Goal: Task Accomplishment & Management: Complete application form

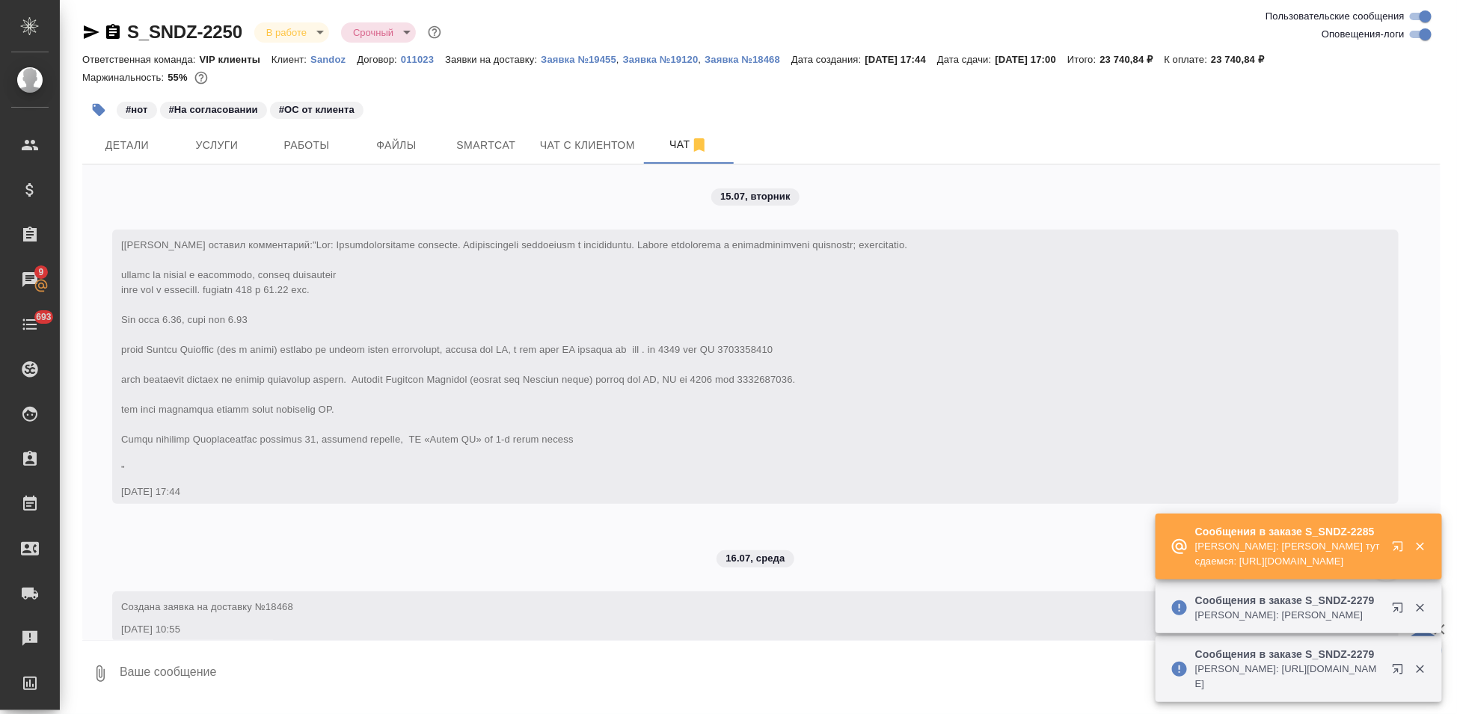
scroll to position [27266, 0]
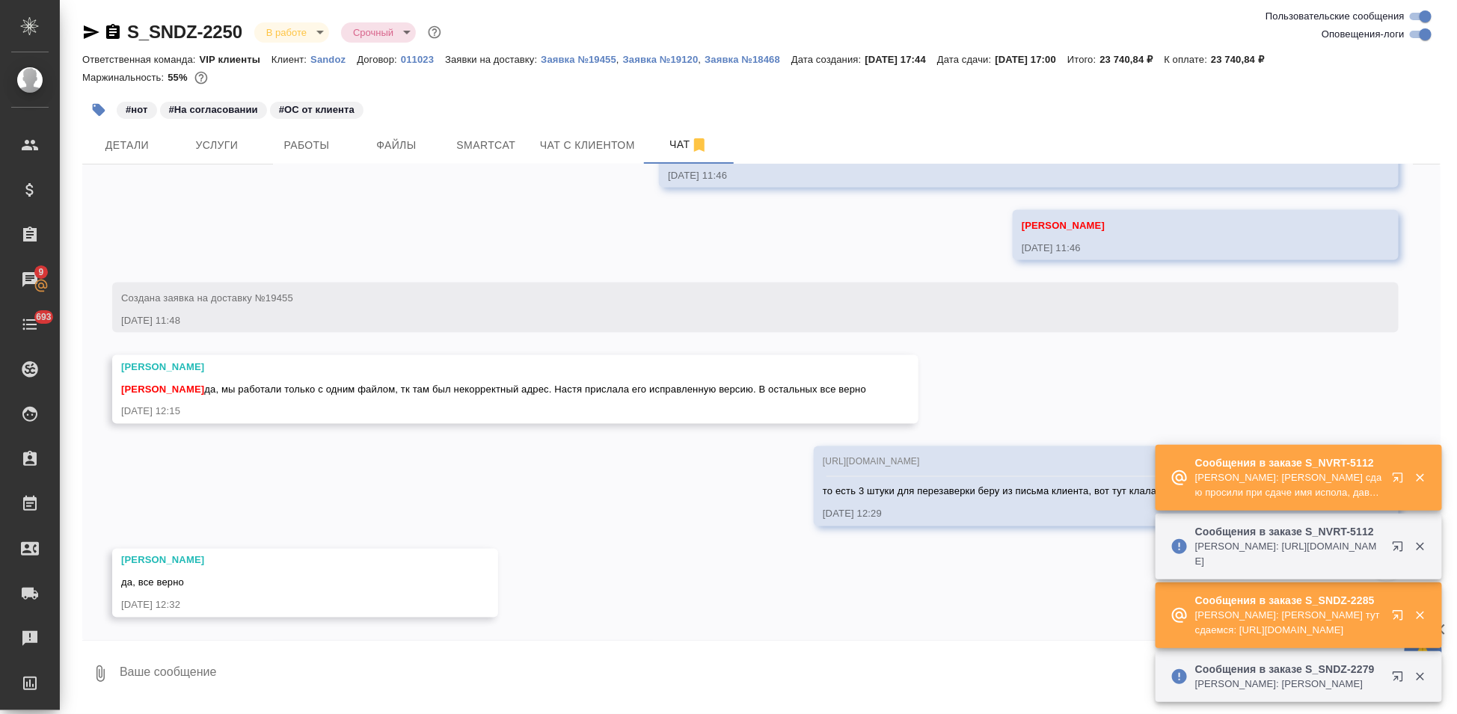
click at [1392, 609] on icon "button" at bounding box center [1401, 618] width 18 height 18
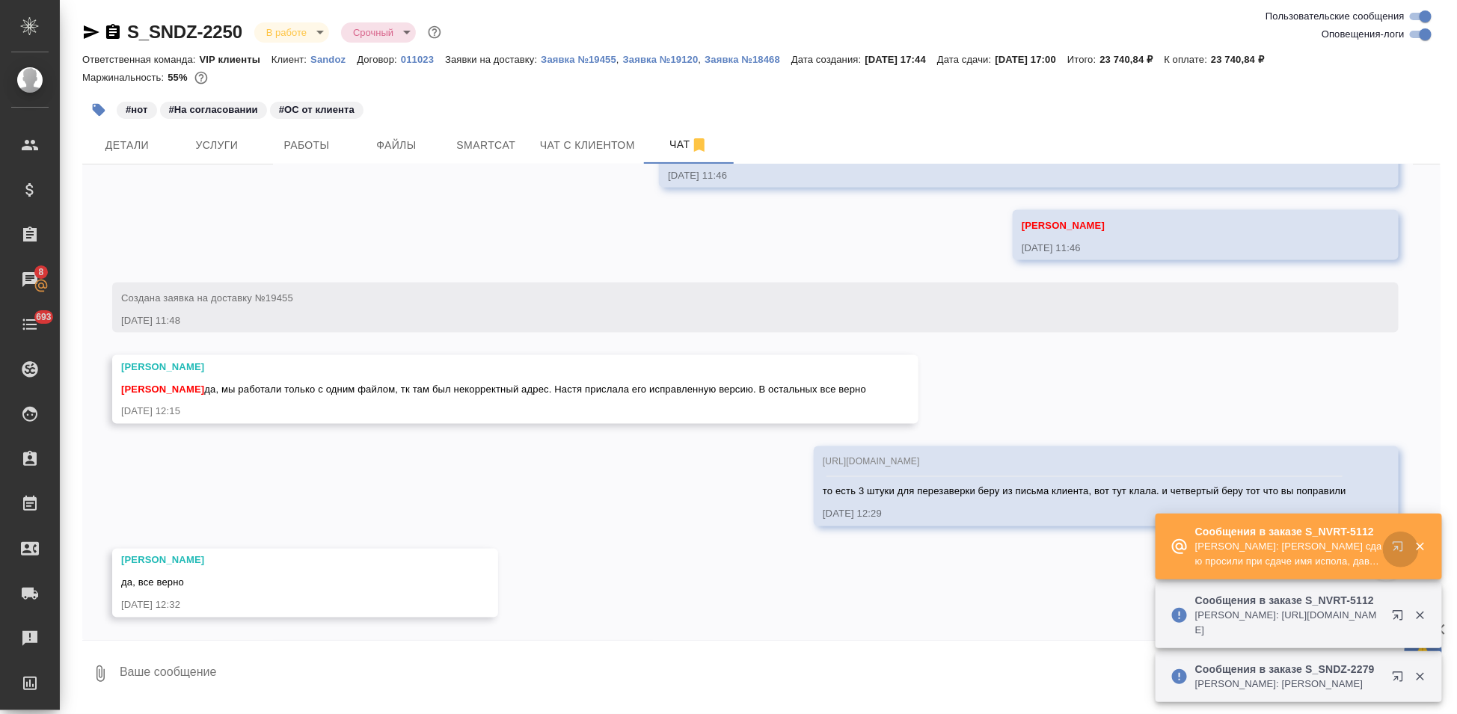
click at [1394, 541] on icon "button" at bounding box center [1401, 550] width 18 height 18
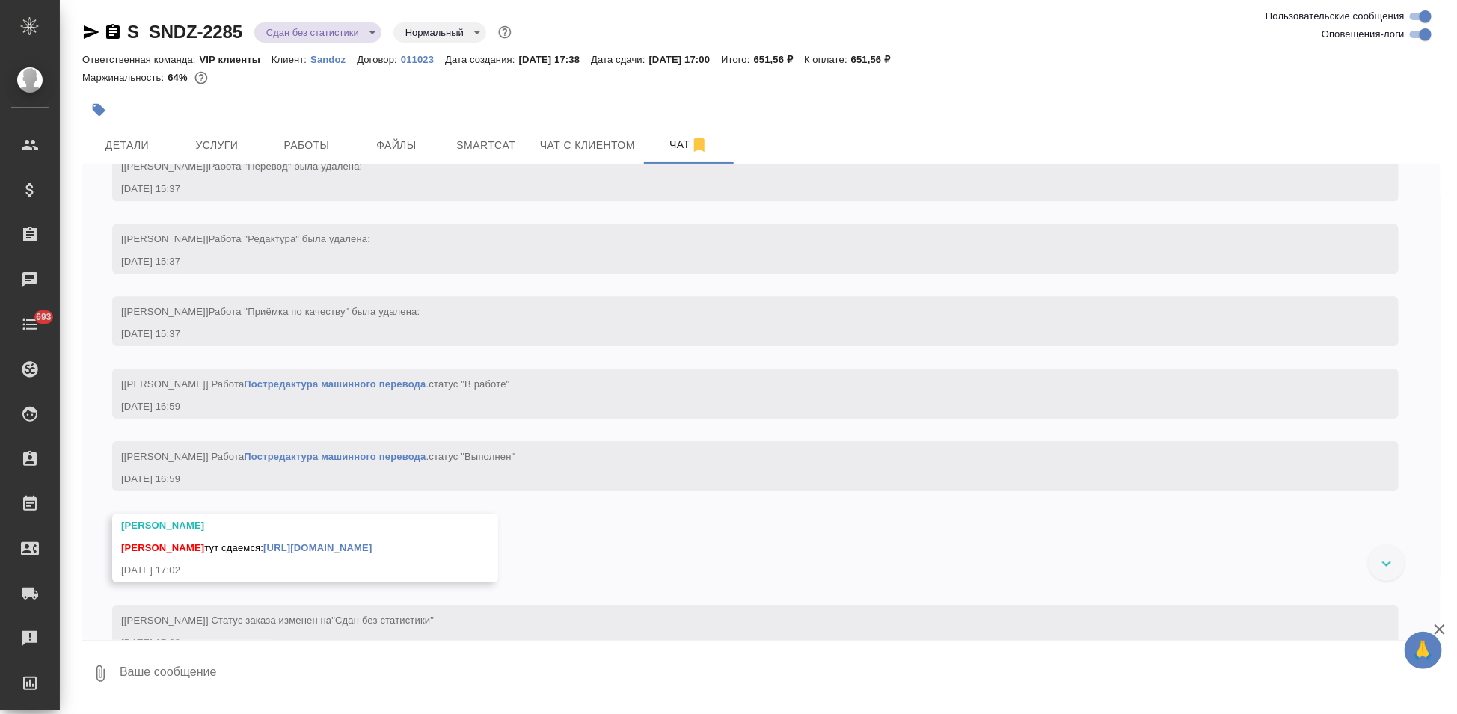
scroll to position [4736, 0]
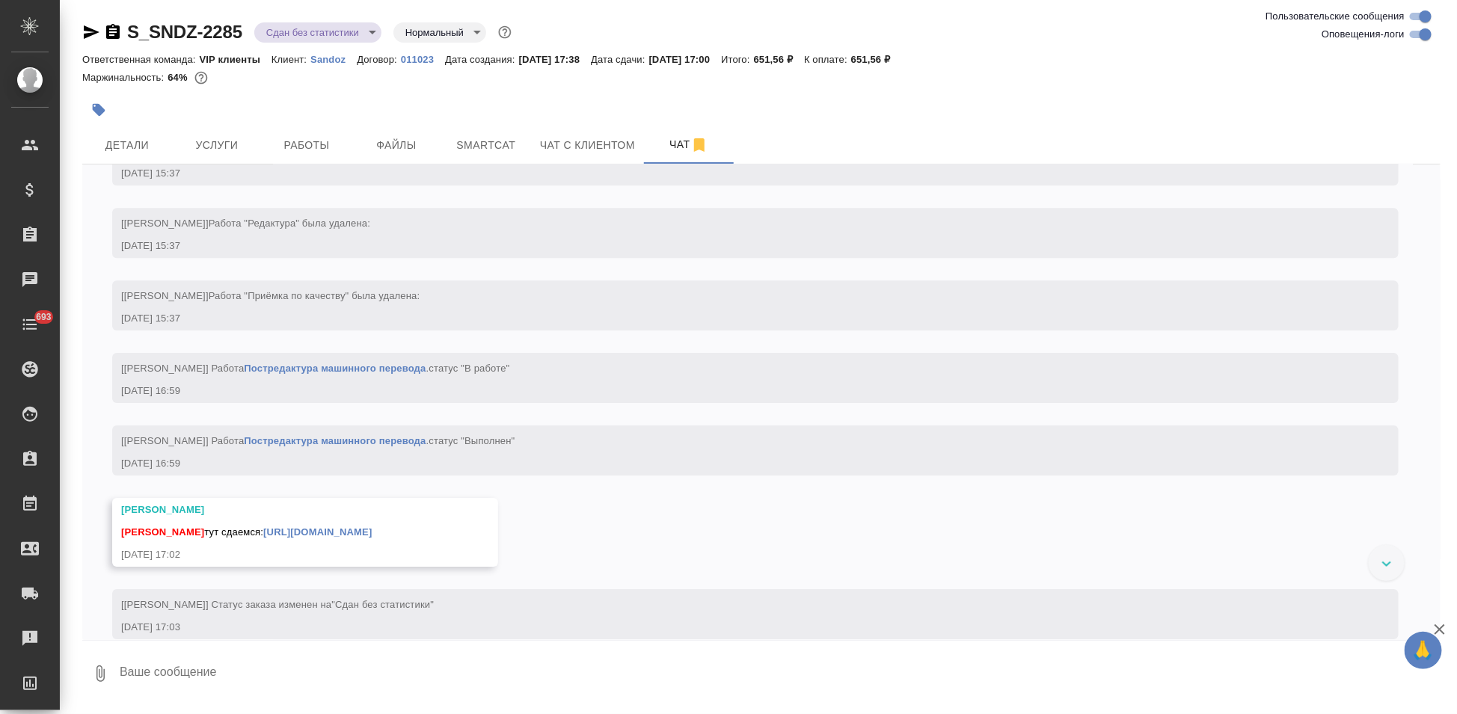
click at [326, 675] on textarea at bounding box center [779, 673] width 1322 height 51
type textarea "спасибо"
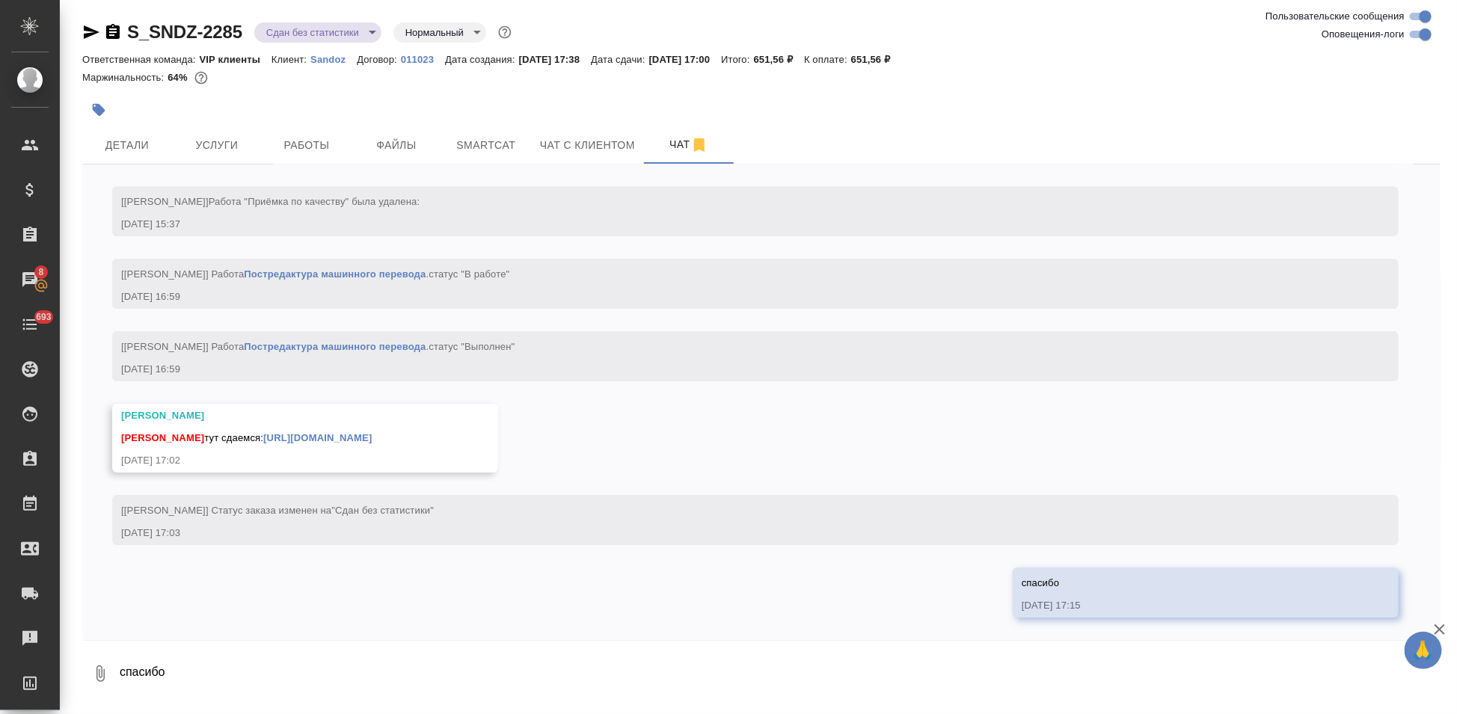
scroll to position [4889, 0]
click at [372, 437] on link "https://drive.awatera.com/apps/files/files/10100865?dir=/Shares/Sandoz/Orders/S…" at bounding box center [317, 437] width 108 height 11
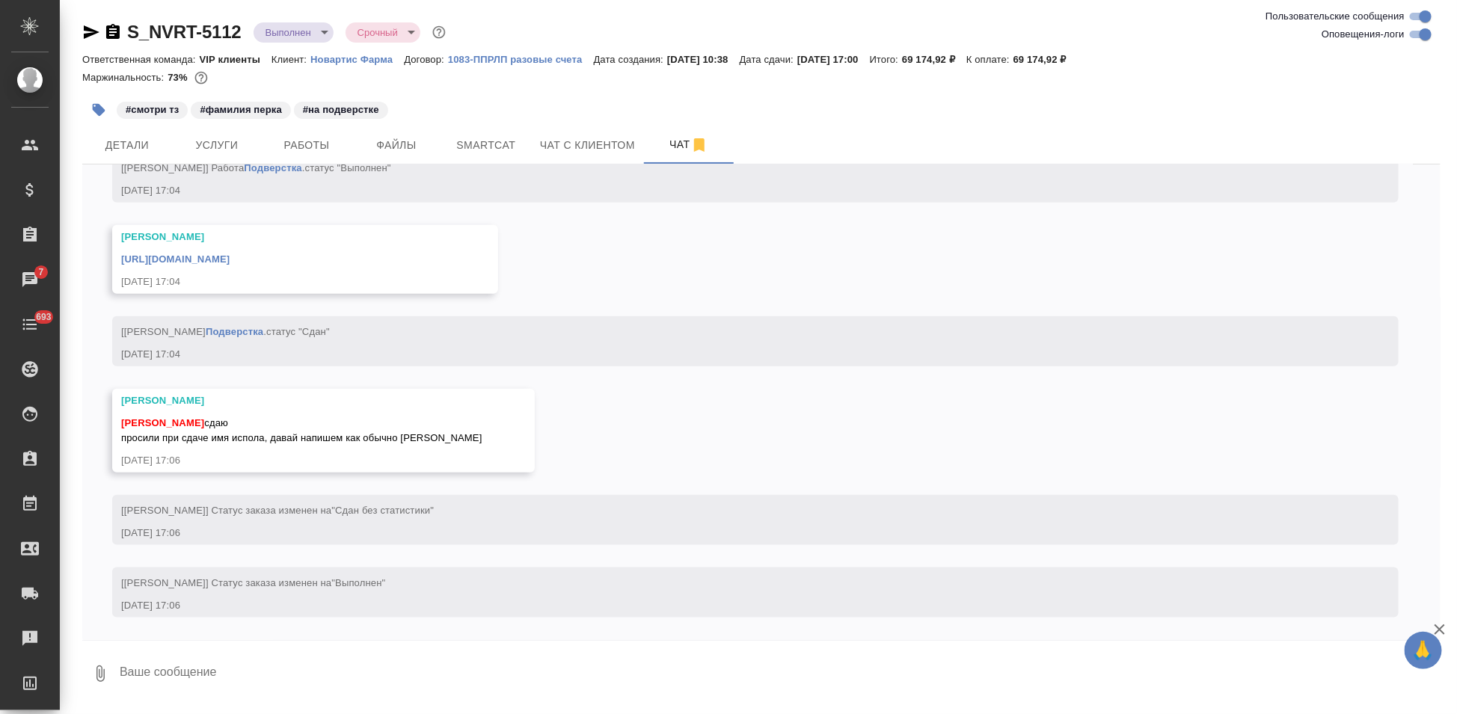
scroll to position [8609, 0]
click at [247, 669] on textarea at bounding box center [779, 673] width 1322 height 51
type textarea "спасибо"
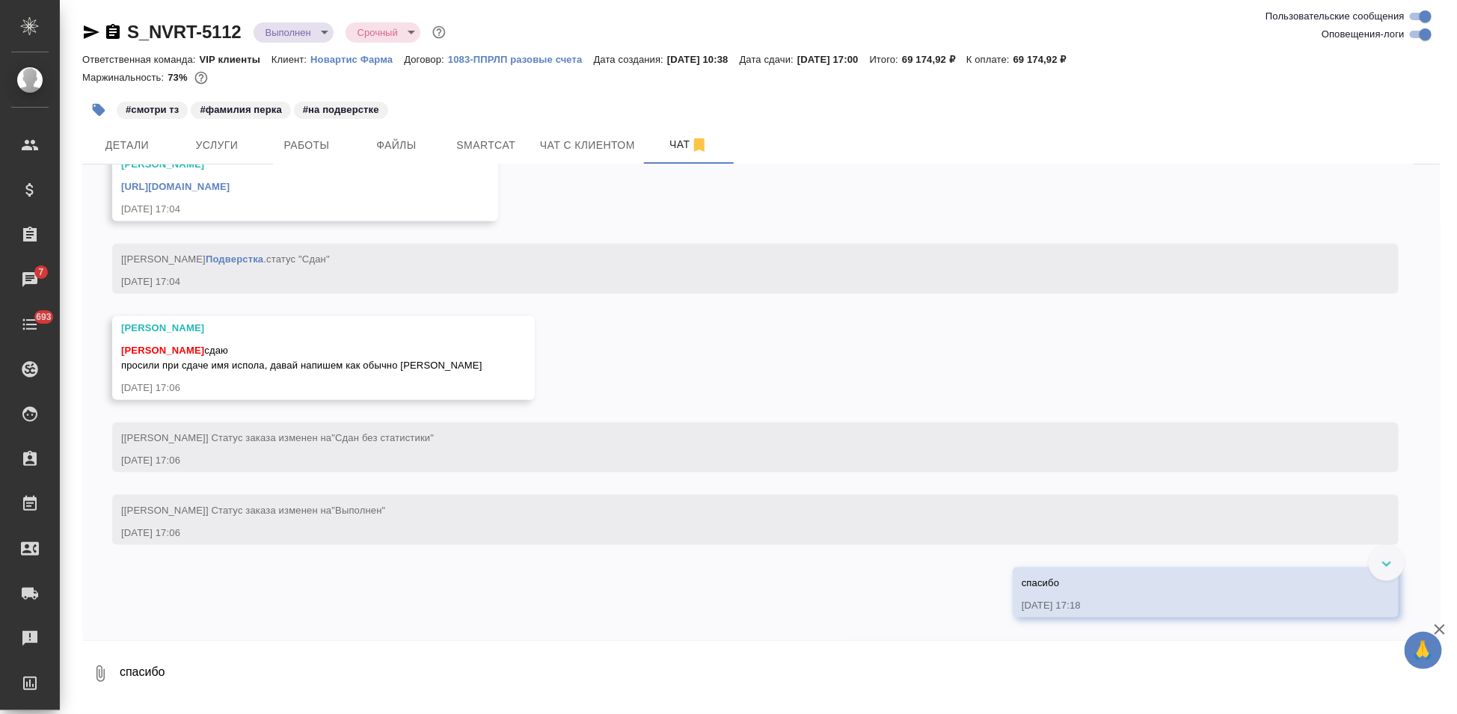
scroll to position [8599, 0]
click at [230, 192] on link "https://drive.awatera.com/apps/files/files/10023851?dir=/Shares/Novartos_Pharma…" at bounding box center [175, 186] width 108 height 11
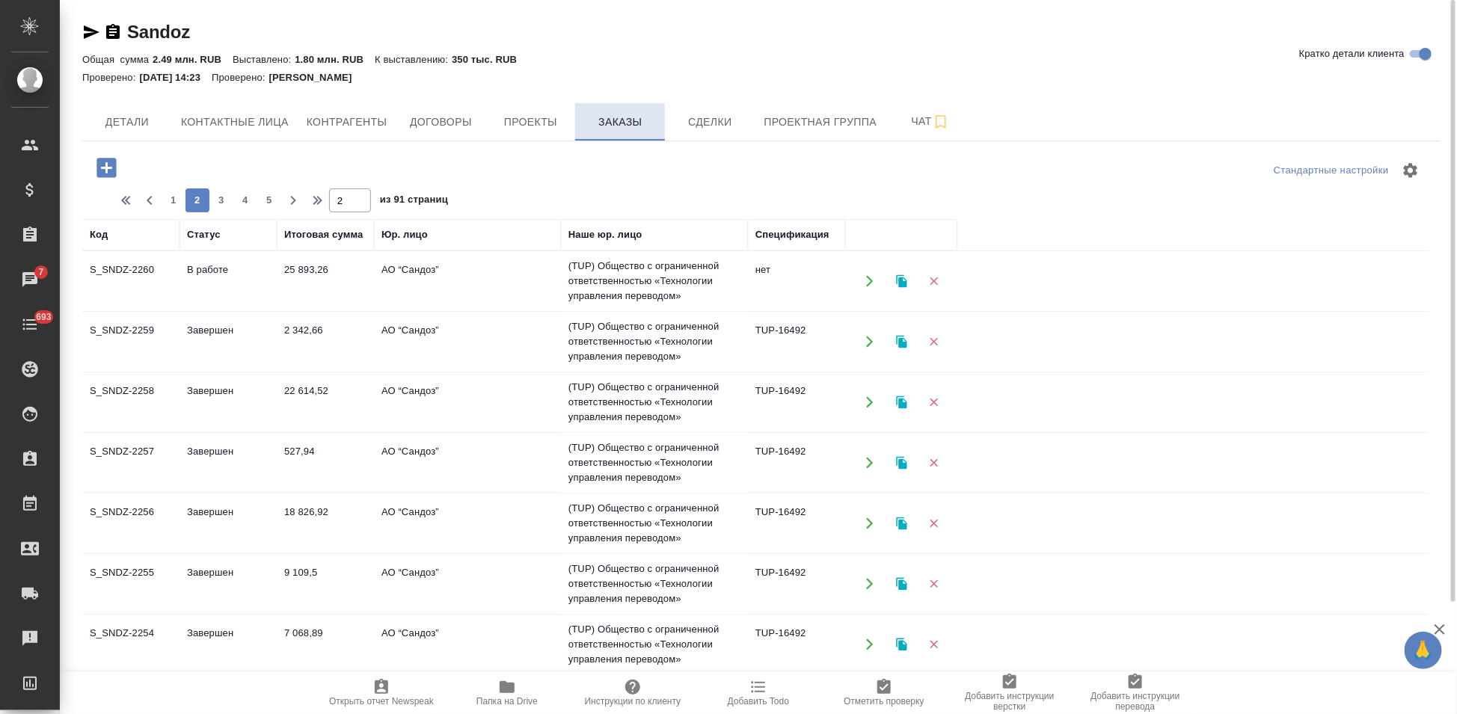
scroll to position [465, 0]
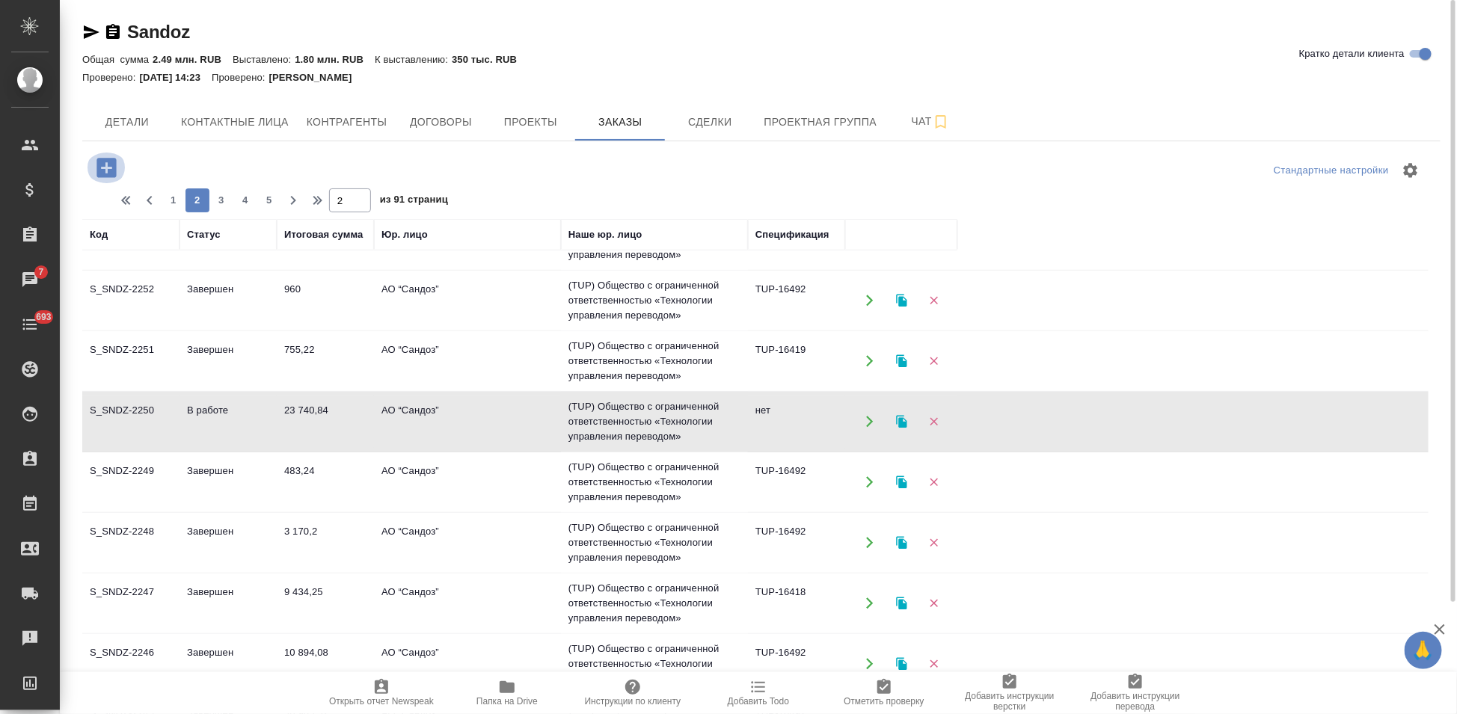
click at [96, 167] on icon "button" at bounding box center [105, 167] width 19 height 19
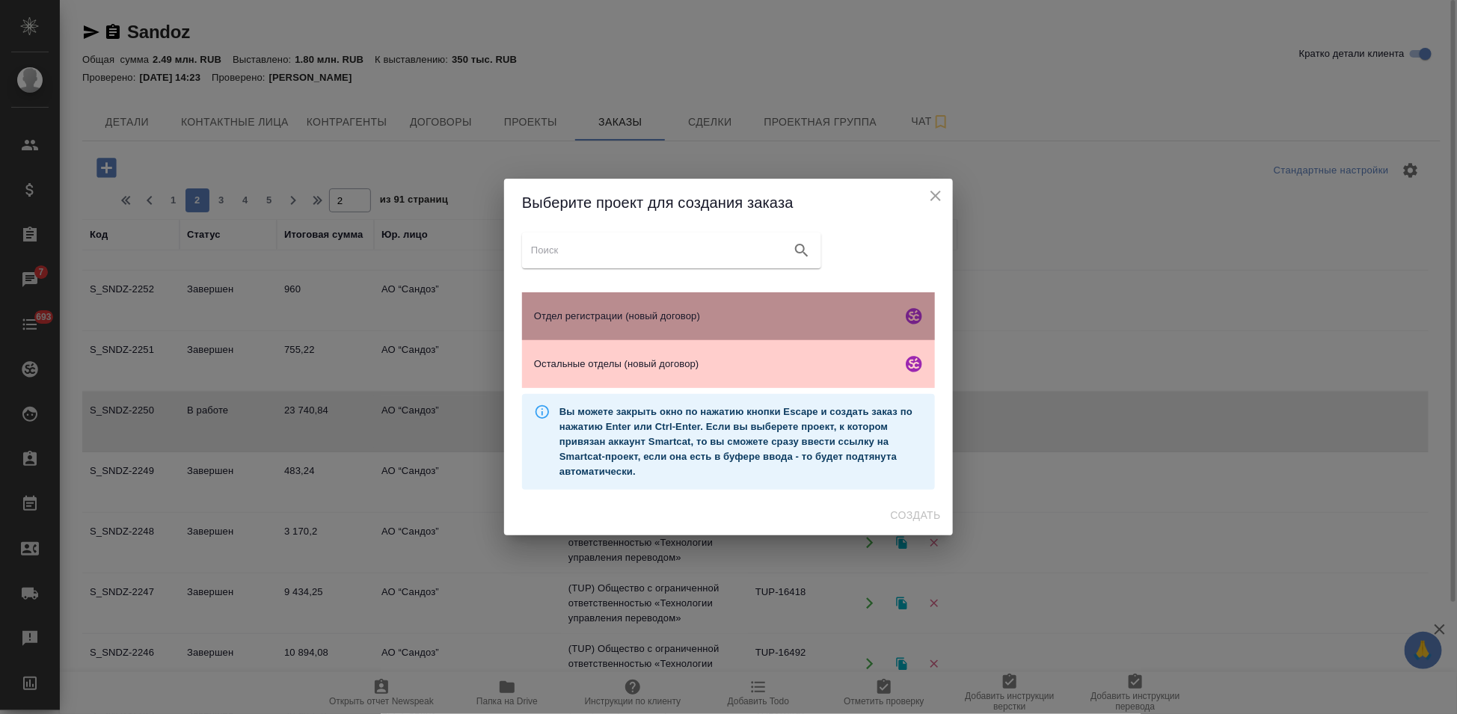
click at [581, 323] on span "Отдел регистрации (новый договор)" at bounding box center [715, 316] width 362 height 15
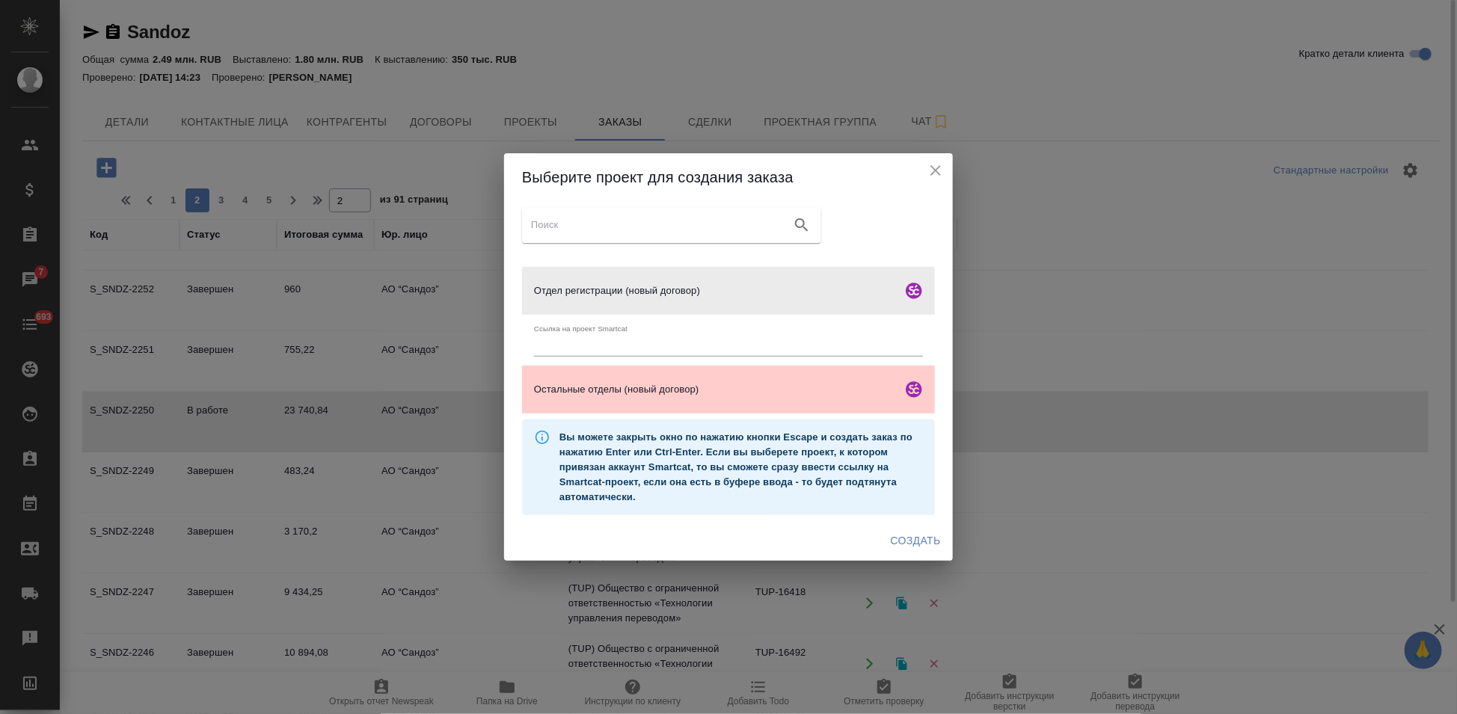
click at [929, 533] on span "Создать" at bounding box center [916, 541] width 50 height 19
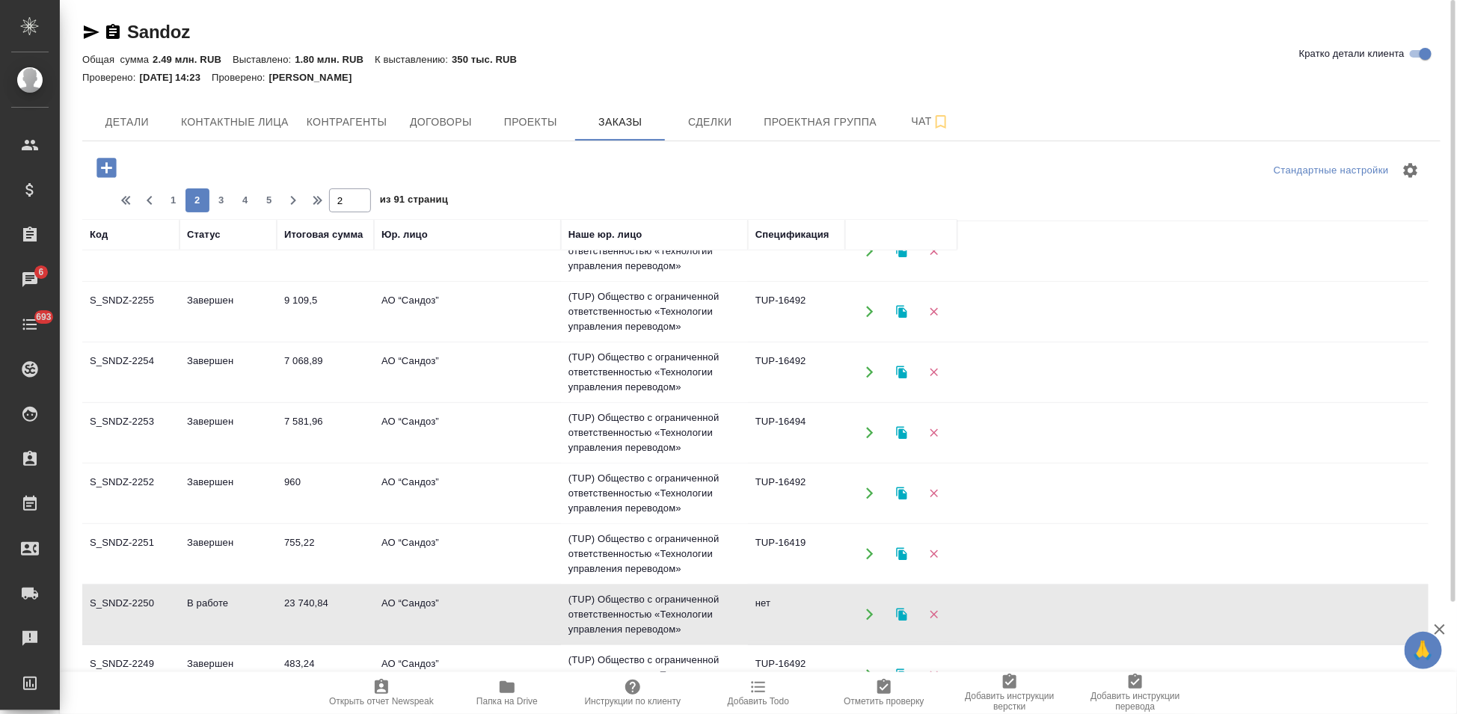
scroll to position [216, 0]
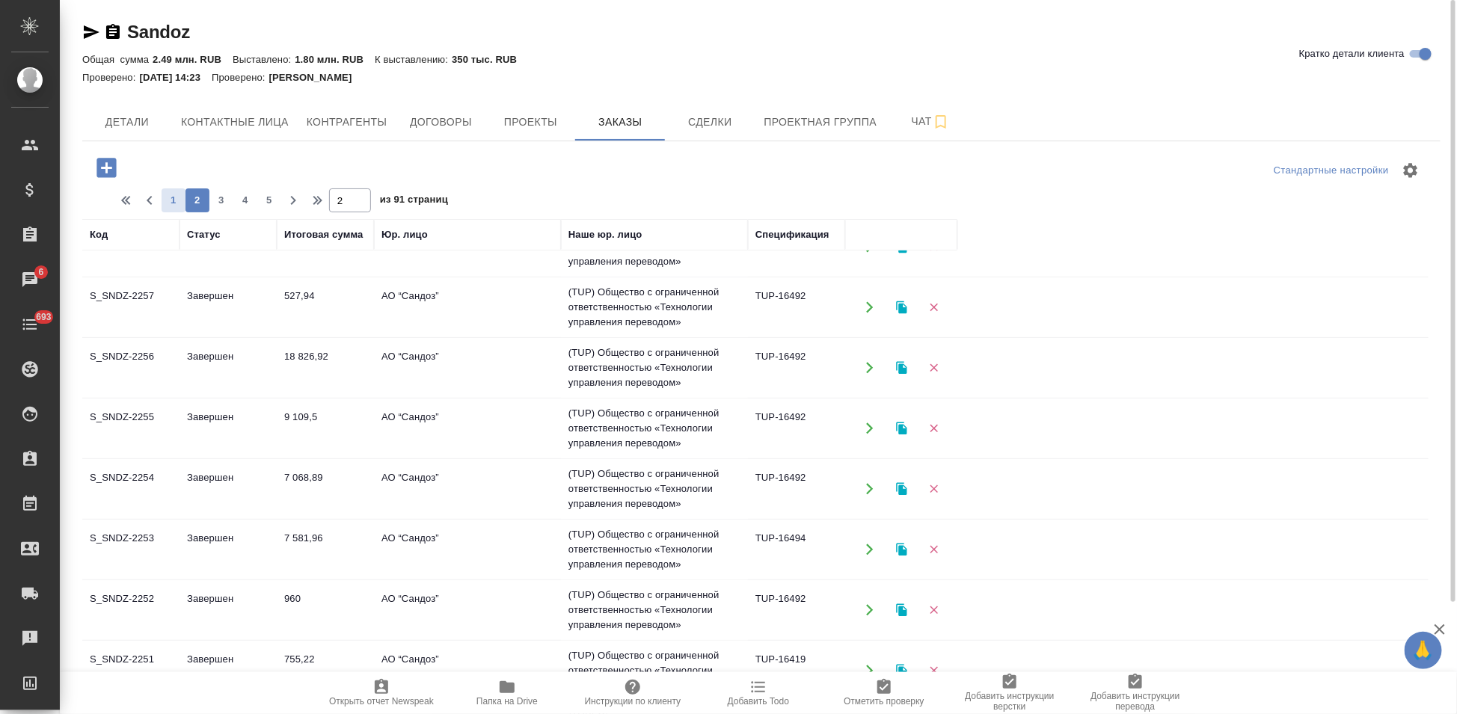
click at [177, 199] on span "1" at bounding box center [174, 200] width 24 height 15
type input "1"
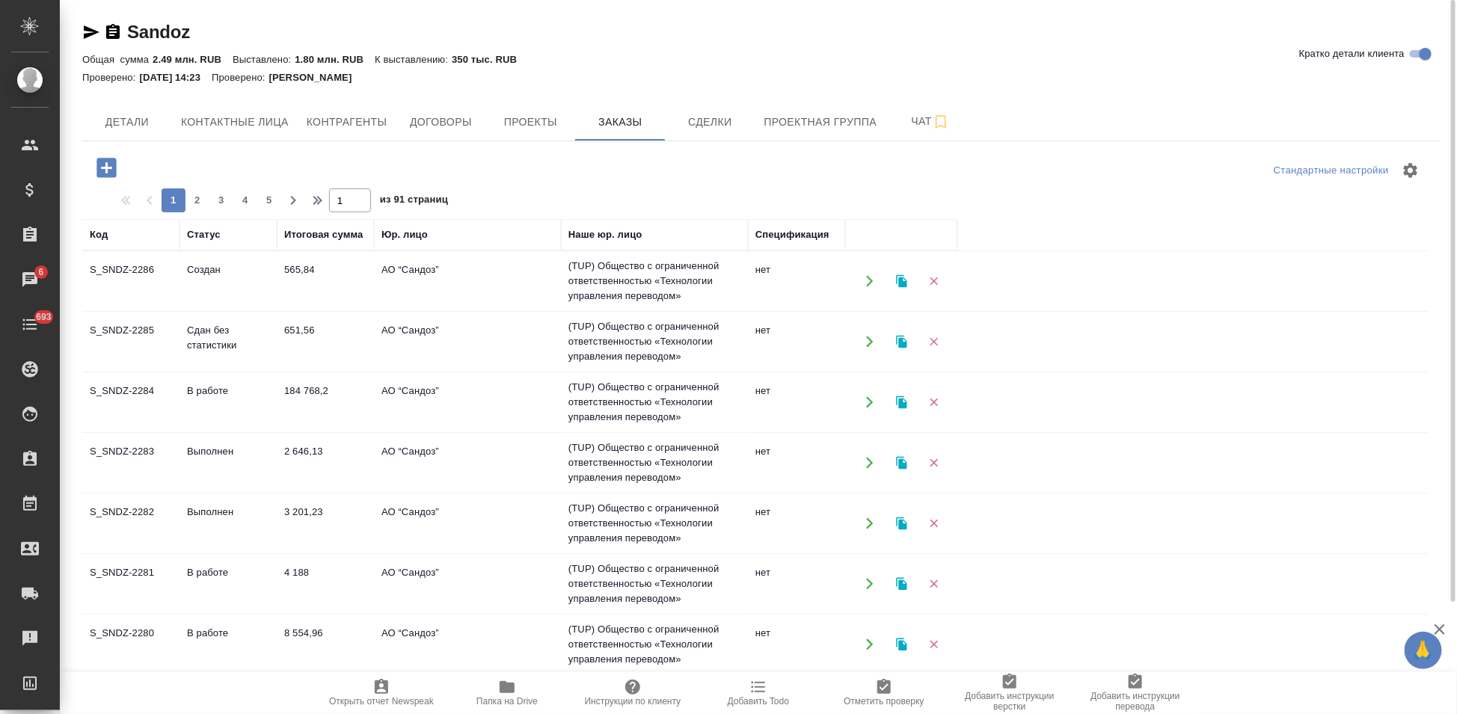
click at [289, 275] on td "565,84" at bounding box center [325, 281] width 97 height 52
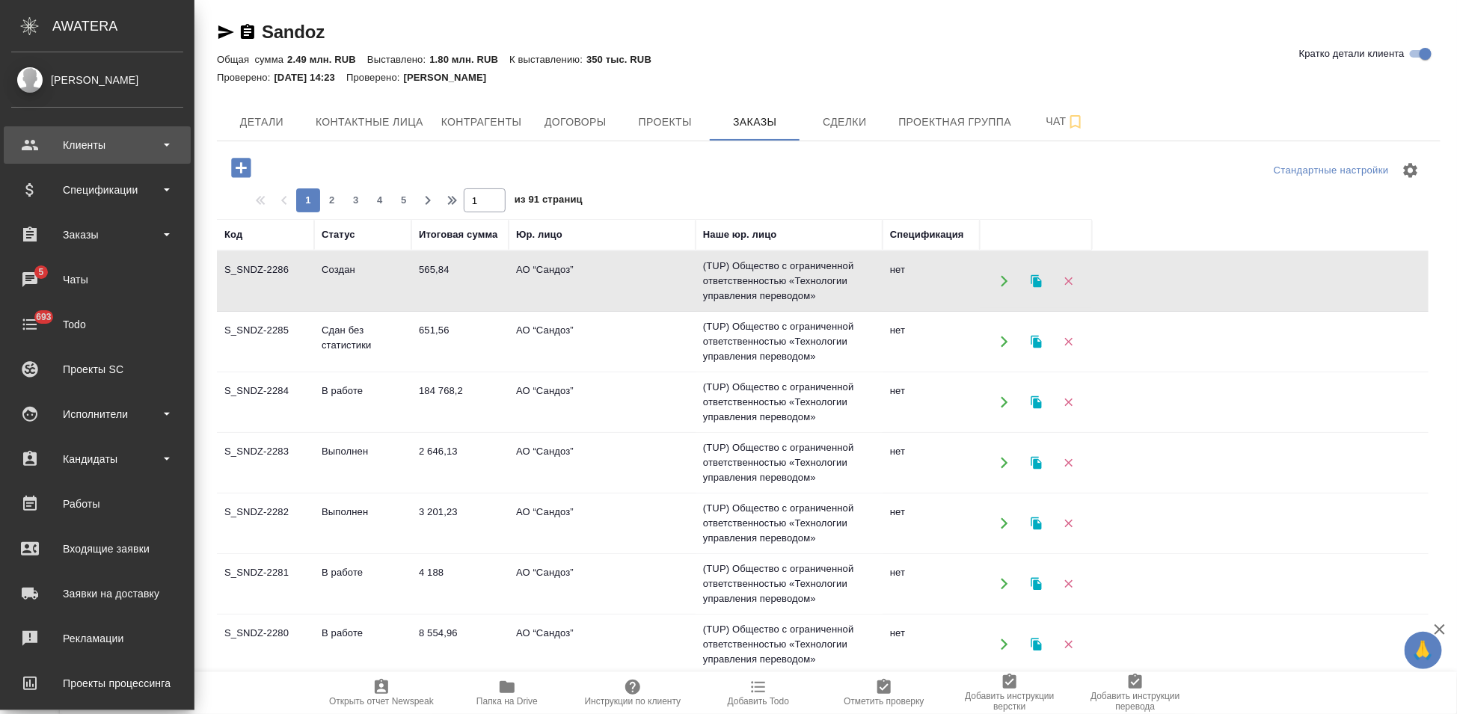
click at [30, 153] on div "Клиенты" at bounding box center [97, 145] width 172 height 22
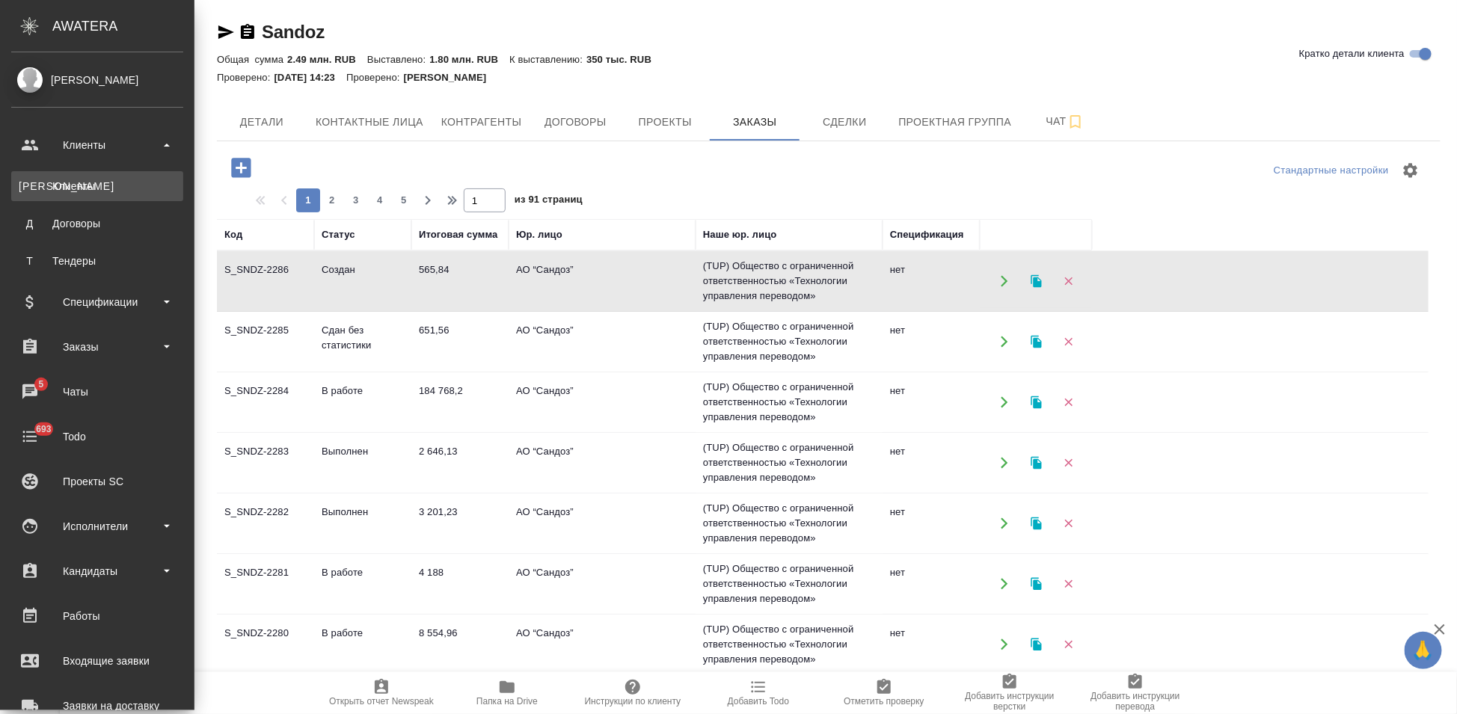
click at [28, 195] on link "К Клиенты" at bounding box center [97, 186] width 172 height 30
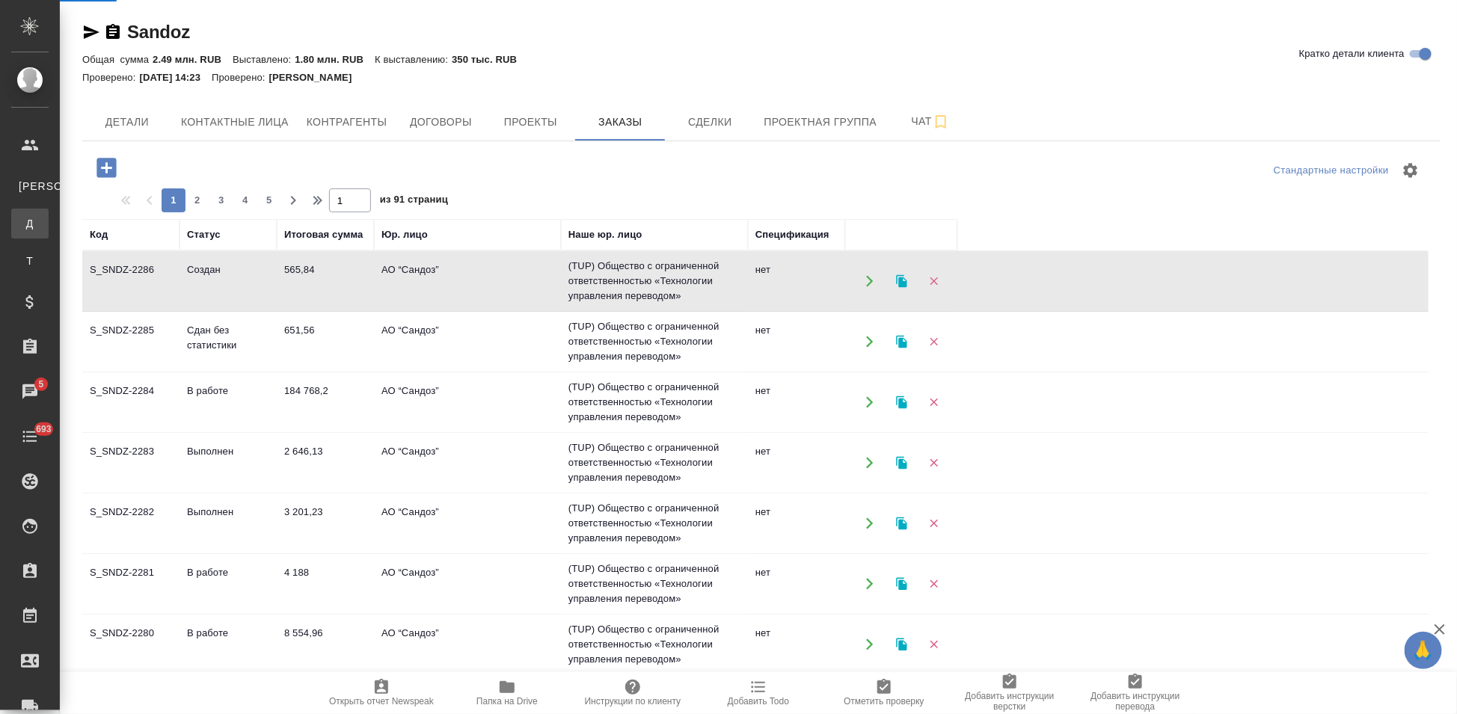
select select "RU"
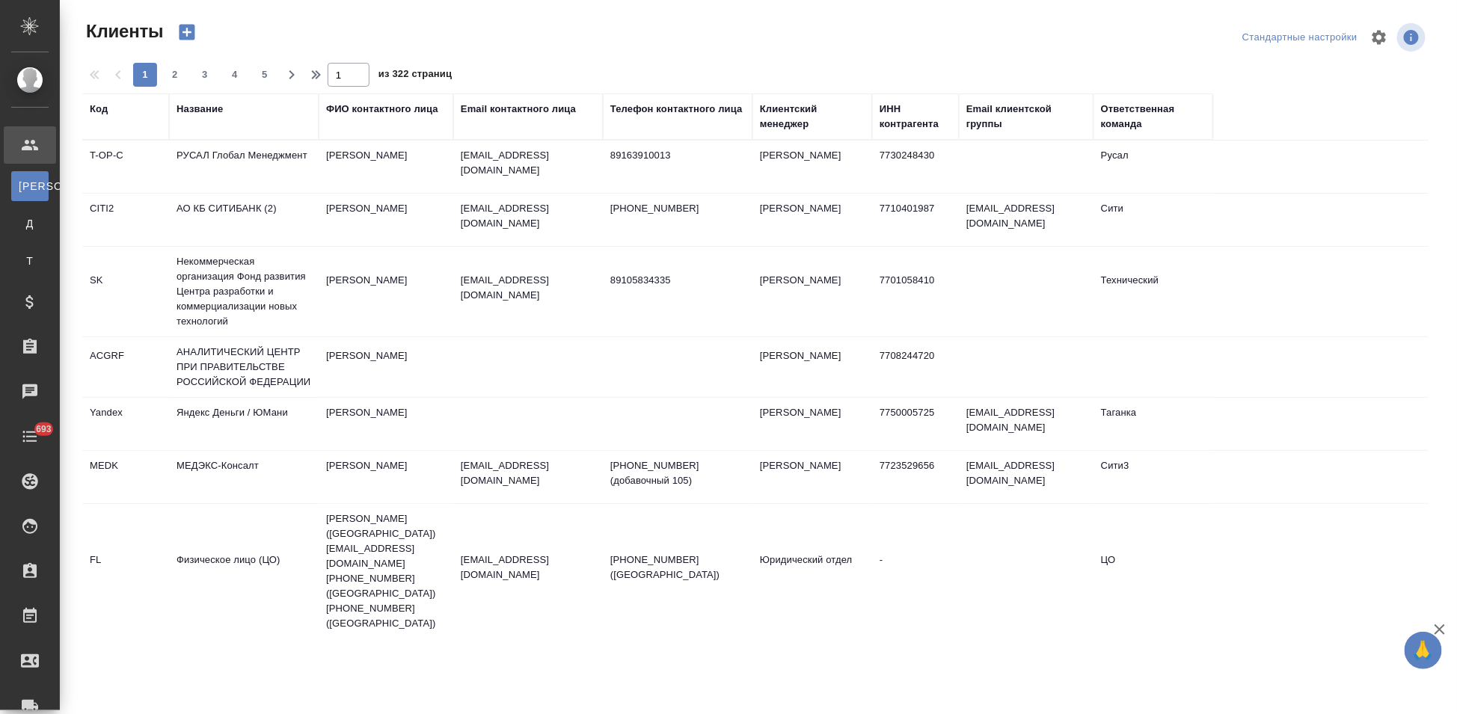
click at [102, 111] on div "Код" at bounding box center [99, 109] width 18 height 15
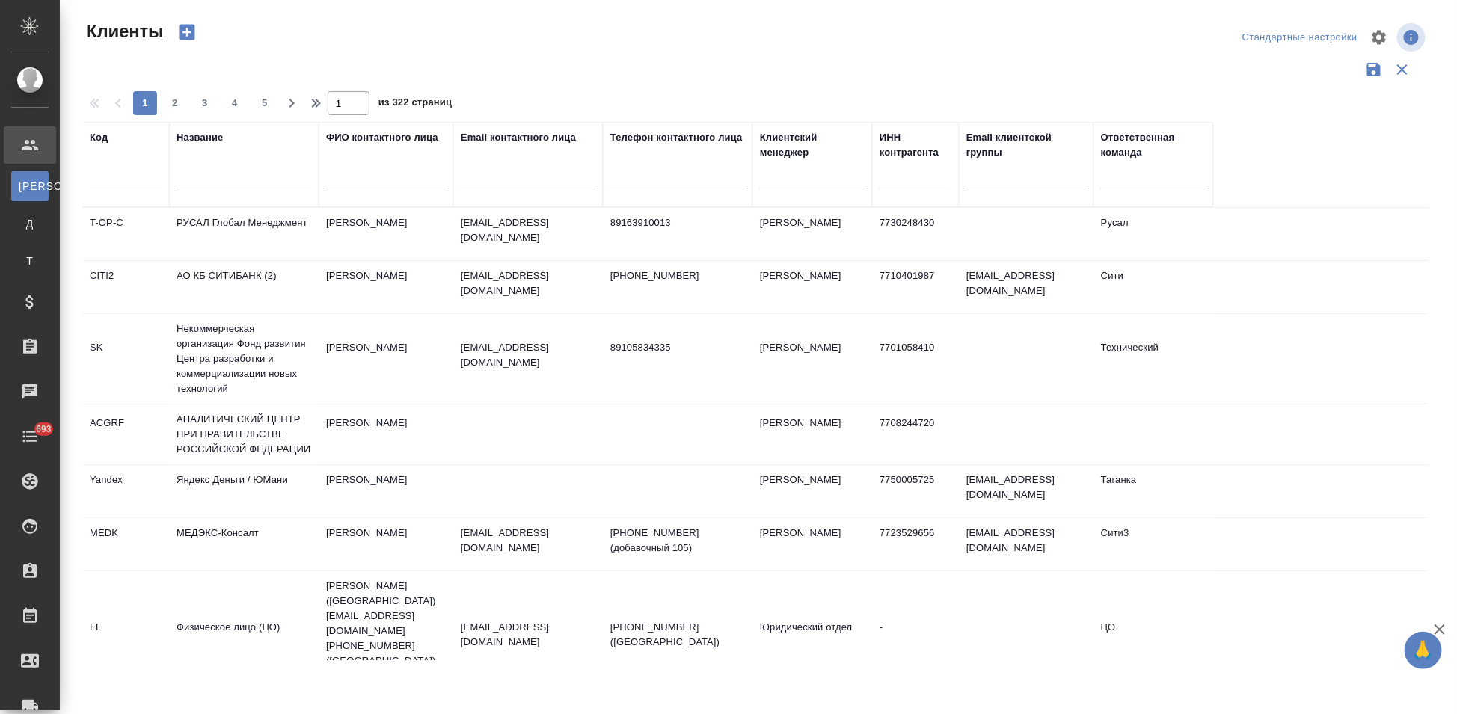
click at [102, 182] on input "text" at bounding box center [126, 179] width 72 height 19
type input "nvrt"
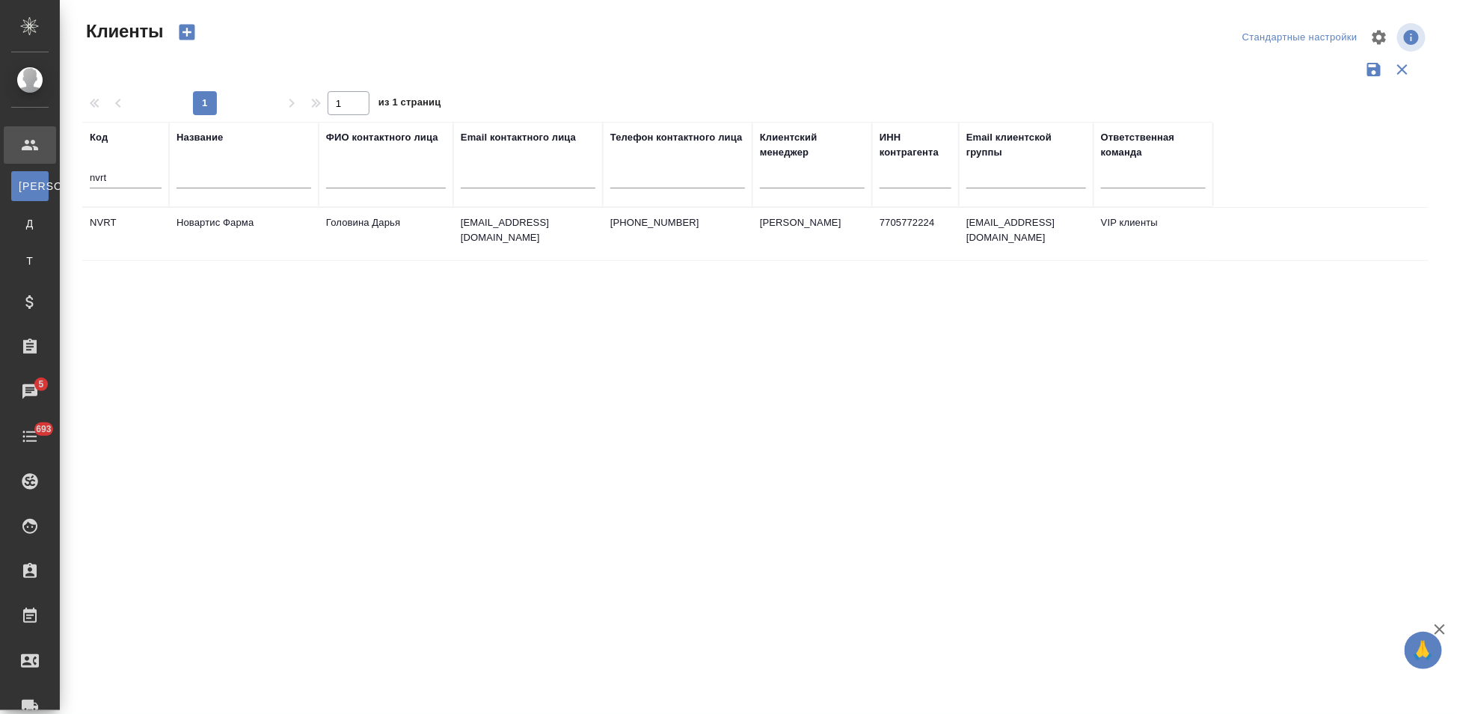
click at [300, 230] on td "Новартис Фарма" at bounding box center [244, 234] width 150 height 52
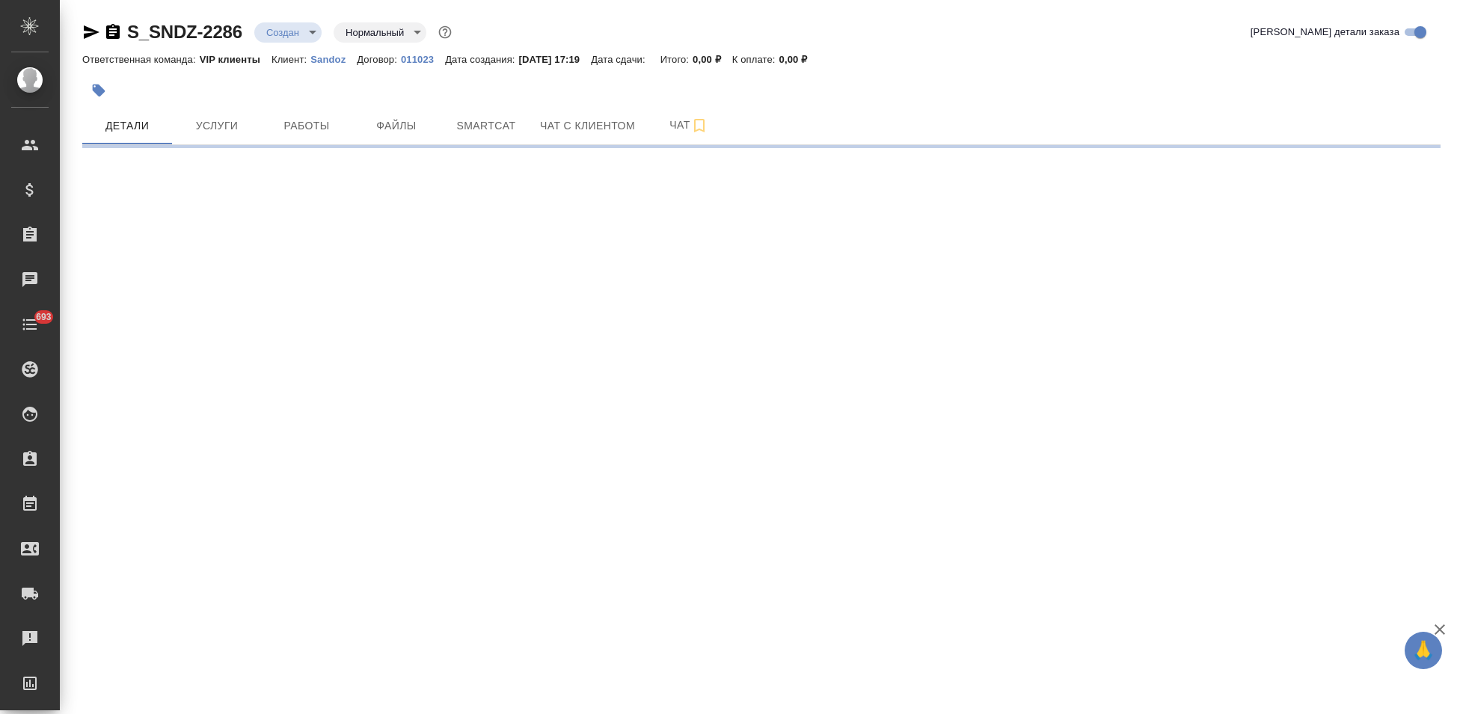
select select "RU"
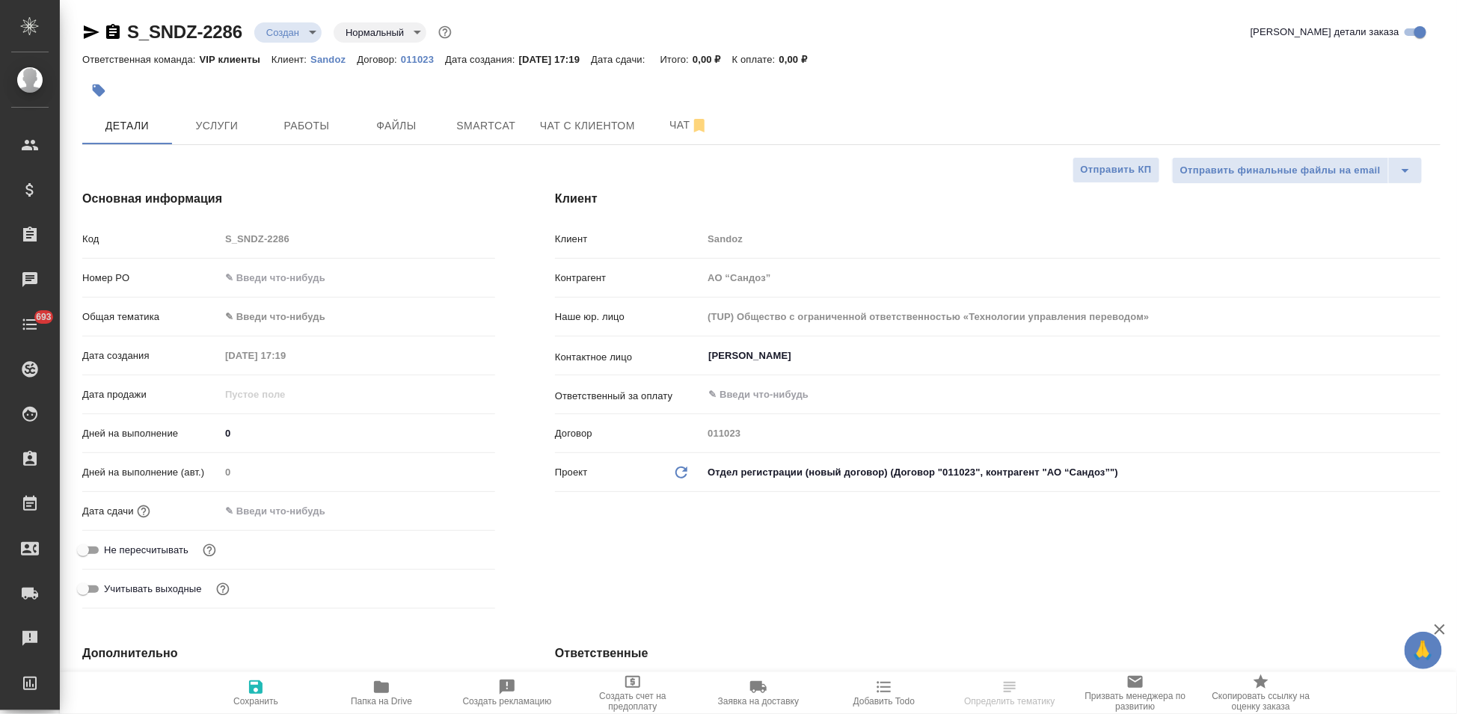
type textarea "x"
click at [183, 243] on div "Код S_SNDZ-2286" at bounding box center [288, 239] width 413 height 26
type textarea "x"
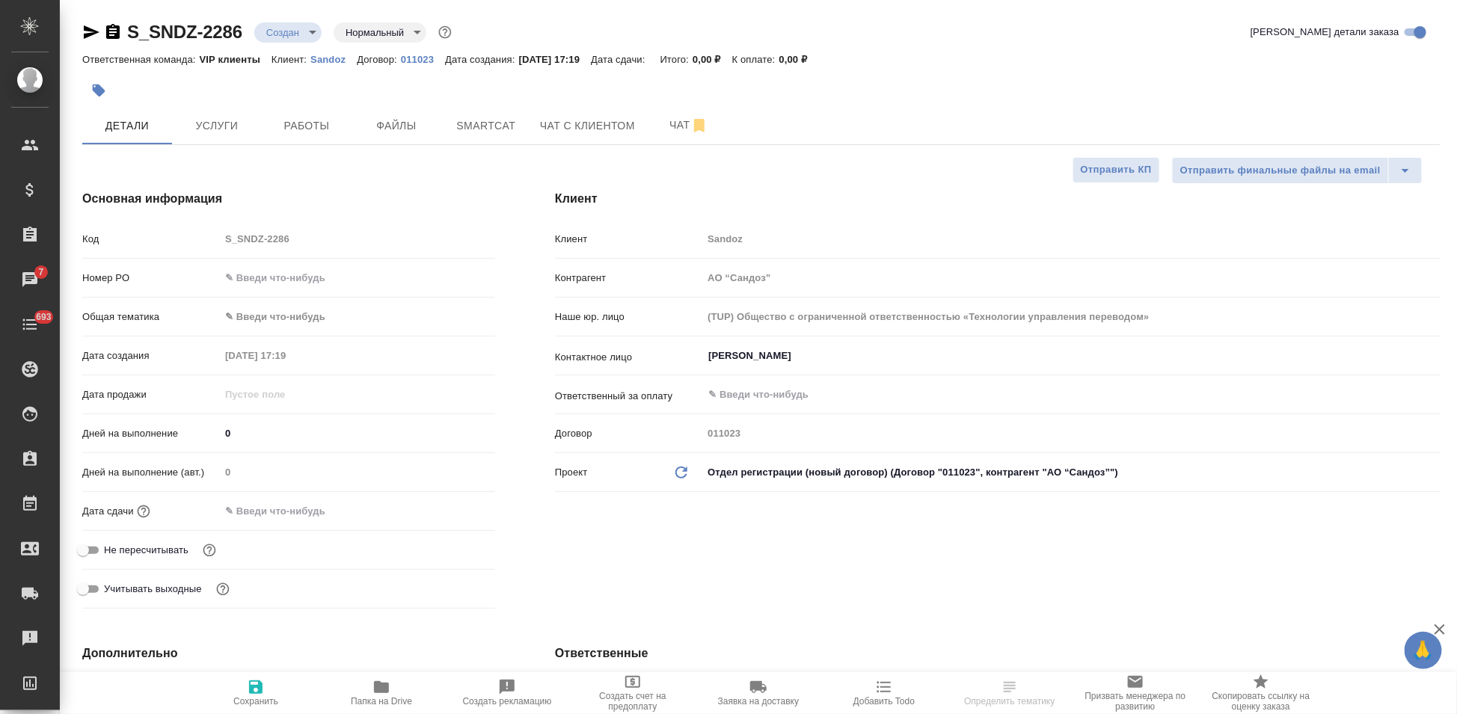
type textarea "x"
select select "RU"
type textarea "x"
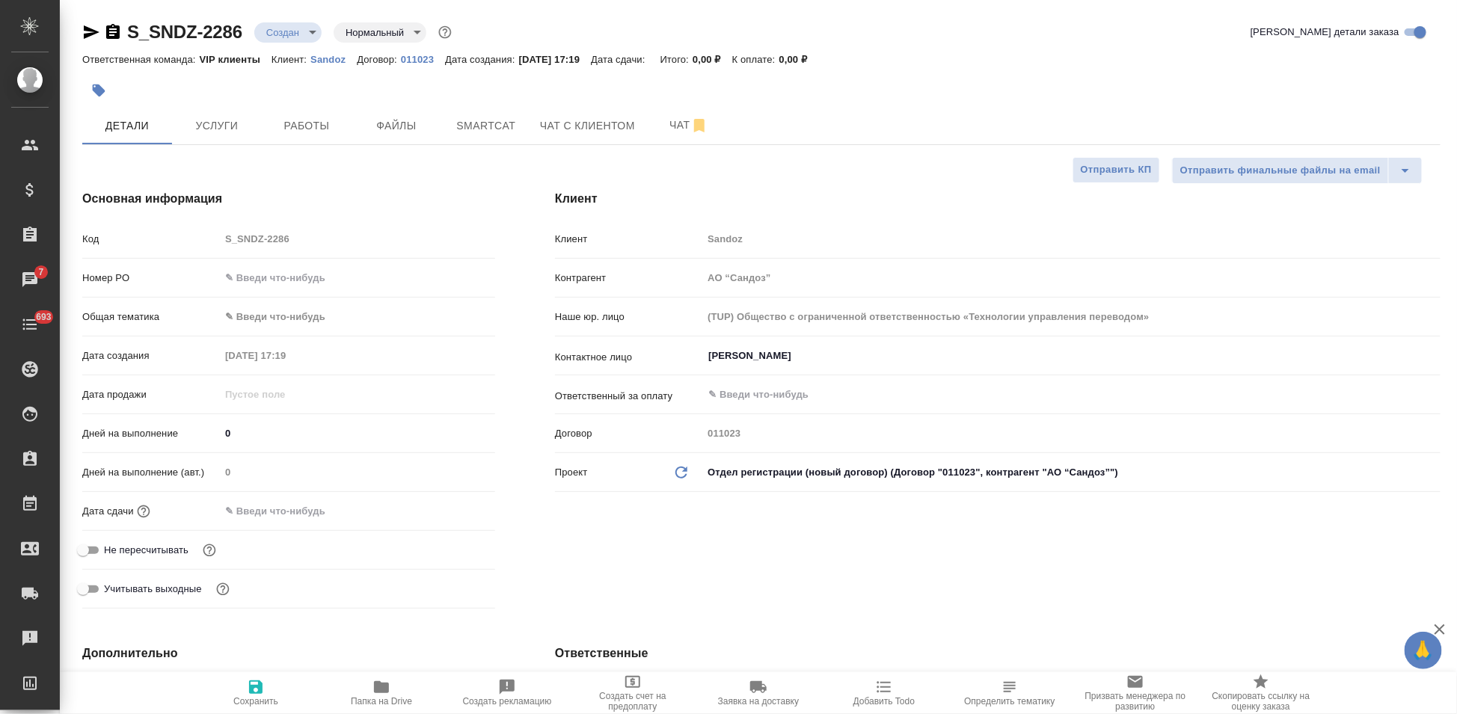
type textarea "x"
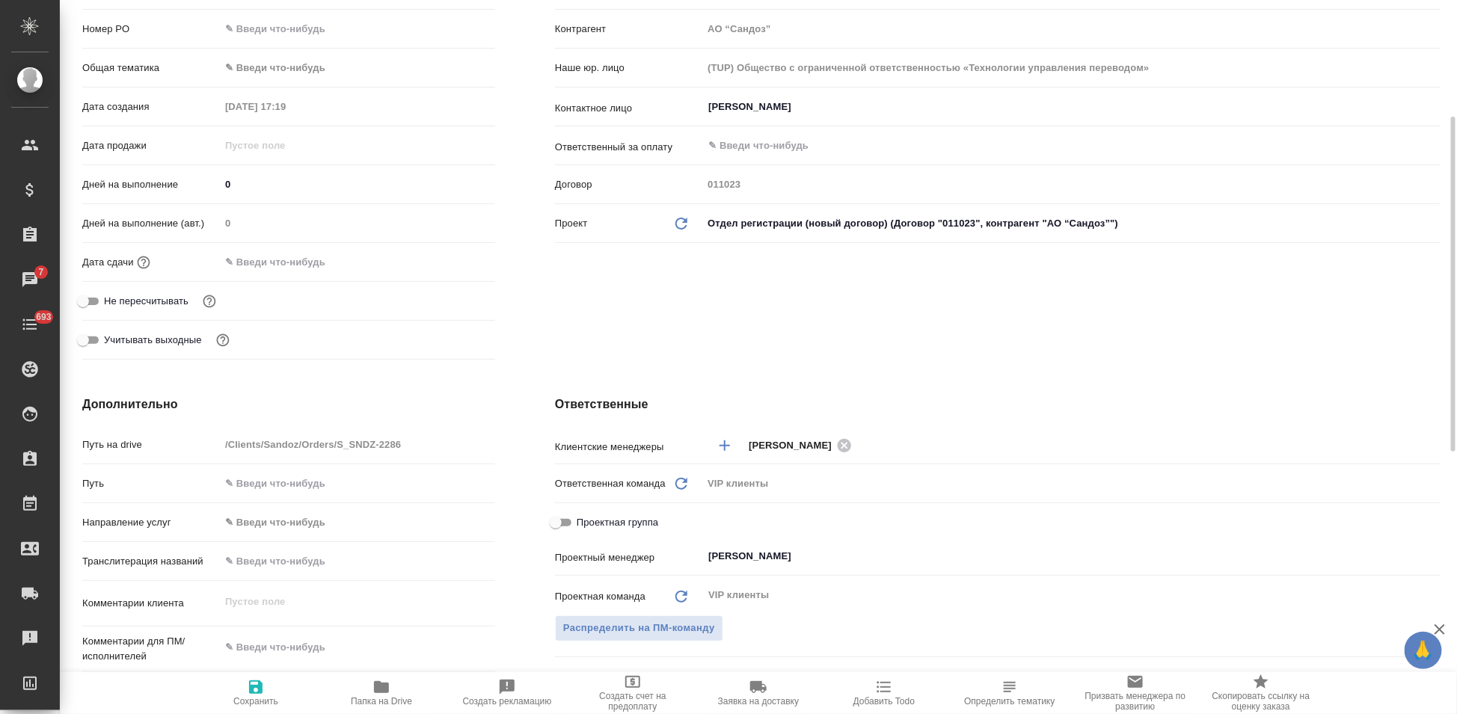
scroll to position [332, 0]
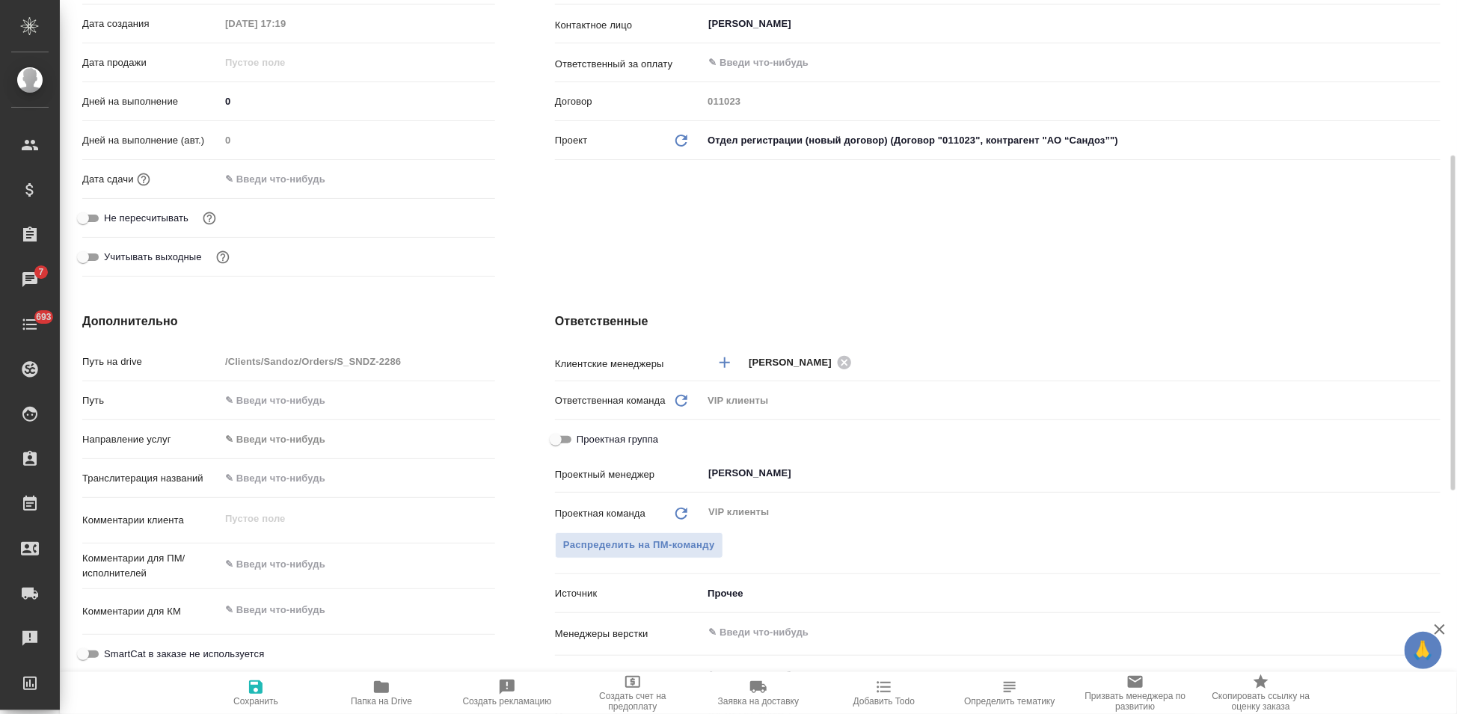
type textarea "x"
click at [278, 603] on textarea at bounding box center [357, 610] width 275 height 25
paste textarea "Возьмите, пожалуйста, в перевод документы во вложении. Срок – завтра до 12.00."
type textarea "Возьмите, пожалуйста, в перевод документы во вложении. Срок – завтра до 12.00."
type textarea "x"
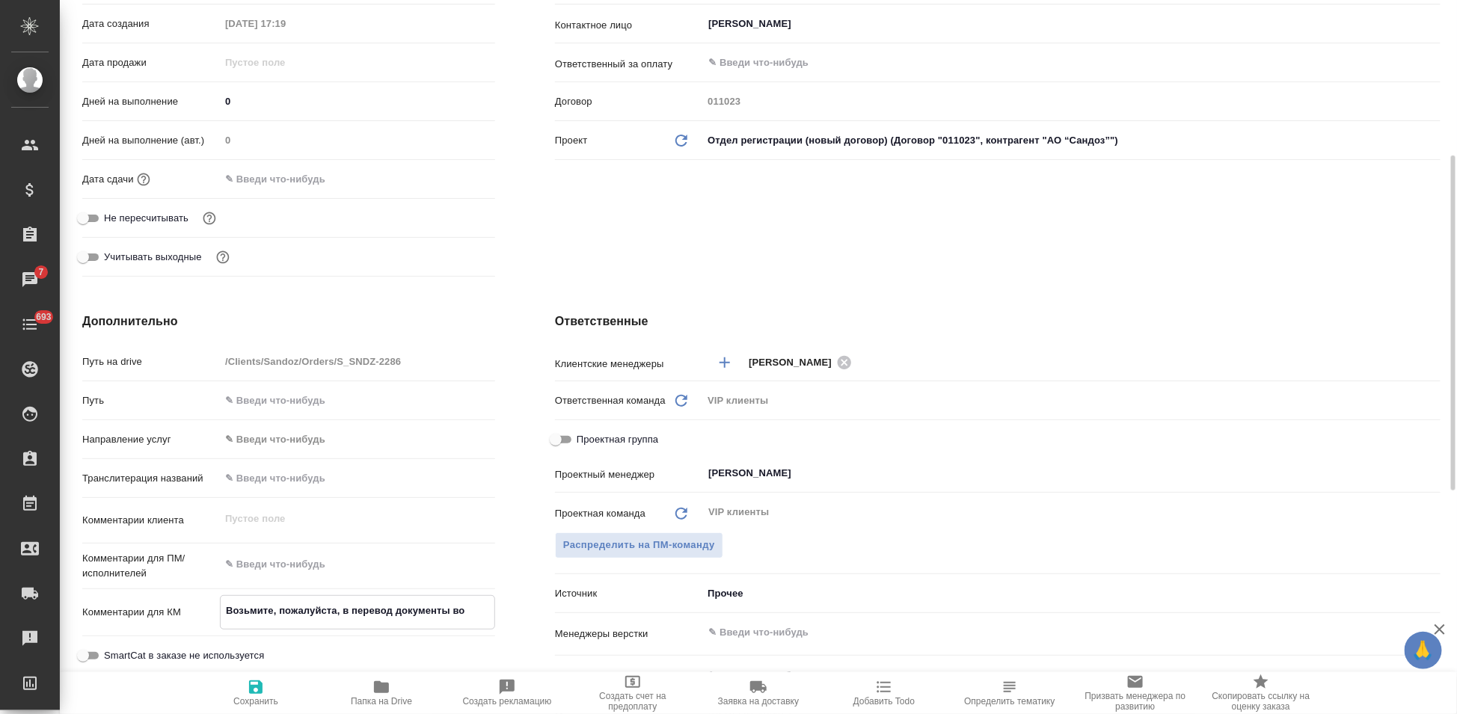
type textarea "x"
drag, startPoint x: 362, startPoint y: 654, endPoint x: 194, endPoint y: 609, distance: 174.1
click at [194, 609] on div "Комментарии для КМ Возьмите, пожалуйста, в перевод документы во вложении. Срок …" at bounding box center [288, 634] width 413 height 79
type textarea "x"
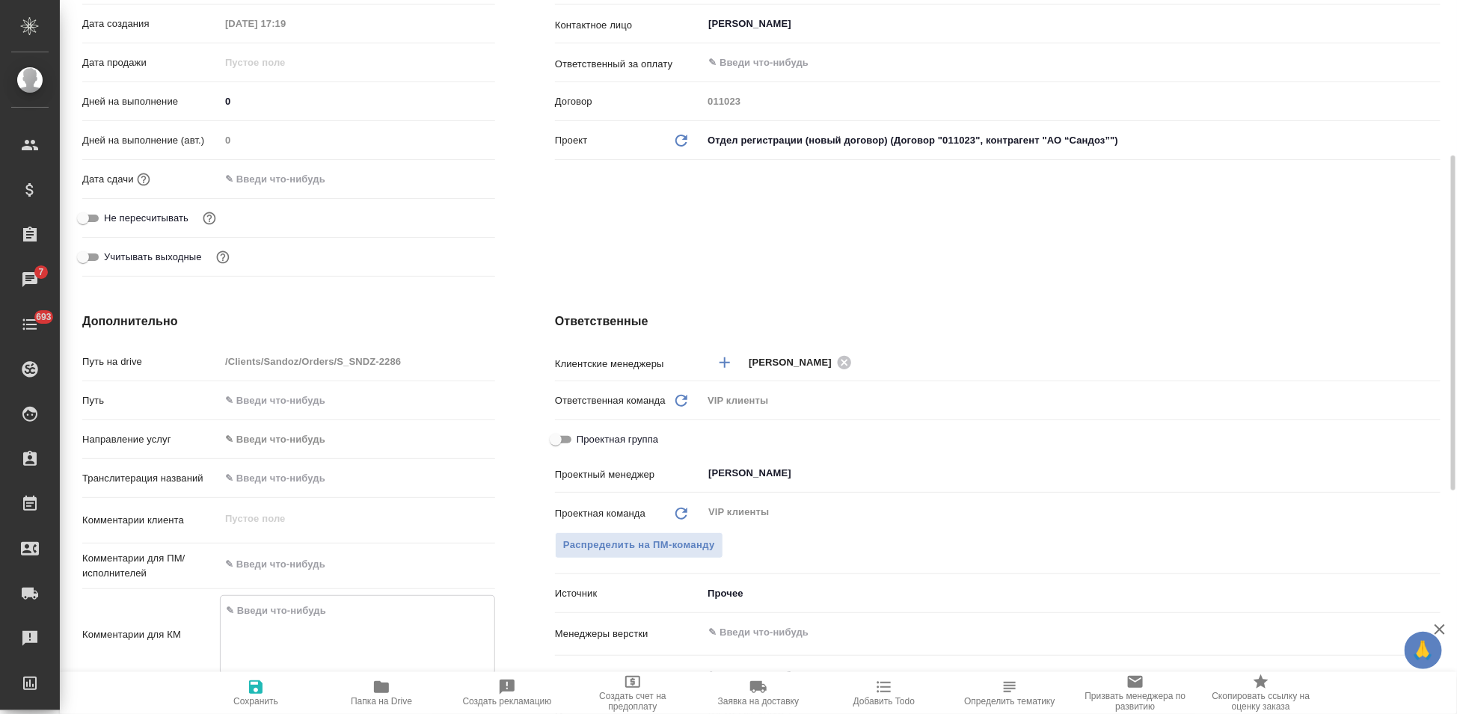
type textarea "x"
click at [266, 553] on textarea at bounding box center [358, 565] width 274 height 25
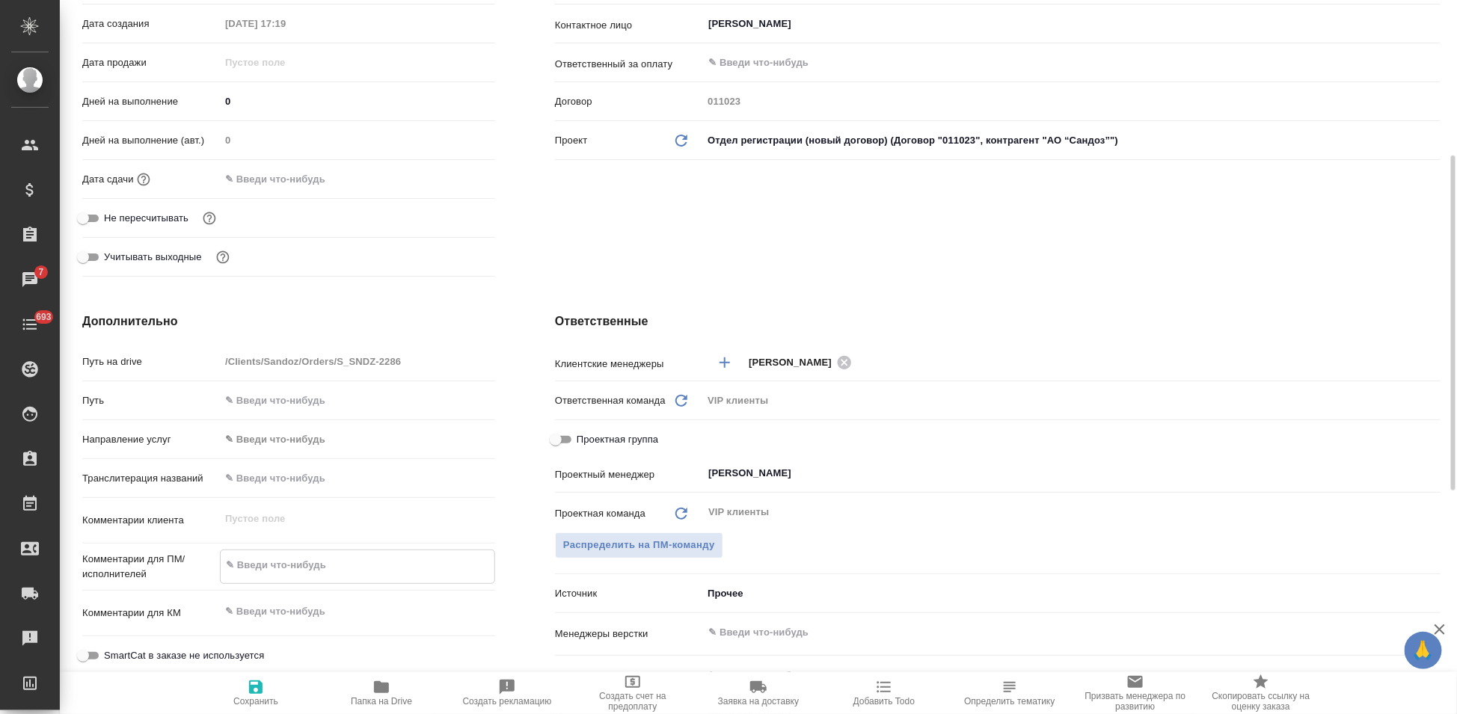
paste textarea "Возьмите, пожалуйста, в перевод документы во вложении. Срок – завтра до 12.00."
type textarea "Возьмите, пожалуйста, в перевод документы во вложении. Срок – завтра до 12.00."
type textarea "x"
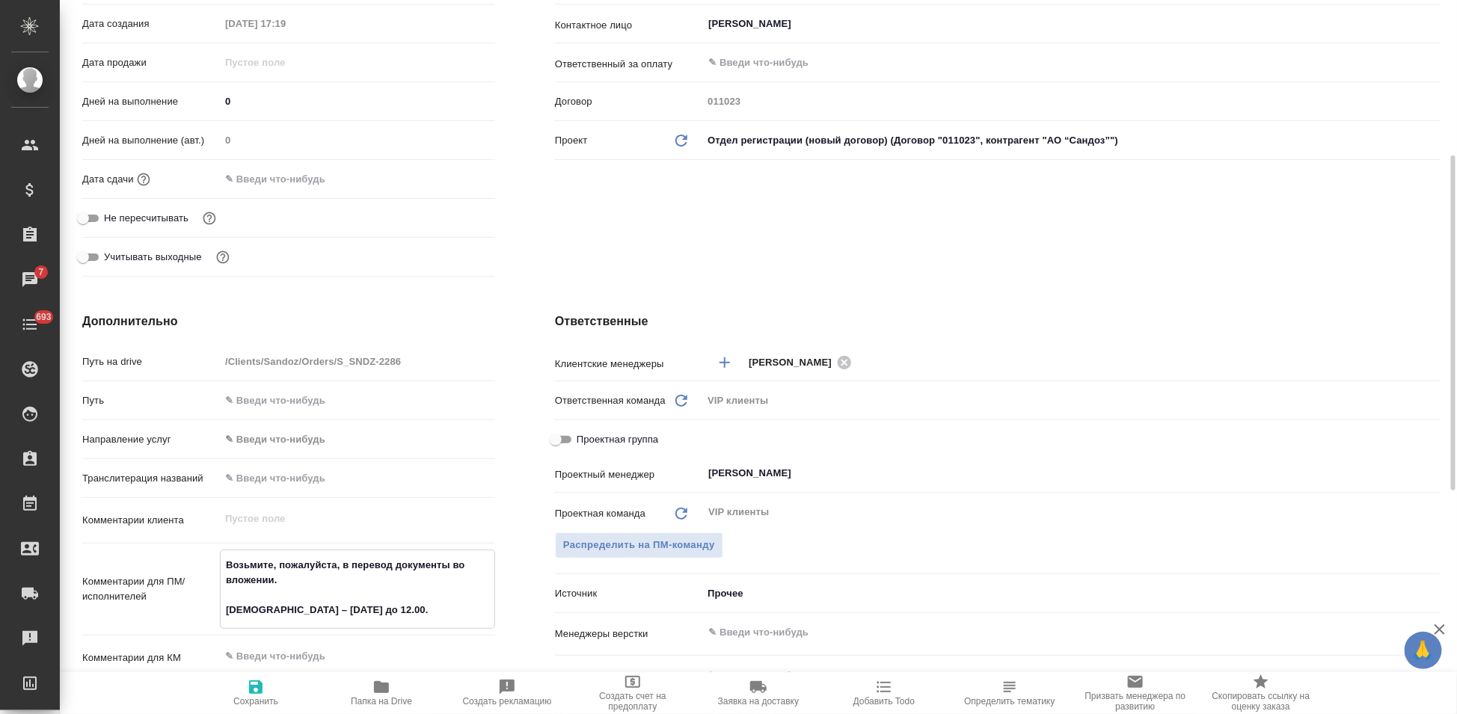
click at [298, 613] on textarea "Возьмите, пожалуйста, в перевод документы во вложении. Срок – завтра до 12.00." at bounding box center [358, 588] width 274 height 70
type textarea "x"
type textarea "Возьмите, пожалуйста, в перевод документы во вложении. Срок – завтра 1до 12.00."
type textarea "x"
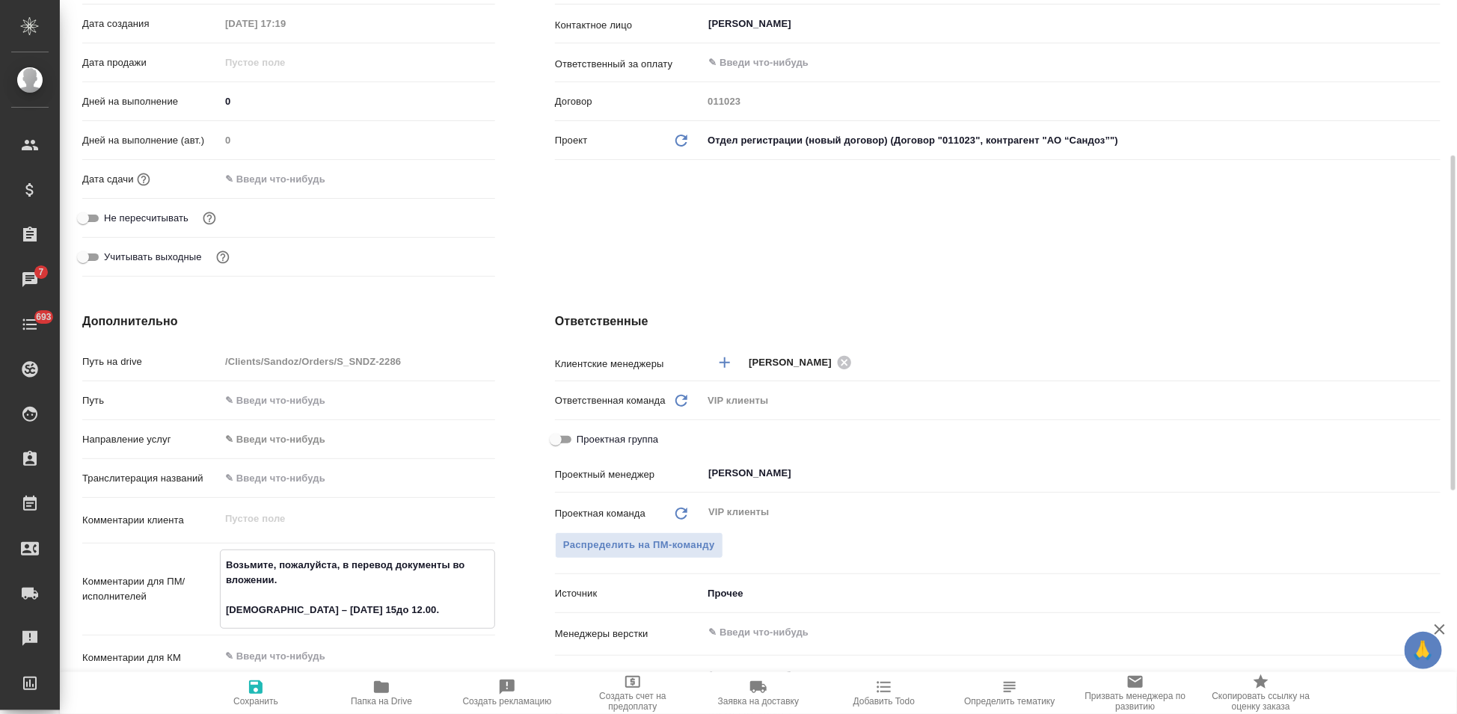
type textarea "Возьмите, пожалуйста, в перевод документы во вложении. Срок – завтра 15 до 12.0…"
type textarea "x"
type textarea "Возьмите, пожалуйста, в перевод документы во вложении. Срок – завтра 15 вдо 12.…"
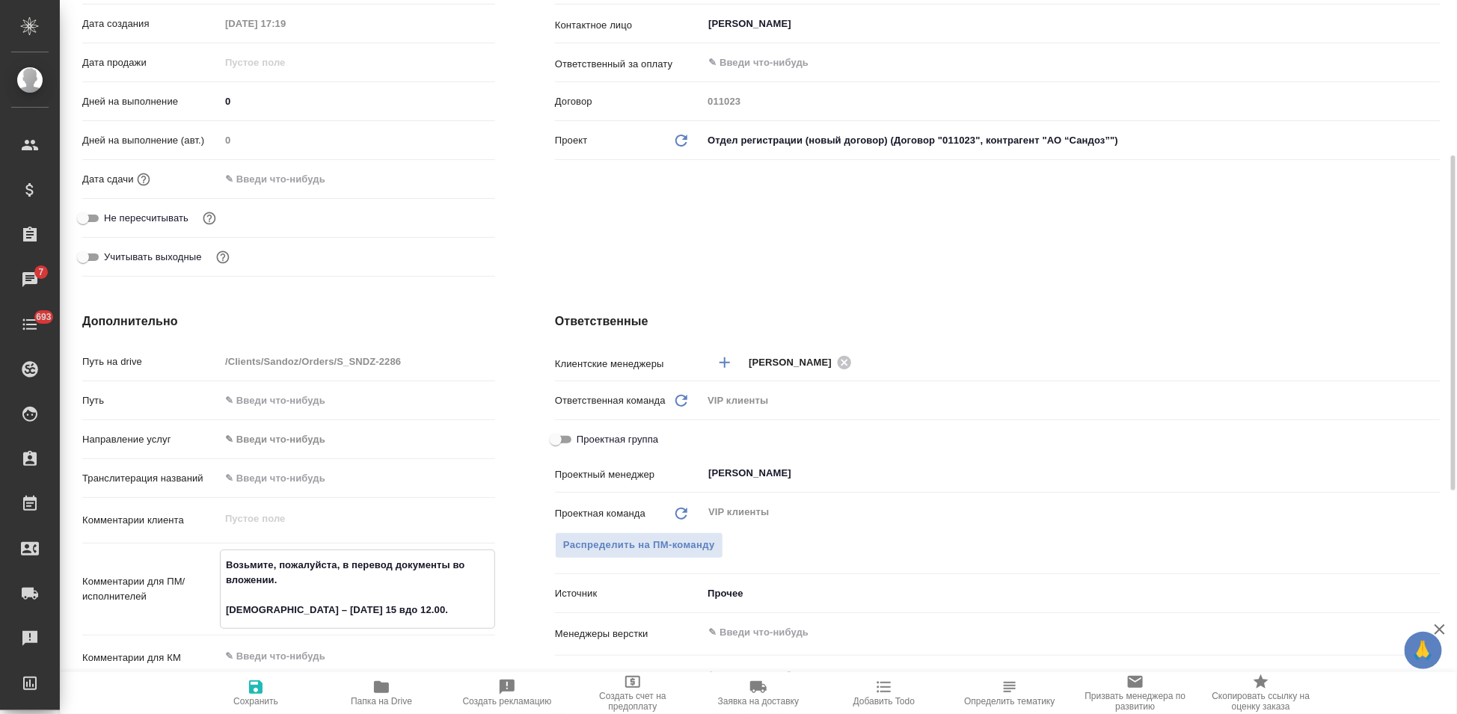
type textarea "x"
type textarea "Возьмите, пожалуйста, в перевод документы во вложении. Срок – завтра 15 ввдо 12…"
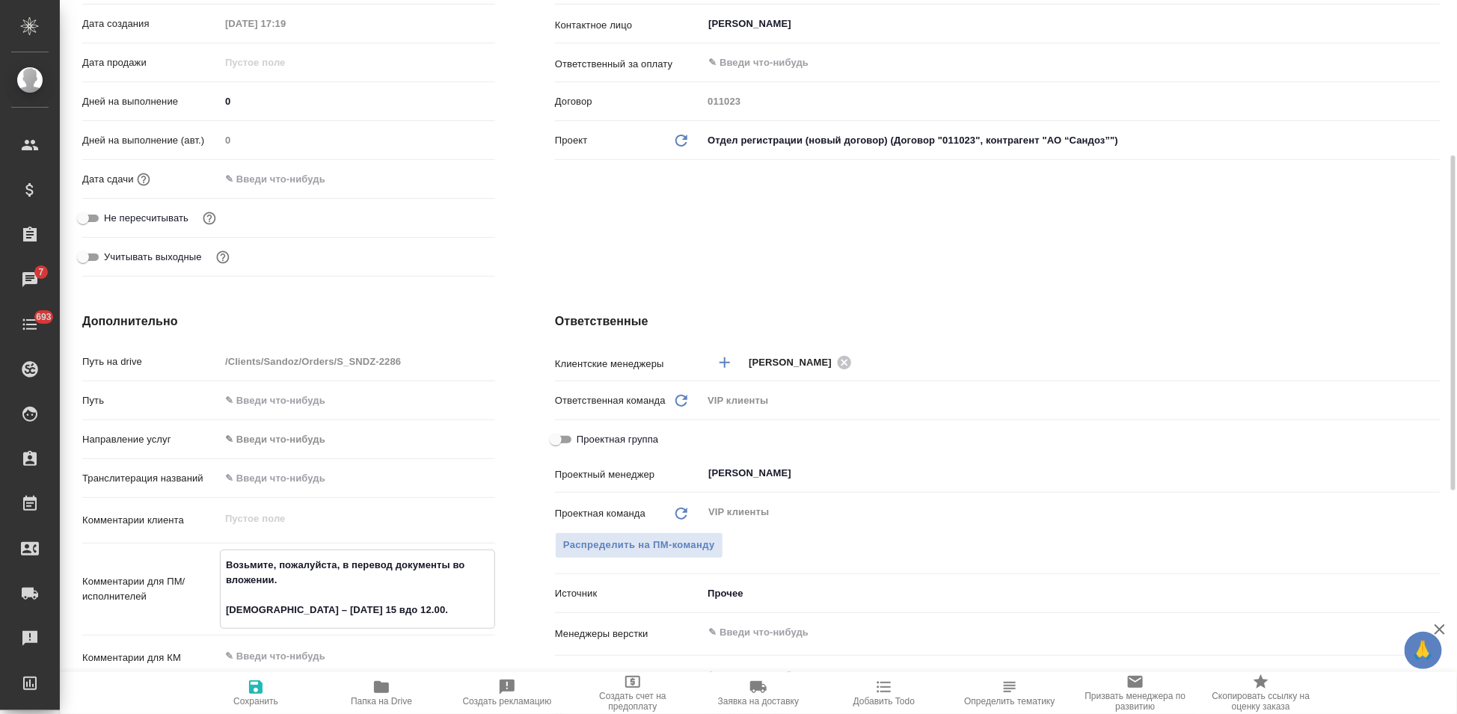
type textarea "x"
type textarea "Возьмите, пожалуйста, в перевод документы во вложении. Срок – завтра 15 вдо 12.…"
type textarea "x"
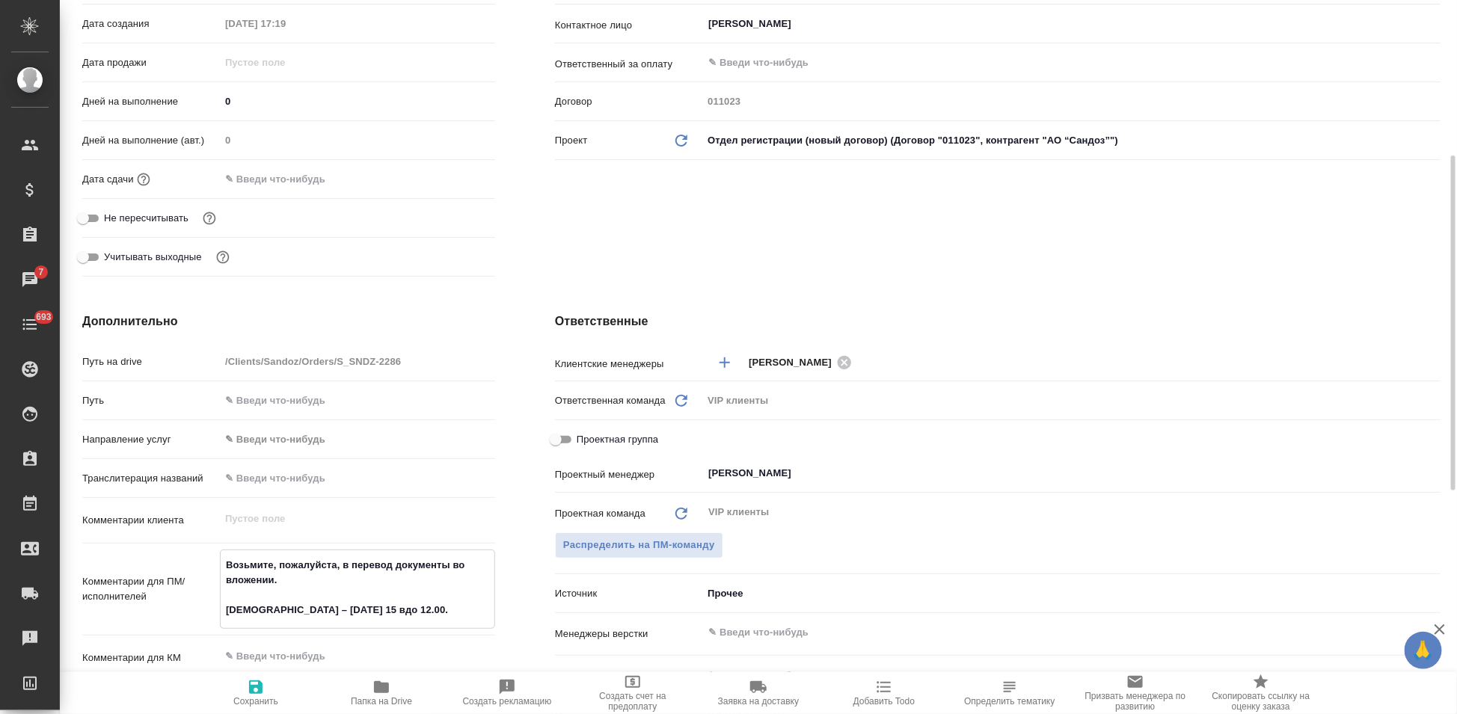
type textarea "x"
type textarea "Возьмите, пожалуйста, в перевод документы во вложении. Срок – завтра 15 адо 12.…"
type textarea "x"
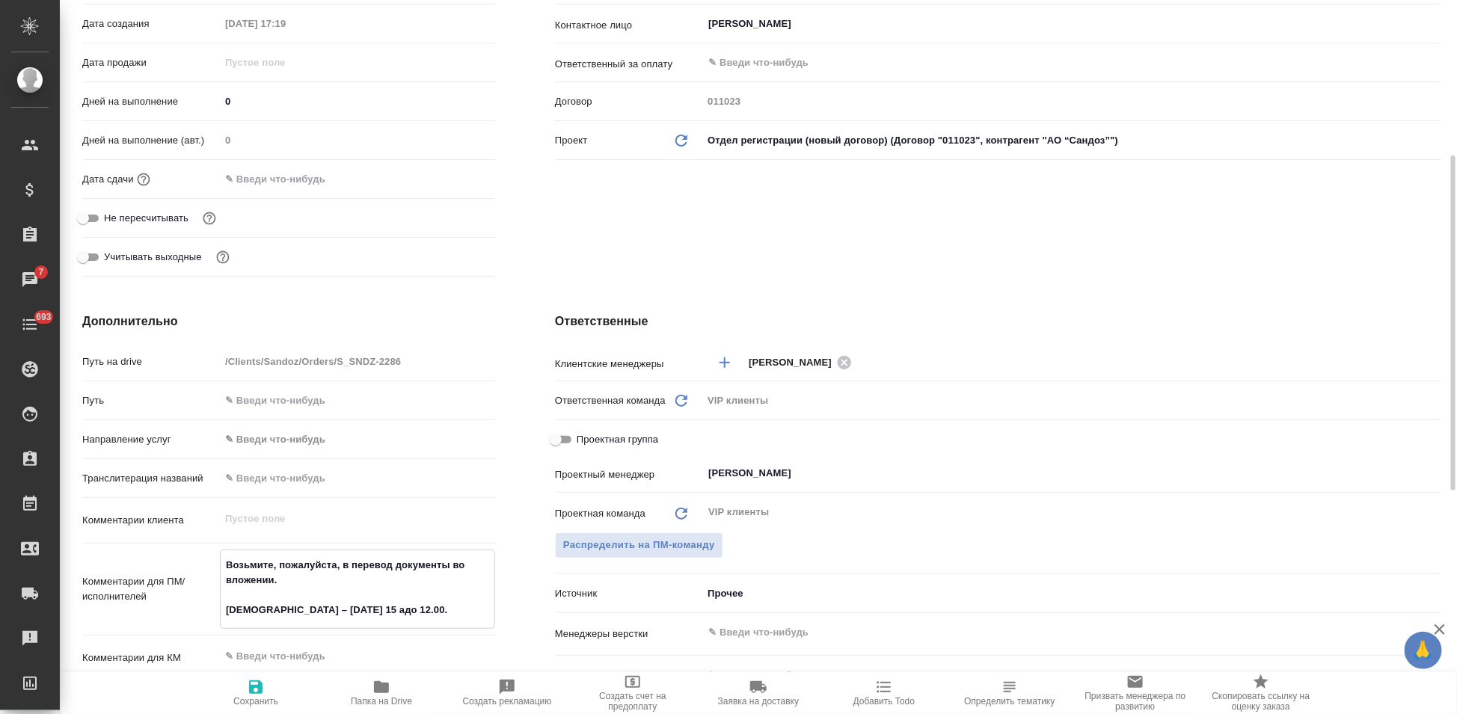
type textarea "Возьмите, пожалуйста, в перевод документы во вложении. Срок – завтра 15 авдо 12…"
type textarea "x"
type textarea "Возьмите, пожалуйста, в перевод документы во вложении. Срок – завтра 15 авгудо …"
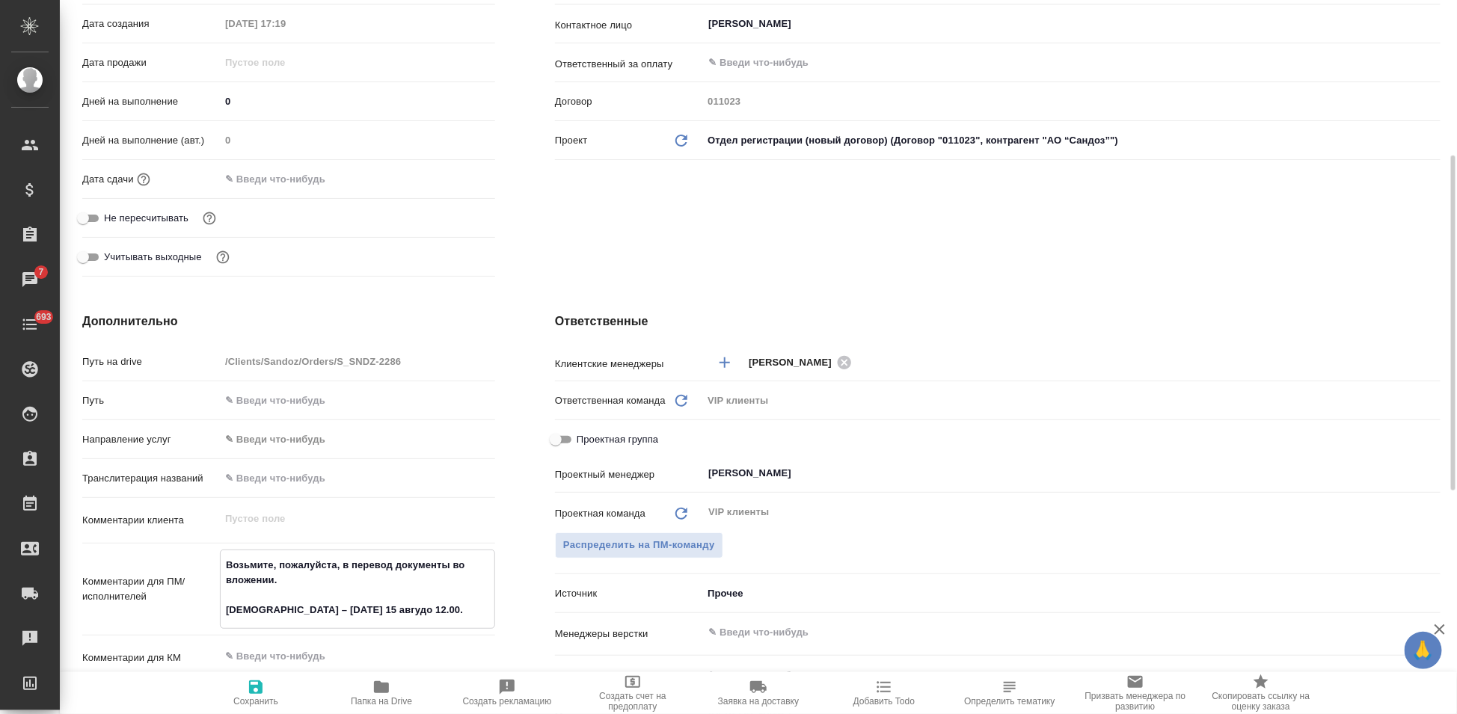
type textarea "x"
type textarea "Возьмите, пожалуйста, в перевод документы во вложении. Срок – завтра 15 авгусдо…"
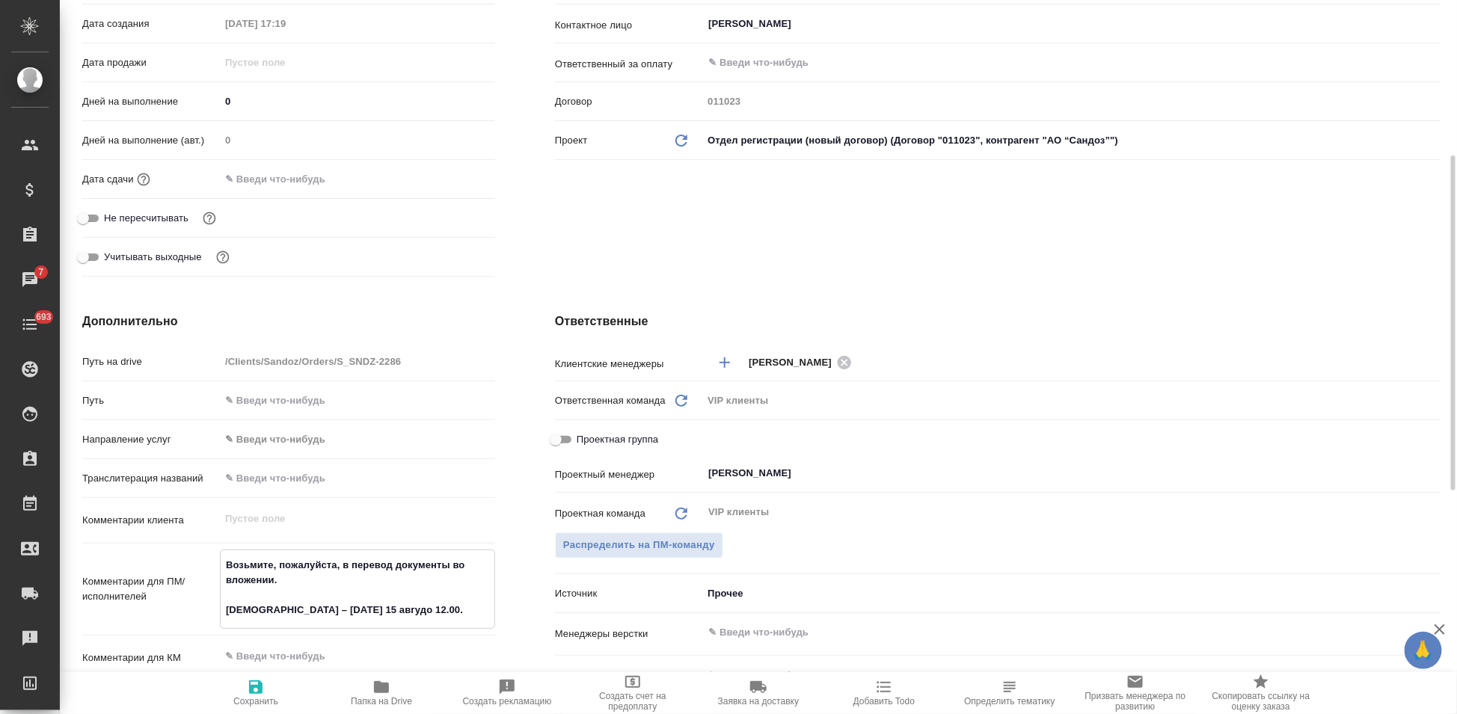
type textarea "x"
type textarea "Возьмите, пожалуйста, в перевод документы во вложении. Срок – завтра 15 августд…"
type textarea "x"
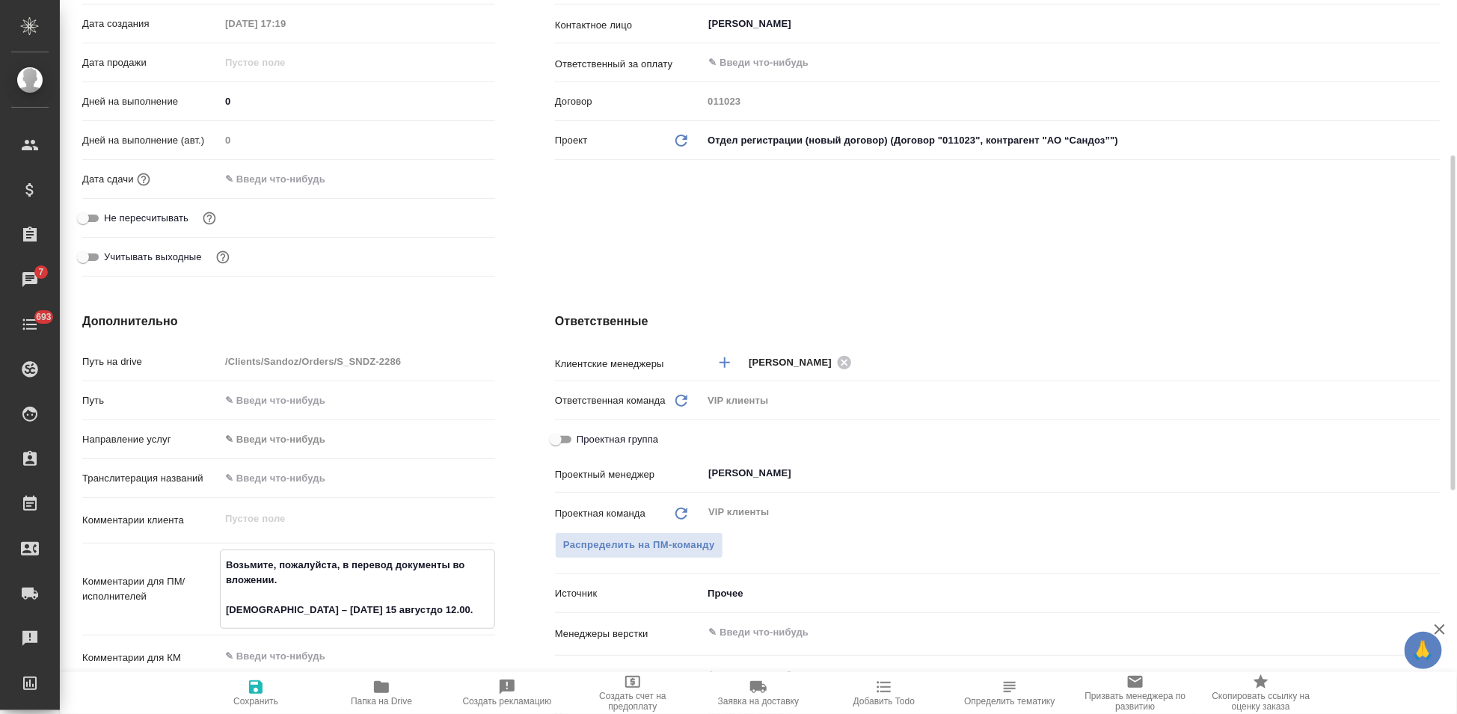
type textarea "x"
type textarea "Возьмите, пожалуйста, в перевод документы во вложении. Срок – завтра 15 августа…"
type textarea "x"
type textarea "Возьмите, пожалуйста, в перевод документы во вложении. [DEMOGRAPHIC_DATA] – [DA…"
type textarea "x"
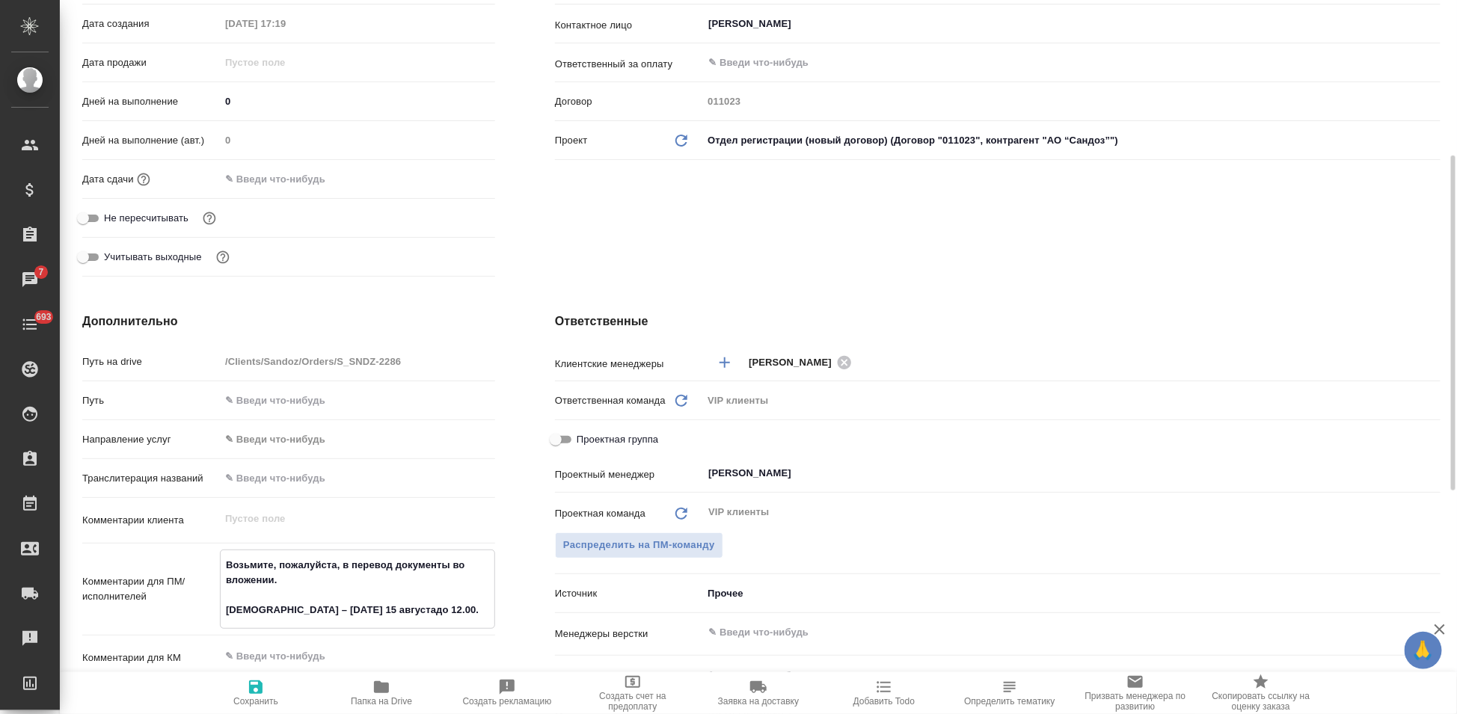
type textarea "x"
type textarea "Возьмите, пожалуйста, в перевод документы во вложении. [DEMOGRAPHIC_DATA] – [DA…"
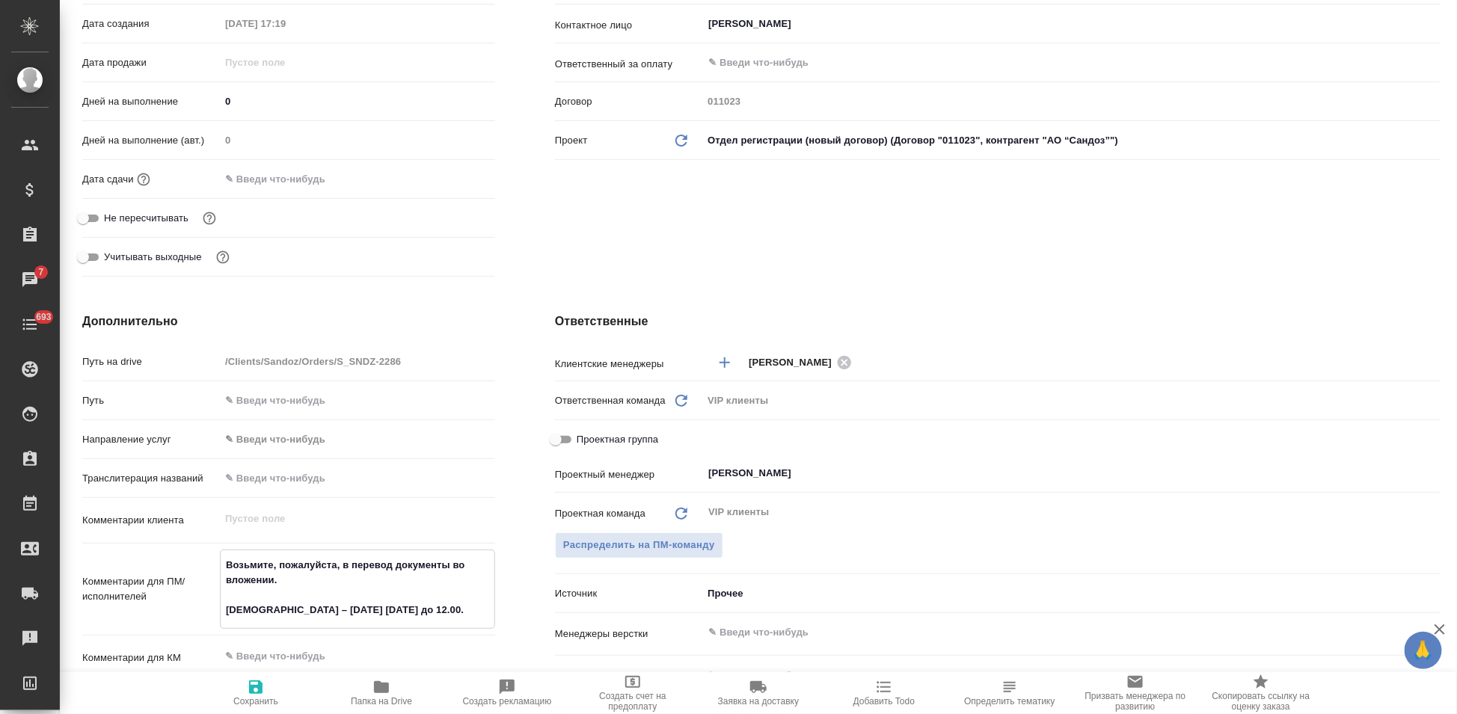
type textarea "x"
click at [264, 687] on icon "button" at bounding box center [256, 687] width 18 height 18
type textarea "x"
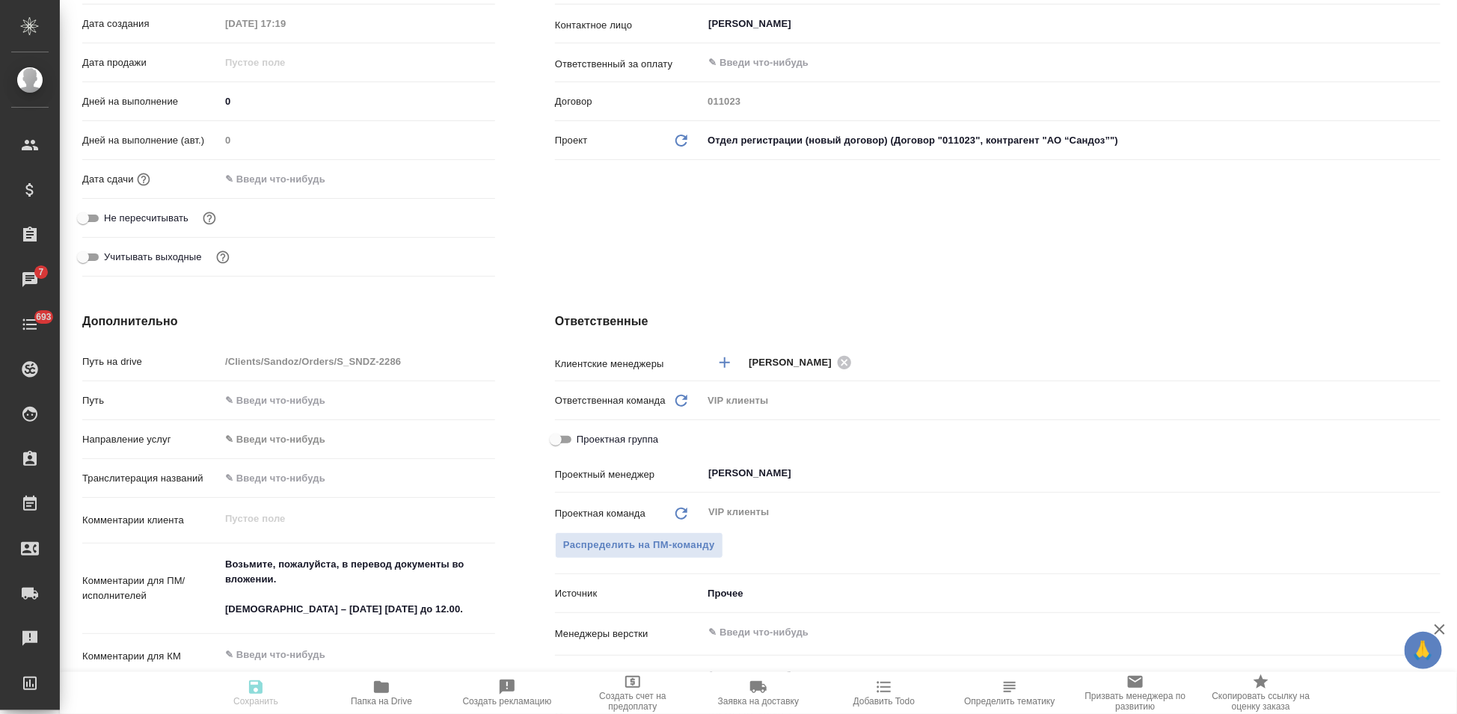
type textarea "x"
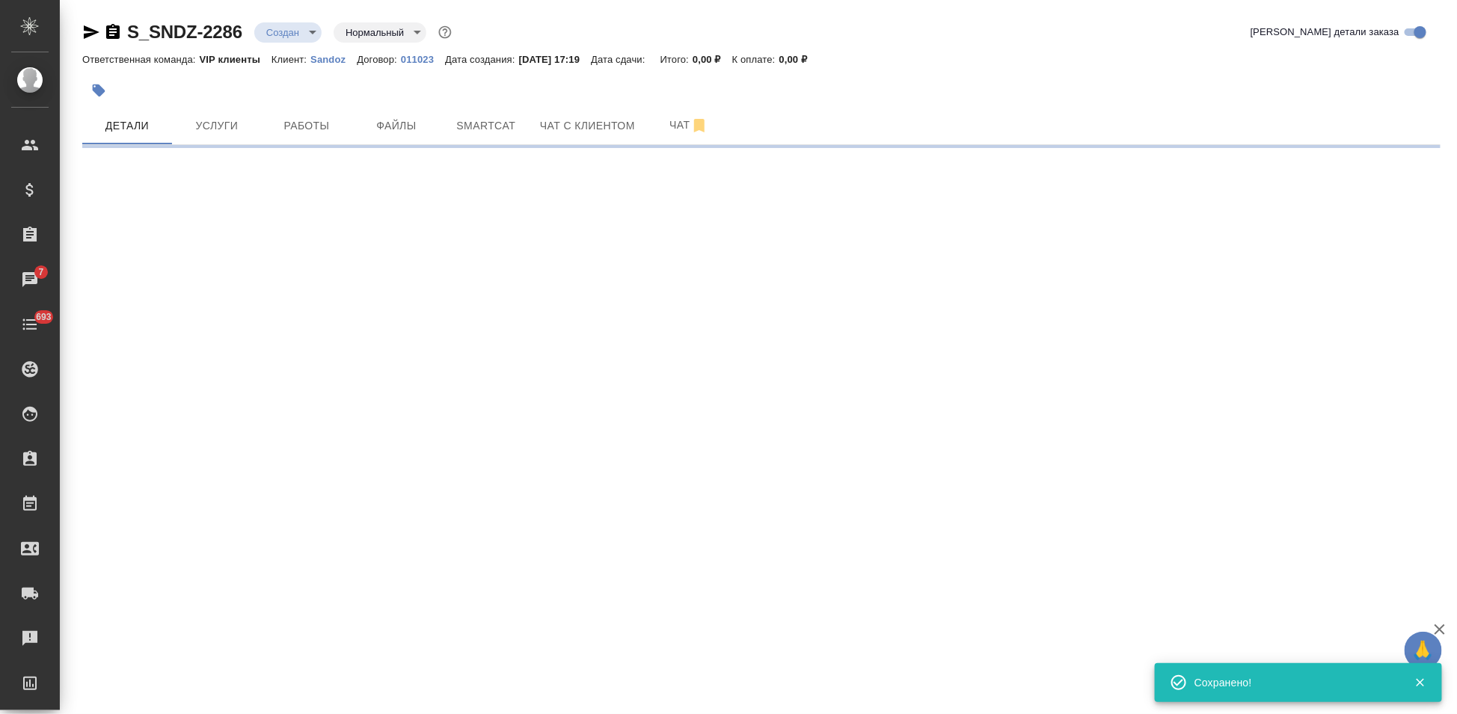
scroll to position [0, 0]
select select "RU"
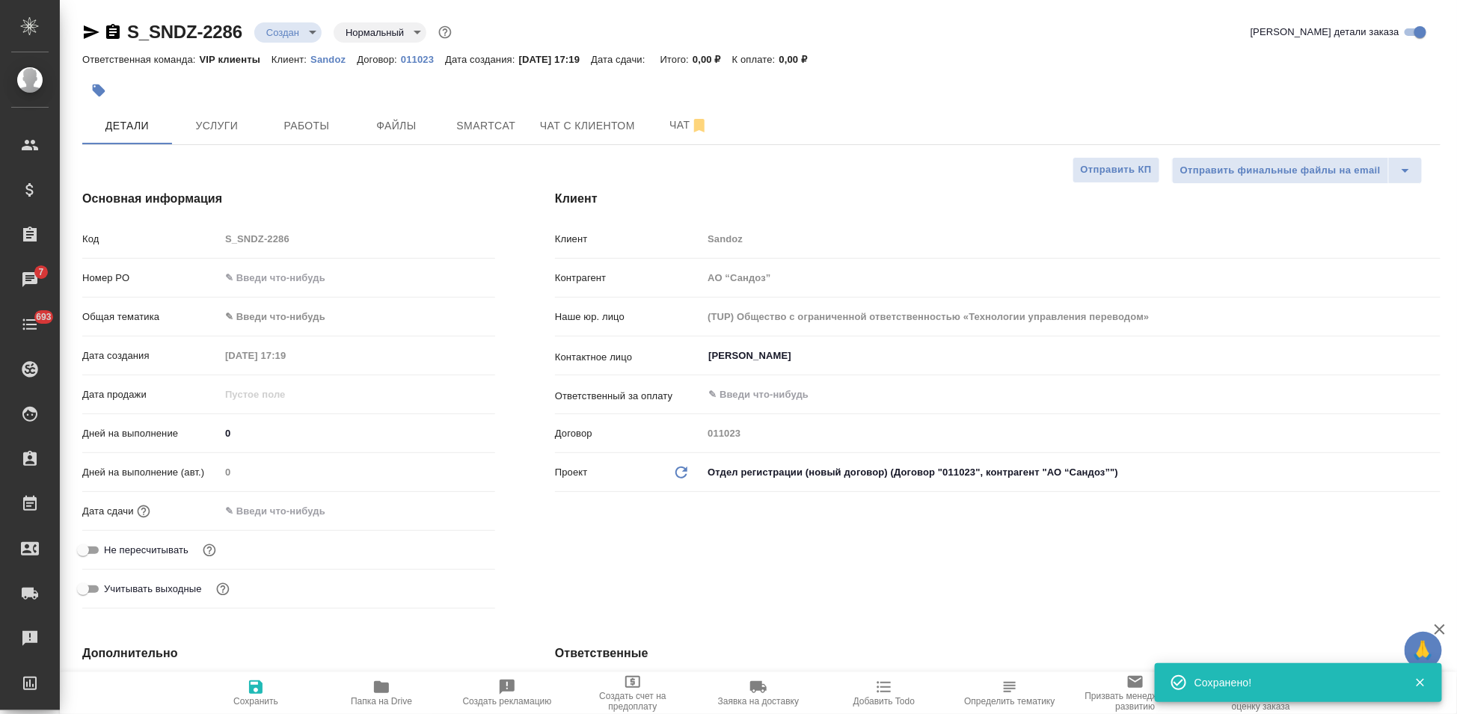
type textarea "x"
click at [262, 502] on input "text" at bounding box center [286, 511] width 131 height 22
click at [448, 505] on icon "button" at bounding box center [451, 510] width 13 height 15
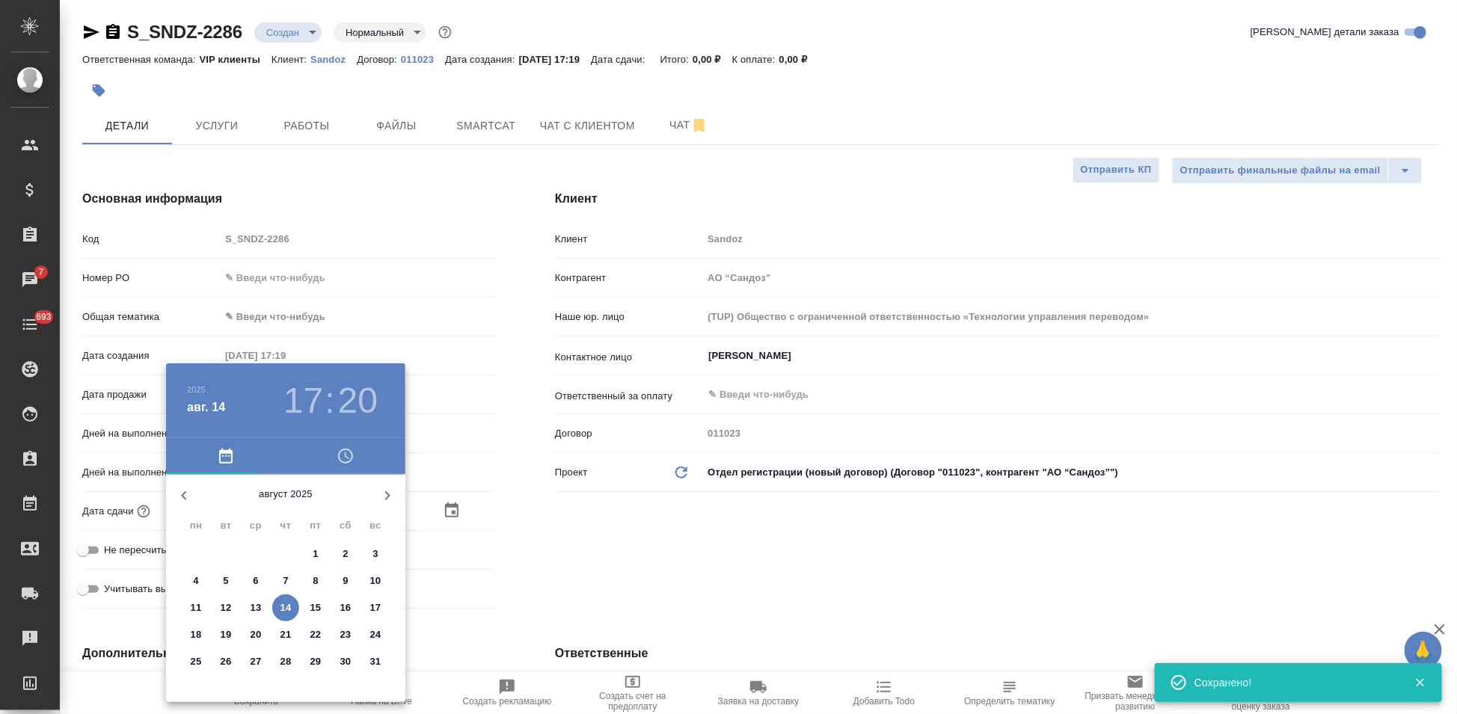
click at [322, 607] on span "15" at bounding box center [315, 608] width 27 height 15
type input "15.08.2025 17:20"
type textarea "x"
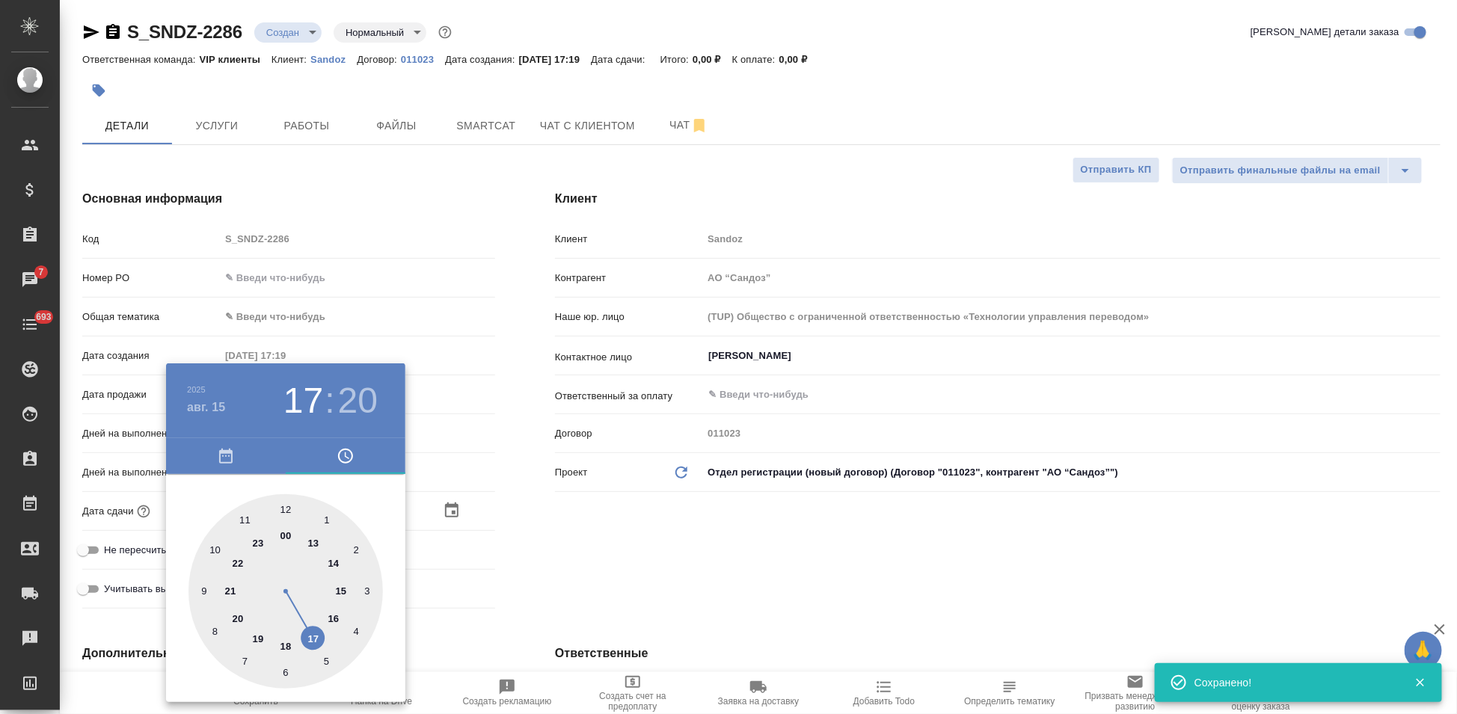
type input "15.08.2025 13:20"
type textarea "x"
type input "15.08.2025 12:20"
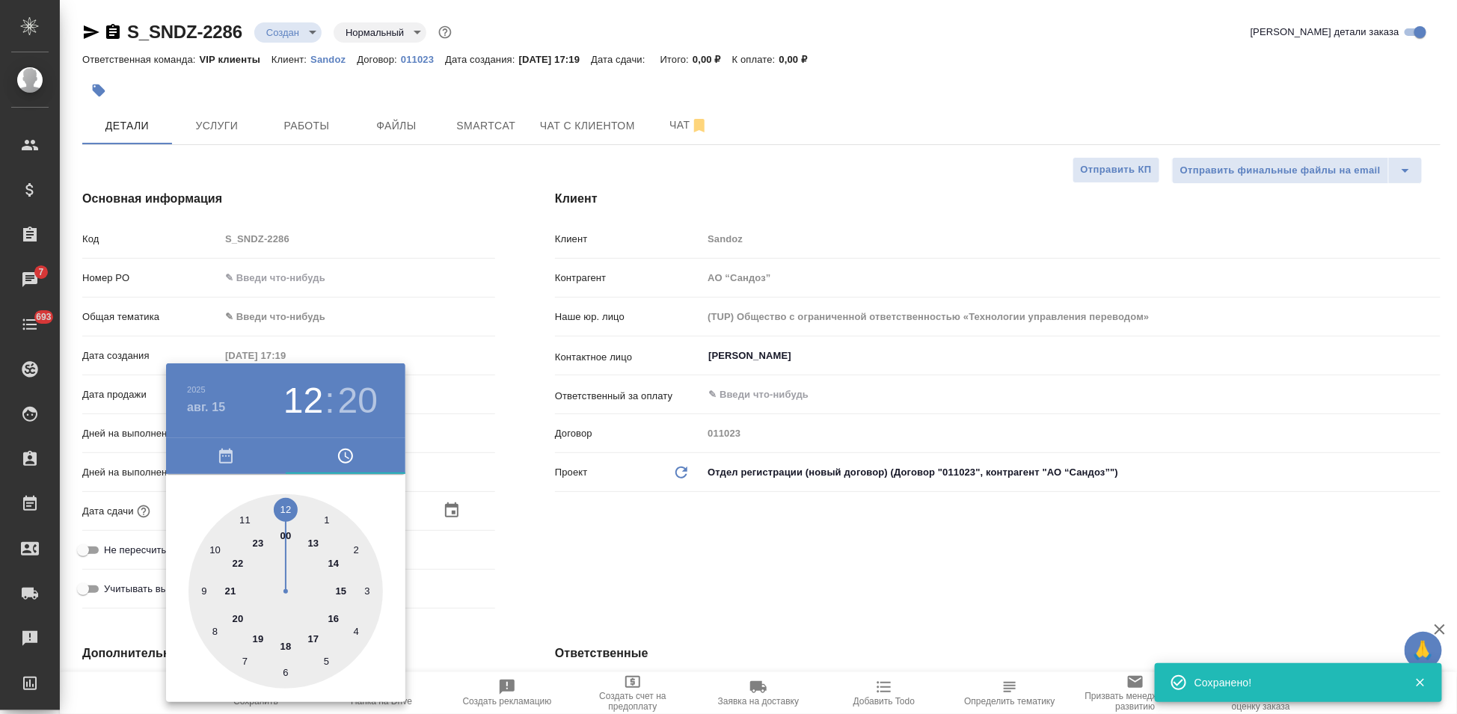
type textarea "x"
drag, startPoint x: 319, startPoint y: 612, endPoint x: 287, endPoint y: 515, distance: 102.2
click at [287, 515] on div at bounding box center [285, 591] width 194 height 194
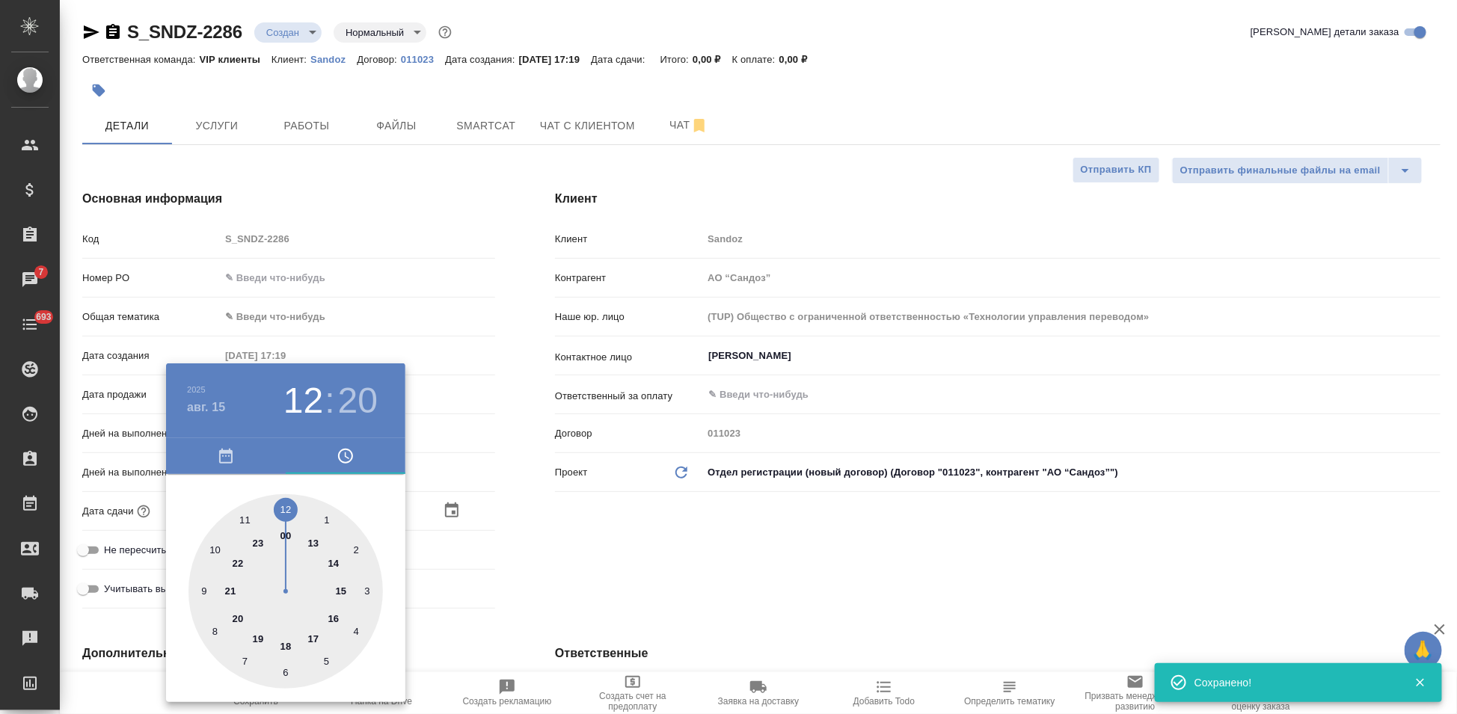
type textarea "x"
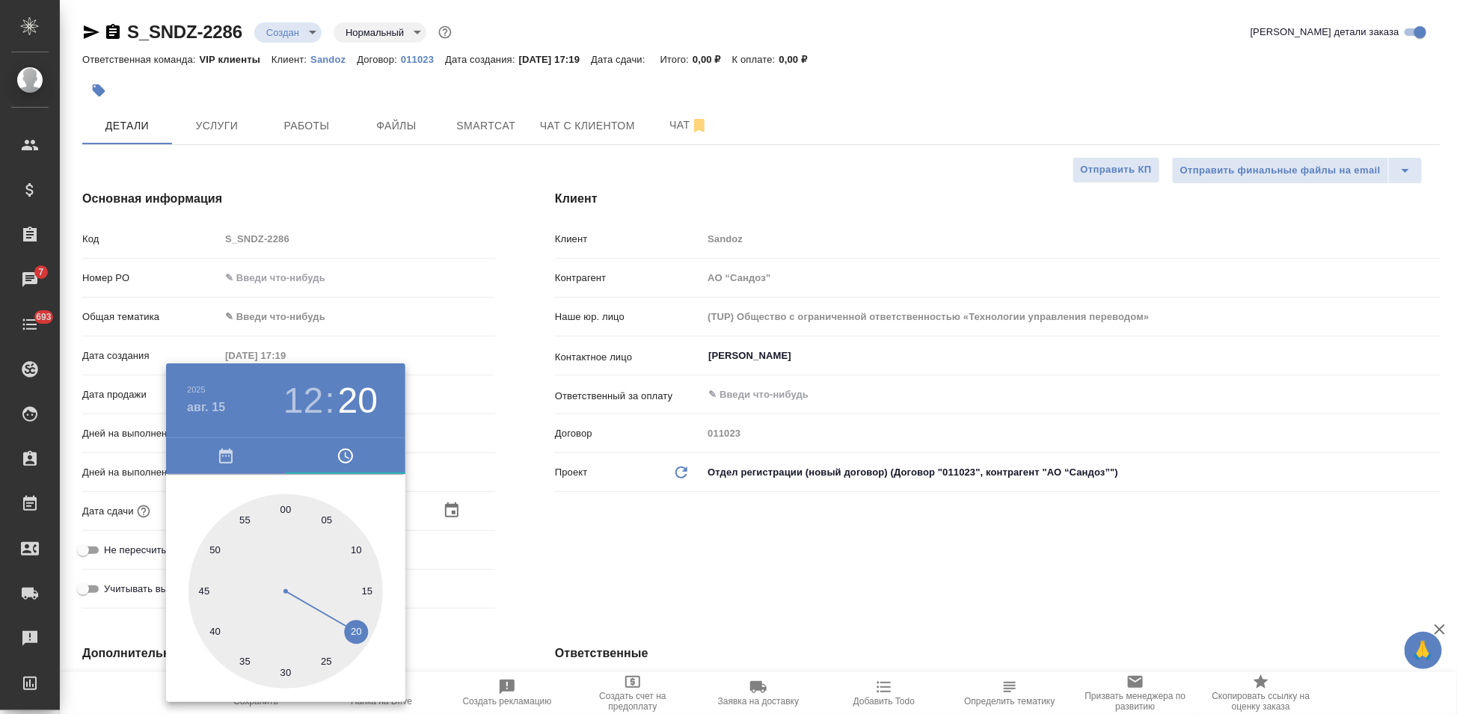
type input "15.08.2025 12:02"
type textarea "x"
type input "[DATE] 12:00"
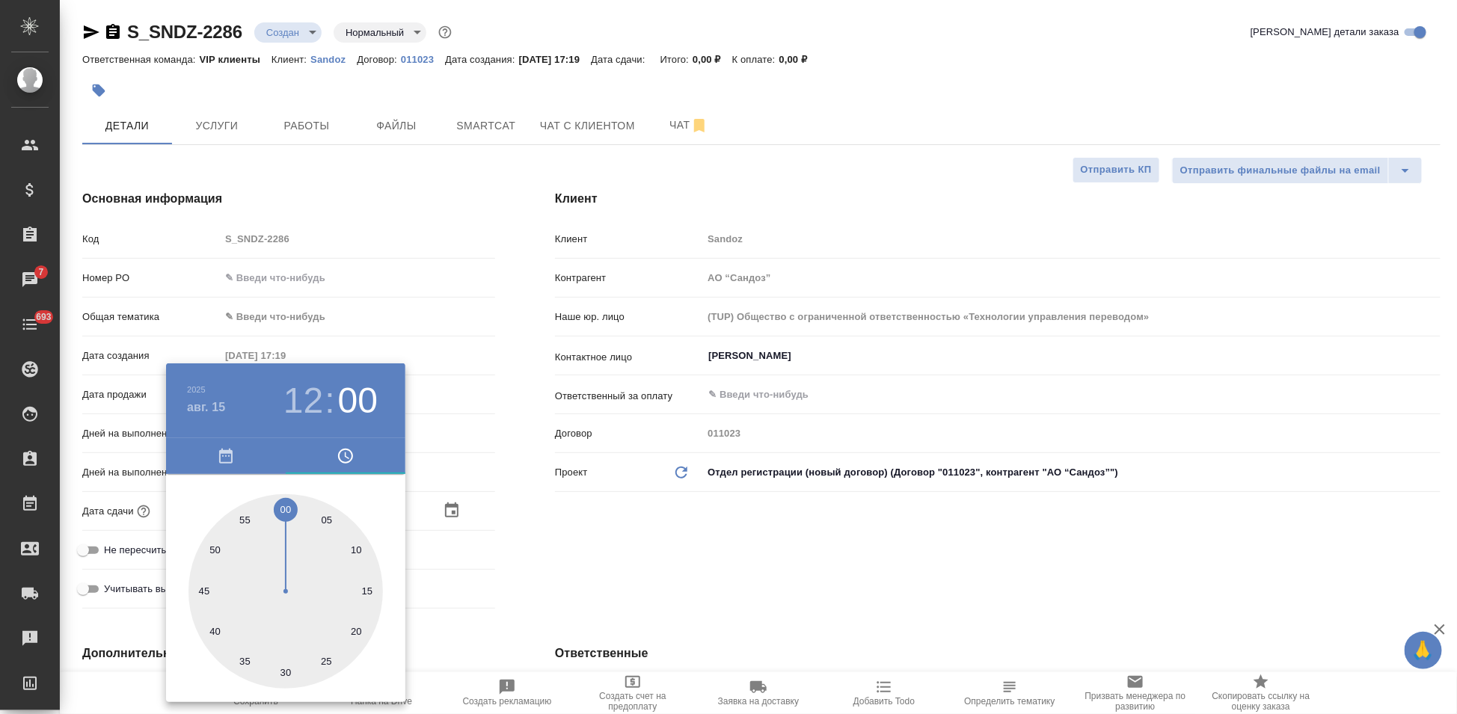
type textarea "x"
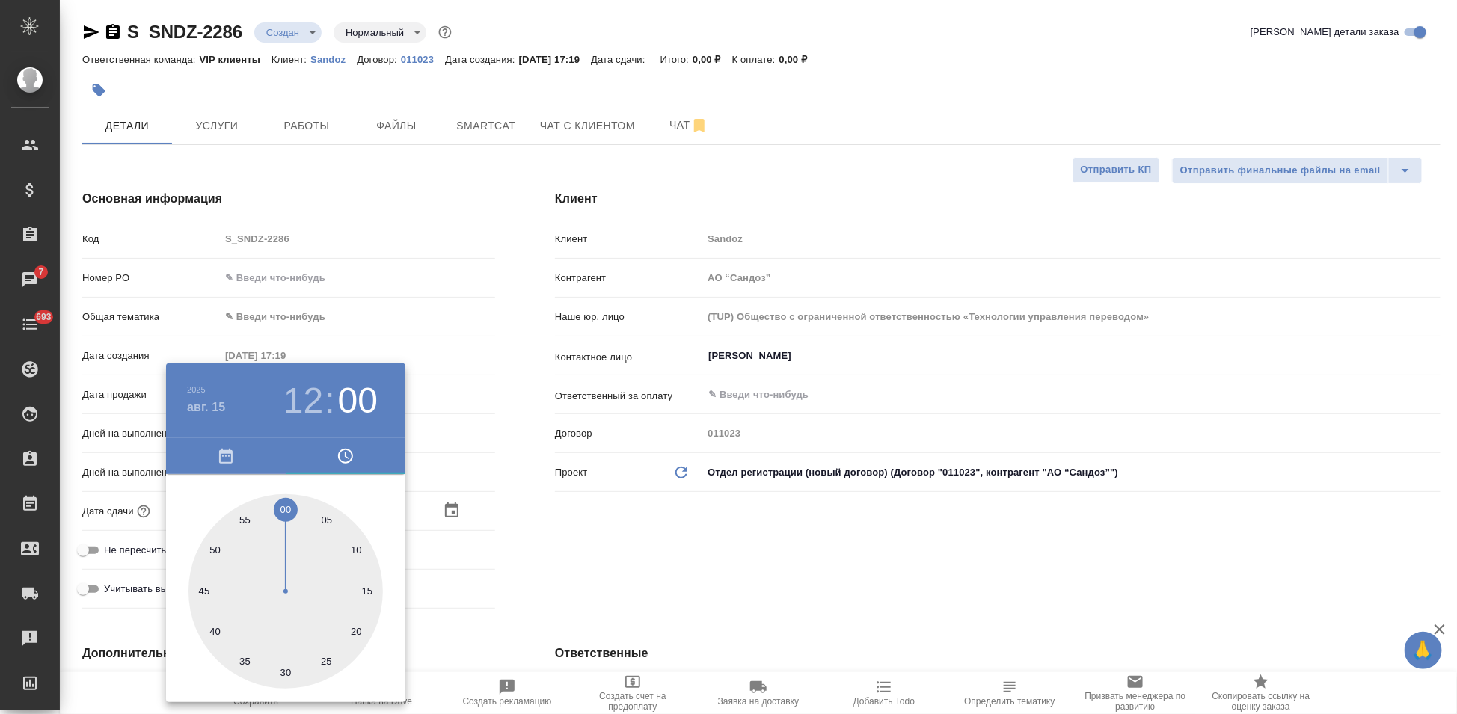
type textarea "x"
drag, startPoint x: 319, startPoint y: 581, endPoint x: 286, endPoint y: 505, distance: 83.4
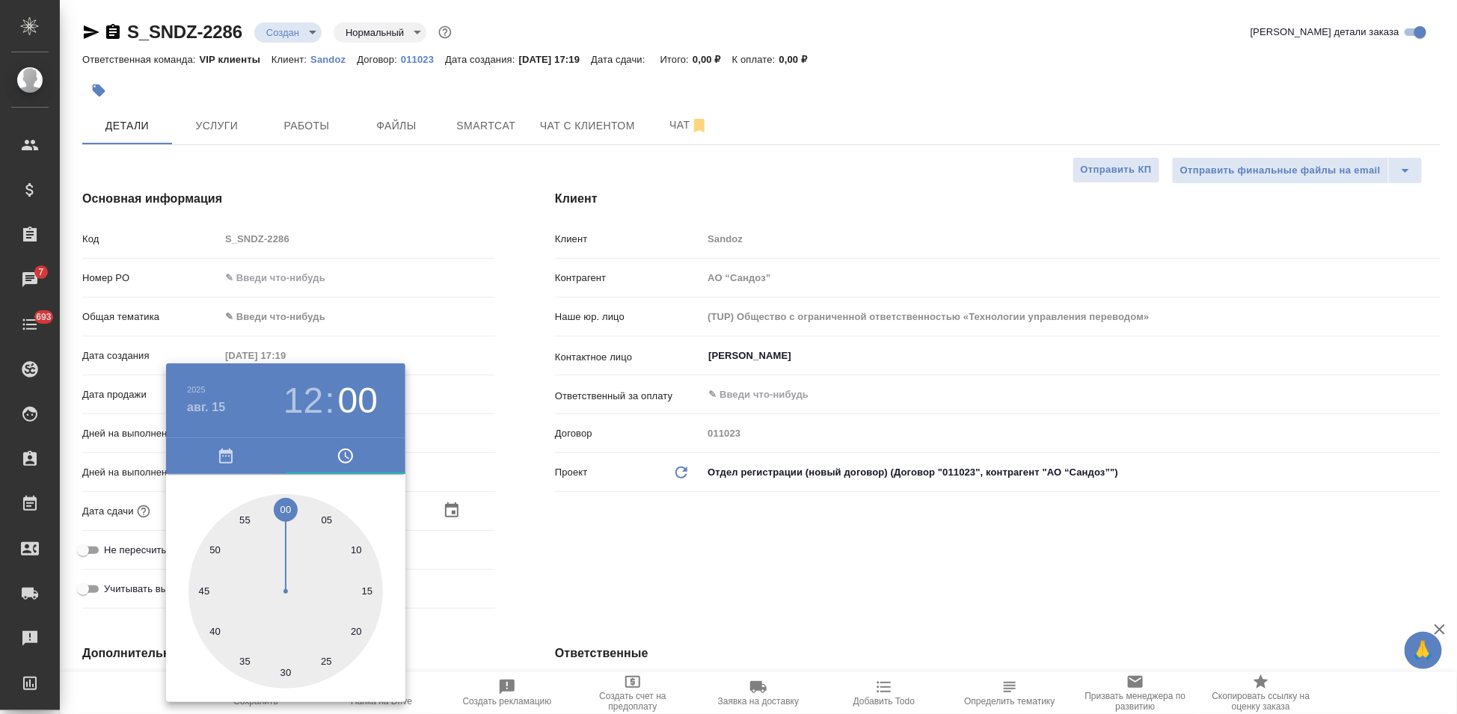
click at [286, 505] on div at bounding box center [285, 591] width 194 height 194
type textarea "x"
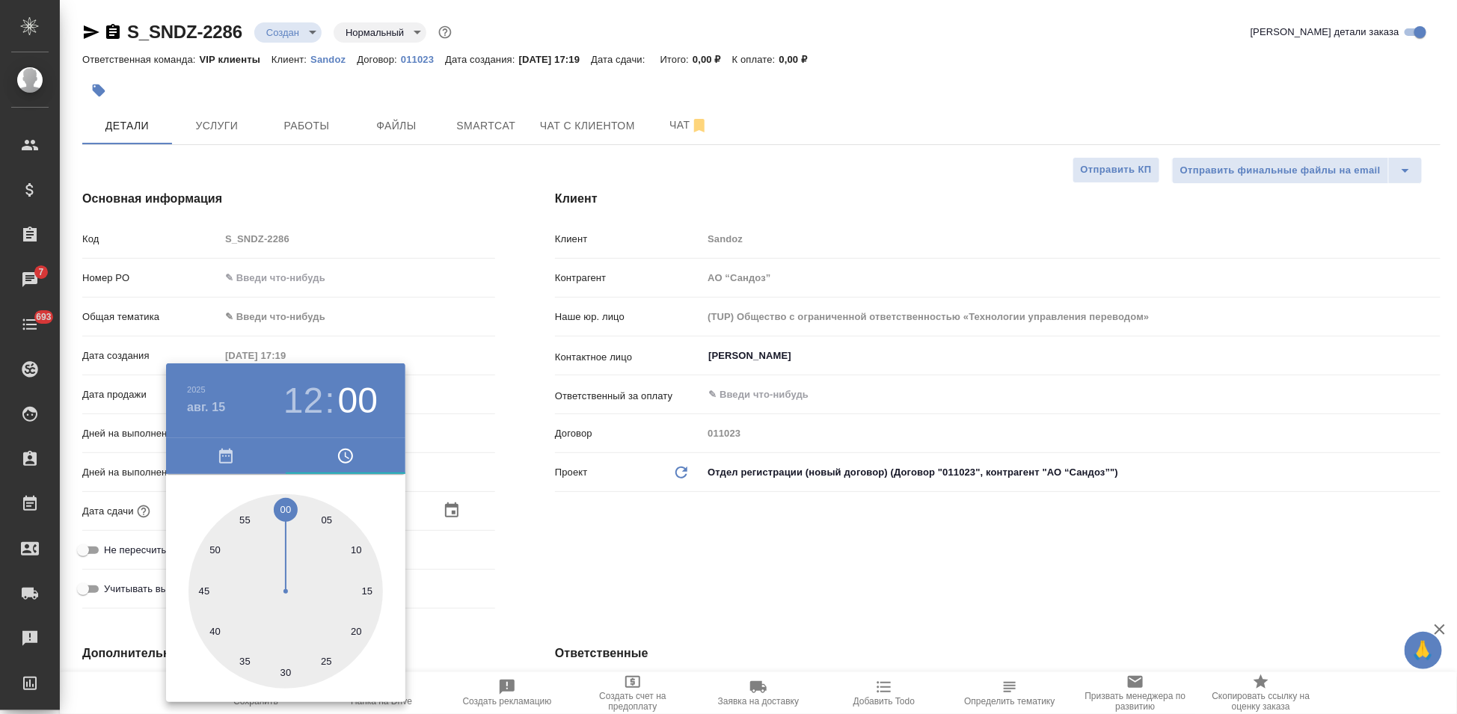
type textarea "x"
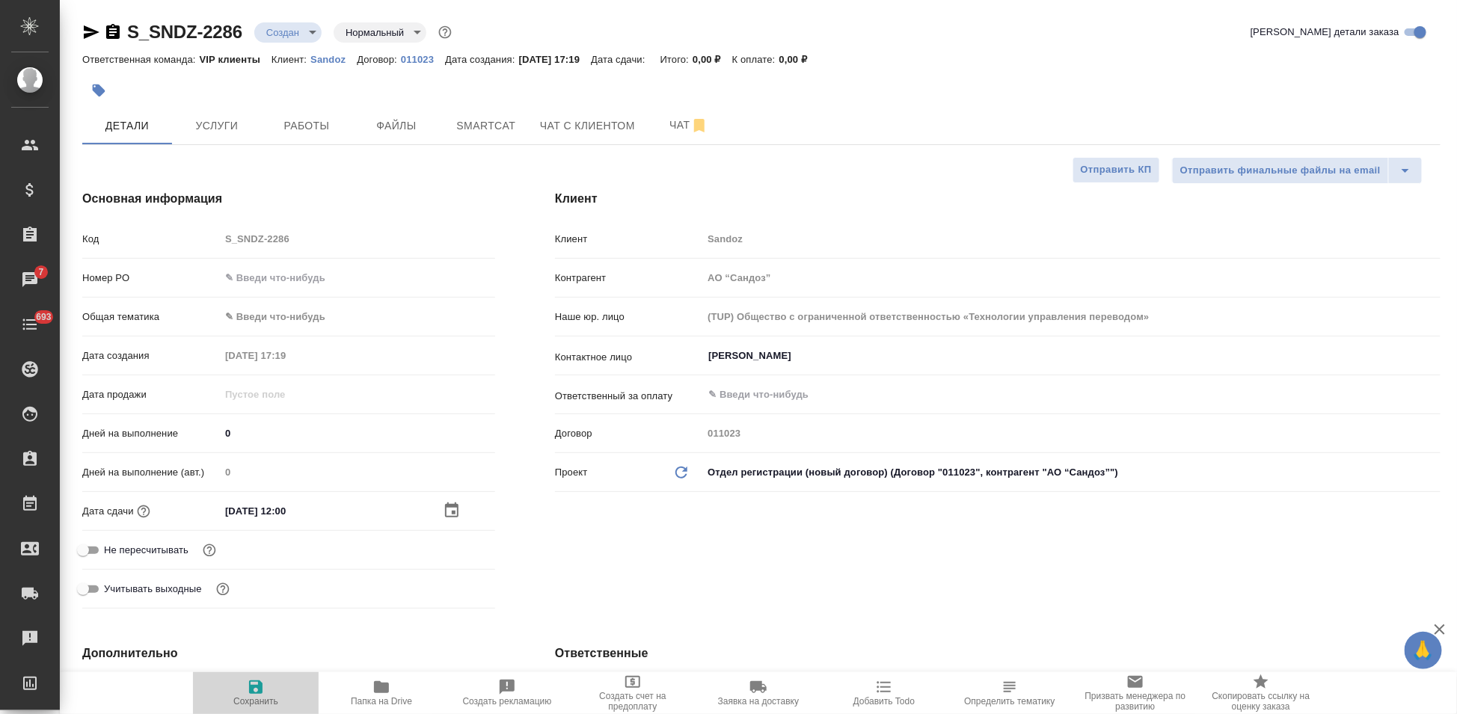
click at [251, 704] on span "Сохранить" at bounding box center [255, 701] width 45 height 10
type textarea "x"
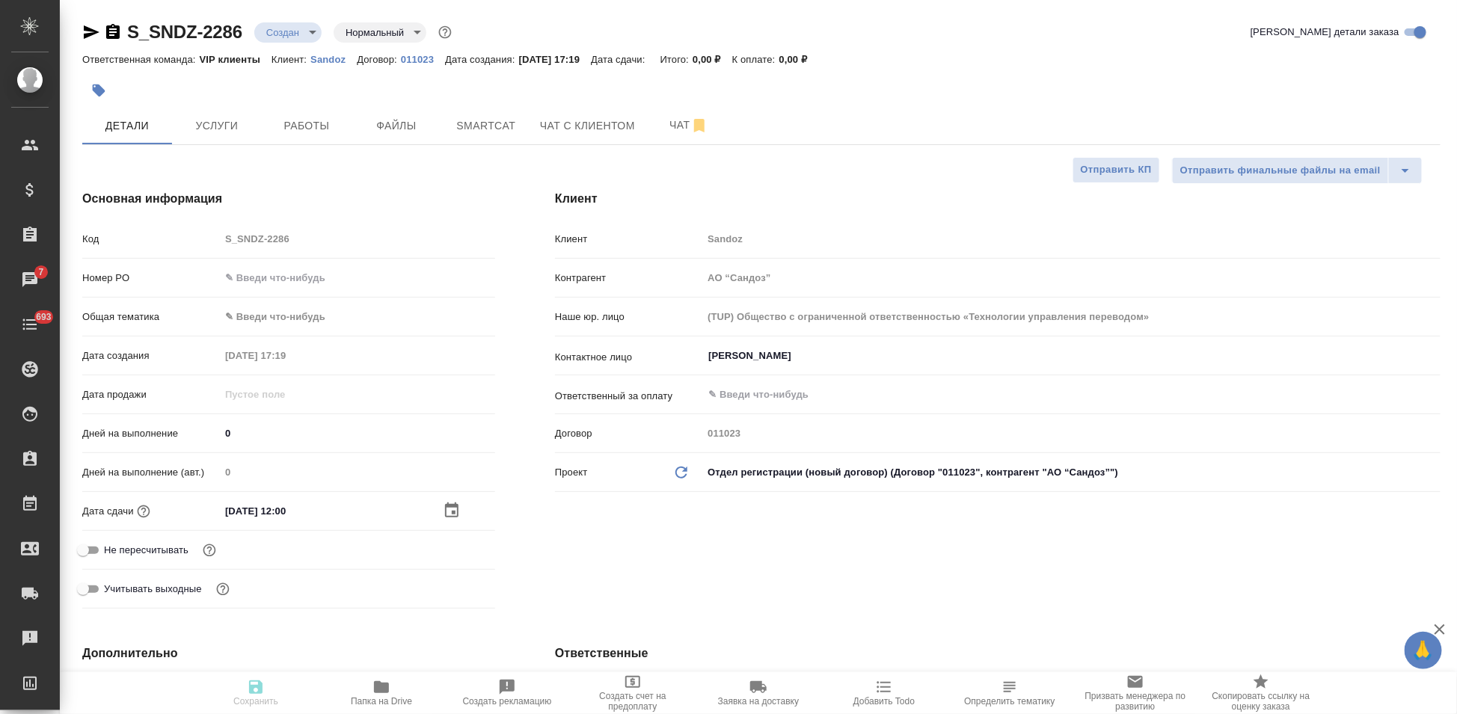
type textarea "x"
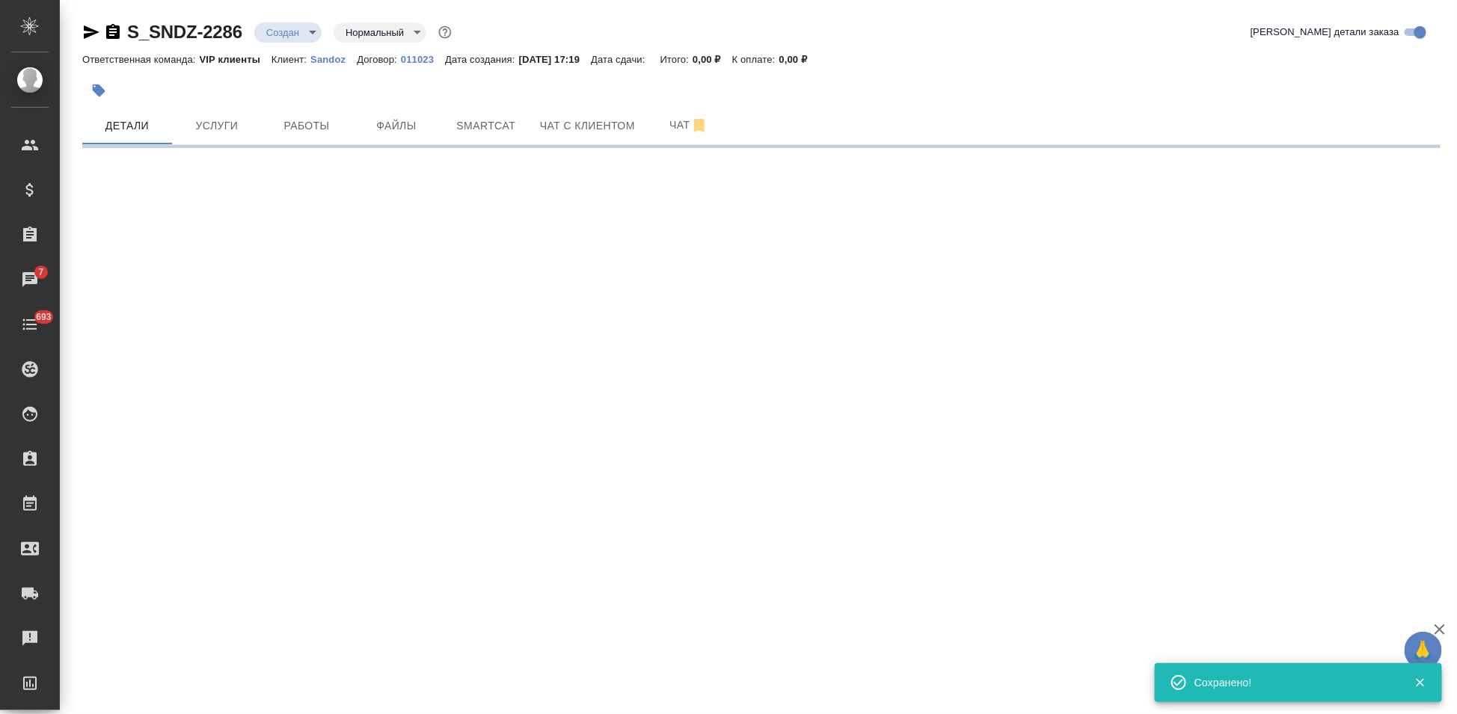
select select "RU"
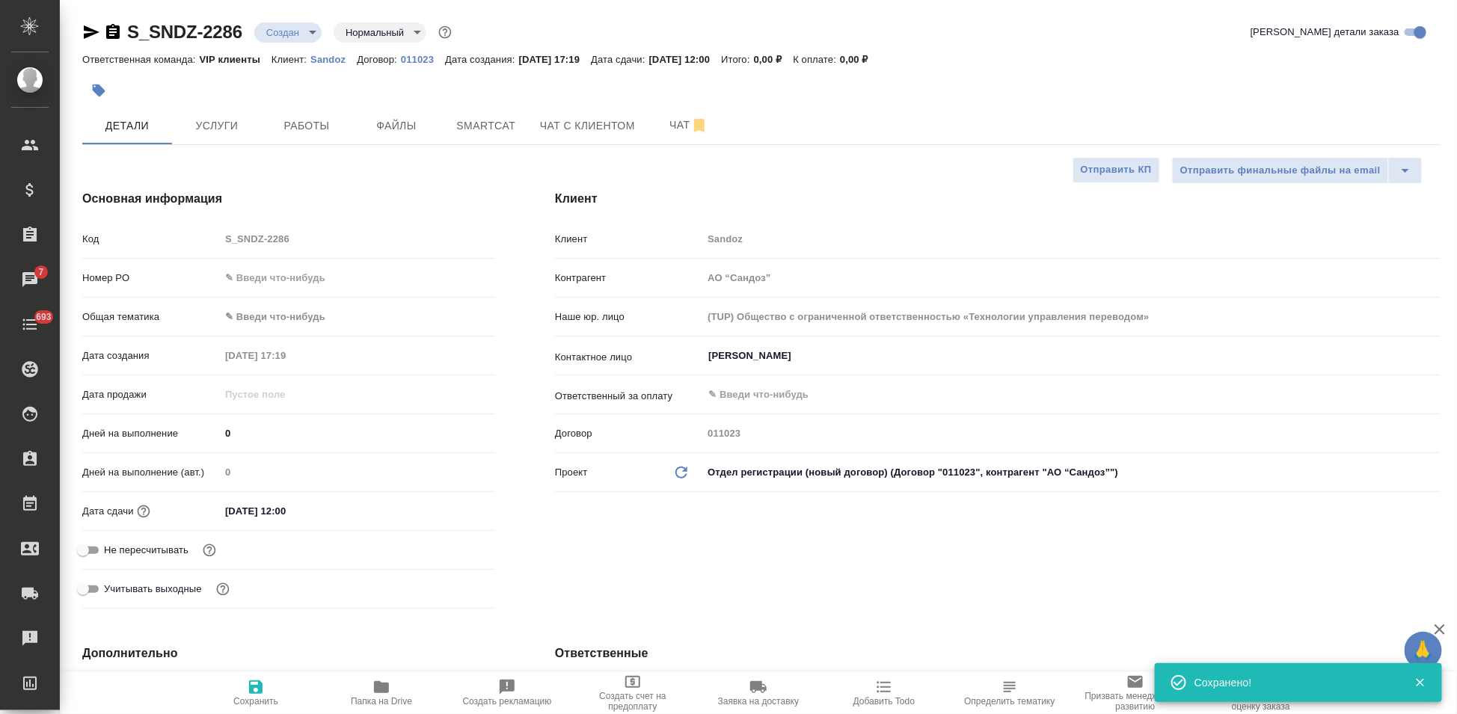
type textarea "x"
click at [387, 126] on span "Файлы" at bounding box center [396, 126] width 72 height 19
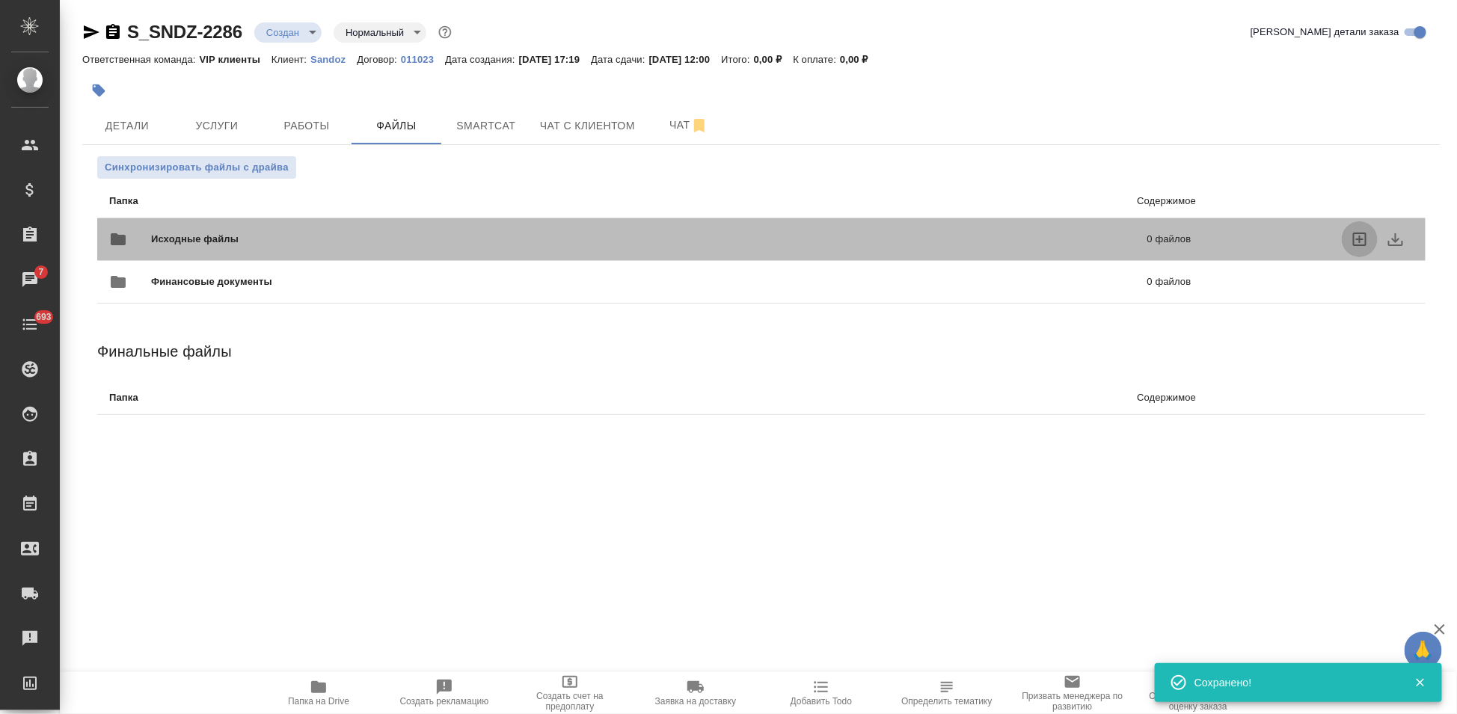
click at [1359, 236] on icon "uploadFiles" at bounding box center [1359, 239] width 13 height 13
click at [0, 0] on input "uploadFiles" at bounding box center [0, 0] width 0 height 0
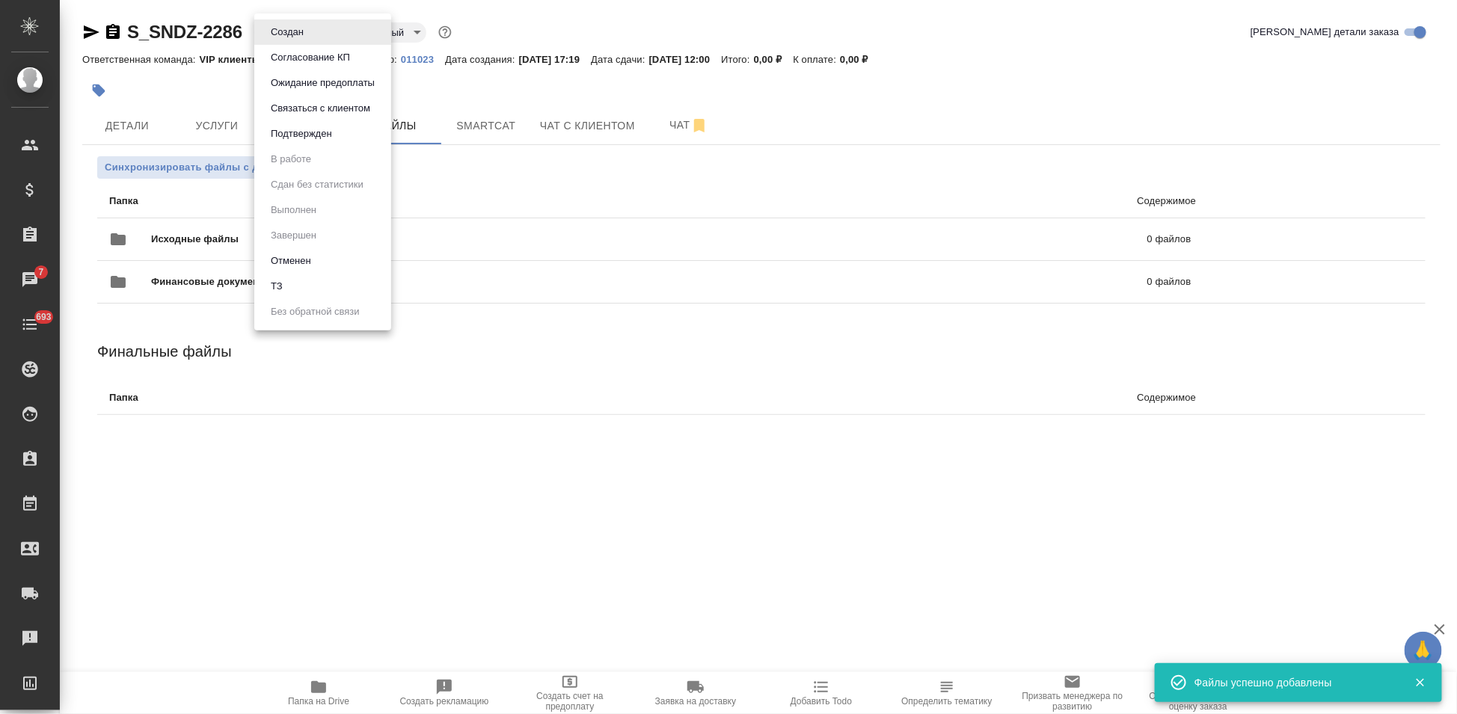
click at [316, 38] on body "🙏 .cls-1 fill:#fff; AWATERA Kabargina Anna Клиенты Спецификации Заказы 7 Чаты 6…" at bounding box center [728, 357] width 1457 height 714
click at [298, 265] on button "Отменен" at bounding box center [290, 261] width 49 height 16
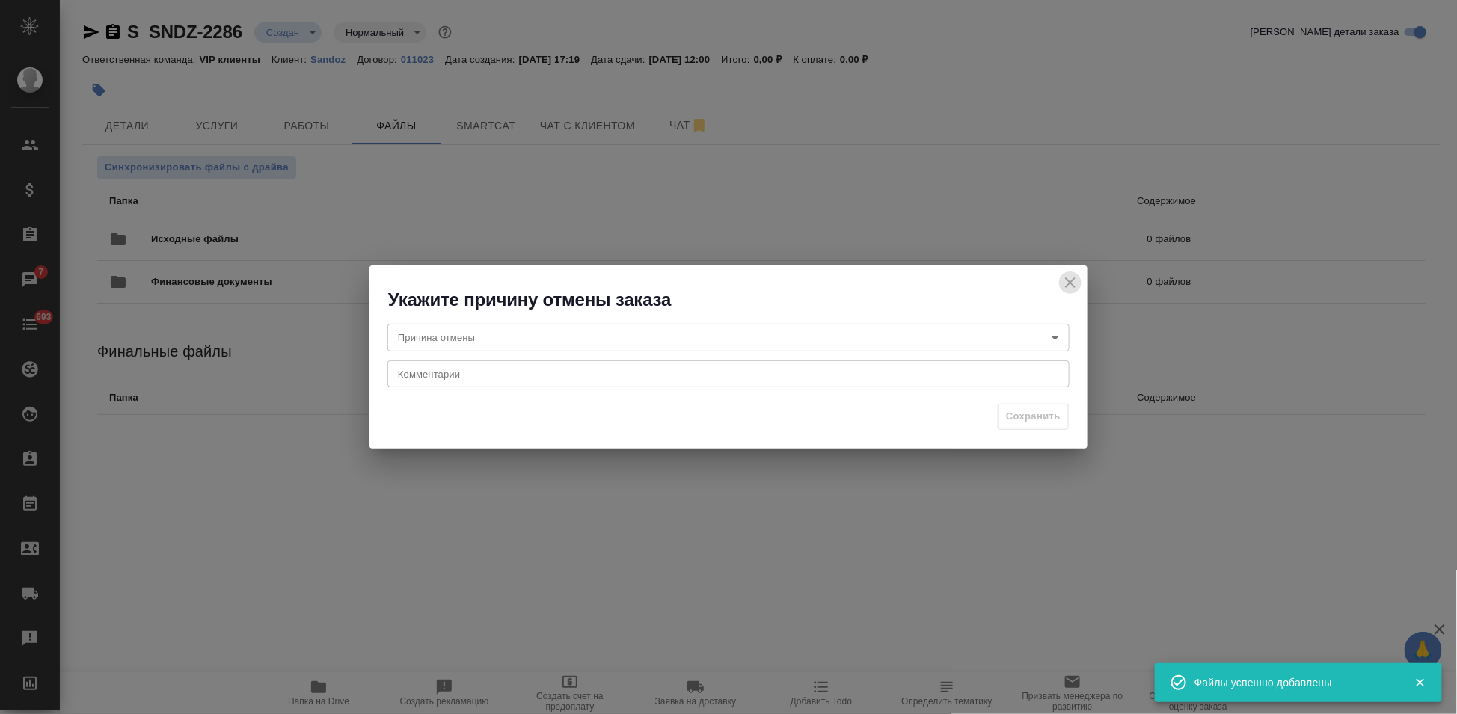
click at [1069, 286] on icon "close" at bounding box center [1070, 283] width 18 height 18
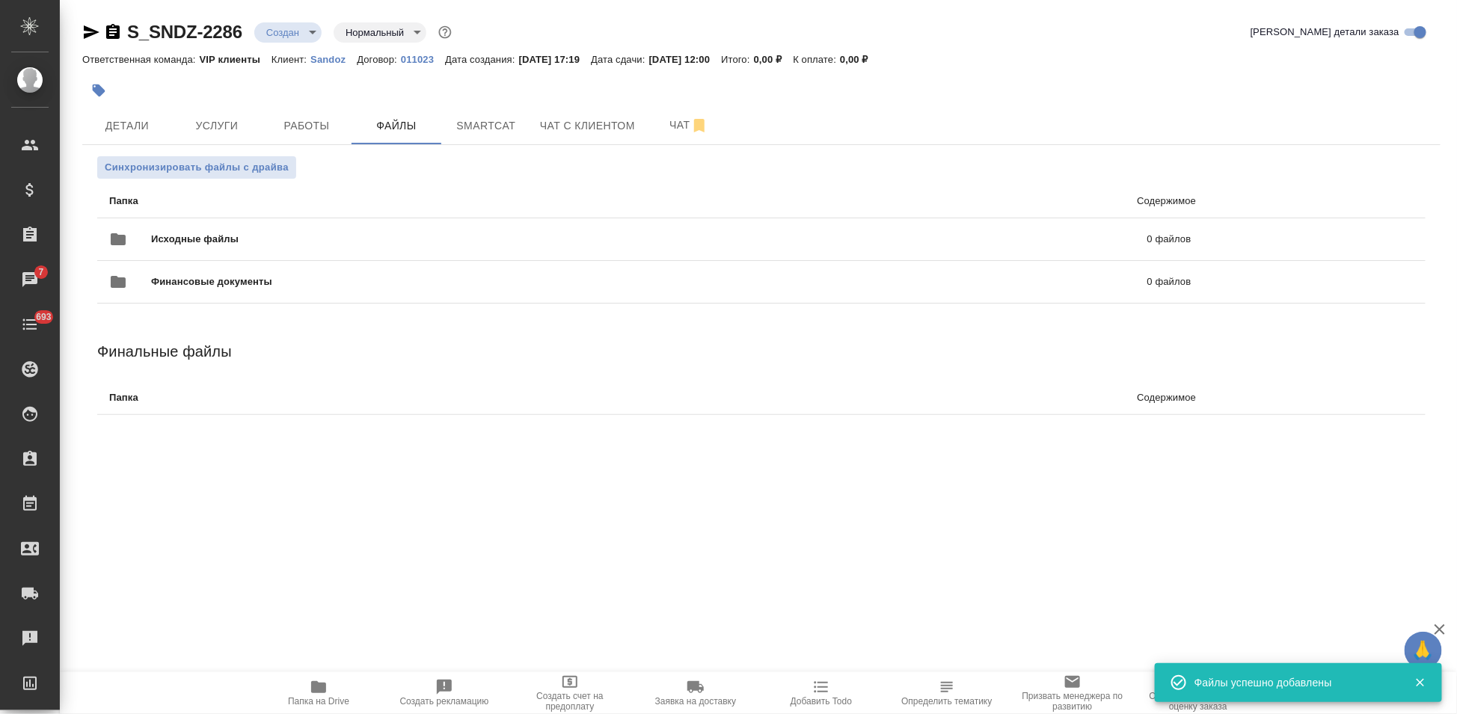
click at [317, 37] on body "🙏 .cls-1 fill:#fff; AWATERA Kabargina Anna Клиенты Спецификации Заказы 7 Чаты 6…" at bounding box center [728, 357] width 1457 height 714
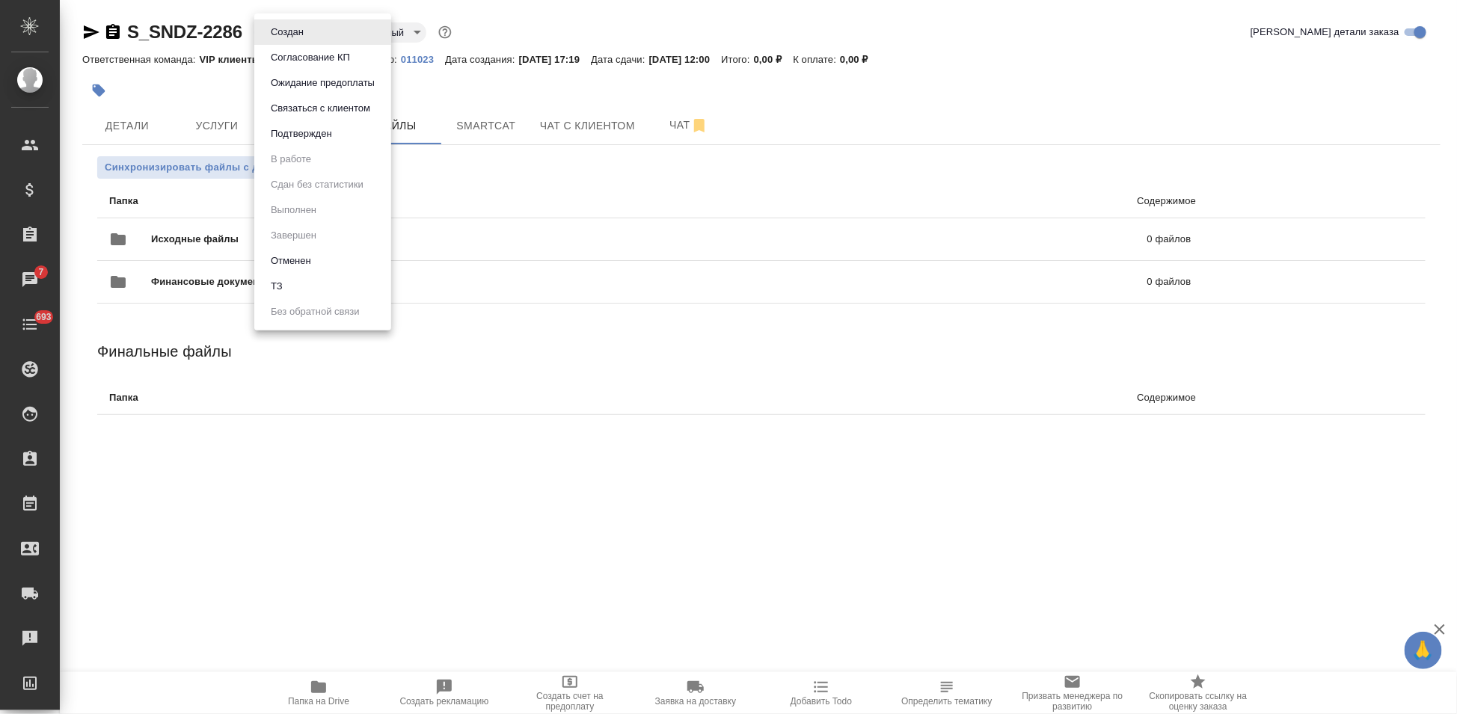
click at [301, 284] on li "ТЗ" at bounding box center [322, 286] width 137 height 25
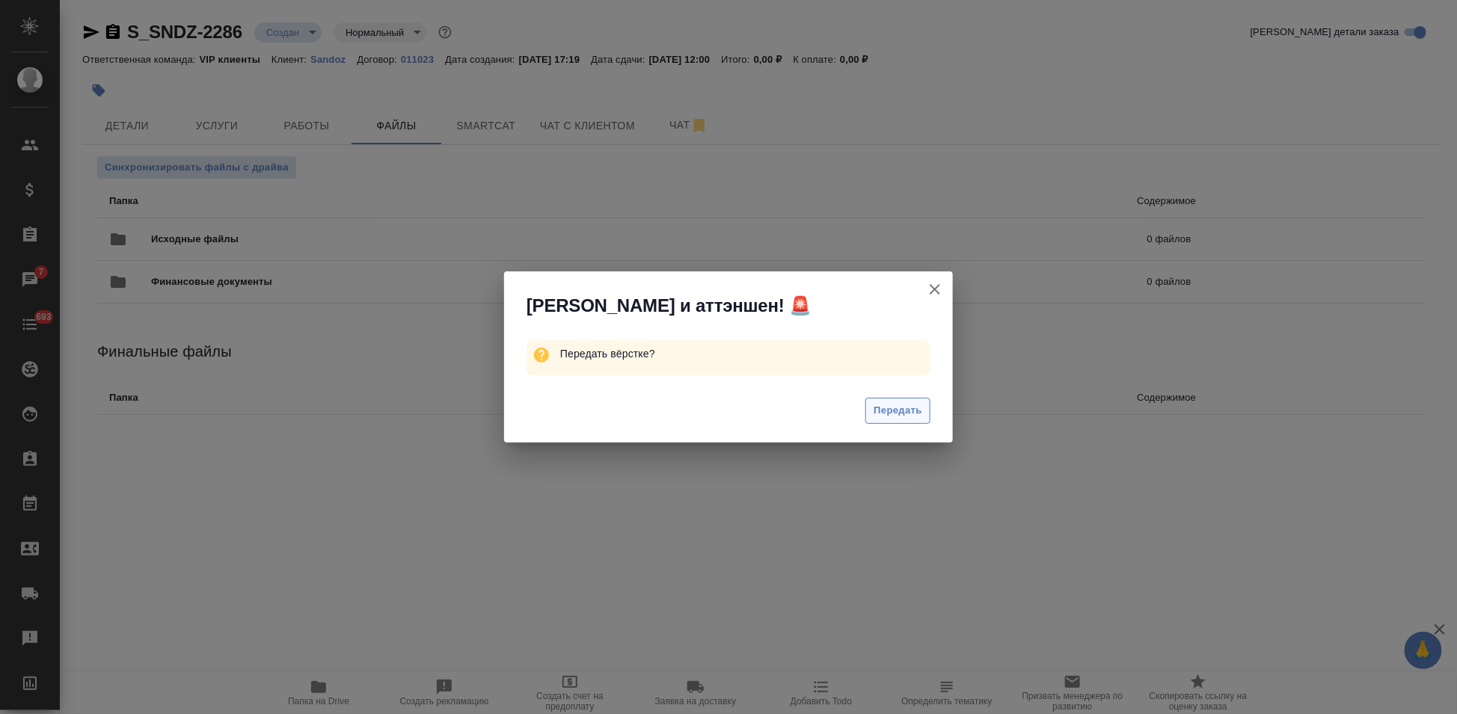
click at [921, 410] on span "Передать" at bounding box center [897, 410] width 49 height 17
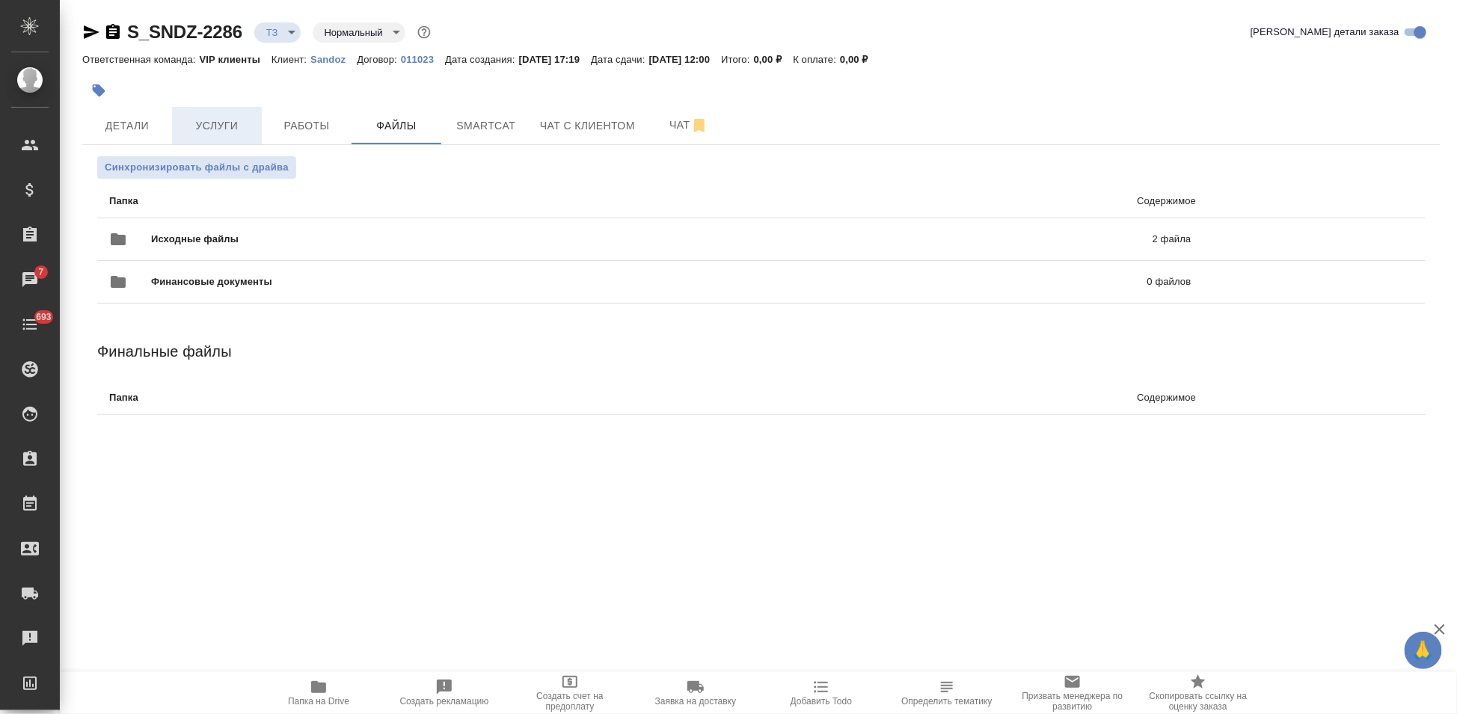
click at [208, 115] on button "Услуги" at bounding box center [217, 125] width 90 height 37
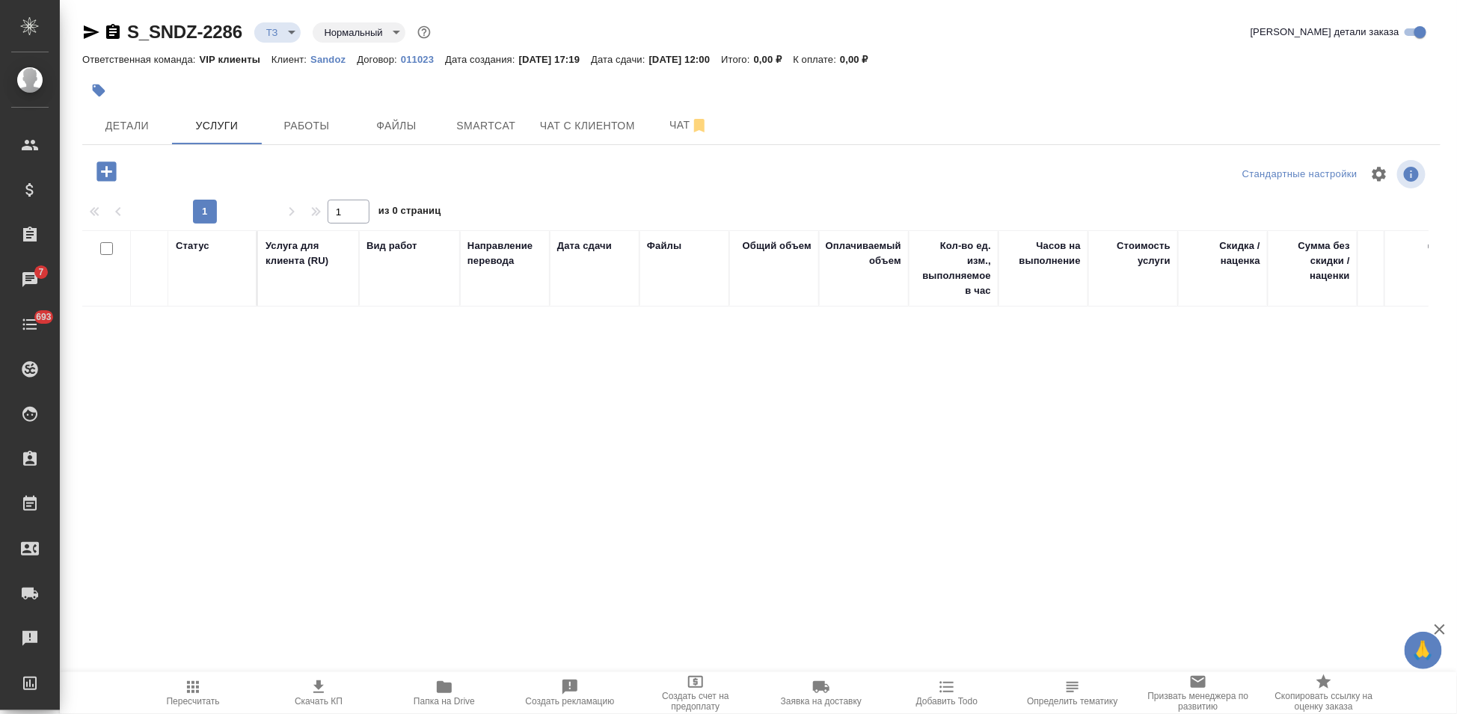
click at [103, 175] on icon "button" at bounding box center [105, 171] width 19 height 19
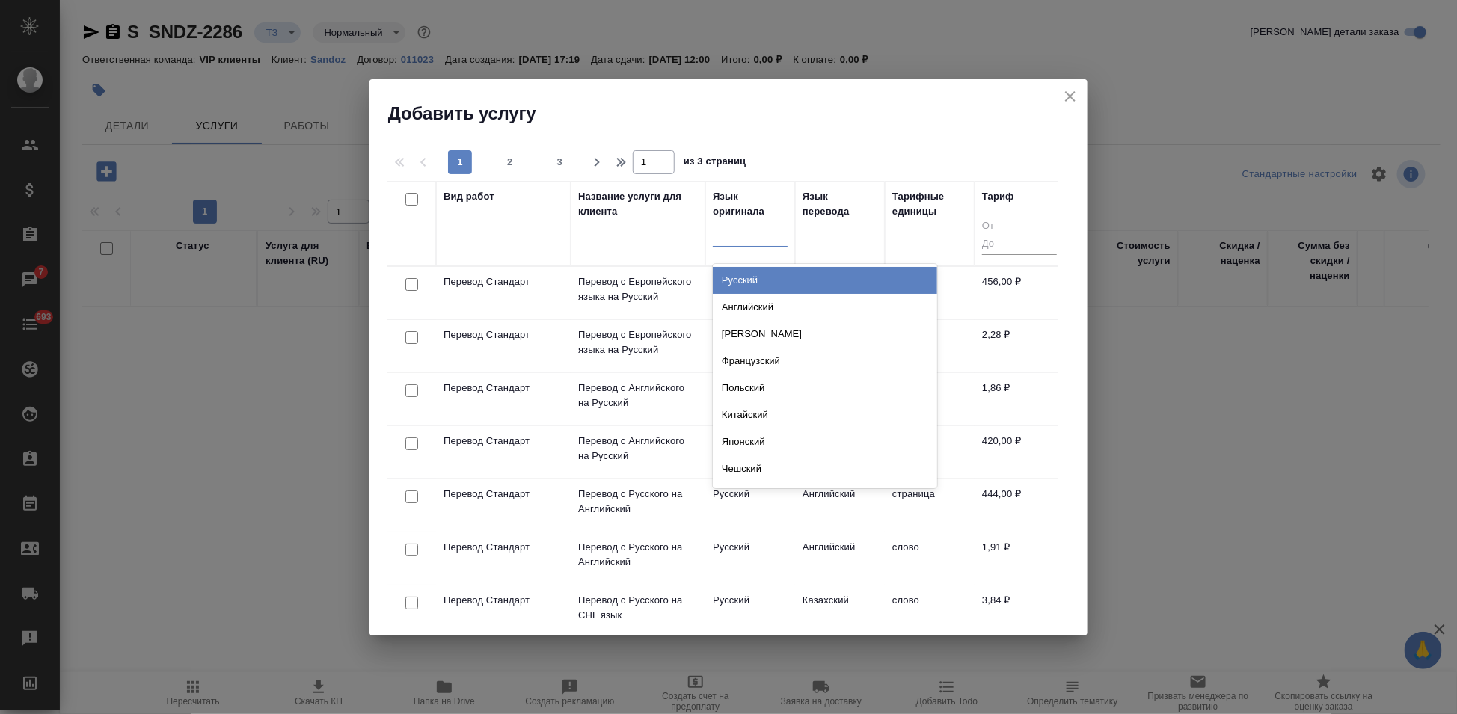
click at [759, 231] on div at bounding box center [750, 232] width 75 height 22
type input "в"
type input "ан"
click at [761, 285] on div "Английский" at bounding box center [825, 280] width 224 height 27
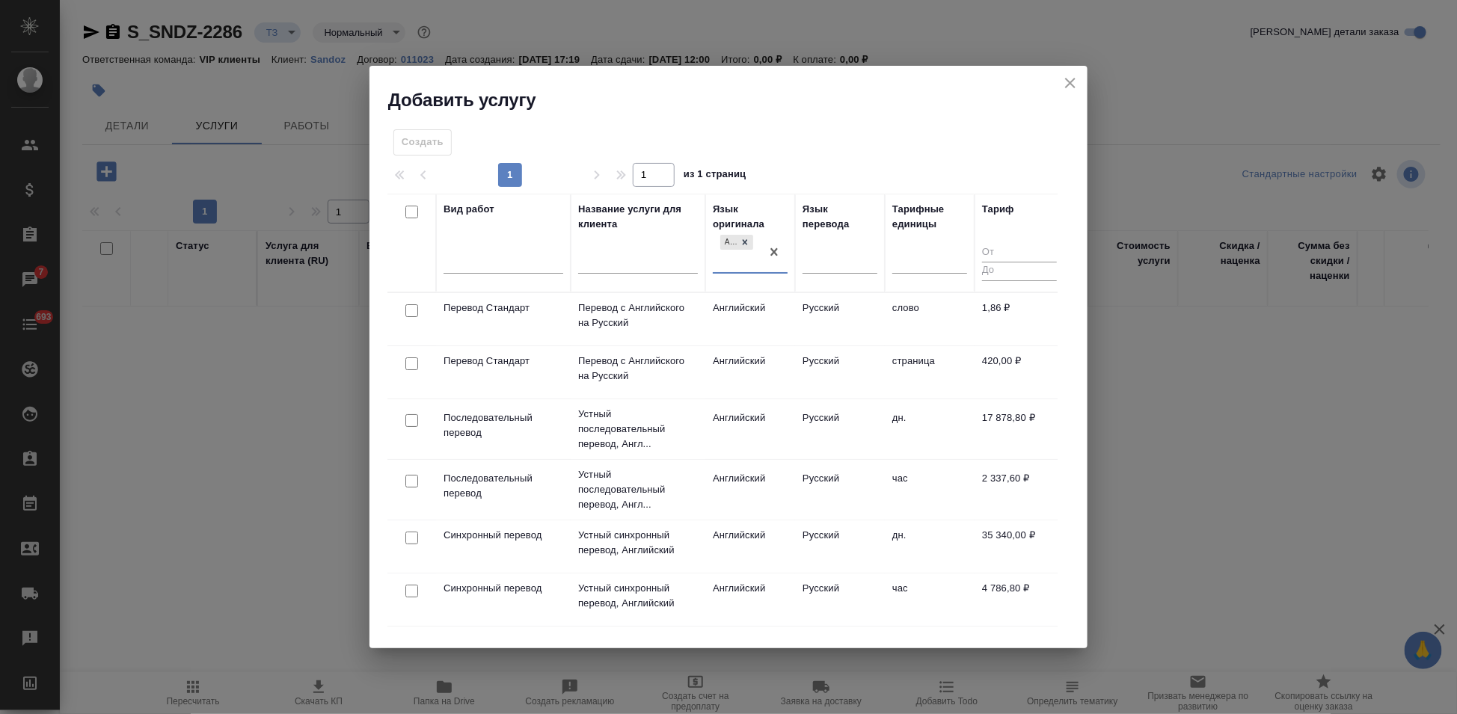
click at [770, 322] on td "Английский" at bounding box center [750, 319] width 90 height 52
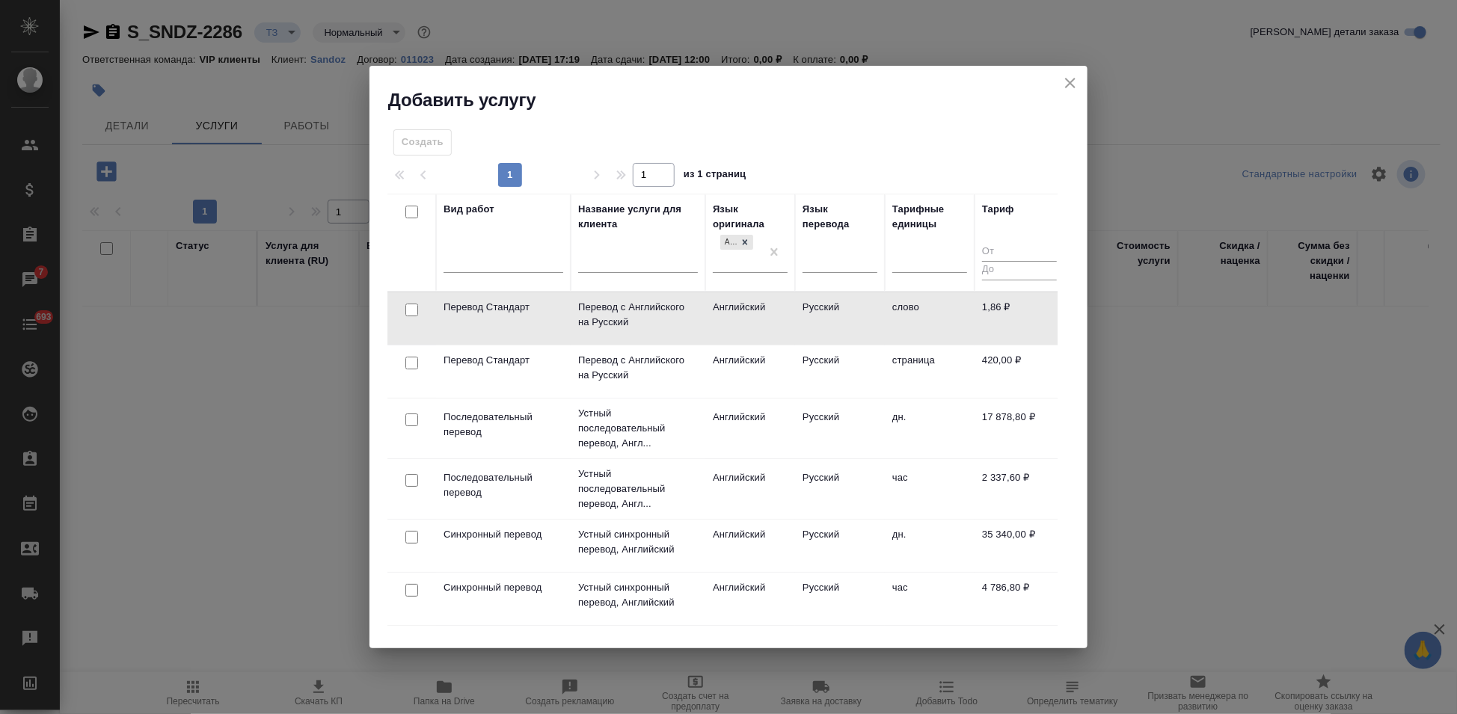
click at [770, 322] on td "Английский" at bounding box center [750, 318] width 90 height 52
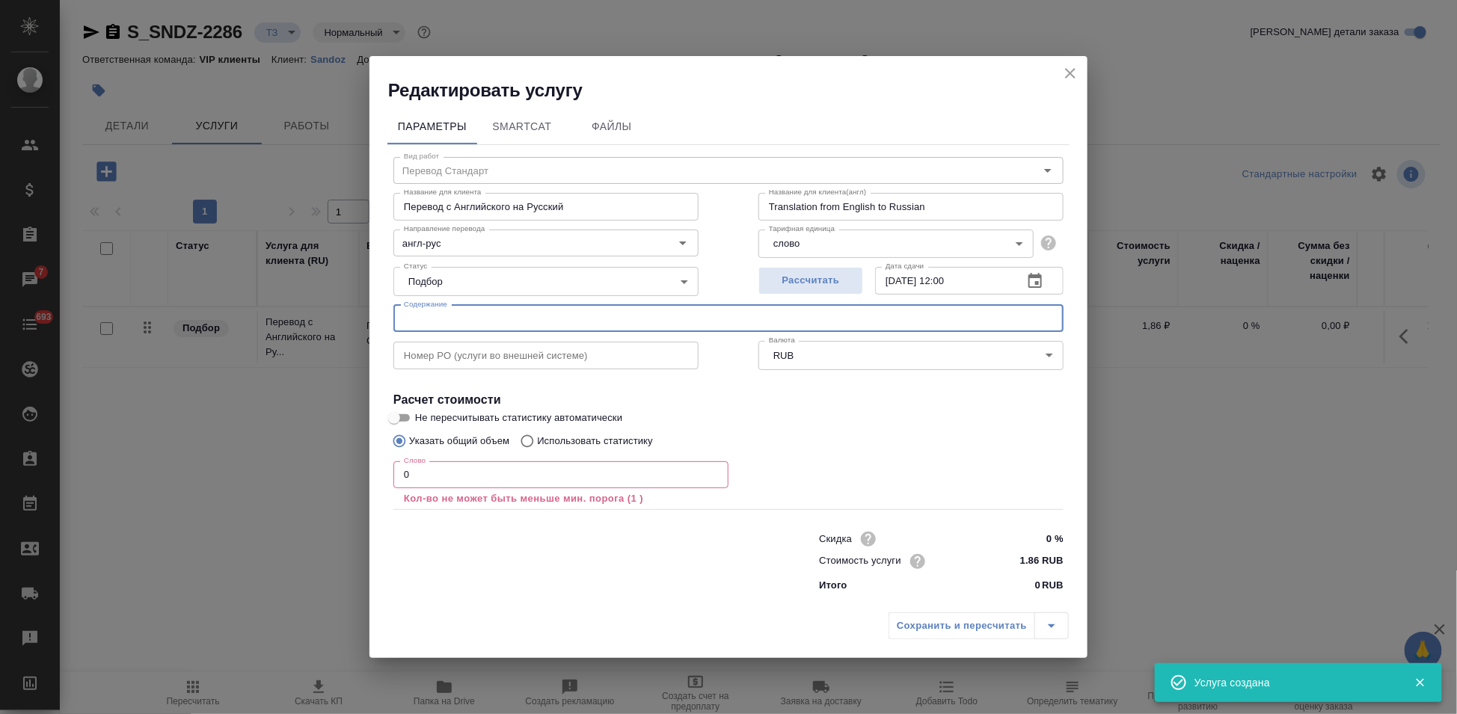
click at [653, 314] on input "text" at bounding box center [728, 318] width 670 height 27
paste input "Дидрогестерон, таб.,п.п.об., 10 мг - док-ты М1 в перевод"
type input "Дидрогестерон, таб.,п.п.об., 10 мг - док-ты М1 в перевод"
click at [494, 475] on input "0" at bounding box center [560, 474] width 335 height 27
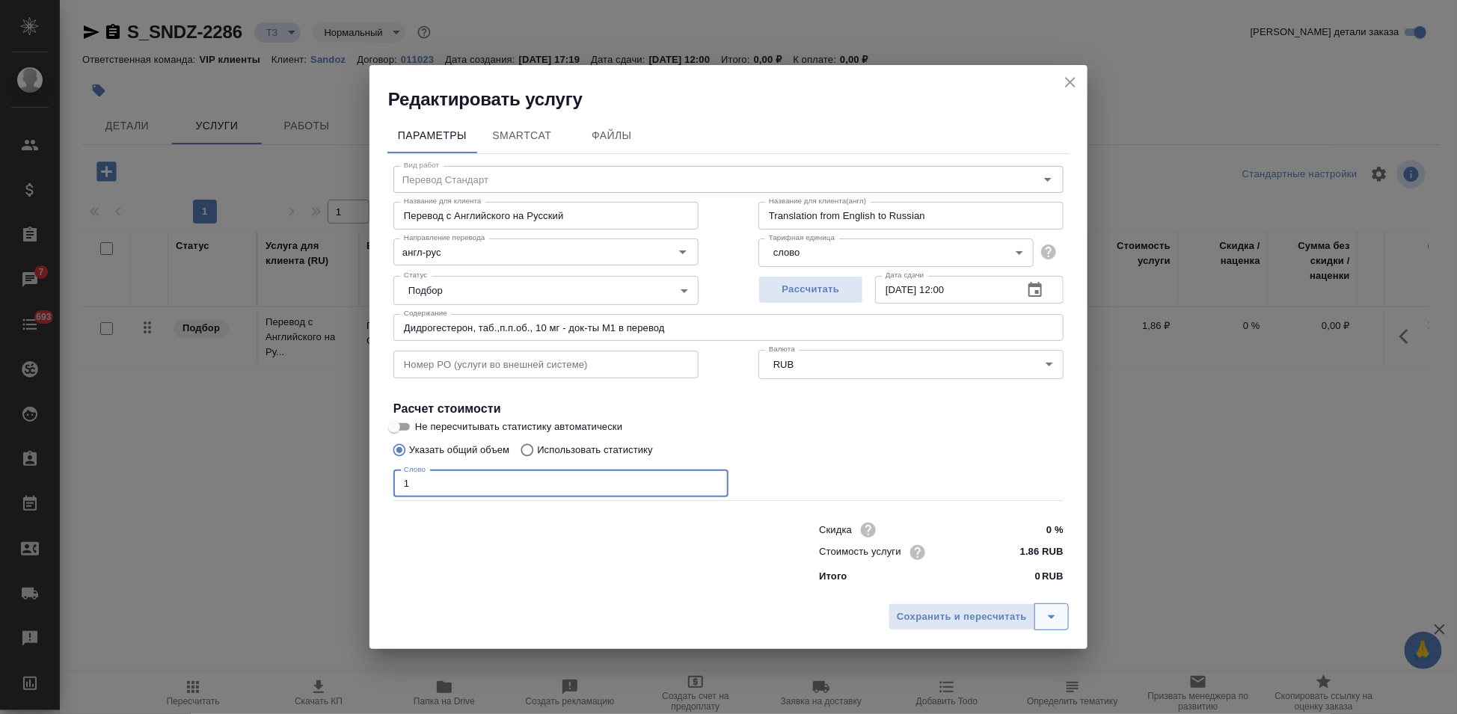
type input "1"
click at [1043, 618] on icon "split button" at bounding box center [1051, 617] width 18 height 18
click at [972, 588] on li "Сохранить" at bounding box center [981, 585] width 180 height 24
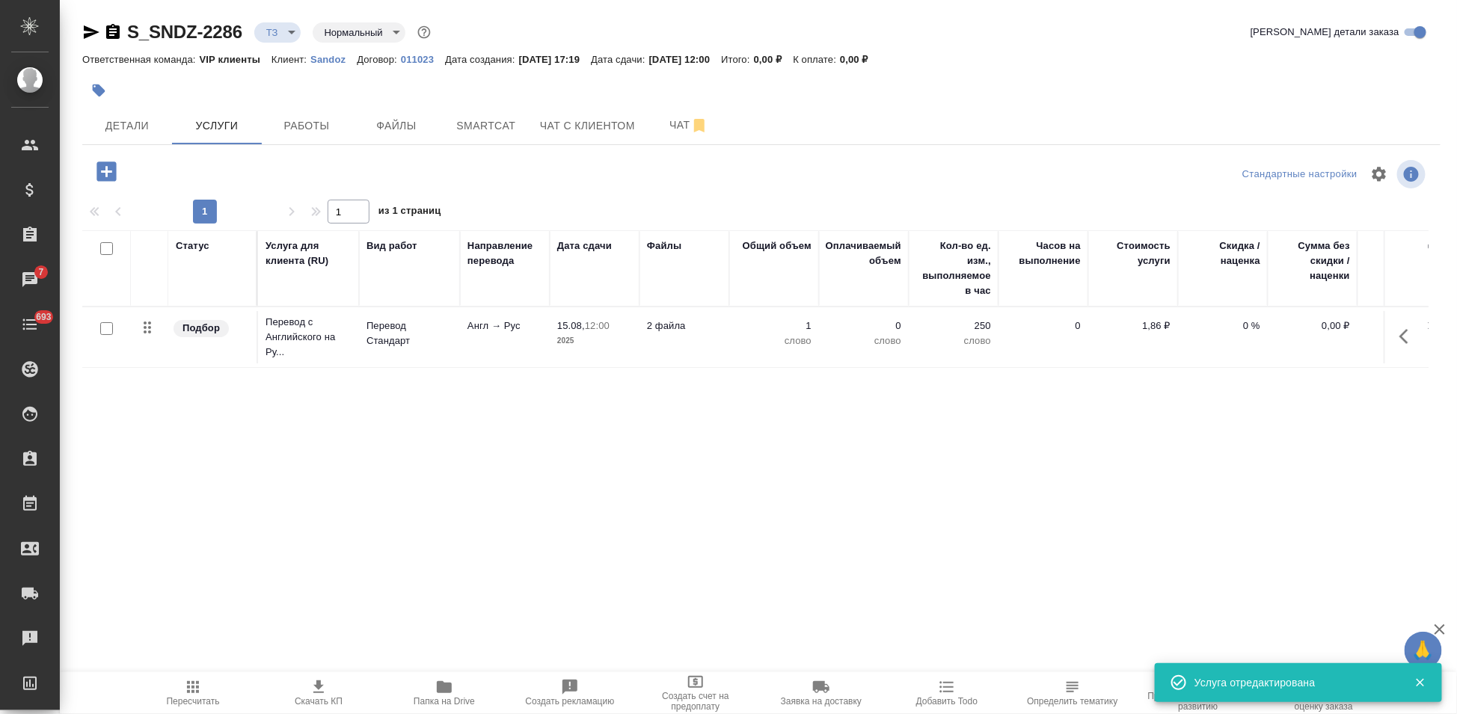
click at [109, 327] on input "checkbox" at bounding box center [106, 328] width 13 height 13
checkbox input "true"
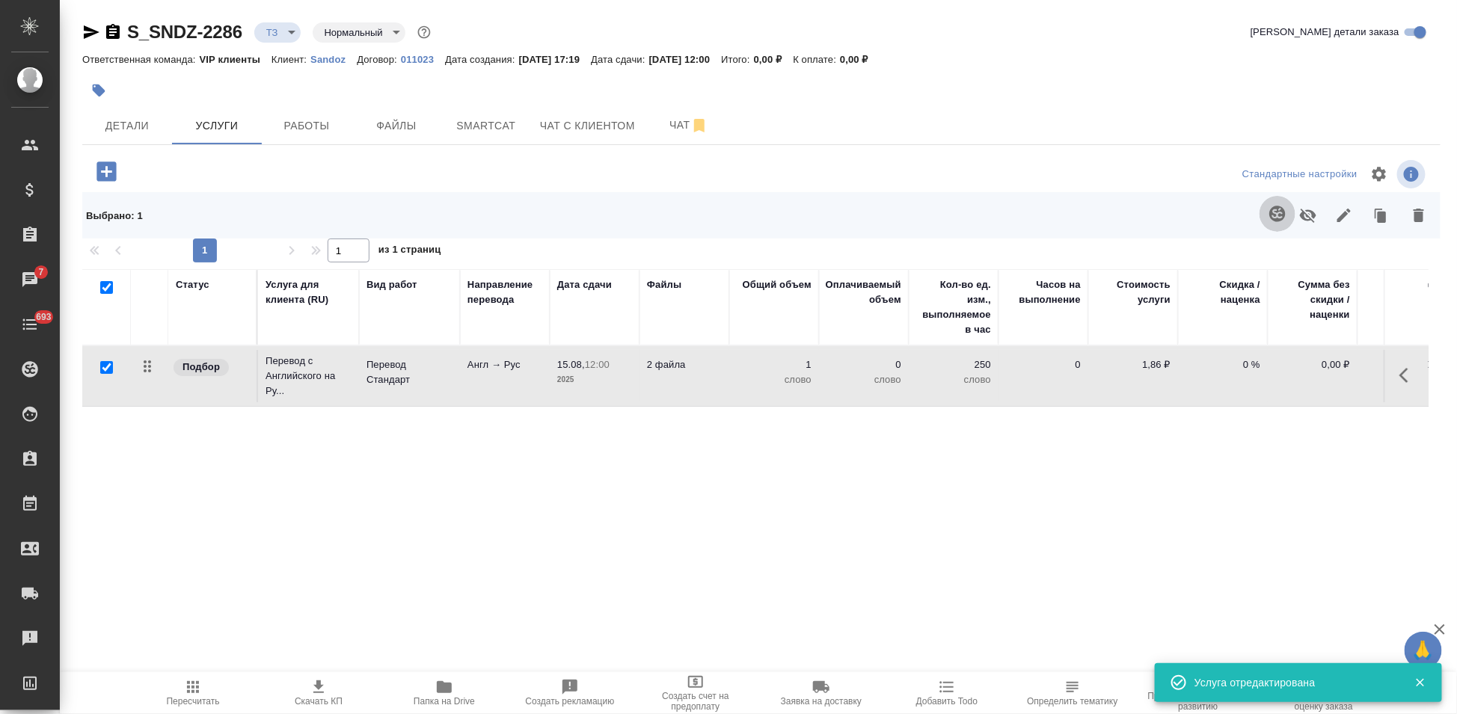
click at [1281, 212] on icon "button" at bounding box center [1277, 214] width 18 height 18
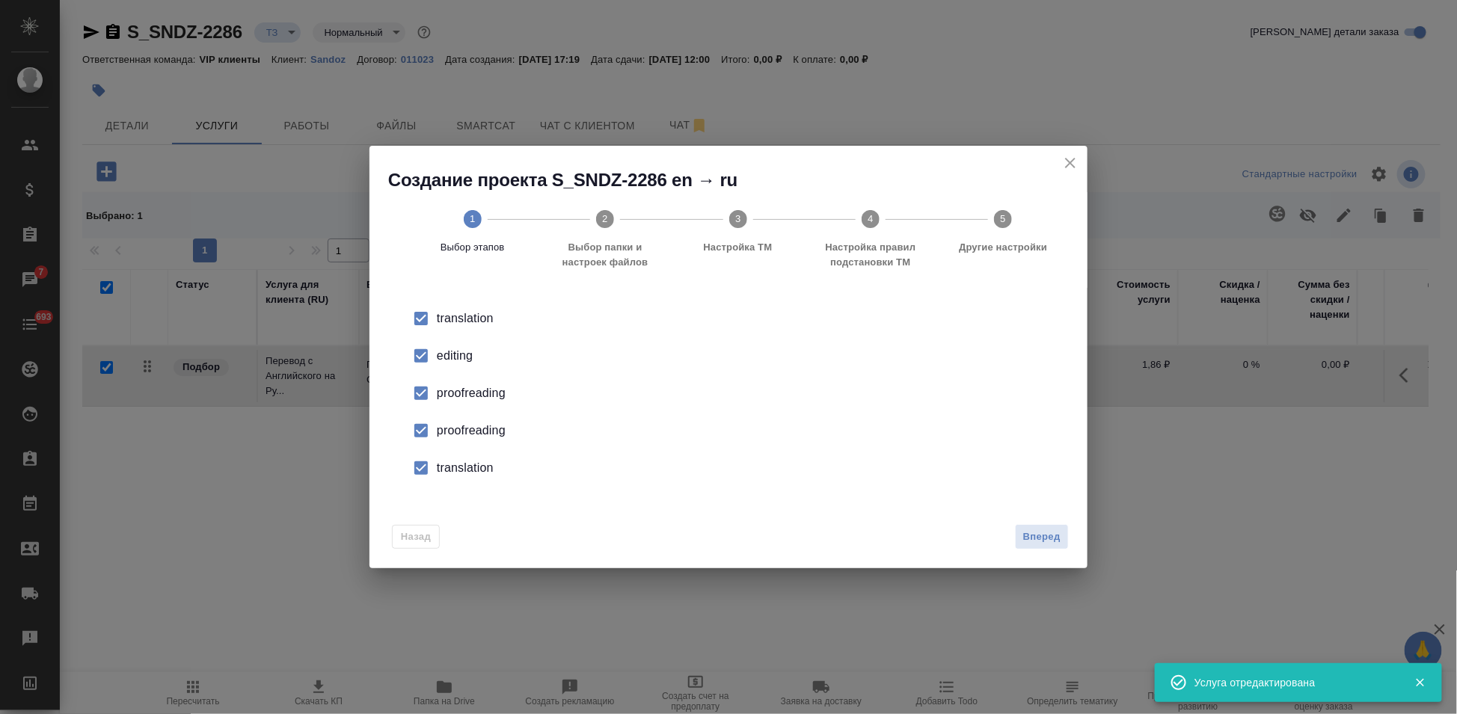
click at [431, 361] on input "checkbox" at bounding box center [420, 355] width 31 height 31
click at [423, 426] on input "checkbox" at bounding box center [420, 430] width 31 height 31
click at [423, 466] on input "checkbox" at bounding box center [420, 467] width 31 height 31
click at [1045, 536] on span "Вперед" at bounding box center [1041, 537] width 37 height 17
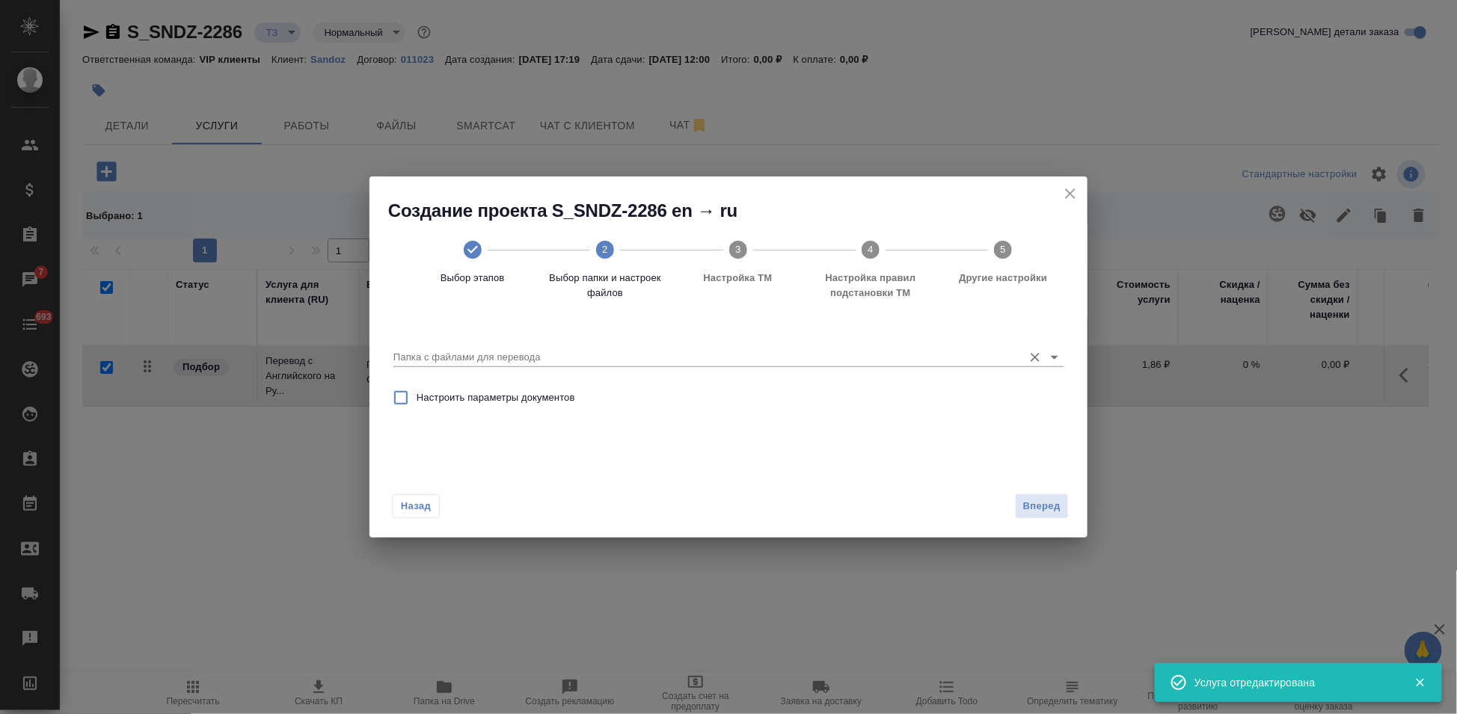
click at [970, 359] on input "Папка с файлами для перевода" at bounding box center [704, 357] width 622 height 18
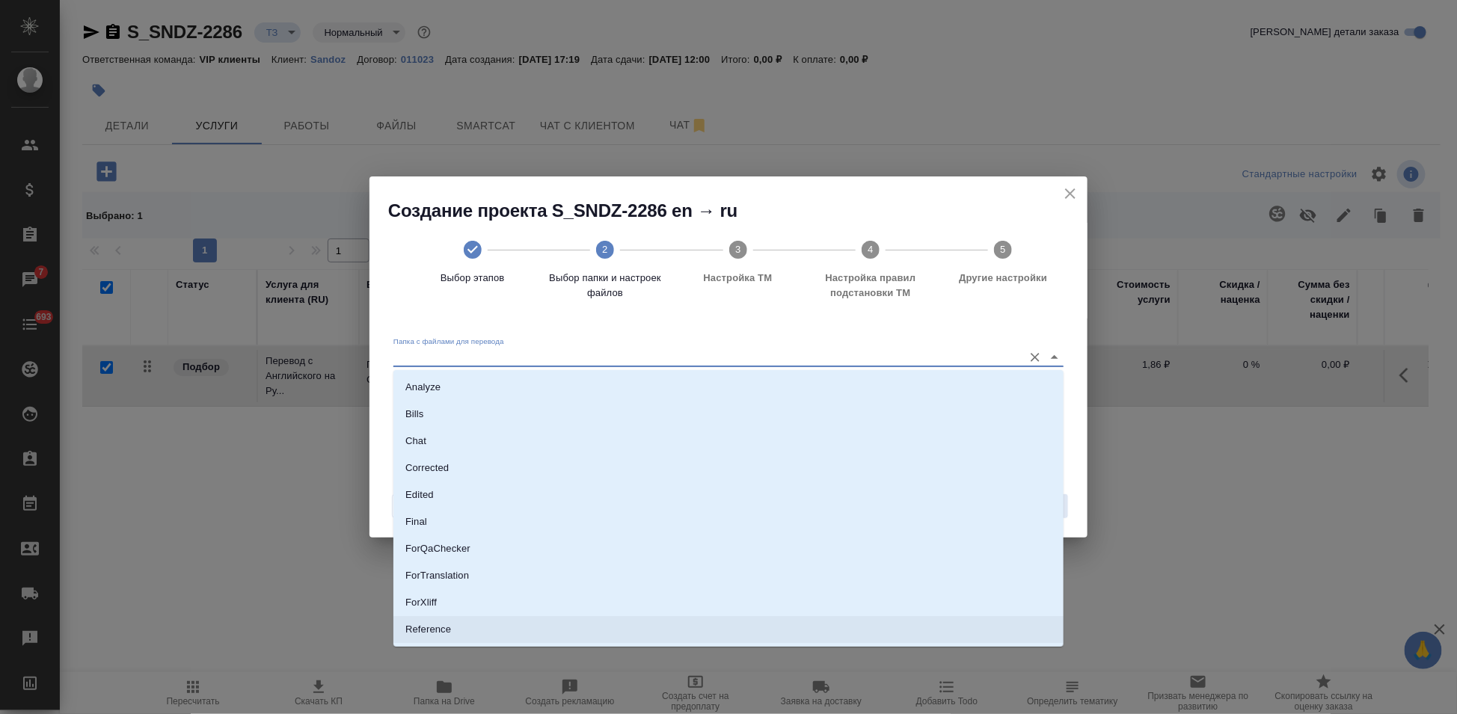
scroll to position [77, 0]
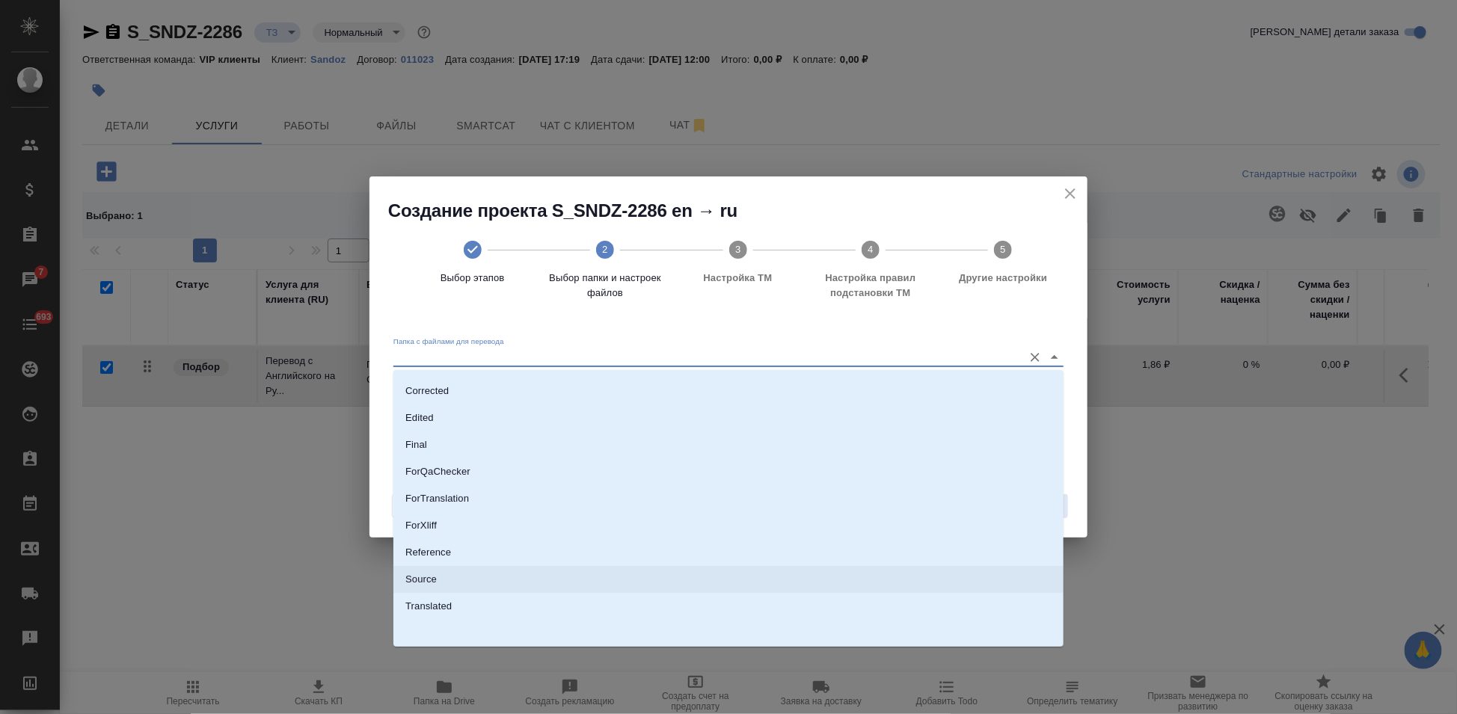
click at [455, 589] on li "Source" at bounding box center [728, 579] width 670 height 27
type input "Source"
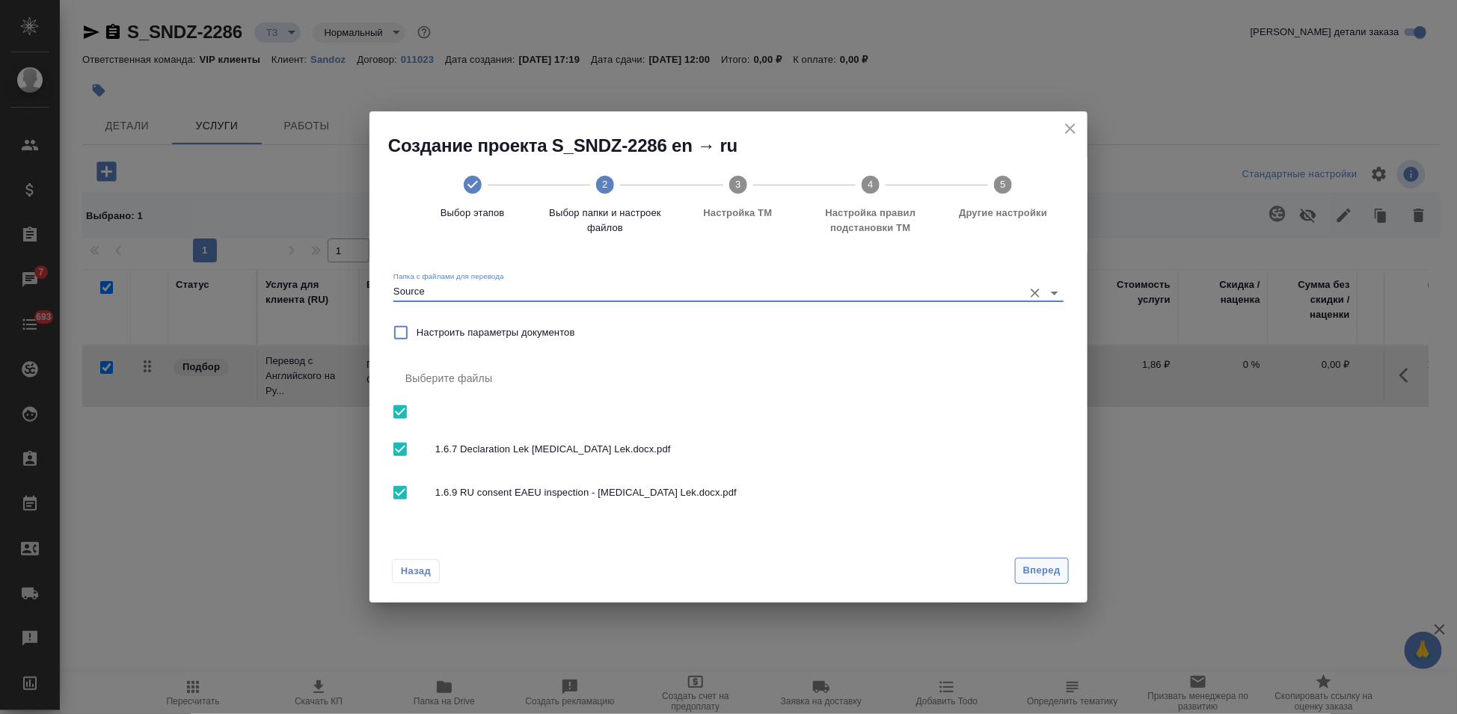
click at [1060, 571] on button "Вперед" at bounding box center [1042, 571] width 54 height 26
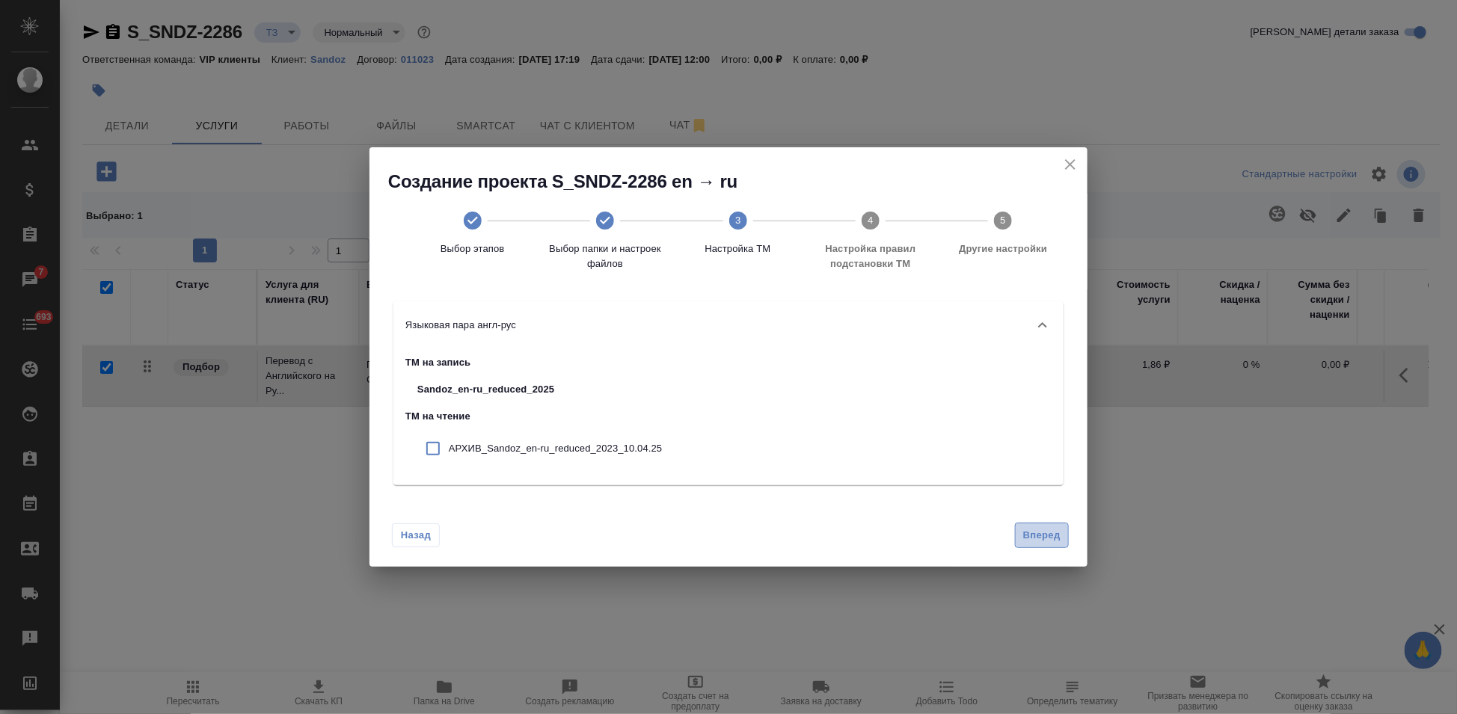
click at [1046, 536] on span "Вперед" at bounding box center [1041, 535] width 37 height 17
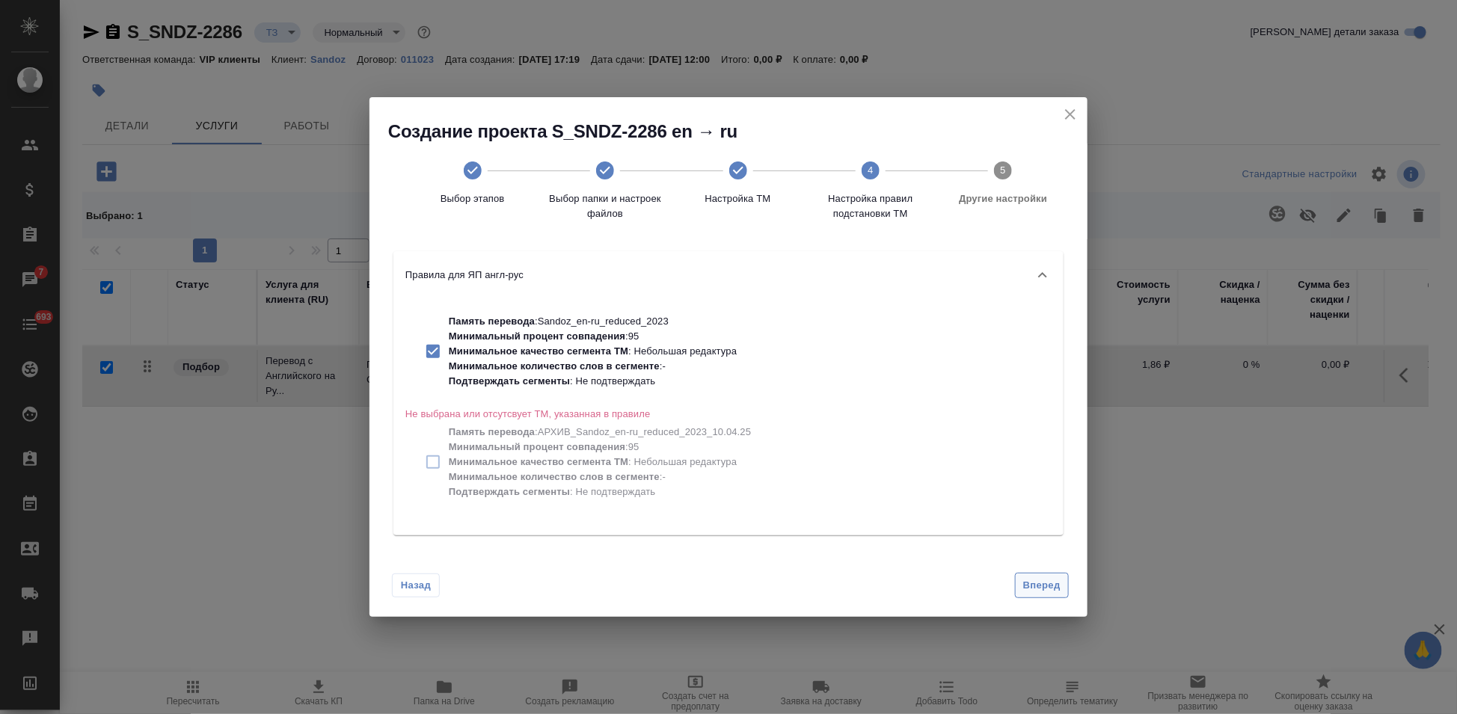
click at [1039, 586] on span "Вперед" at bounding box center [1041, 585] width 37 height 17
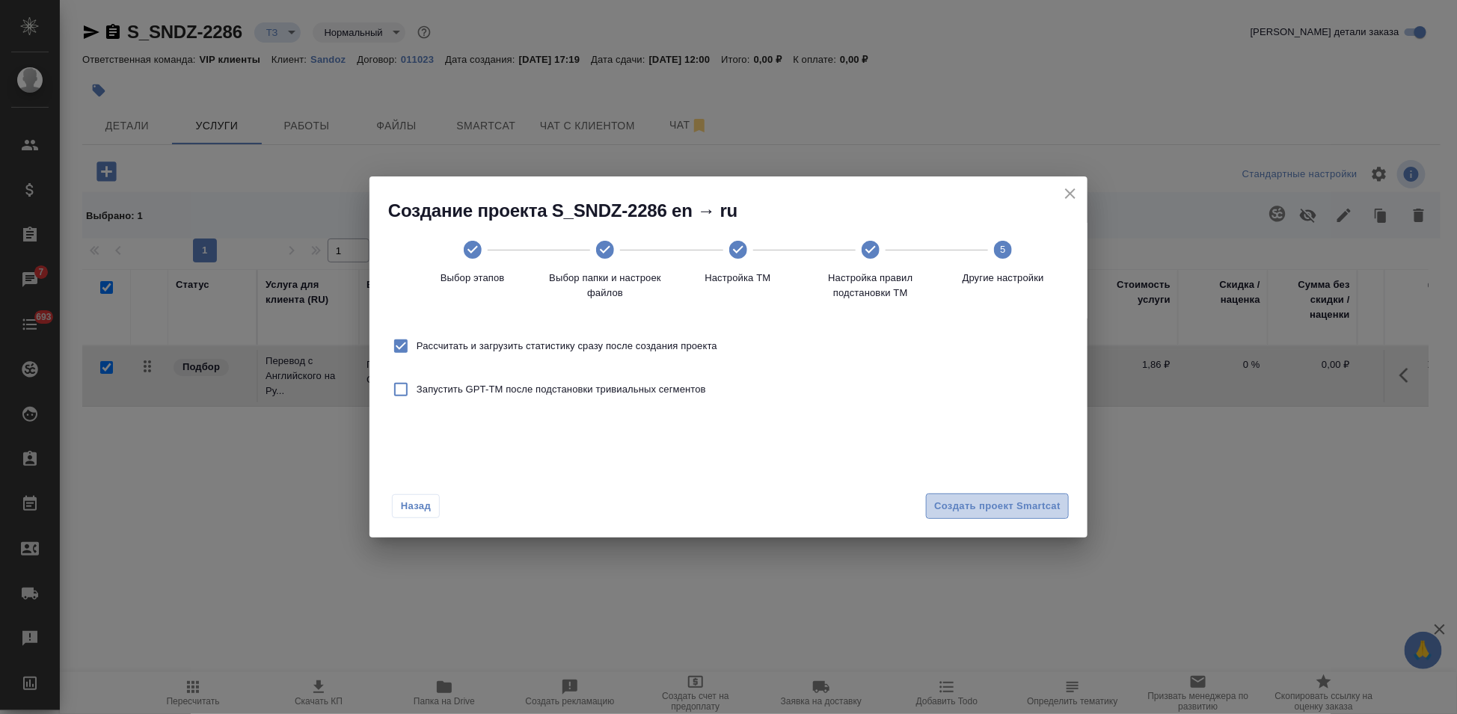
click at [1043, 518] on button "Создать проект Smartcat" at bounding box center [997, 507] width 143 height 26
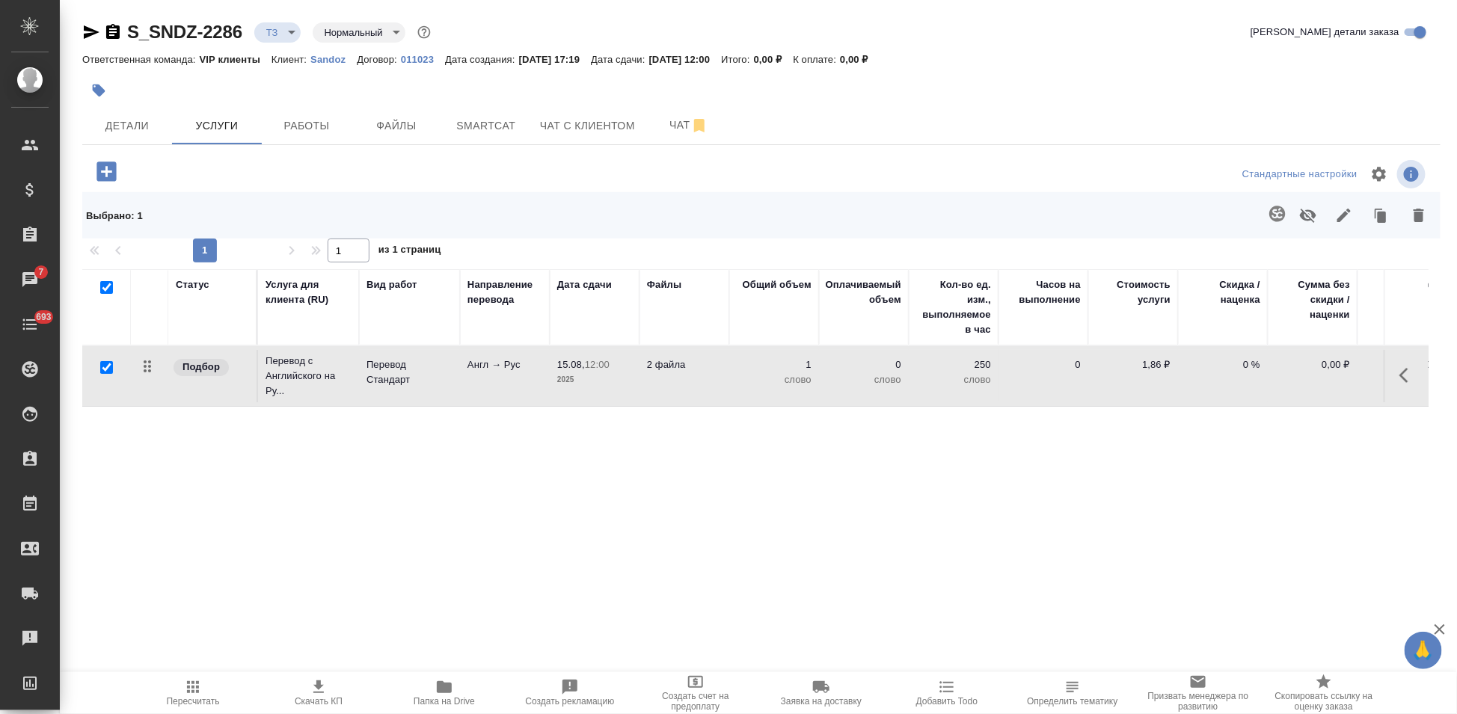
click at [96, 171] on icon "button" at bounding box center [105, 171] width 19 height 19
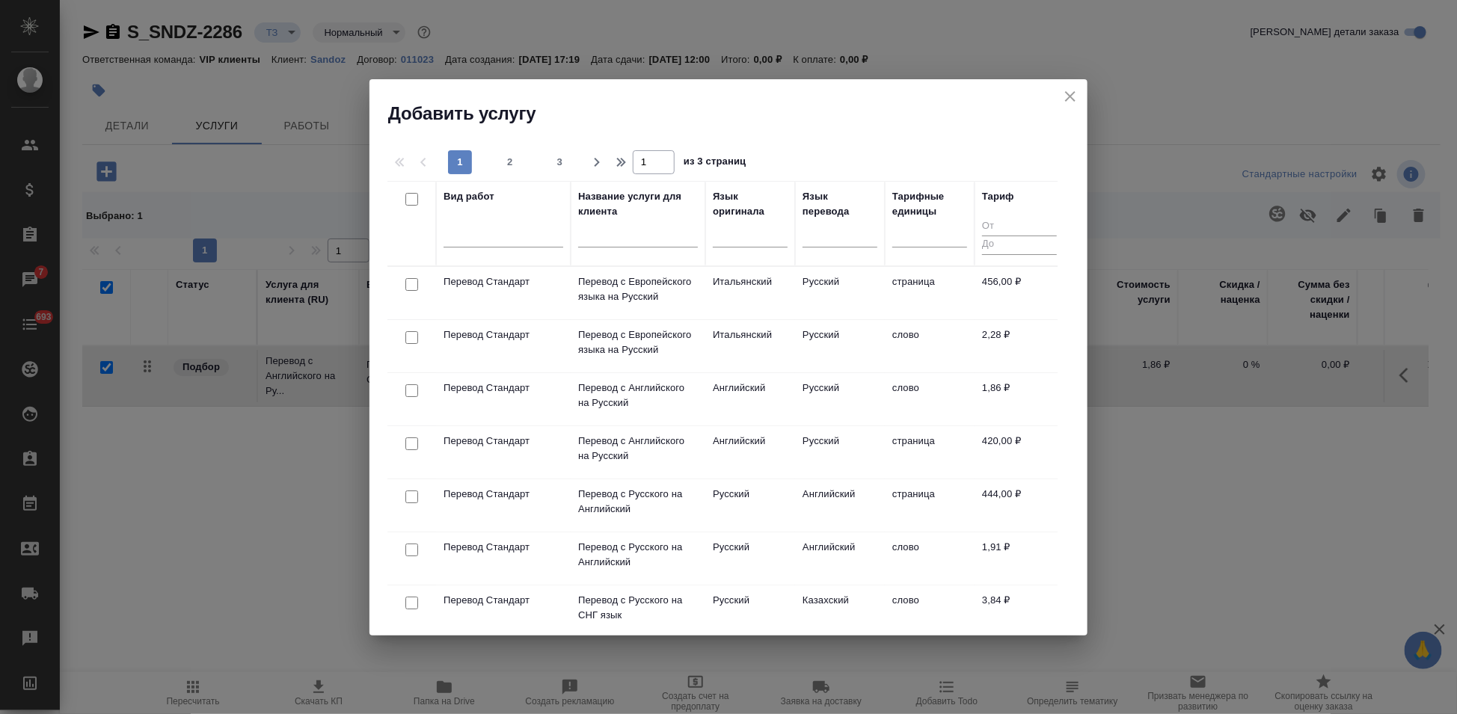
click at [611, 234] on input "text" at bounding box center [638, 237] width 120 height 19
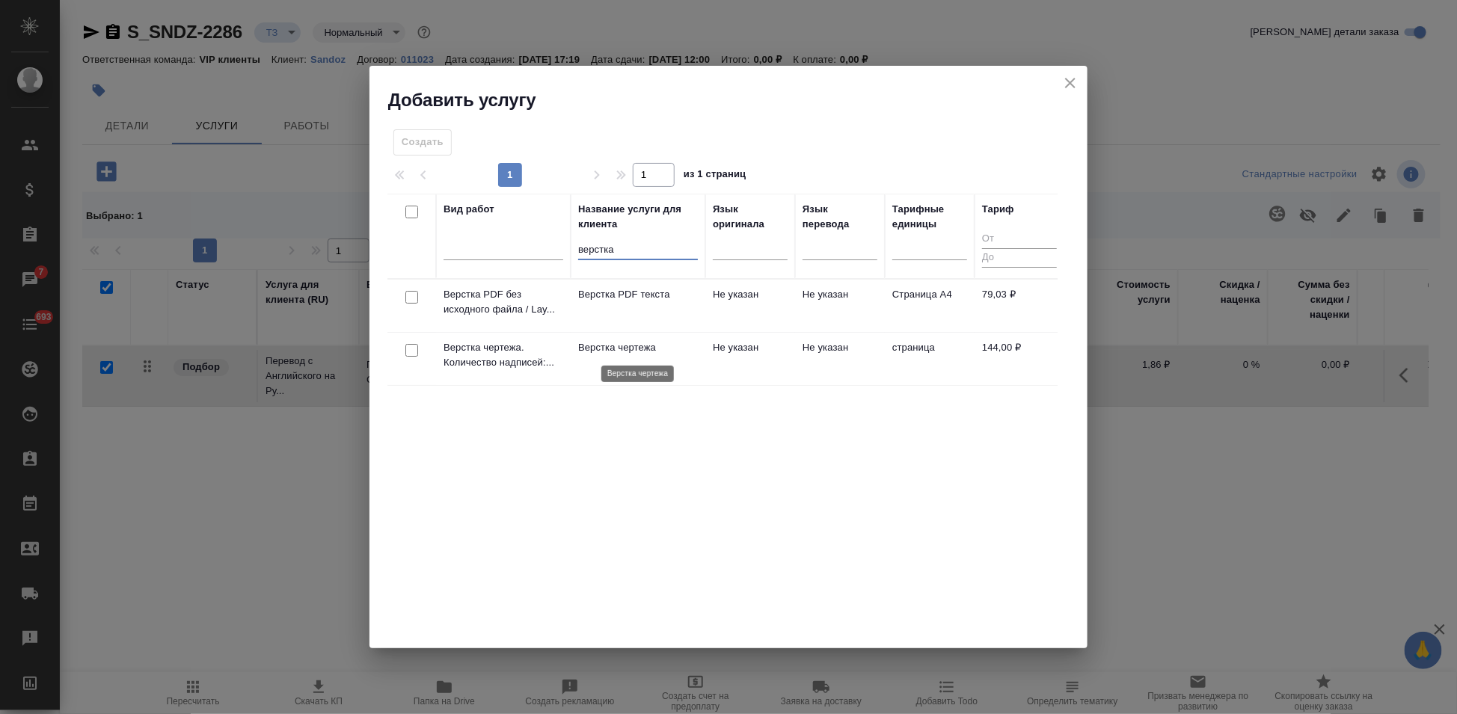
type input "верстка"
click at [630, 342] on p "Верстка чертежа" at bounding box center [638, 347] width 120 height 15
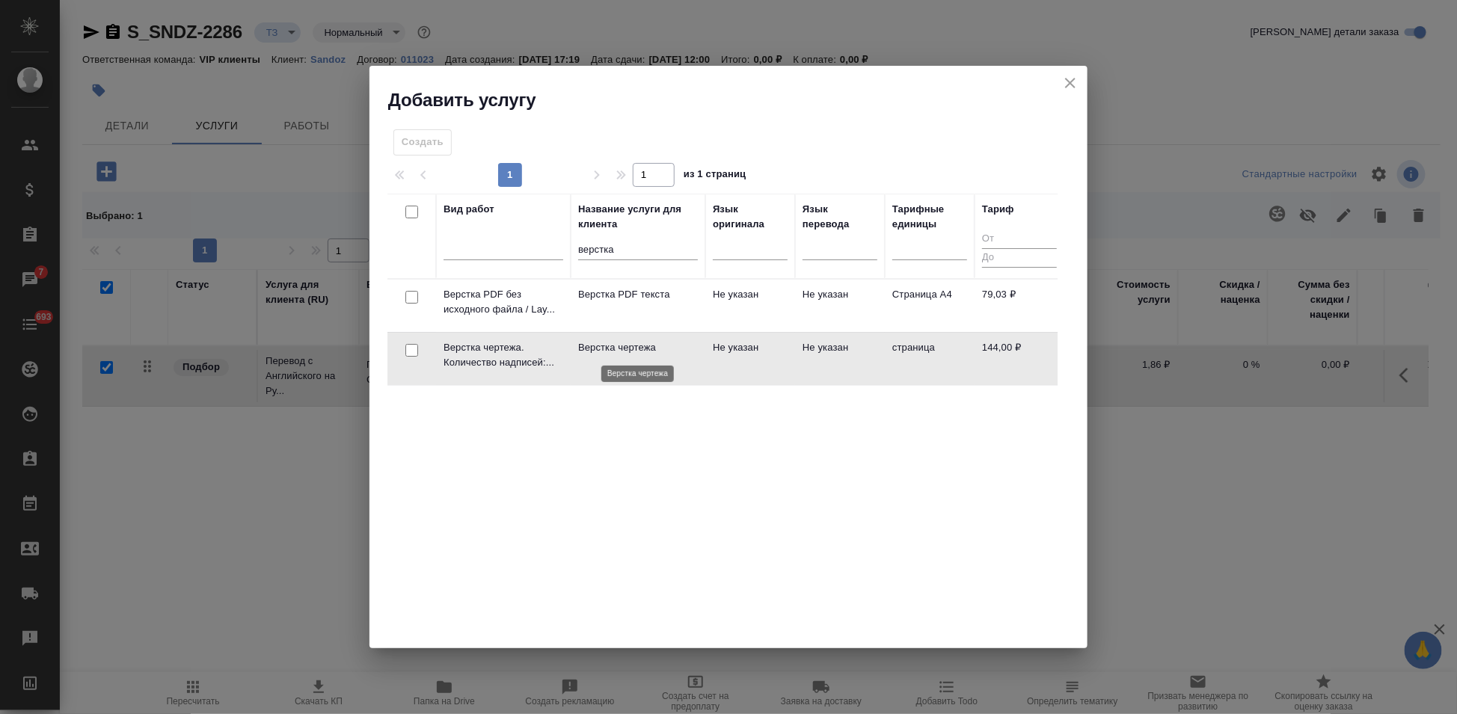
click at [630, 342] on p "Верстка чертежа" at bounding box center [638, 347] width 120 height 15
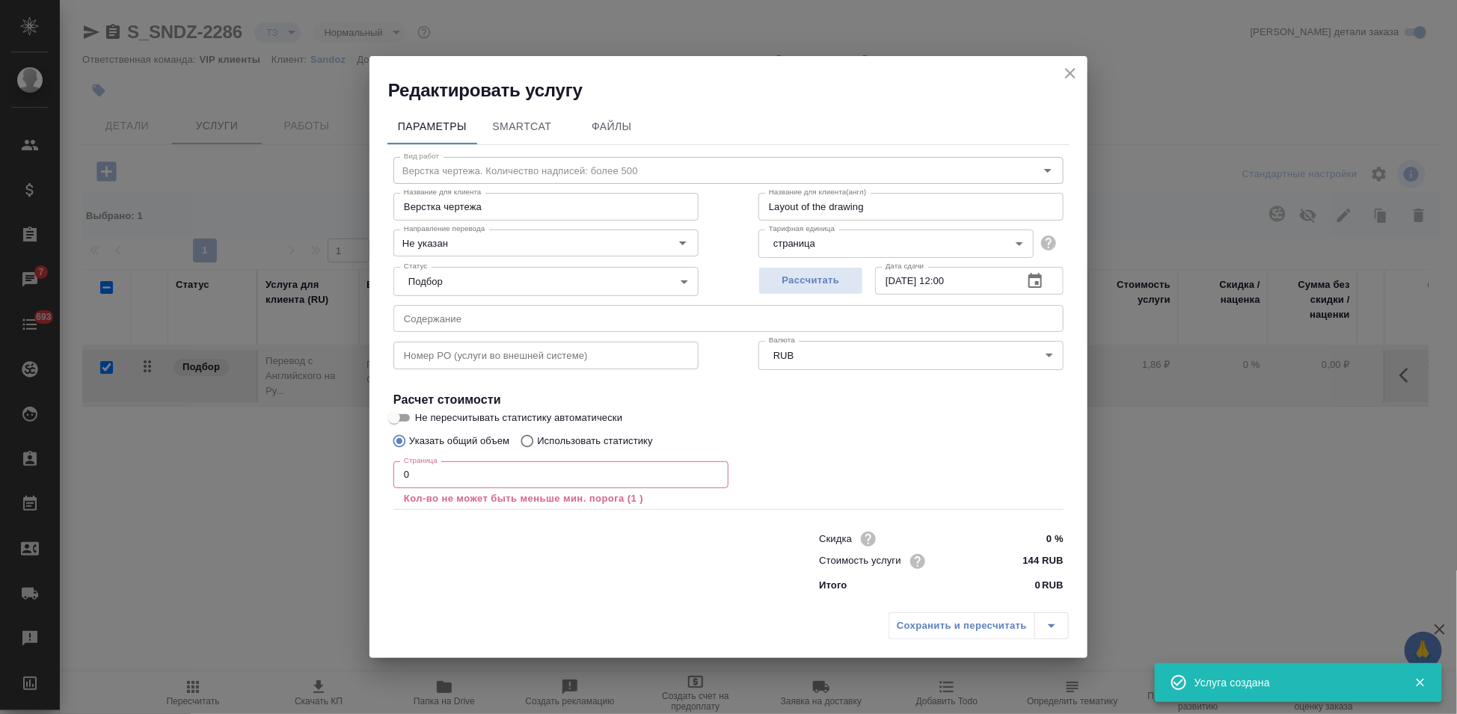
checkbox input "false"
click at [536, 471] on input "0" at bounding box center [560, 474] width 335 height 27
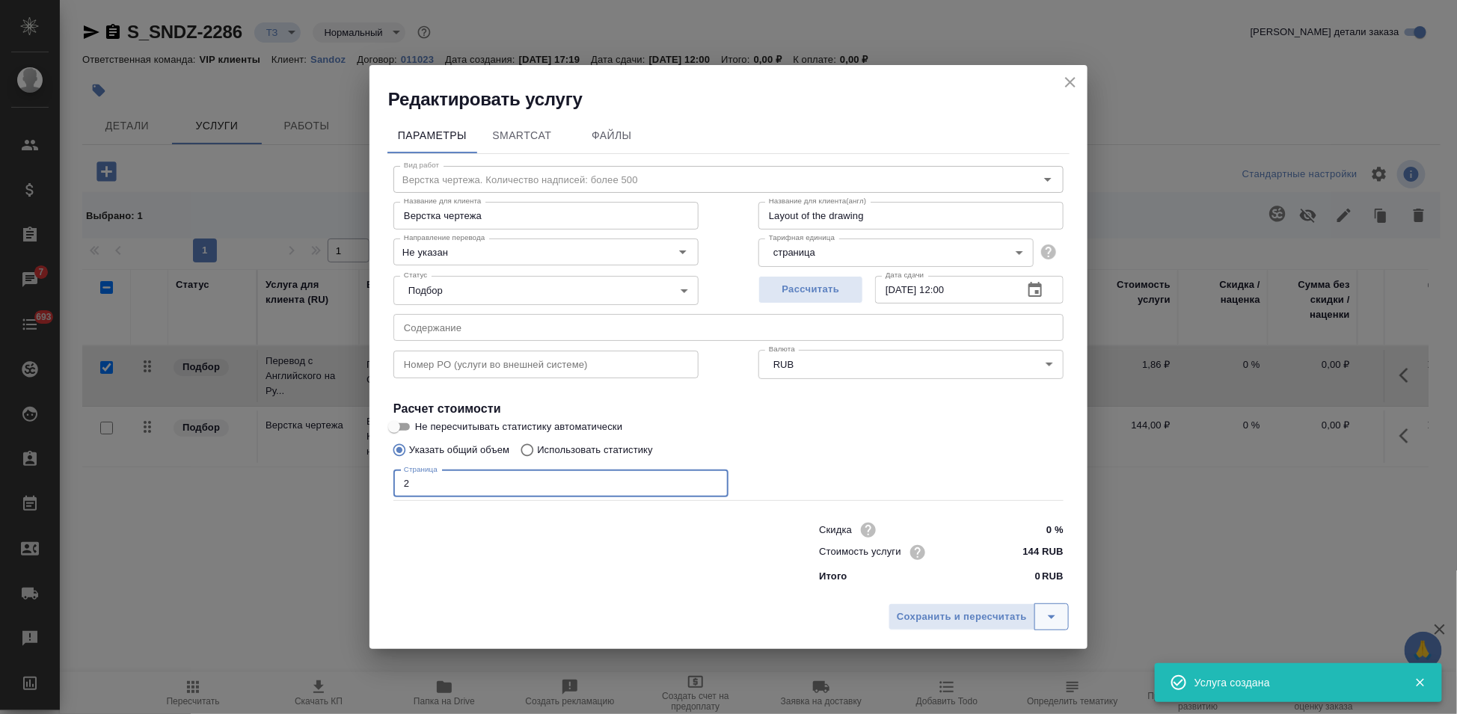
type input "2"
click at [1044, 609] on icon "split button" at bounding box center [1051, 617] width 18 height 18
click at [970, 593] on li "Сохранить" at bounding box center [981, 585] width 180 height 24
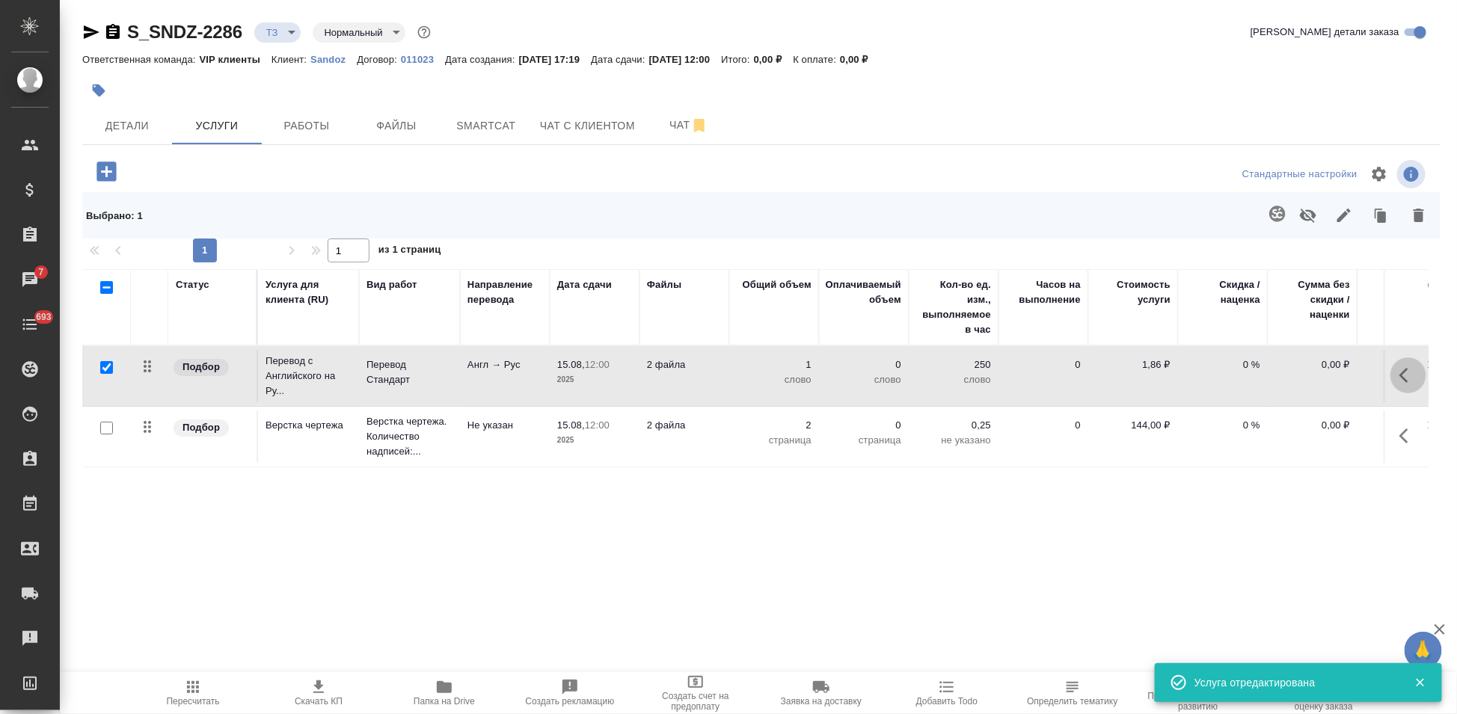
click at [1406, 375] on icon "button" at bounding box center [1408, 375] width 18 height 18
click at [1321, 369] on icon "button" at bounding box center [1324, 375] width 18 height 18
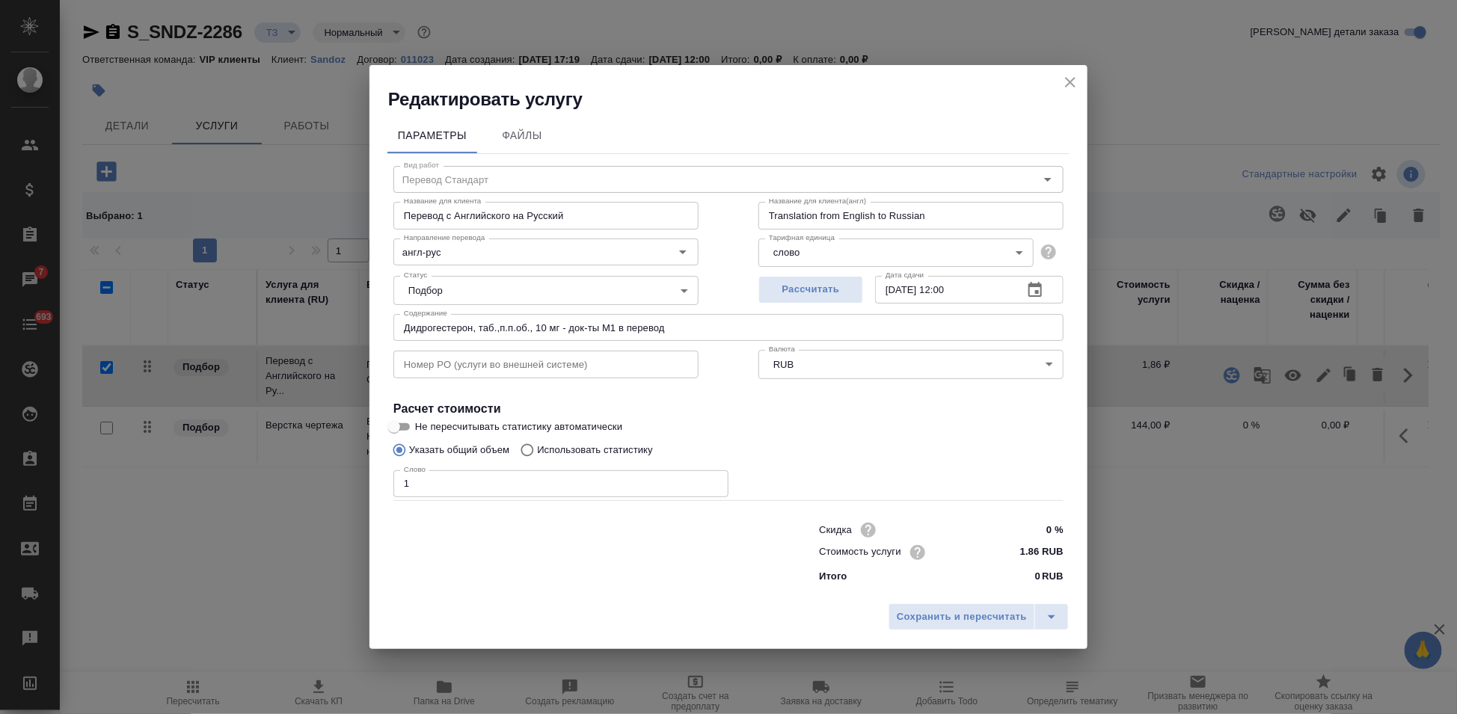
click at [521, 447] on input "Использовать статистику" at bounding box center [525, 450] width 24 height 28
radio input "true"
radio input "false"
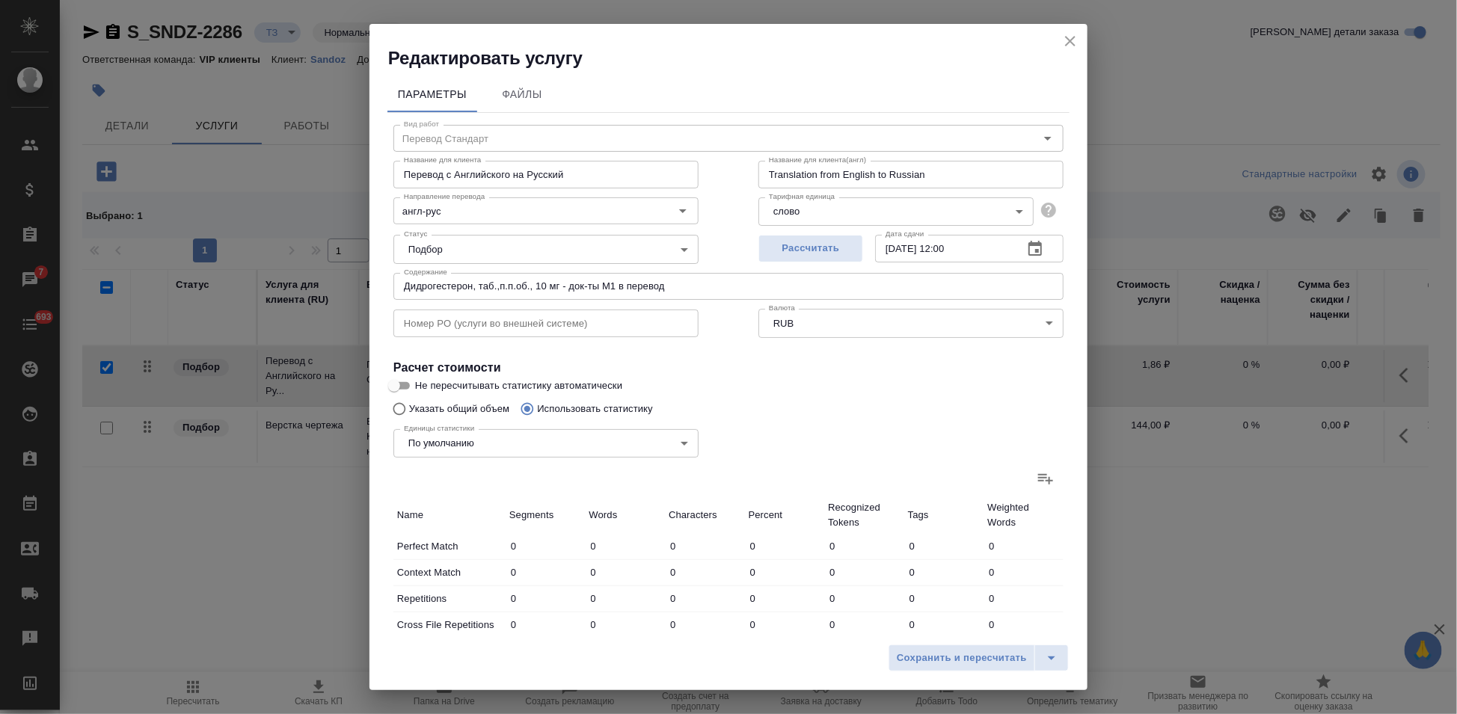
click at [1042, 482] on label at bounding box center [1046, 479] width 36 height 36
click at [0, 0] on input "file" at bounding box center [0, 0] width 0 height 0
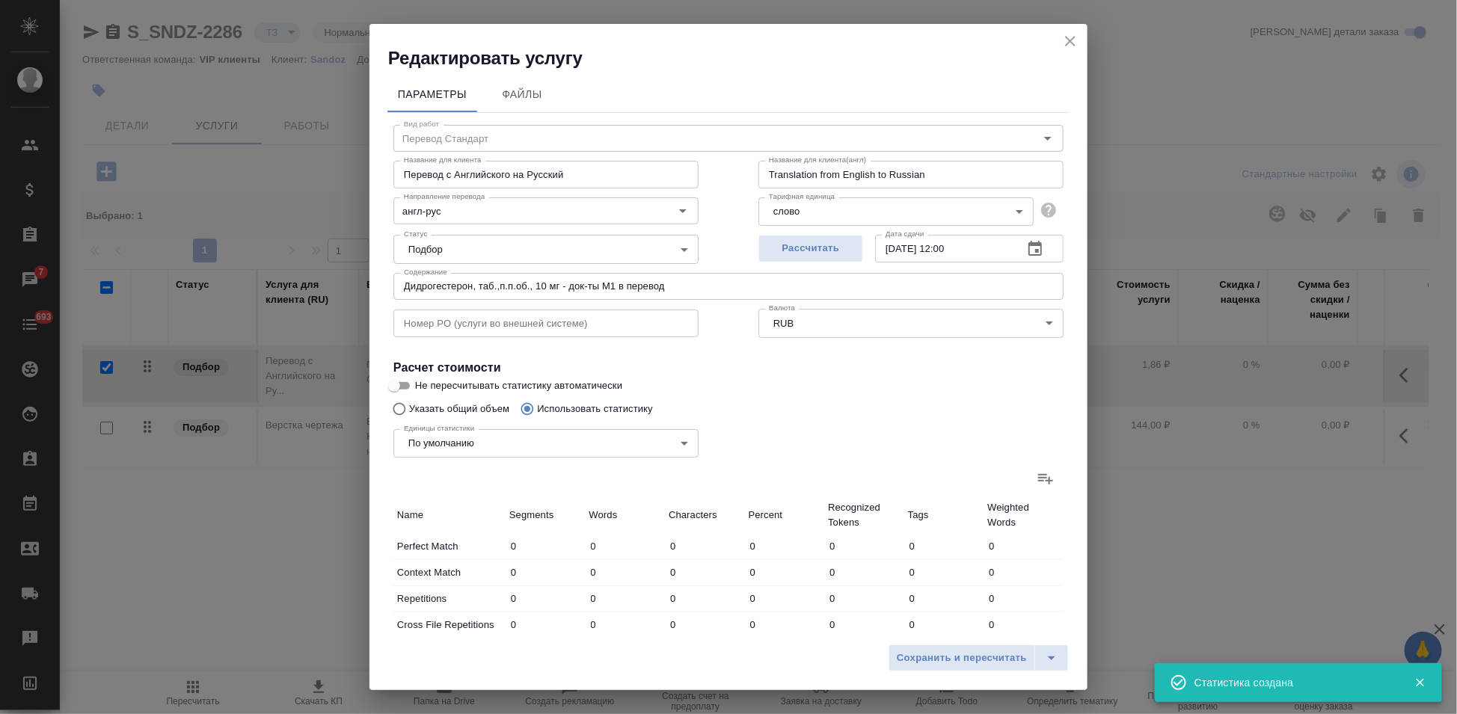
type input "9"
type input "106"
type input "807"
type input "9"
type input "62"
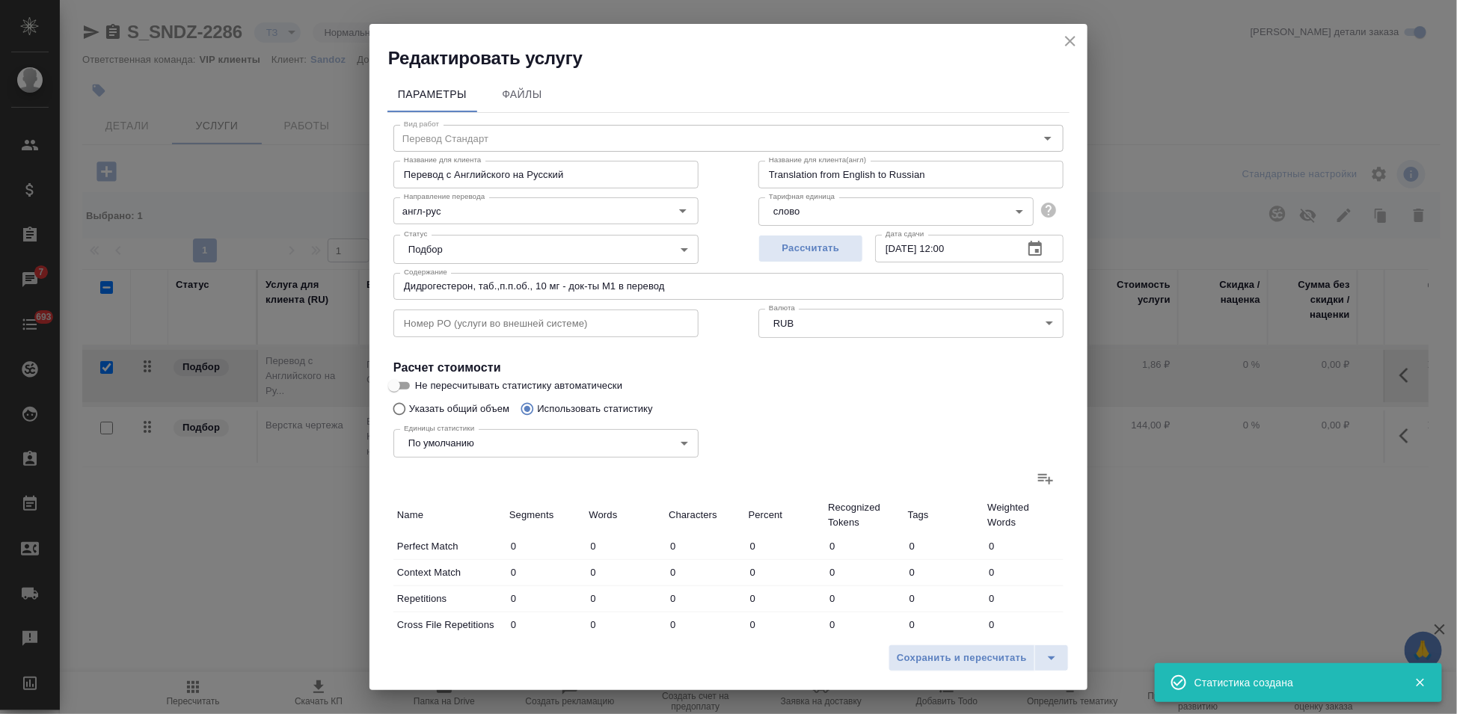
type input "388"
type input "2"
type input "33"
type input "224"
type input "2"
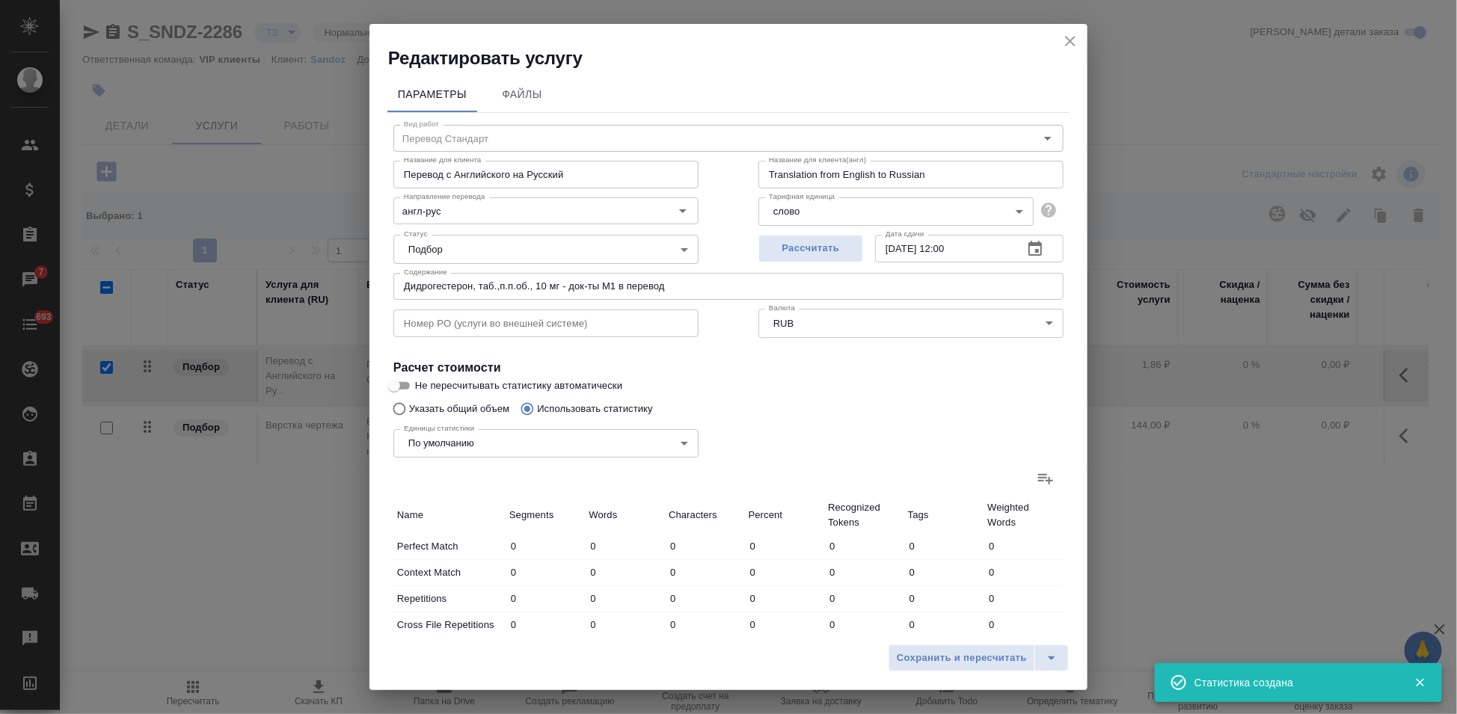
type input "61"
type input "464"
type input "1"
type input "3"
type input "15"
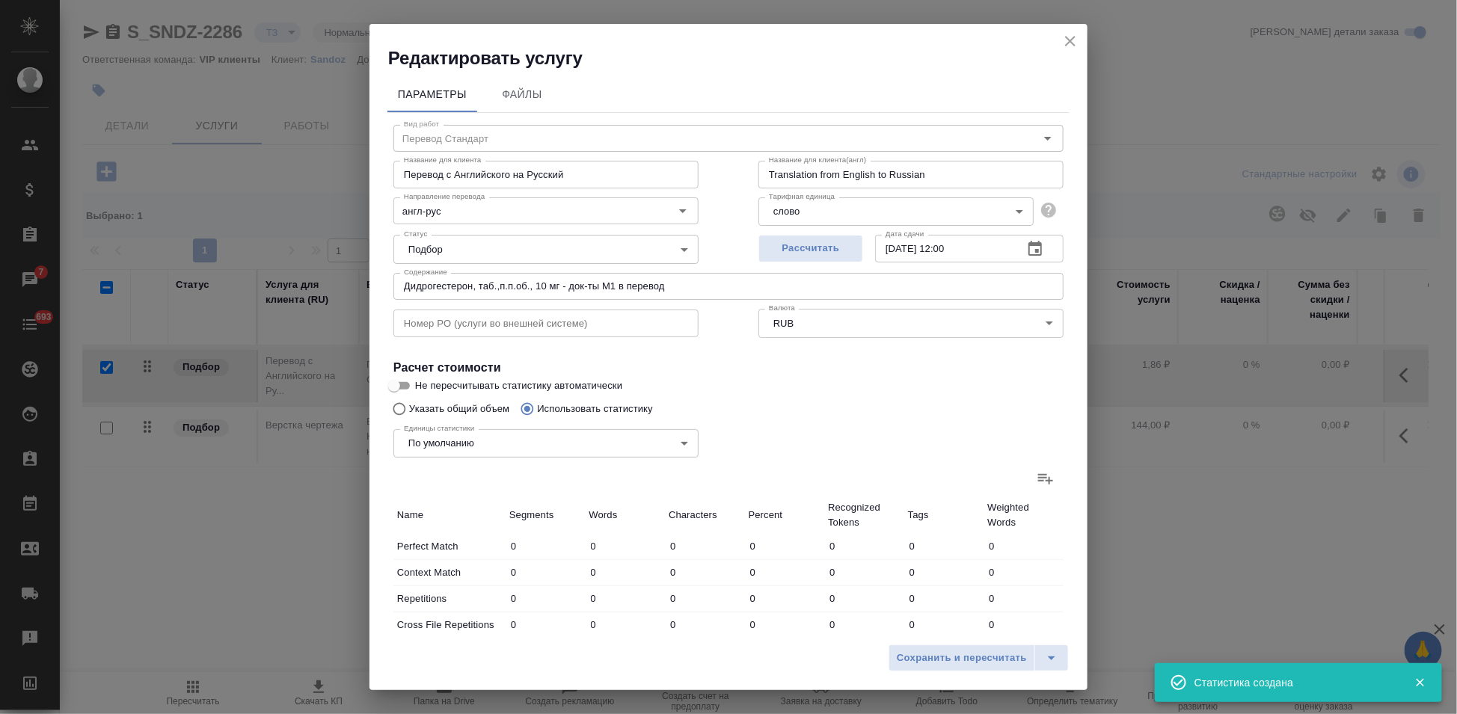
type input "4"
type input "26"
type input "165"
type input "27"
type input "291"
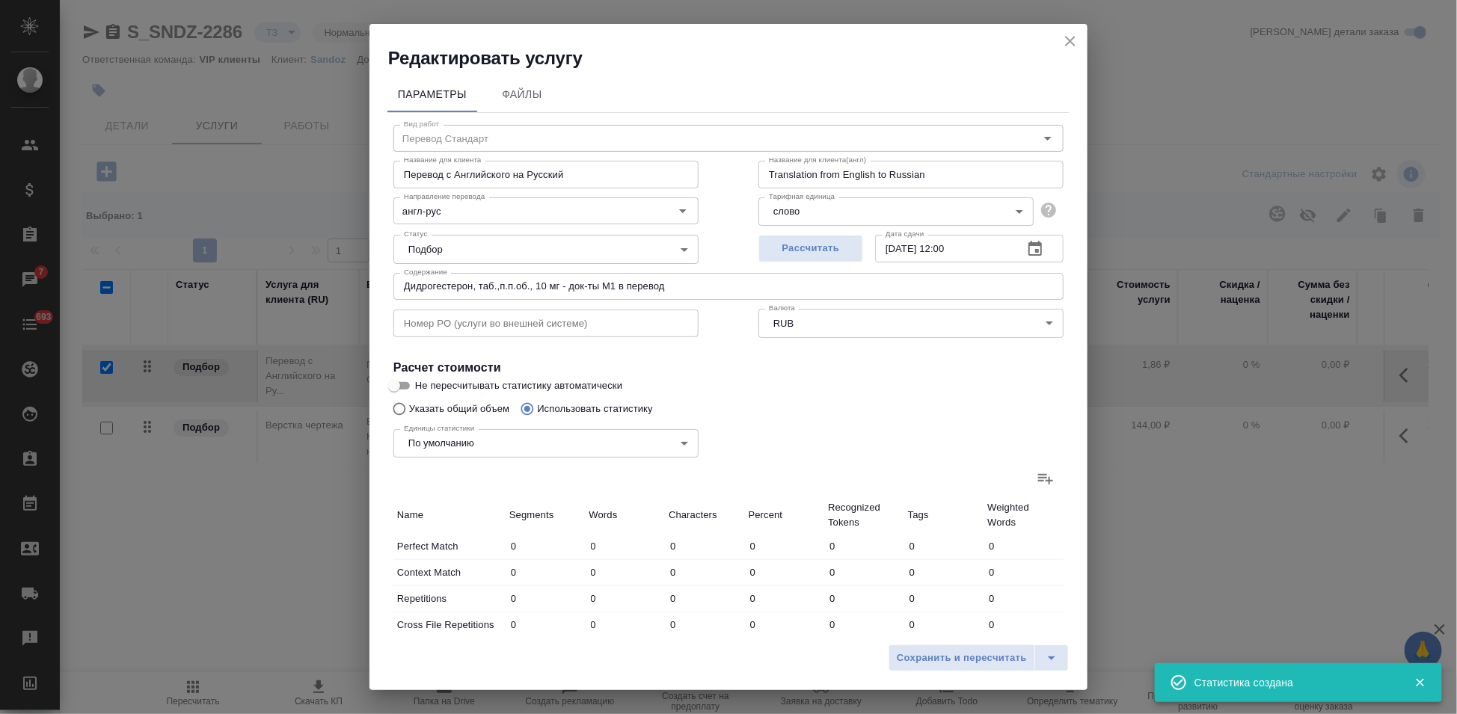
type input "2063"
type input "27"
type input "291"
type input "2063"
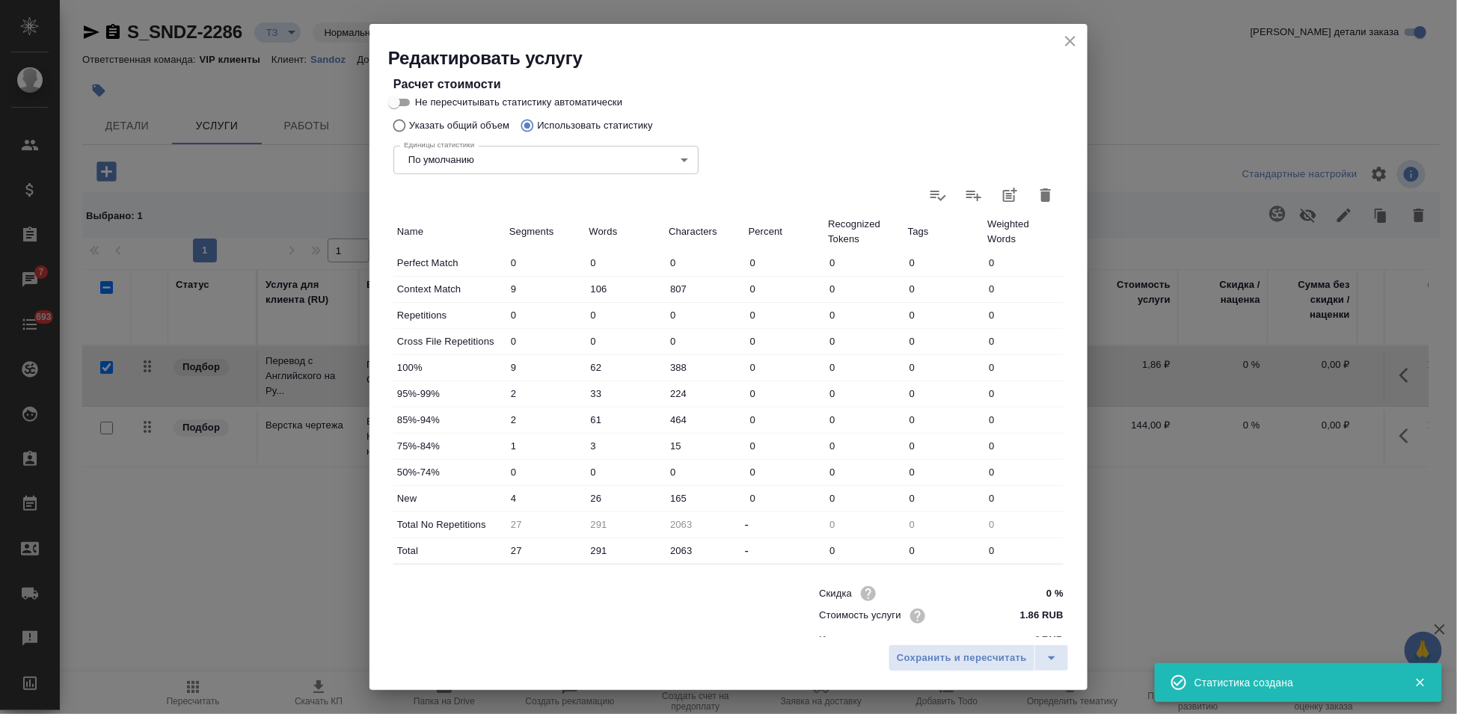
scroll to position [304, 0]
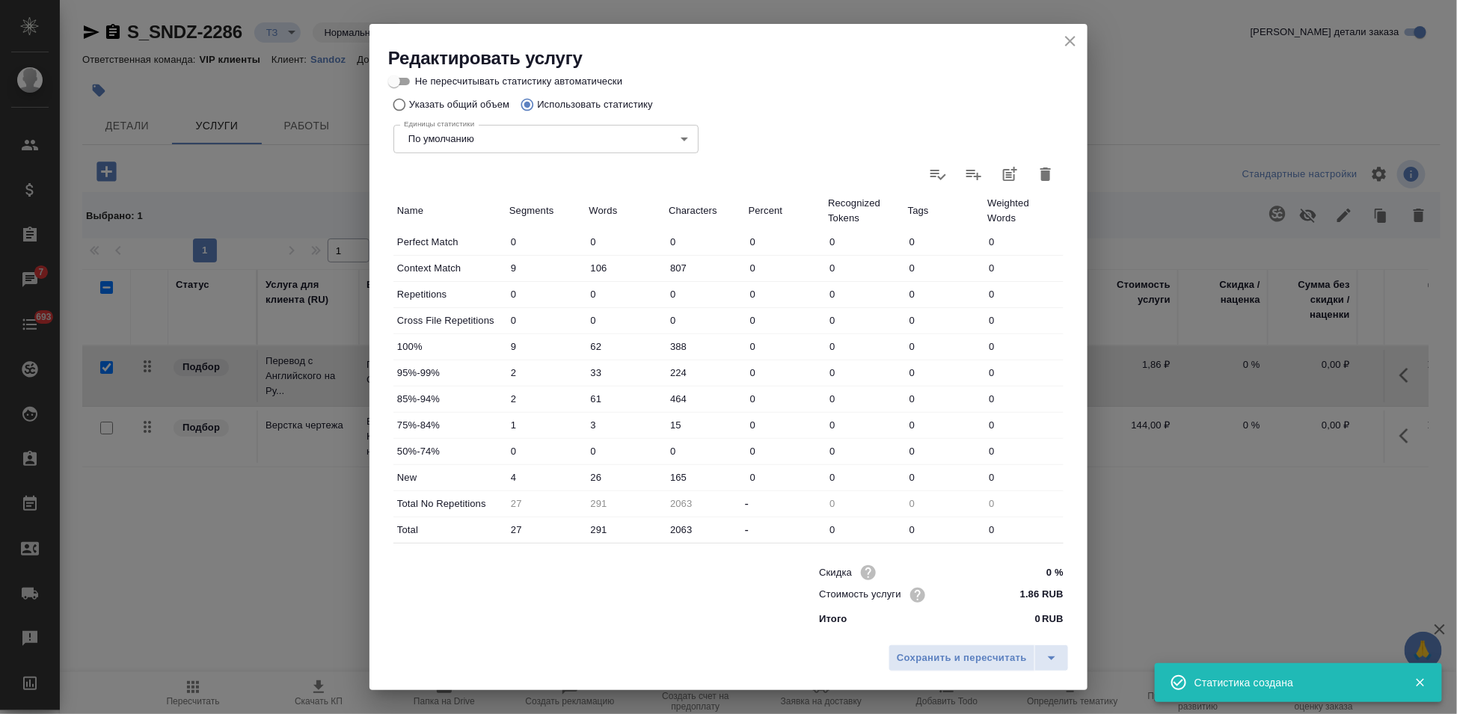
click at [593, 478] on input "26" at bounding box center [626, 478] width 80 height 22
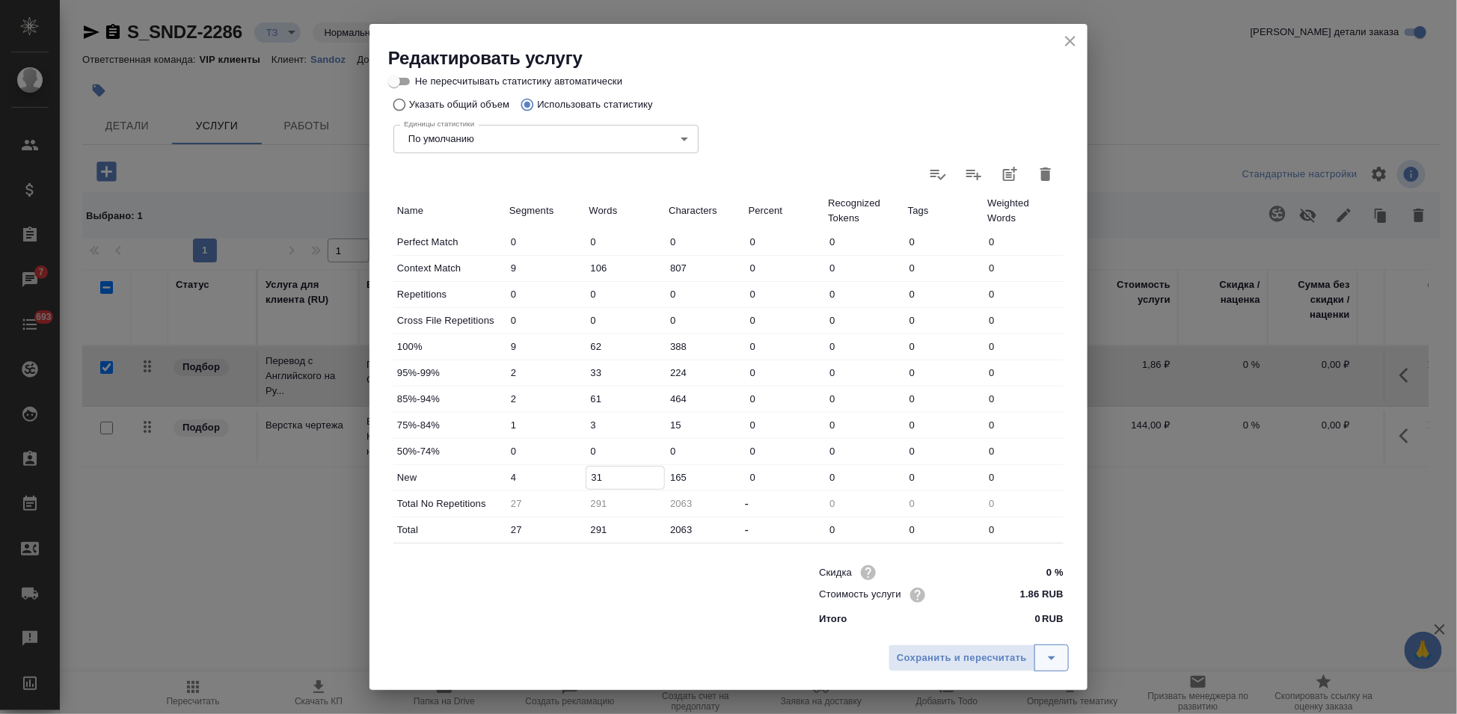
type input "31"
click at [1050, 654] on icon "split button" at bounding box center [1051, 658] width 18 height 18
click at [958, 621] on li "Сохранить" at bounding box center [981, 627] width 180 height 24
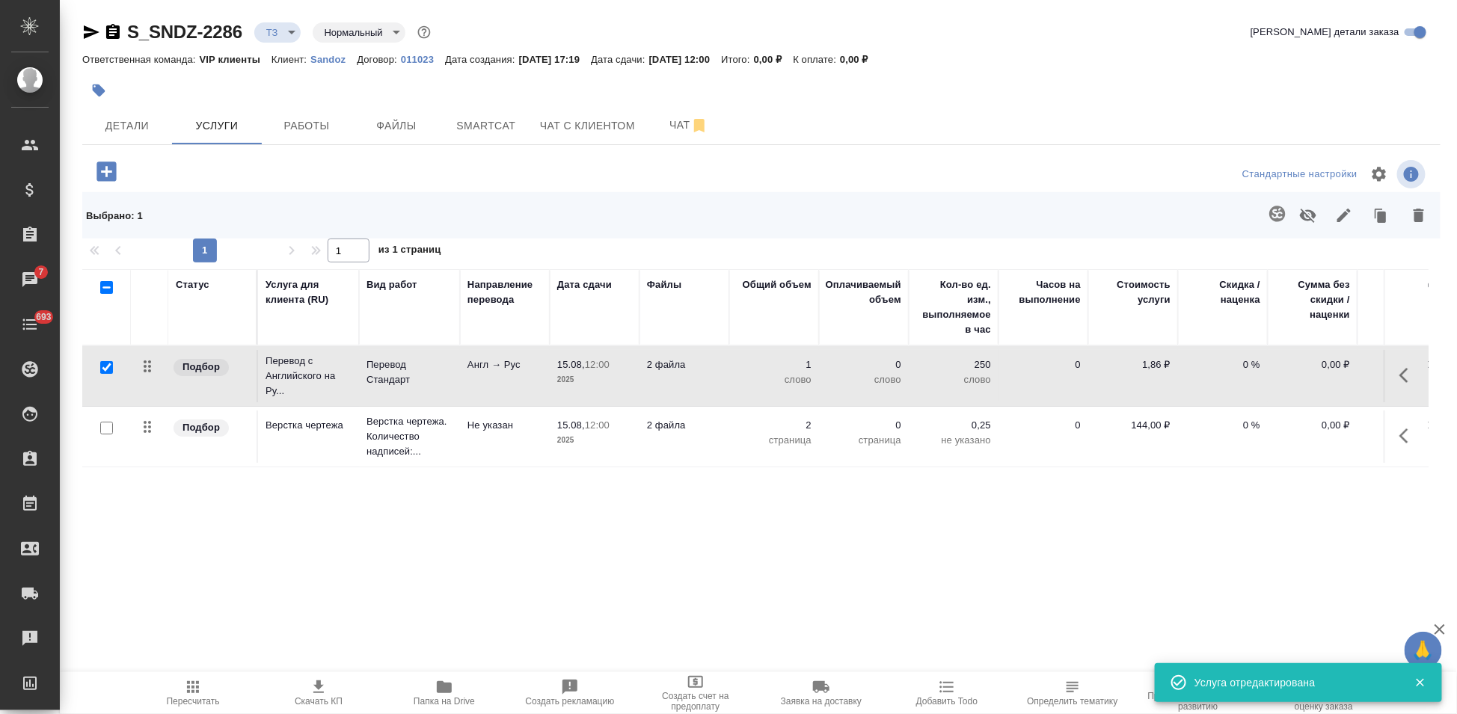
click at [203, 701] on span "Пересчитать" at bounding box center [193, 701] width 53 height 10
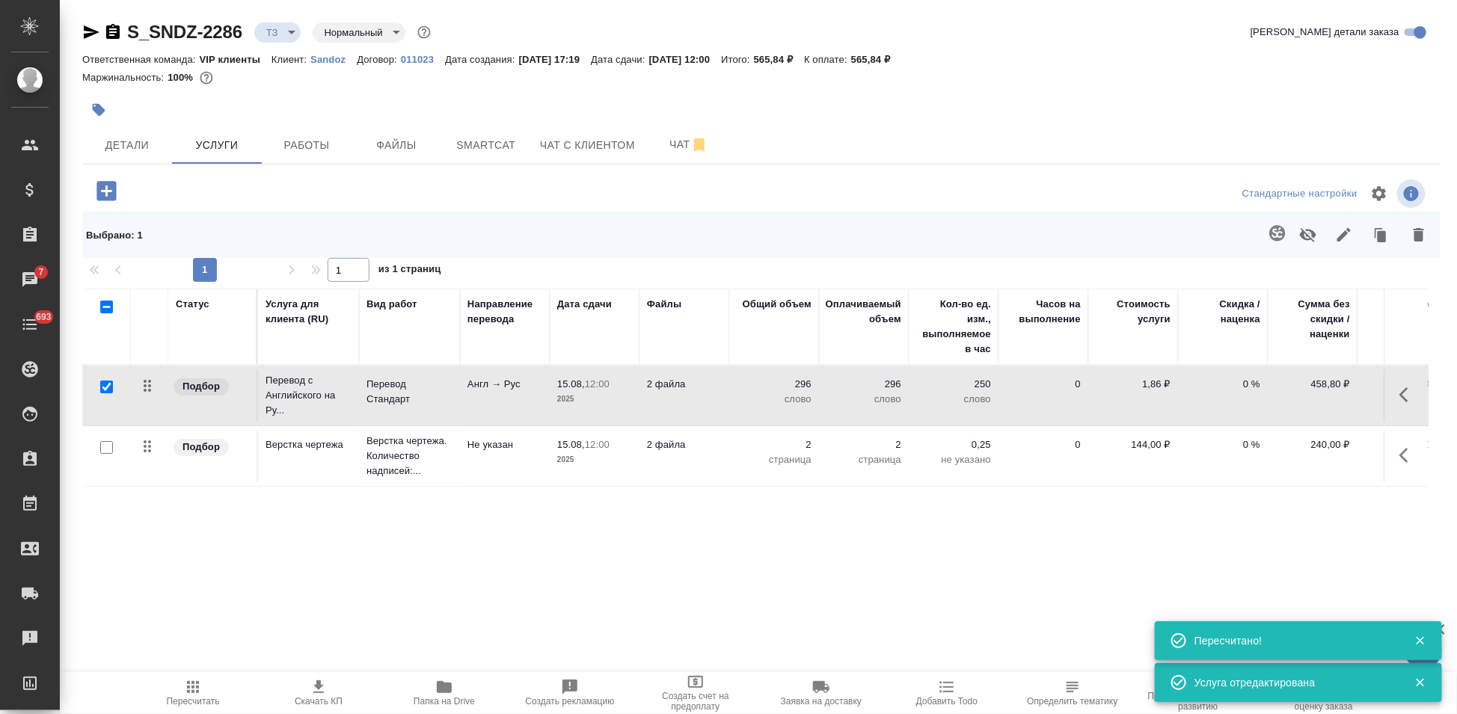
click at [323, 687] on icon "button" at bounding box center [319, 687] width 18 height 18
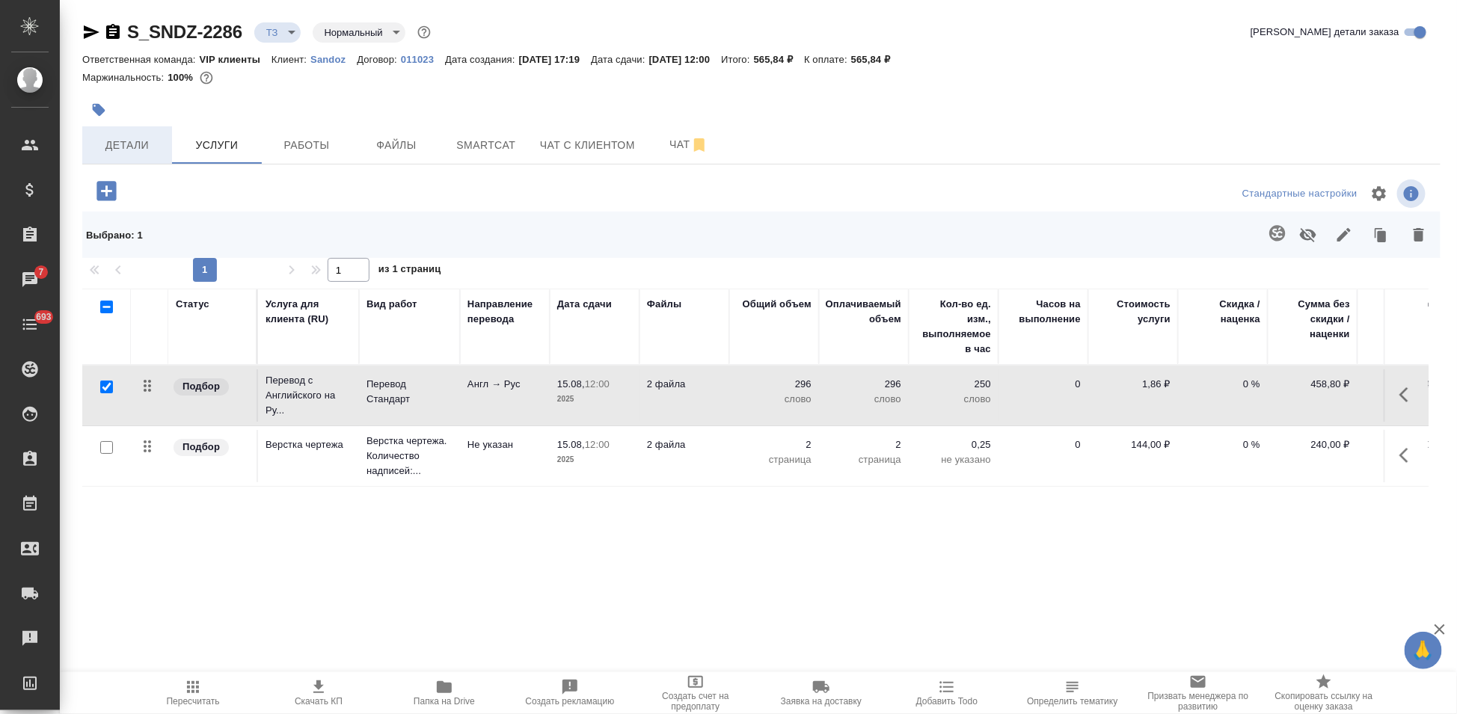
click at [141, 155] on button "Детали" at bounding box center [127, 144] width 90 height 37
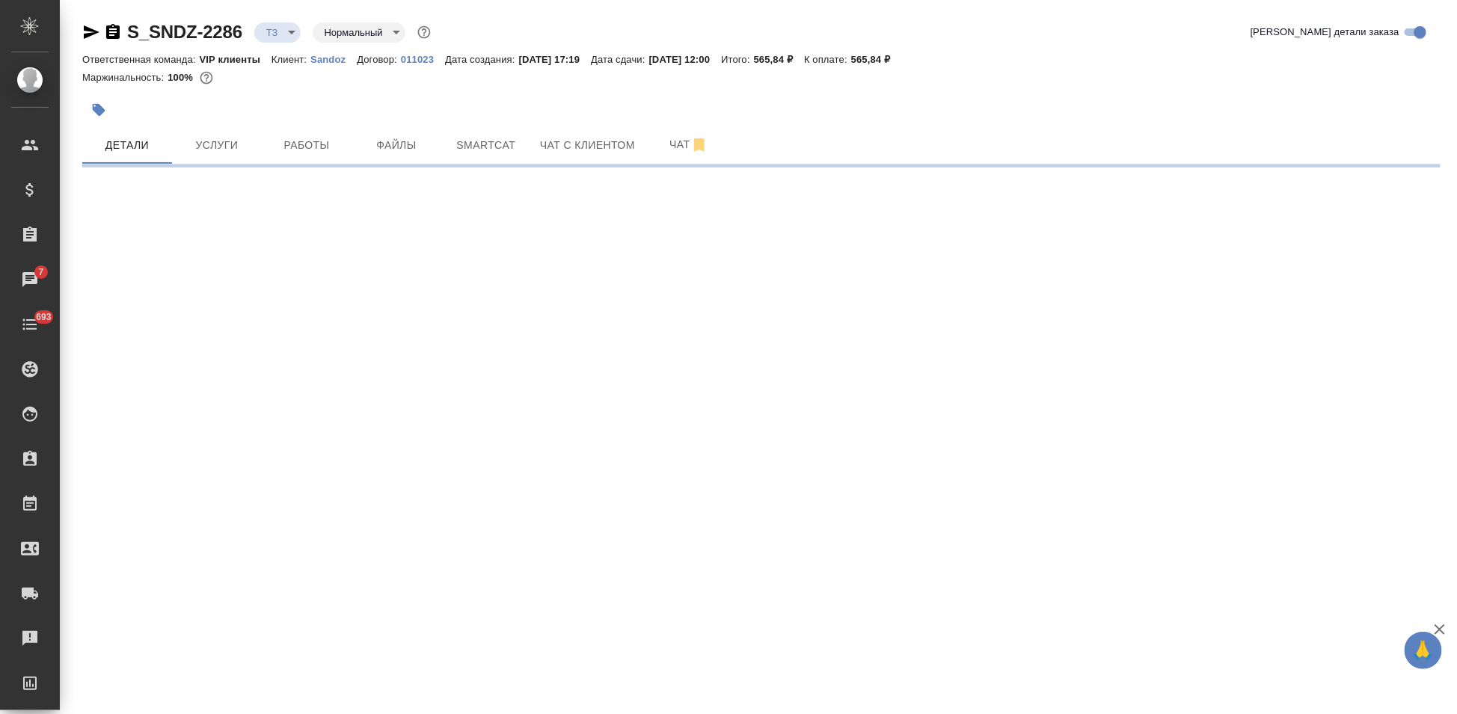
select select "RU"
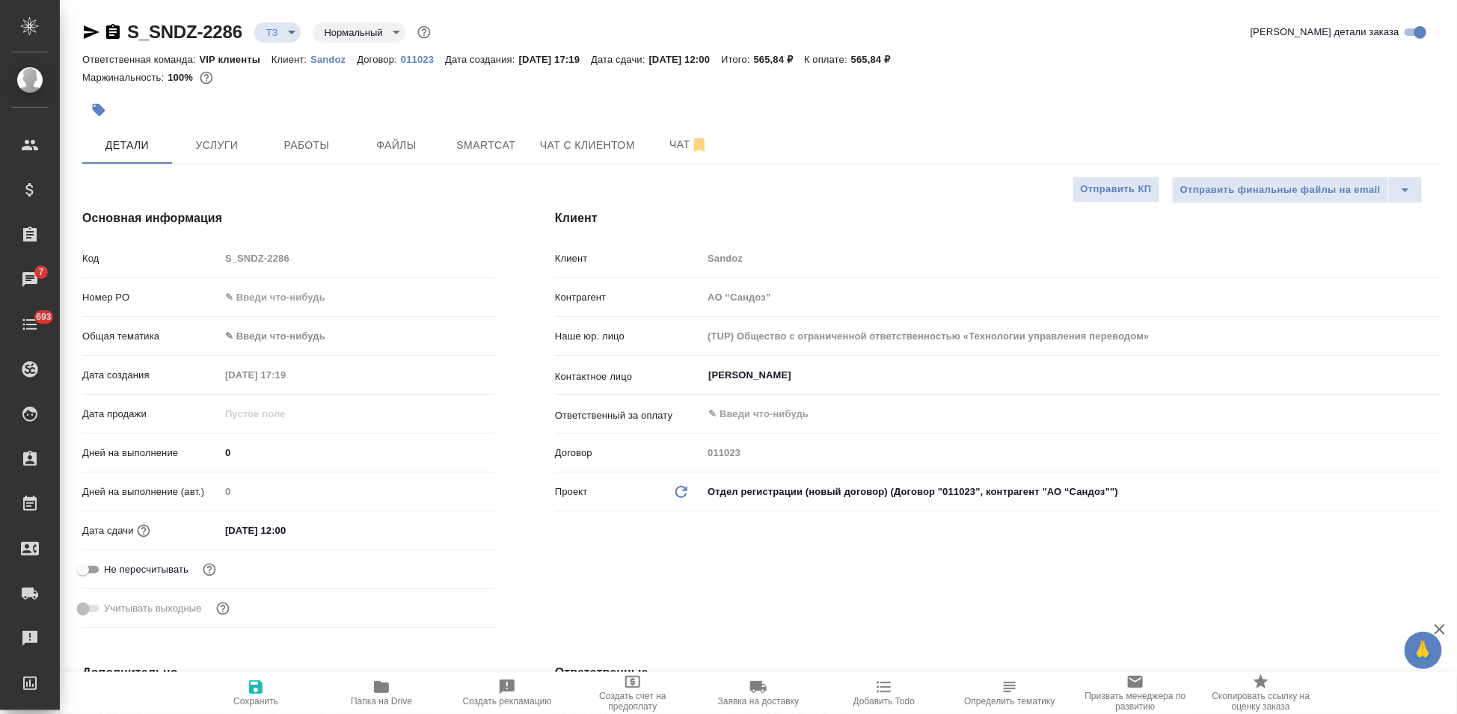
type textarea "x"
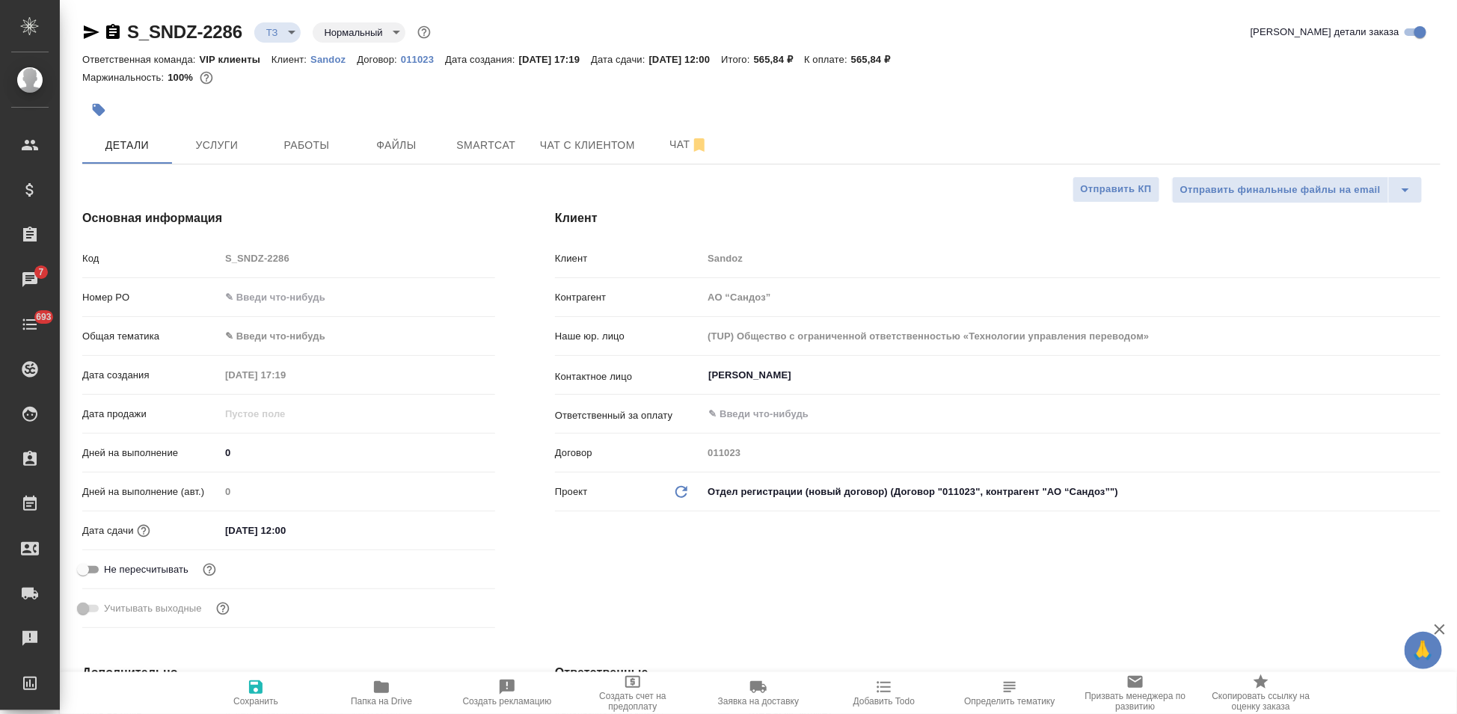
type textarea "x"
click at [808, 366] on input "[PERSON_NAME]" at bounding box center [1046, 375] width 679 height 18
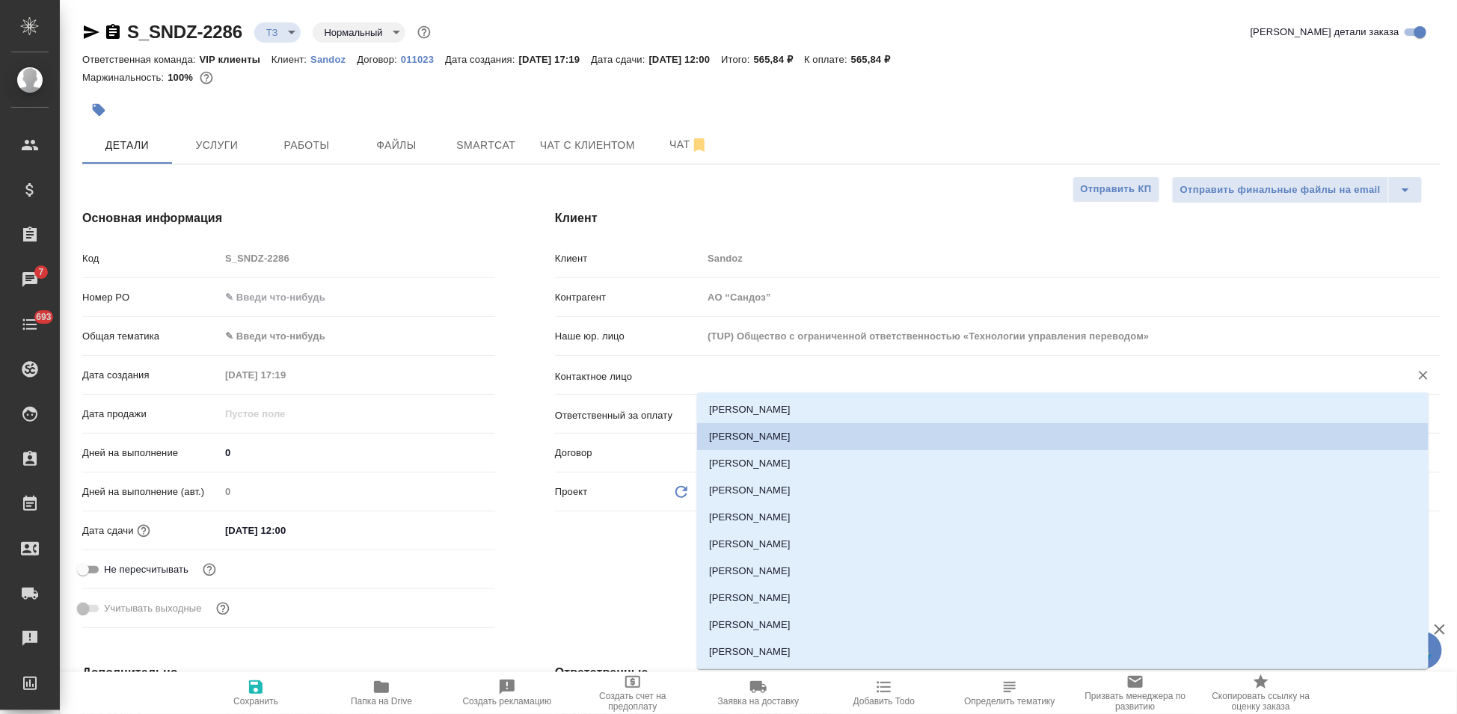
type input "ю"
type textarea "x"
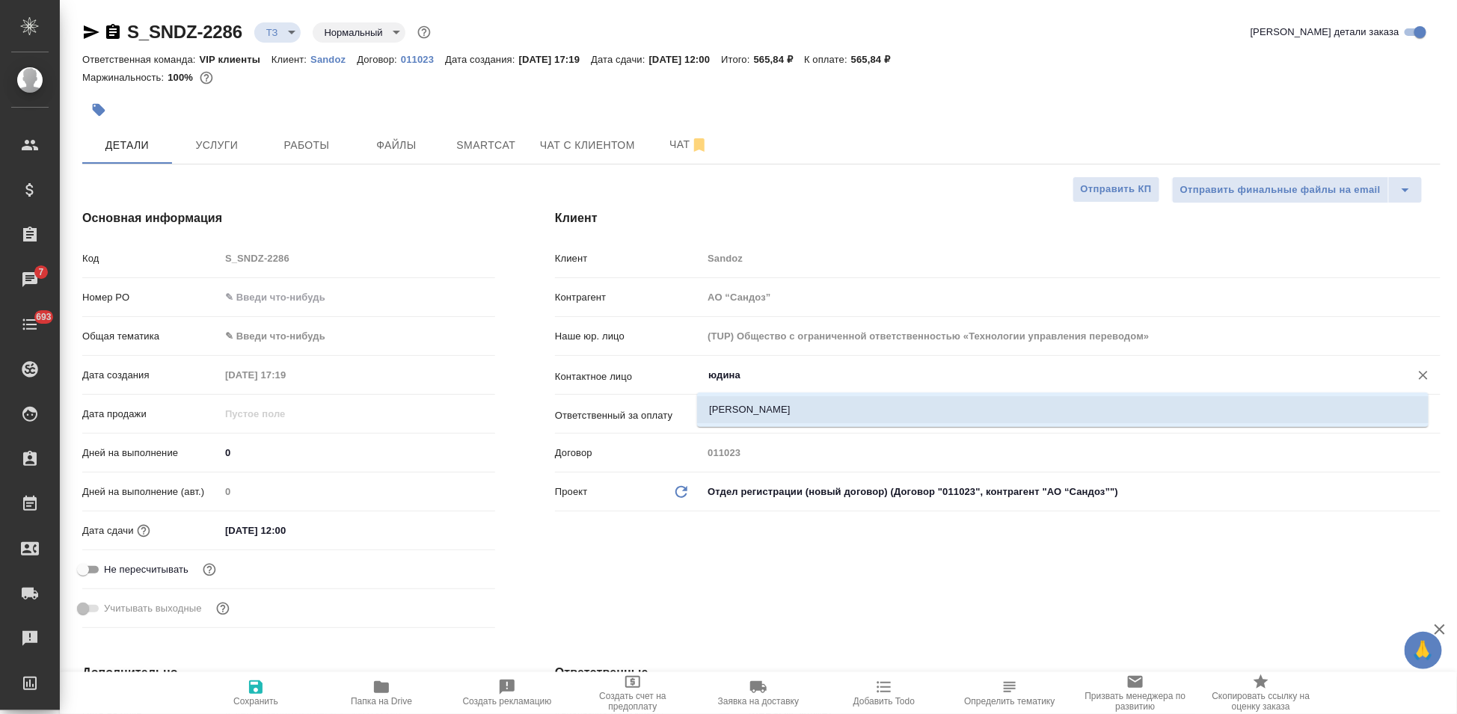
click at [814, 426] on ul "[PERSON_NAME]" at bounding box center [1062, 421] width 731 height 27
click at [752, 413] on li "[PERSON_NAME]" at bounding box center [1062, 409] width 731 height 27
type input "[PERSON_NAME]"
type textarea "x"
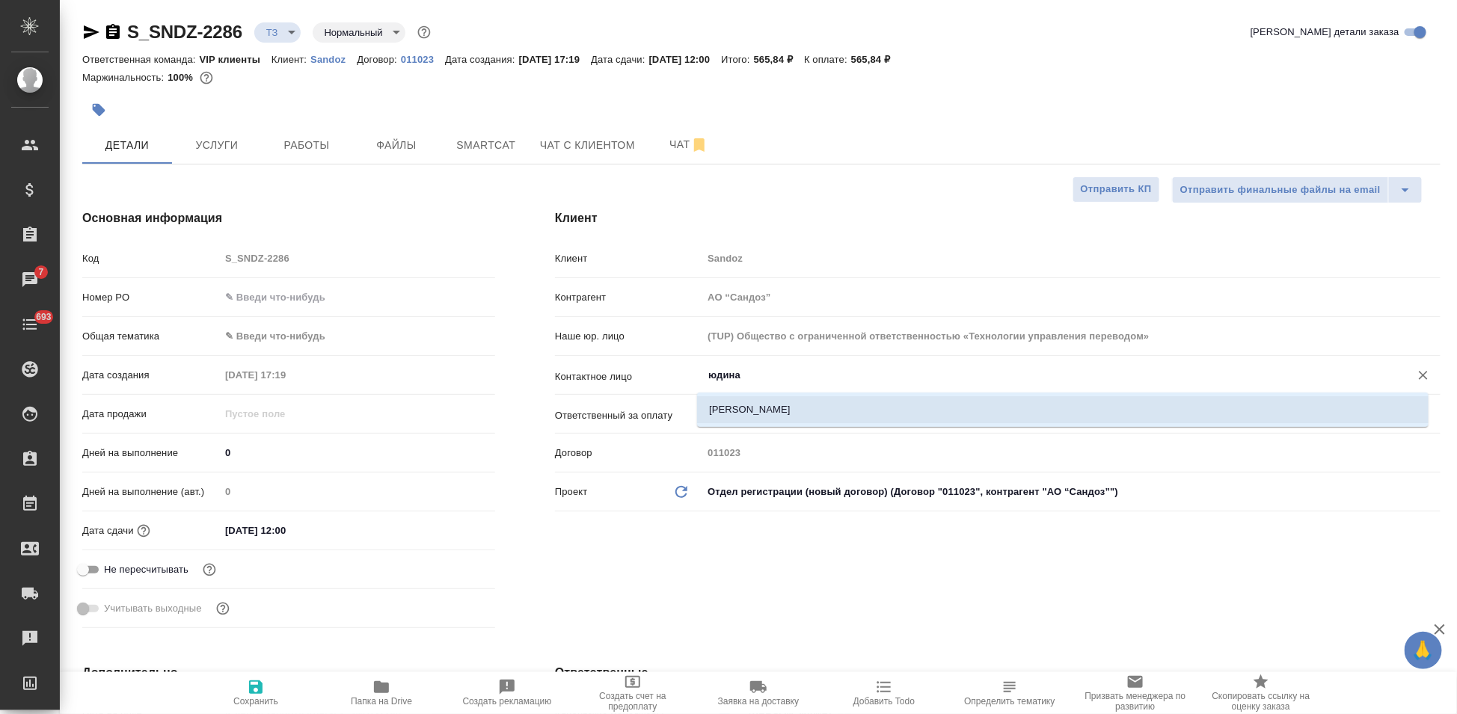
type textarea "x"
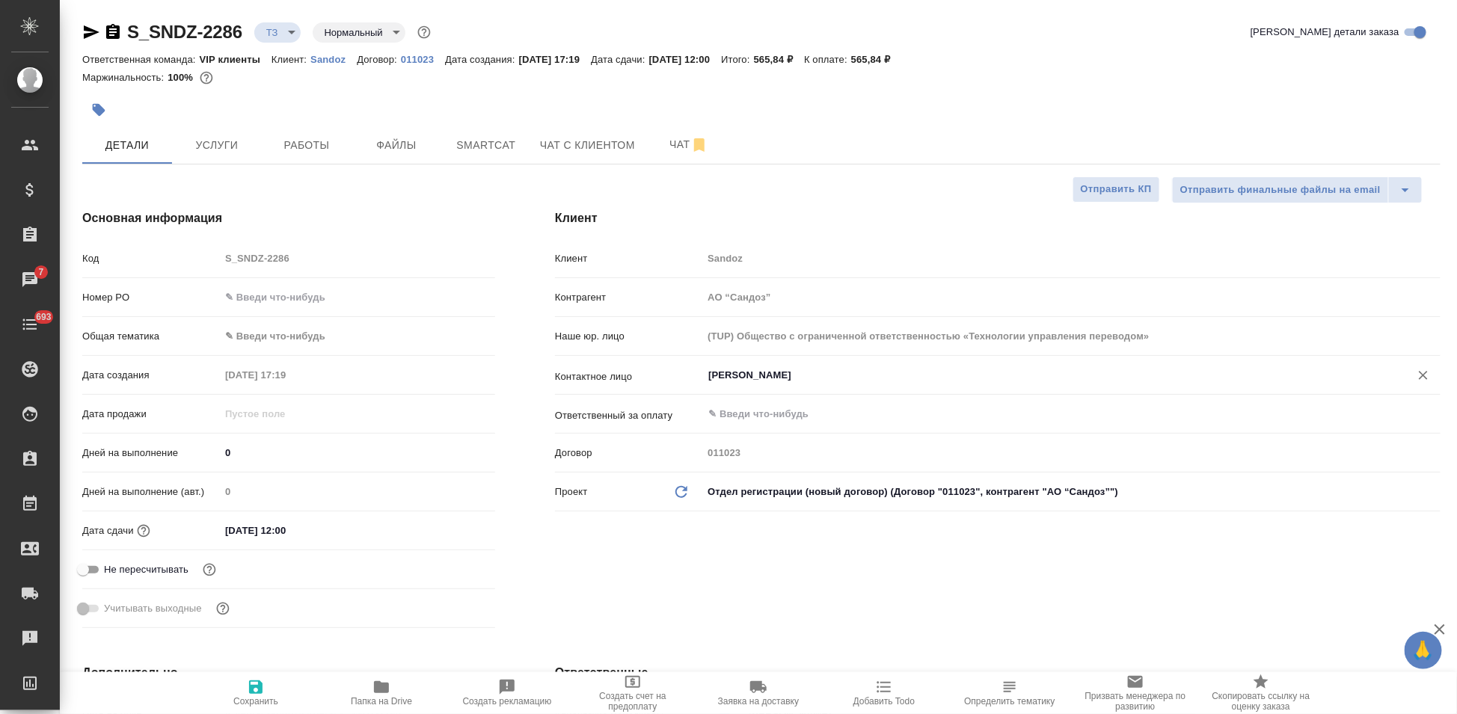
type input "[PERSON_NAME]"
click at [261, 696] on span "Сохранить" at bounding box center [255, 701] width 45 height 10
type textarea "x"
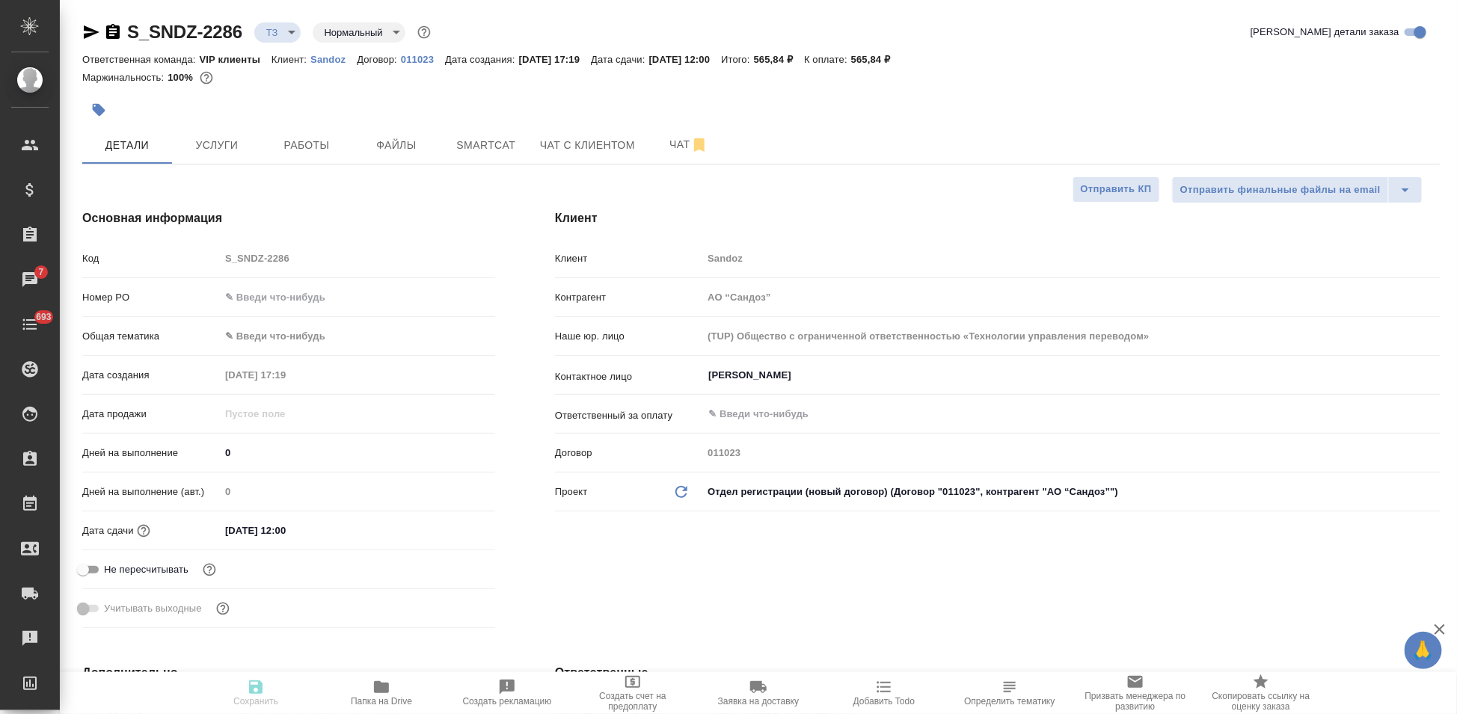
type textarea "x"
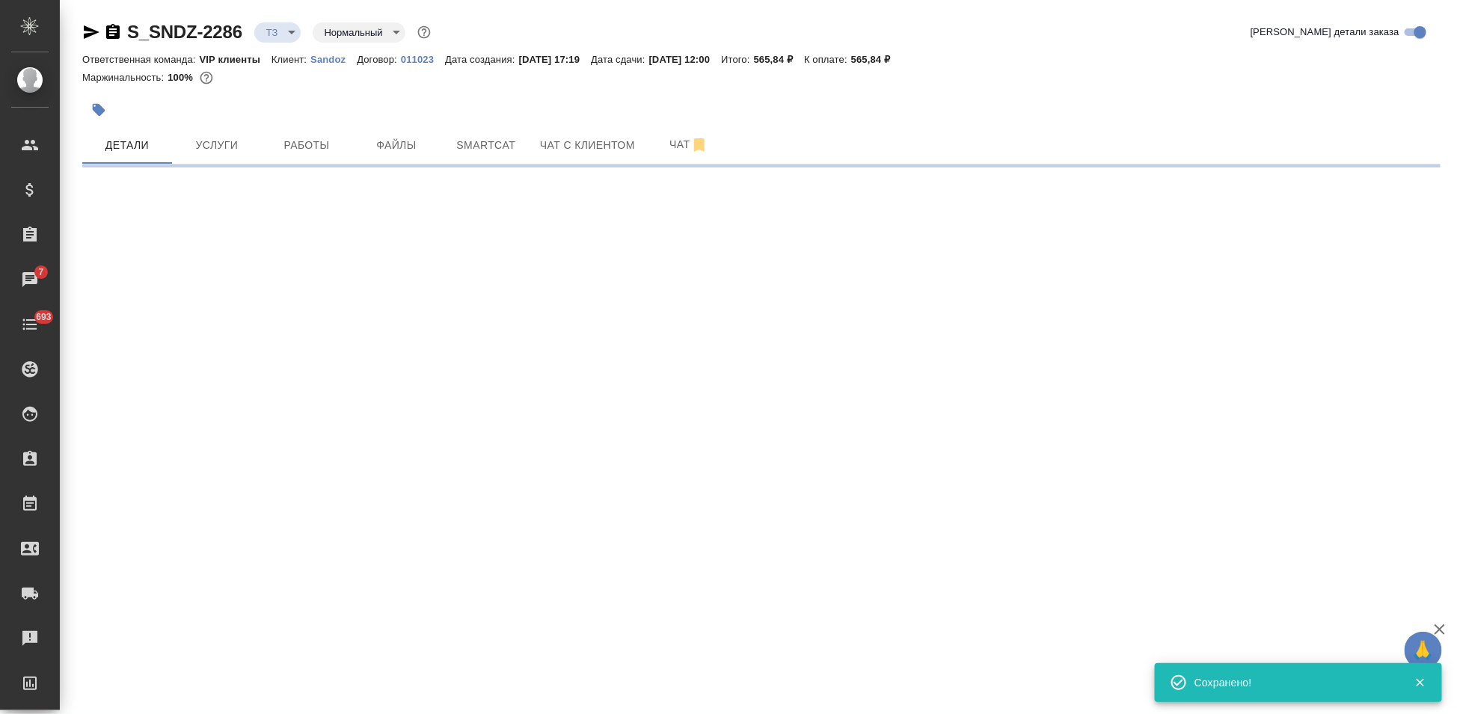
select select "RU"
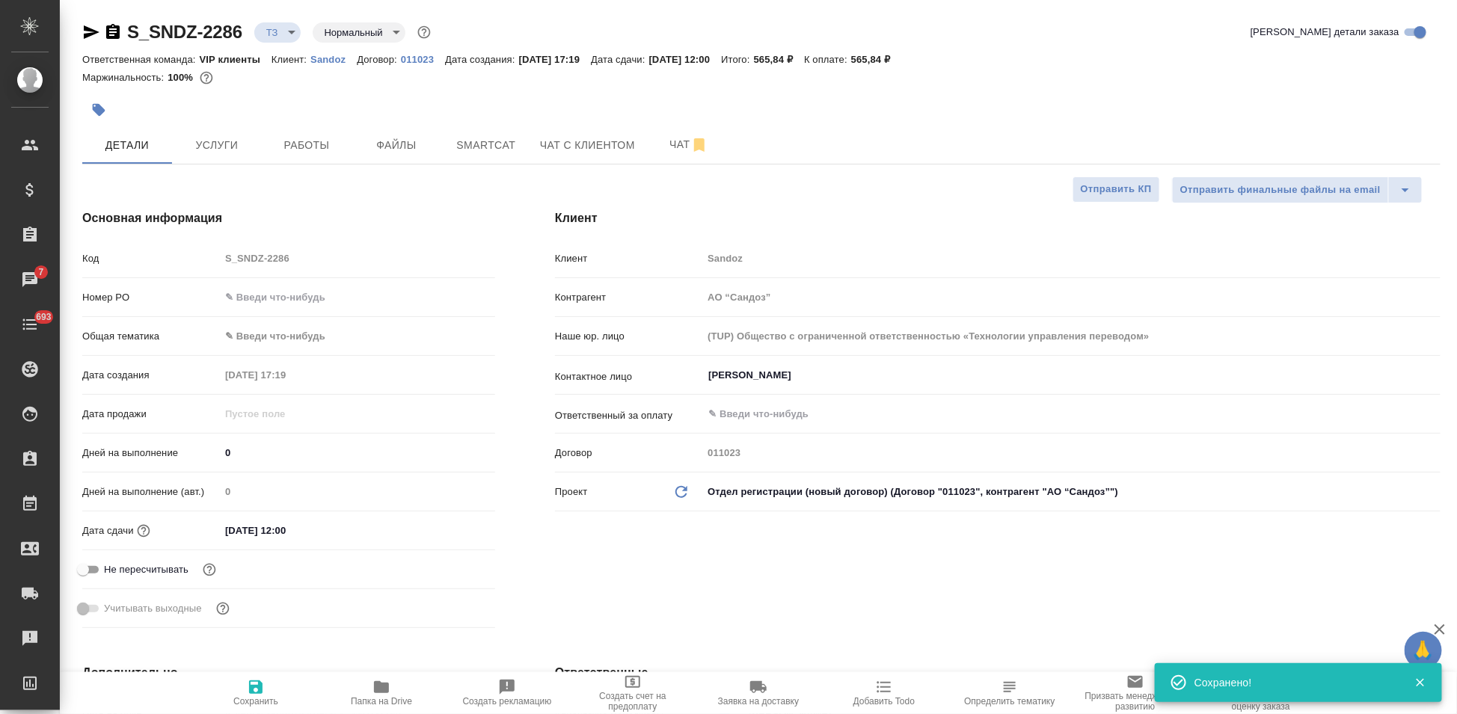
type textarea "x"
click at [226, 145] on span "Услуги" at bounding box center [217, 145] width 72 height 19
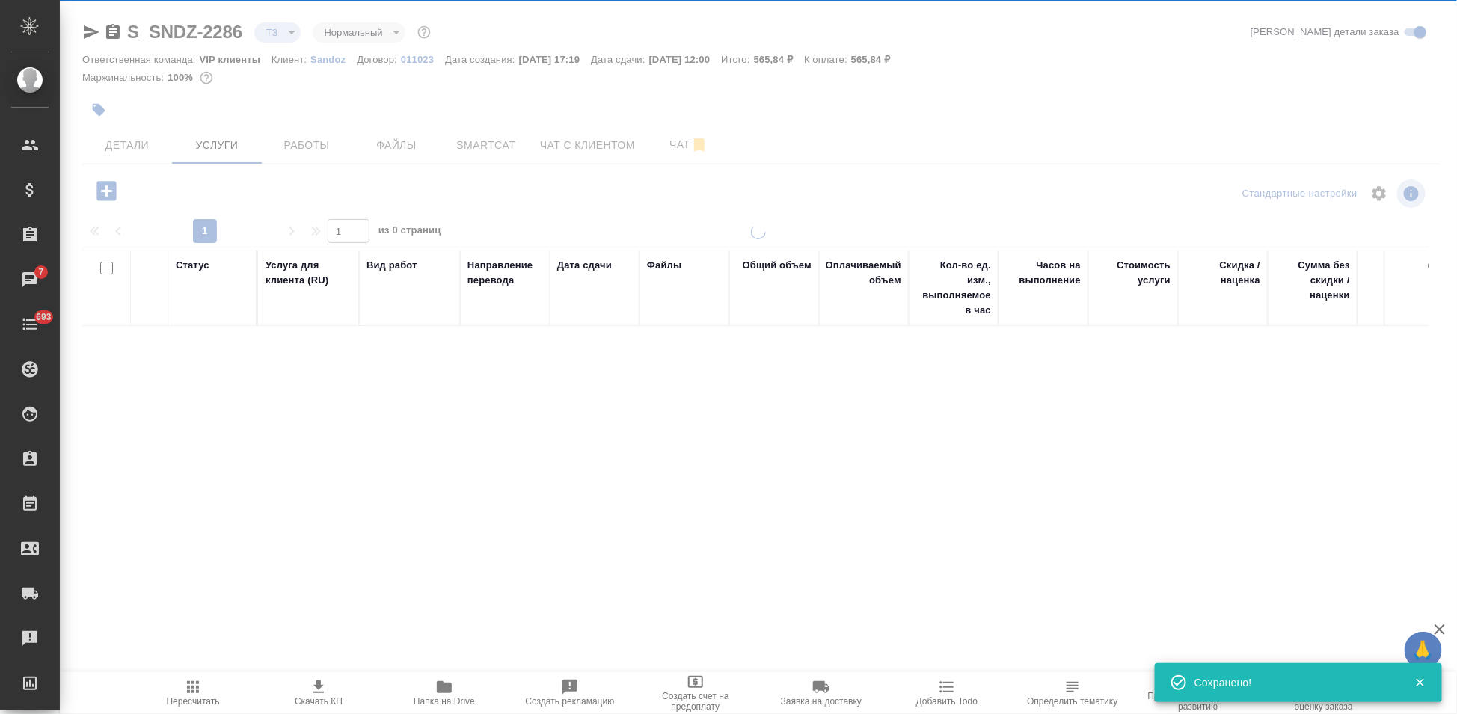
click at [203, 697] on span "Пересчитать" at bounding box center [193, 701] width 53 height 10
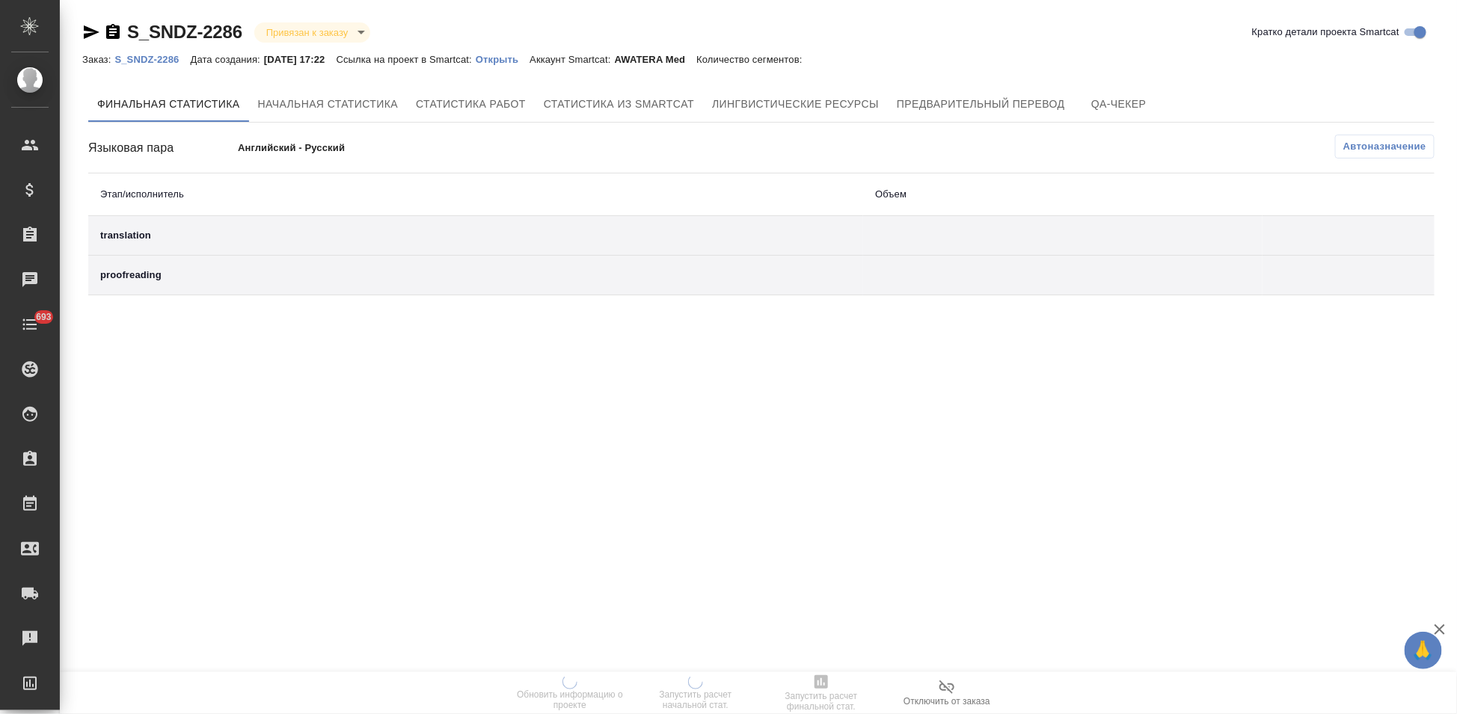
click at [529, 62] on p "Открыть" at bounding box center [503, 59] width 54 height 11
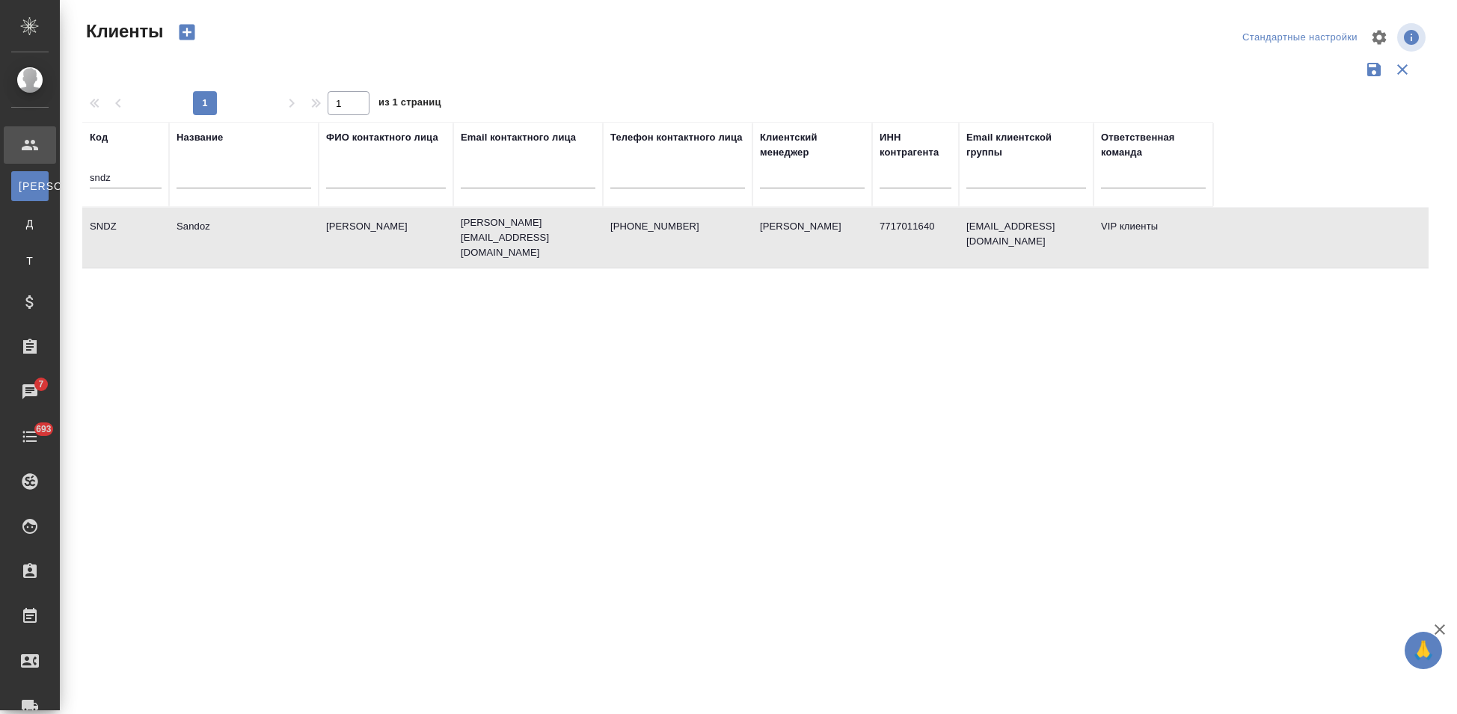
select select "RU"
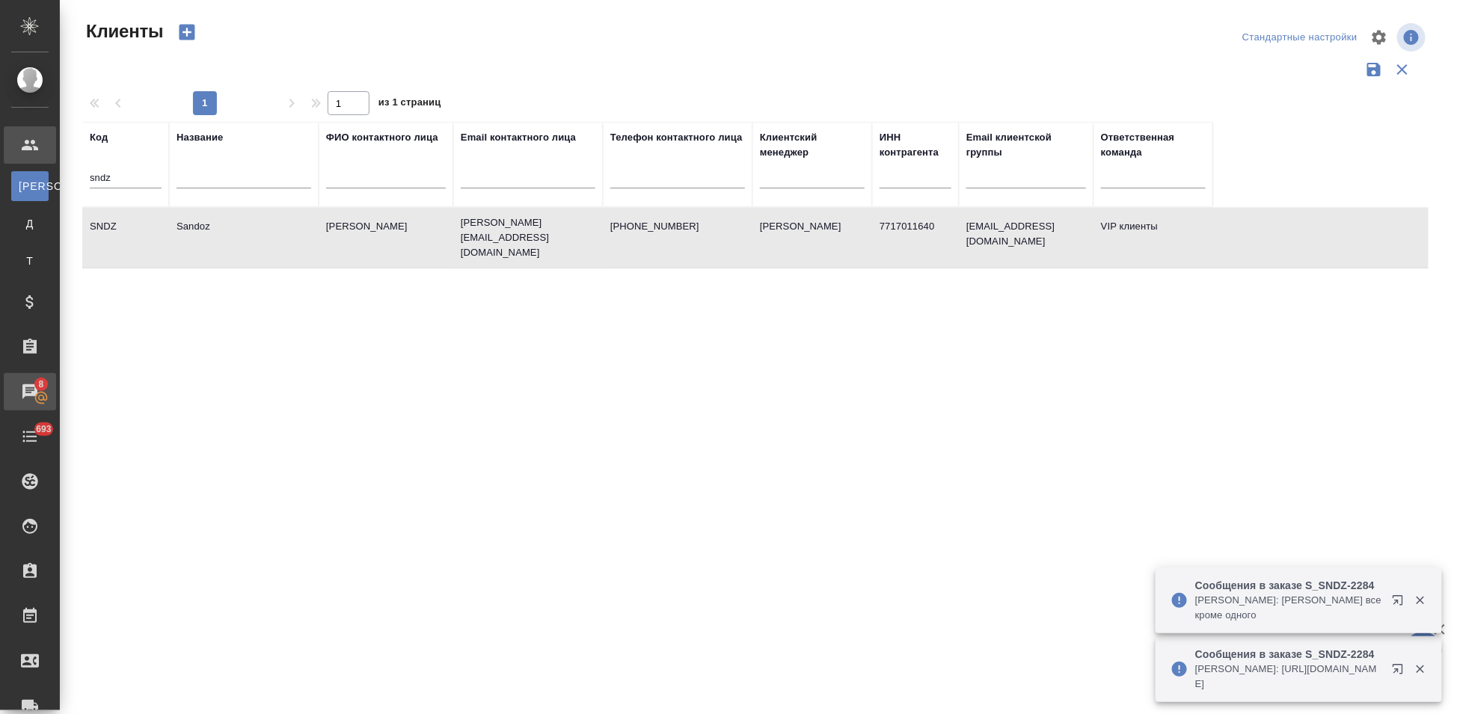
click at [30, 388] on div "Чаты" at bounding box center [11, 392] width 37 height 22
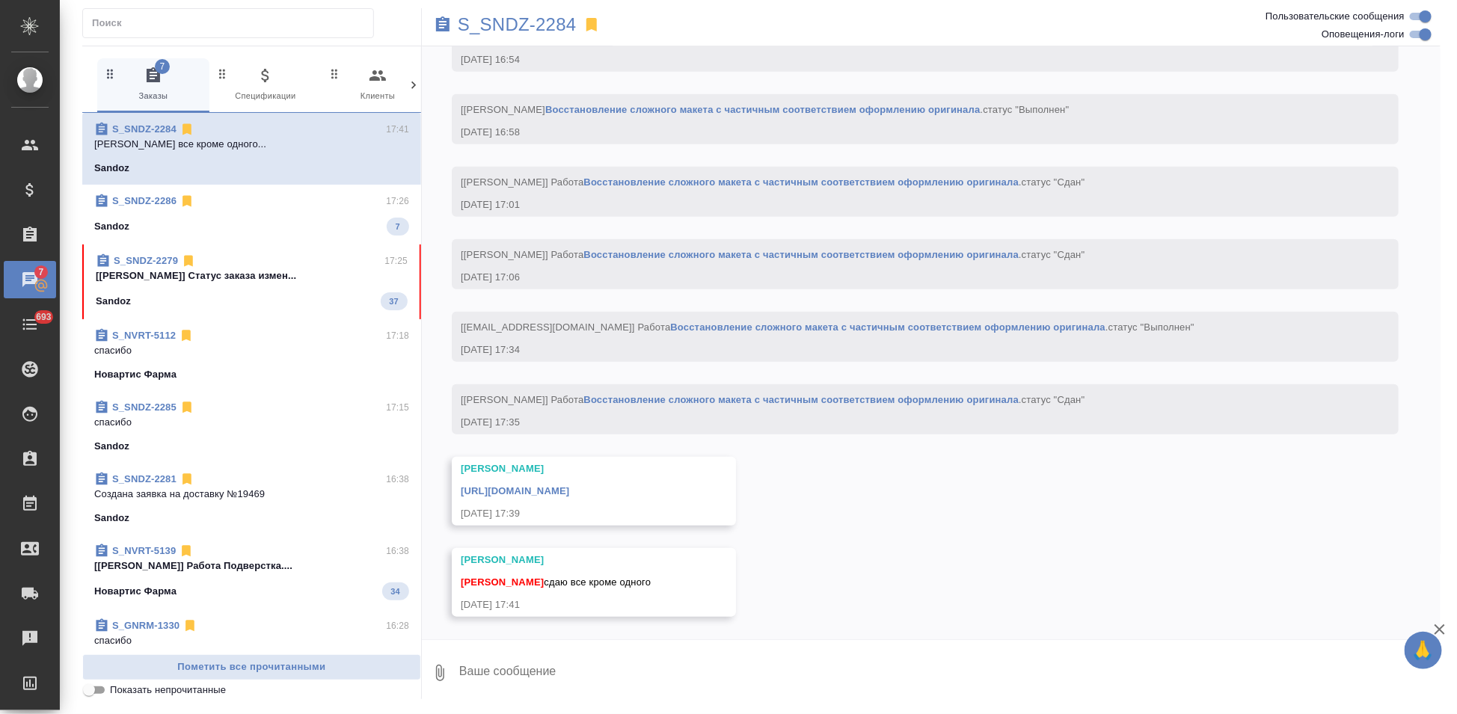
click at [228, 295] on div "Sandoz 37" at bounding box center [252, 301] width 312 height 18
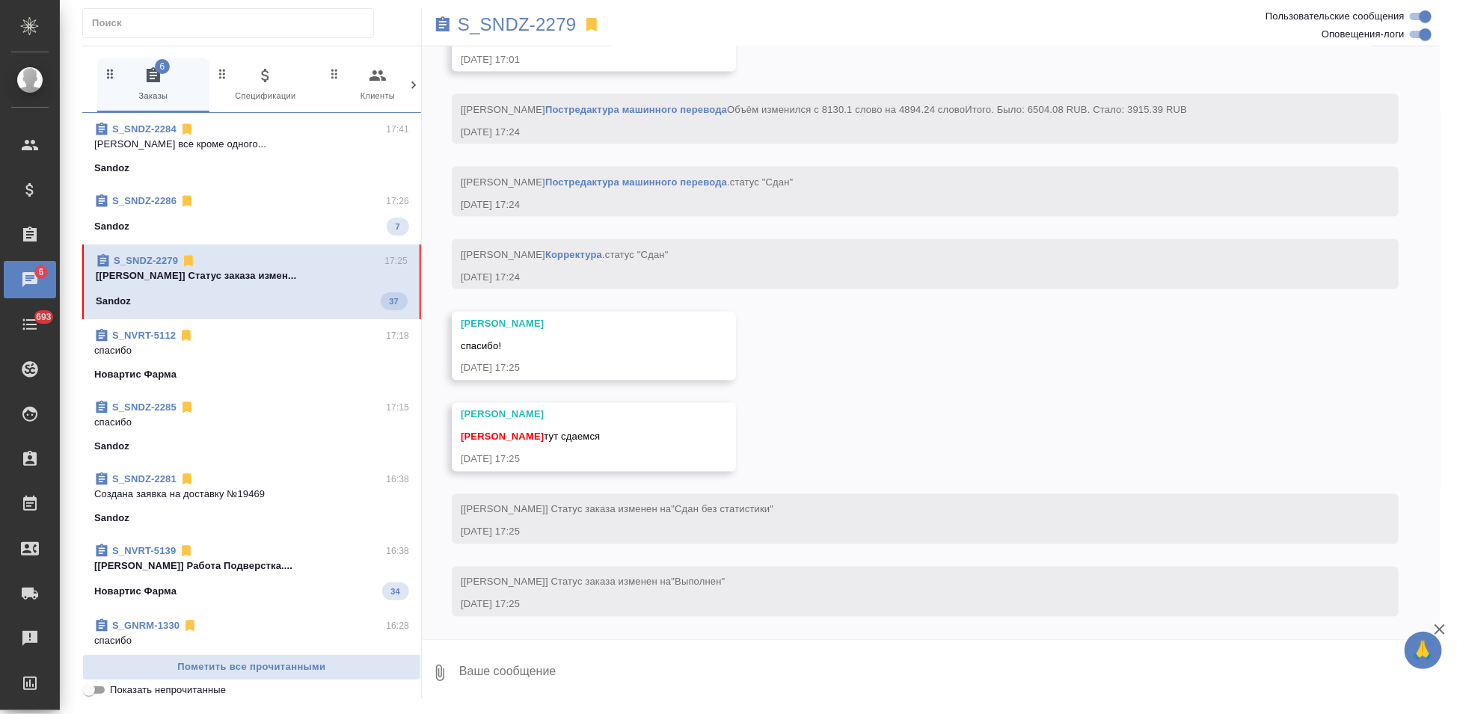
scroll to position [6337, 0]
click at [606, 657] on textarea at bounding box center [949, 673] width 983 height 51
type textarea "спасибо"
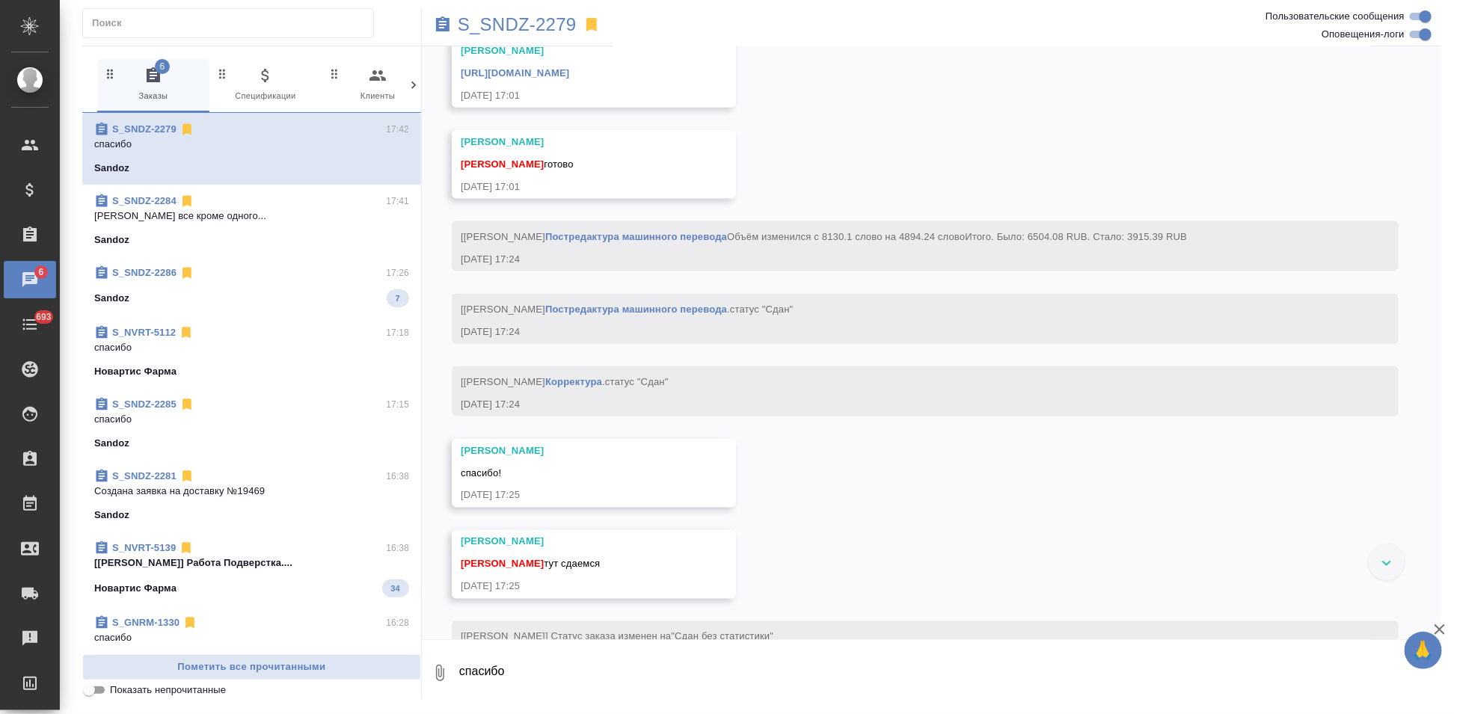
scroll to position [6078, 0]
click at [569, 79] on link "https://drive.awatera.com/apps/files/files/10050840?dir=/Shares/Sandoz/Orders/S…" at bounding box center [515, 73] width 108 height 11
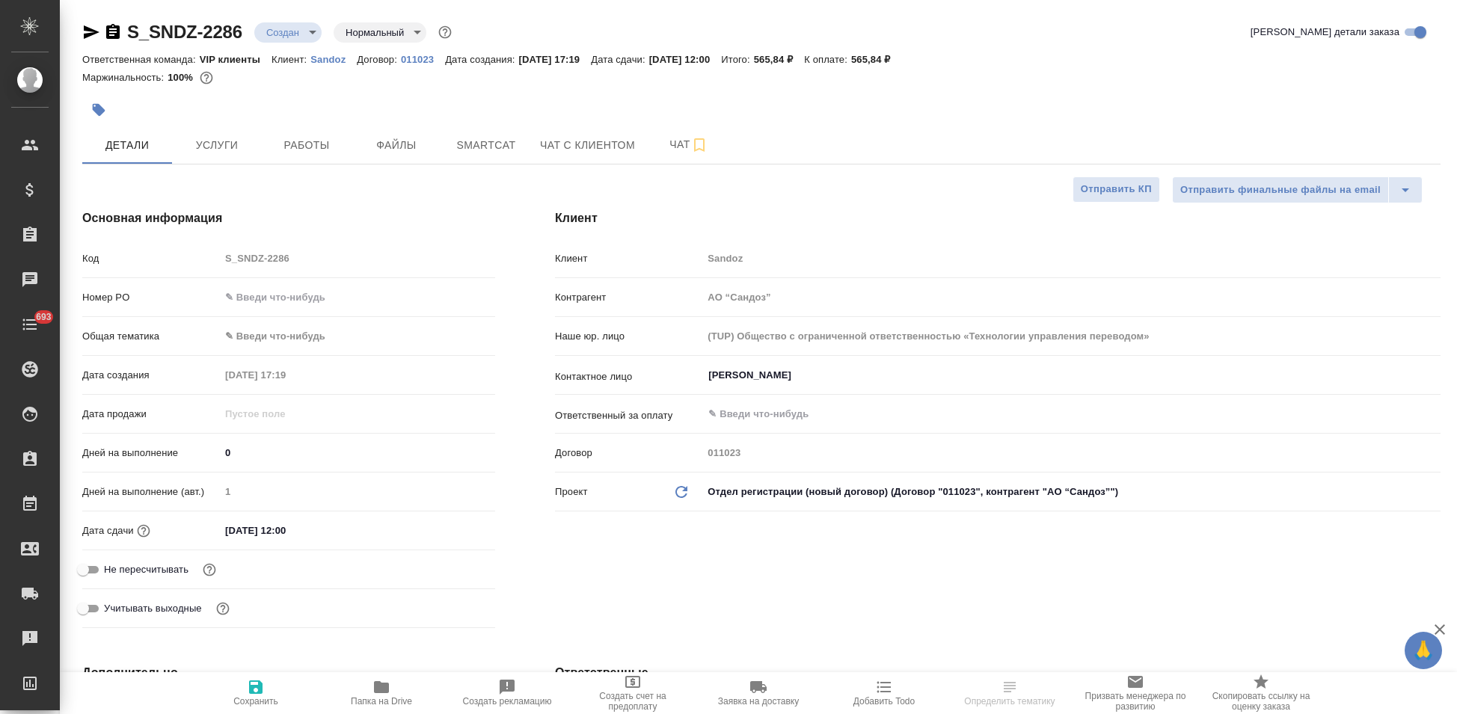
select select "RU"
type textarea "x"
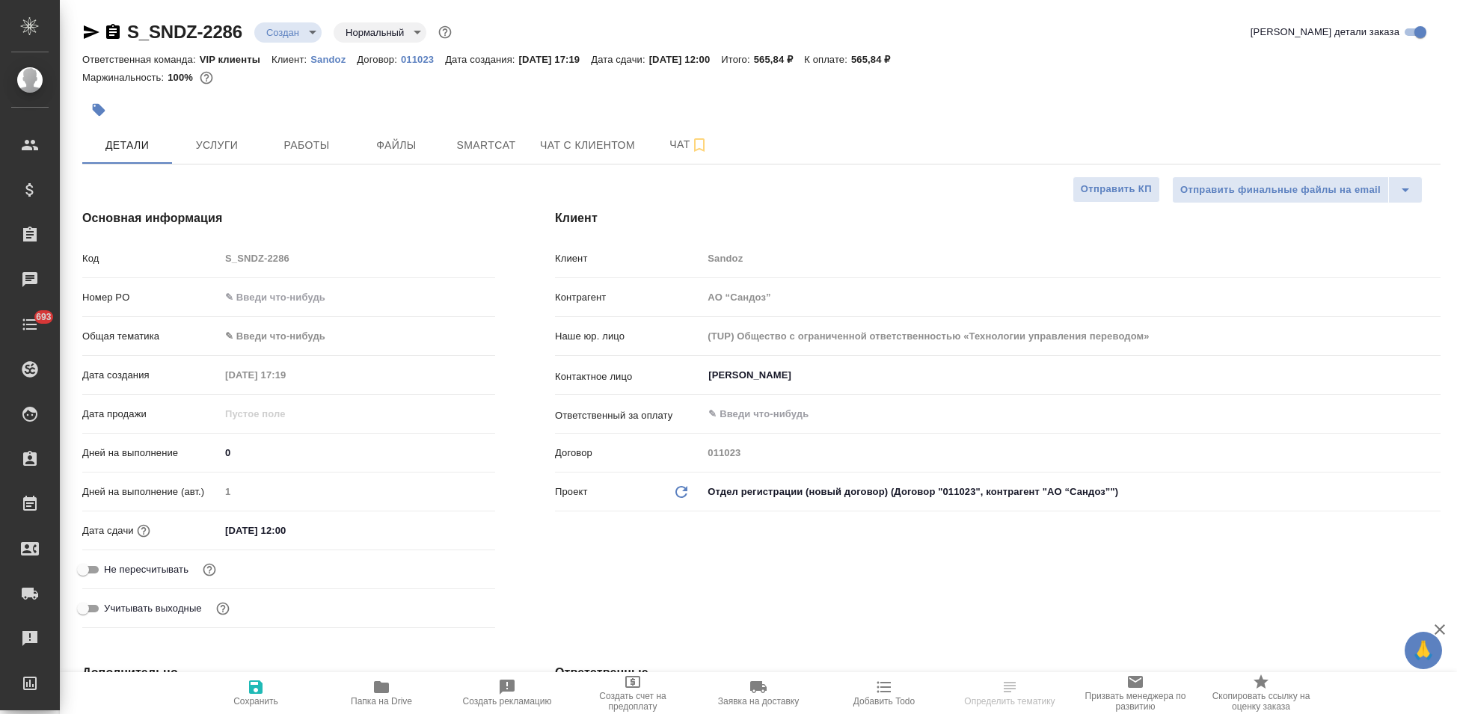
type textarea "x"
type input "[PERSON_NAME]"
click at [313, 31] on body "🙏 .cls-1 fill:#fff; AWATERA Kabargina [PERSON_NAME] Спецификации Заказы Чаты 69…" at bounding box center [728, 357] width 1457 height 714
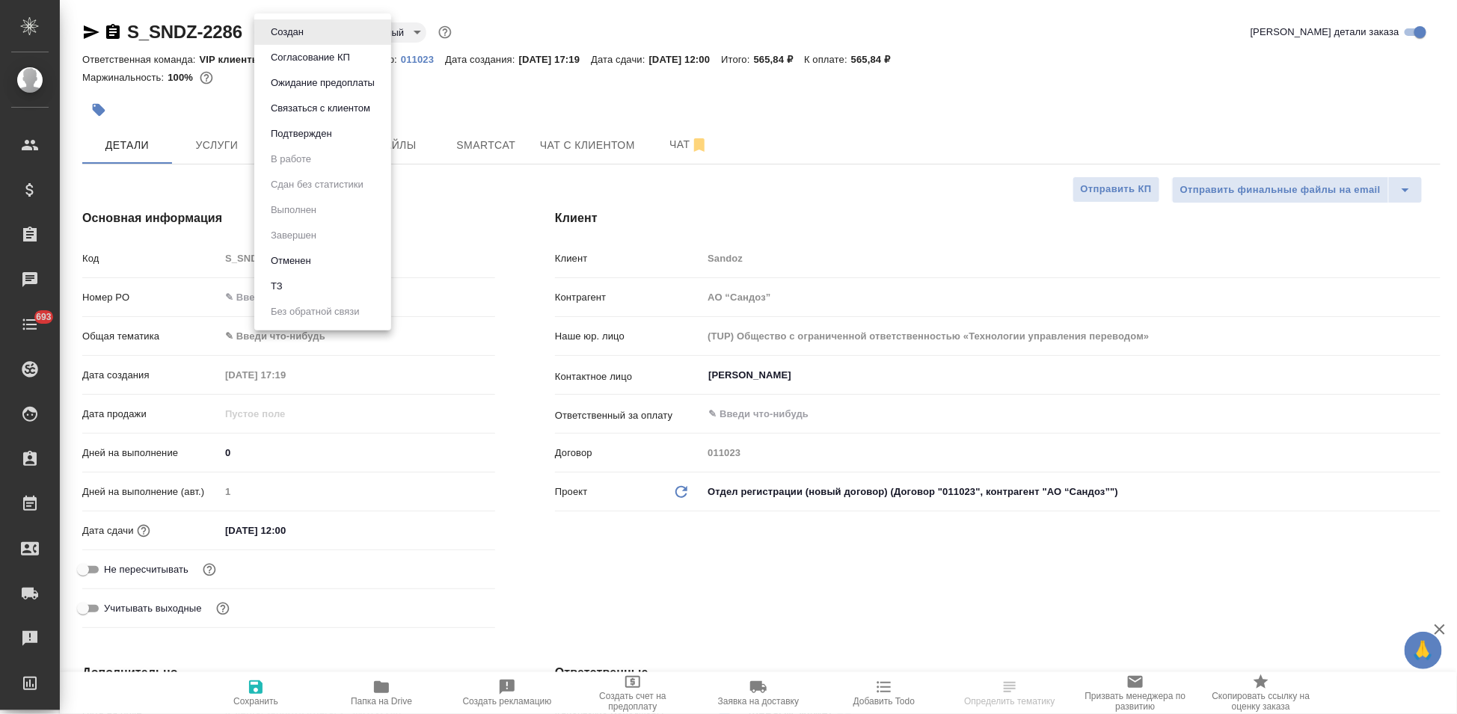
type textarea "x"
click at [307, 138] on button "Подтвержден" at bounding box center [301, 134] width 70 height 16
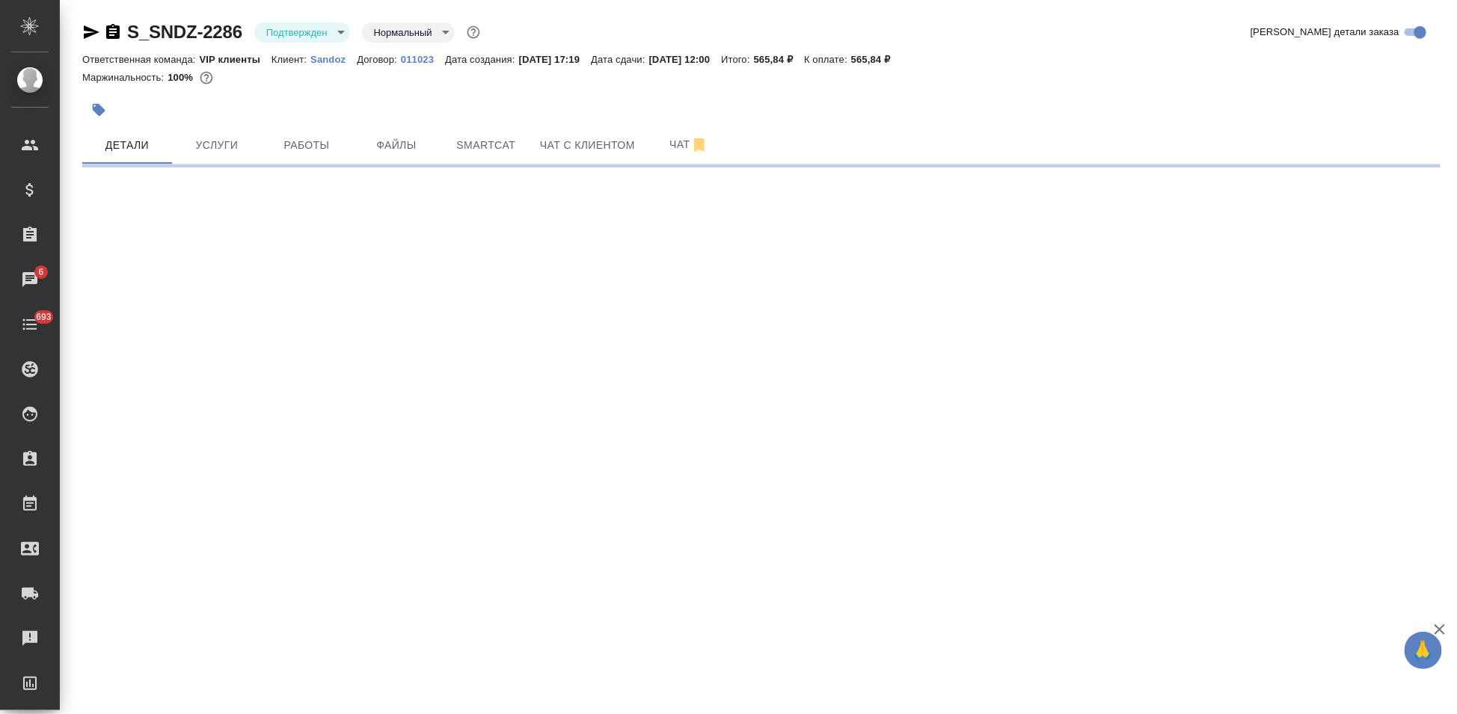
select select "RU"
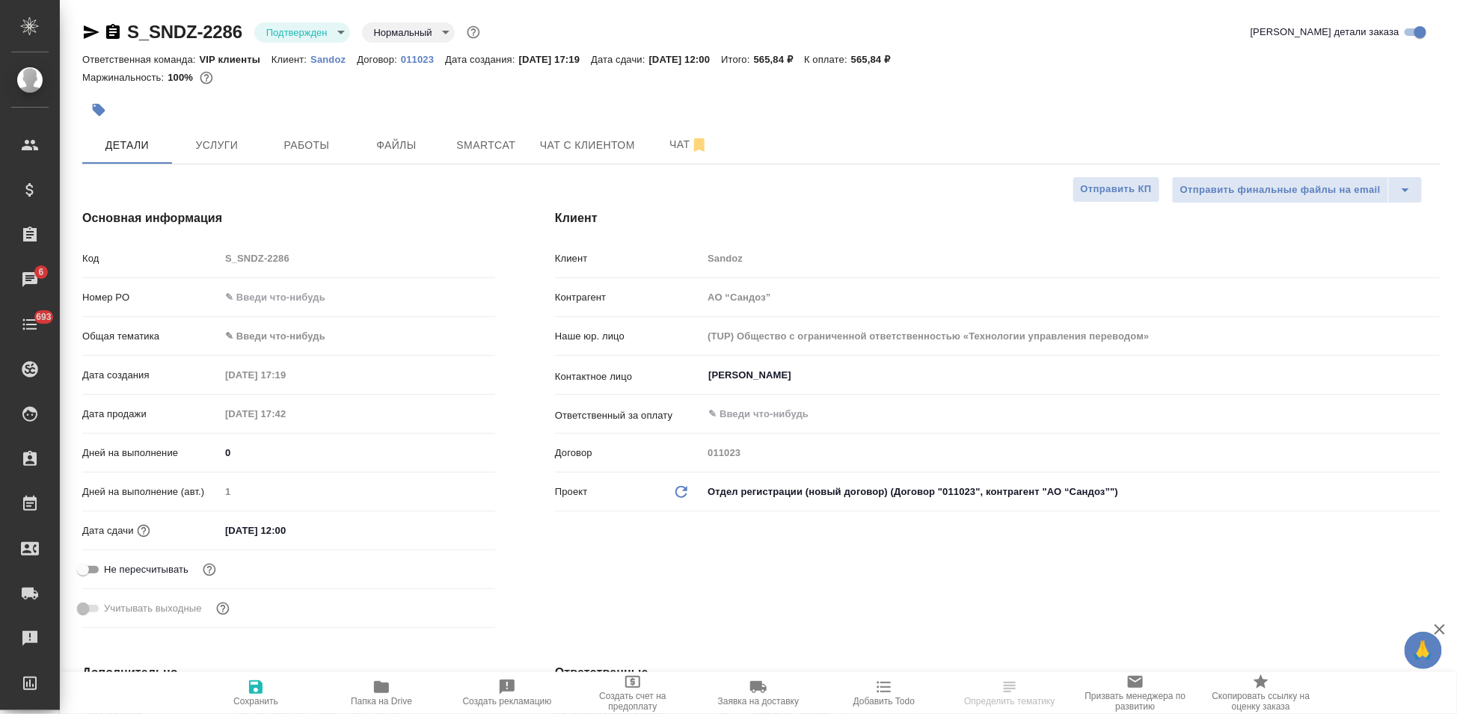
type textarea "x"
select select "RU"
type textarea "x"
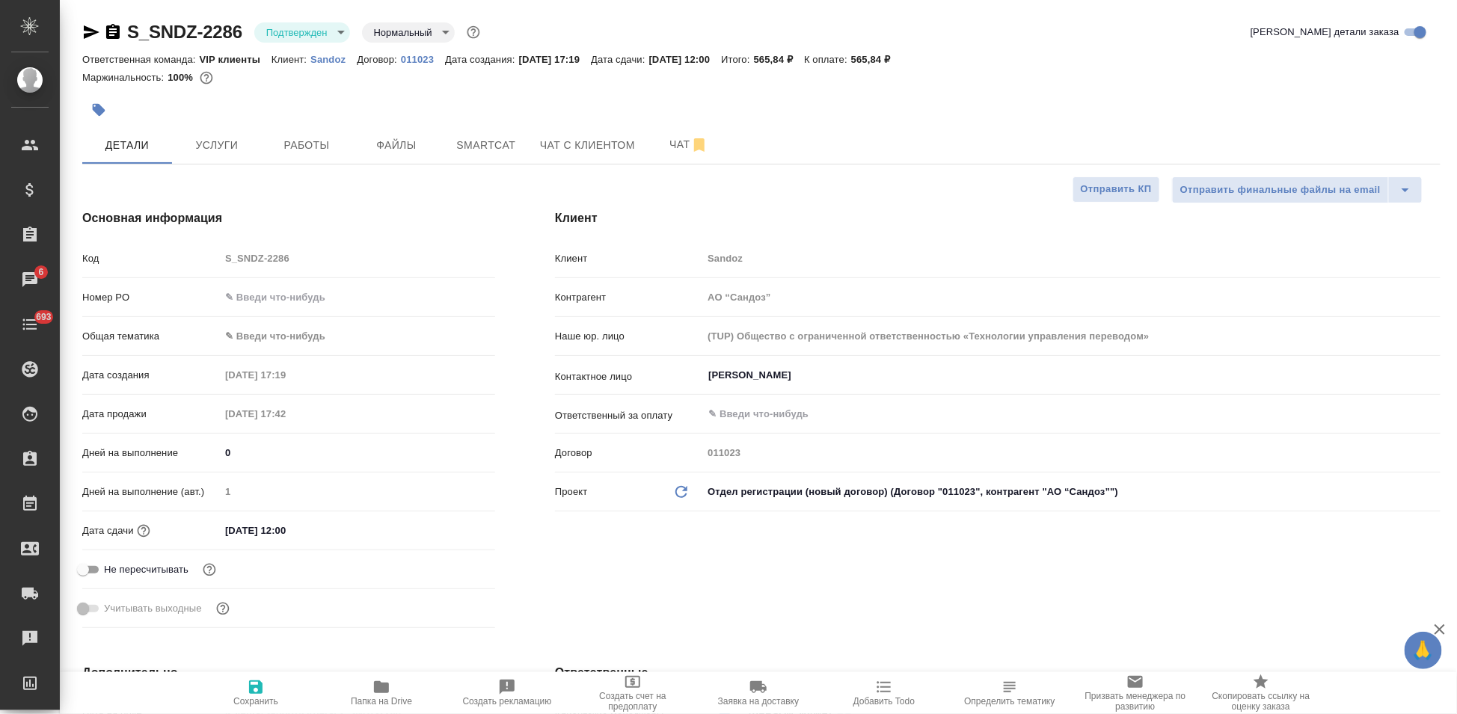
type textarea "x"
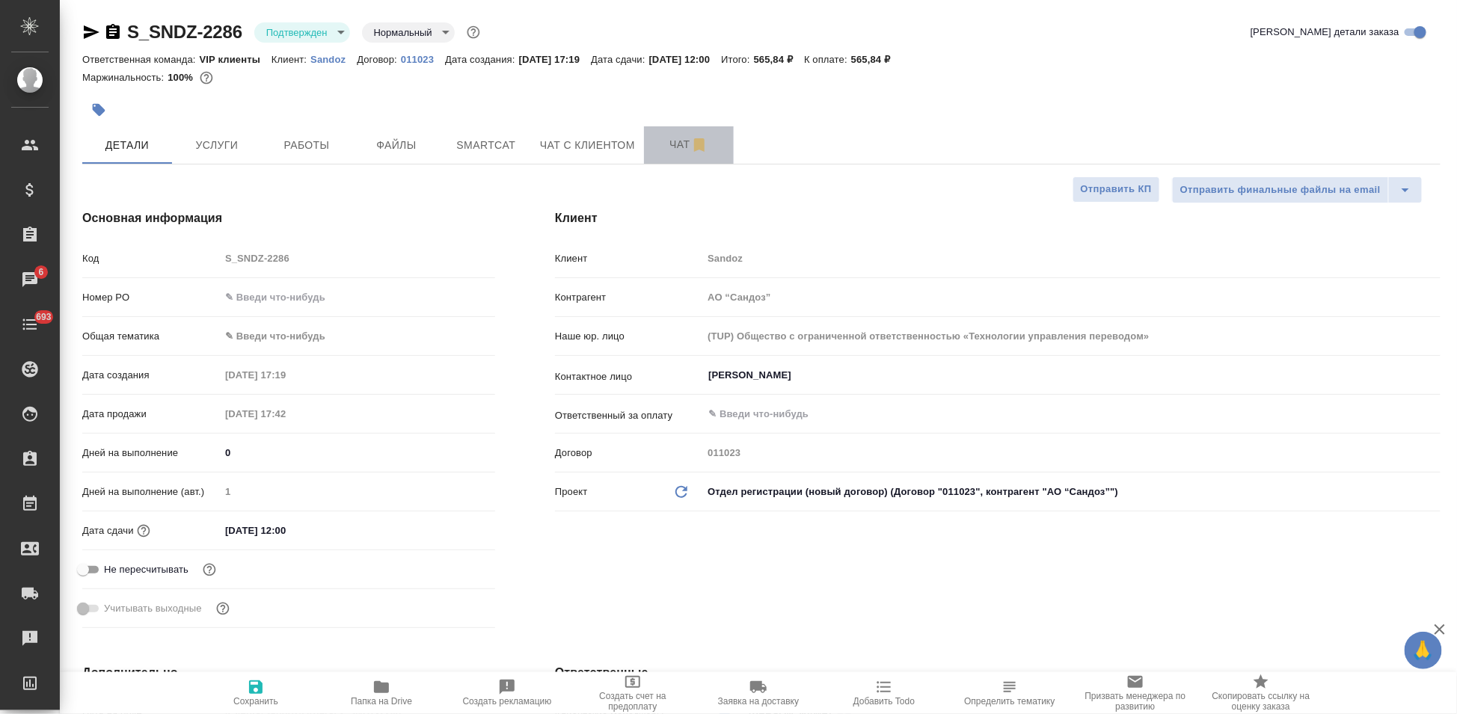
click at [665, 149] on span "Чат" at bounding box center [689, 144] width 72 height 19
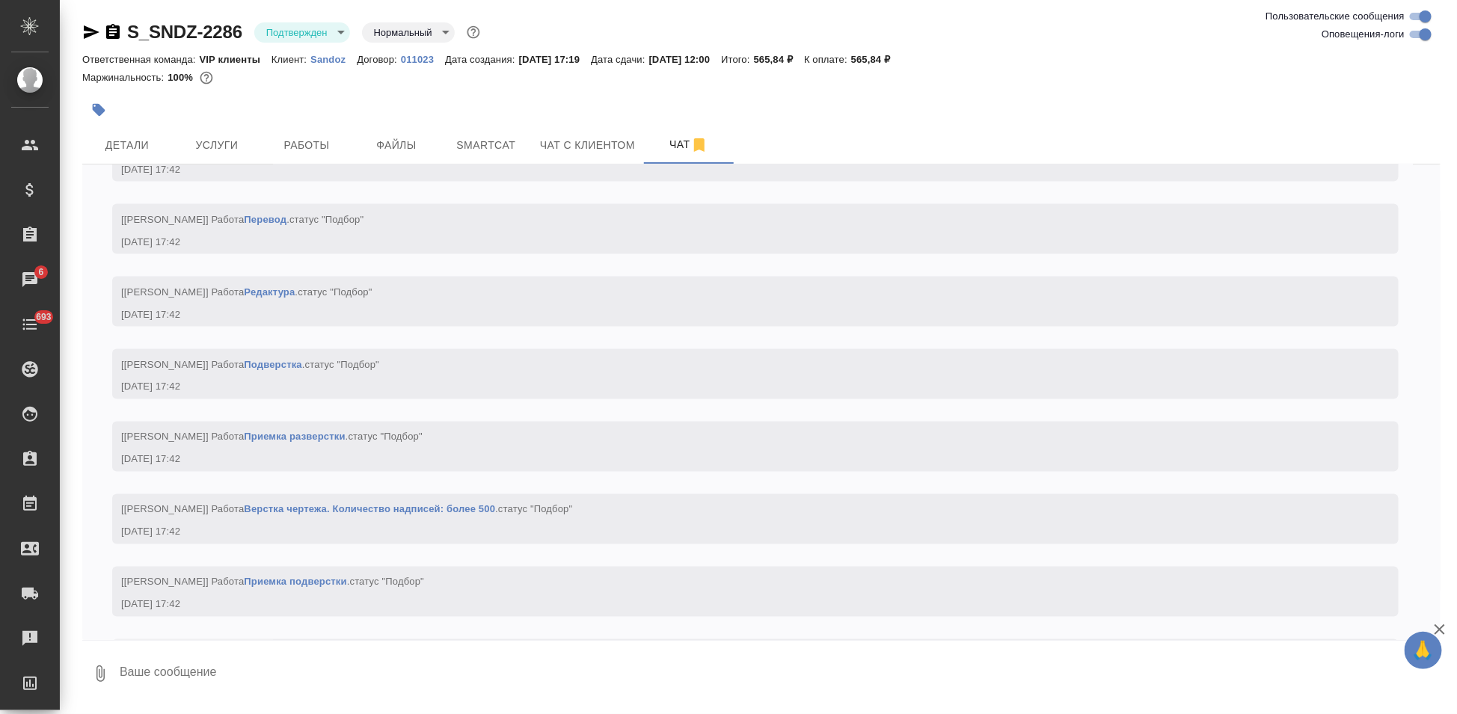
scroll to position [1164, 0]
click at [328, 678] on textarea at bounding box center [779, 673] width 1322 height 51
type textarea """
click at [188, 667] on textarea at bounding box center [779, 673] width 1322 height 51
type textarea """
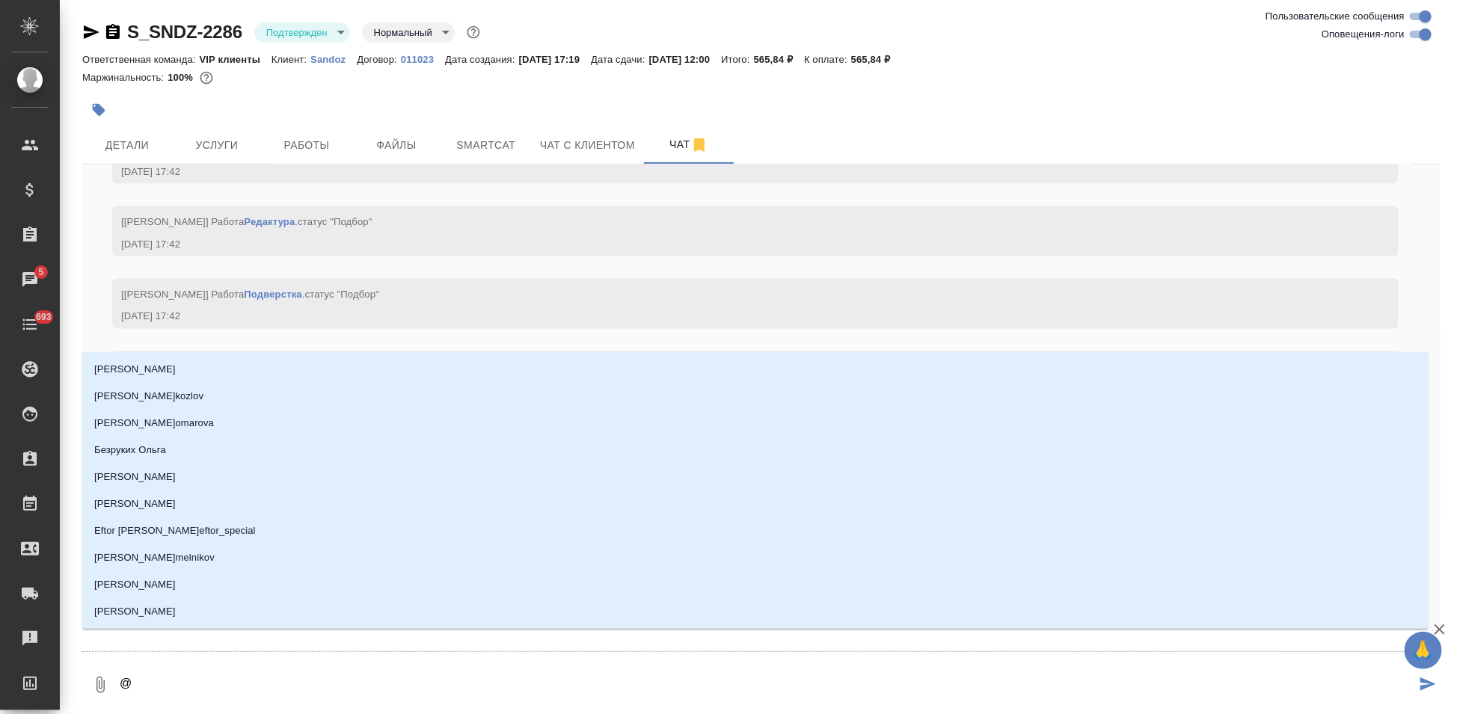
type textarea "@г"
type input "г"
type textarea "@гр"
type input "гр"
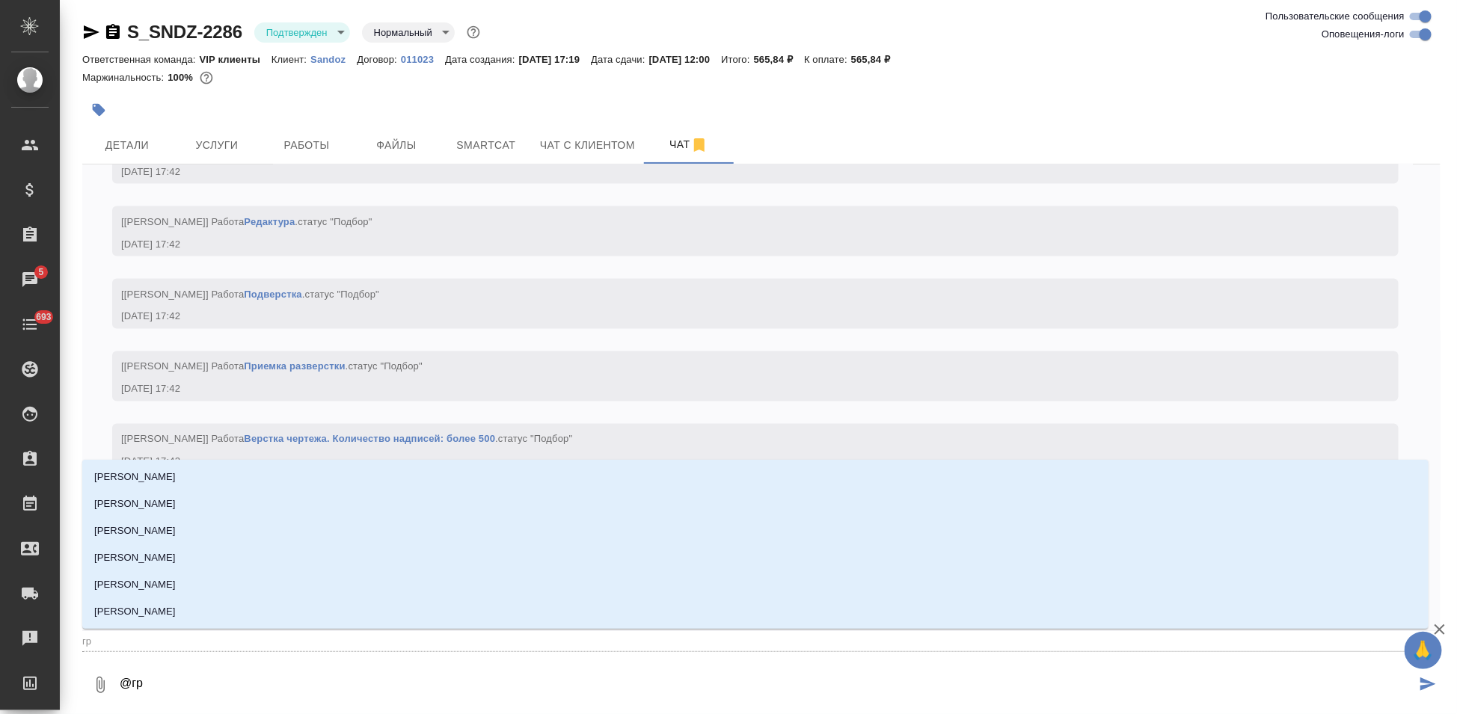
type textarea "@г"
type input "г"
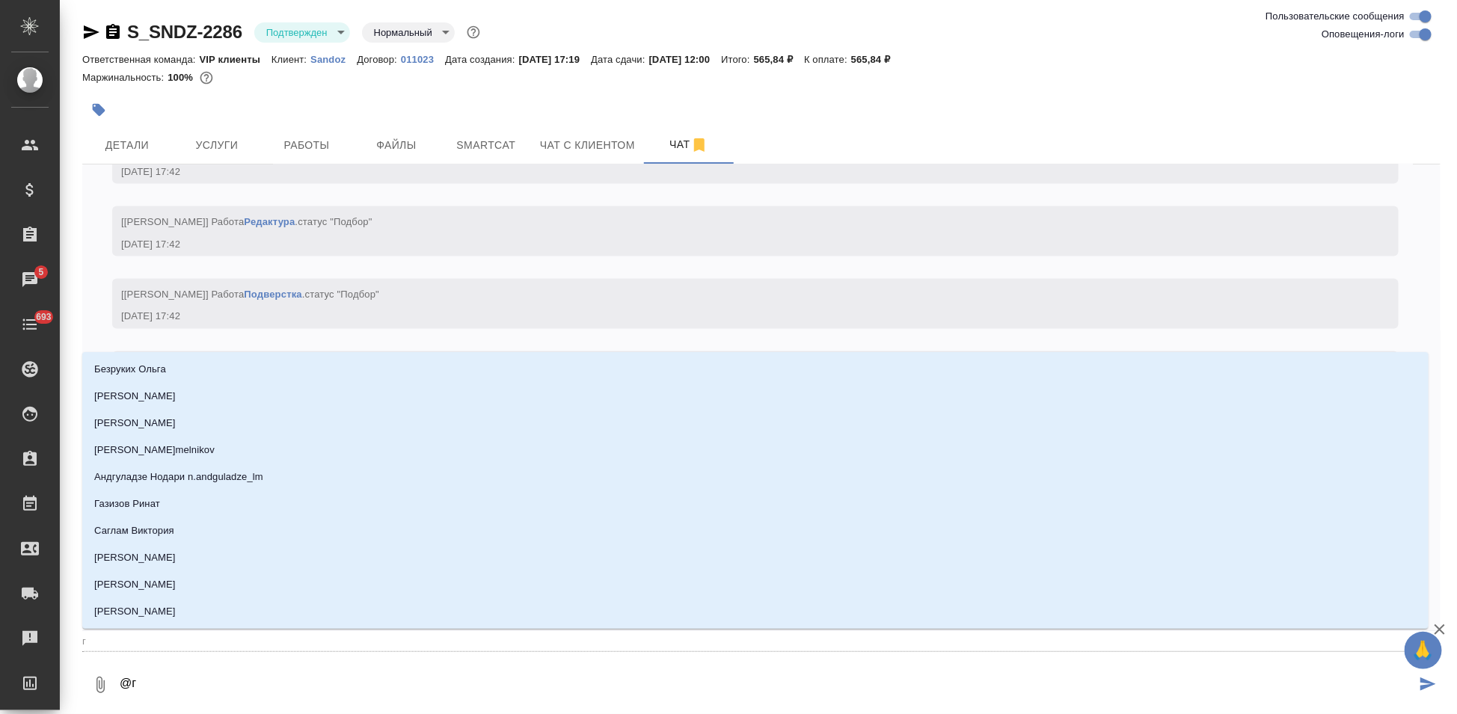
type textarea "@го"
type input "го"
type textarea "@гог"
type input "гог"
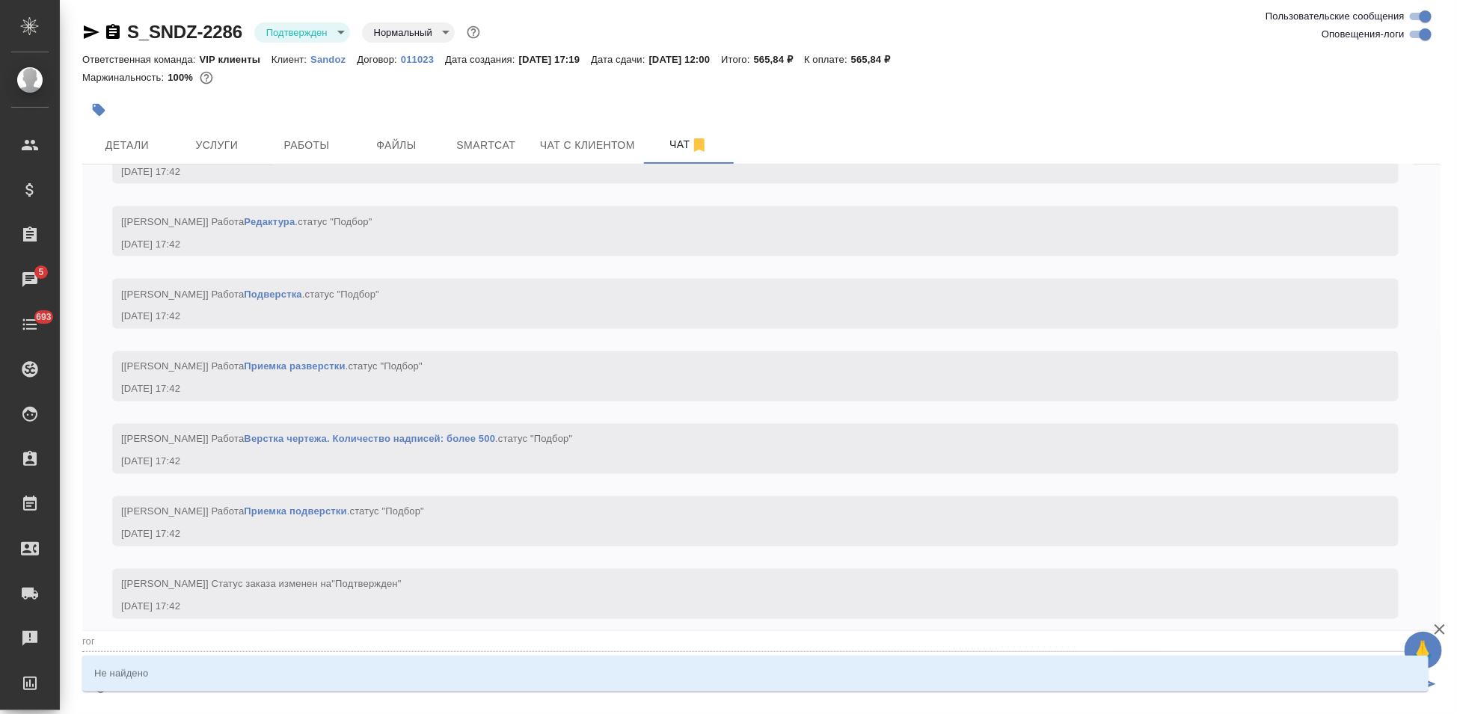
type textarea "@го"
type input "го"
type textarea "@гор"
type input "гор"
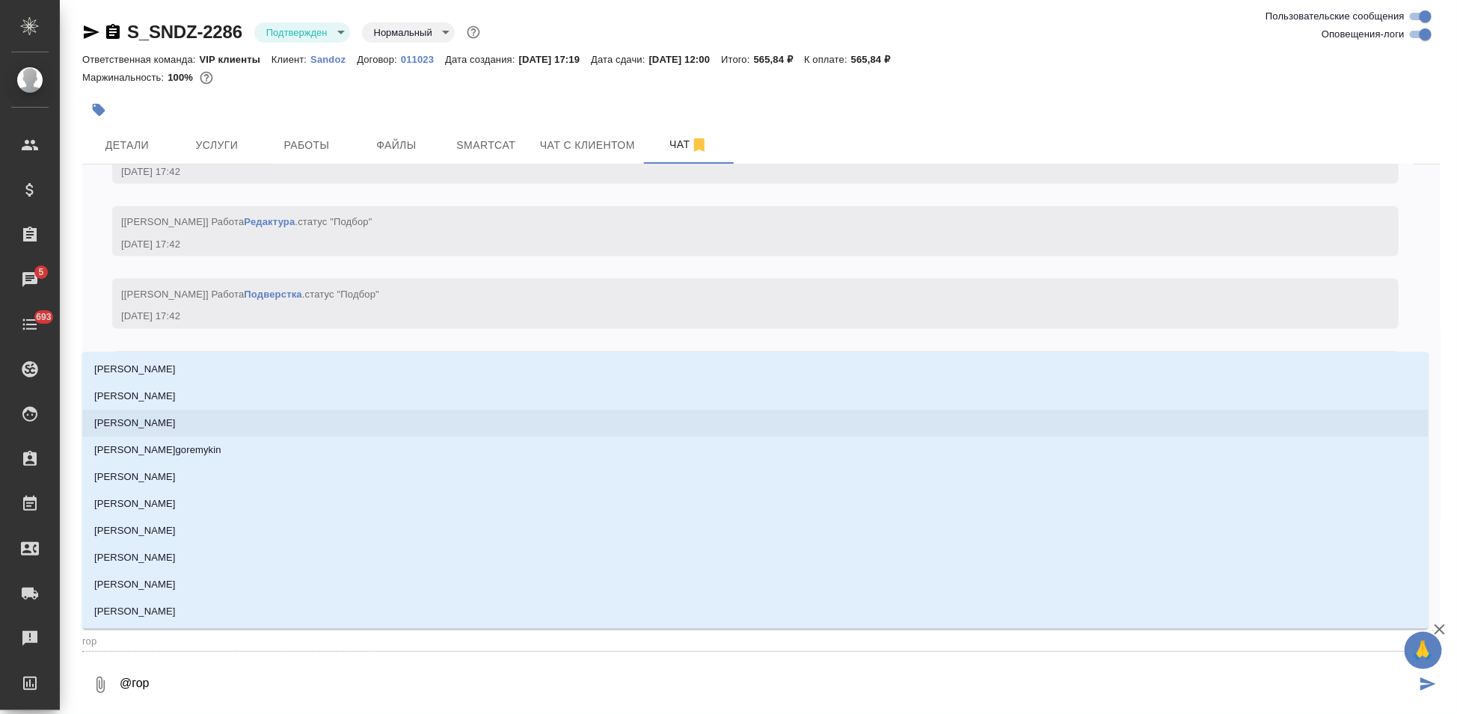
type textarea "@горш"
type input "горш"
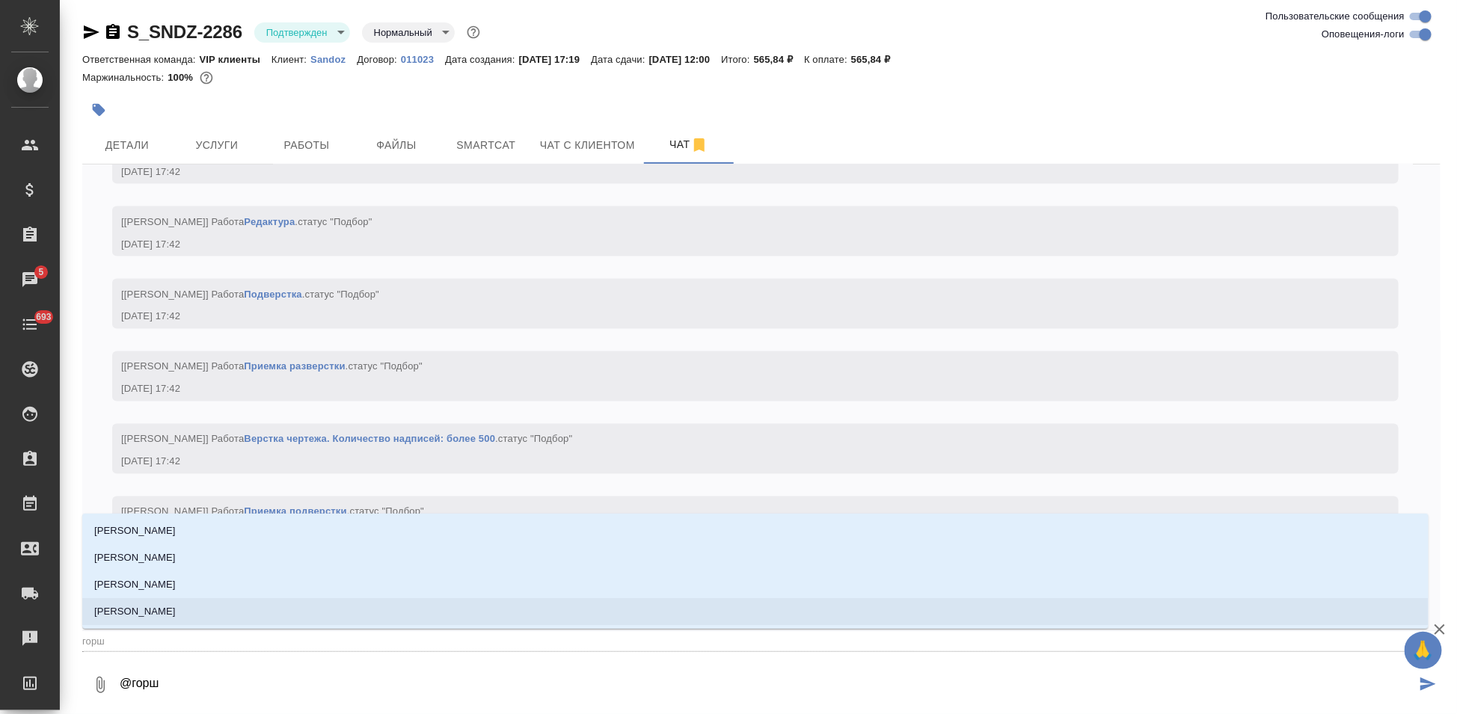
click at [203, 613] on li "[PERSON_NAME]" at bounding box center [755, 611] width 1346 height 27
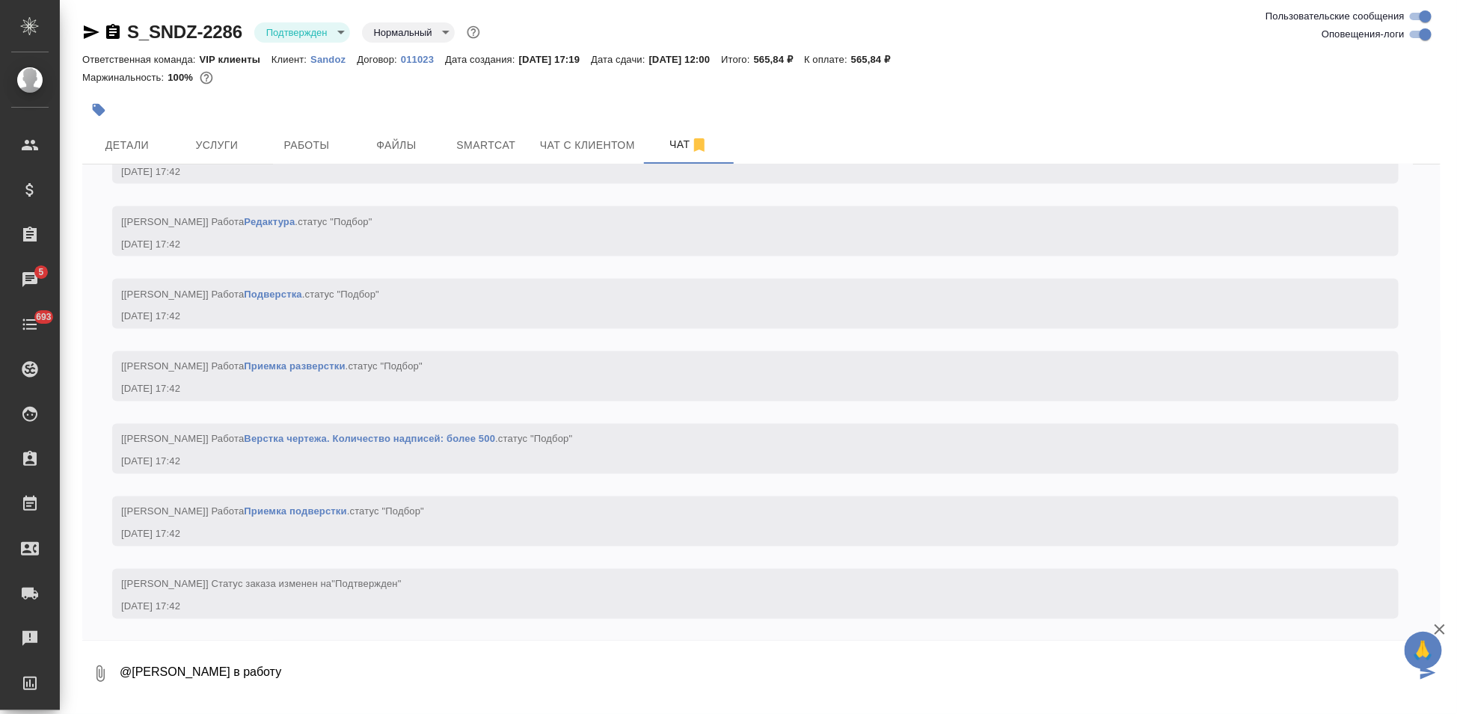
type textarea "@Горшкова Валентина в работу"
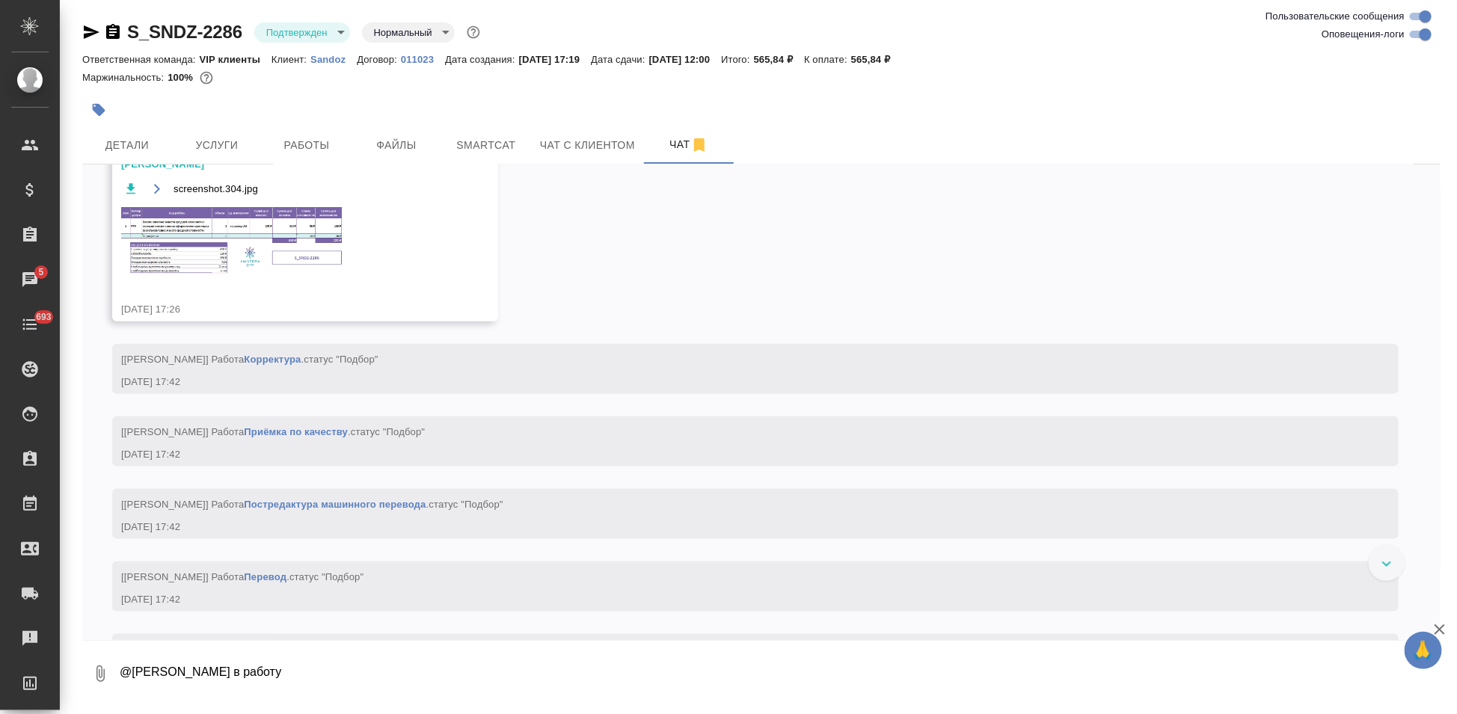
scroll to position [489, 0]
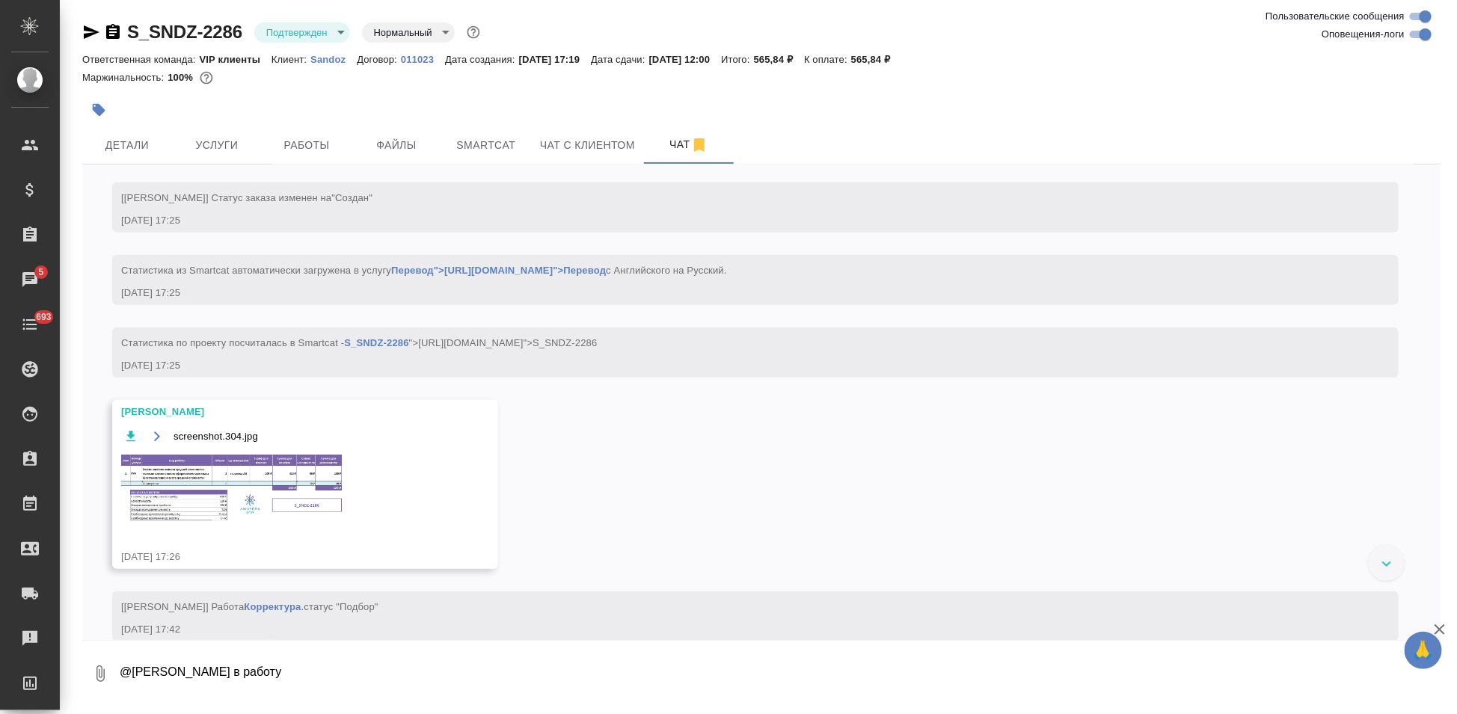
click at [225, 494] on img at bounding box center [233, 488] width 224 height 70
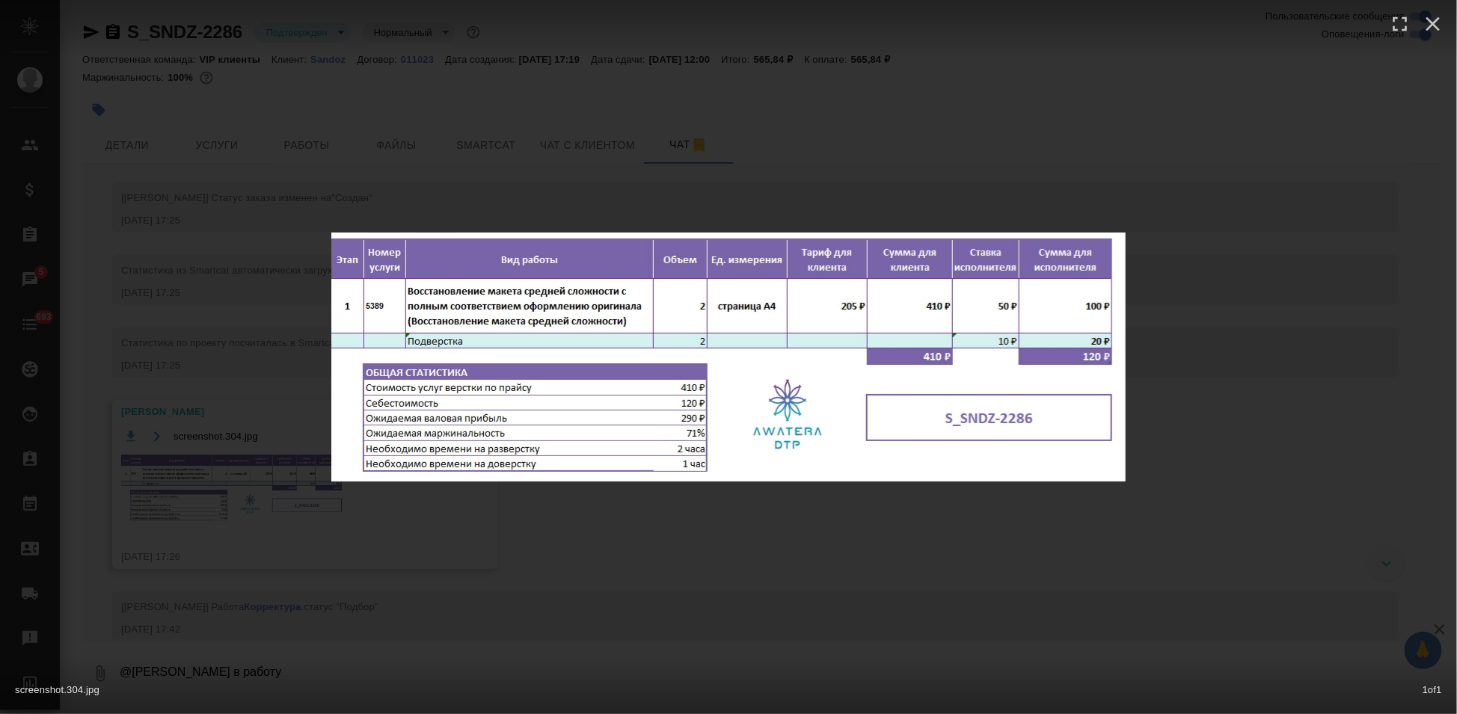
click at [809, 528] on div "screenshot.304.jpg 1 of 1" at bounding box center [728, 357] width 1457 height 714
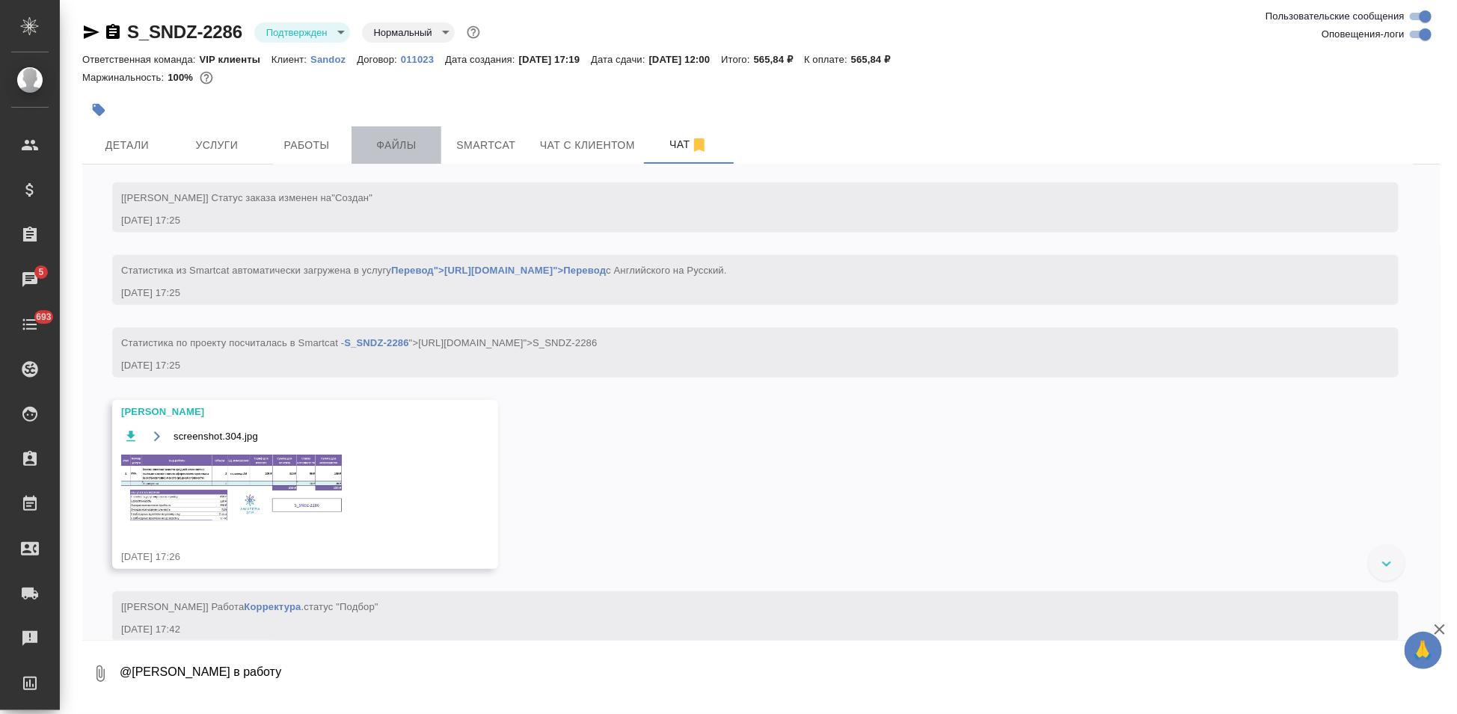
click at [412, 148] on span "Файлы" at bounding box center [396, 145] width 72 height 19
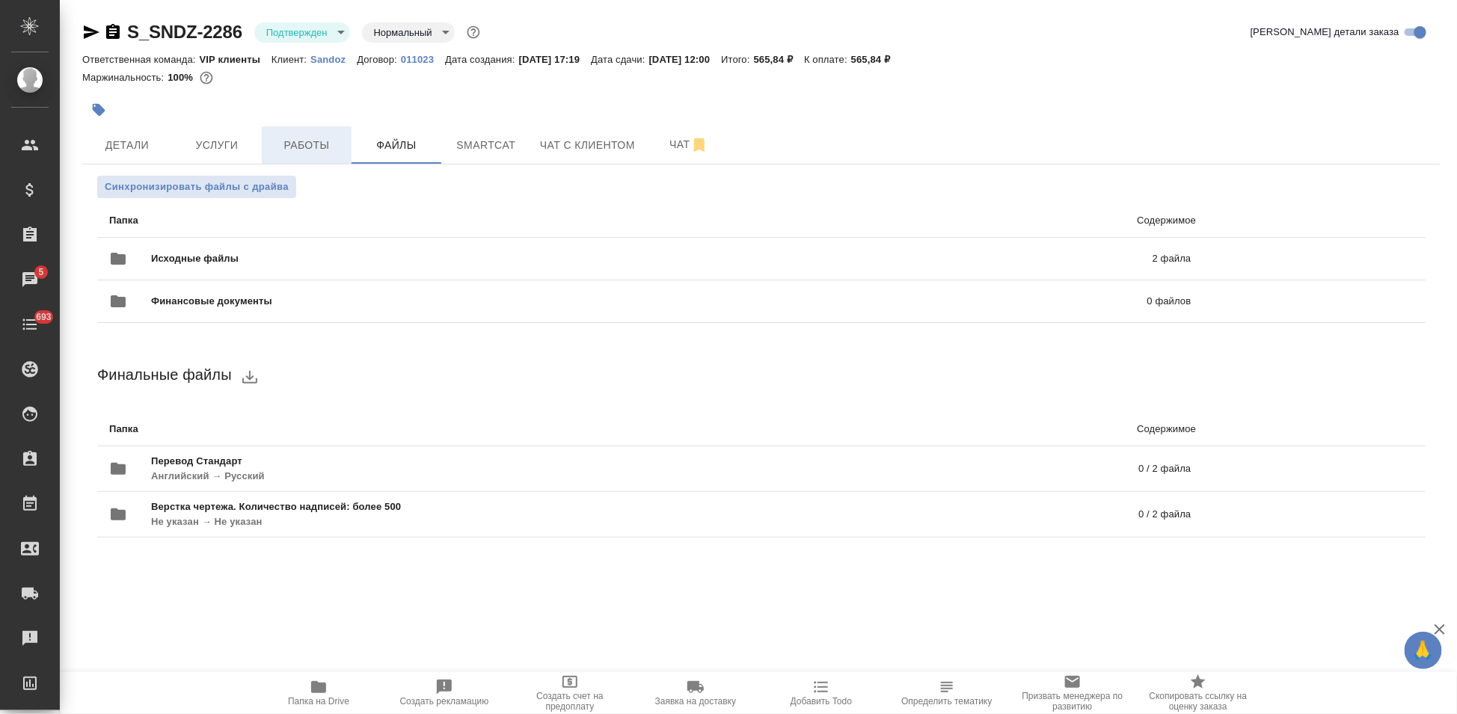
click at [322, 139] on span "Работы" at bounding box center [307, 145] width 72 height 19
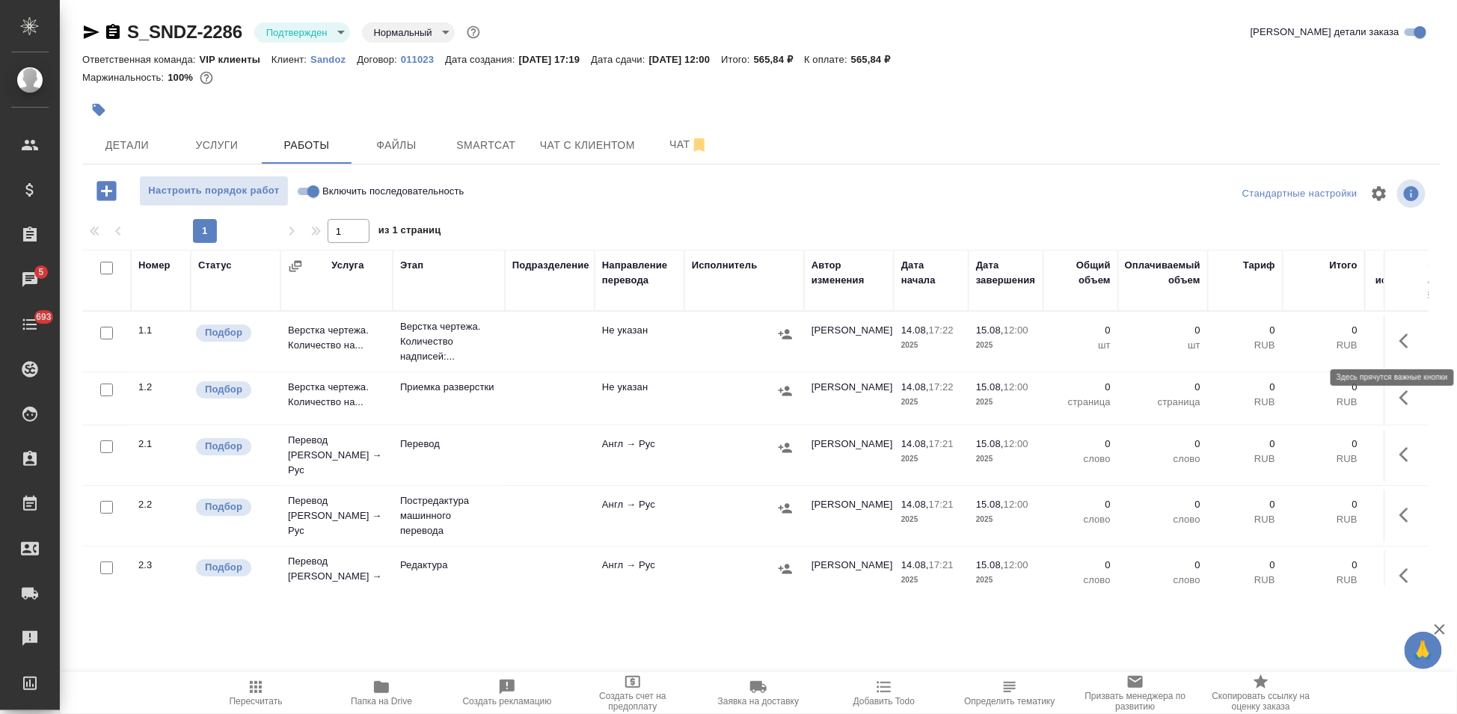
click at [1399, 342] on icon "button" at bounding box center [1408, 341] width 18 height 18
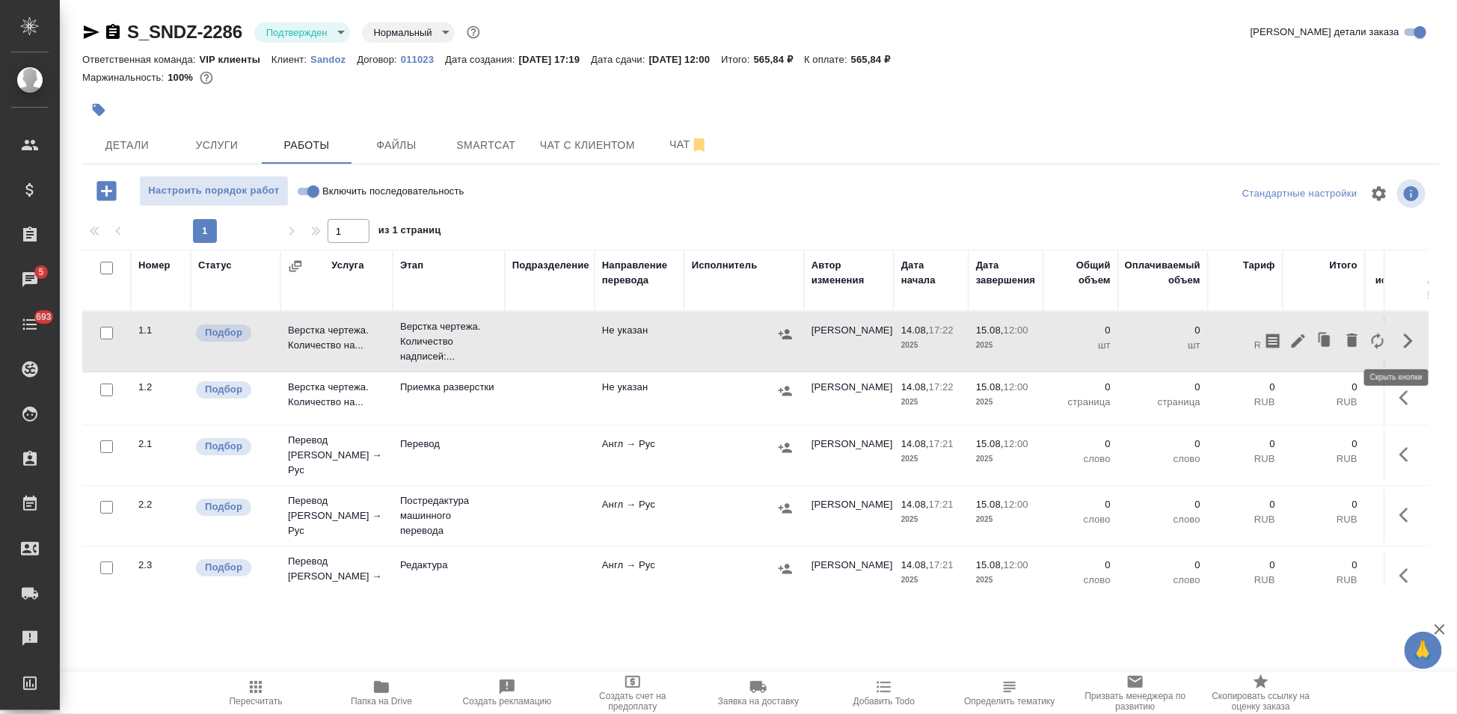
click at [834, 330] on td "[PERSON_NAME]" at bounding box center [849, 342] width 90 height 52
click at [660, 147] on span "Чат" at bounding box center [689, 144] width 72 height 19
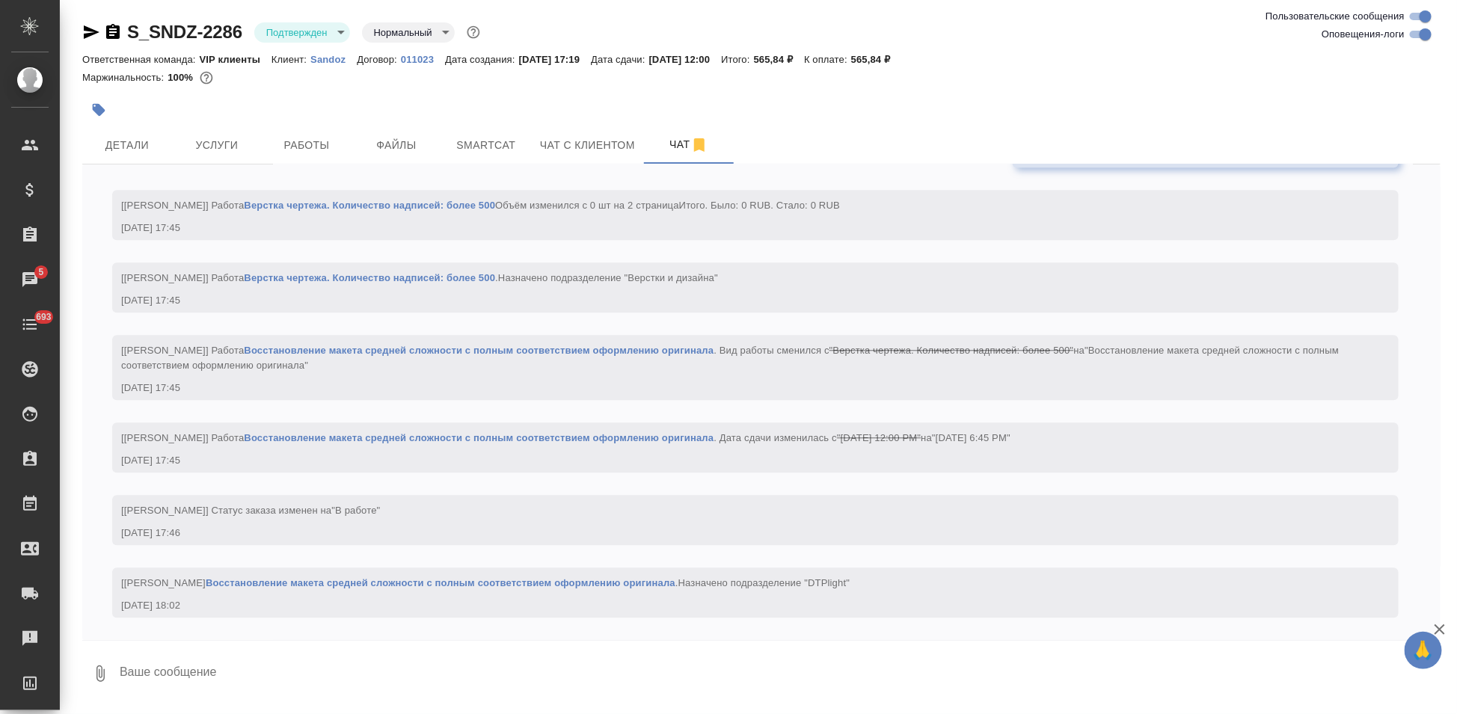
scroll to position [1702, 0]
click at [334, 65] on div "Ответственная команда: VIP клиенты Клиент: Sandoz Договор: 011023 Дата создания…" at bounding box center [761, 59] width 1358 height 18
click at [334, 64] on p "Sandoz" at bounding box center [333, 59] width 46 height 11
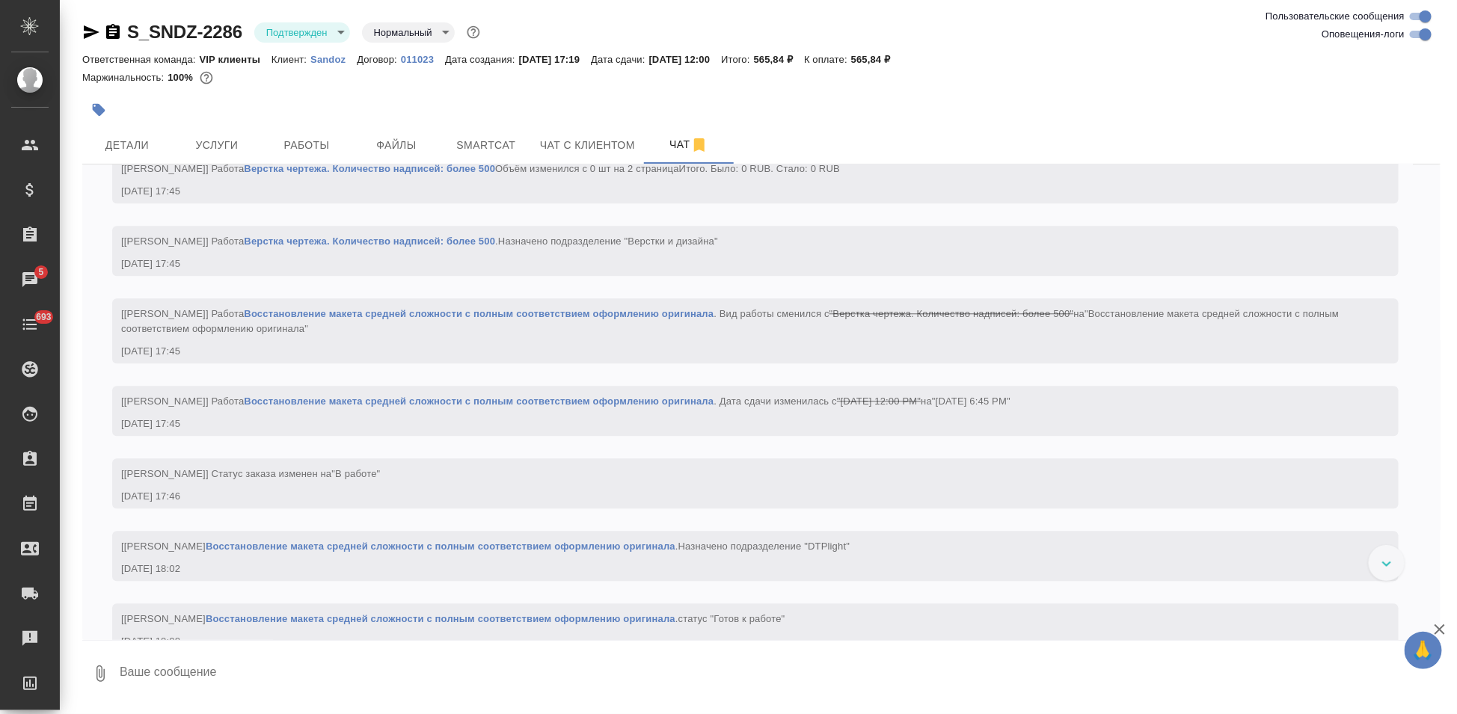
scroll to position [1686, 0]
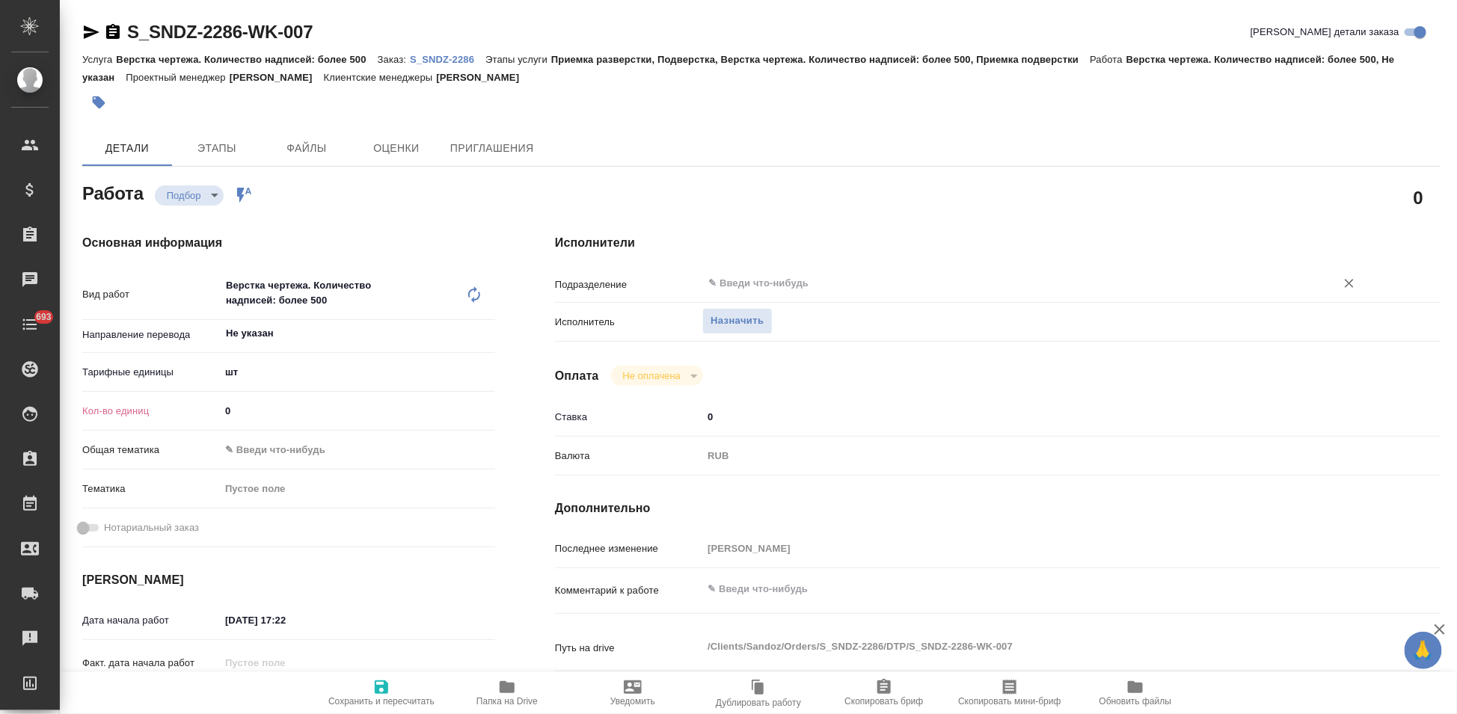
type textarea "x"
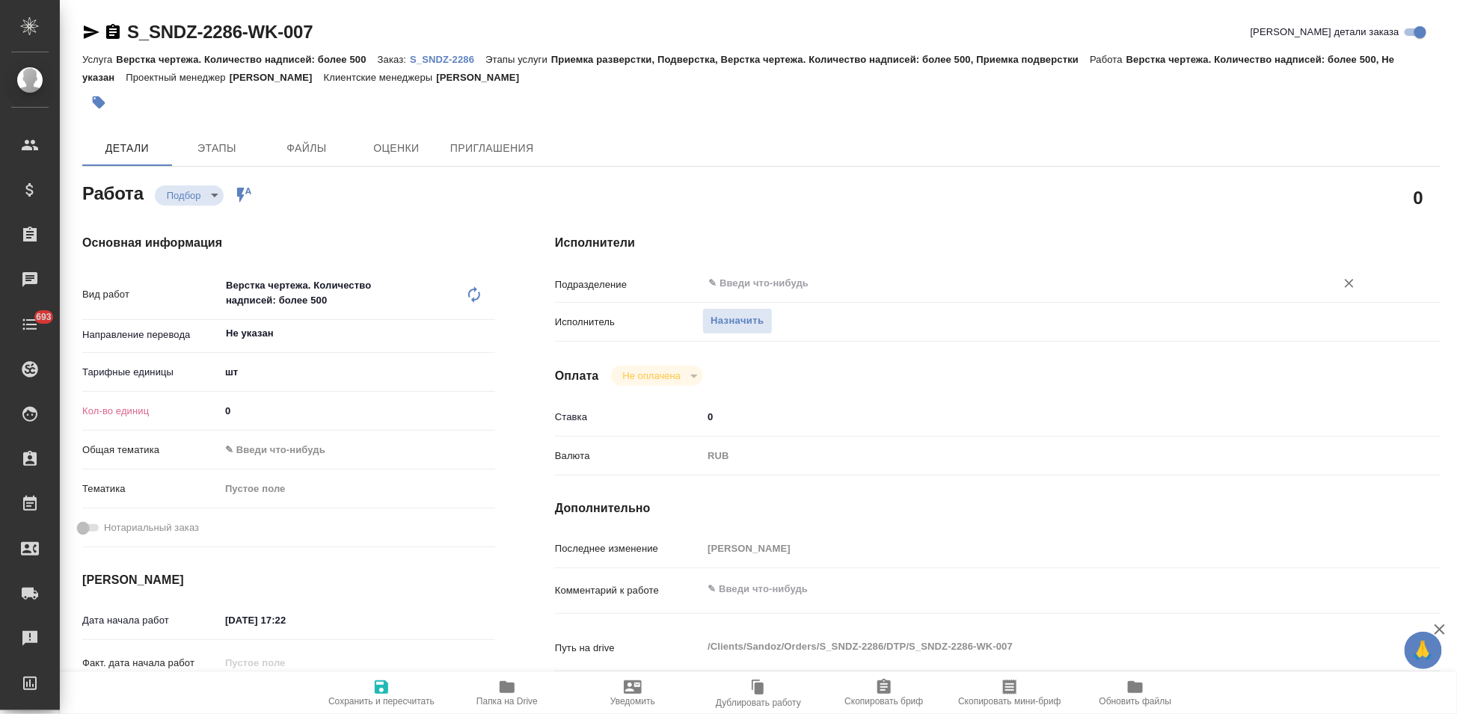
type textarea "x"
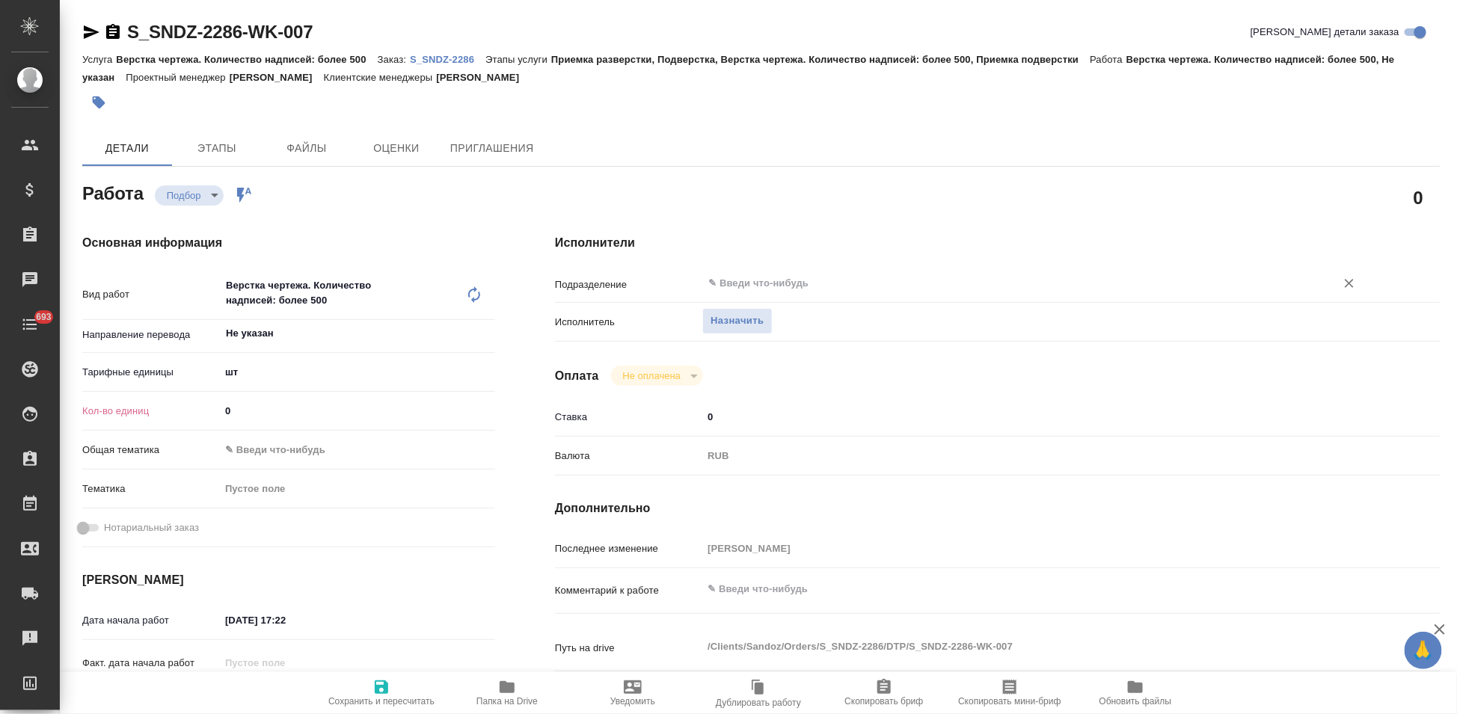
type textarea "x"
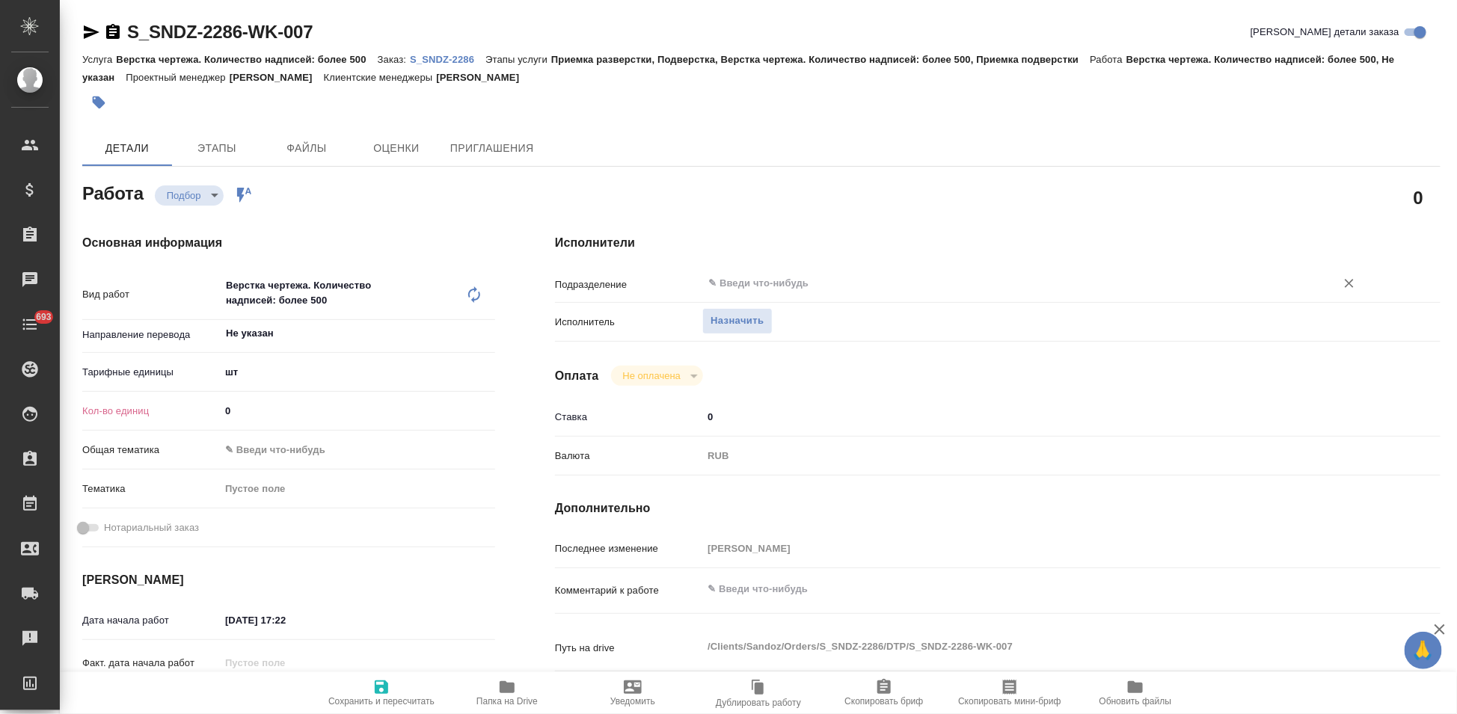
click at [749, 278] on input "text" at bounding box center [1009, 283] width 605 height 18
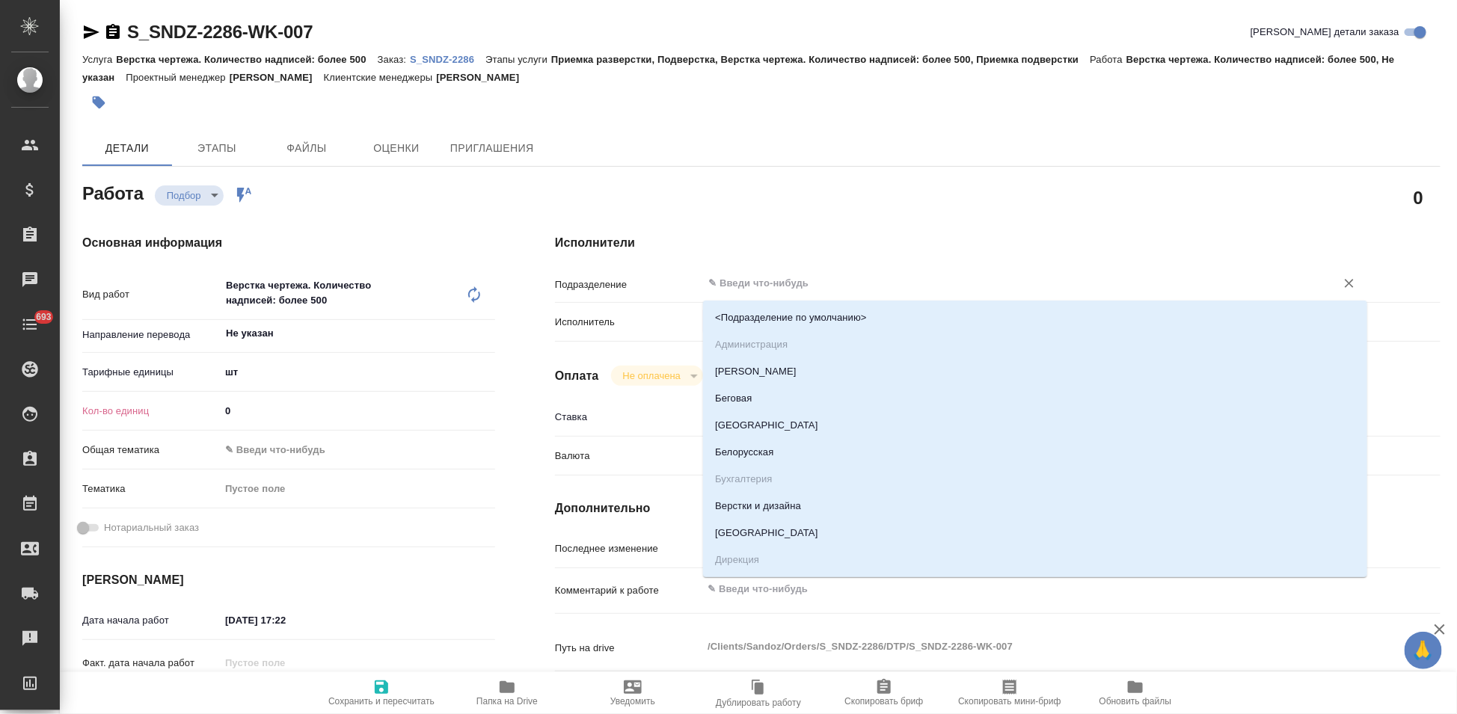
type textarea "x"
type input "в"
type textarea "x"
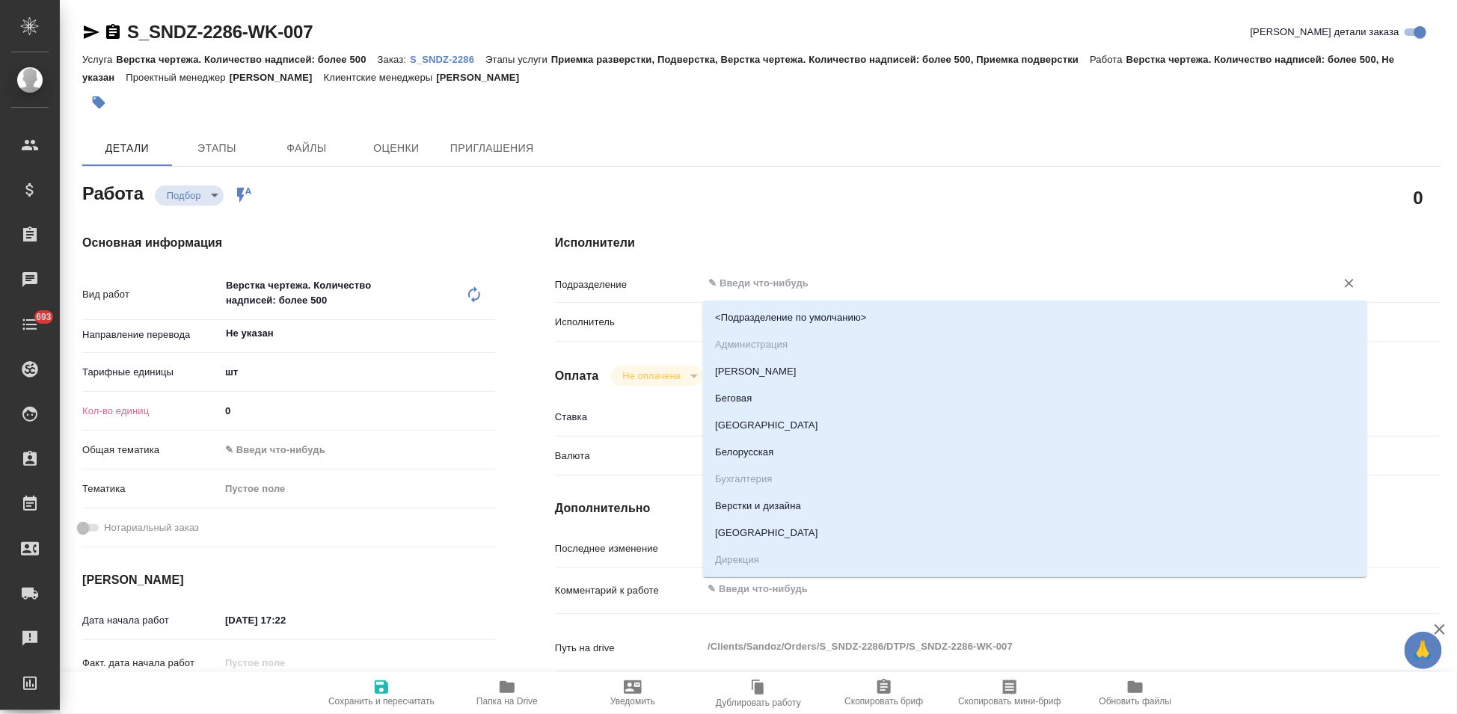
type textarea "x"
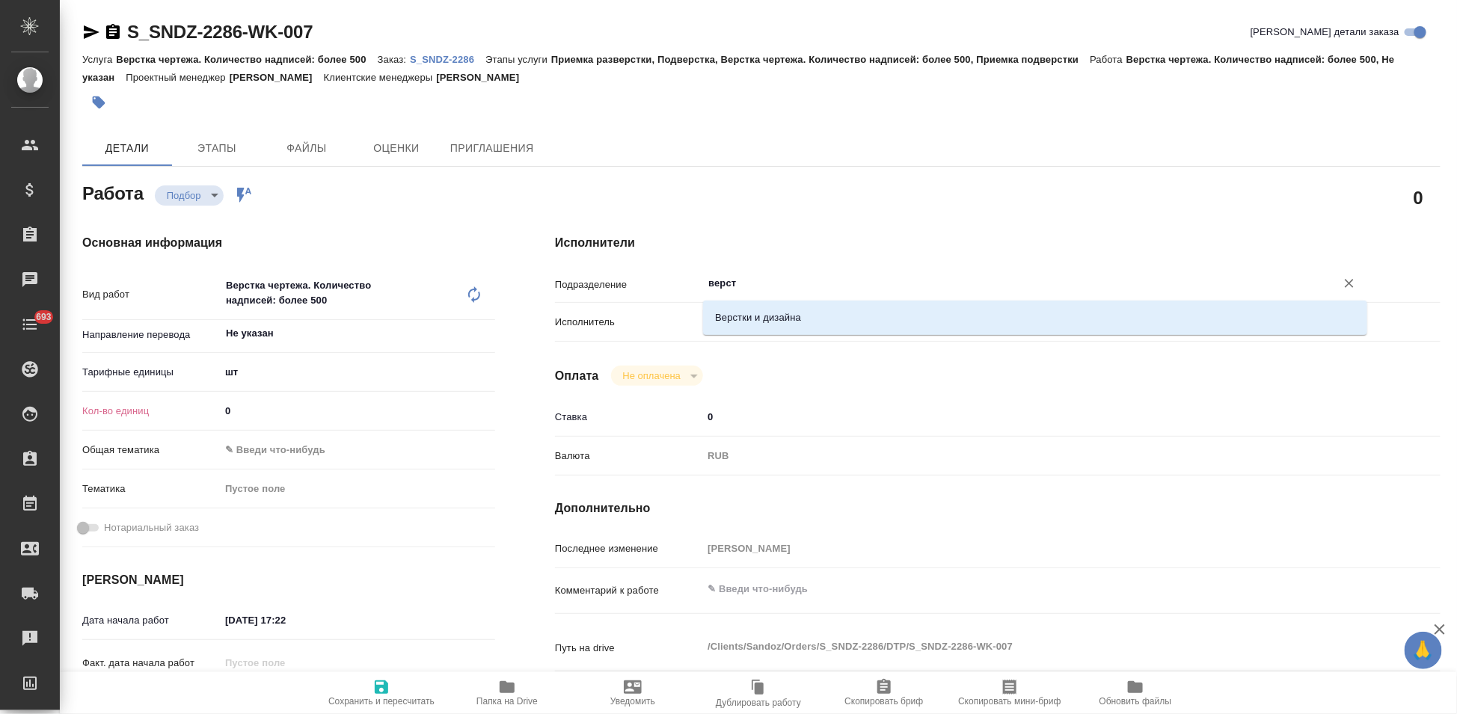
type input "версти"
type textarea "x"
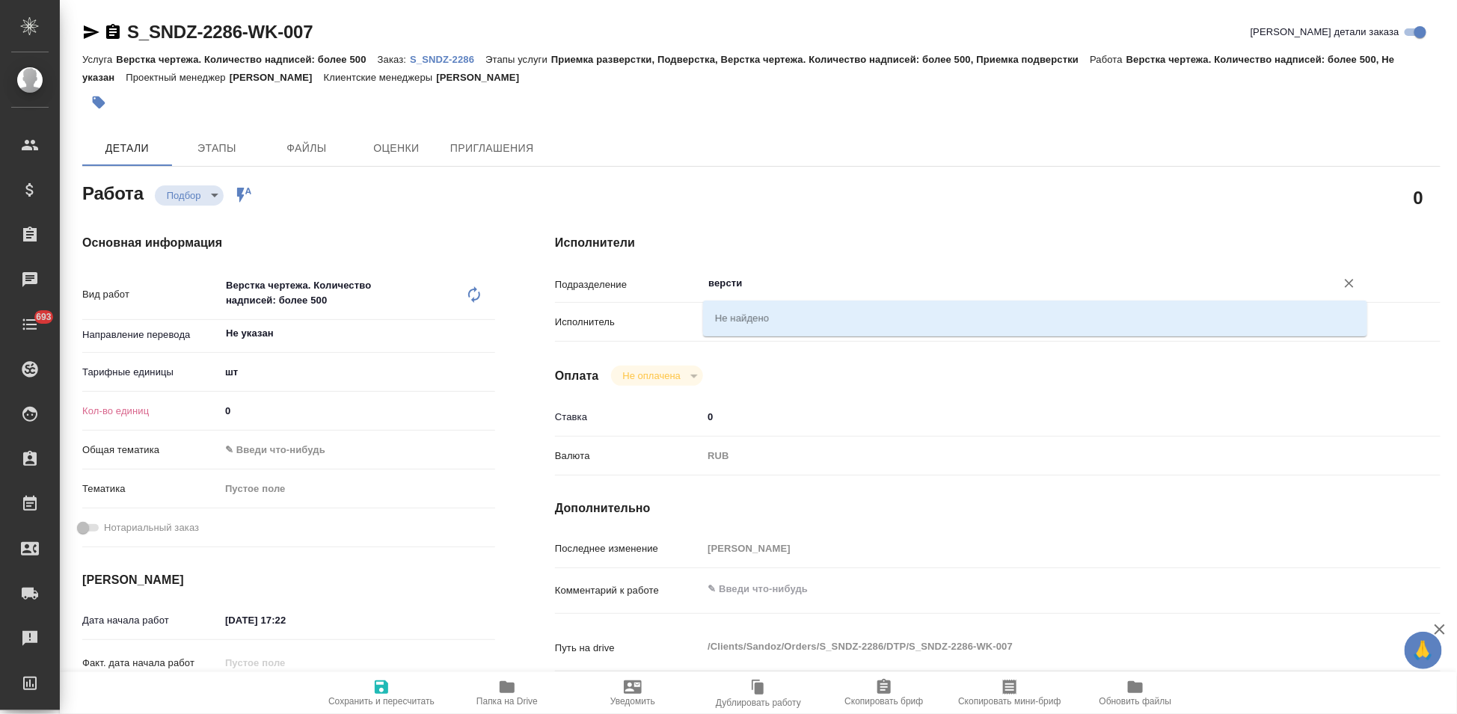
type textarea "x"
type input "верстк"
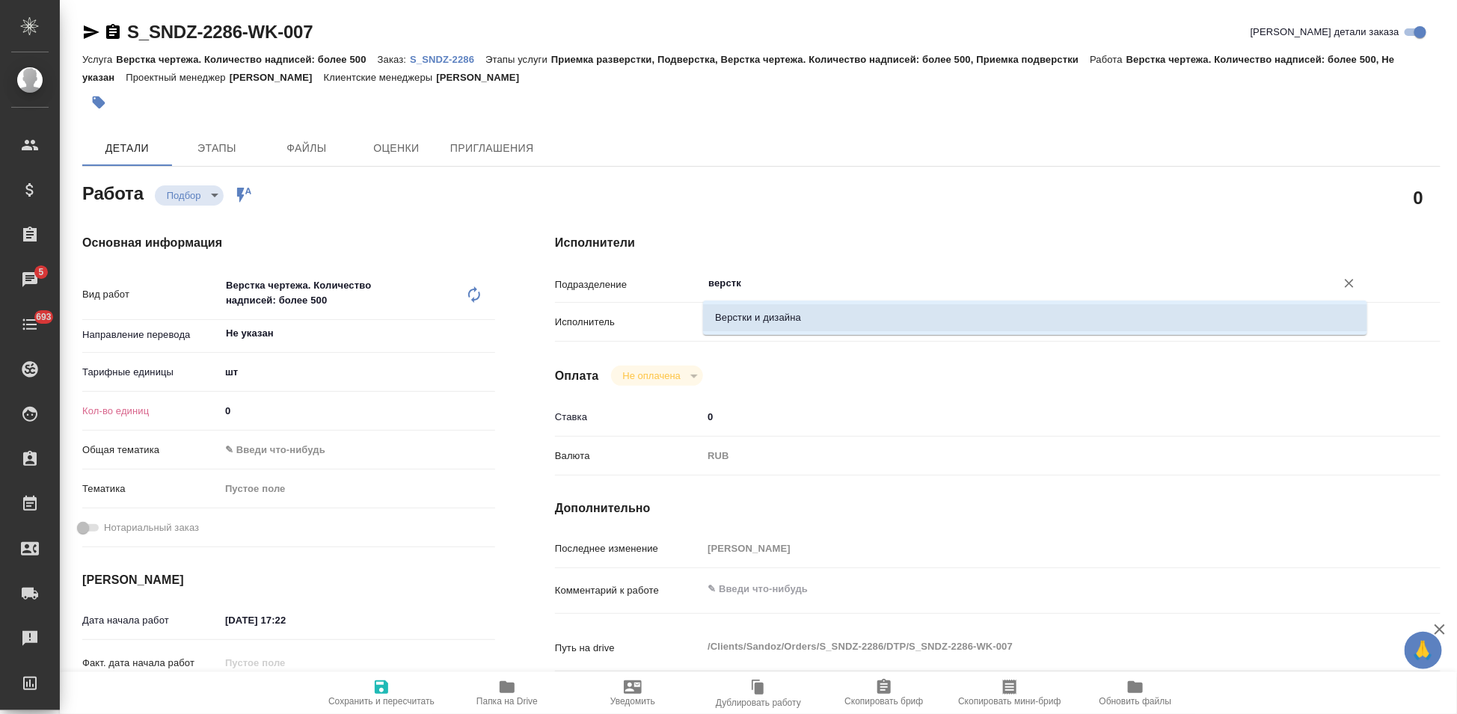
click at [811, 322] on li "Верстки и дизайна" at bounding box center [1035, 317] width 664 height 27
type textarea "x"
type input "Верстки и дизайна"
type textarea "x"
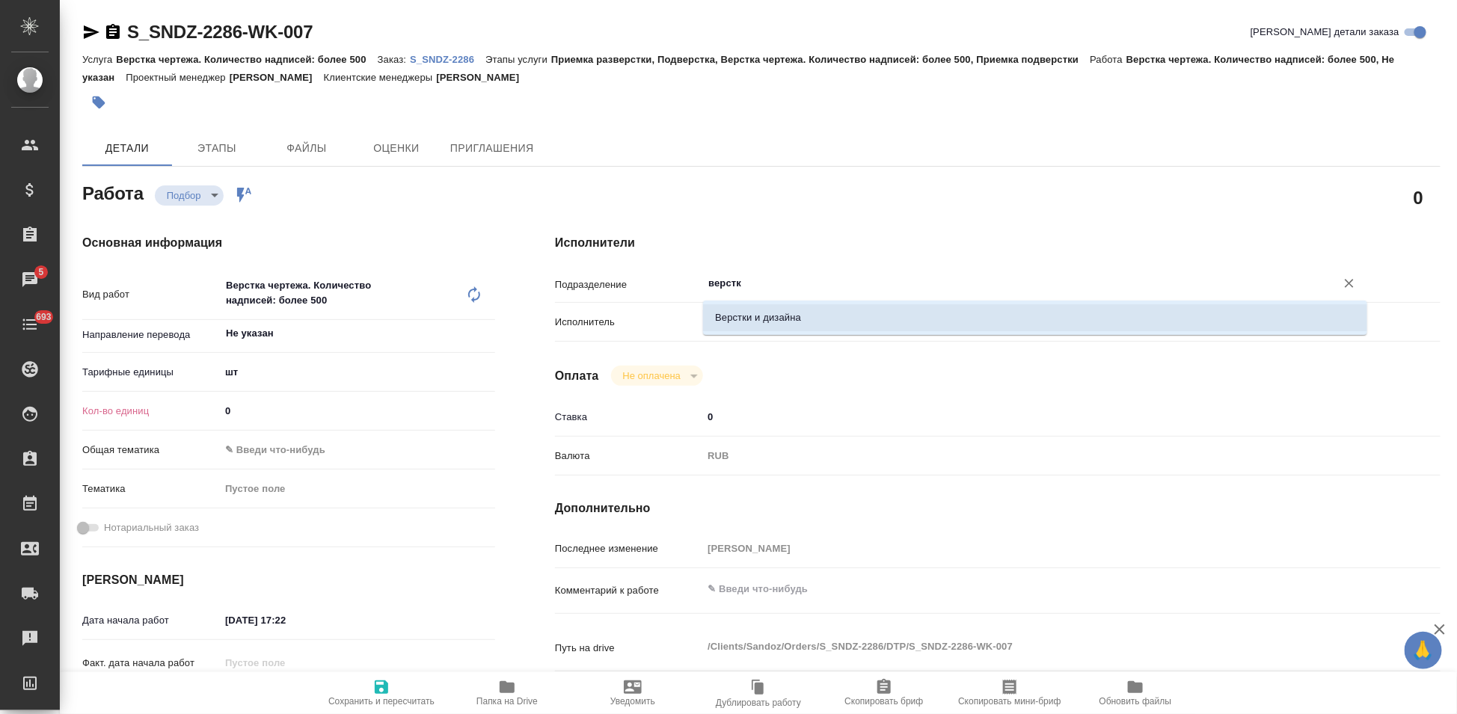
type textarea "x"
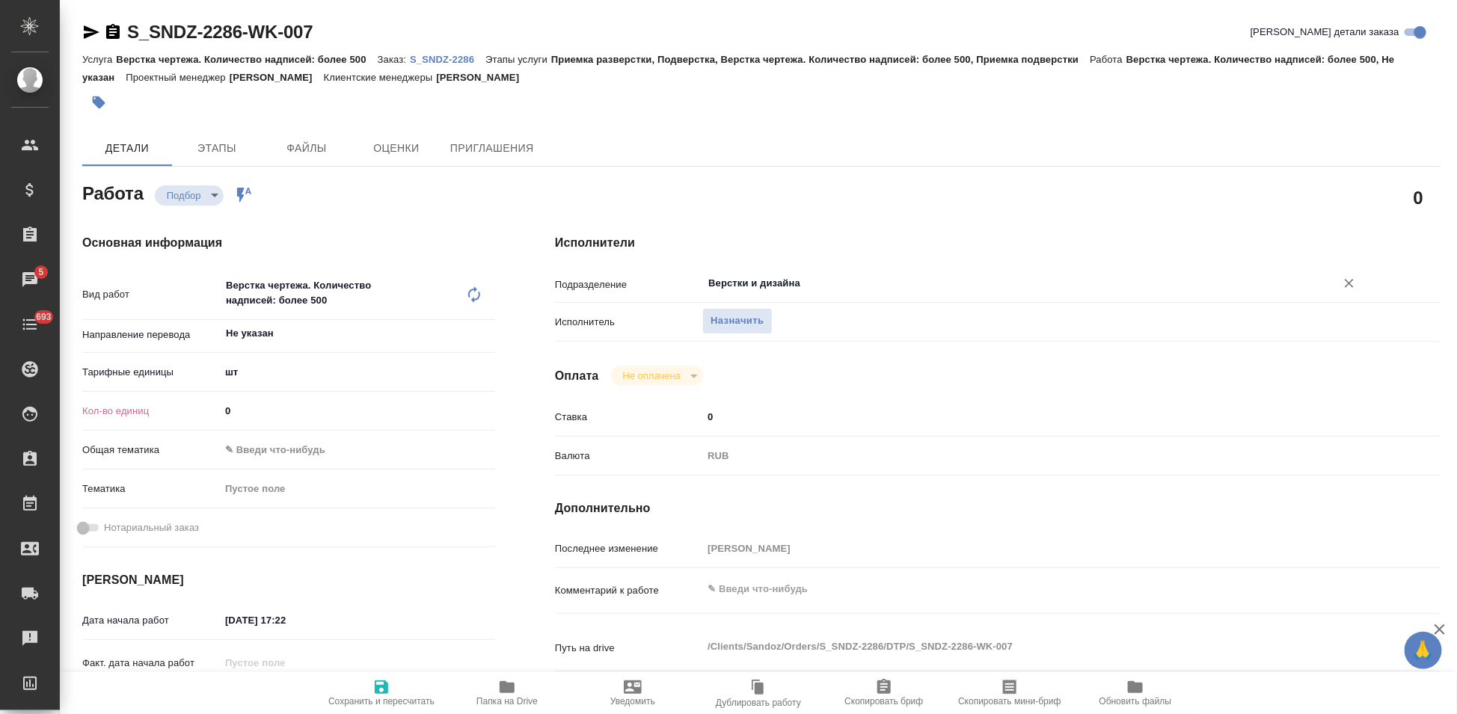
type input "Верстки и дизайна"
click at [251, 416] on input "0" at bounding box center [357, 411] width 275 height 22
type textarea "x"
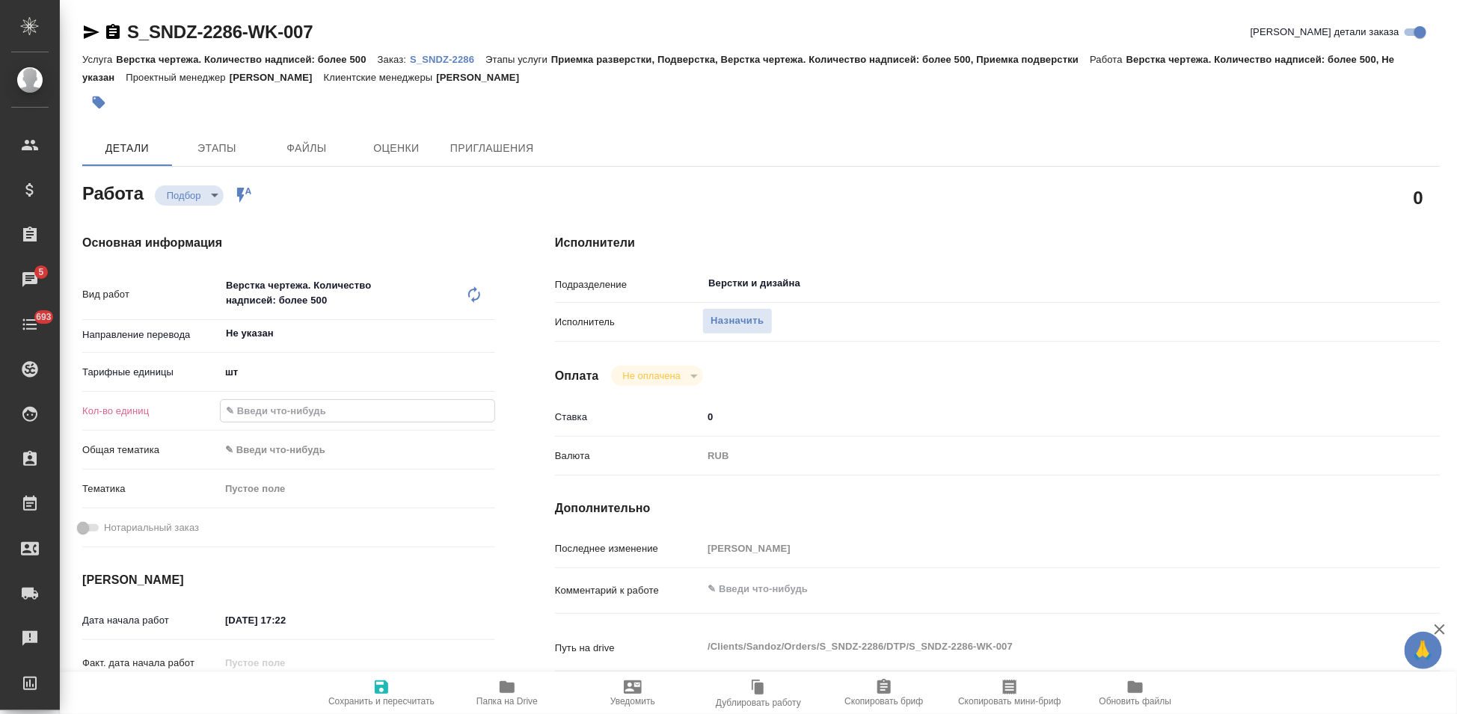
type textarea "x"
type input "2"
type textarea "x"
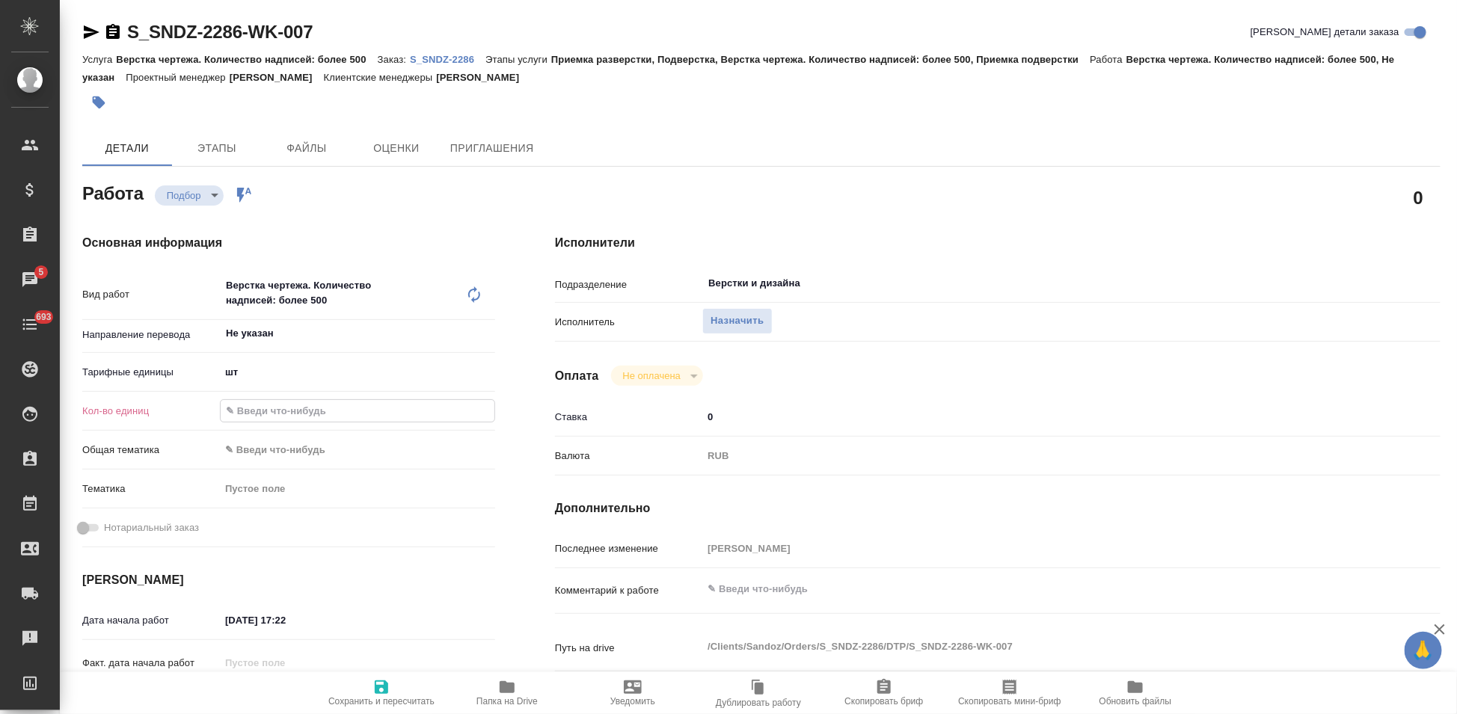
type textarea "x"
type input "2"
click at [274, 352] on hr at bounding box center [288, 352] width 413 height 1
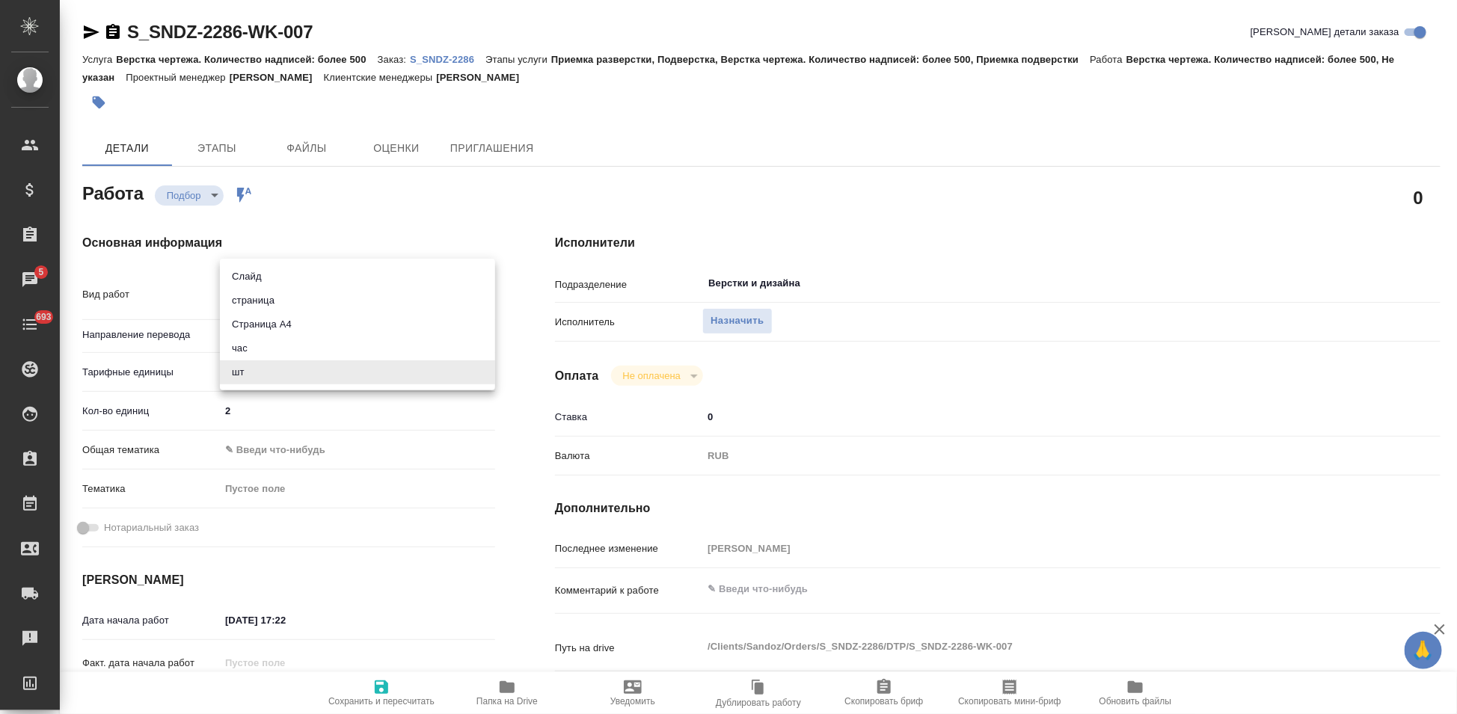
click at [266, 368] on body "🙏 .cls-1 fill:#fff; AWATERA Kabargina [PERSON_NAME] Спецификации Заказы 5 Чаты …" at bounding box center [728, 357] width 1457 height 714
click at [275, 299] on li "страница" at bounding box center [357, 301] width 275 height 24
type textarea "x"
type input "5a8b1489cc6b4906c91bfdb2"
type textarea "x"
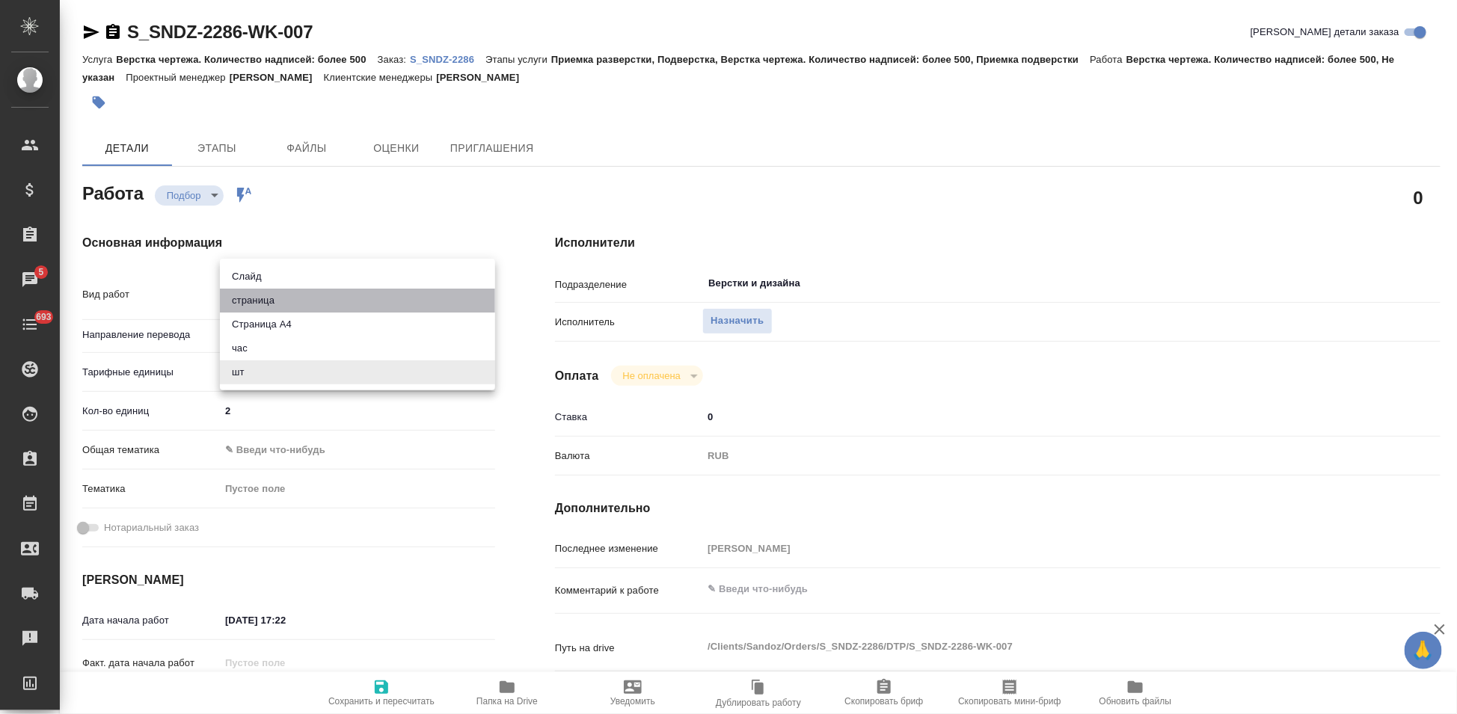
type textarea "x"
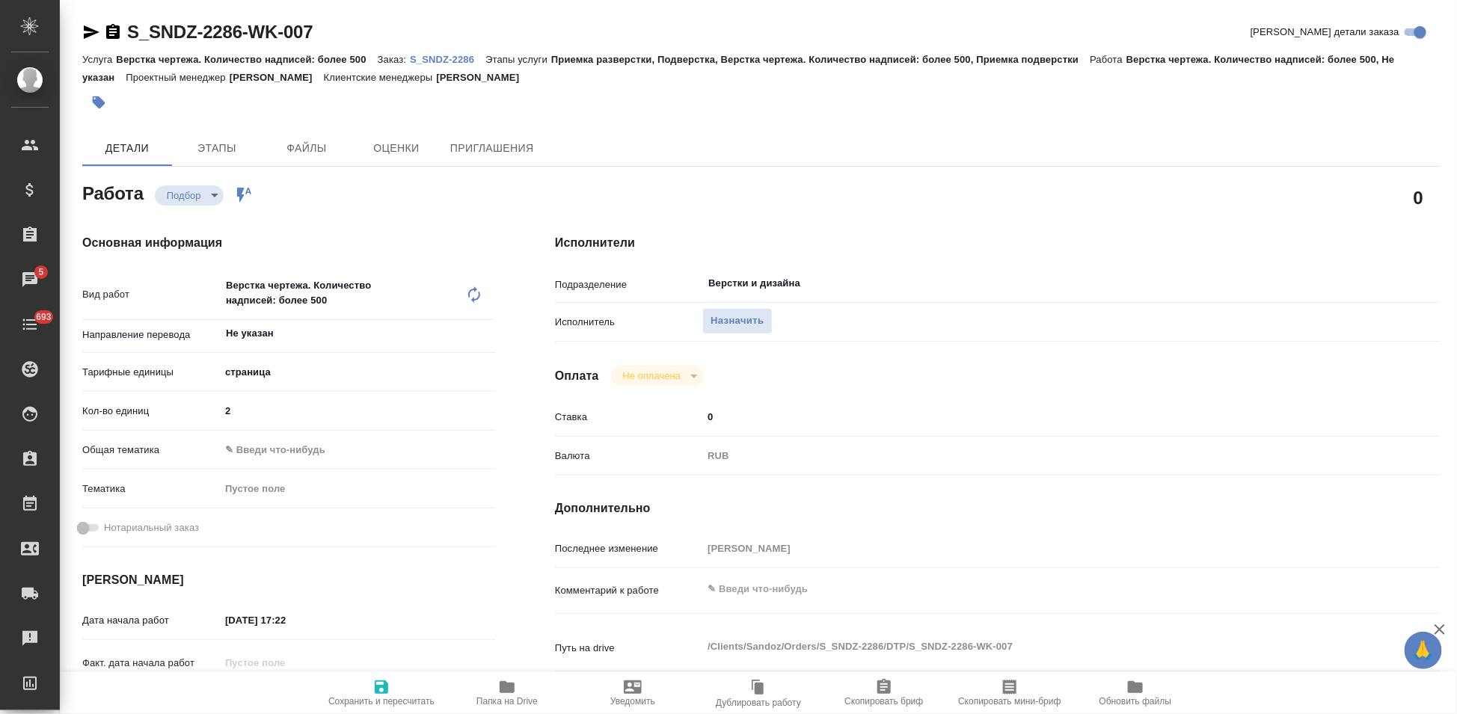
click at [387, 707] on button "Сохранить и пересчитать" at bounding box center [382, 693] width 126 height 42
type textarea "x"
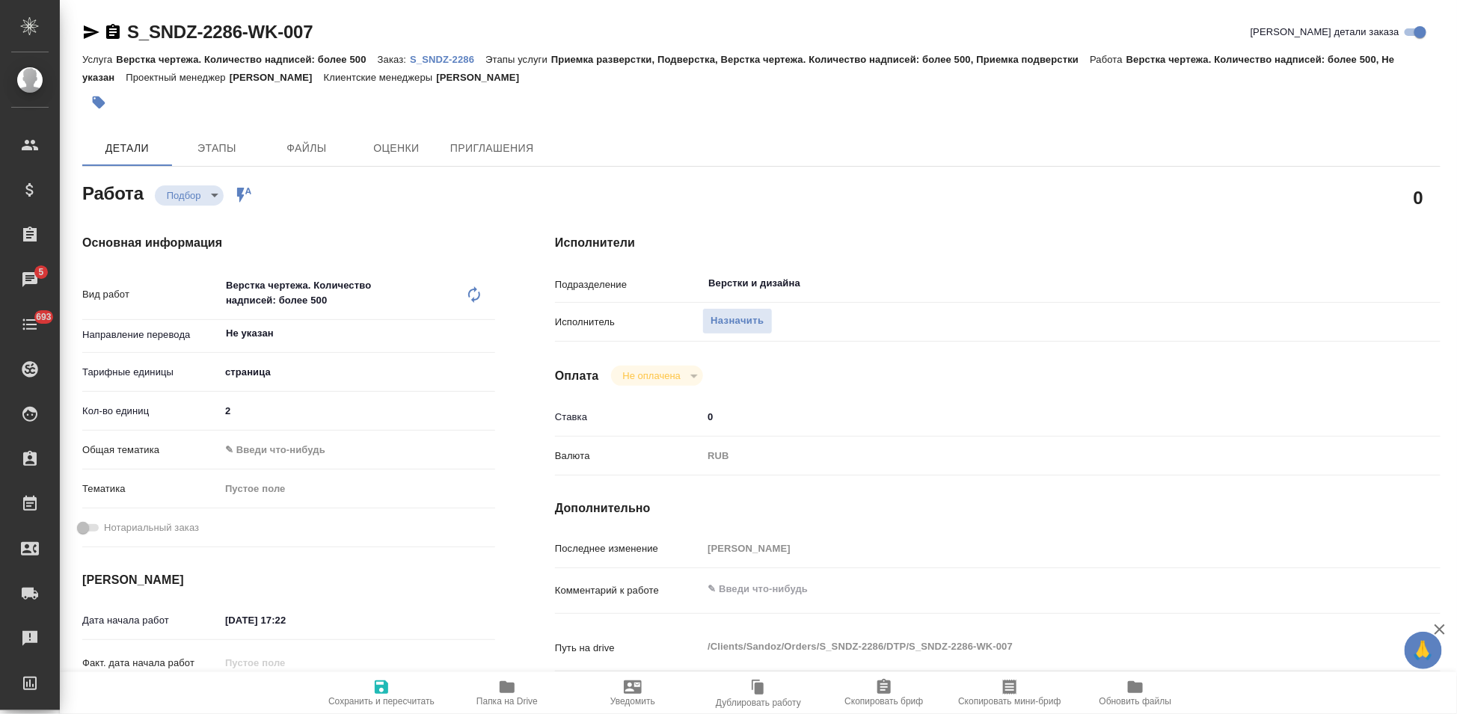
type textarea "x"
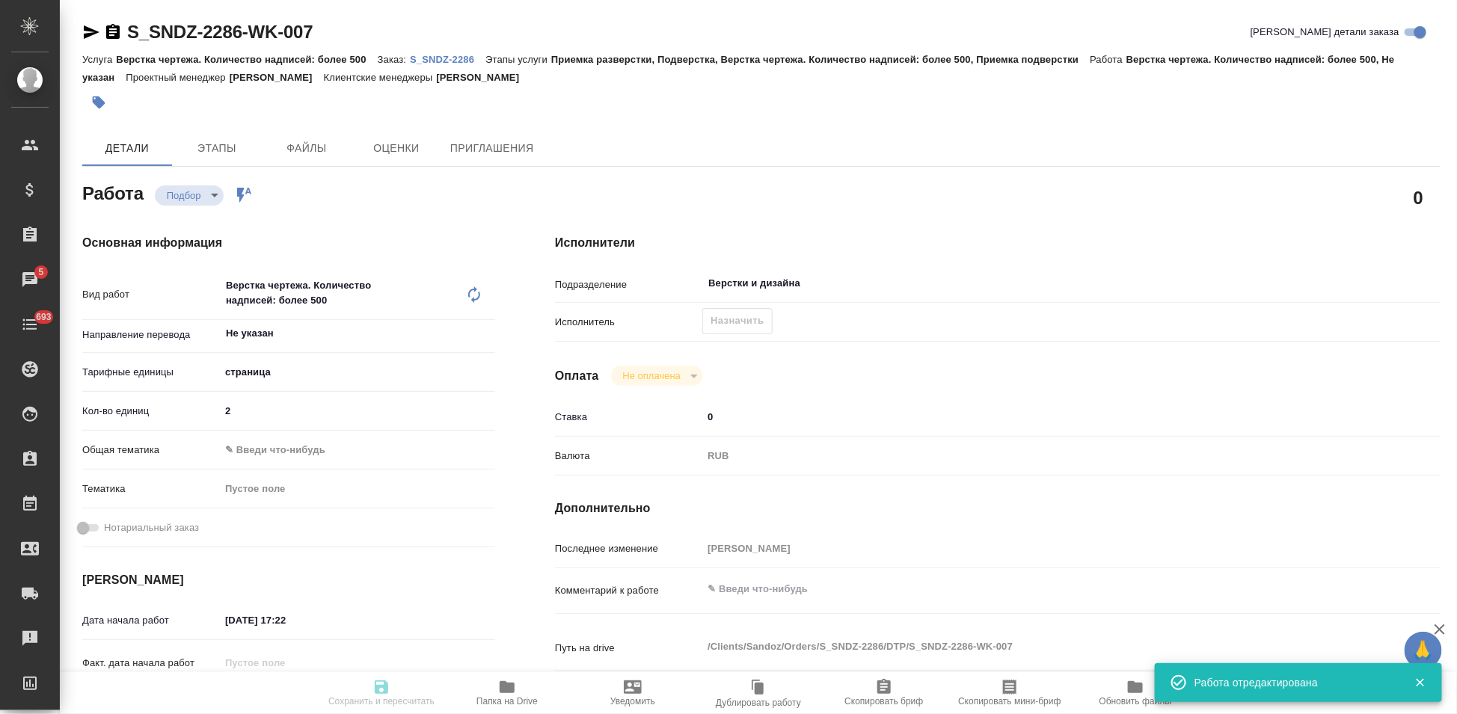
type input "recruiting"
type textarea "Верстка чертежа. Количество надписей: более 500"
type textarea "x"
type input "Не указан"
type input "5a8b1489cc6b4906c91bfdb2"
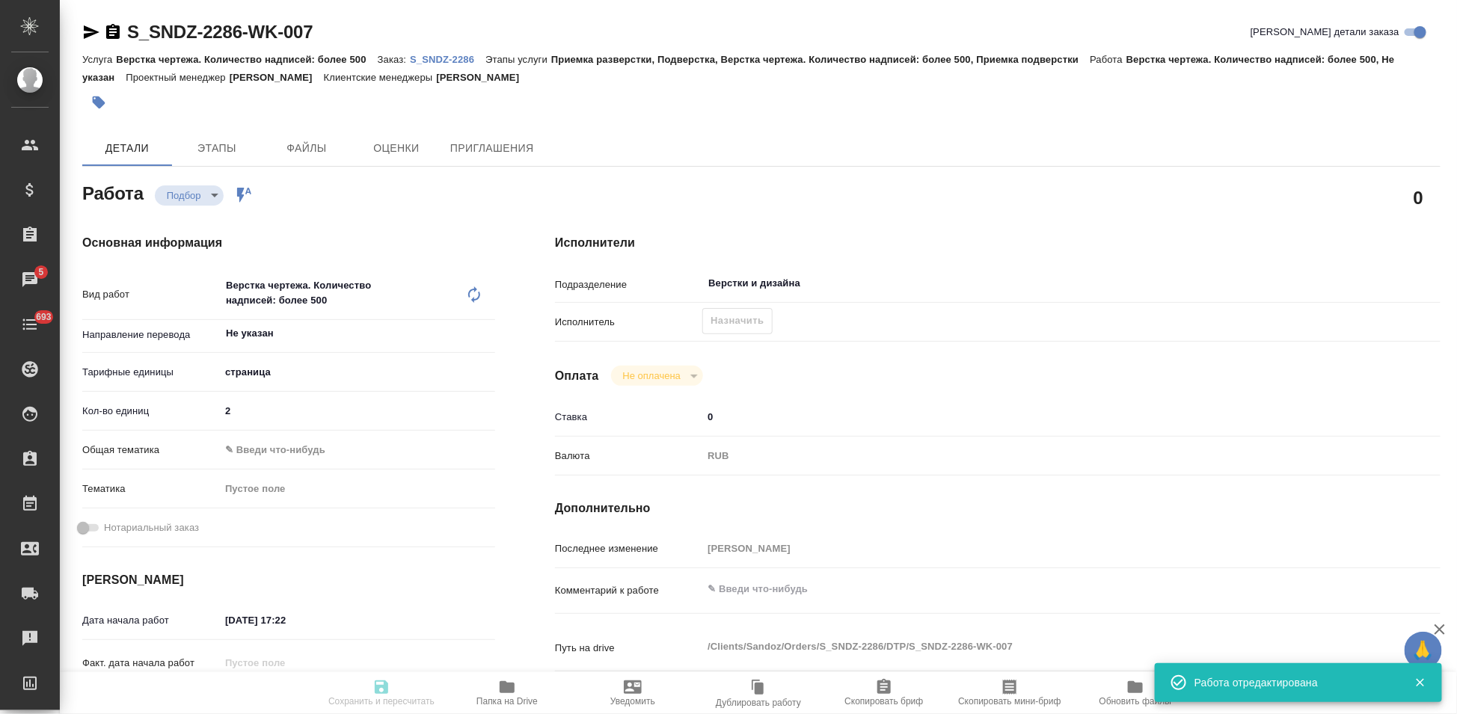
type input "2"
type input "[DATE] 17:22"
type input "[DATE] 12:00"
type input "Верстки и дизайна"
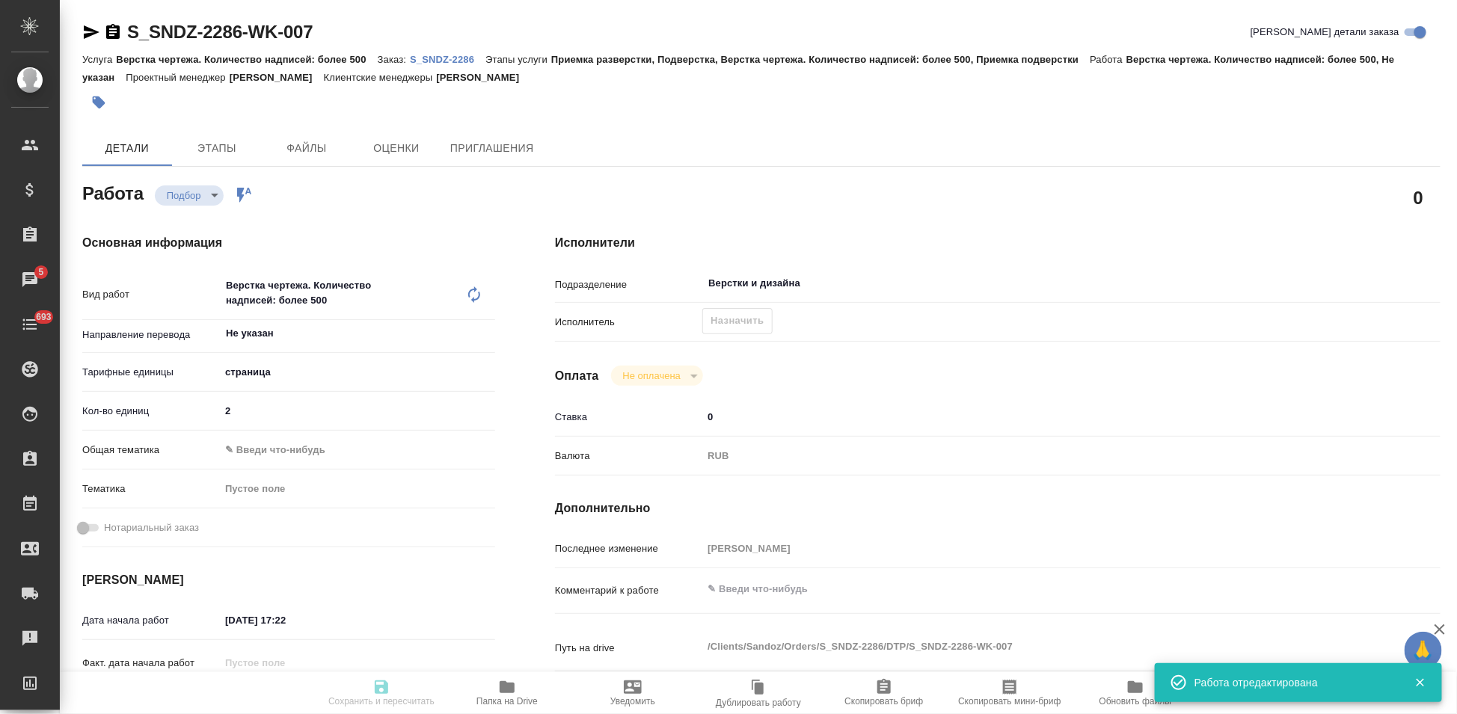
type input "notPayed"
type input "0"
type input "RUB"
type input "[PERSON_NAME]"
type textarea "x"
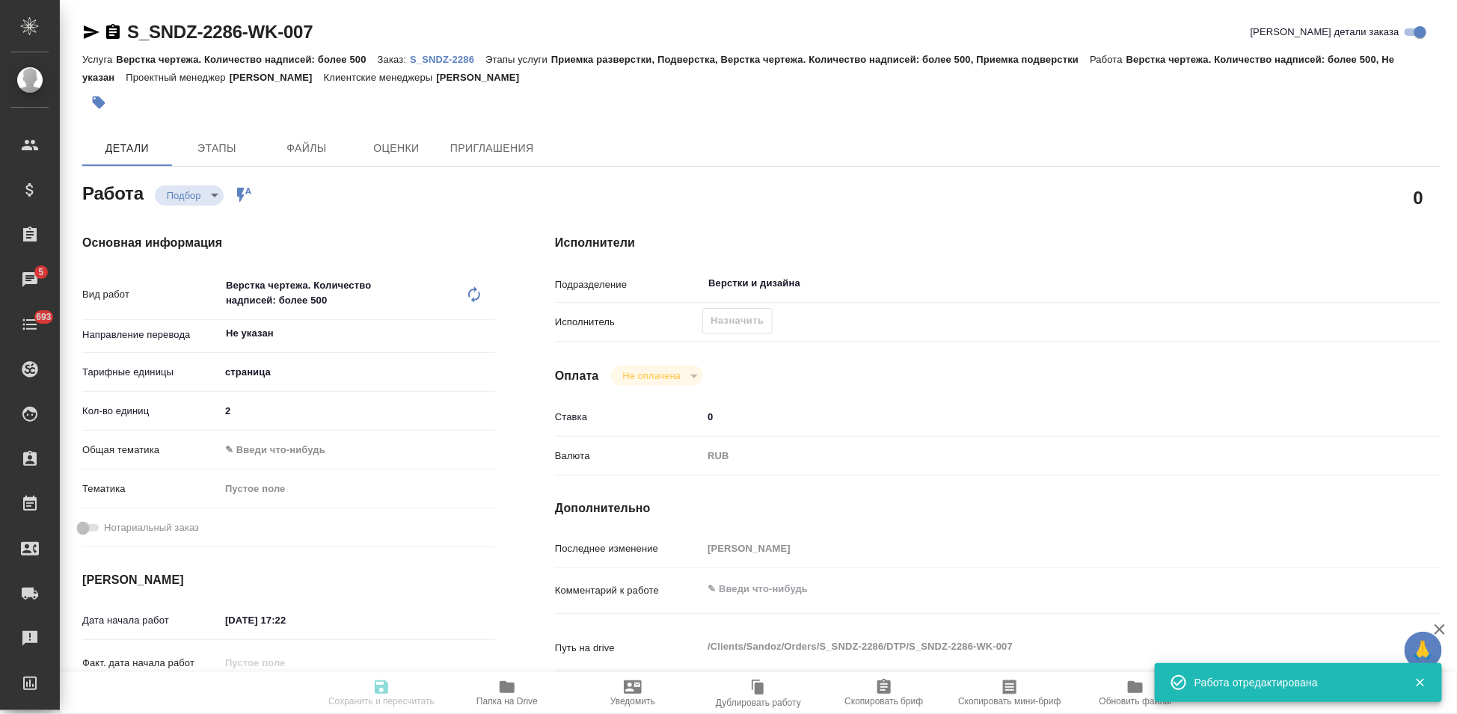
type textarea "/Clients/Sandoz/Orders/S_SNDZ-2286/DTP/S_SNDZ-2286-WK-007"
type textarea "x"
type input "S_SNDZ-2286"
type input "Верстка чертежа. Количество надписей: более 500"
type input "Приемка разверстки, Подверстка, Верстка чертежа. Количество надписей: более 500…"
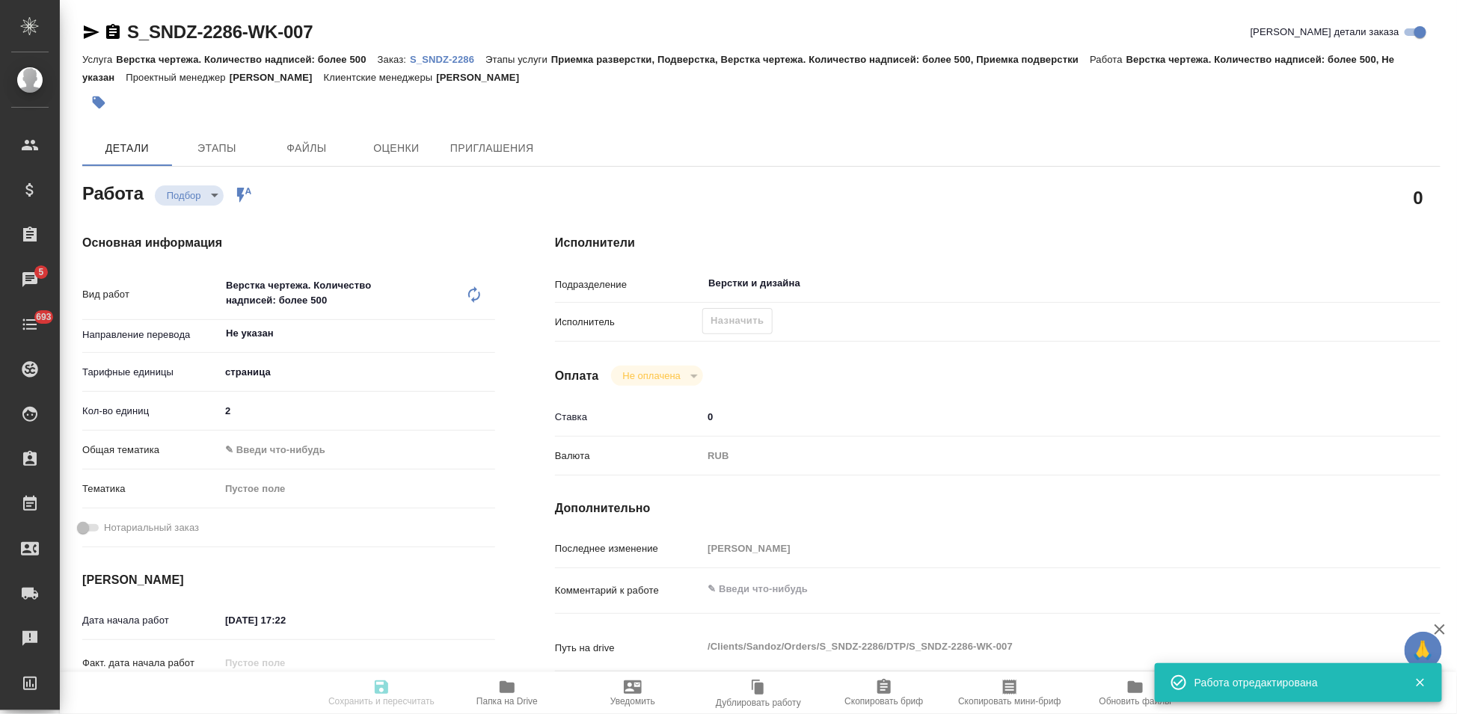
type input "[PERSON_NAME]"
type input "/Clients/Sandoz/Orders/S_SNDZ-2286"
type textarea "x"
type textarea "Возьмите, пожалуйста, в перевод документы во вложении. [DEMOGRAPHIC_DATA] – [DA…"
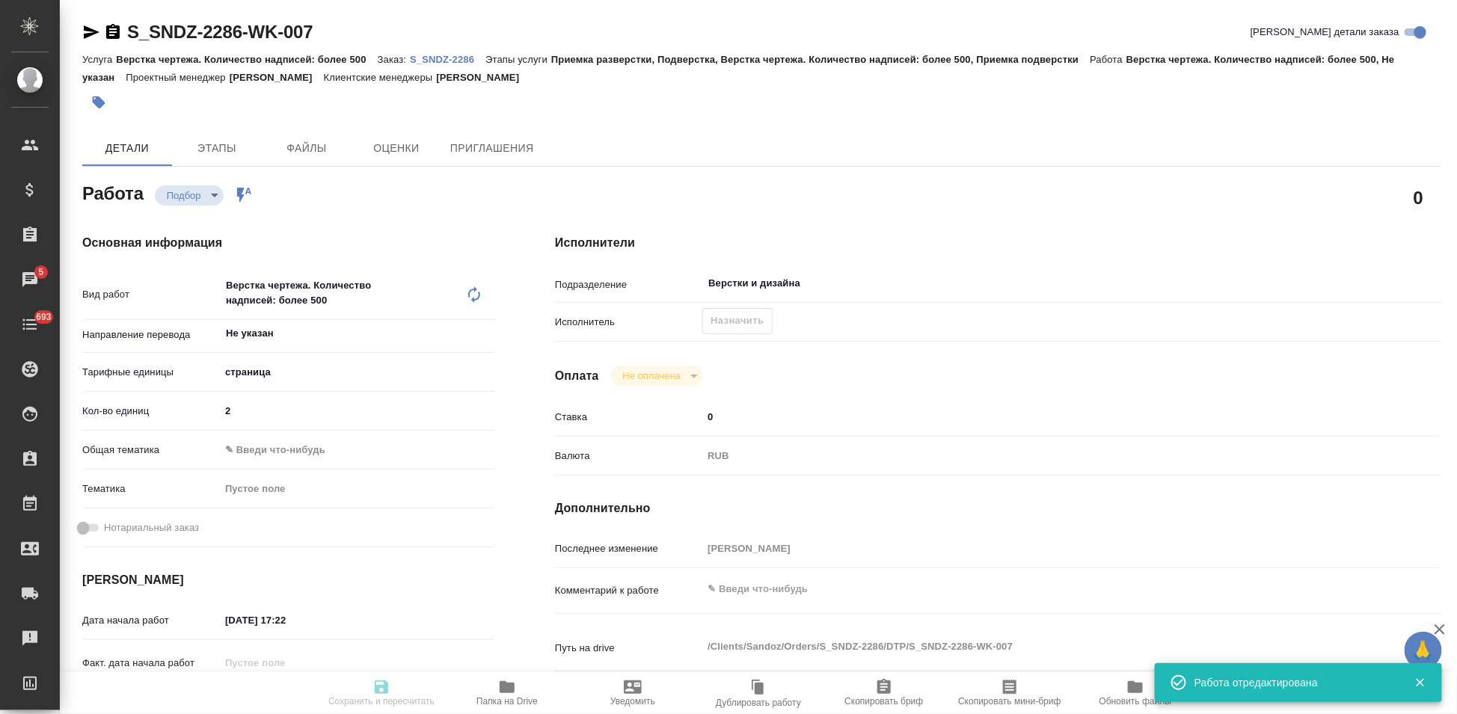
type textarea "x"
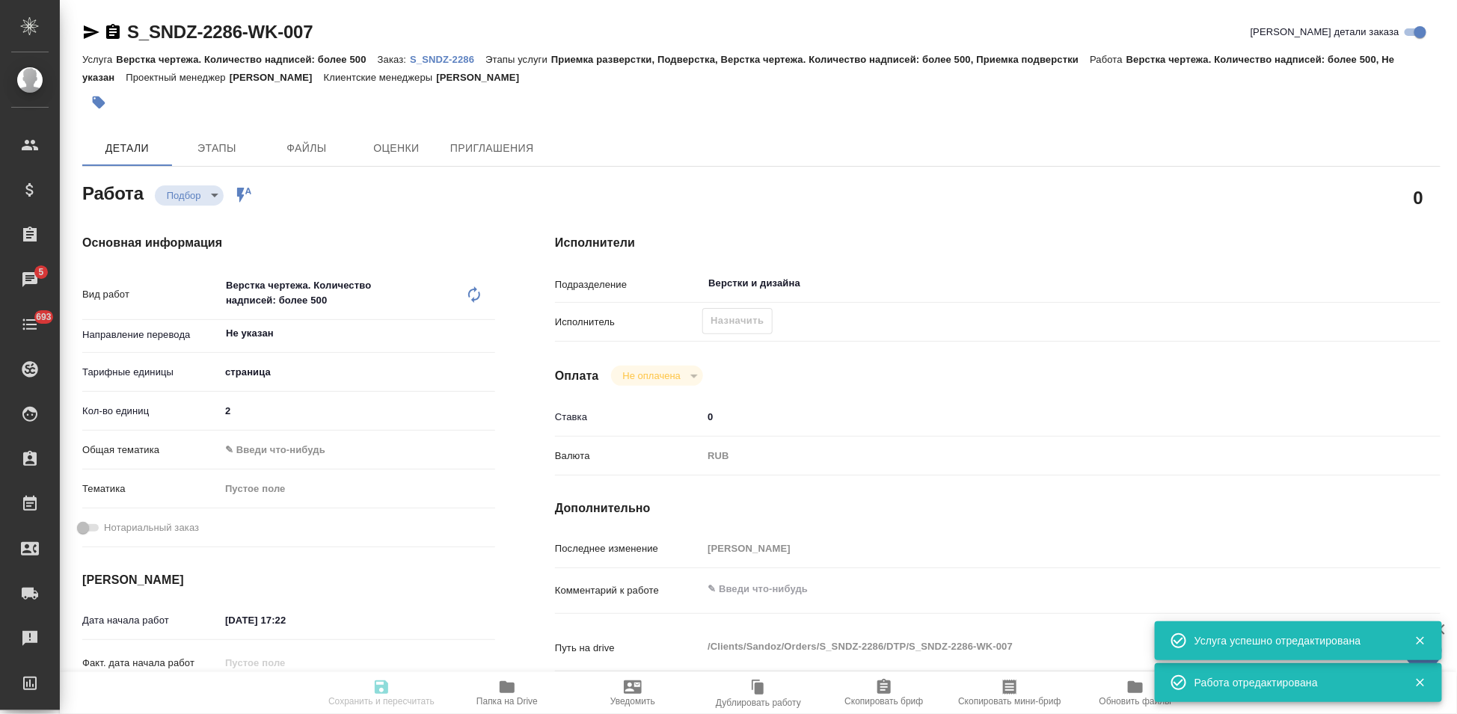
type textarea "x"
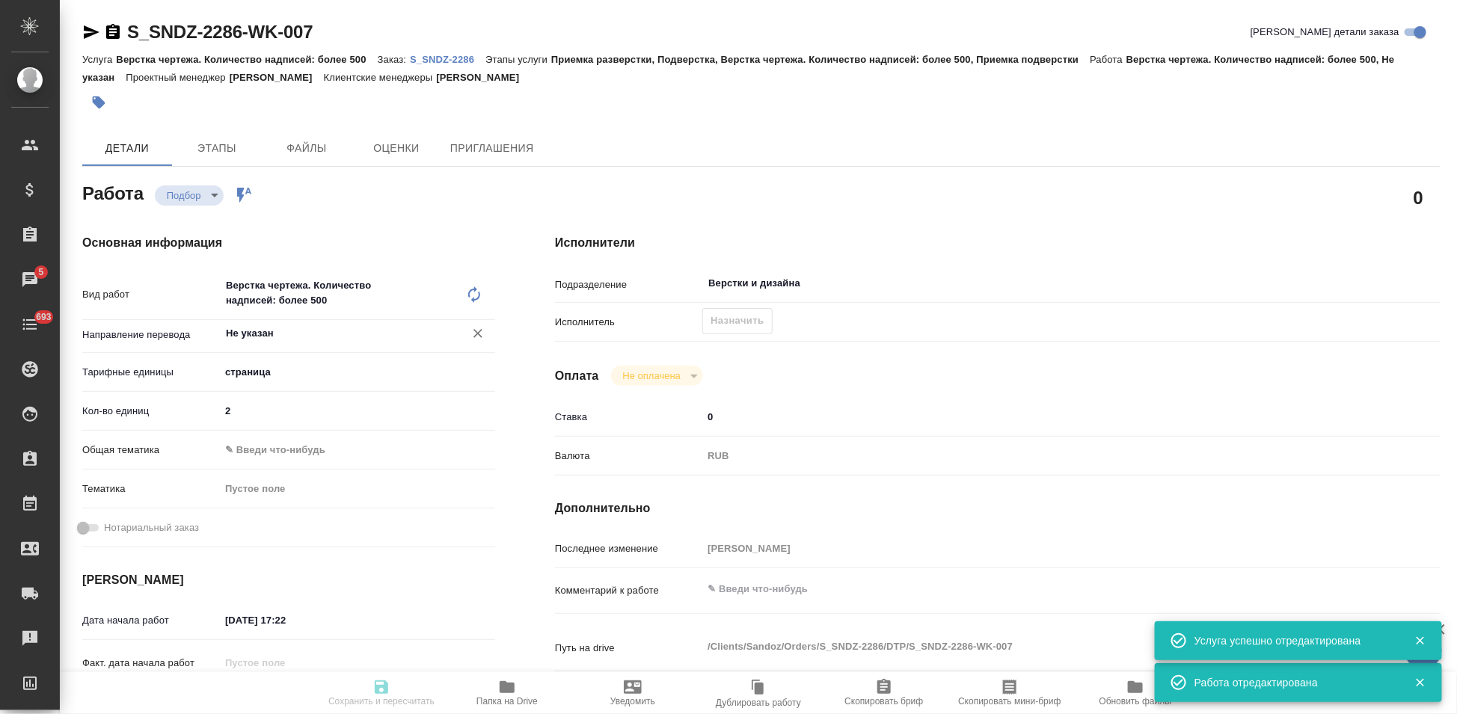
type textarea "x"
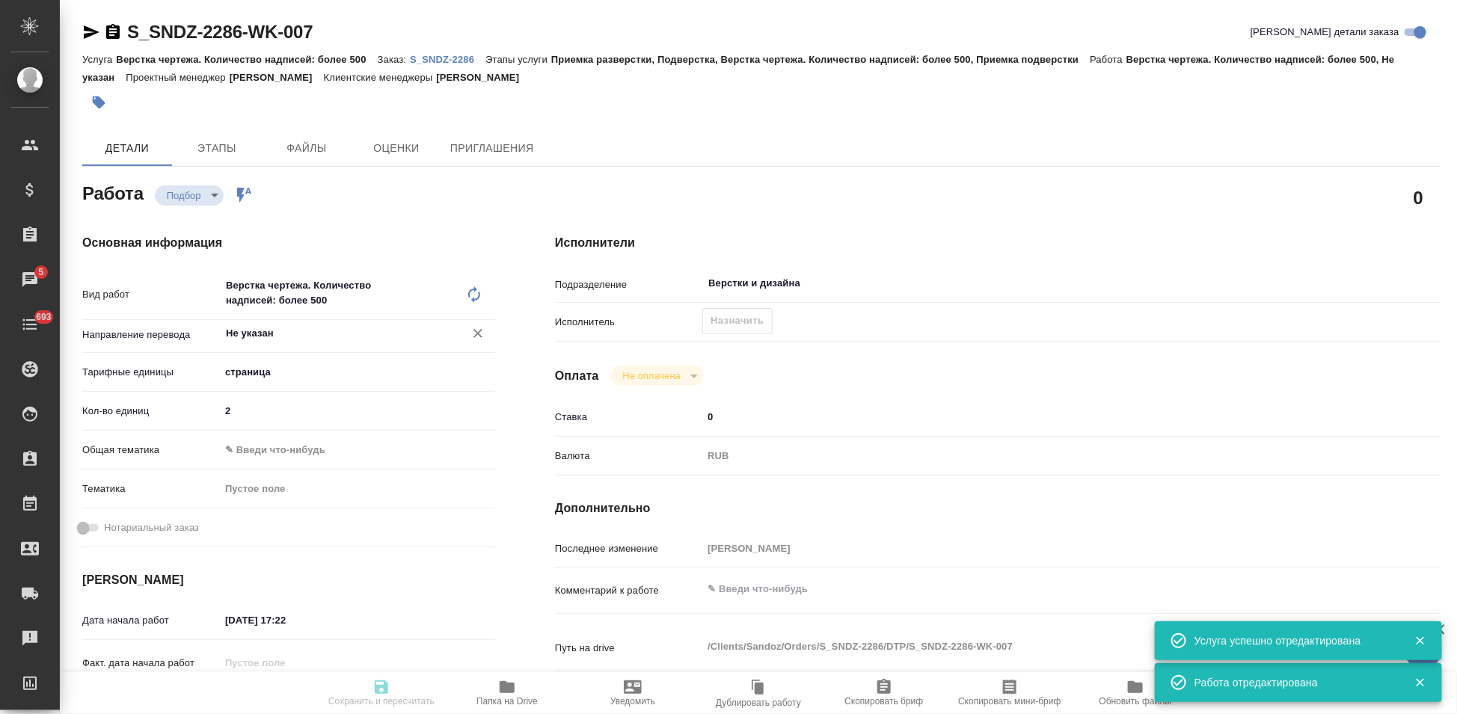
type textarea "x"
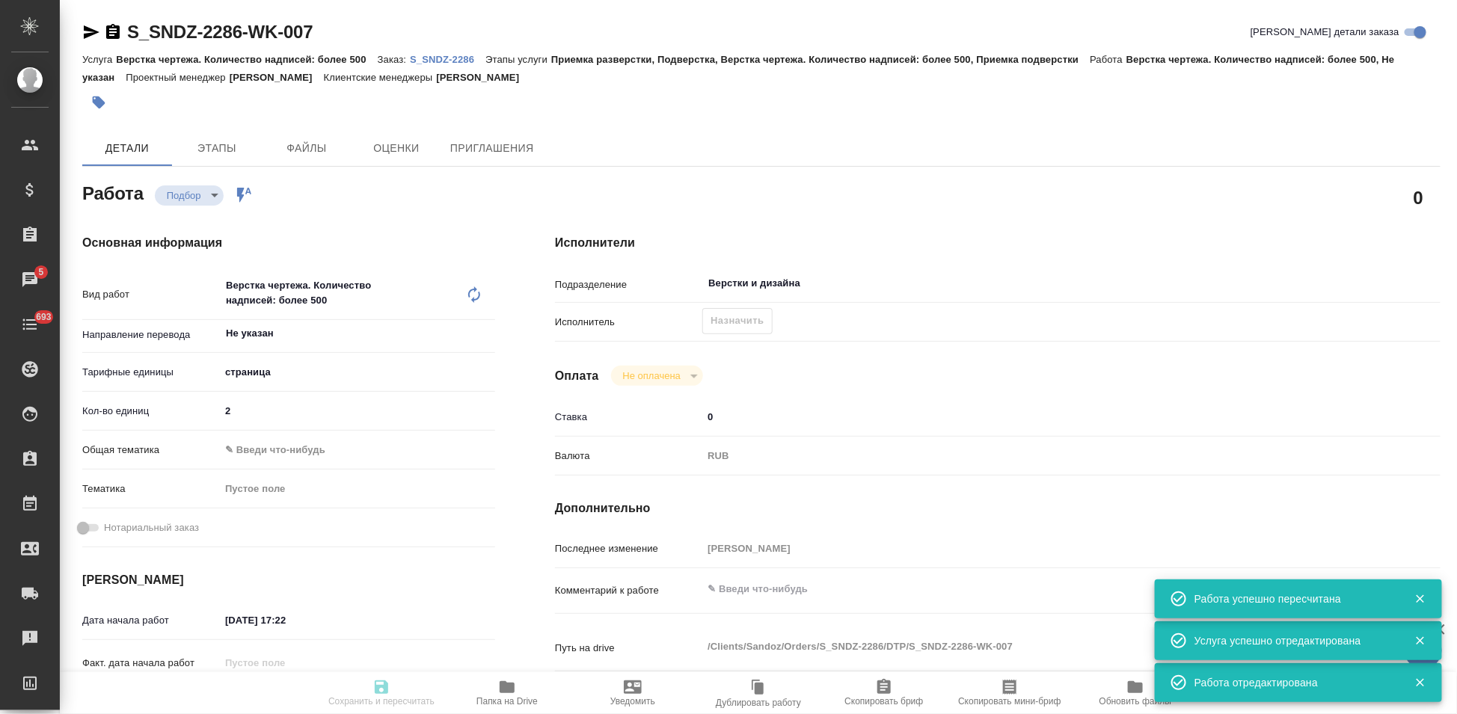
type input "recruiting"
type textarea "Верстка чертежа. Количество надписей: более 500"
type textarea "x"
type input "Не указан"
type input "5a8b1489cc6b4906c91bfdb2"
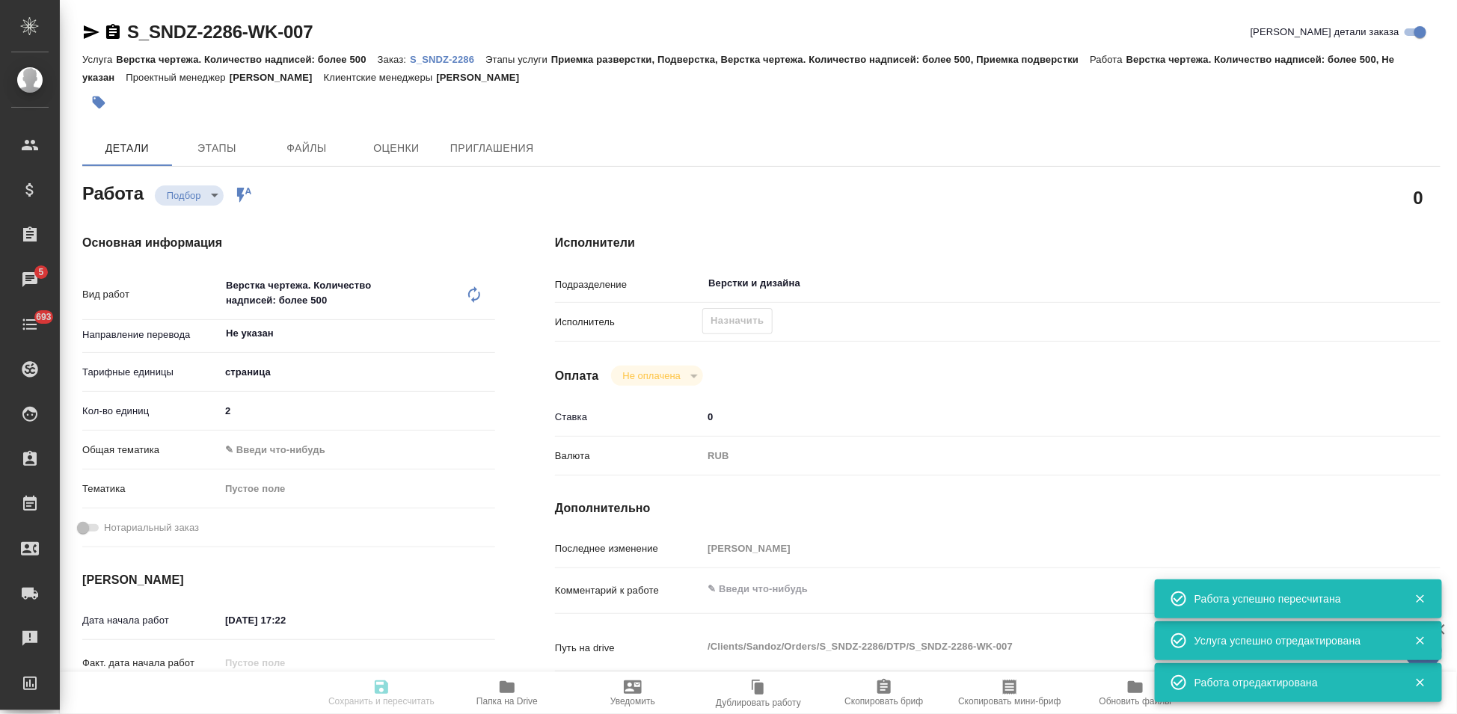
type input "2"
type input "[DATE] 17:22"
type input "[DATE] 12:00"
type input "Верстки и дизайна"
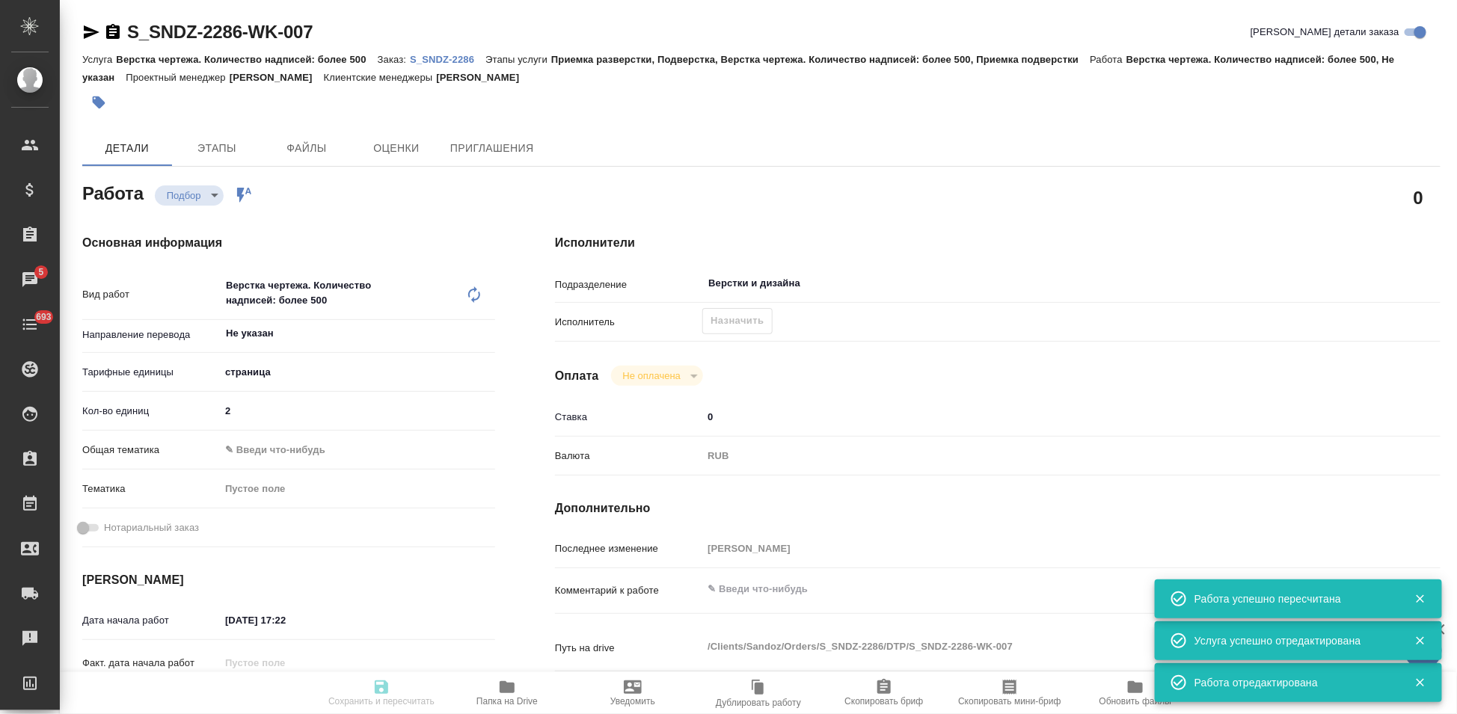
type input "notPayed"
type input "0"
type input "RUB"
type input "[PERSON_NAME]"
type textarea "x"
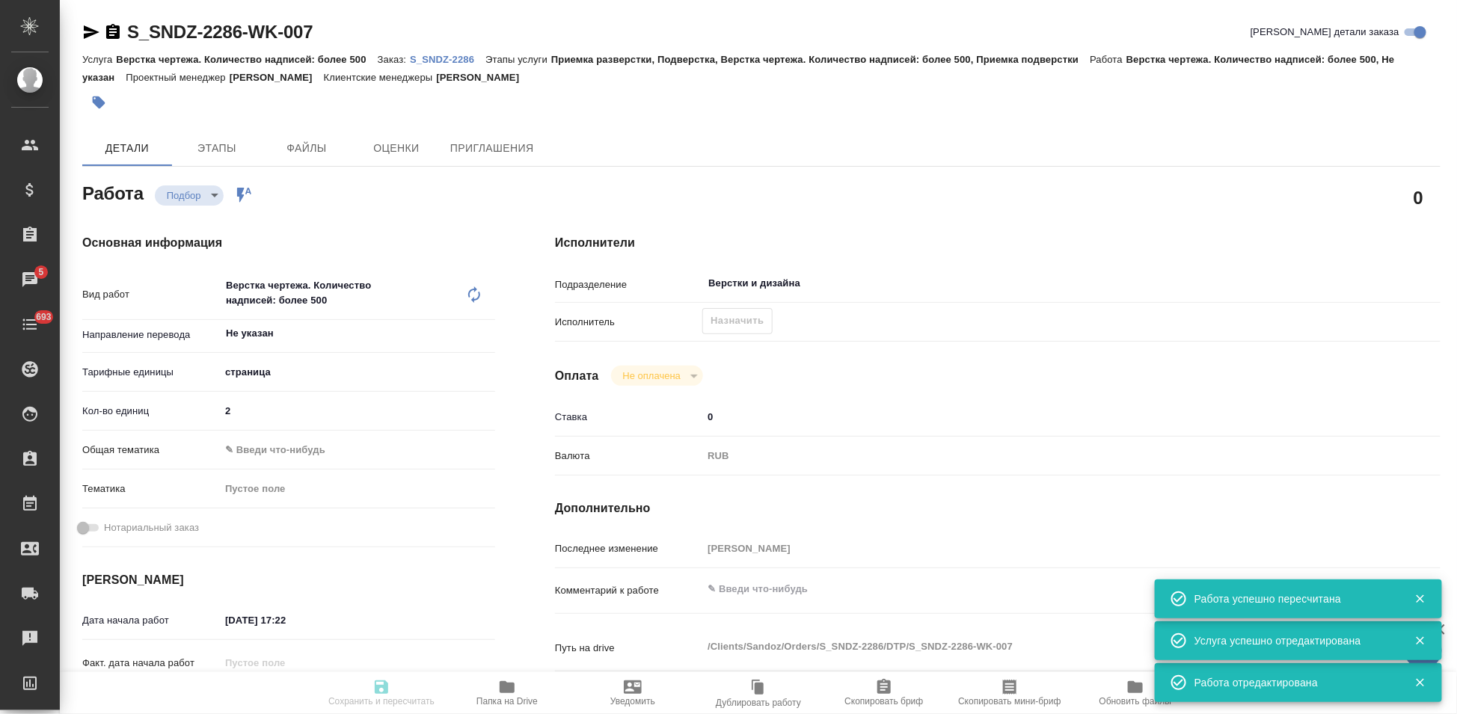
type textarea "/Clients/Sandoz/Orders/S_SNDZ-2286/DTP/S_SNDZ-2286-WK-007"
type textarea "x"
type input "S_SNDZ-2286"
type input "Верстка чертежа. Количество надписей: более 500"
type input "Приемка разверстки, Подверстка, Верстка чертежа. Количество надписей: более 500…"
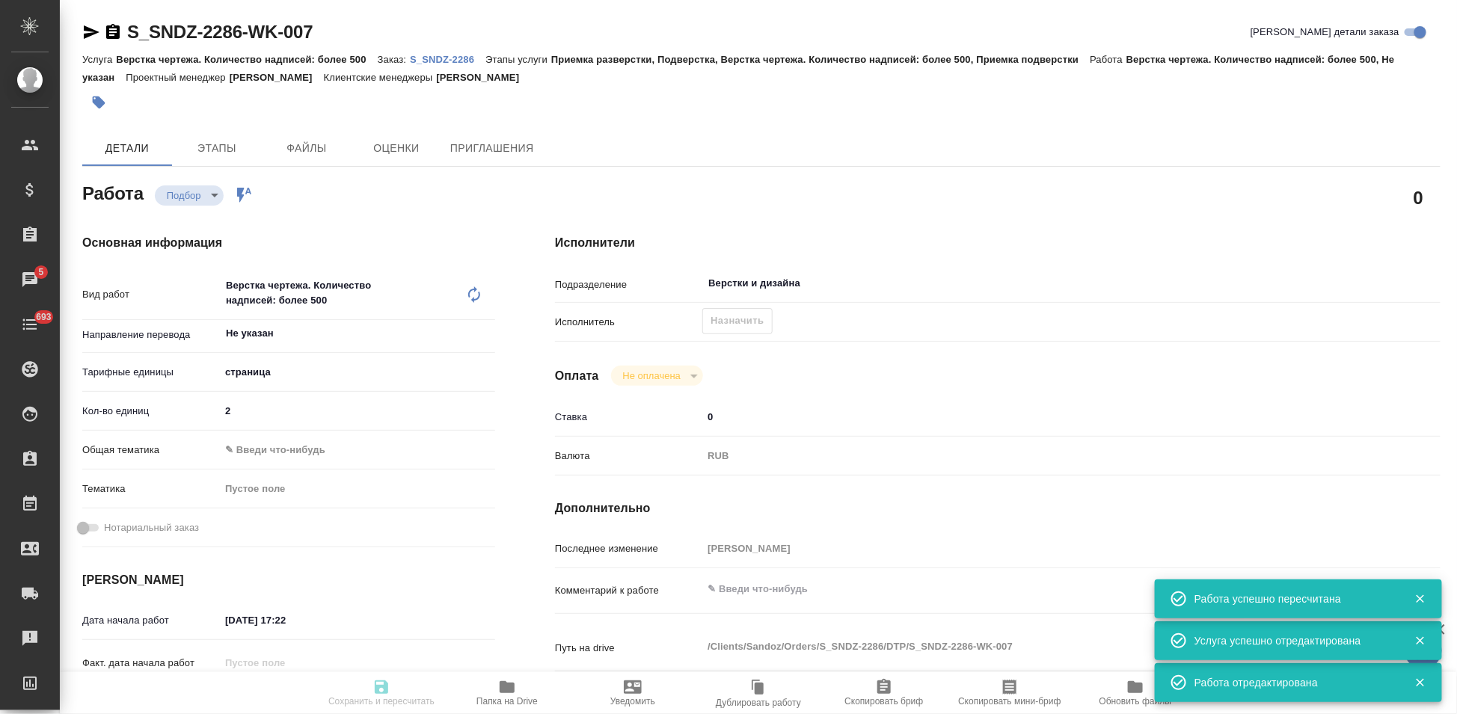
type input "[PERSON_NAME]"
type input "/Clients/Sandoz/Orders/S_SNDZ-2286"
type textarea "x"
type textarea "Возьмите, пожалуйста, в перевод документы во вложении. [DEMOGRAPHIC_DATA] – [DA…"
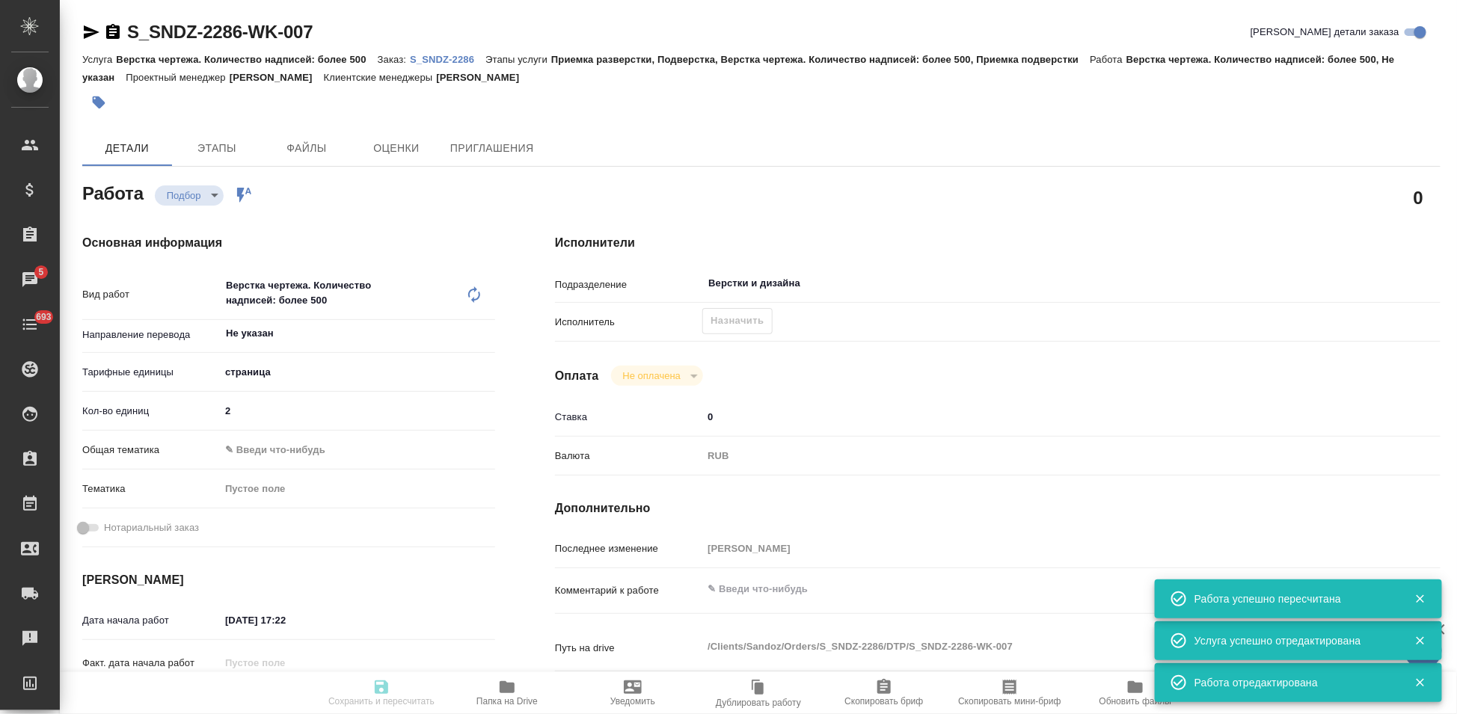
type textarea "x"
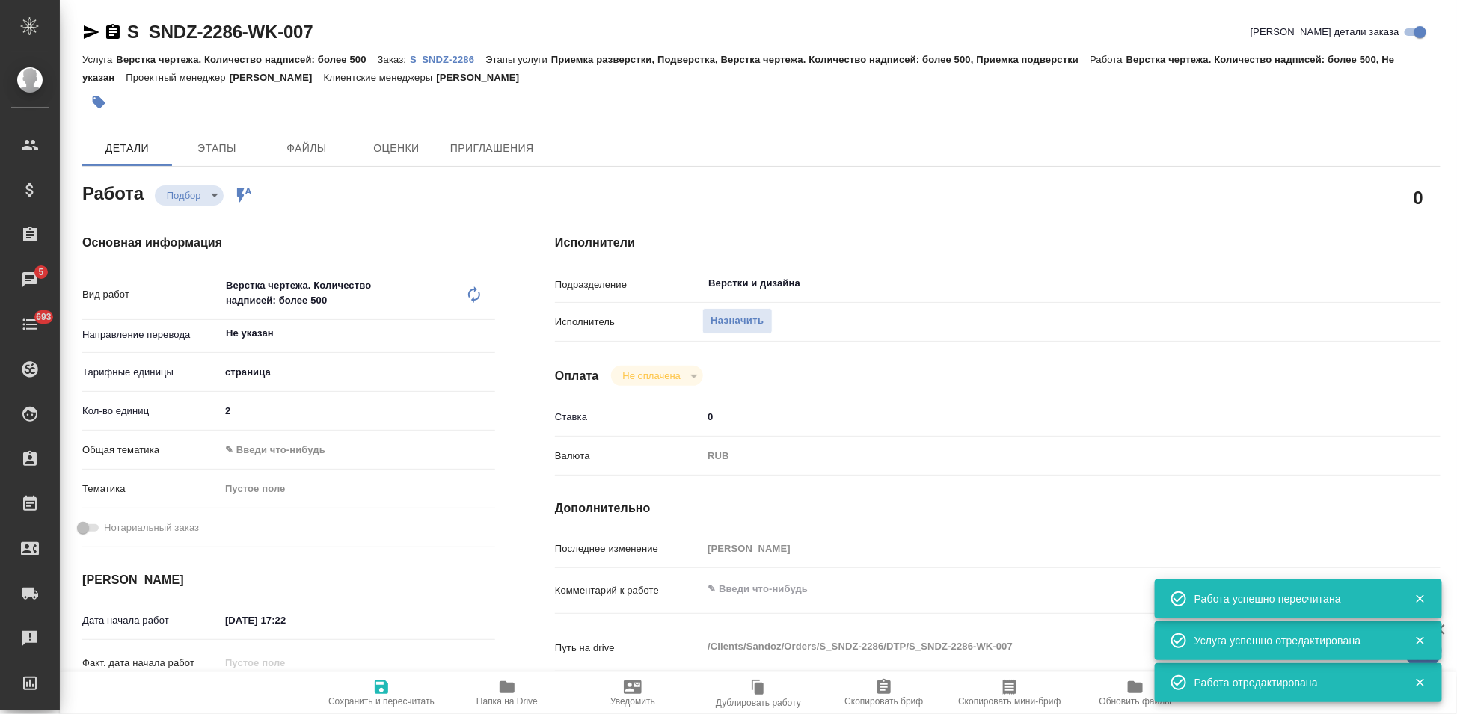
type textarea "x"
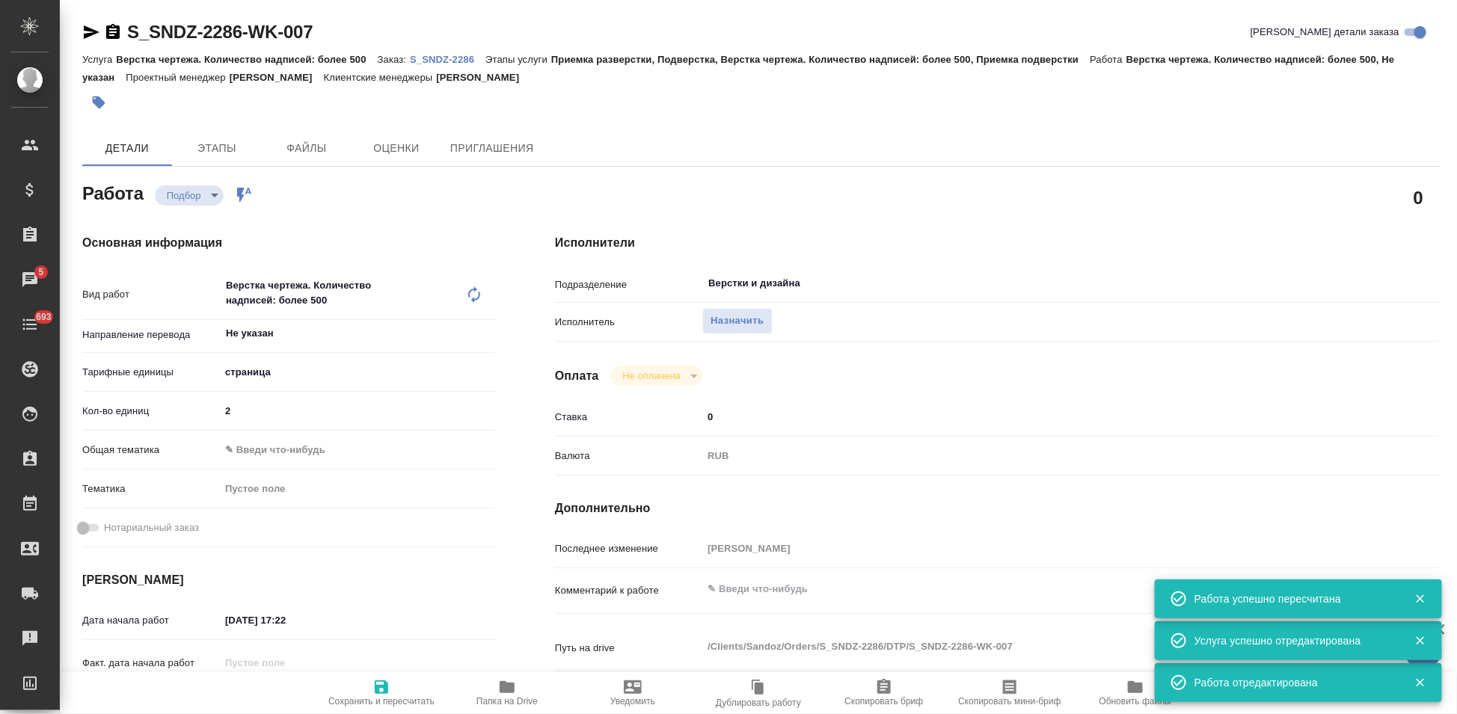
type textarea "x"
click at [363, 295] on div "Верстка чертежа. Количество надписей: более 500 x ​" at bounding box center [342, 294] width 245 height 49
type textarea "x"
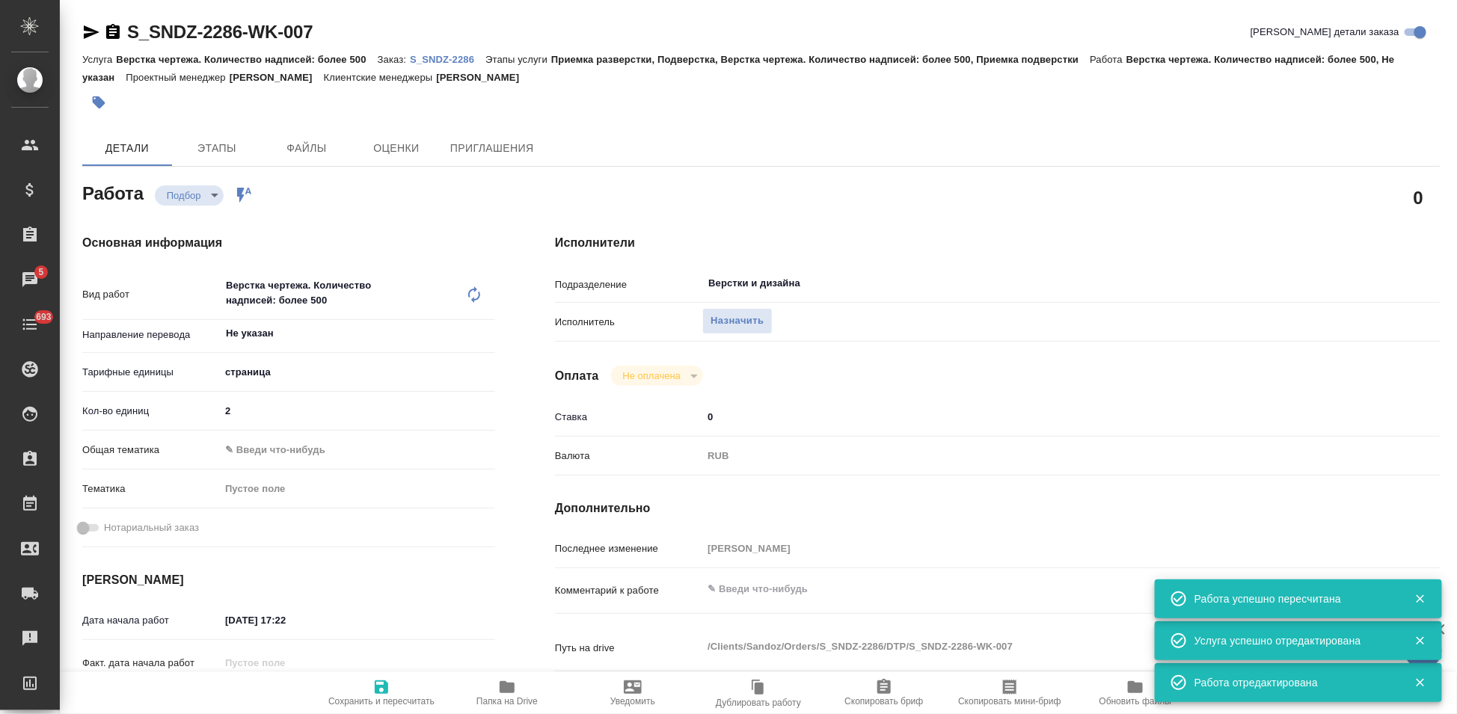
type textarea "x"
click at [471, 295] on icon at bounding box center [474, 295] width 18 height 18
type textarea "x"
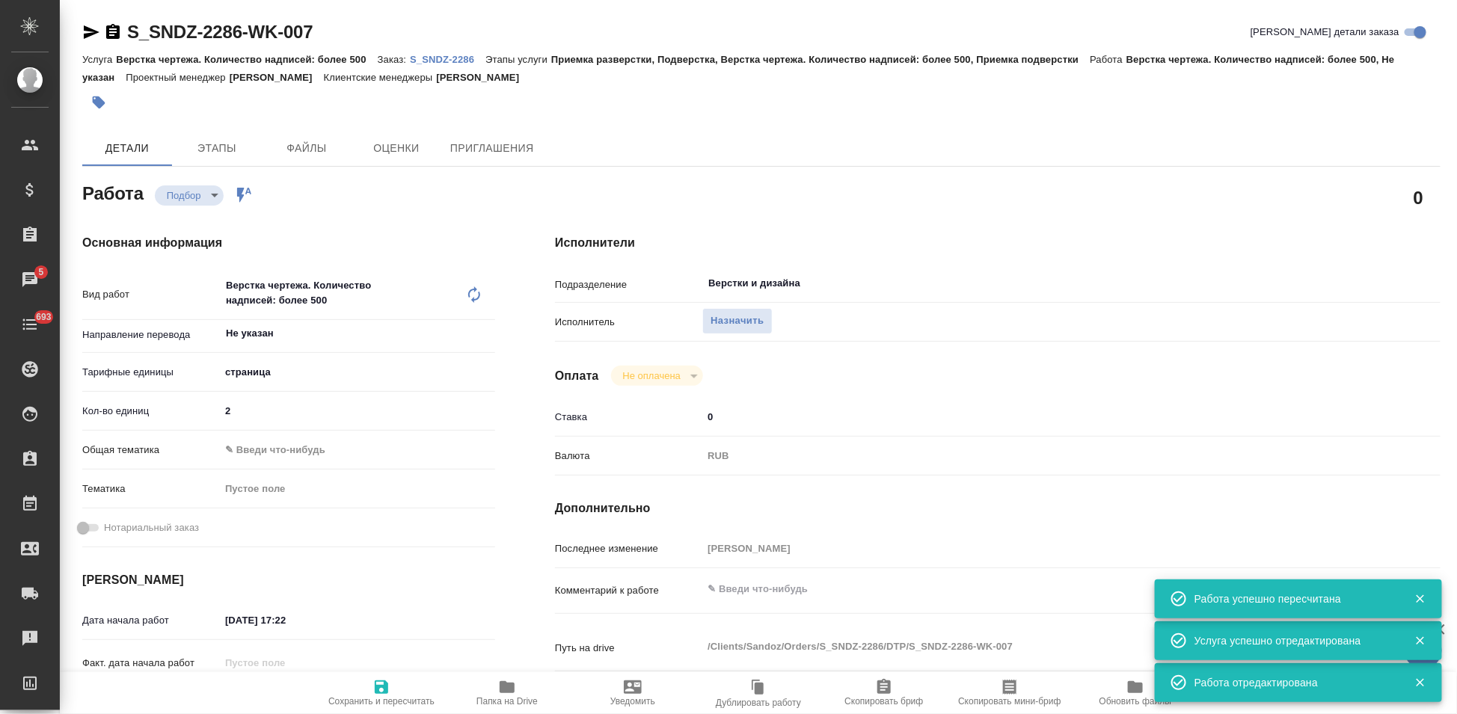
type textarea "x"
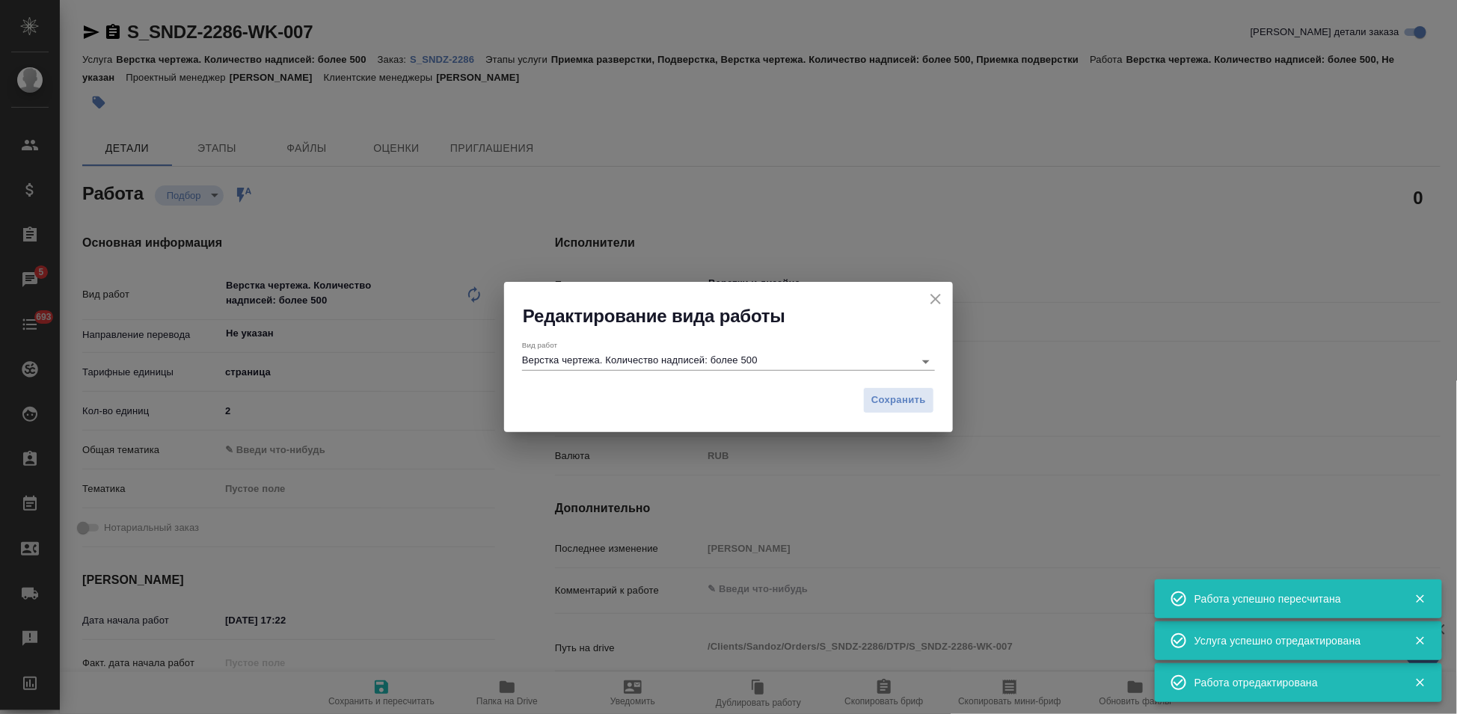
click at [787, 354] on input "Верстка чертежа. Количество надписей: более 500" at bounding box center [714, 361] width 384 height 18
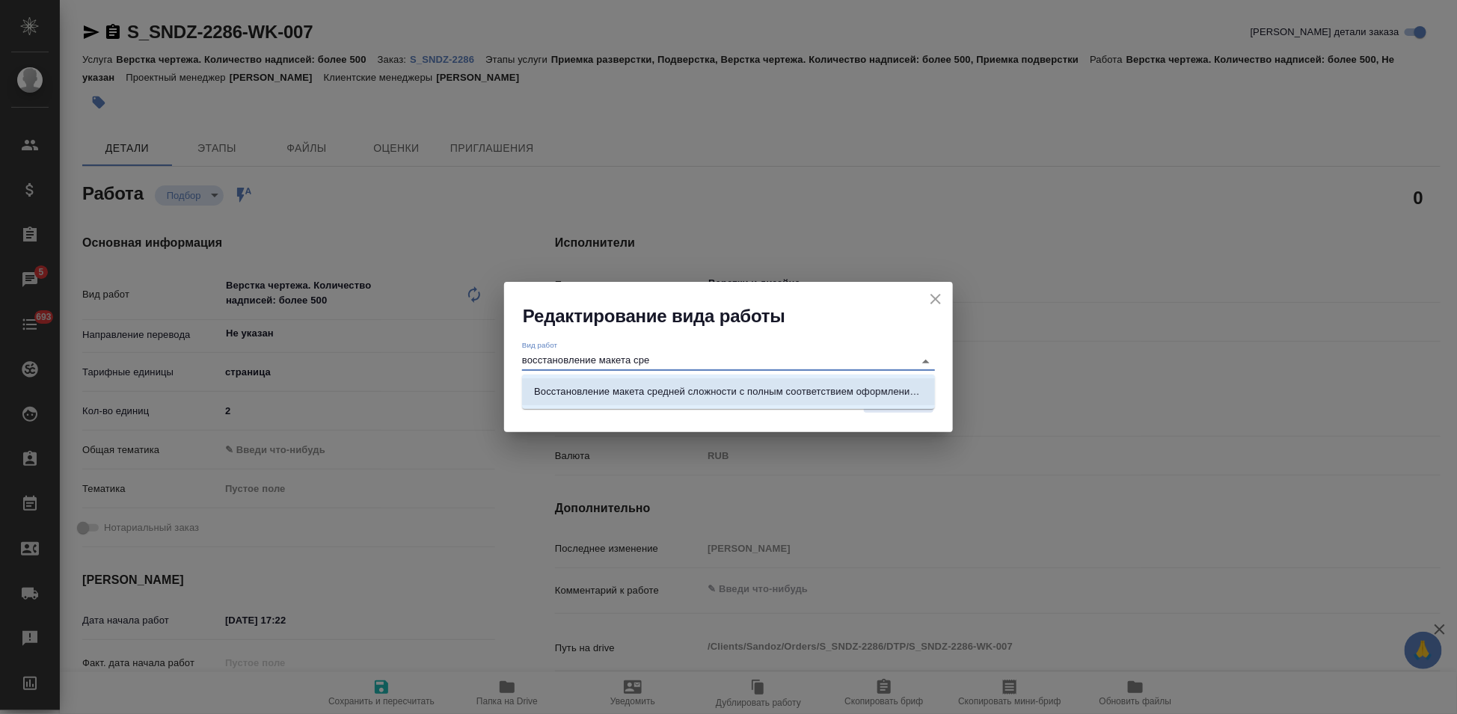
click at [681, 381] on li "Восстановление макета средней сложности с полным соответствием оформлению ориги…" at bounding box center [728, 391] width 413 height 27
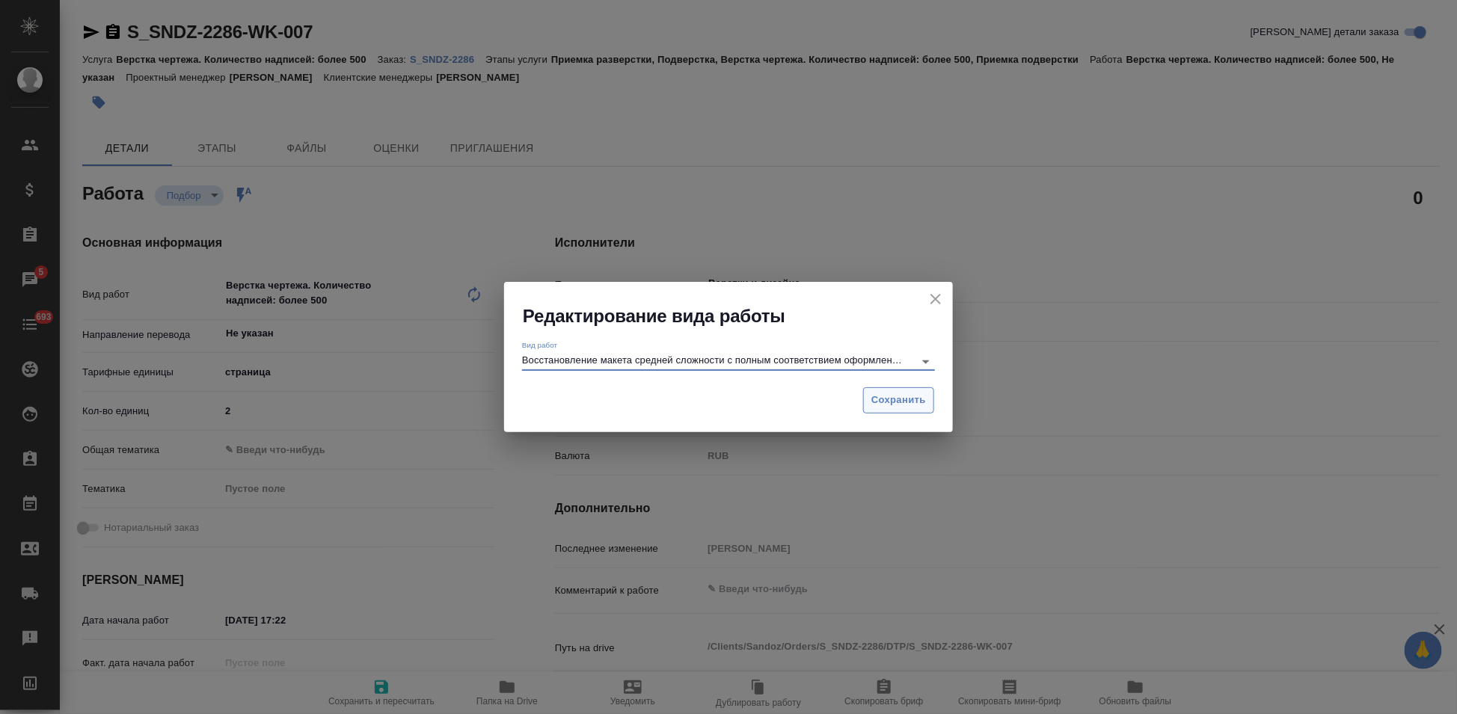
type input "Восстановление макета средней сложности с полным соответствием оформлению ориги…"
click at [879, 404] on span "Сохранить" at bounding box center [898, 400] width 55 height 17
type textarea "x"
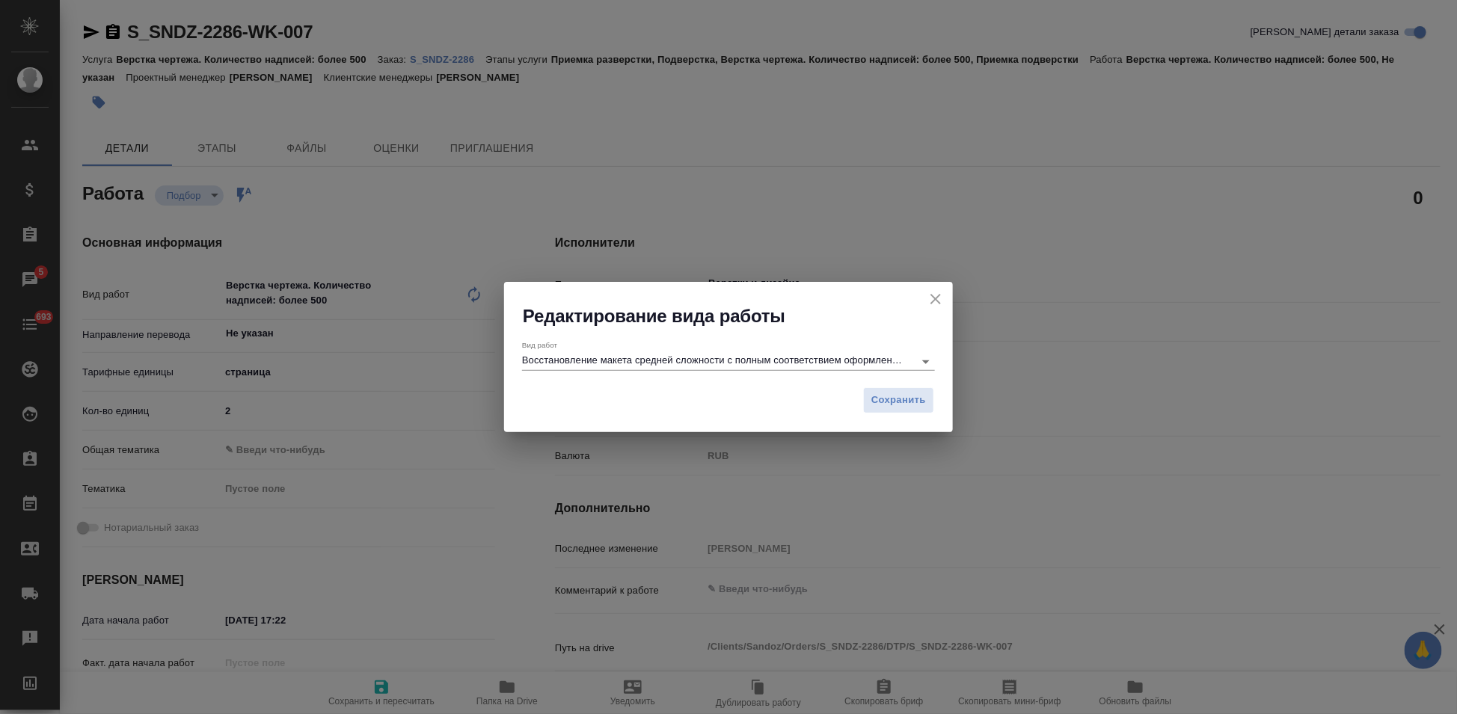
type textarea "x"
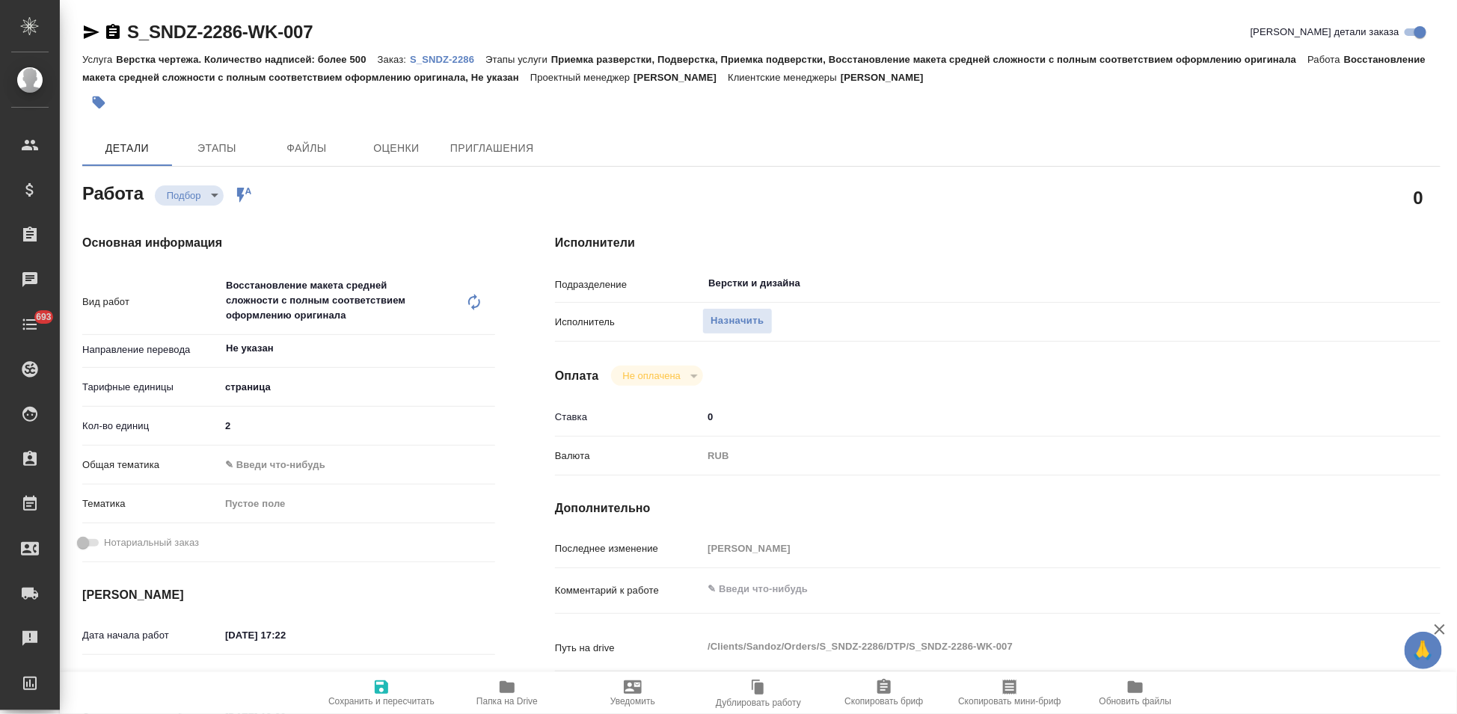
type textarea "x"
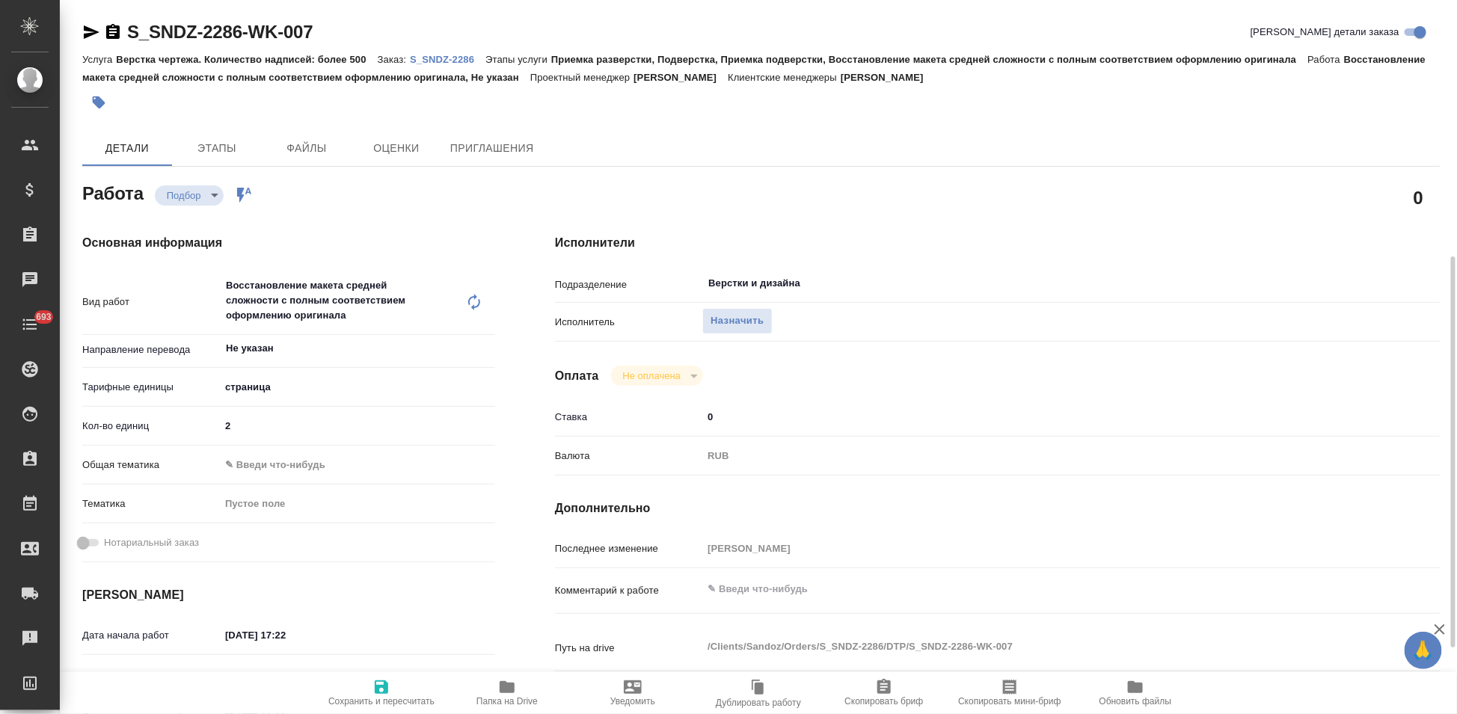
scroll to position [249, 0]
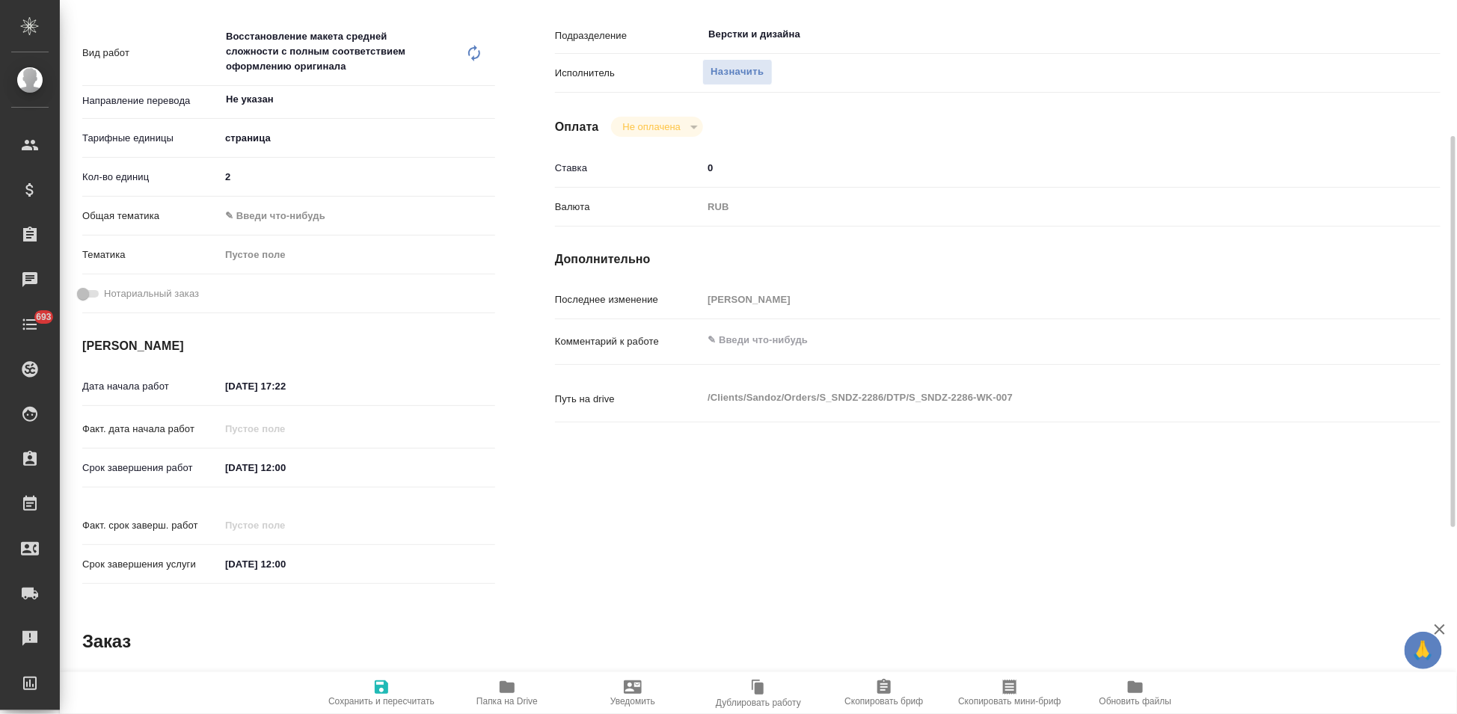
type textarea "x"
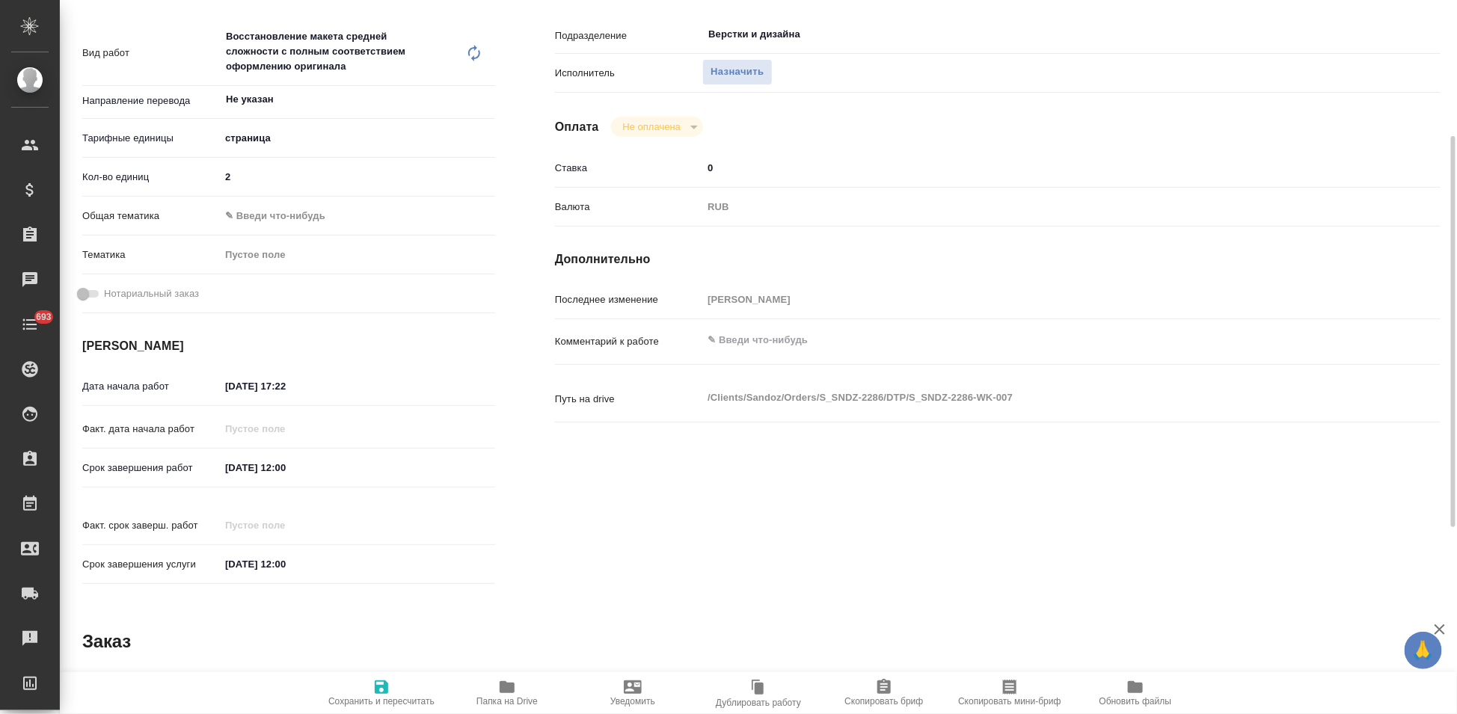
type textarea "x"
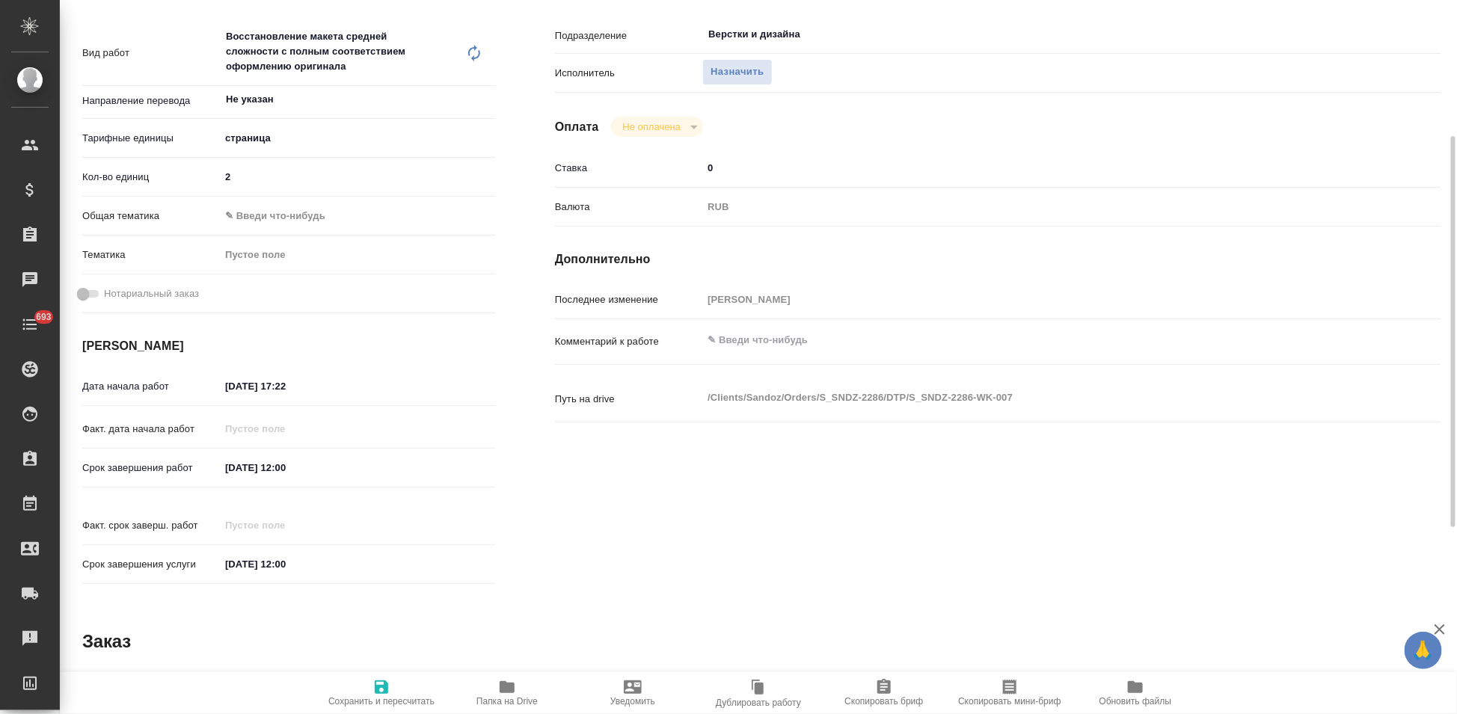
click at [334, 467] on input "15.08.2025 12:00" at bounding box center [285, 468] width 131 height 22
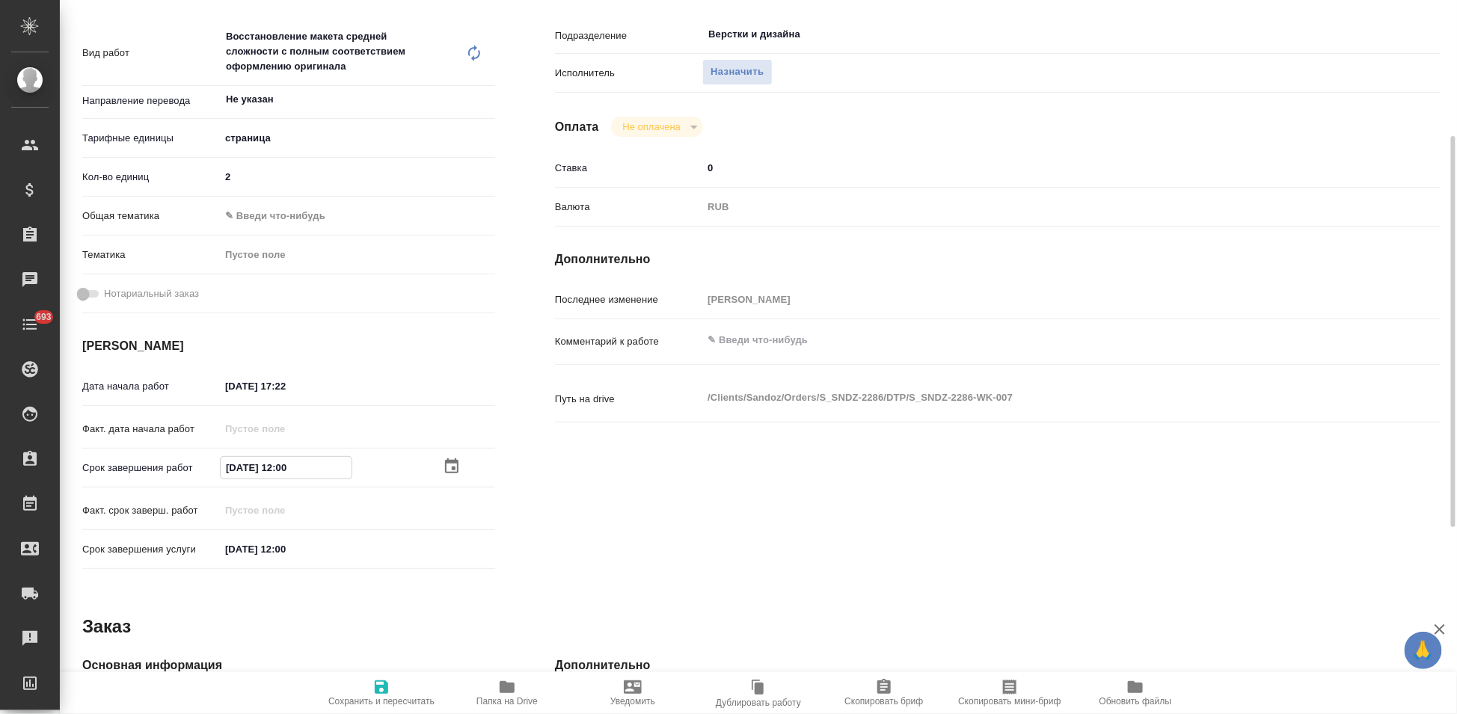
type textarea "x"
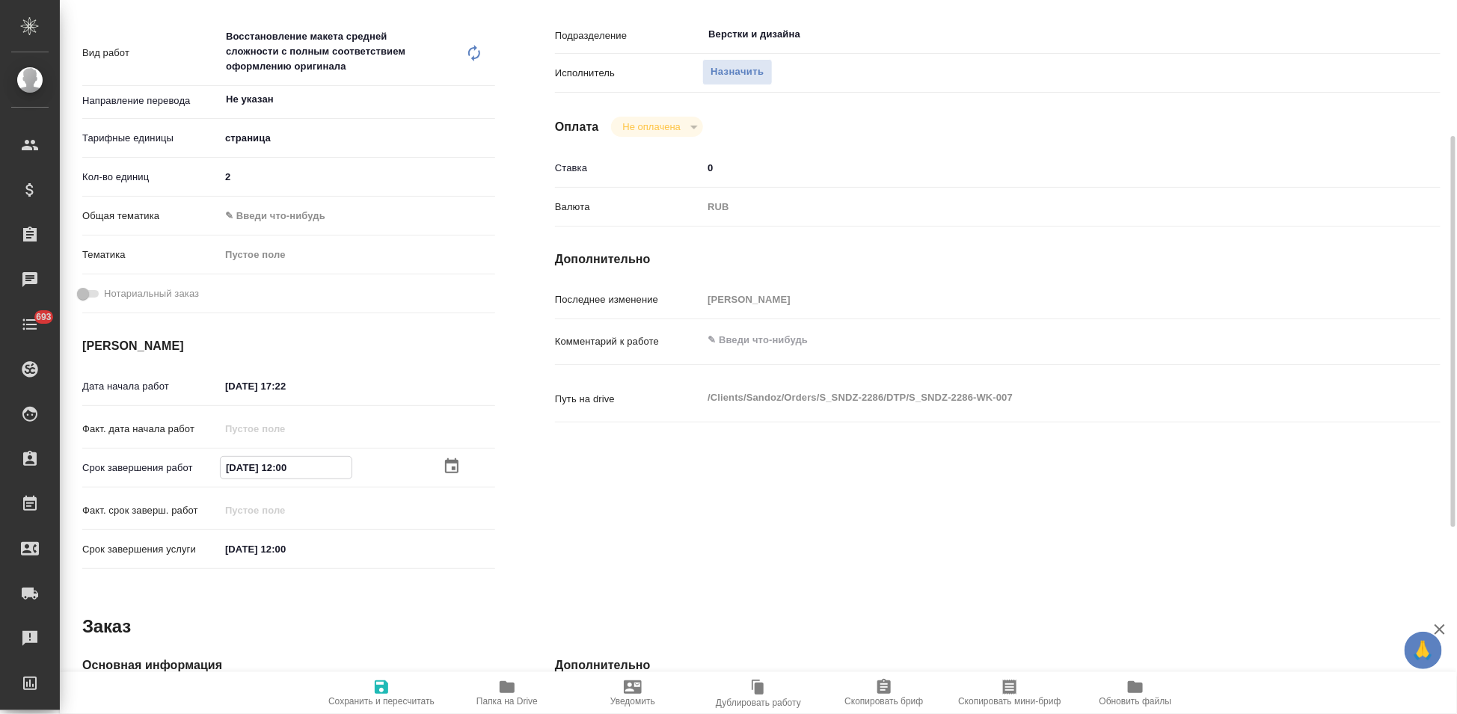
click at [459, 462] on icon "button" at bounding box center [452, 467] width 18 height 18
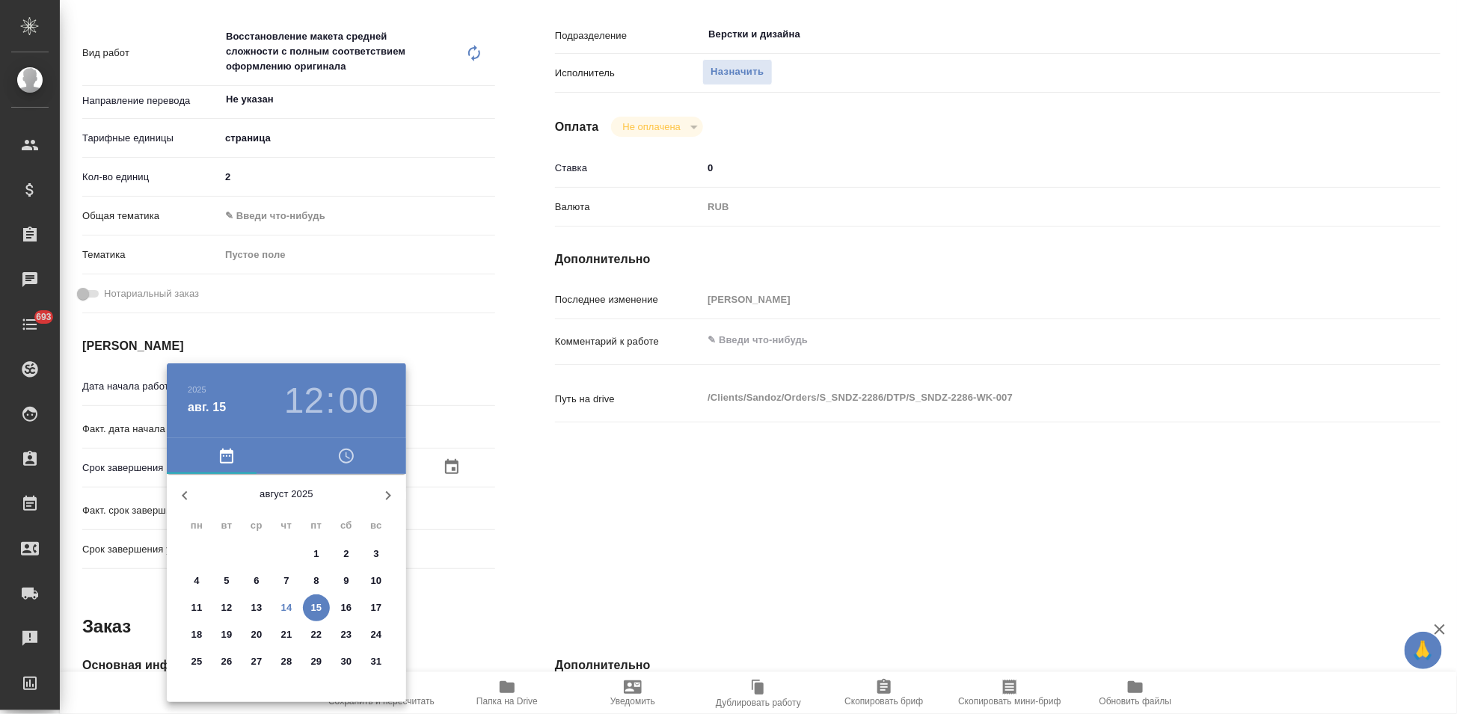
type textarea "x"
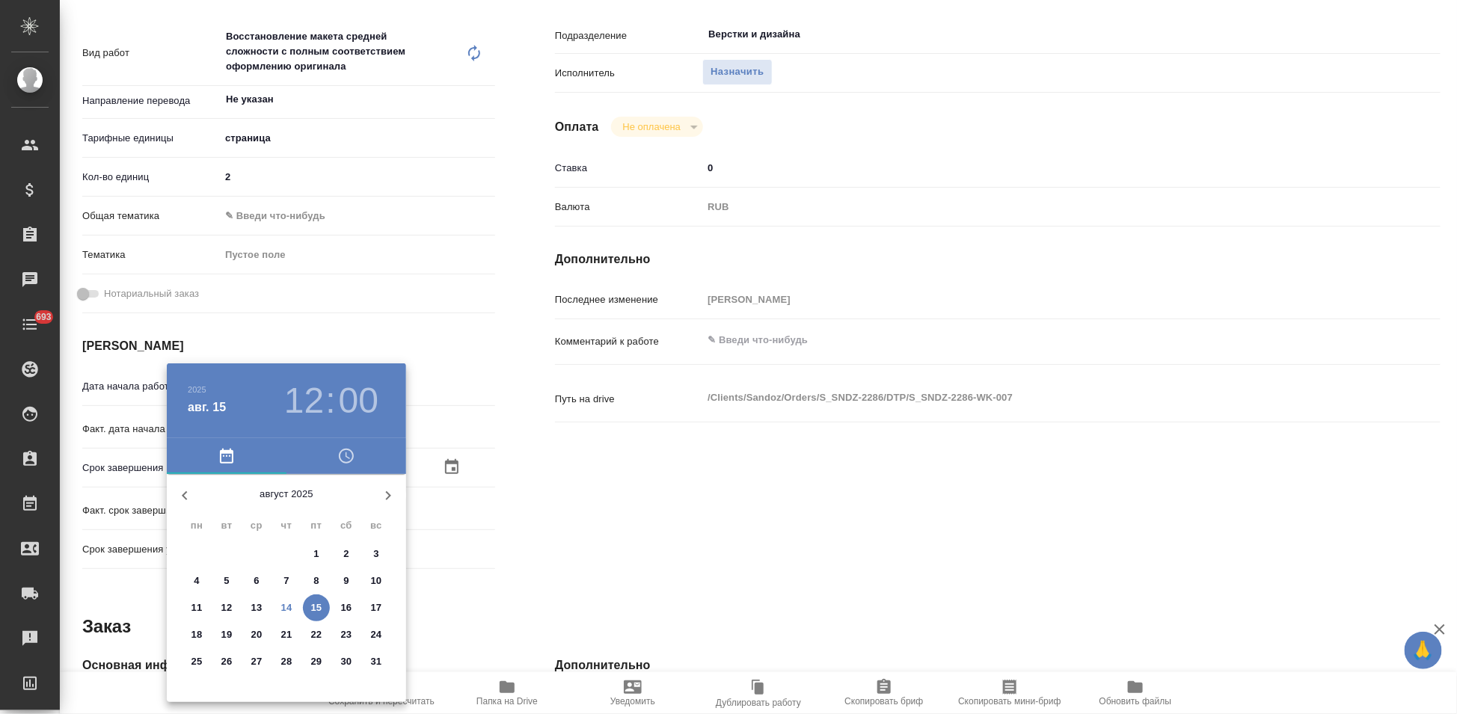
click at [281, 605] on p "14" at bounding box center [286, 608] width 11 height 15
type textarea "x"
type input "14.08.2025 12:00"
type textarea "x"
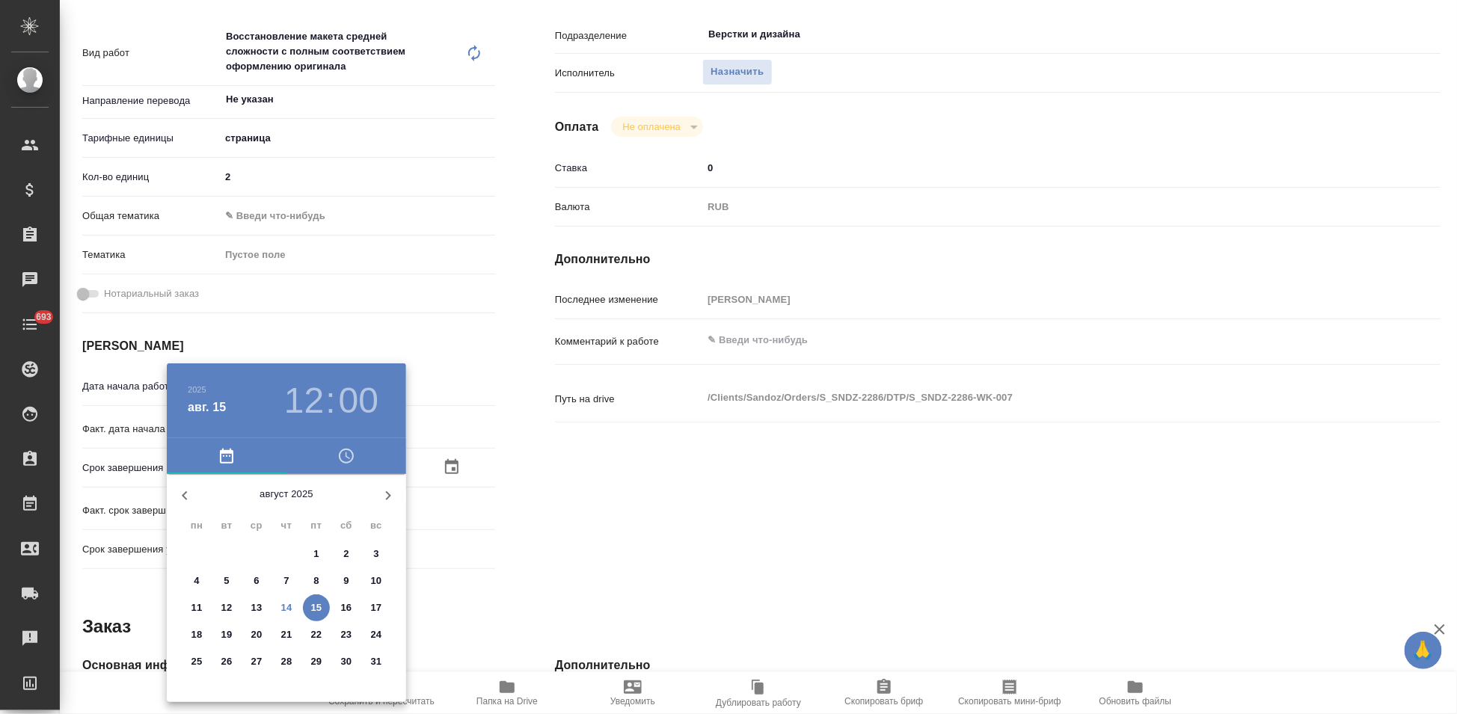
type textarea "x"
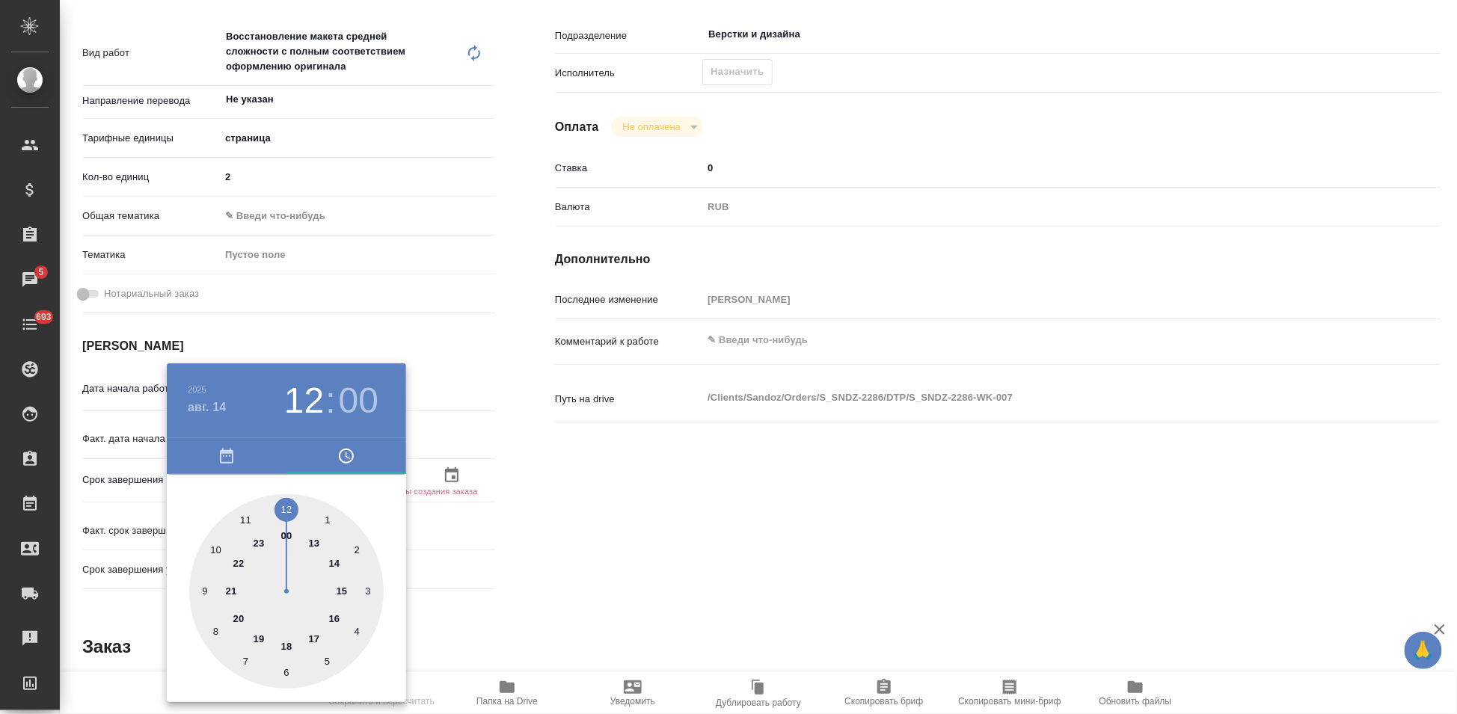
type textarea "x"
type input "14.08.2025 15:00"
type textarea "x"
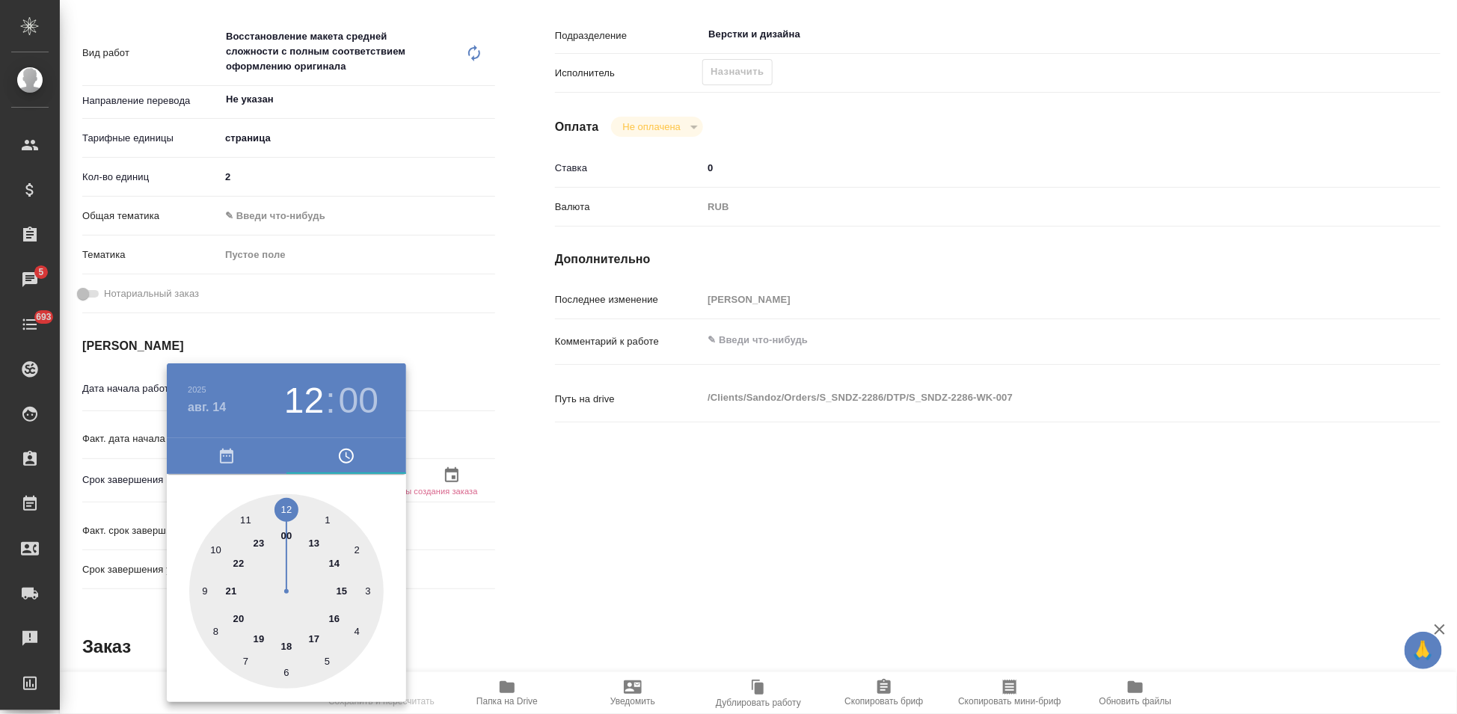
type textarea "x"
type input "14.08.2025 16:00"
type textarea "x"
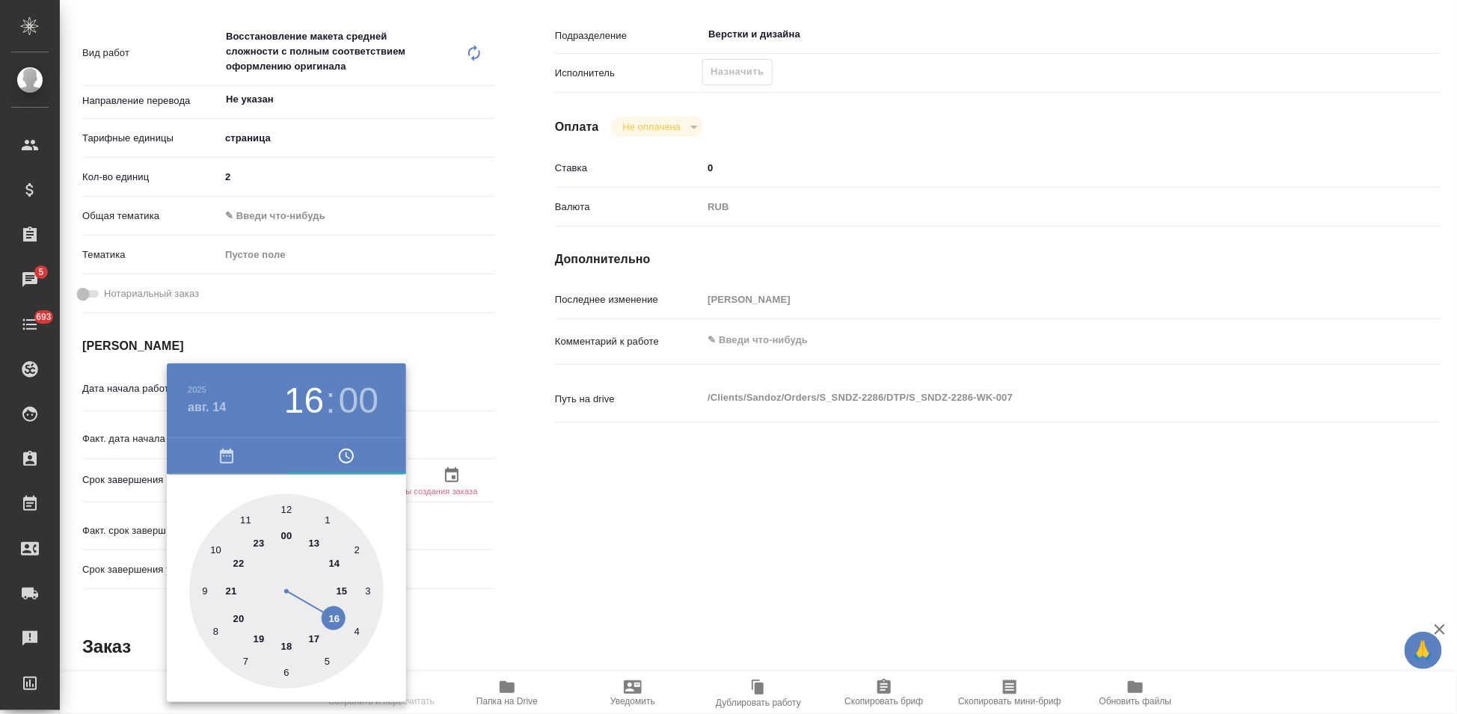
type textarea "x"
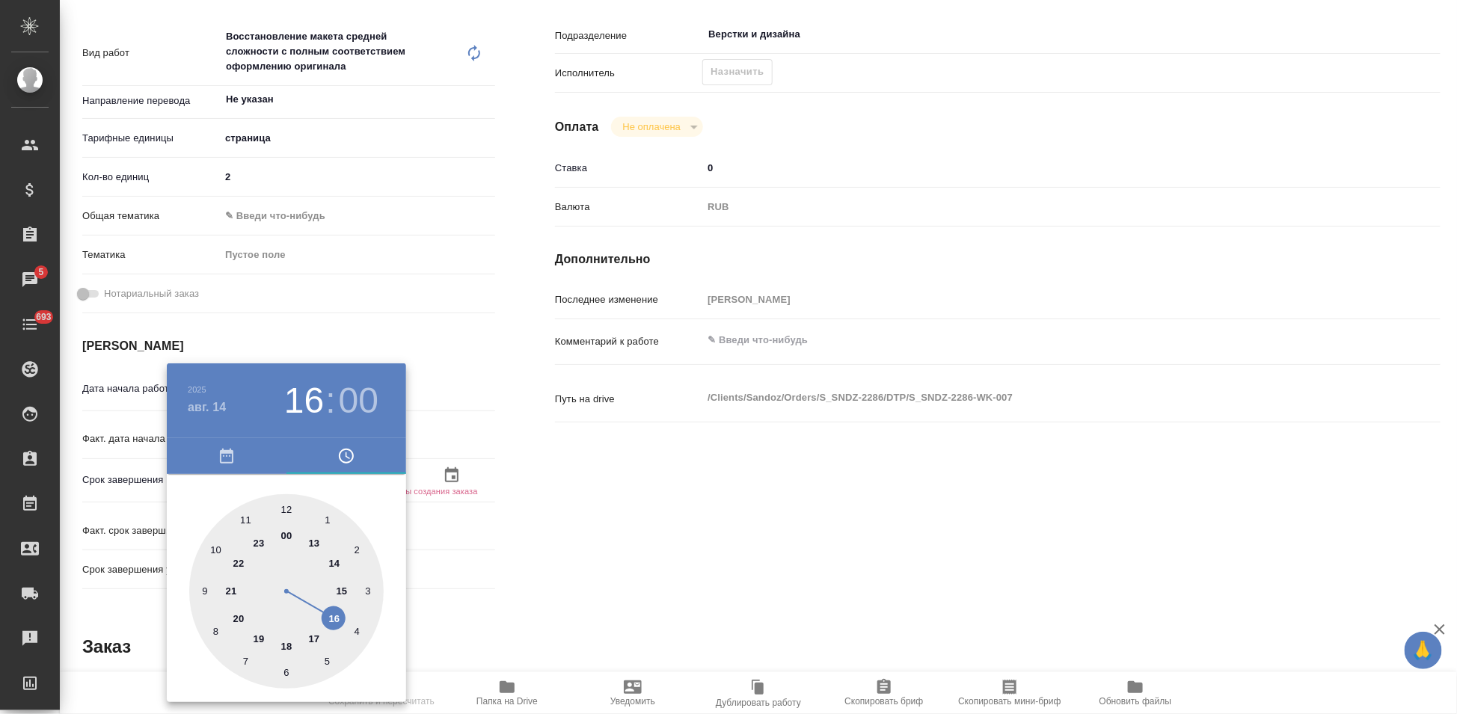
type textarea "x"
type input "14.08.2025 17:00"
type textarea "x"
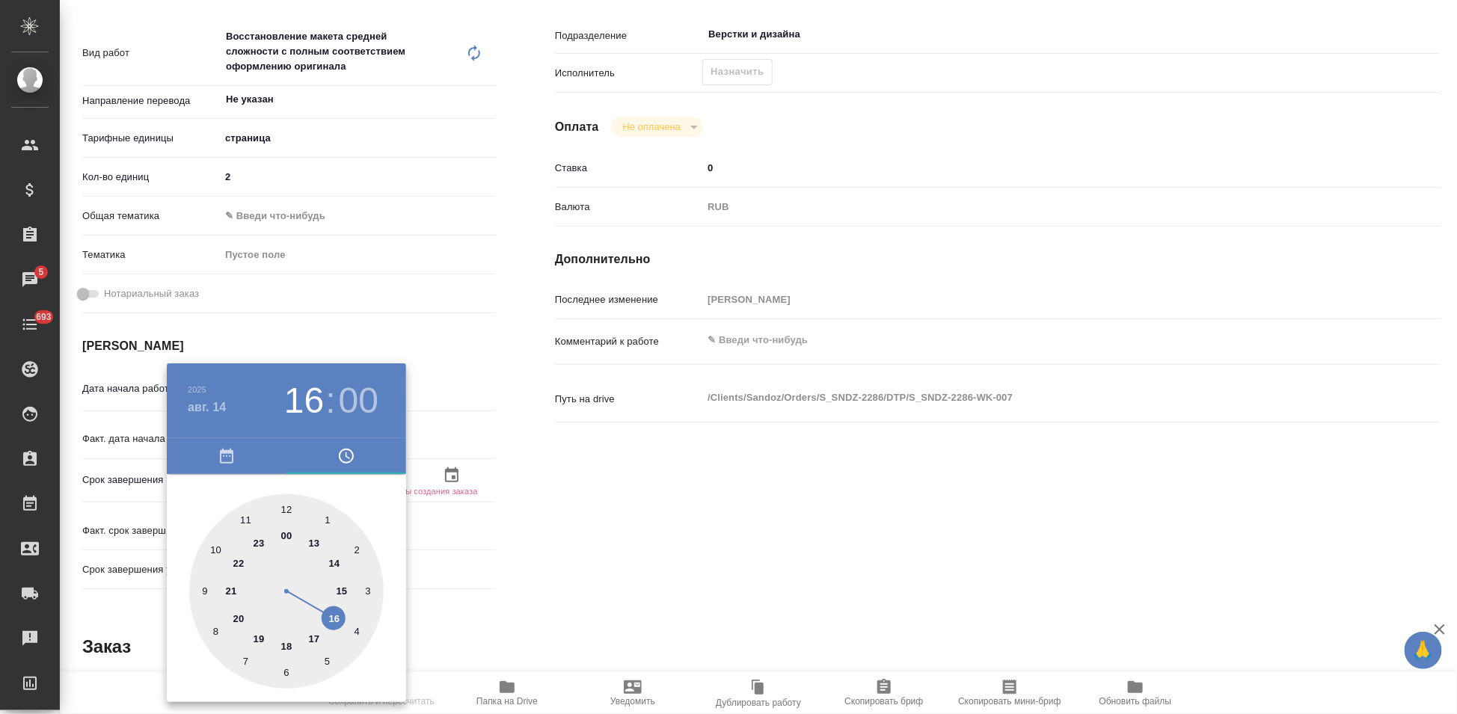
type textarea "x"
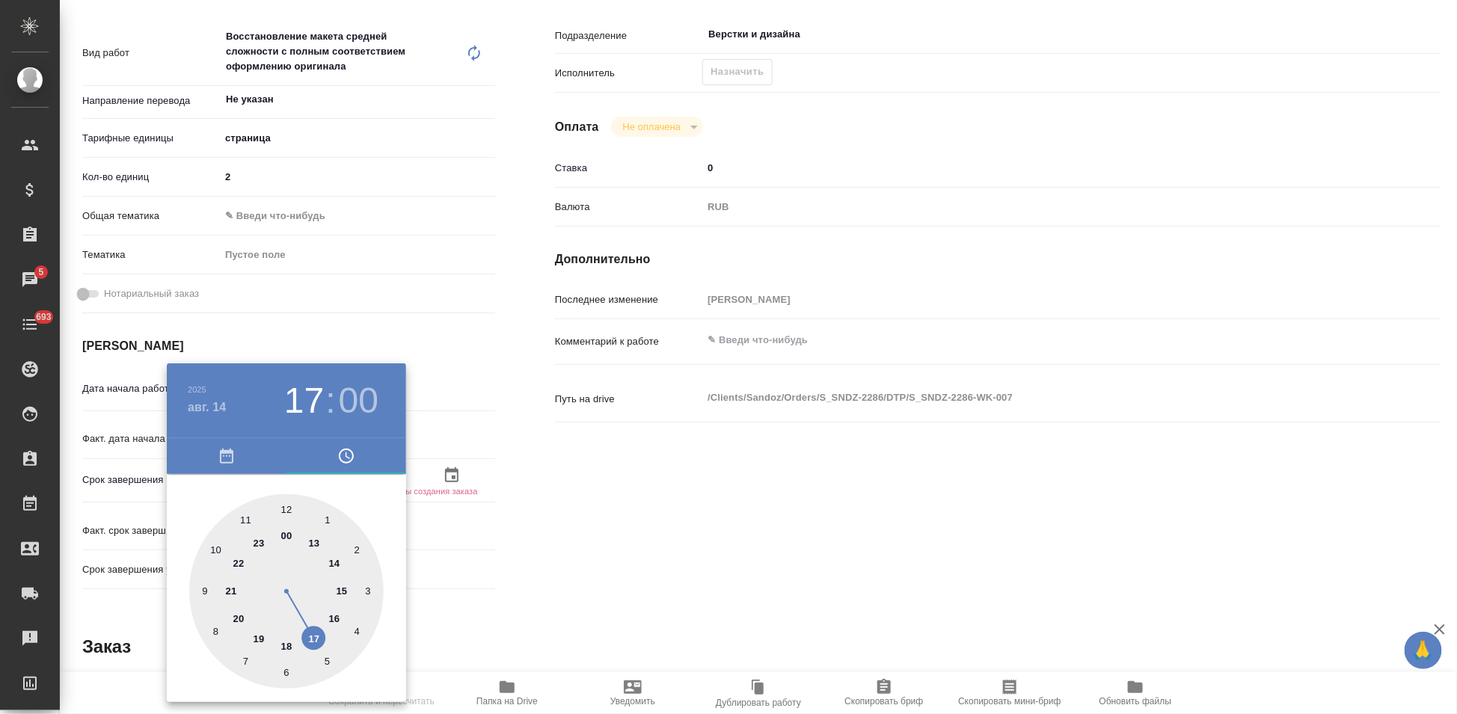
type textarea "x"
type input "14.08.2025 18:00"
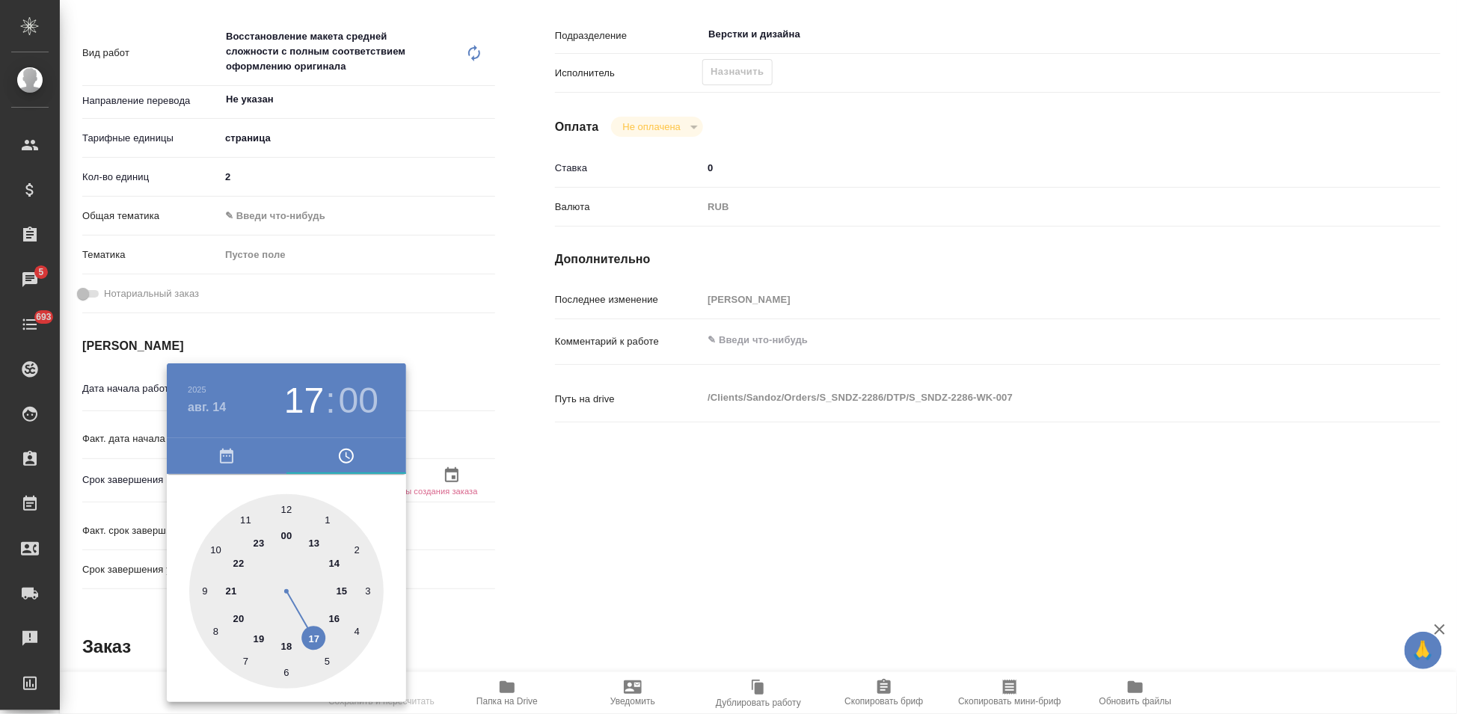
type textarea "x"
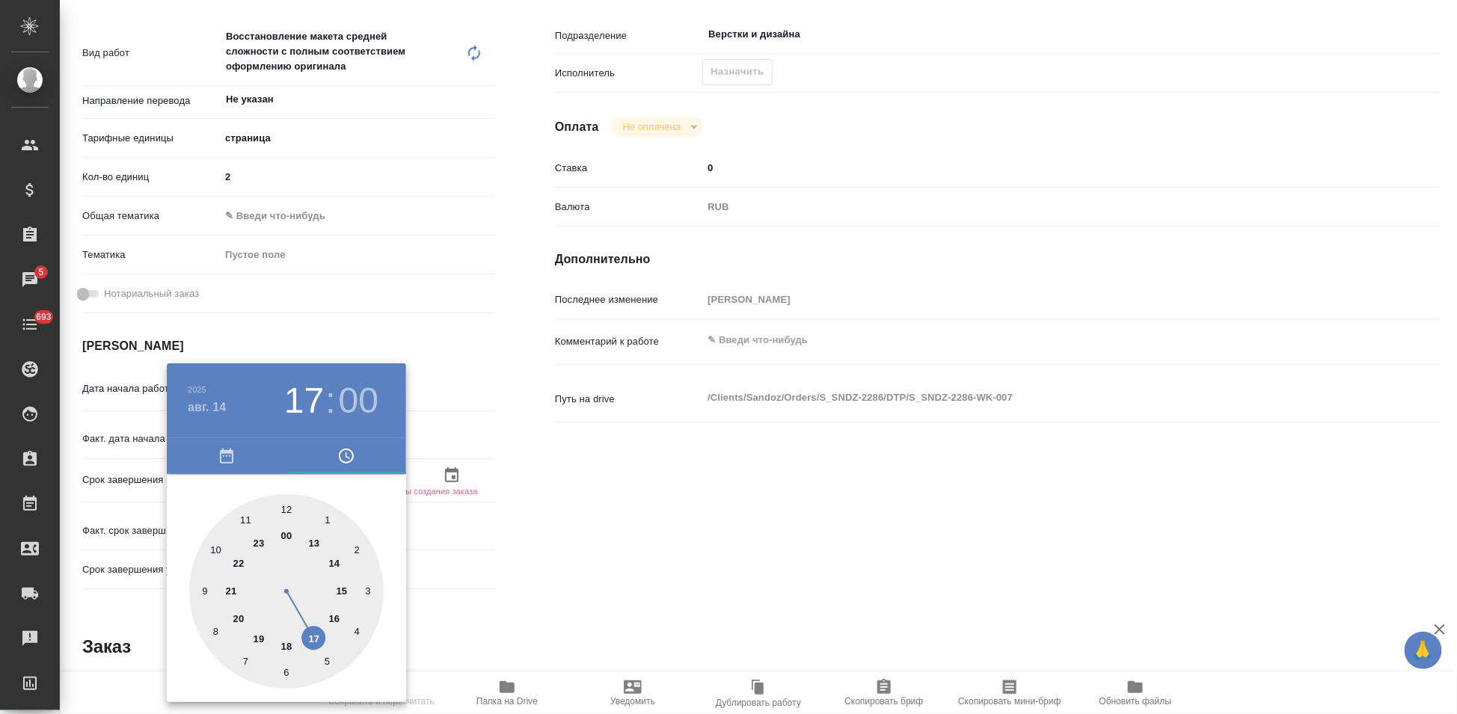
type textarea "x"
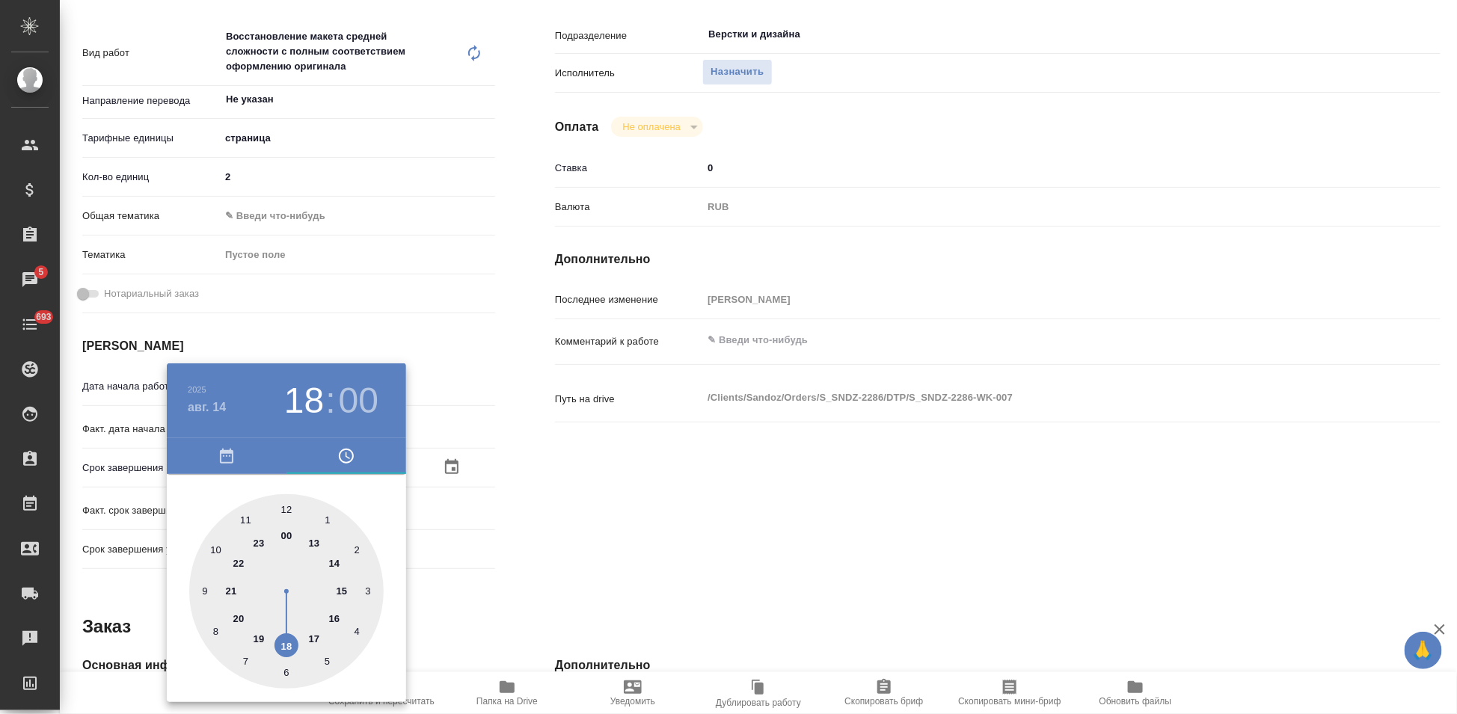
drag, startPoint x: 295, startPoint y: 516, endPoint x: 289, endPoint y: 640, distance: 124.3
click at [289, 640] on div at bounding box center [286, 591] width 194 height 194
type textarea "x"
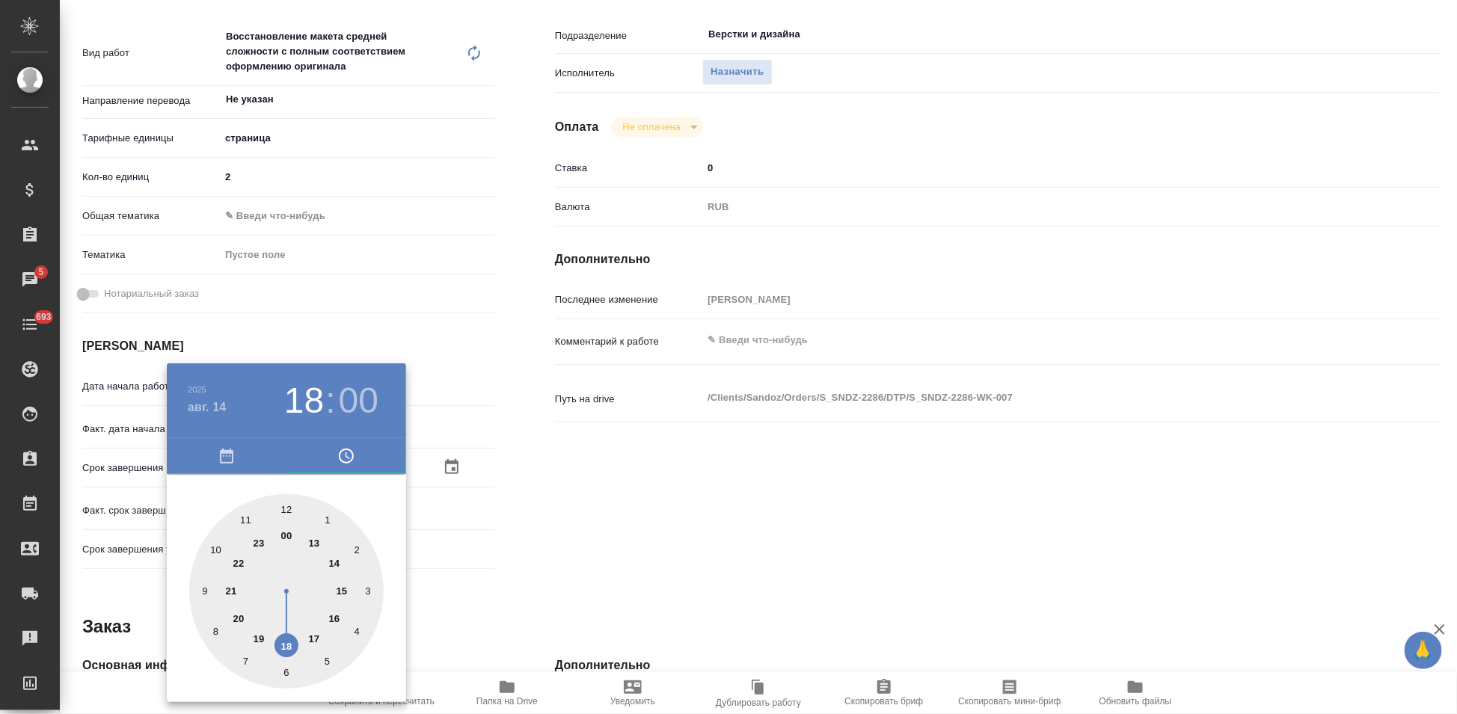
type textarea "x"
type input "14.08.2025 18:57"
type textarea "x"
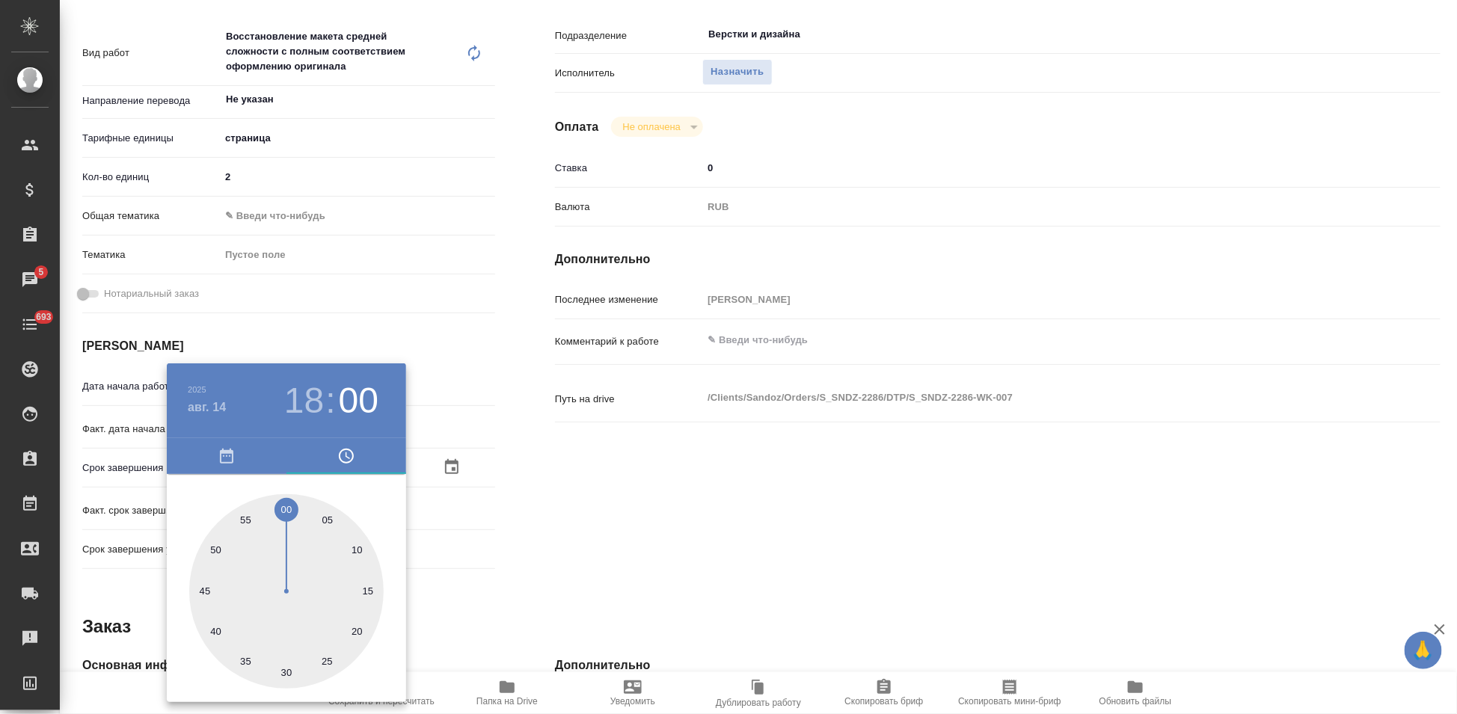
type textarea "x"
type input "14.08.2025 18:48"
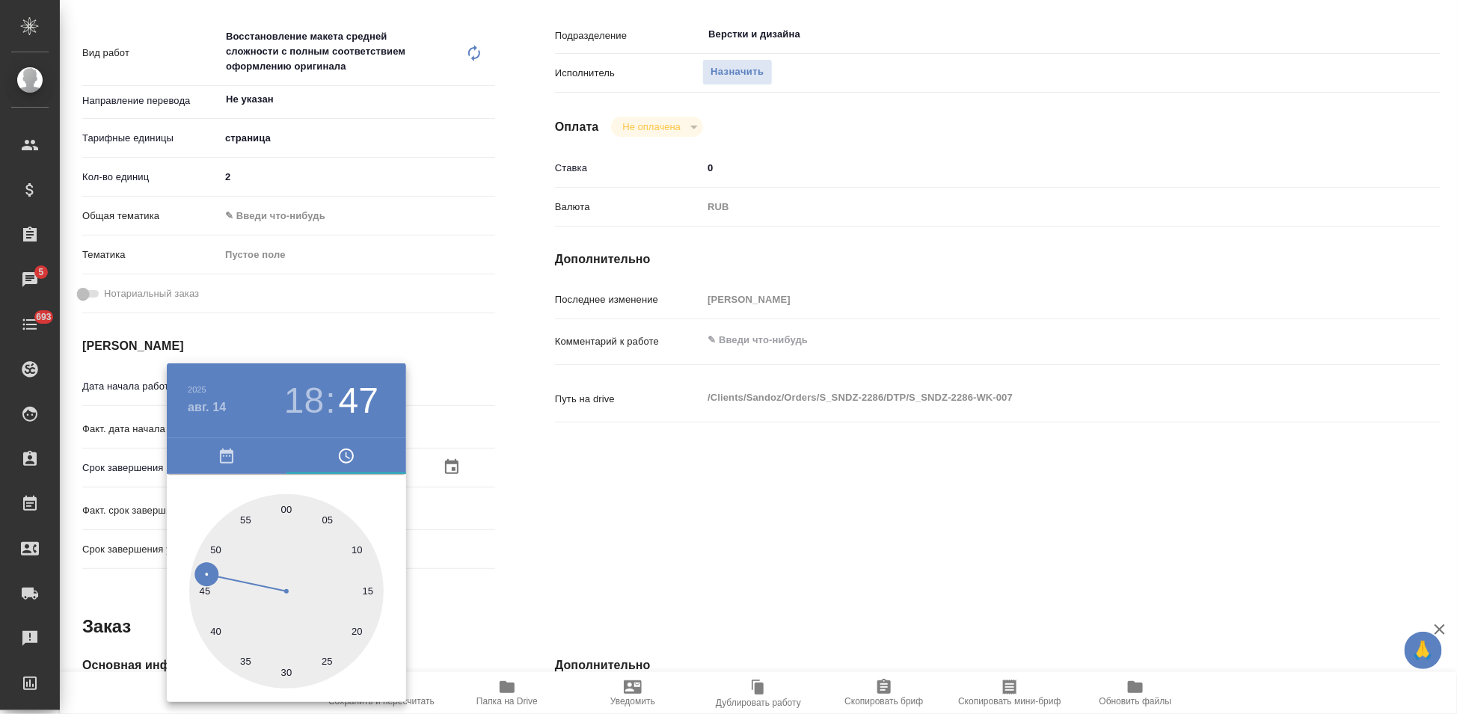
type textarea "x"
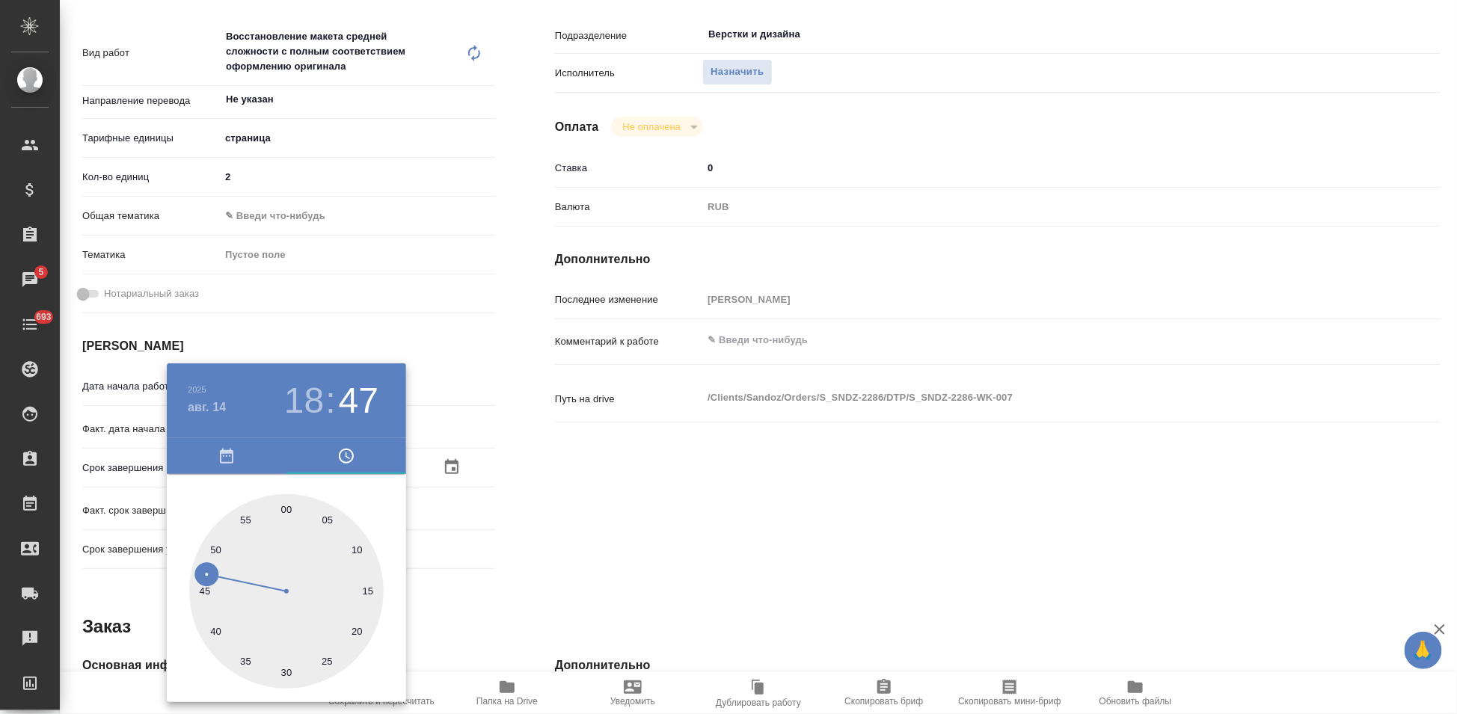
type input "14.08.2025 18:47"
type textarea "x"
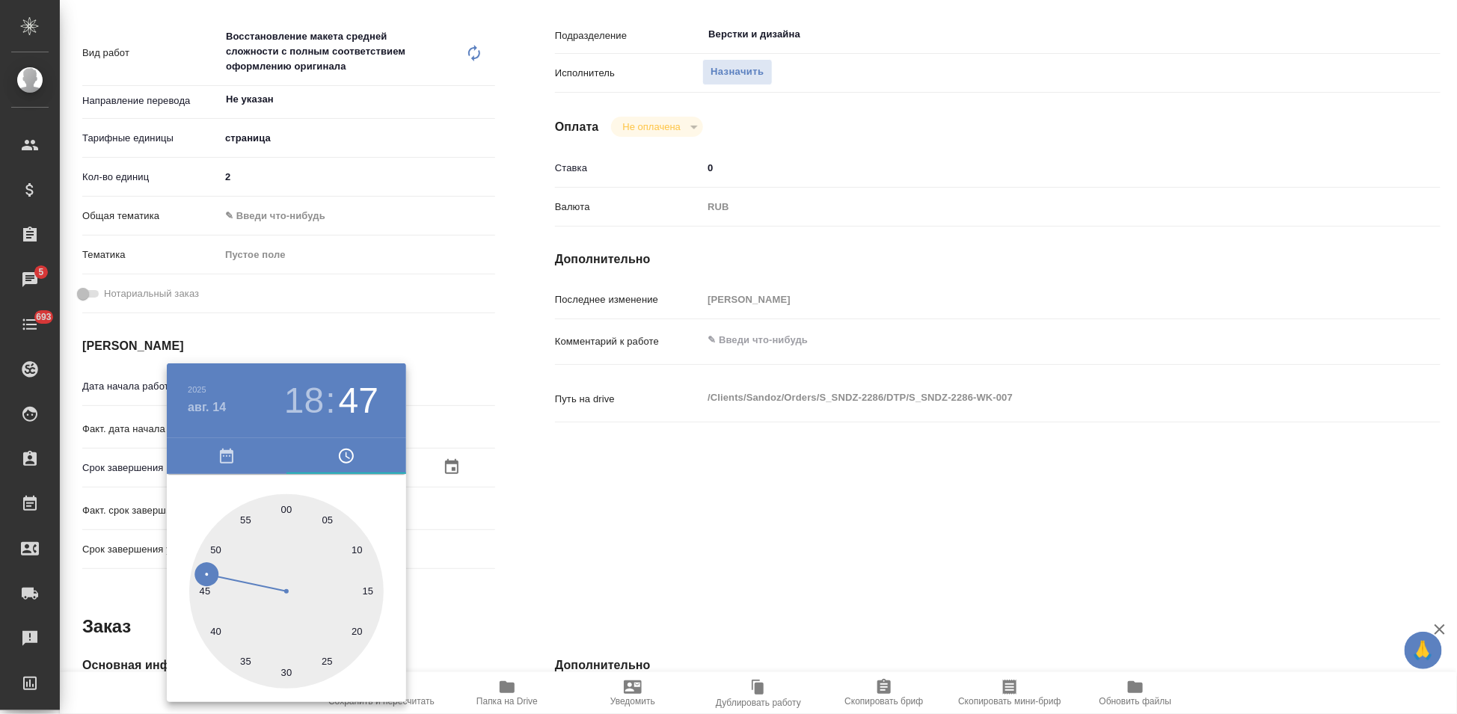
type textarea "x"
type input "14.08.2025 18:46"
type textarea "x"
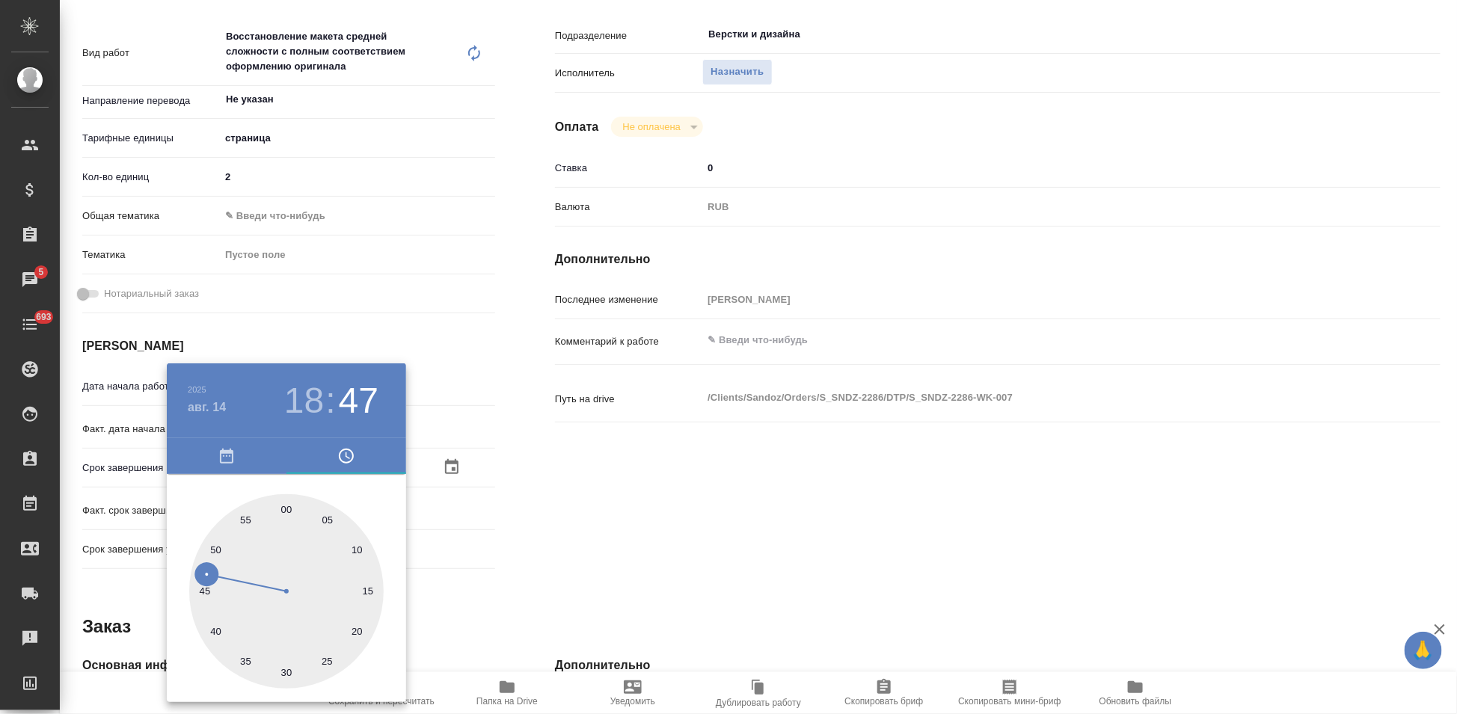
type textarea "x"
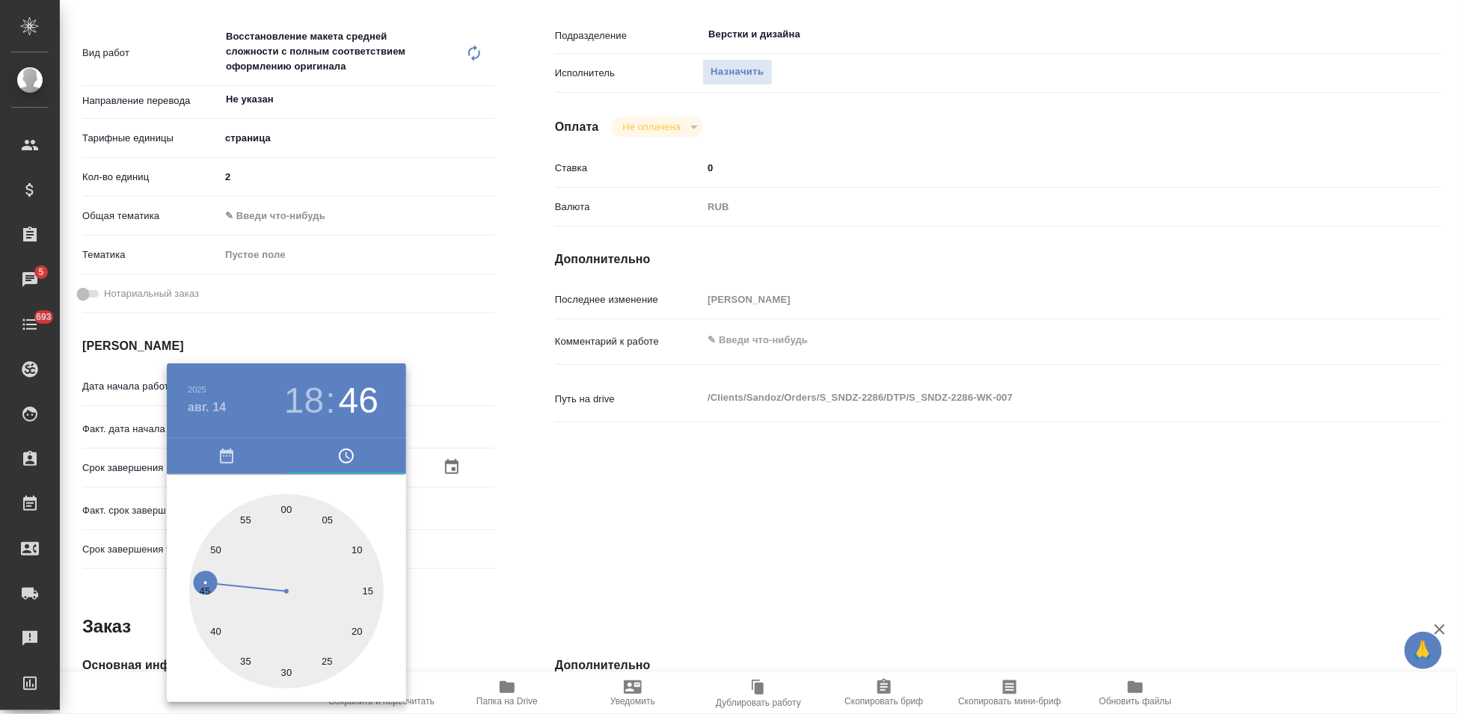
type textarea "x"
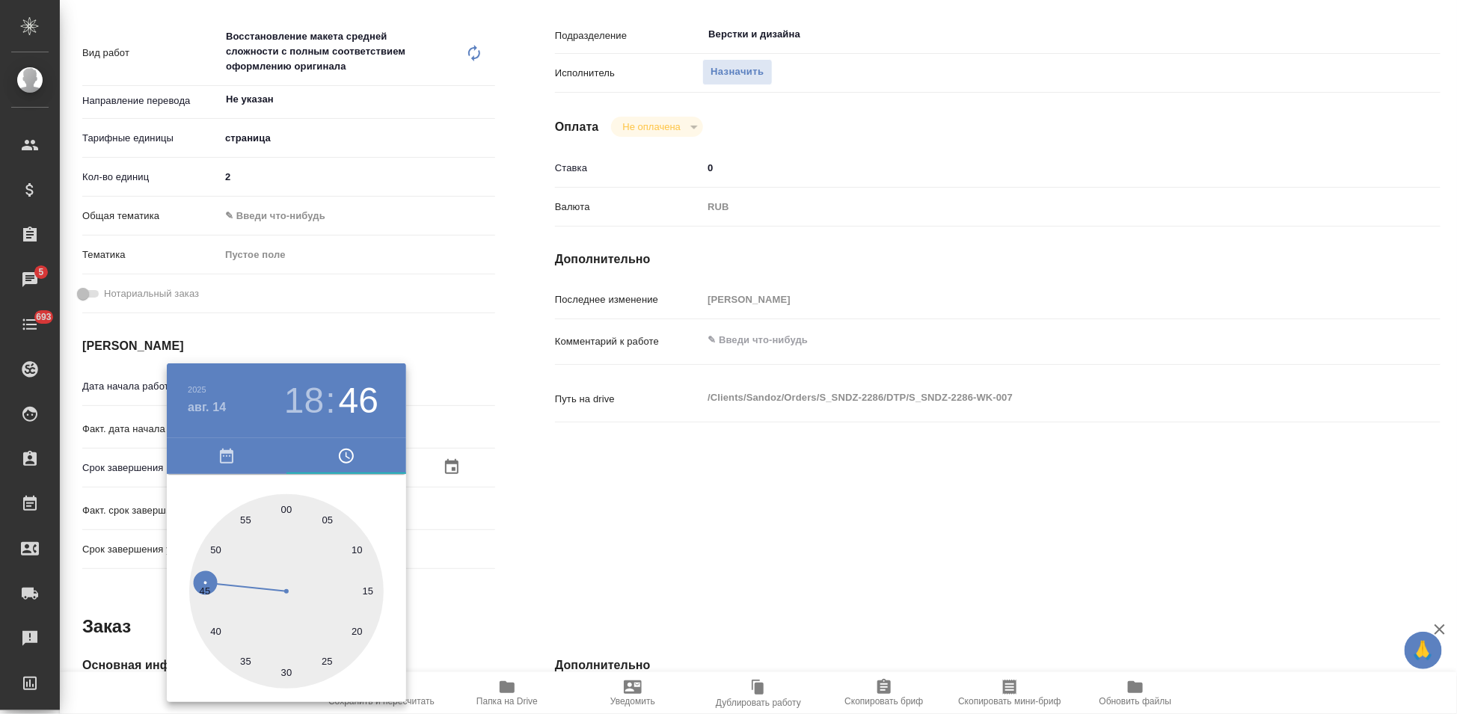
type textarea "x"
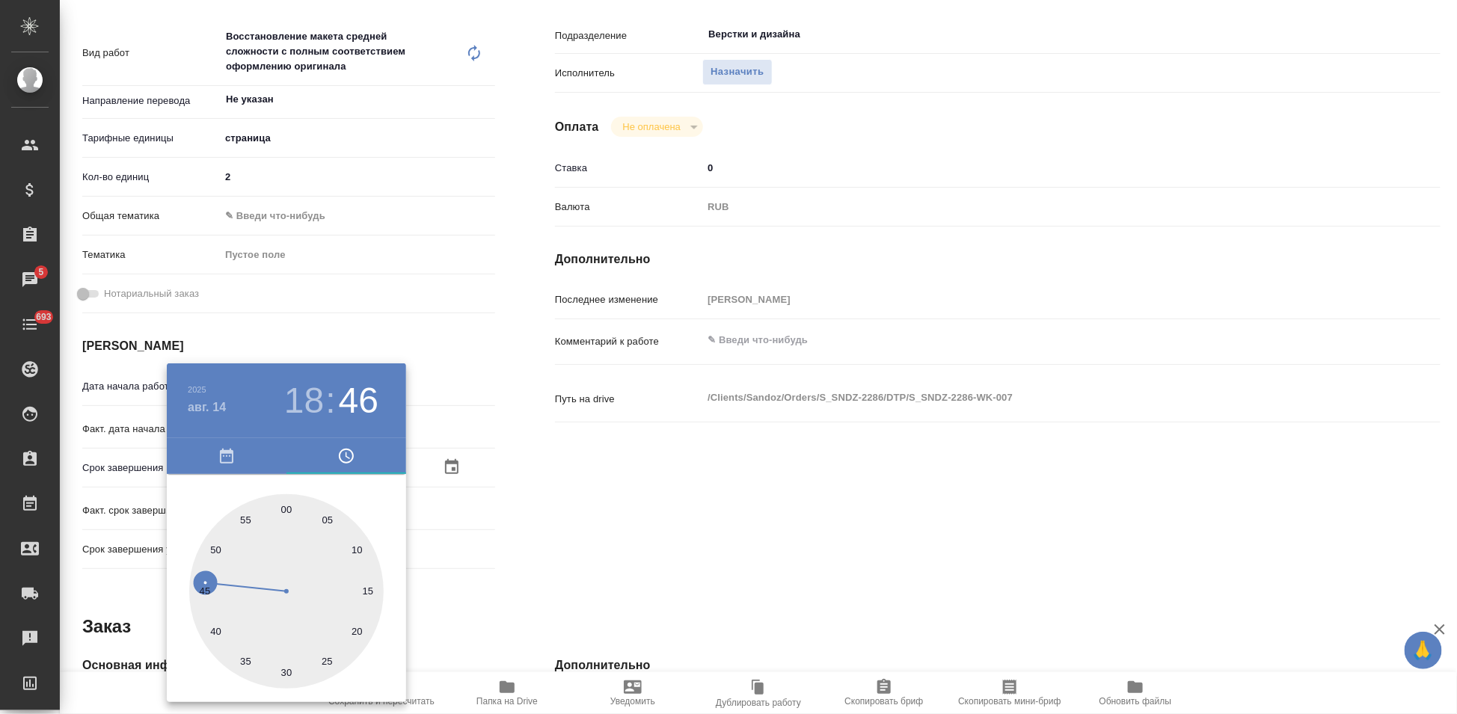
type textarea "x"
type input "14.08.2025 18:45"
type textarea "x"
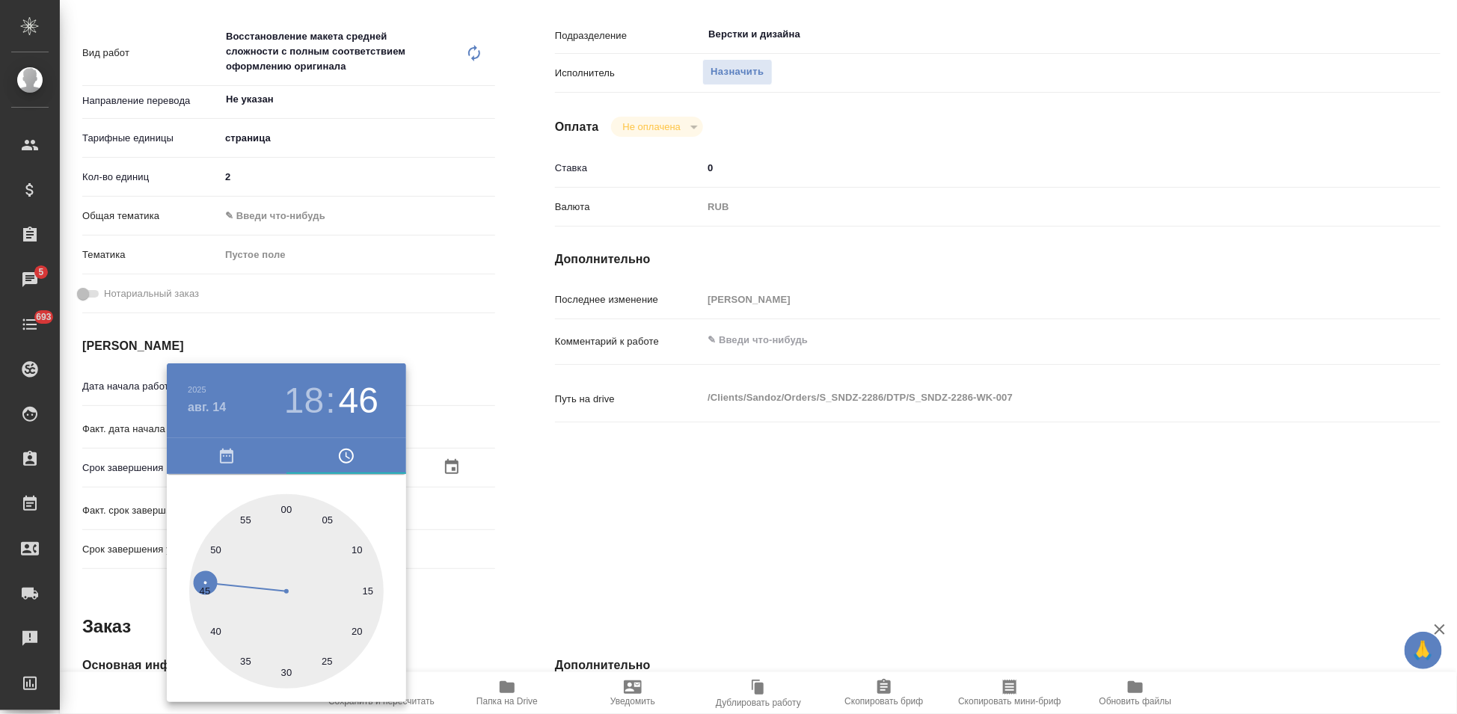
type textarea "x"
drag, startPoint x: 206, startPoint y: 560, endPoint x: 196, endPoint y: 588, distance: 29.6
click at [196, 588] on div at bounding box center [286, 591] width 194 height 194
type textarea "x"
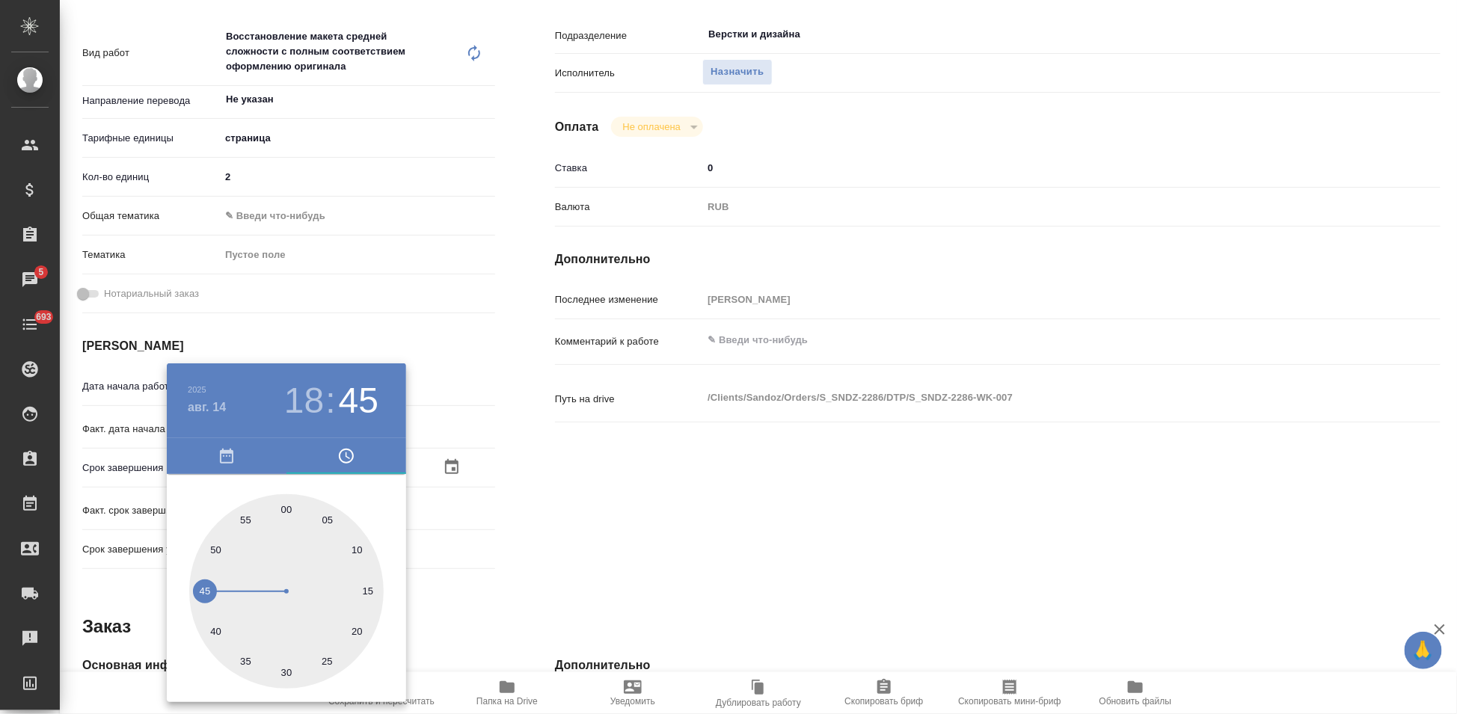
type textarea "x"
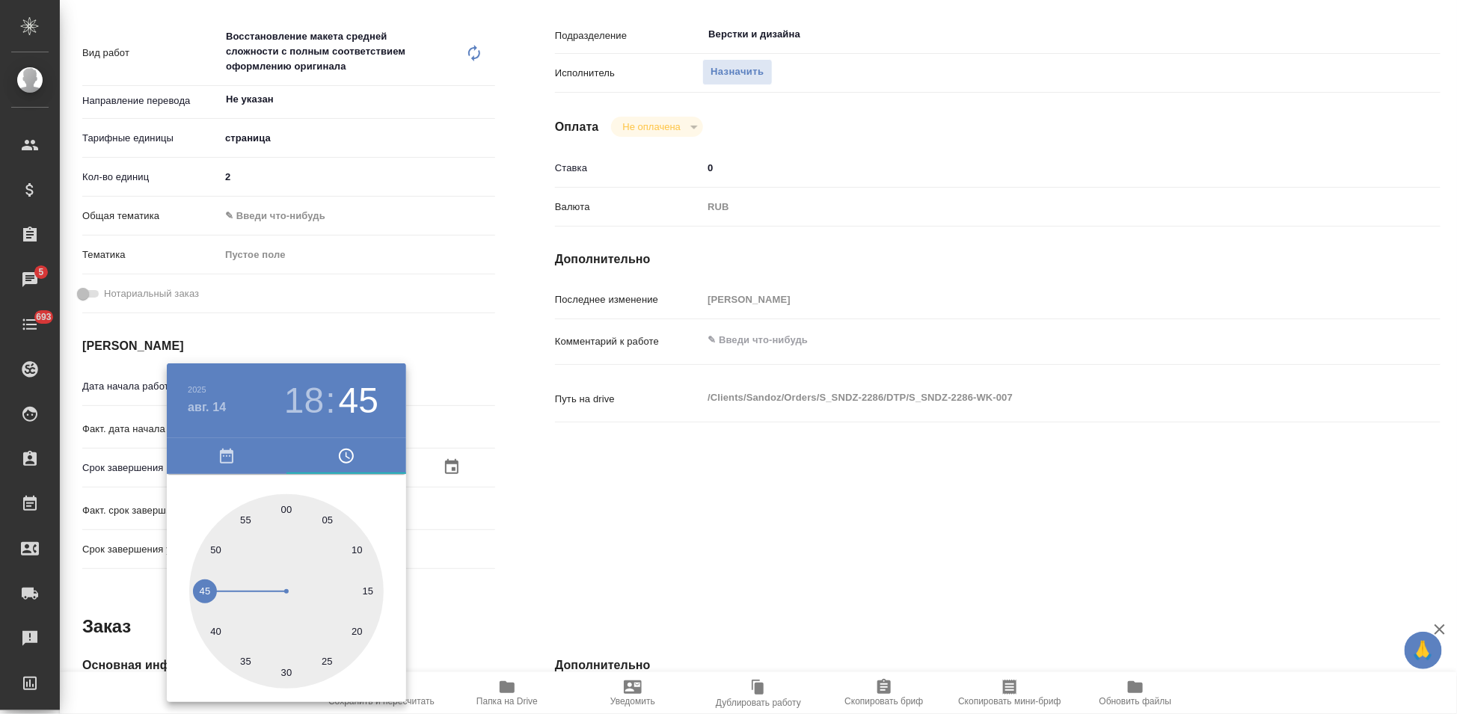
type textarea "x"
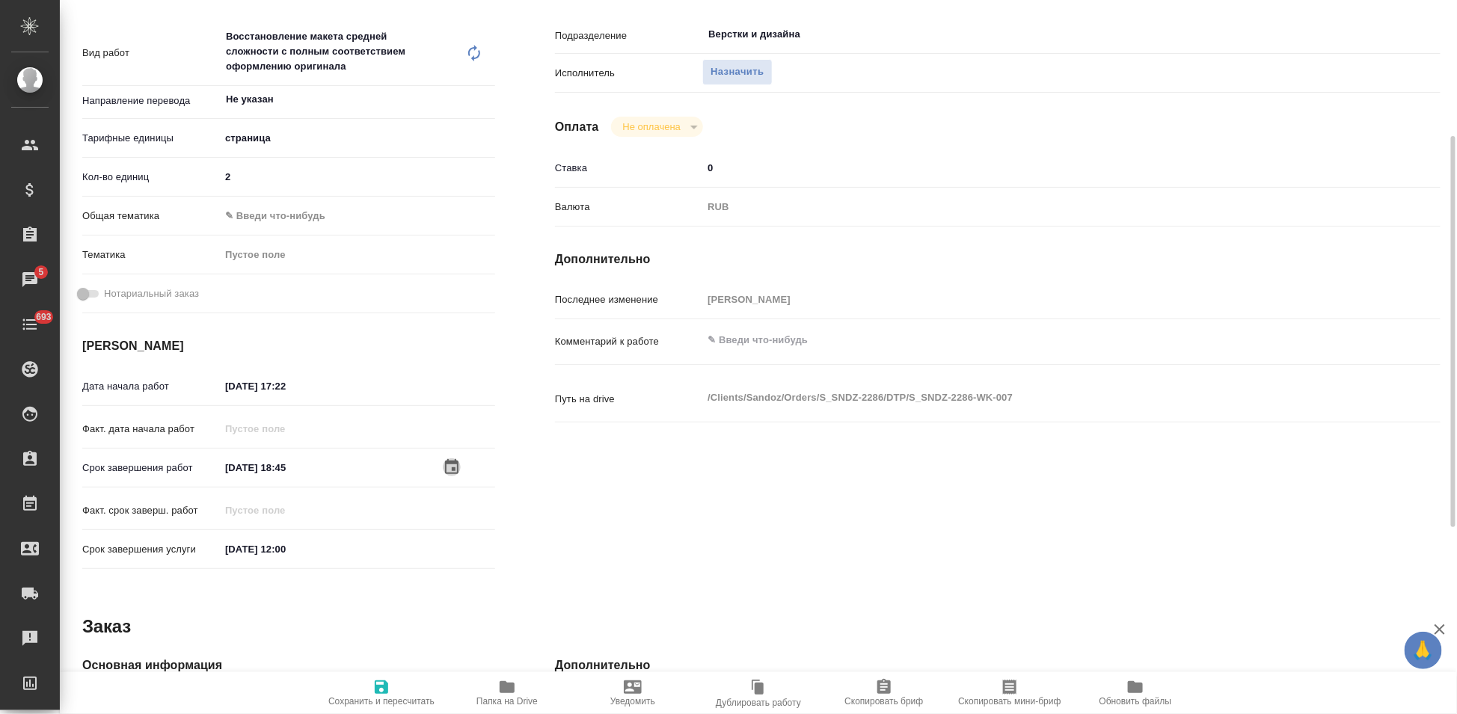
click at [375, 684] on icon "button" at bounding box center [381, 687] width 13 height 13
type textarea "x"
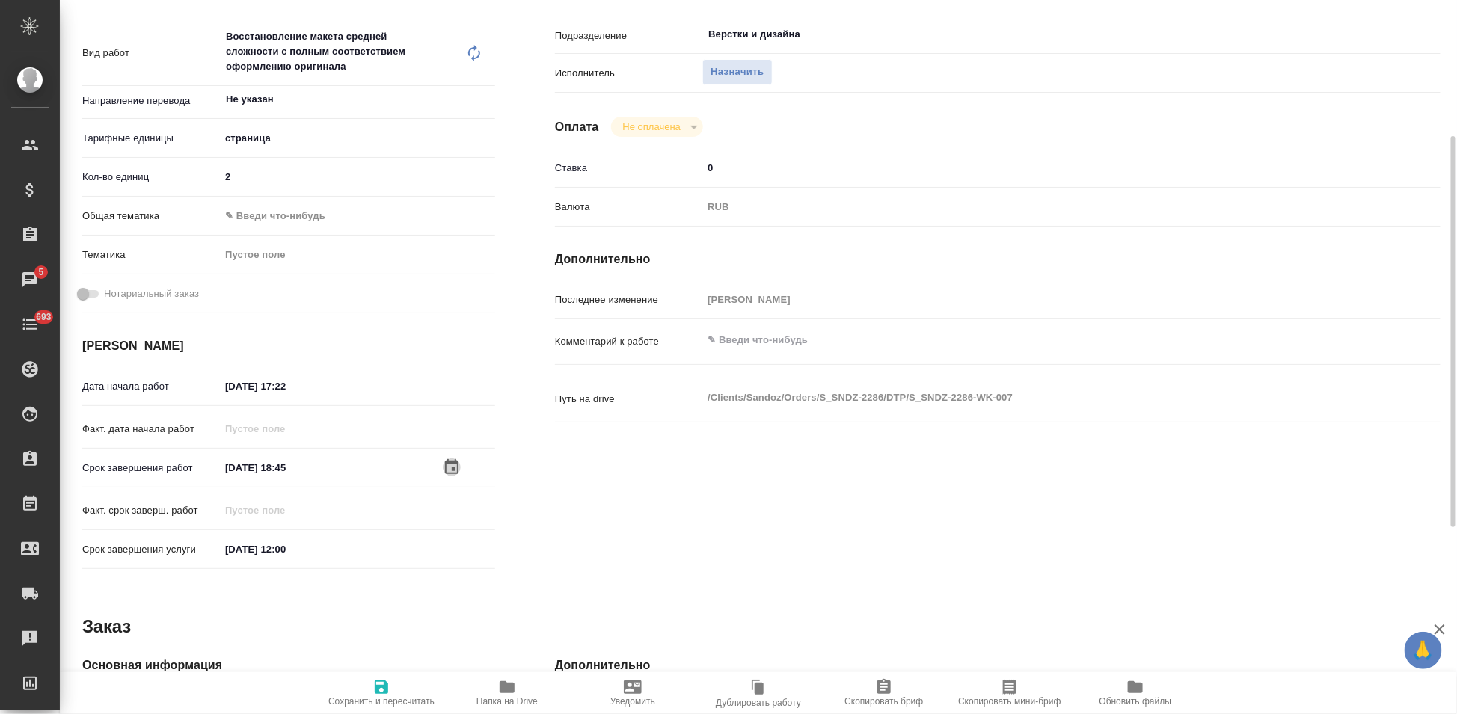
type textarea "x"
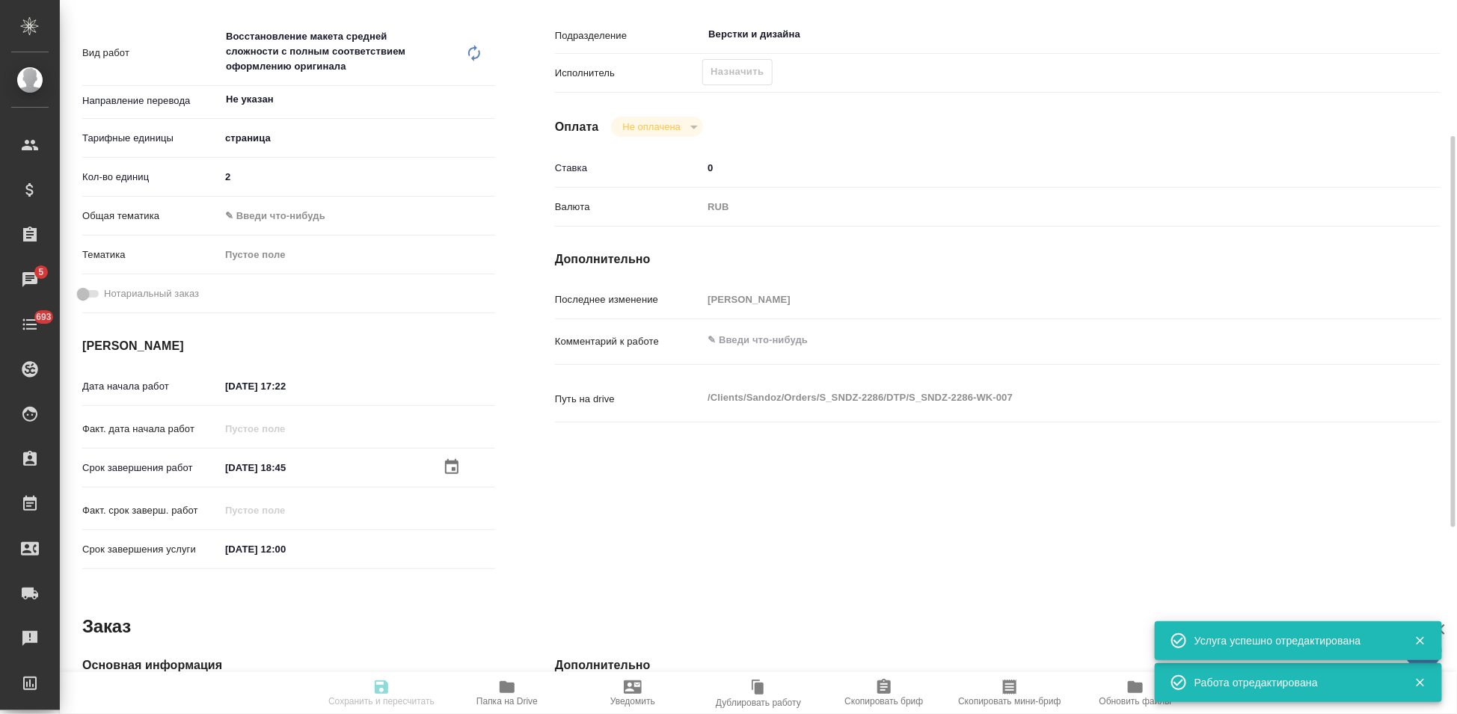
type input "recruiting"
type textarea "Восстановление макета средней сложности с полным соответствием оформлению ориги…"
type textarea "x"
type input "Не указан"
type input "5a8b1489cc6b4906c91bfdb2"
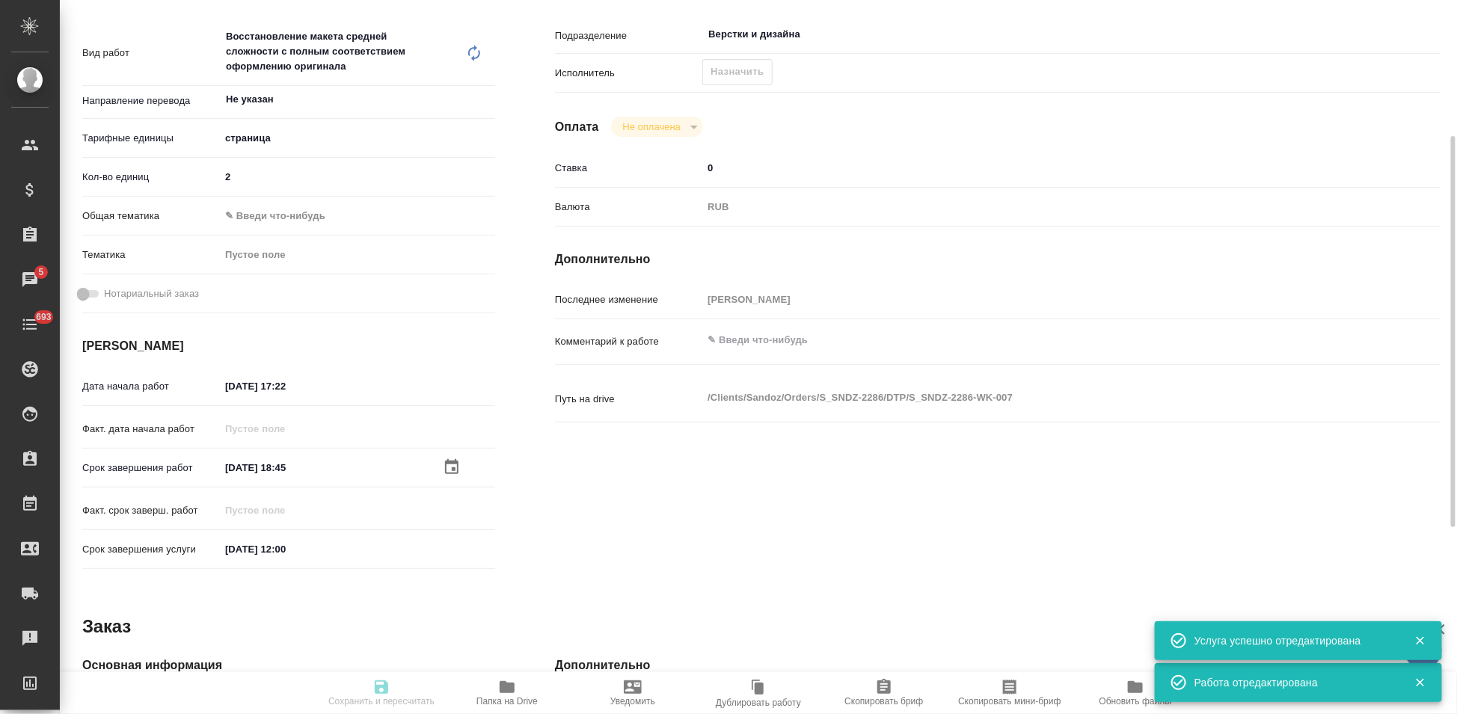
type input "2"
type input "14.08.2025 17:22"
type input "14.08.2025 18:45"
type input "15.08.2025 12:00"
type input "Верстки и дизайна"
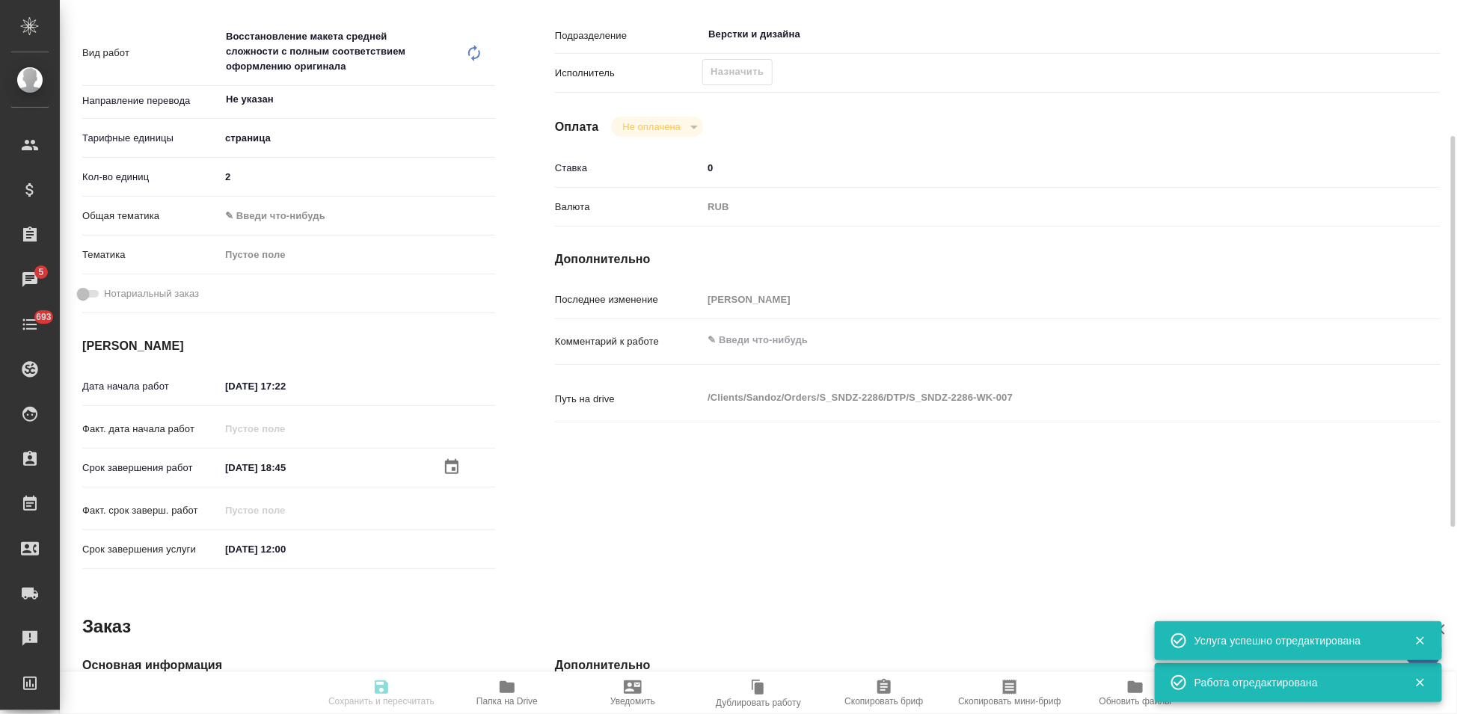
type input "notPayed"
type input "0"
type input "RUB"
type input "[PERSON_NAME]"
type textarea "x"
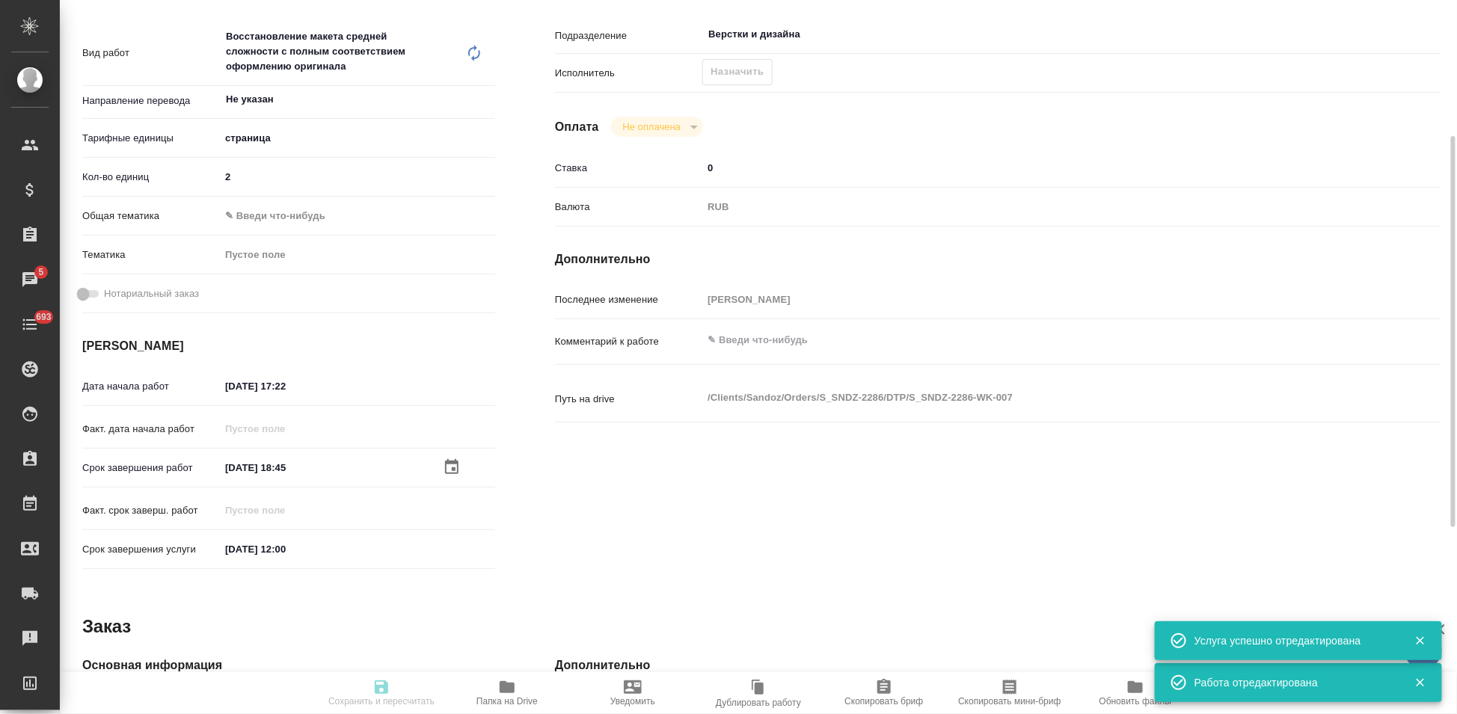
type textarea "/Clients/Sandoz/Orders/S_SNDZ-2286/DTP/S_SNDZ-2286-WK-007"
type textarea "x"
type input "S_SNDZ-2286"
type input "Верстка чертежа. Количество надписей: более 500"
type input "Приемка разверстки, Подверстка, Приемка подверстки, Восстановление макета средн…"
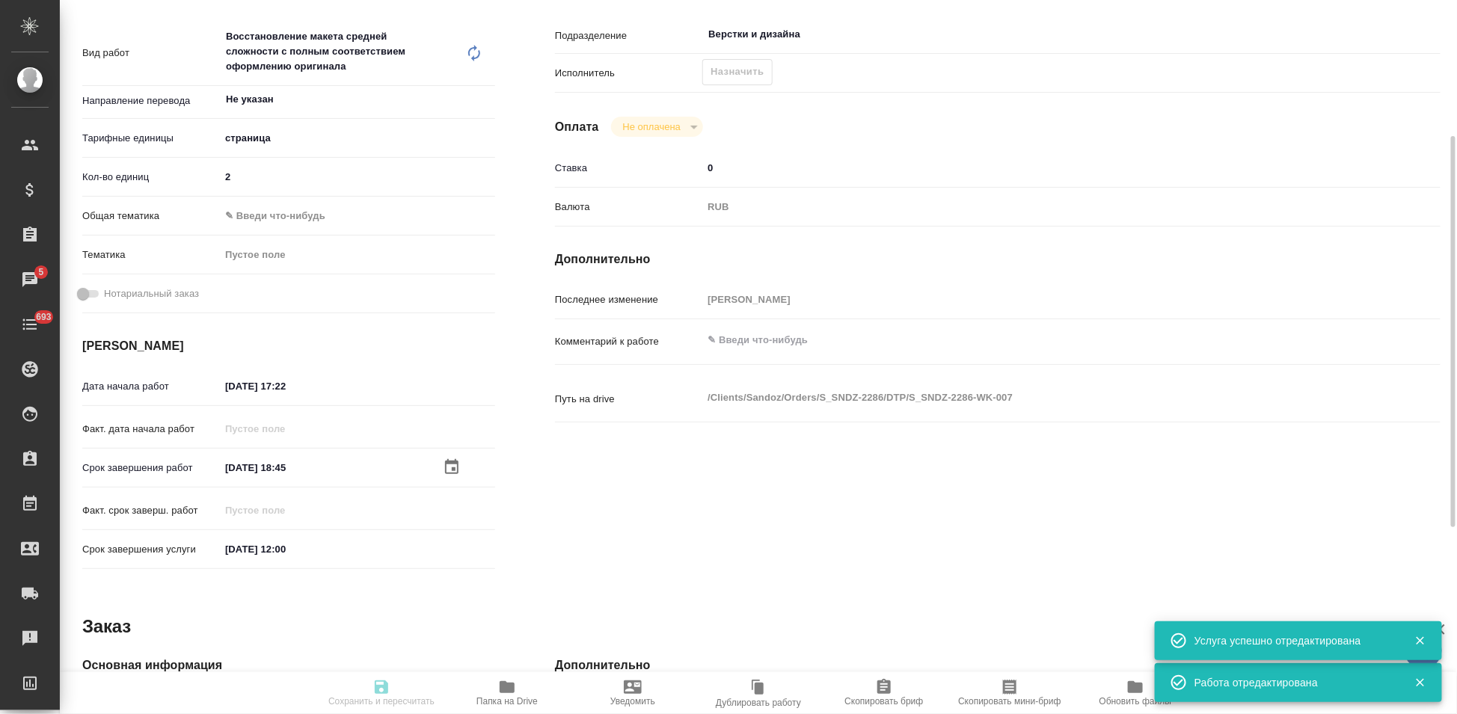
type input "[PERSON_NAME]"
type input "Арсеньева Вера"
type input "/Clients/Sandoz/Orders/S_SNDZ-2286"
type textarea "x"
type textarea "Возьмите, пожалуйста, в перевод документы во вложении. Срок – завтра 15 августа…"
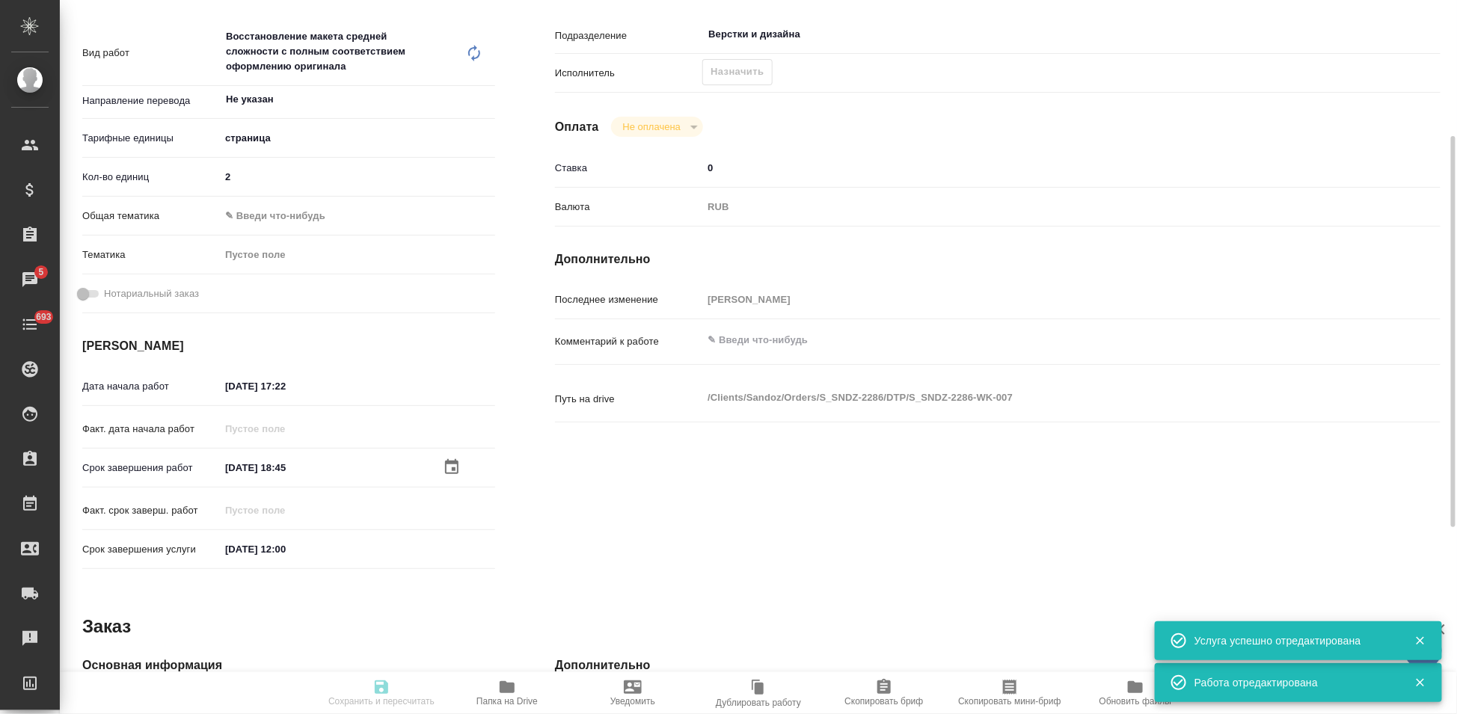
type textarea "x"
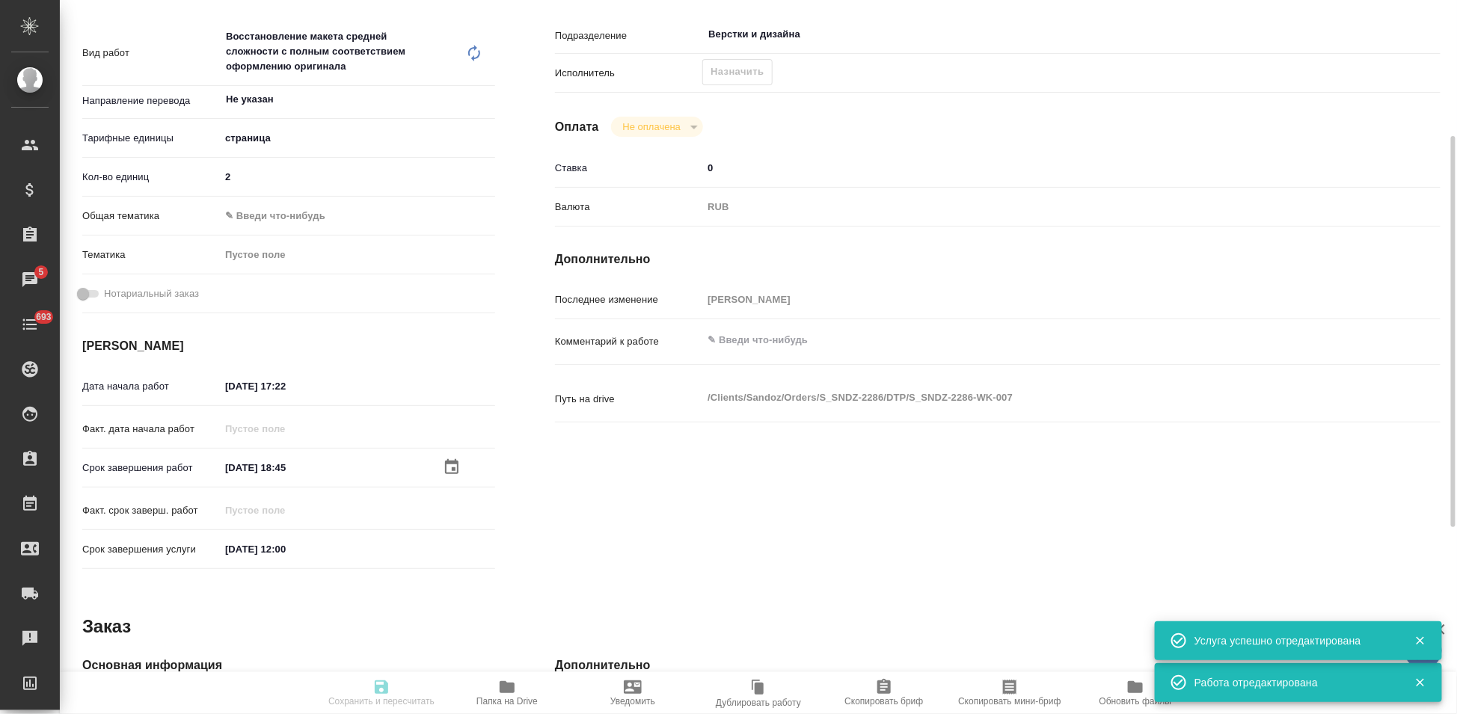
type textarea "x"
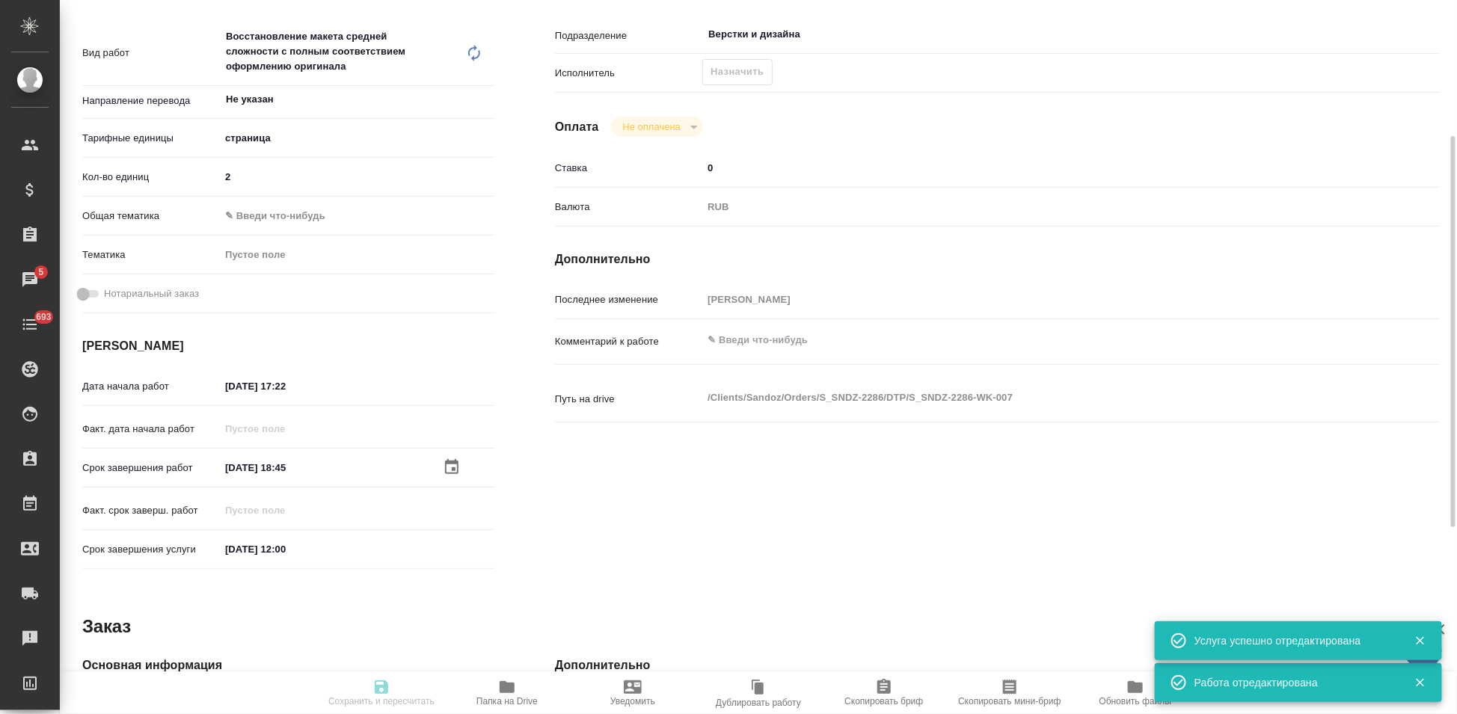
type textarea "x"
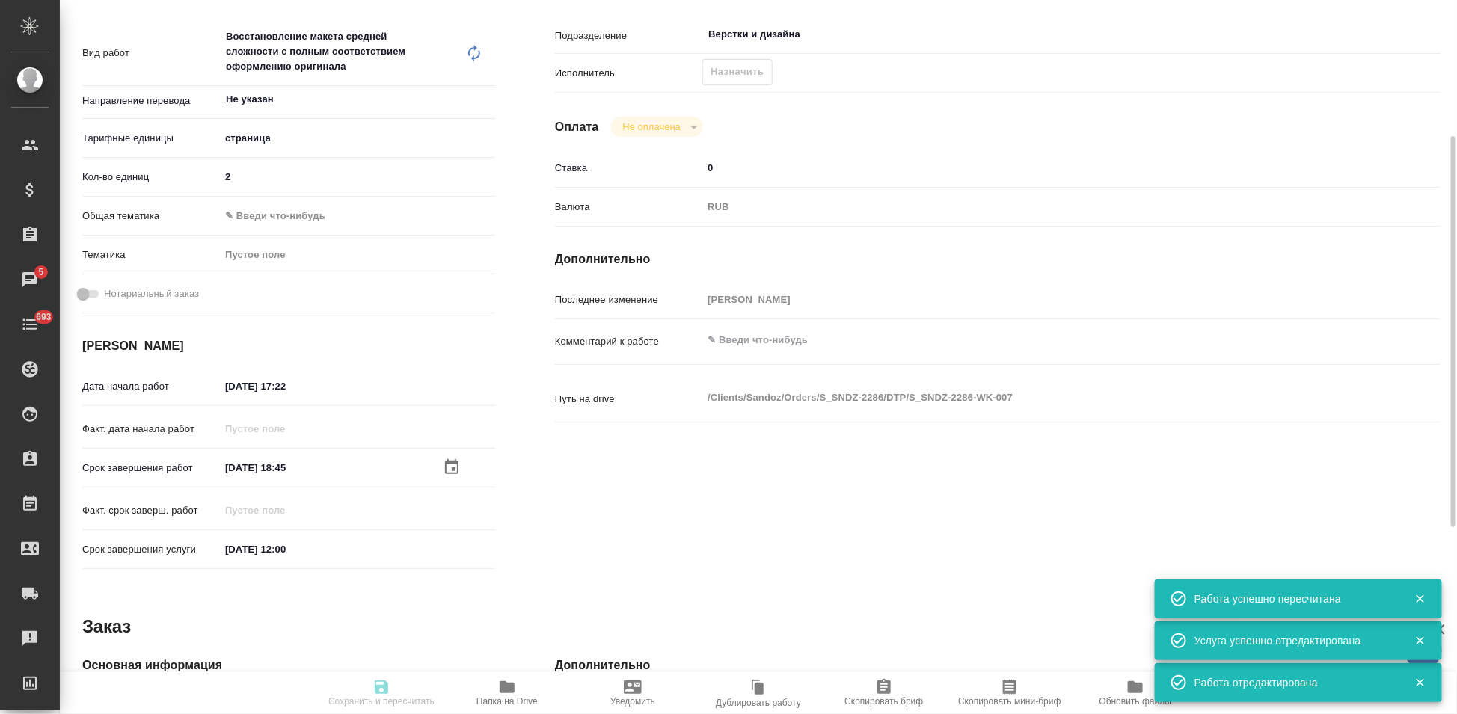
type input "recruiting"
type textarea "Восстановление макета средней сложности с полным соответствием оформлению ориги…"
type textarea "x"
type input "Не указан"
type input "5a8b1489cc6b4906c91bfdb2"
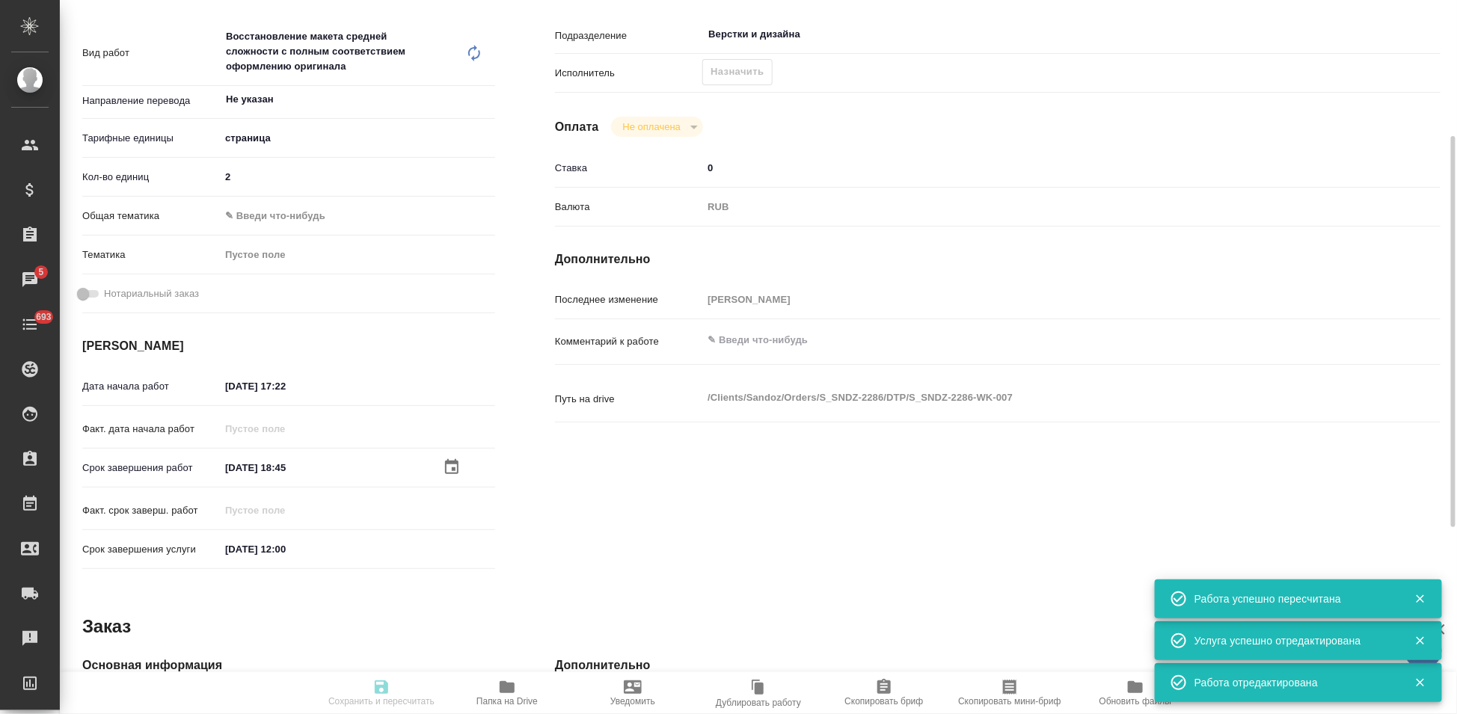
type input "2"
type input "14.08.2025 17:22"
type input "14.08.2025 18:45"
type input "15.08.2025 12:00"
type input "Верстки и дизайна"
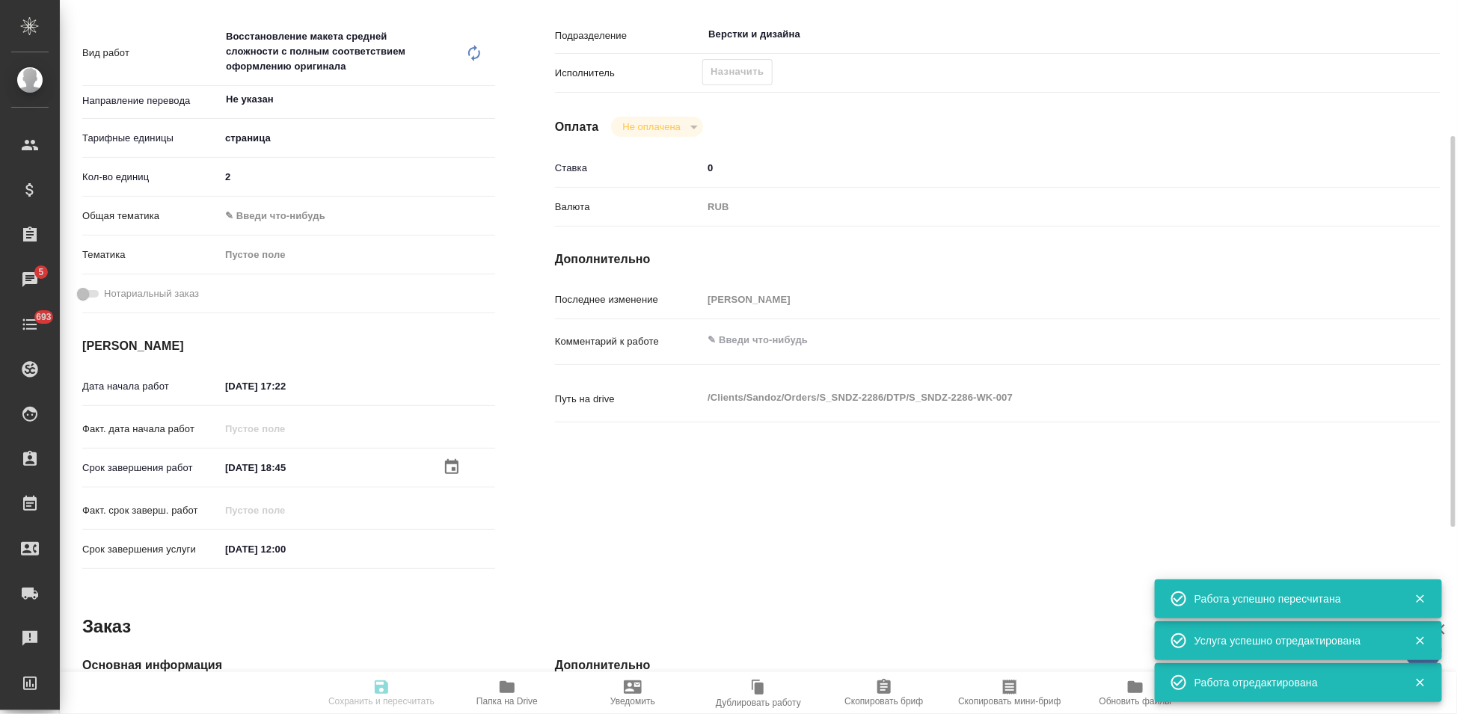
type input "notPayed"
type input "0"
type input "RUB"
type input "Кабаргина Анна"
type textarea "x"
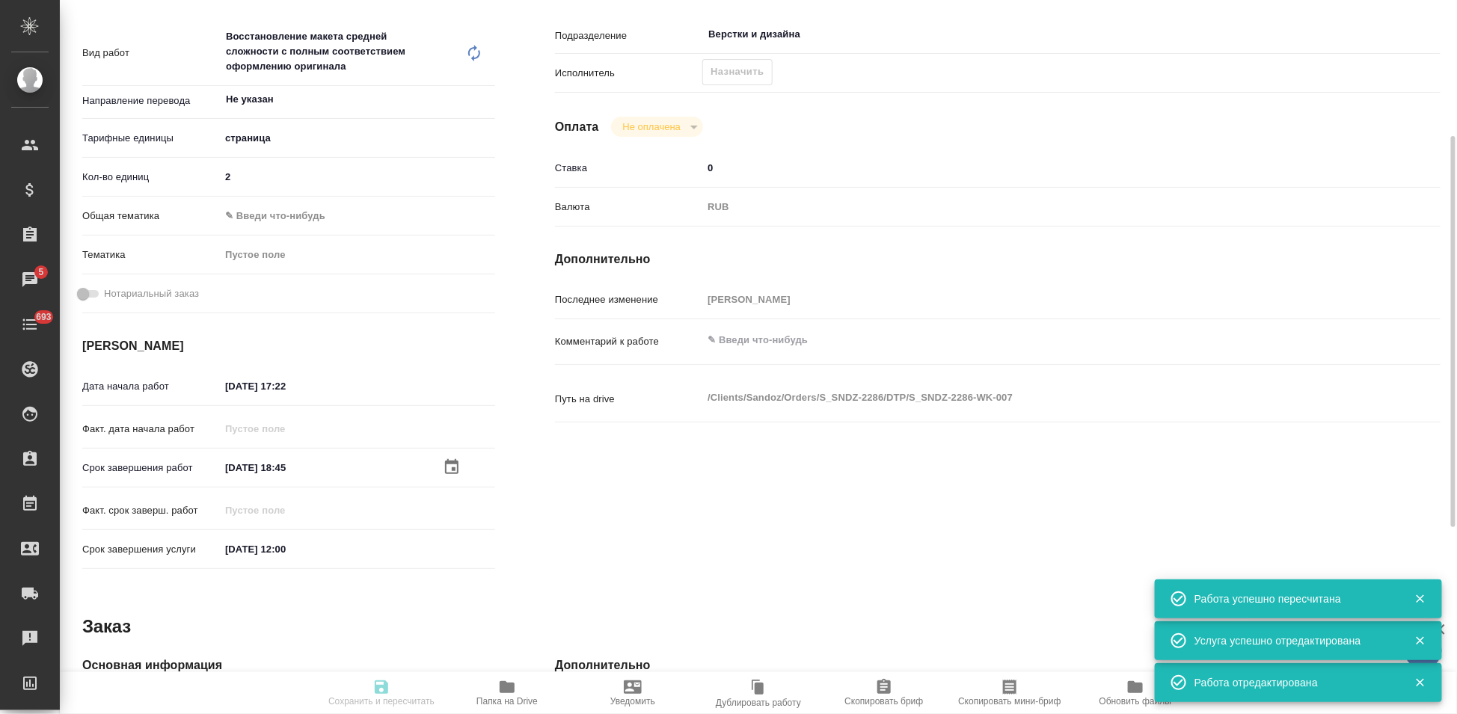
type textarea "/Clients/Sandoz/Orders/S_SNDZ-2286/DTP/S_SNDZ-2286-WK-007"
type textarea "x"
type input "S_SNDZ-2286"
type input "Верстка чертежа. Количество надписей: более 500"
type input "Приемка разверстки, Подверстка, Приемка подверстки, Восстановление макета средн…"
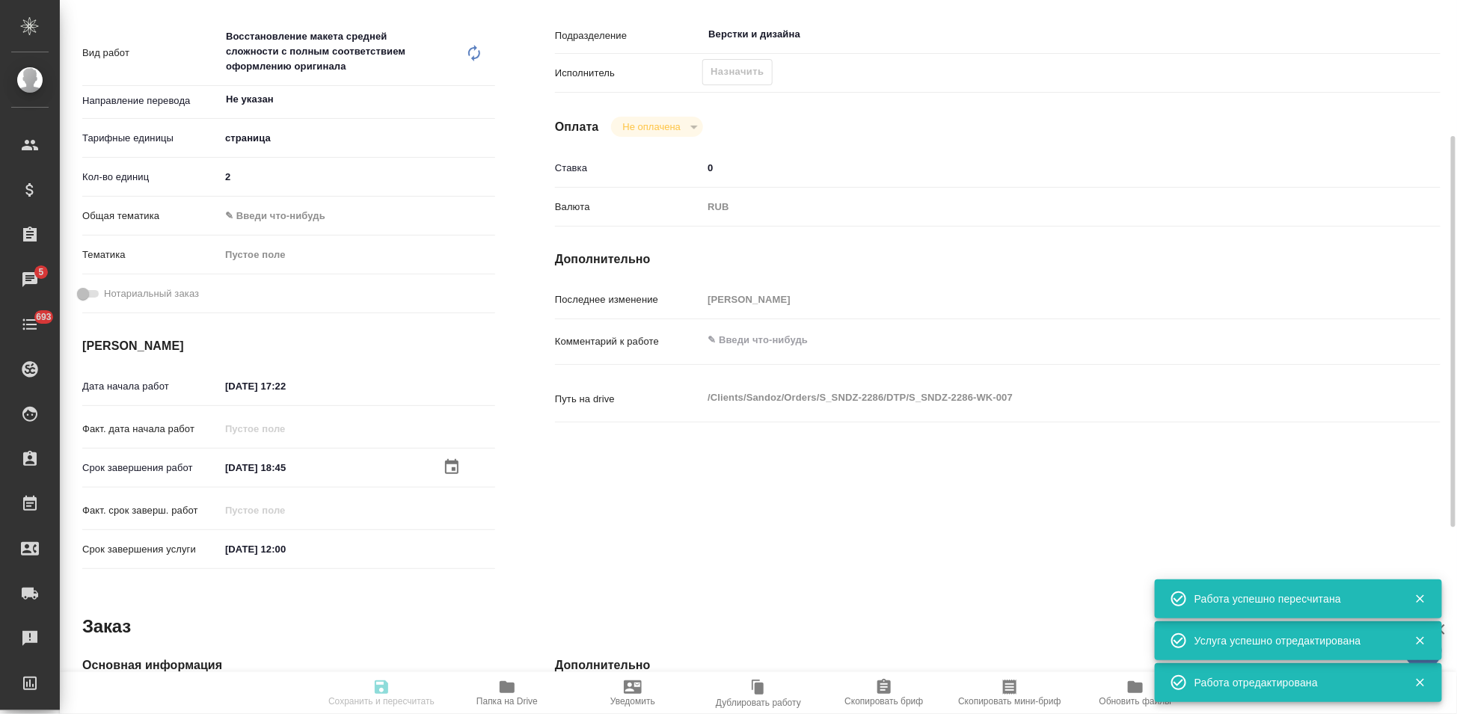
type input "Кабаргина Анна"
type input "Арсеньева Вера"
type input "/Clients/Sandoz/Orders/S_SNDZ-2286"
type textarea "x"
type textarea "Возьмите, пожалуйста, в перевод документы во вложении. Срок – завтра 15 августа…"
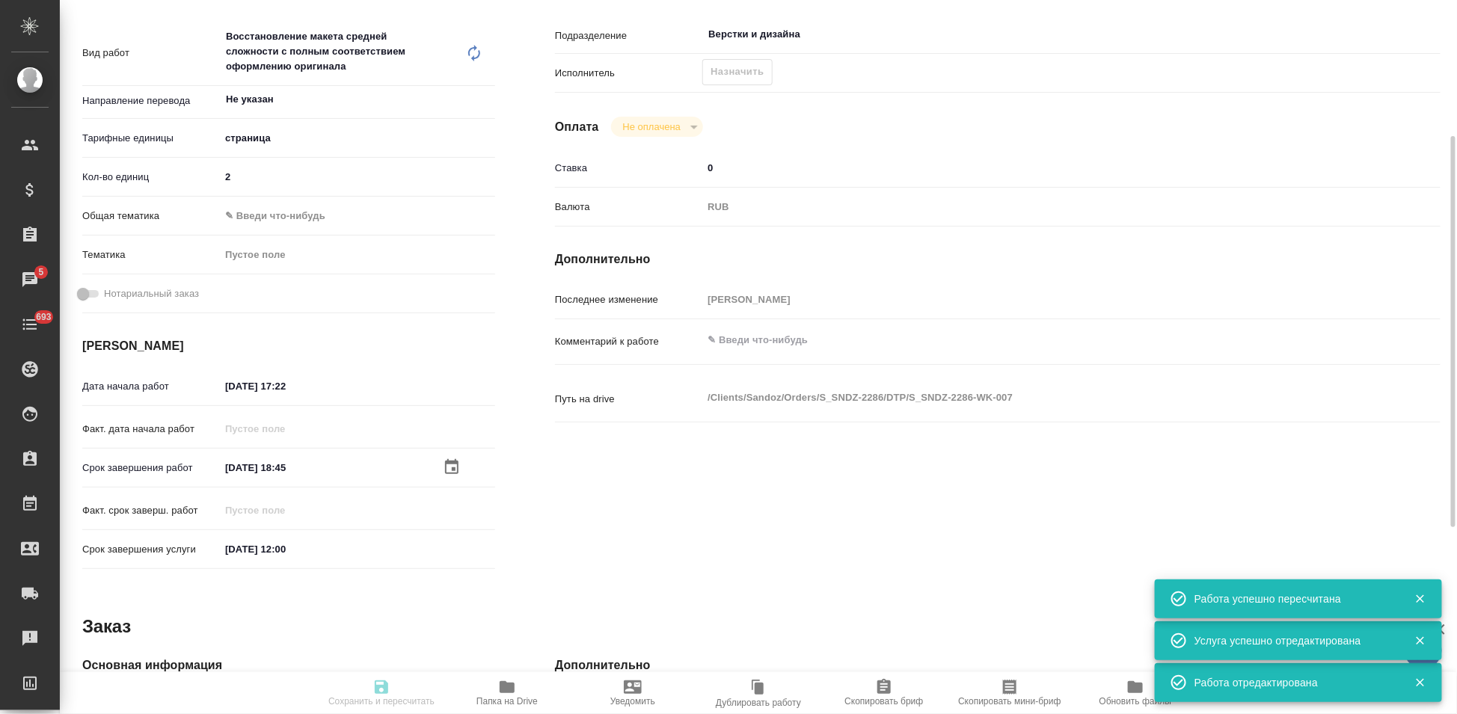
type textarea "x"
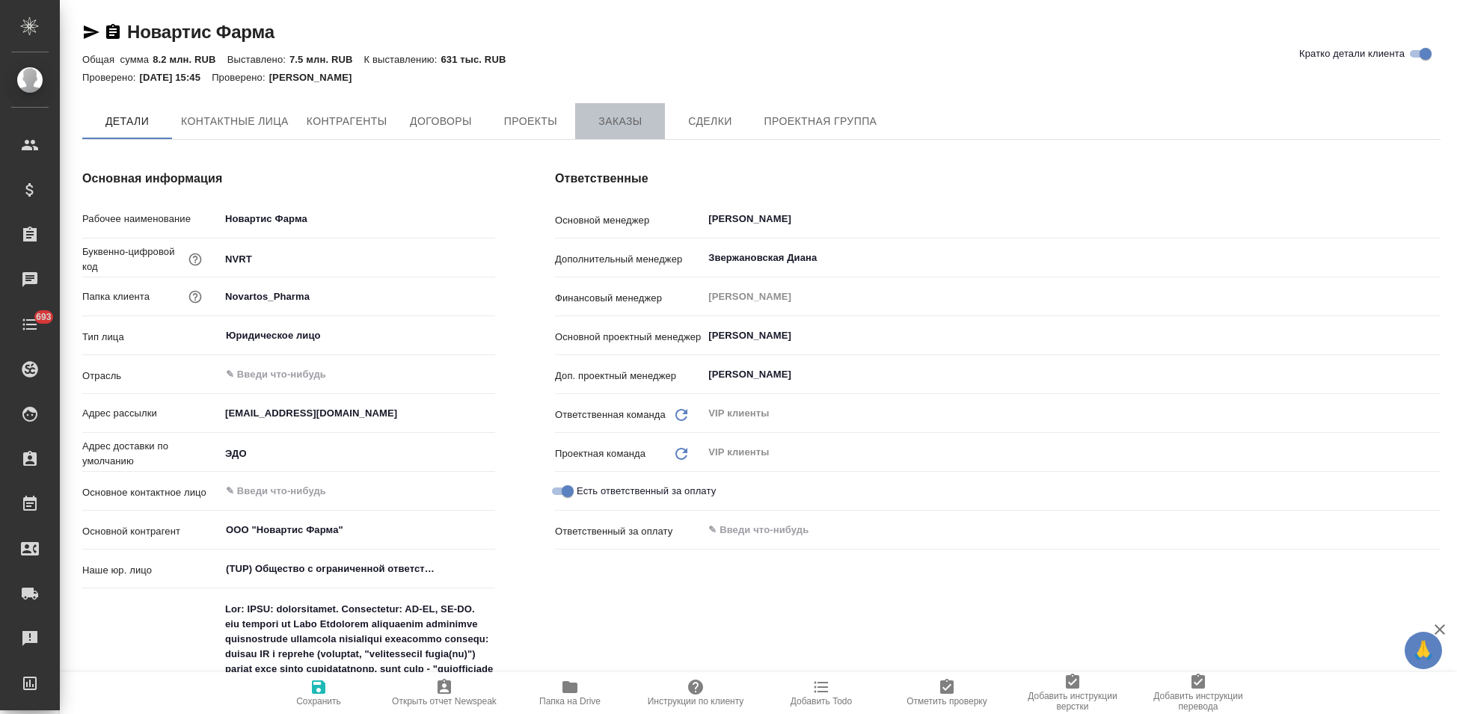
click at [621, 126] on span "Заказы" at bounding box center [620, 121] width 72 height 19
type textarea "x"
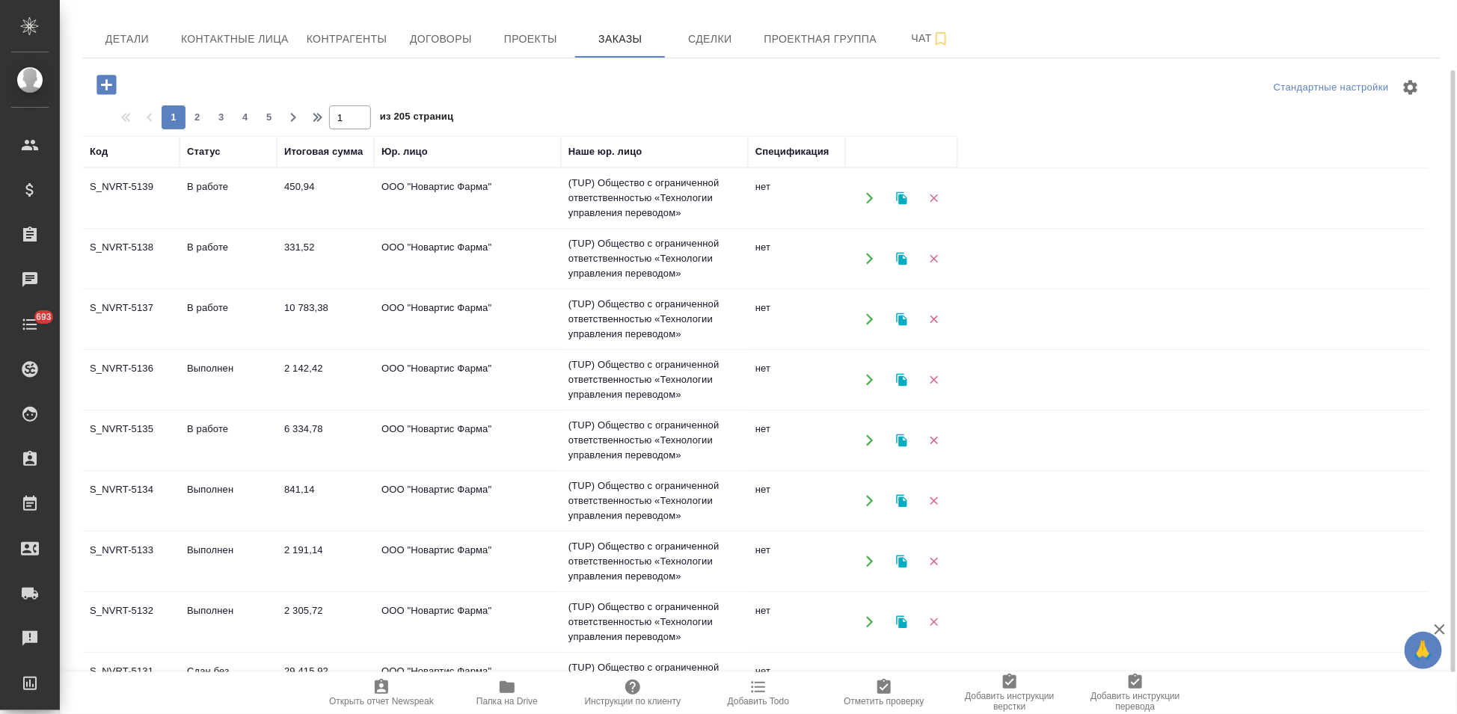
scroll to position [132, 0]
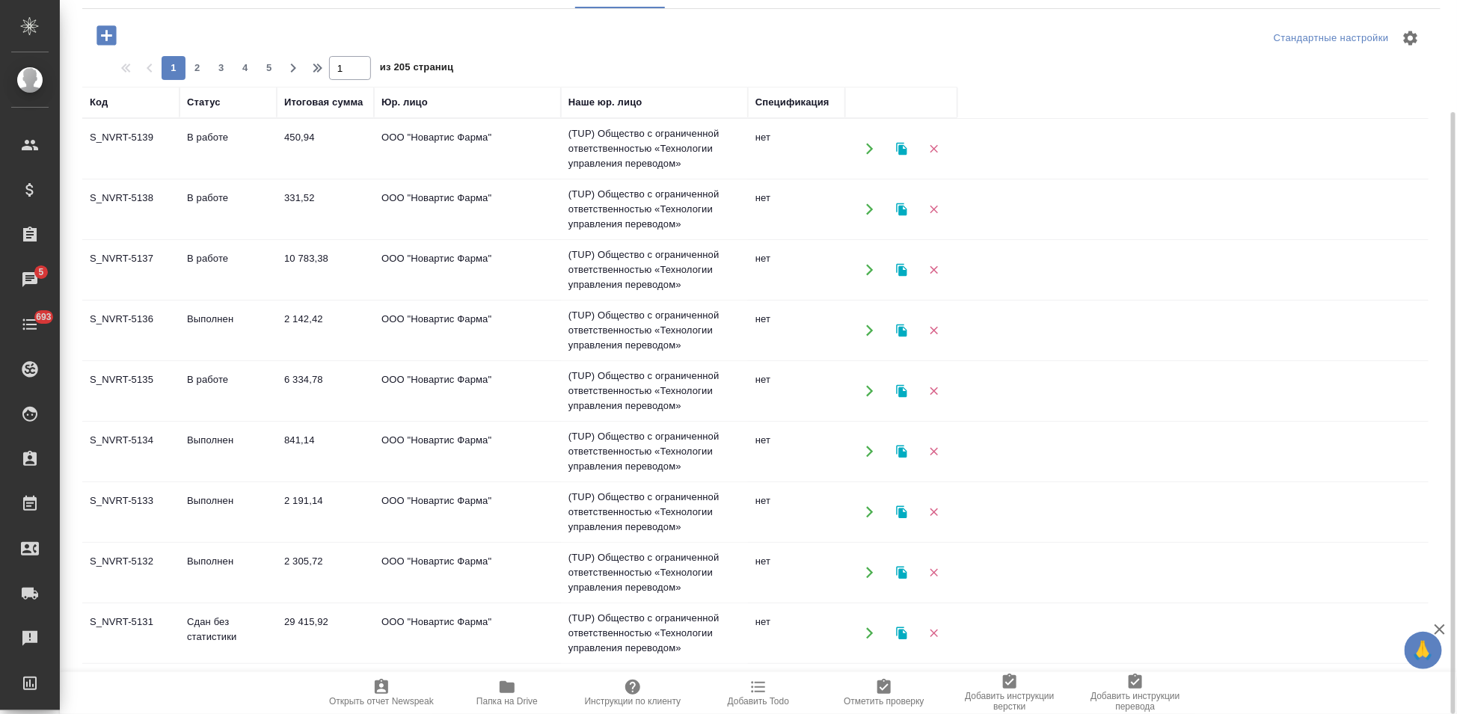
click at [195, 175] on td "Сдан без статистики" at bounding box center [227, 149] width 97 height 52
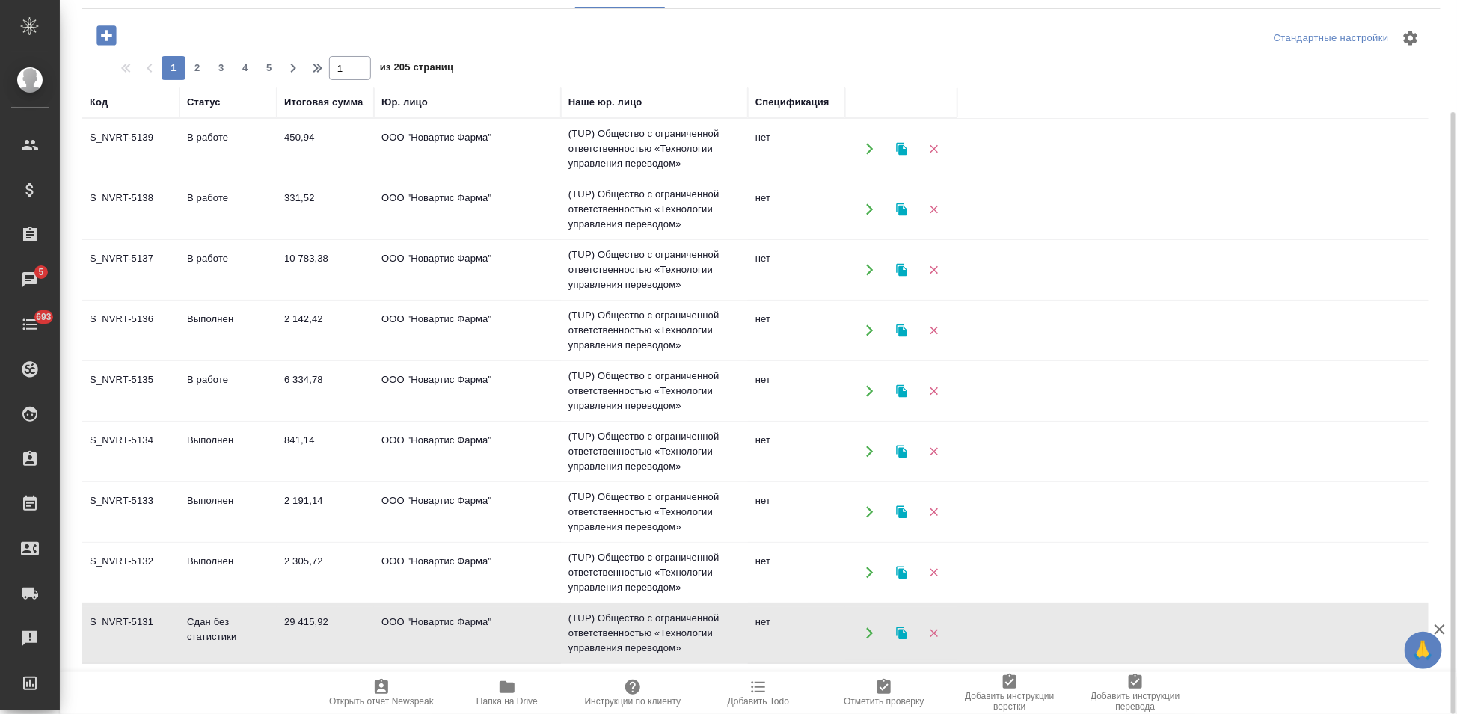
click at [195, 175] on td "Сдан без статистики" at bounding box center [227, 149] width 97 height 52
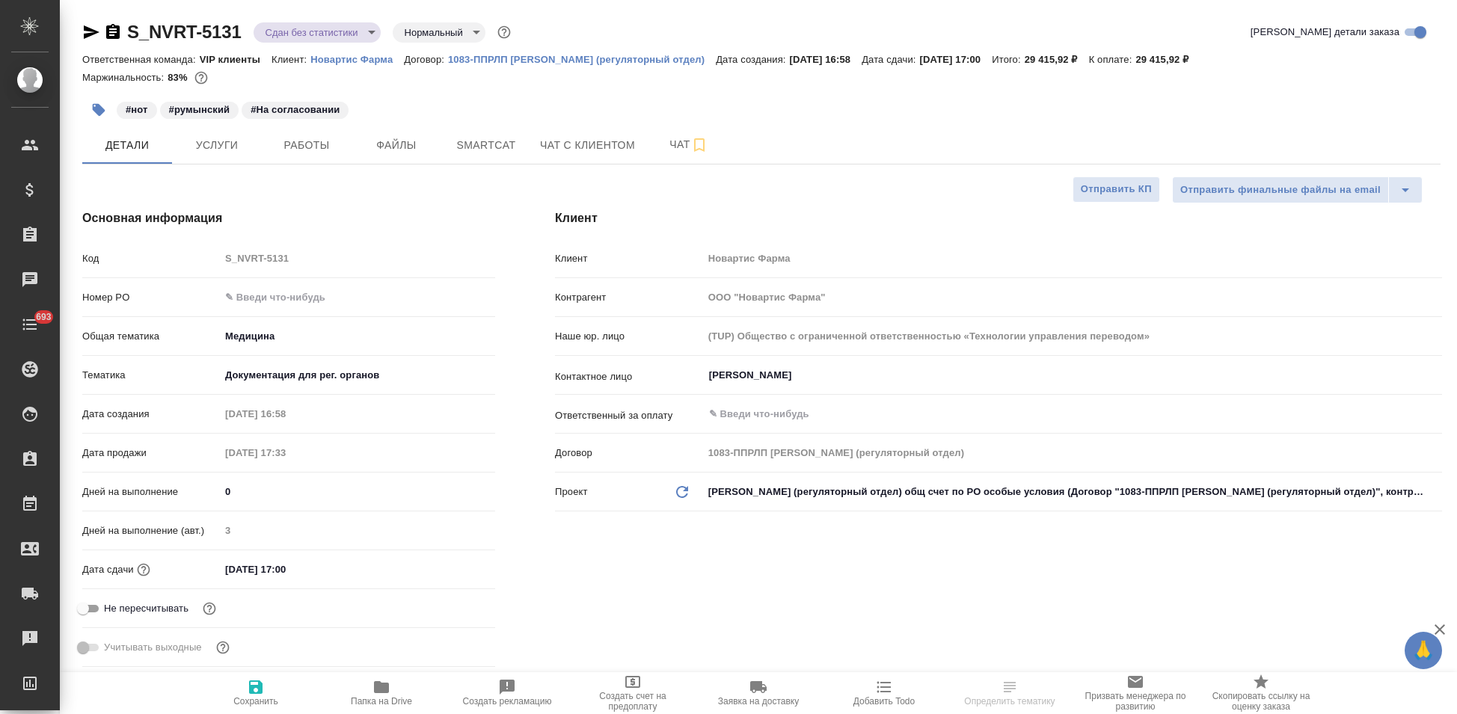
select select "RU"
click at [669, 150] on span "Чат" at bounding box center [689, 144] width 72 height 19
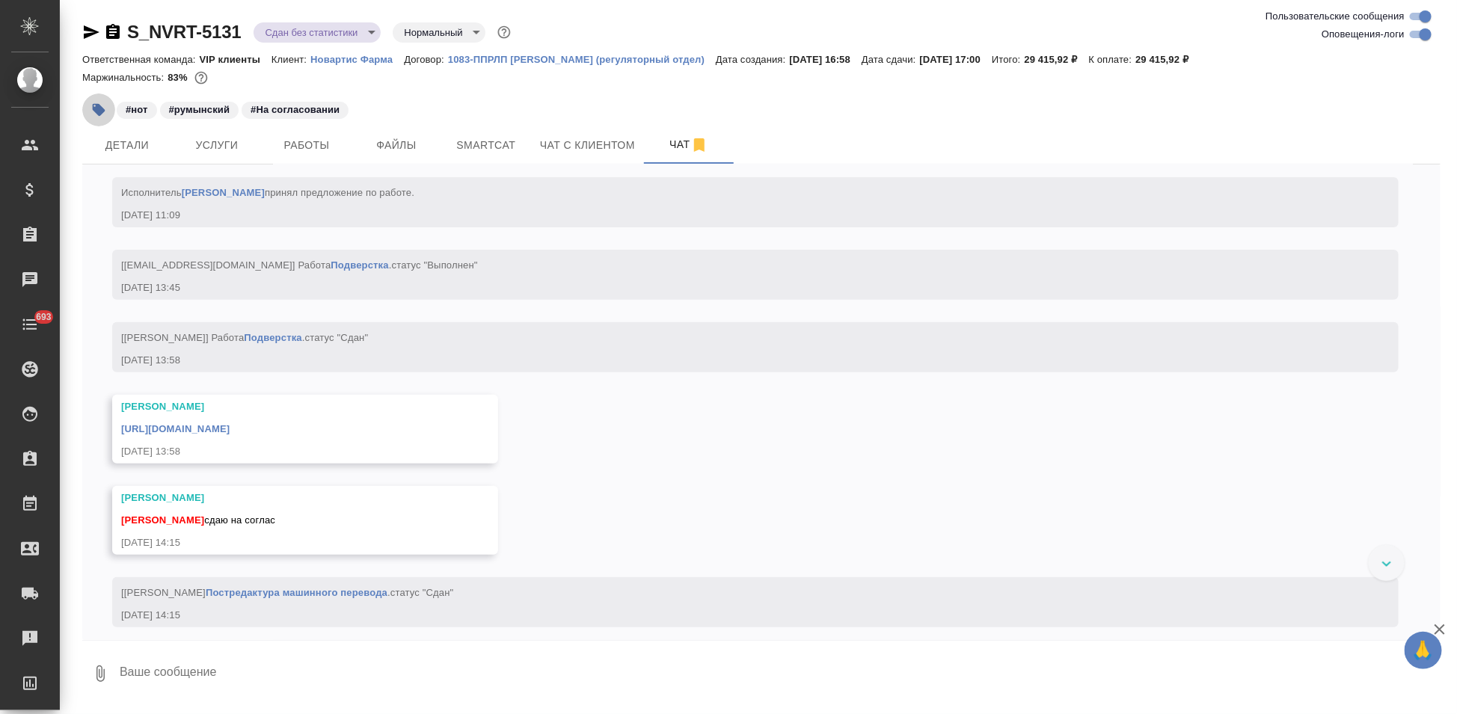
click at [108, 116] on button "button" at bounding box center [98, 109] width 33 height 33
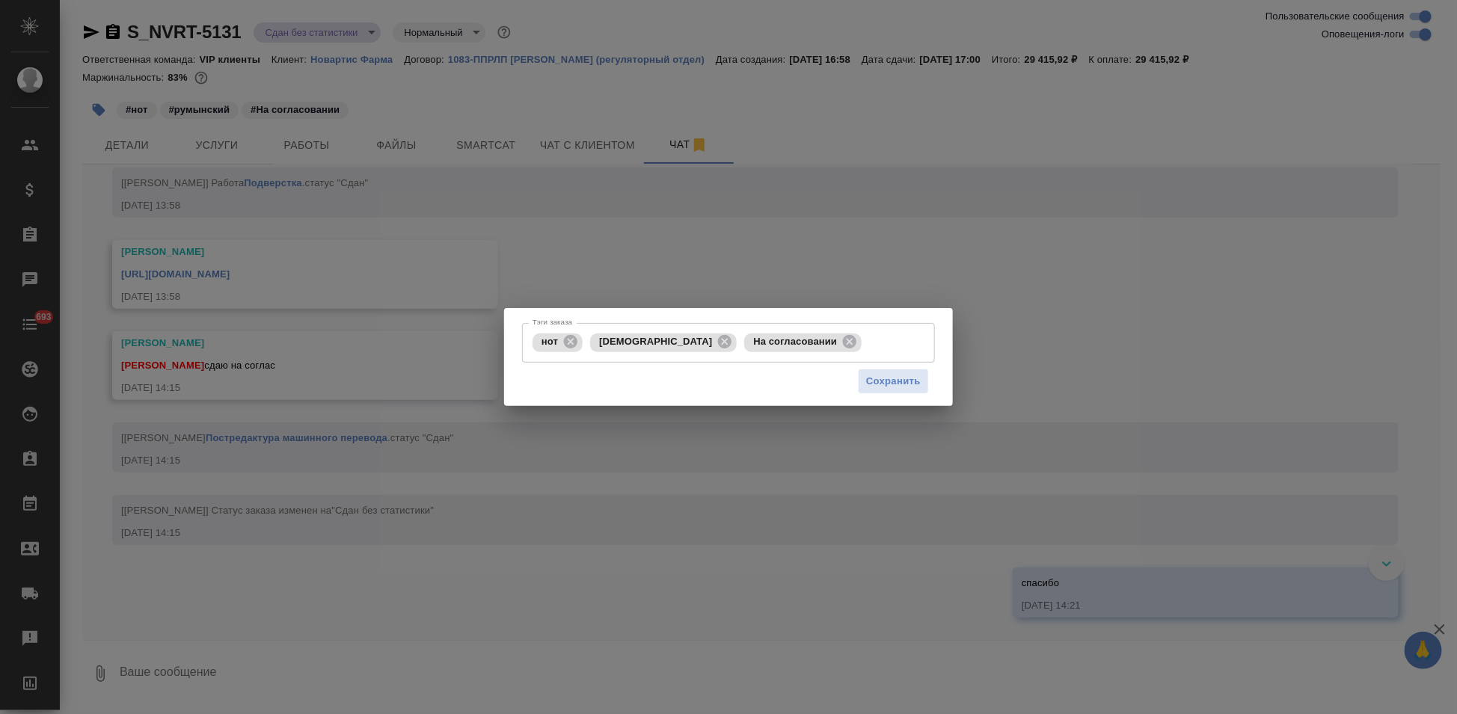
scroll to position [8298, 0]
click at [865, 351] on input "Тэги заказа" at bounding box center [882, 342] width 34 height 25
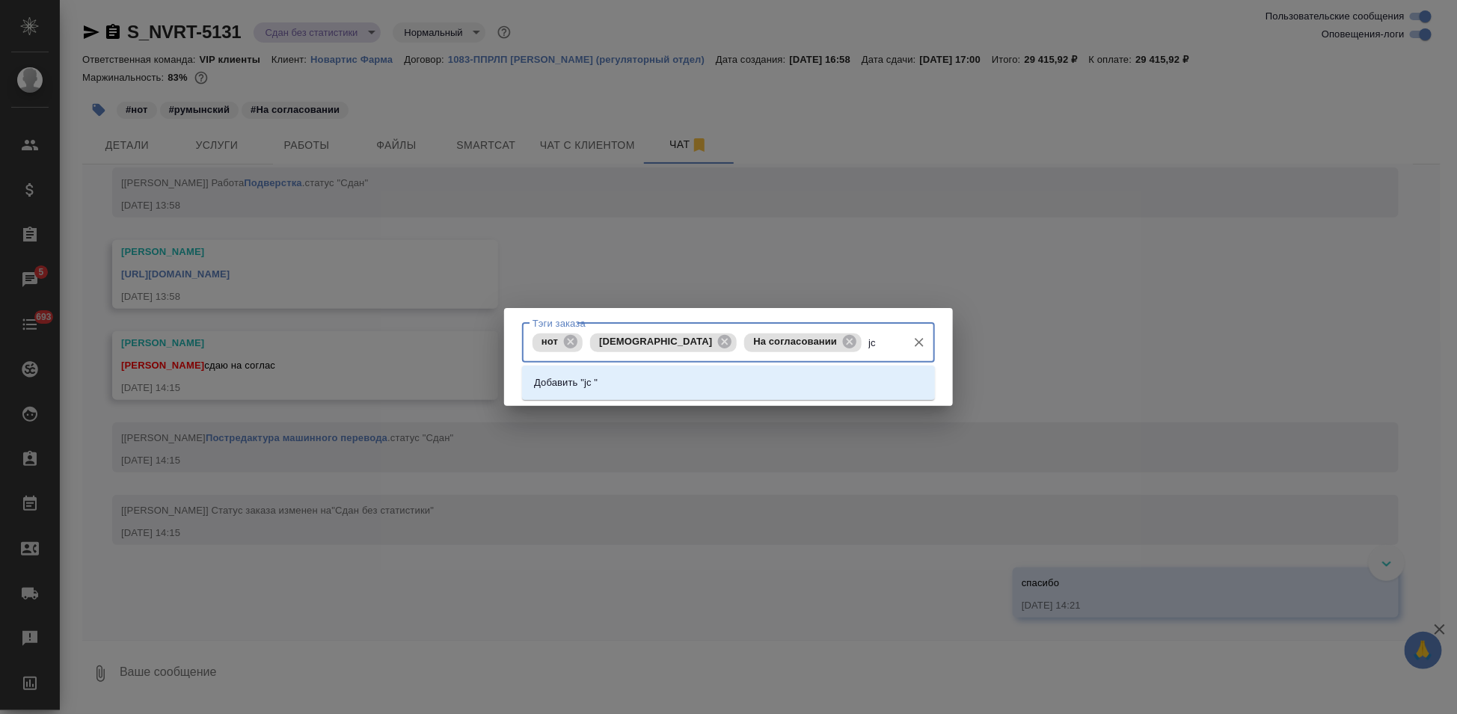
type input "j"
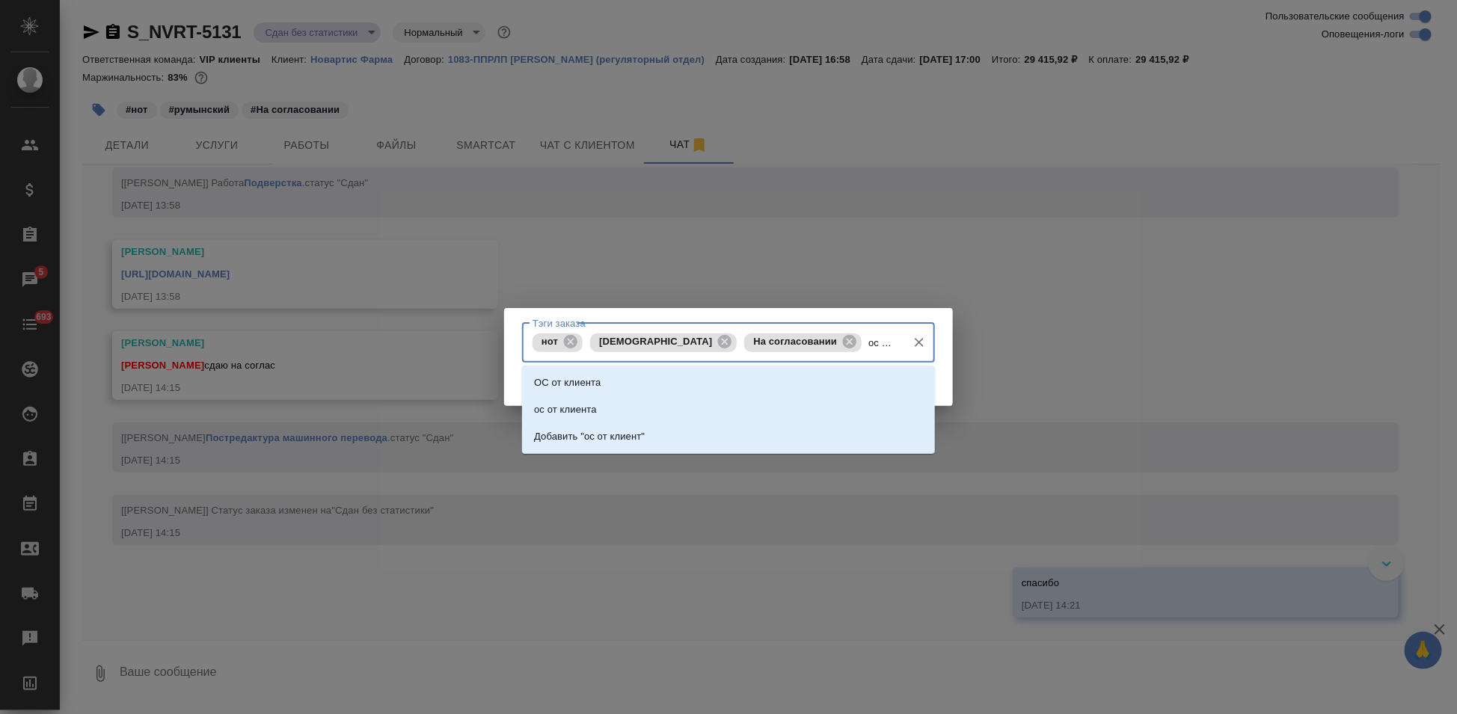
type input "ос от клиента"
click at [678, 387] on li "ОС от клиента" at bounding box center [728, 382] width 413 height 27
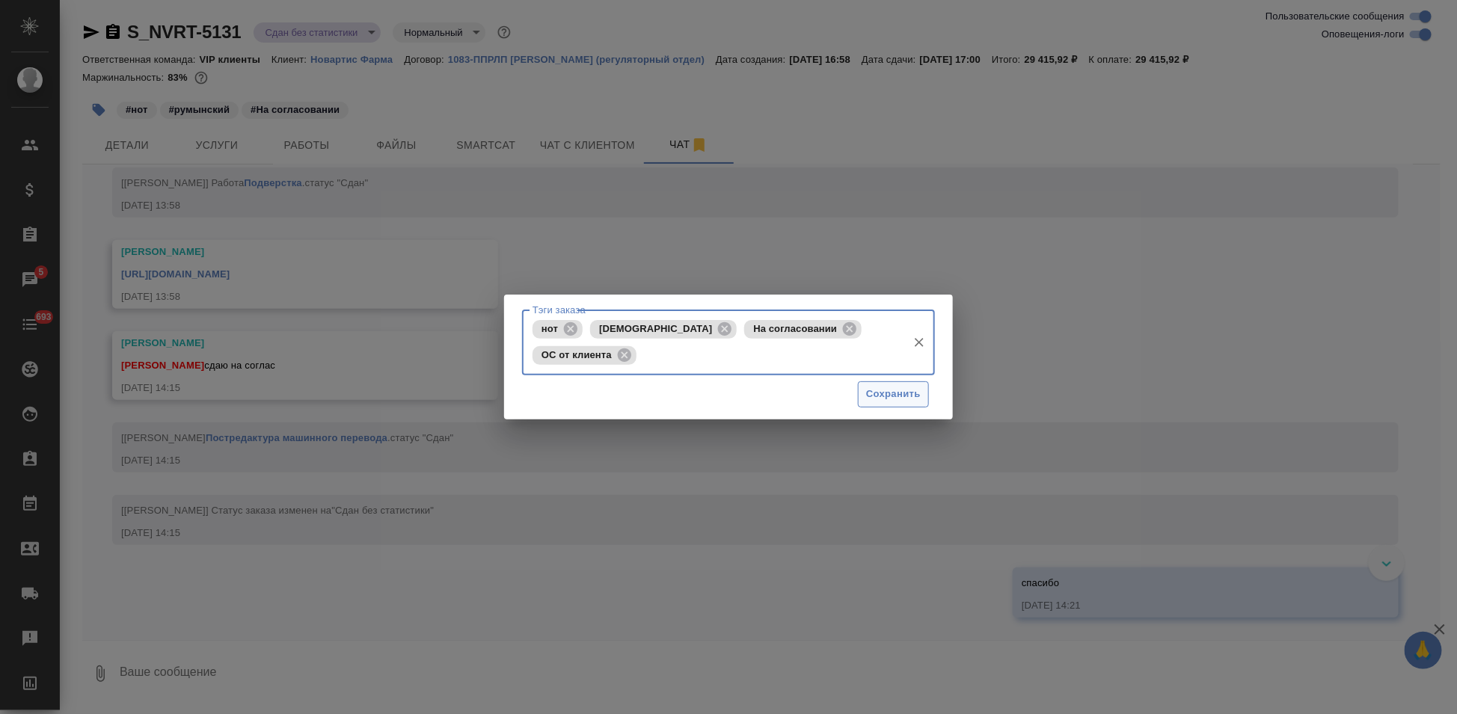
click at [905, 401] on span "Сохранить" at bounding box center [893, 394] width 55 height 17
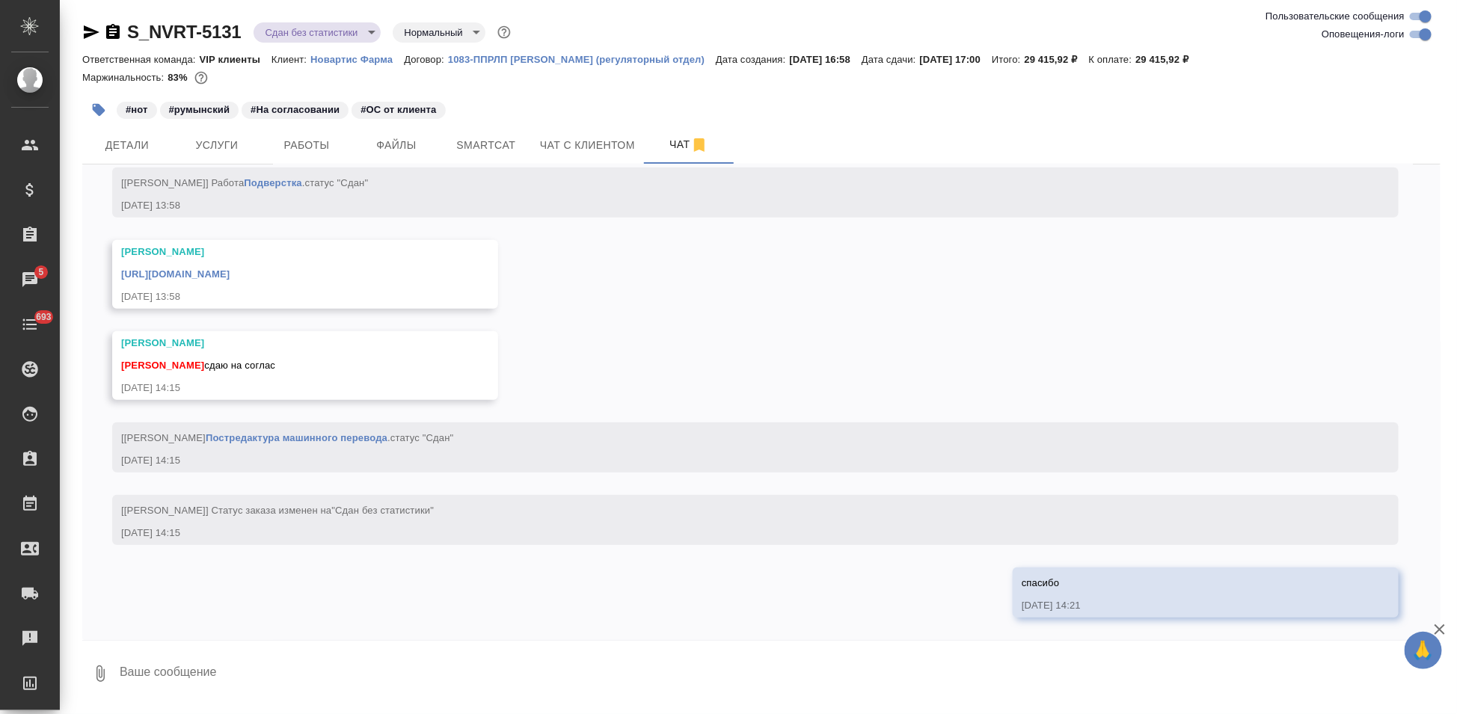
scroll to position [8361, 0]
click at [230, 277] on link "[URL][DOMAIN_NAME]" at bounding box center [175, 273] width 108 height 11
click at [298, 675] on textarea at bounding box center [779, 673] width 1322 height 51
type textarea """
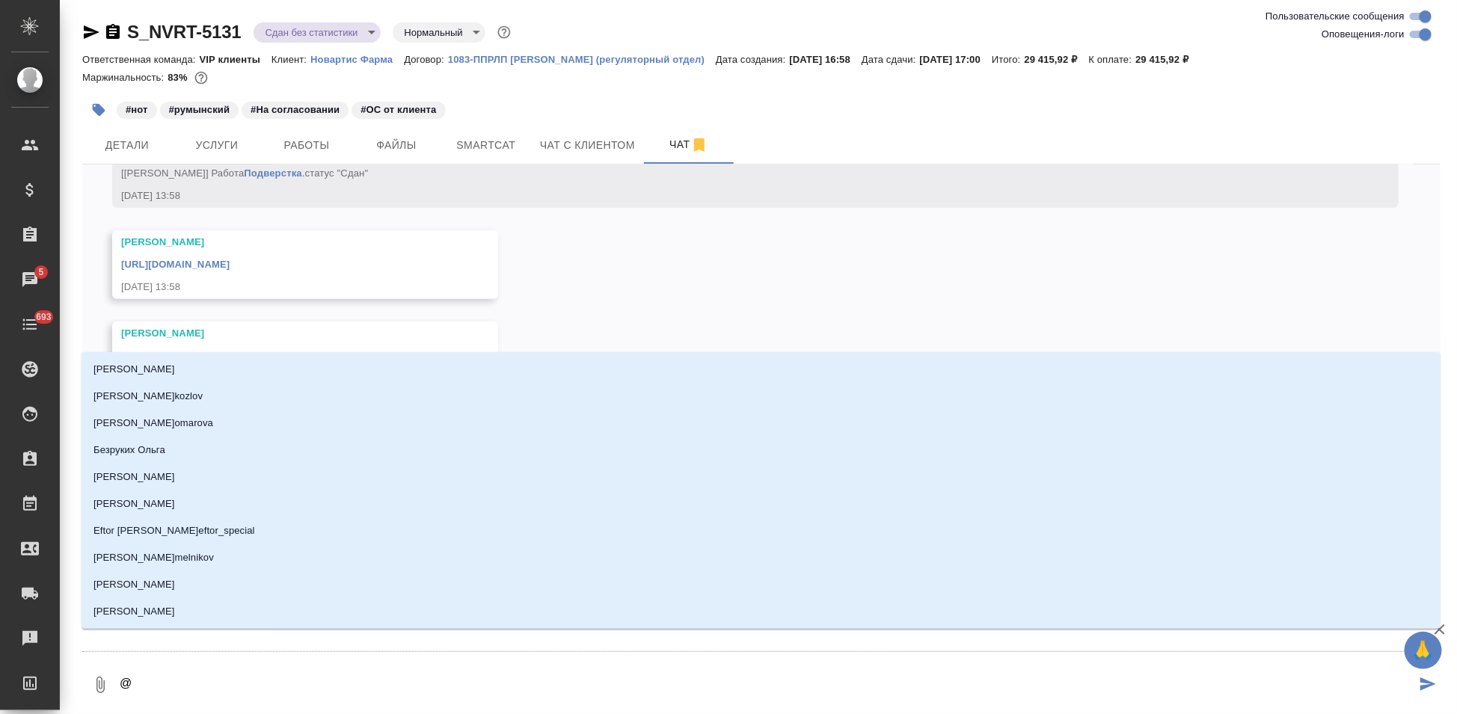
type textarea "@г"
type input "г"
type textarea "@гр"
type input "гр"
type textarea "@гра"
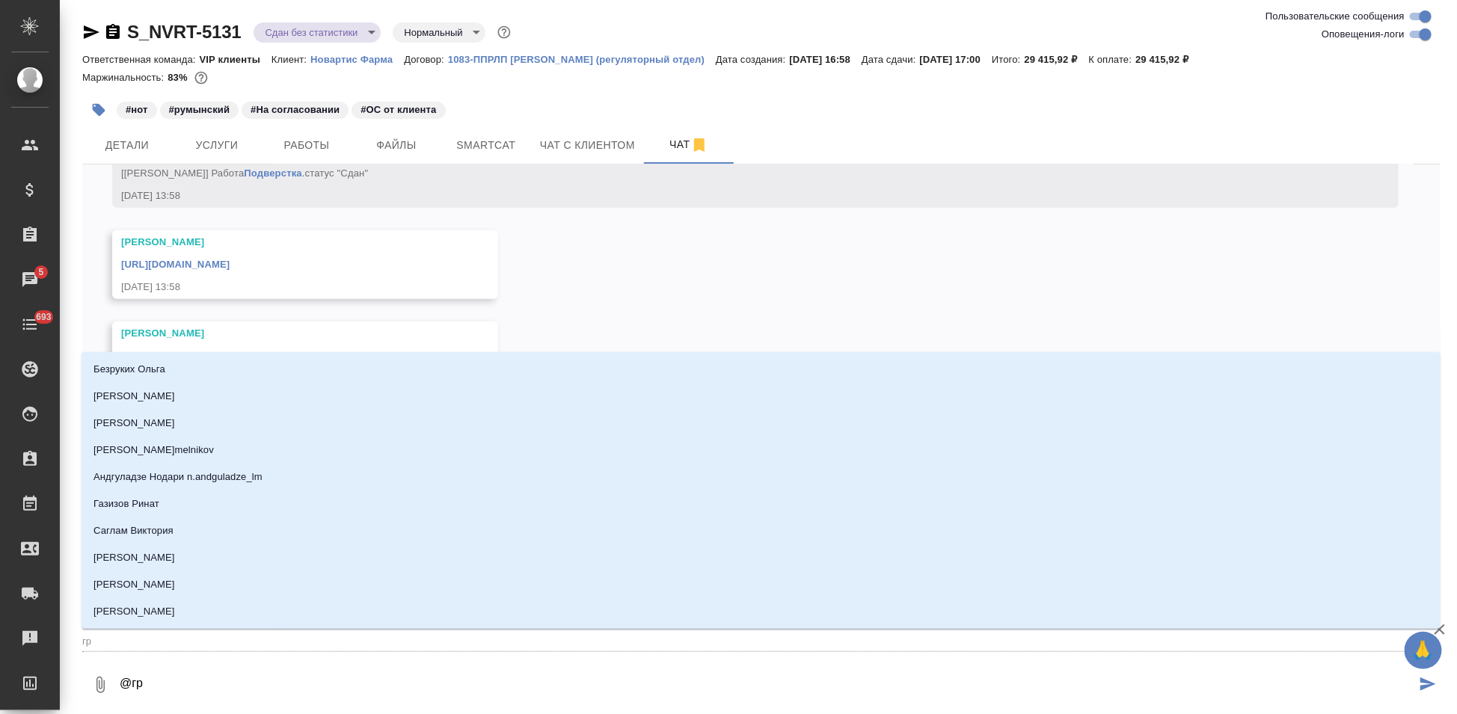
type input "гра"
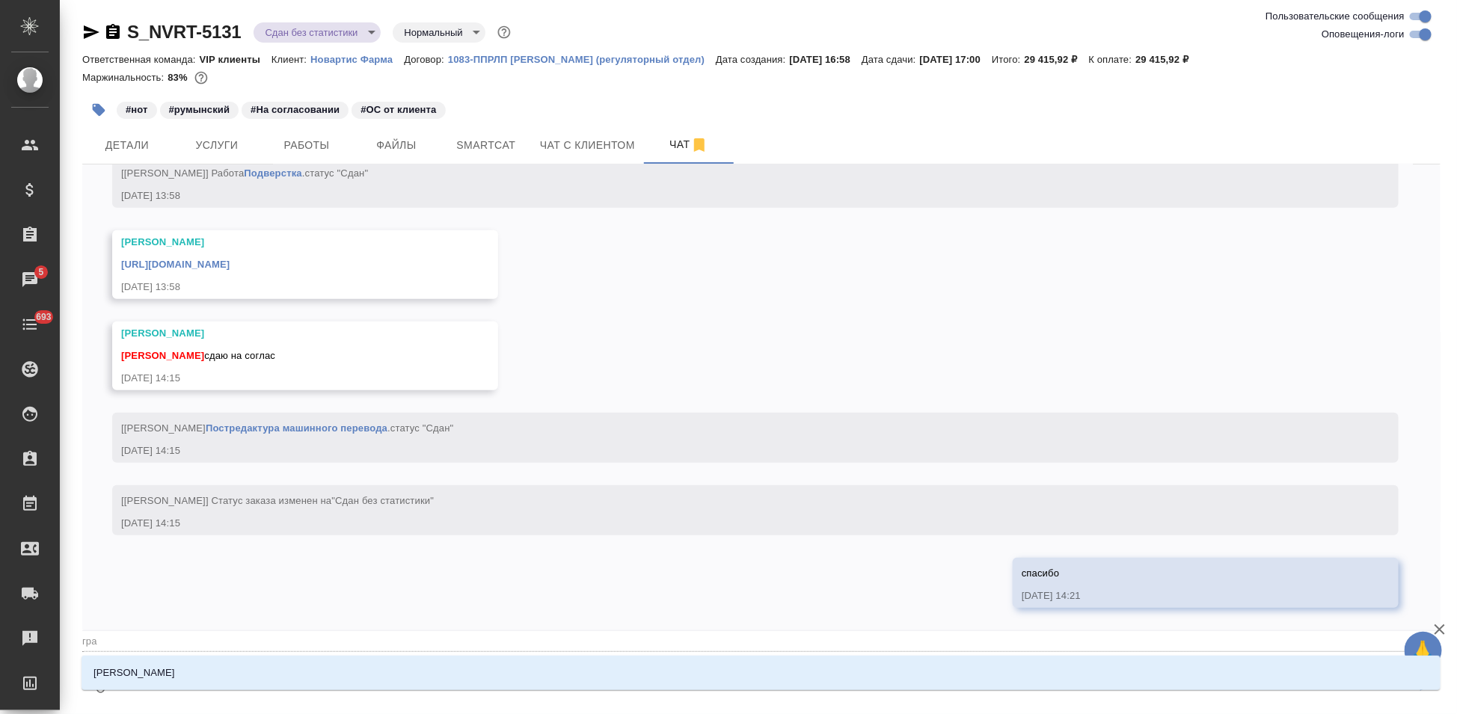
type textarea "@граб"
type input "граб"
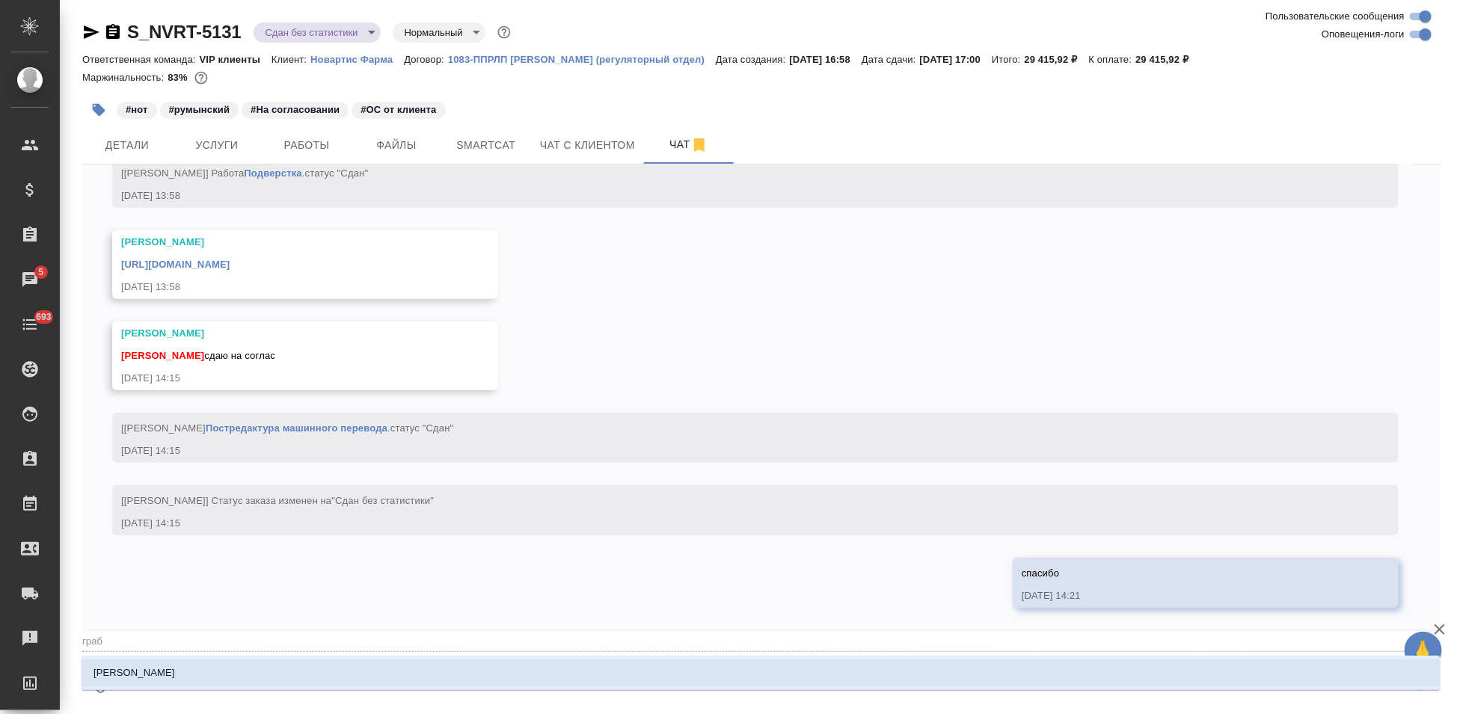
click at [249, 666] on li "[PERSON_NAME]" at bounding box center [761, 673] width 1359 height 27
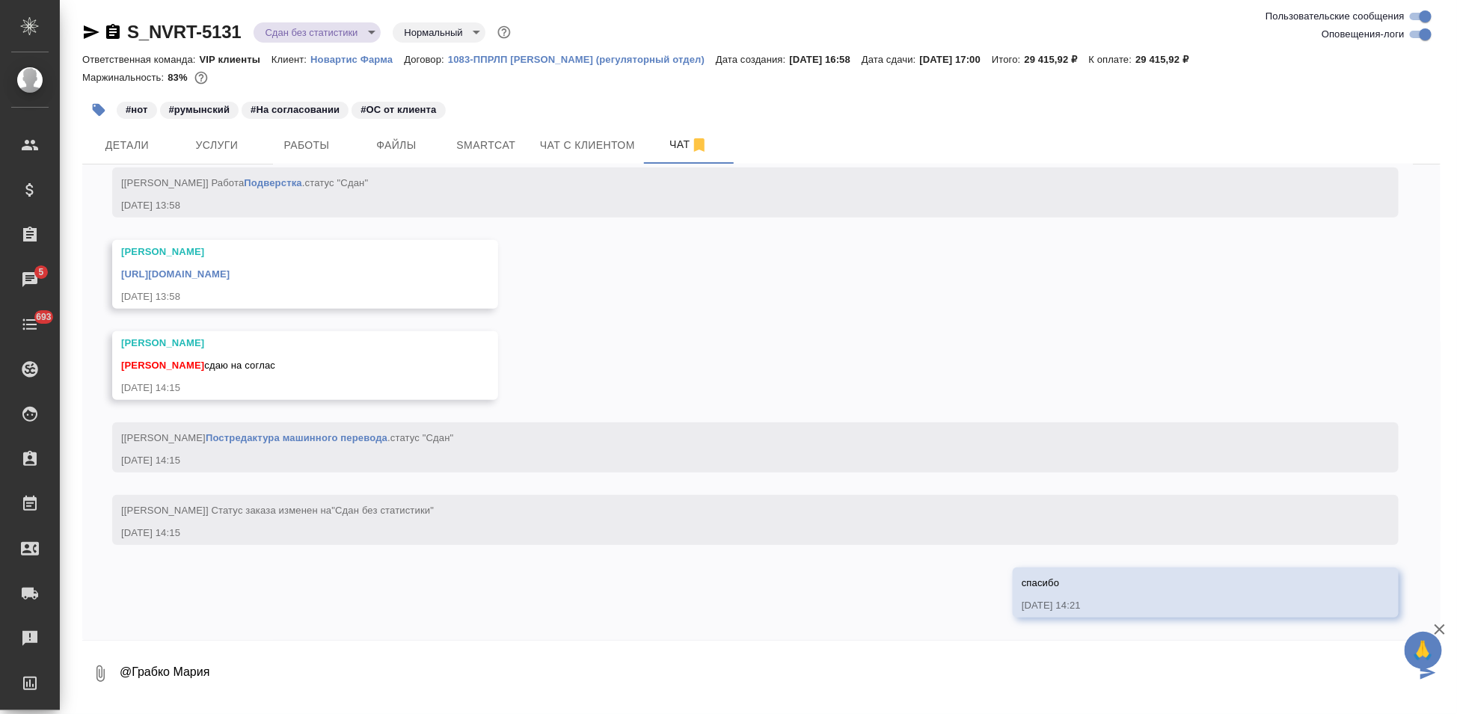
paste textarea "Во вложении файлы с правками в режиме track changes."
click at [557, 677] on textarea "@[PERSON_NAME] Во вложении файлы с правками в режиме track changes." at bounding box center [767, 673] width 1298 height 51
paste textarea "[URL][DOMAIN_NAME]"
type textarea "@[PERSON_NAME] Во вложении файлы с правками в режиме track changes. [URL][DOMAI…"
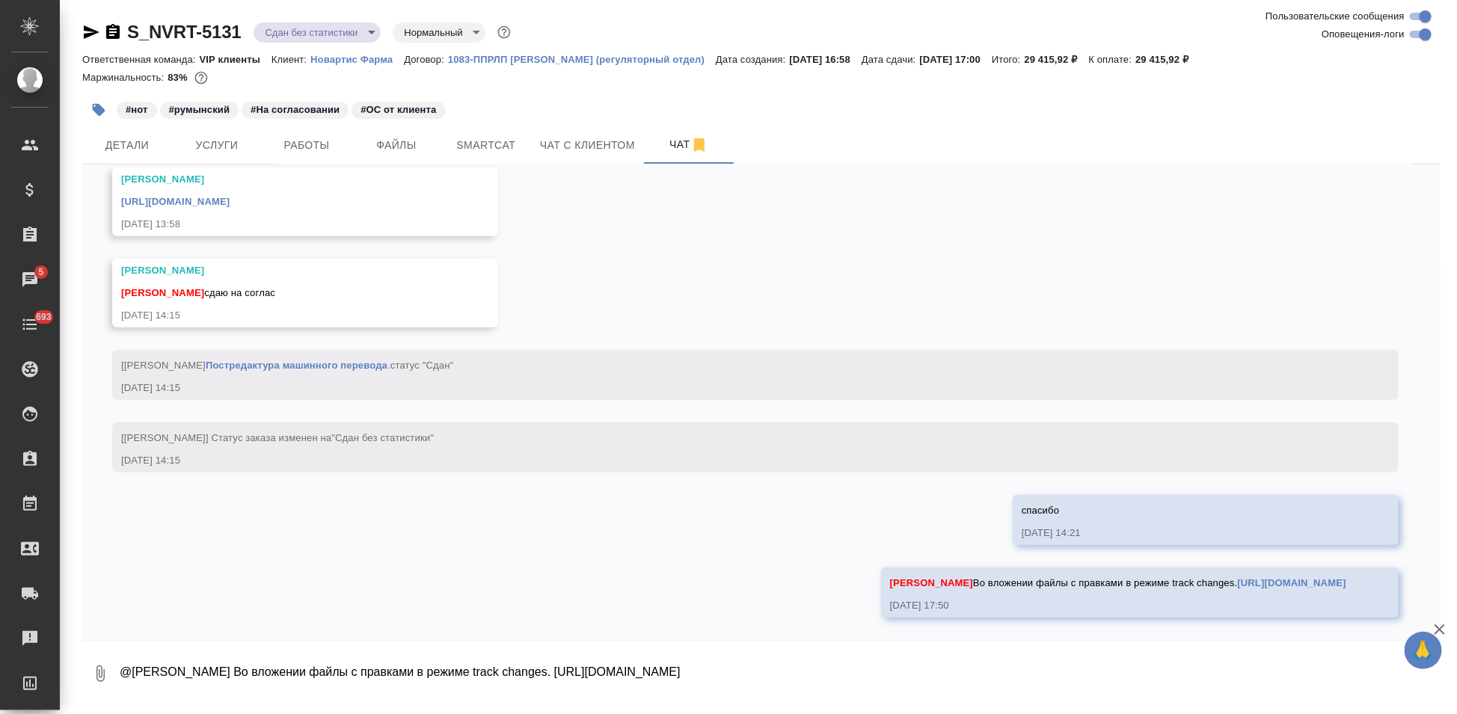
scroll to position [8448, 0]
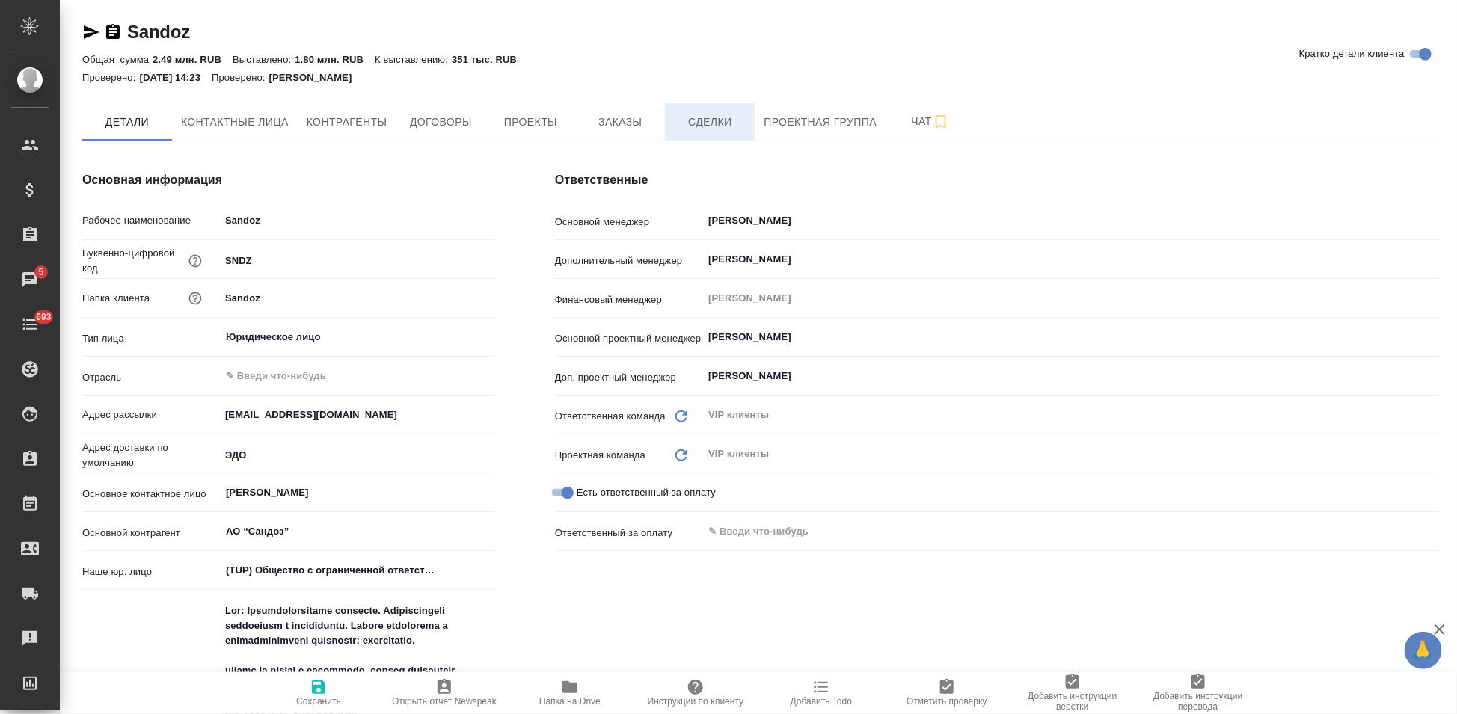
click at [681, 131] on button "Сделки" at bounding box center [710, 121] width 90 height 37
click at [624, 130] on span "Заказы" at bounding box center [620, 122] width 72 height 19
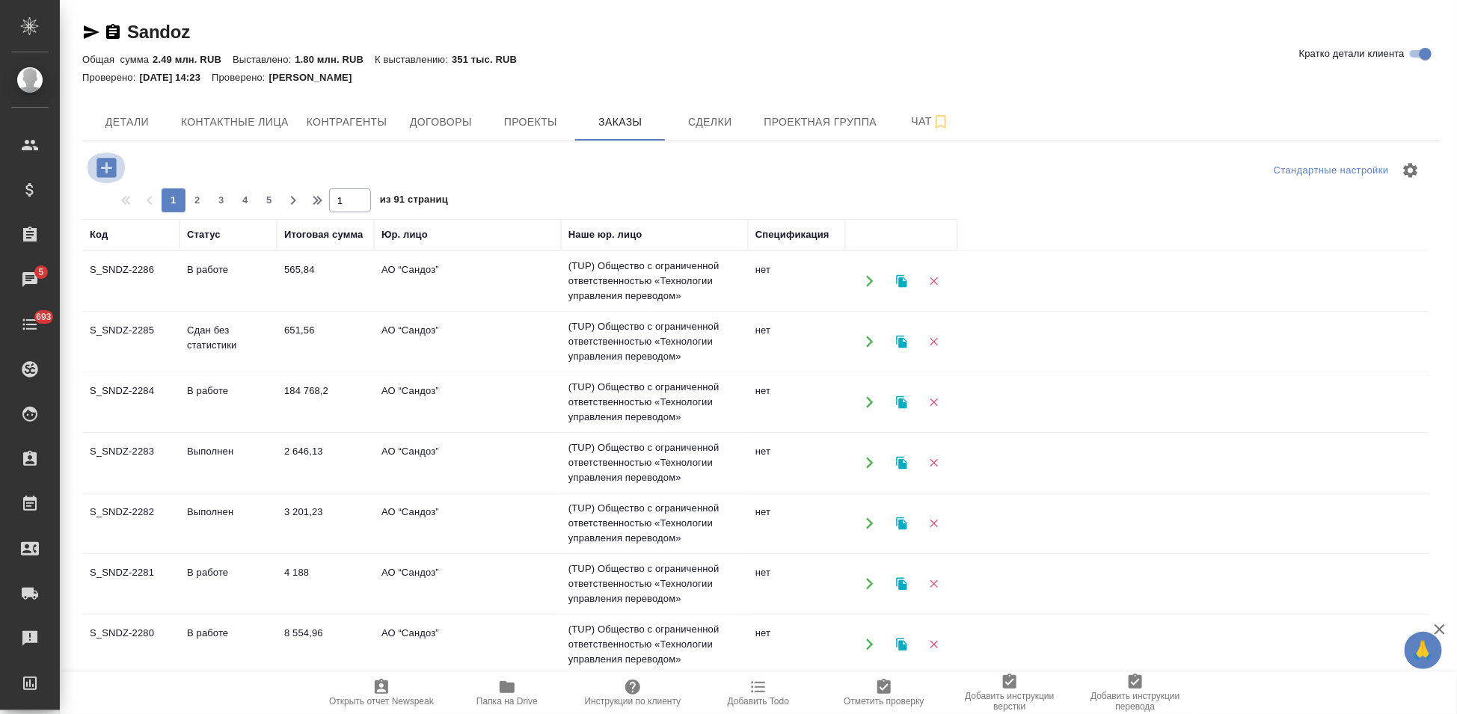
click at [99, 168] on icon "button" at bounding box center [105, 167] width 19 height 19
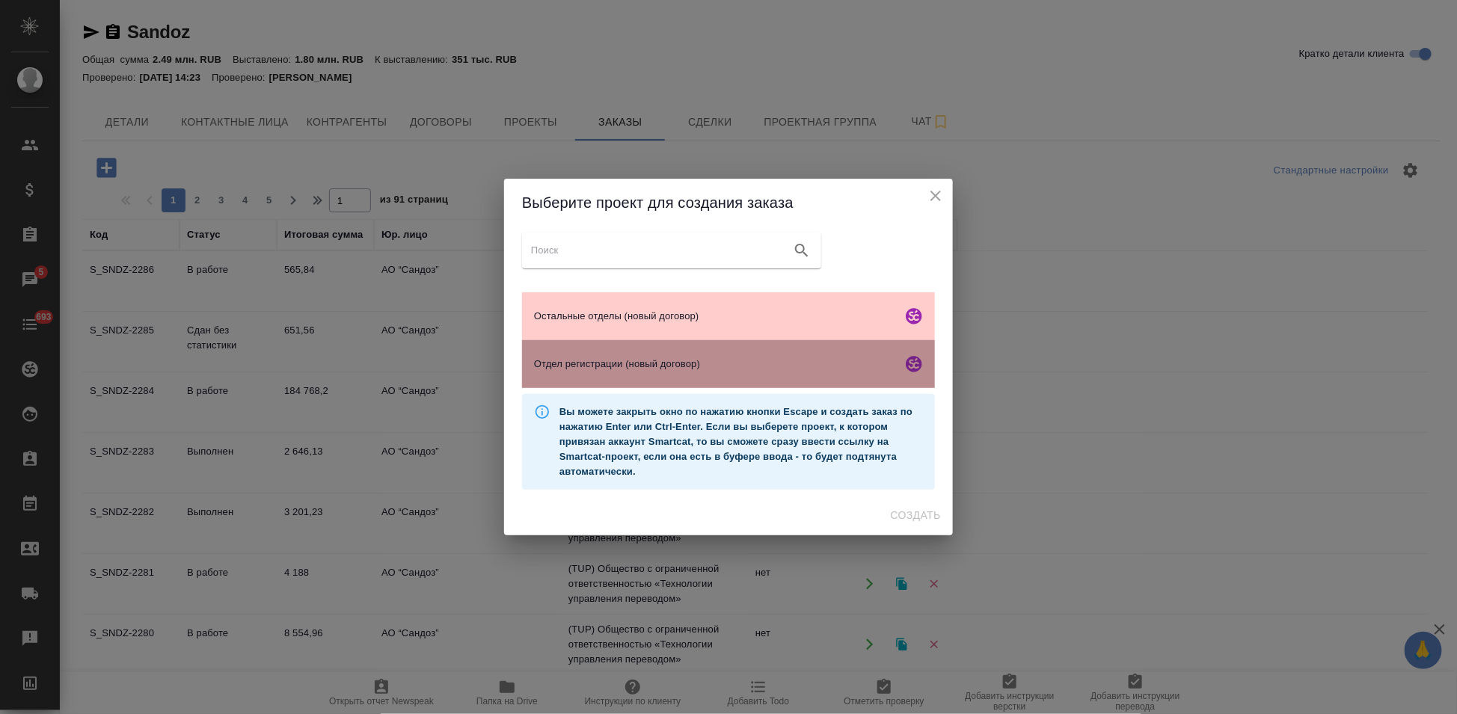
click at [636, 381] on div "Отдел регистрации (новый договор)" at bounding box center [728, 364] width 413 height 48
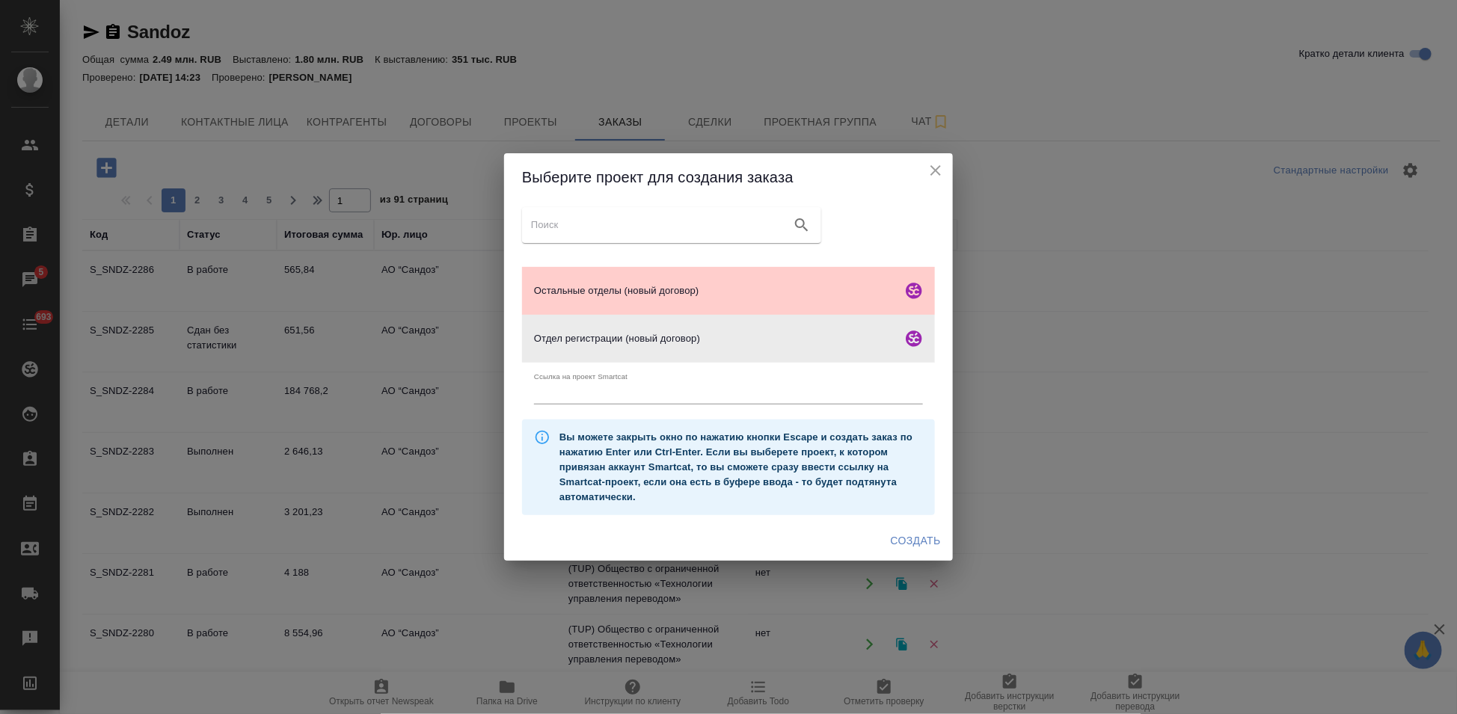
click at [924, 543] on span "Создать" at bounding box center [916, 541] width 50 height 19
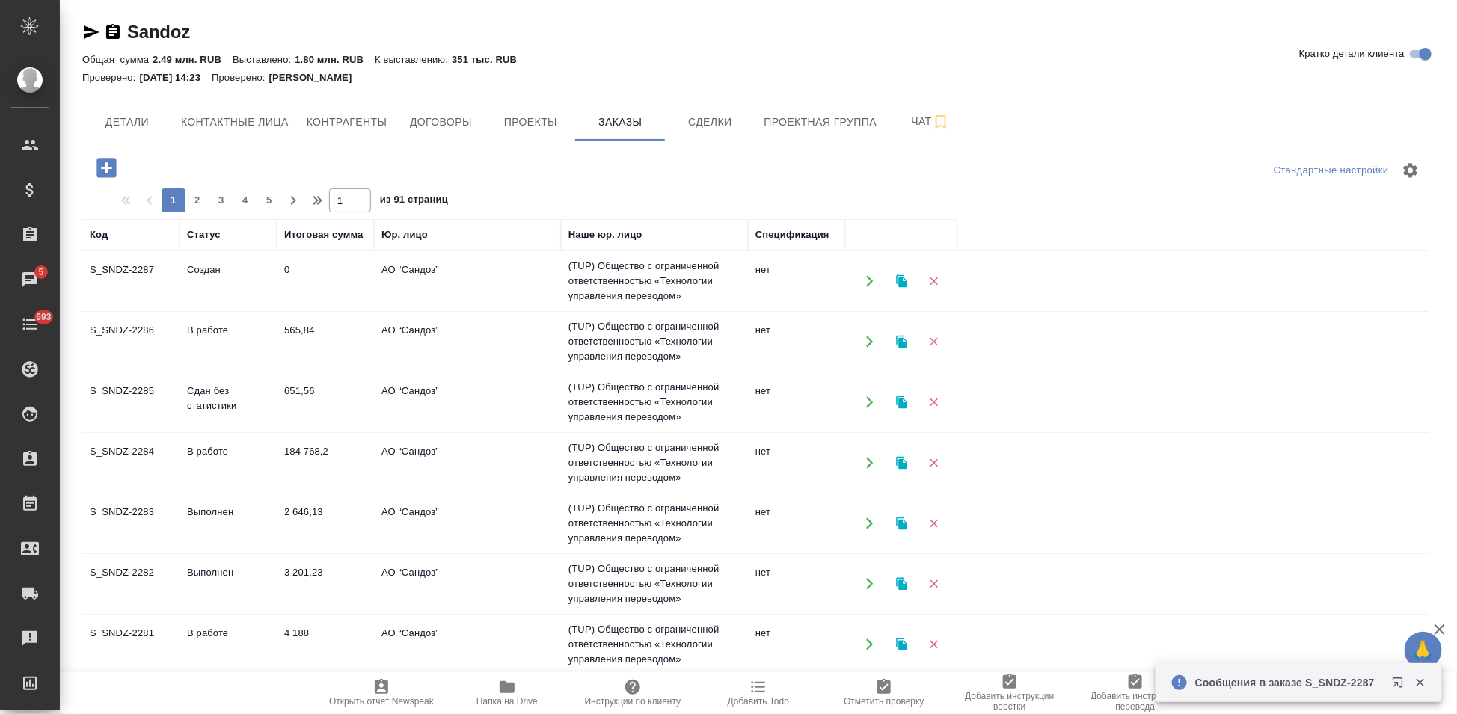
click at [101, 167] on icon "button" at bounding box center [106, 168] width 26 height 26
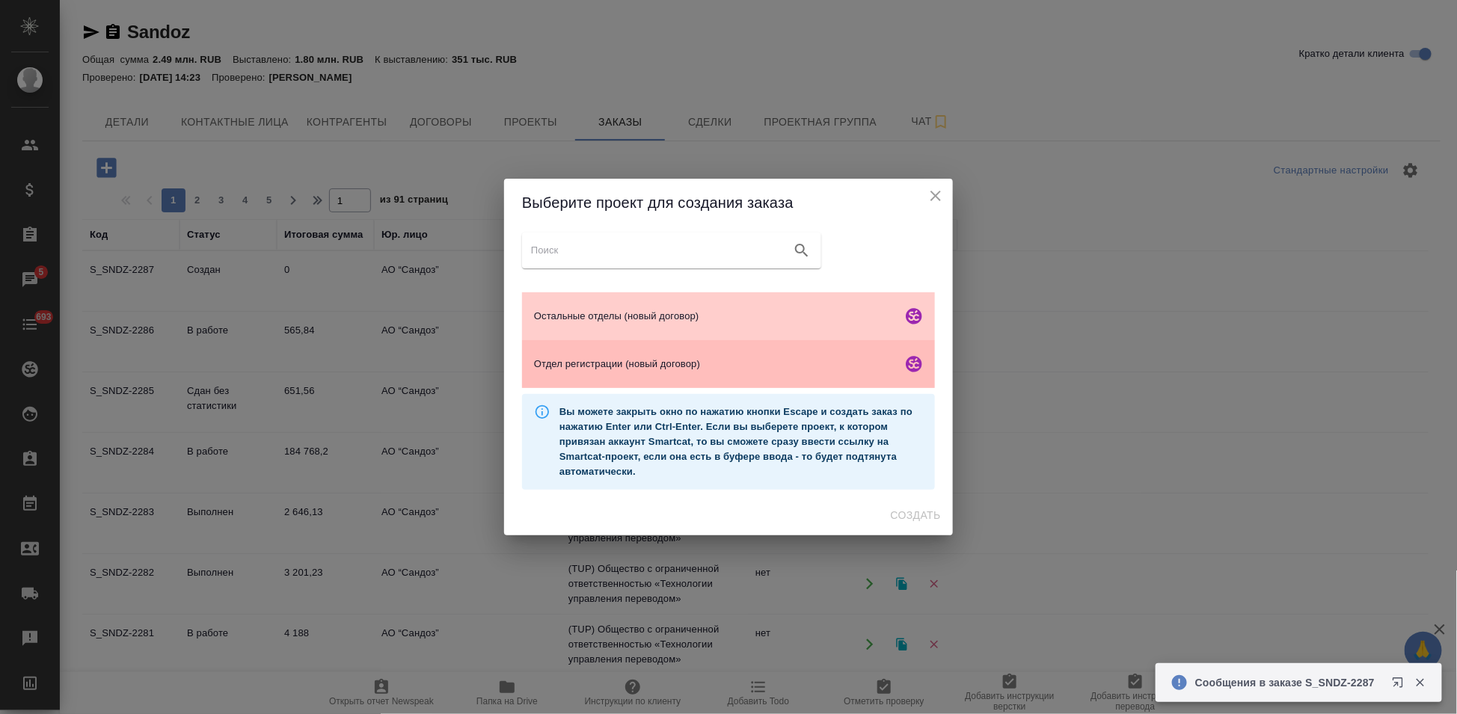
click at [621, 374] on div "Отдел регистрации (новый договор)" at bounding box center [728, 364] width 413 height 48
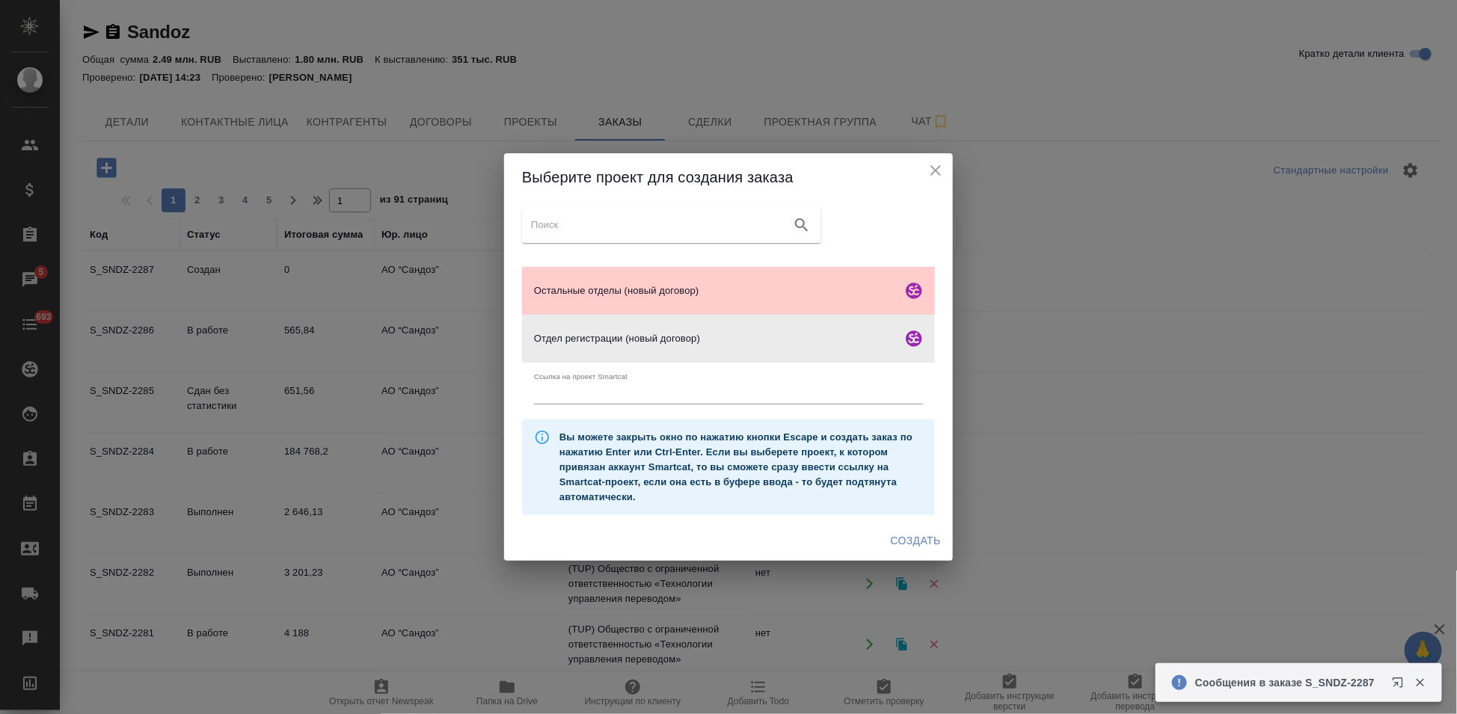
click at [927, 538] on span "Создать" at bounding box center [916, 541] width 50 height 19
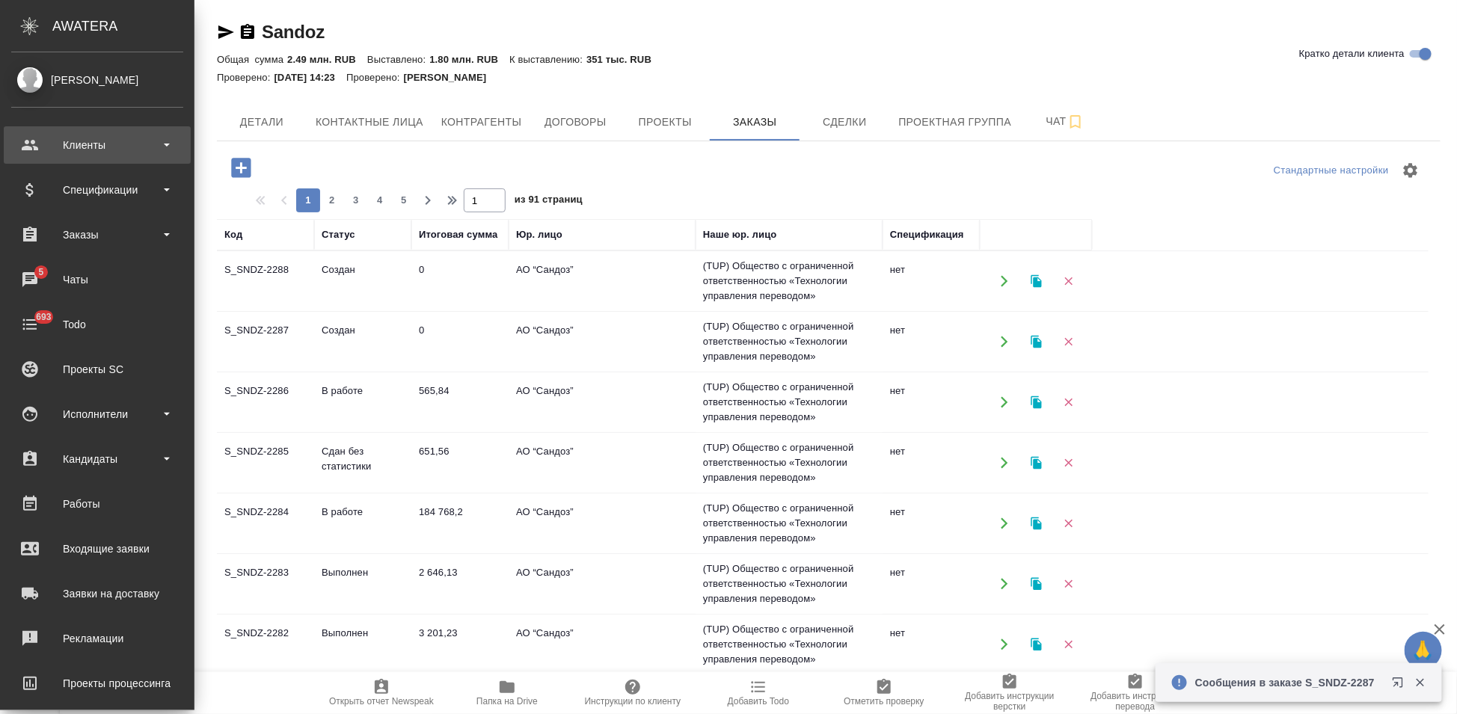
click at [25, 147] on div "Клиенты" at bounding box center [97, 145] width 172 height 22
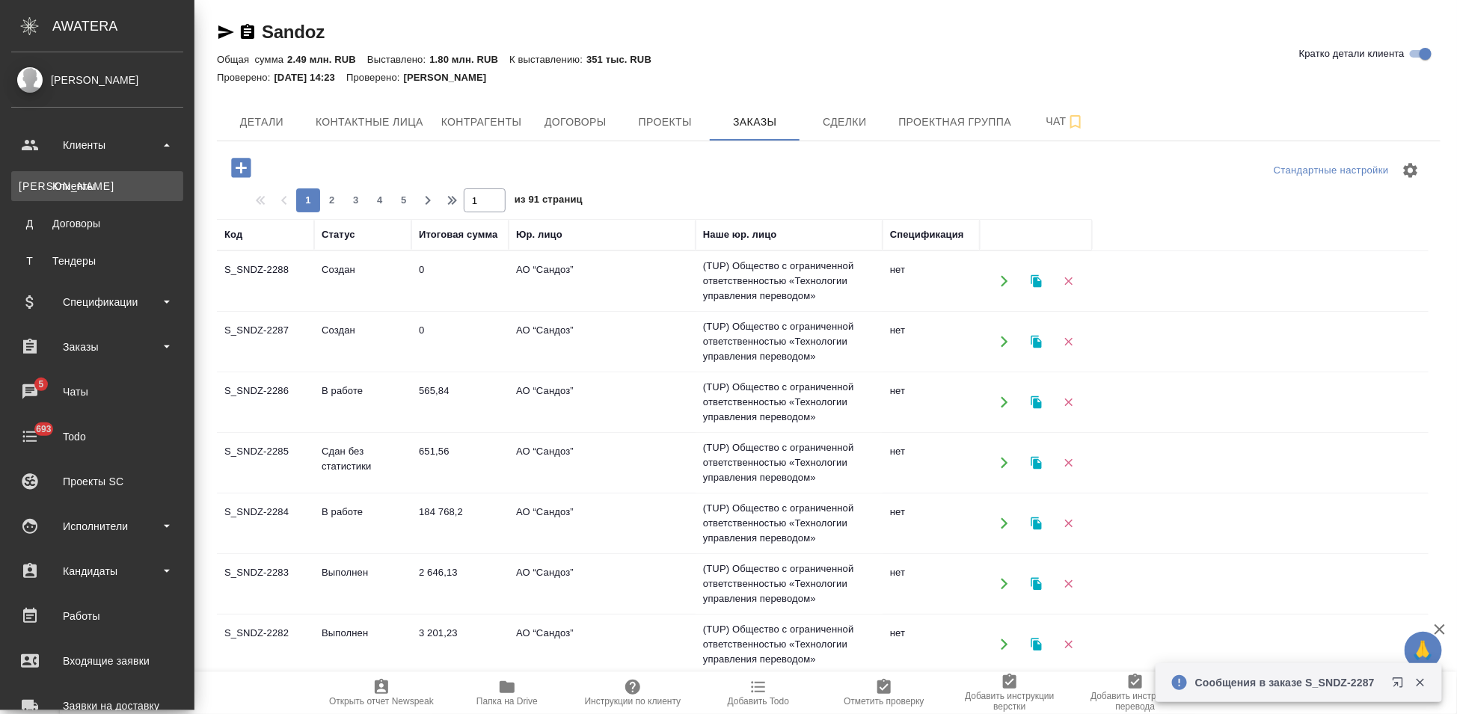
click at [59, 184] on div "Клиенты" at bounding box center [97, 186] width 157 height 15
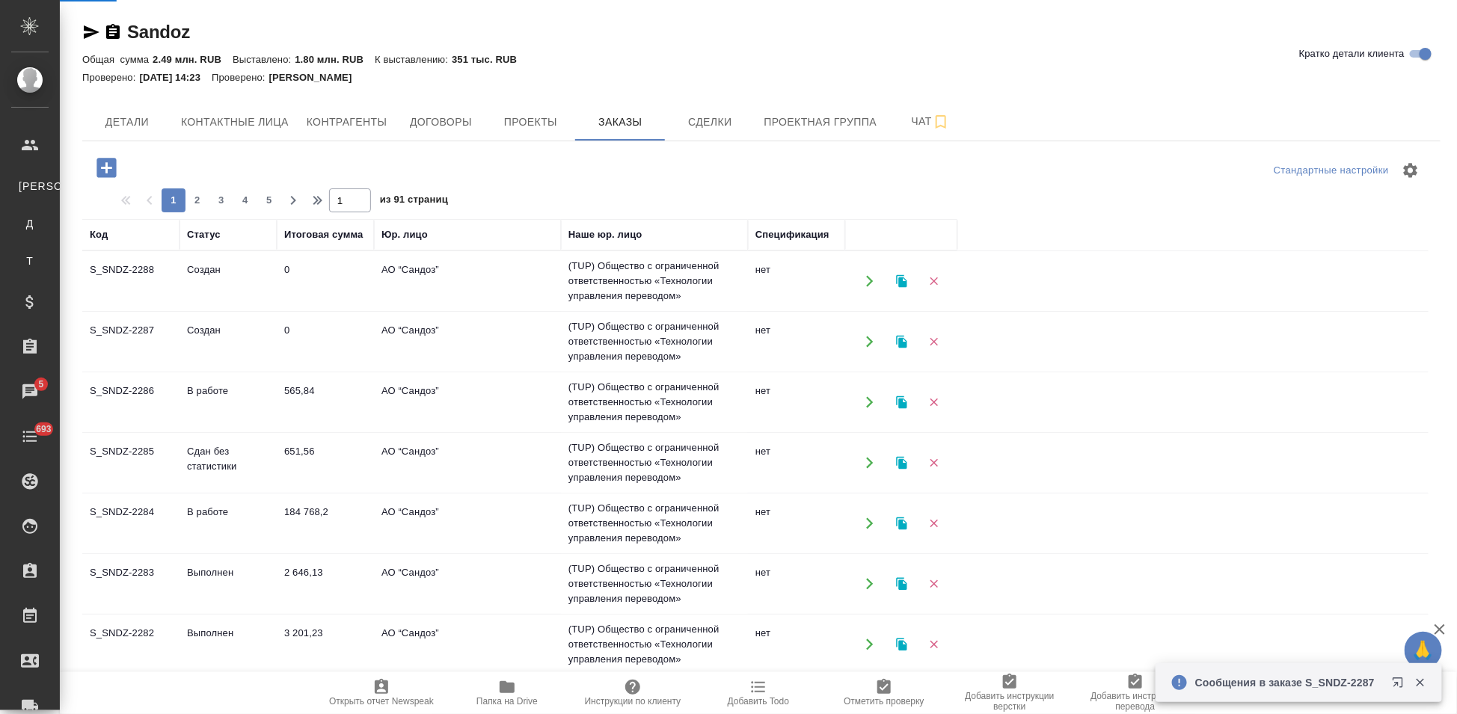
select select "RU"
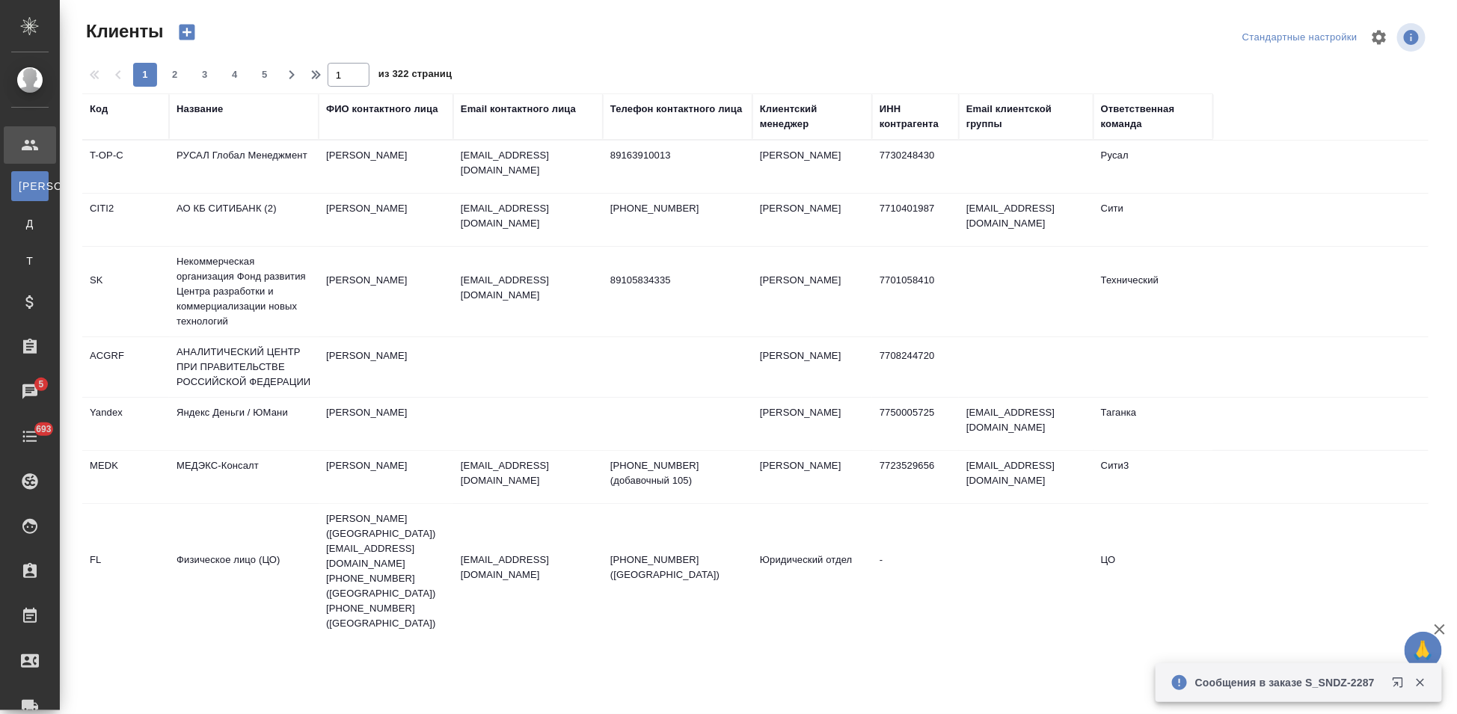
click at [94, 109] on div "Код" at bounding box center [99, 109] width 18 height 15
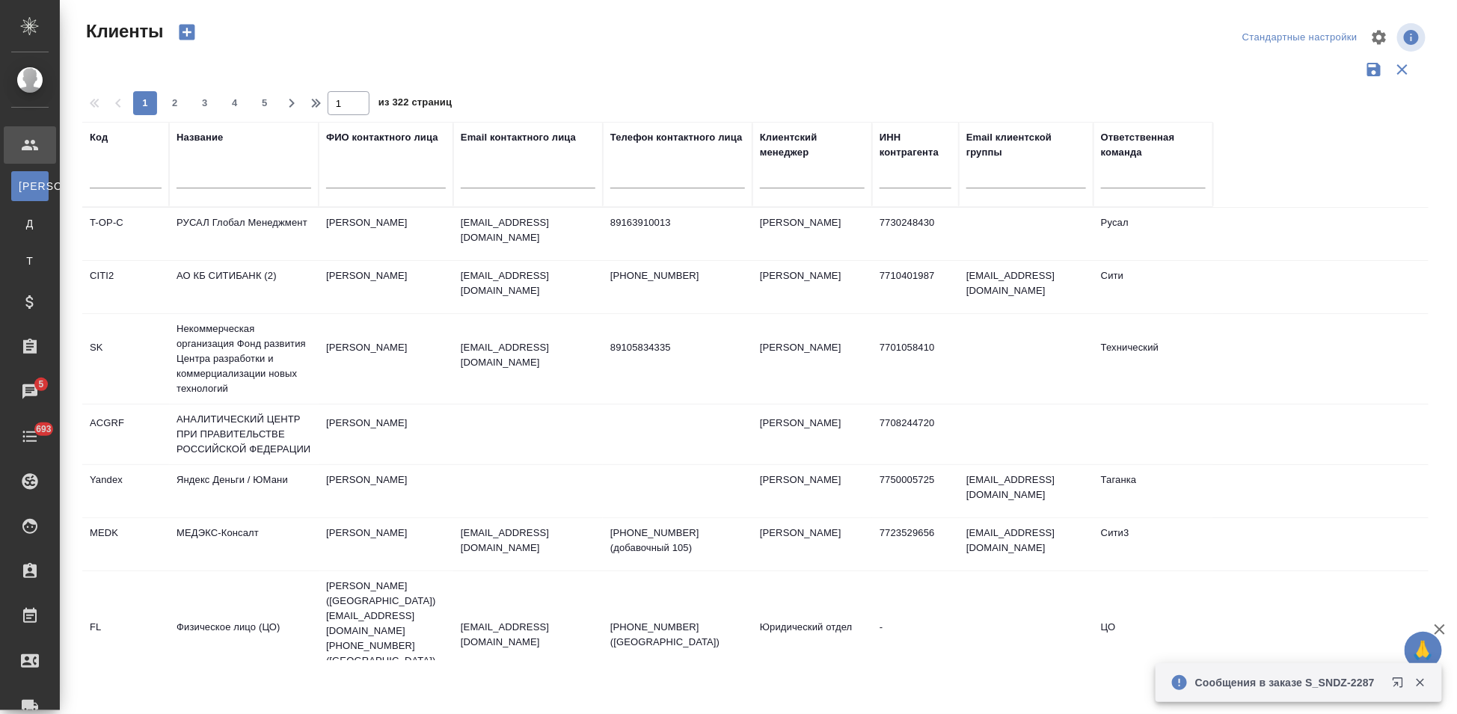
click at [109, 187] on input "text" at bounding box center [126, 179] width 72 height 19
type input "nvrt"
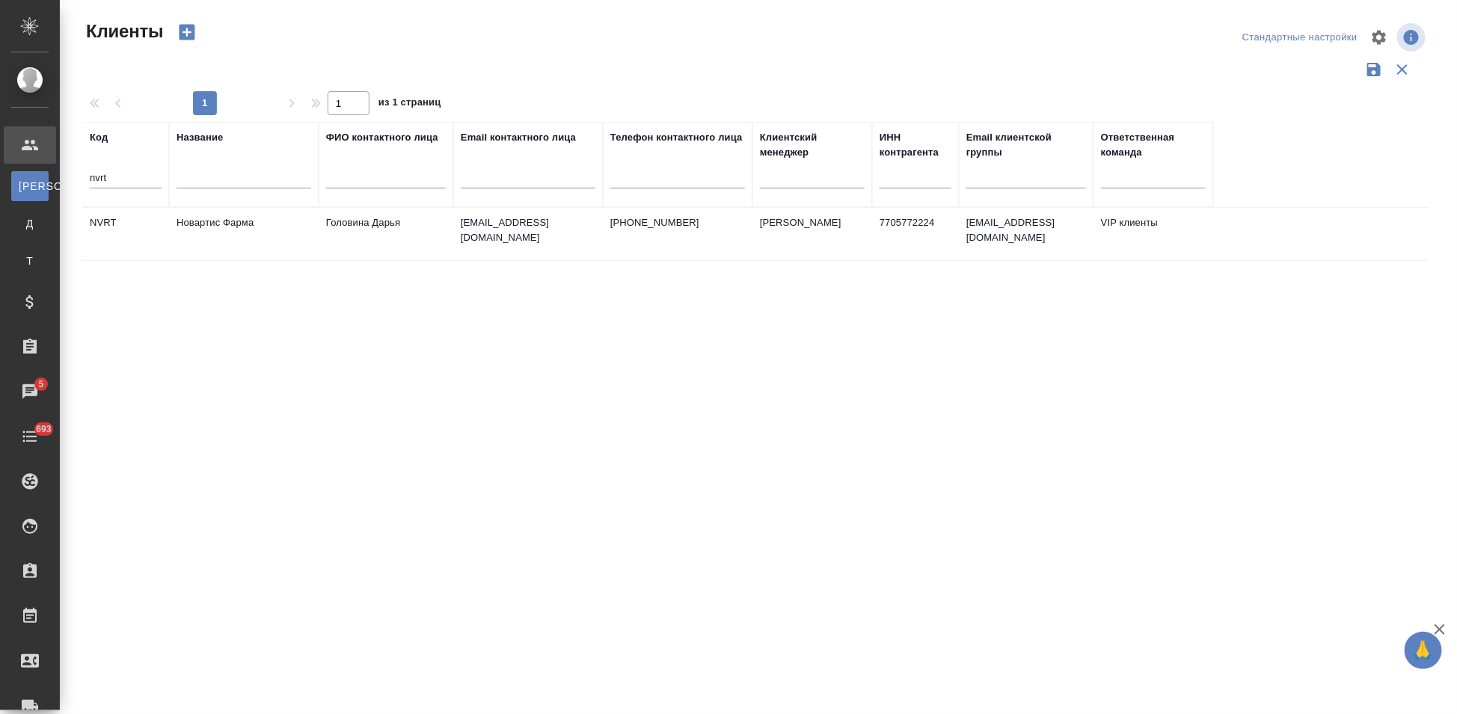
click at [174, 225] on td "Новартис Фарма" at bounding box center [244, 234] width 150 height 52
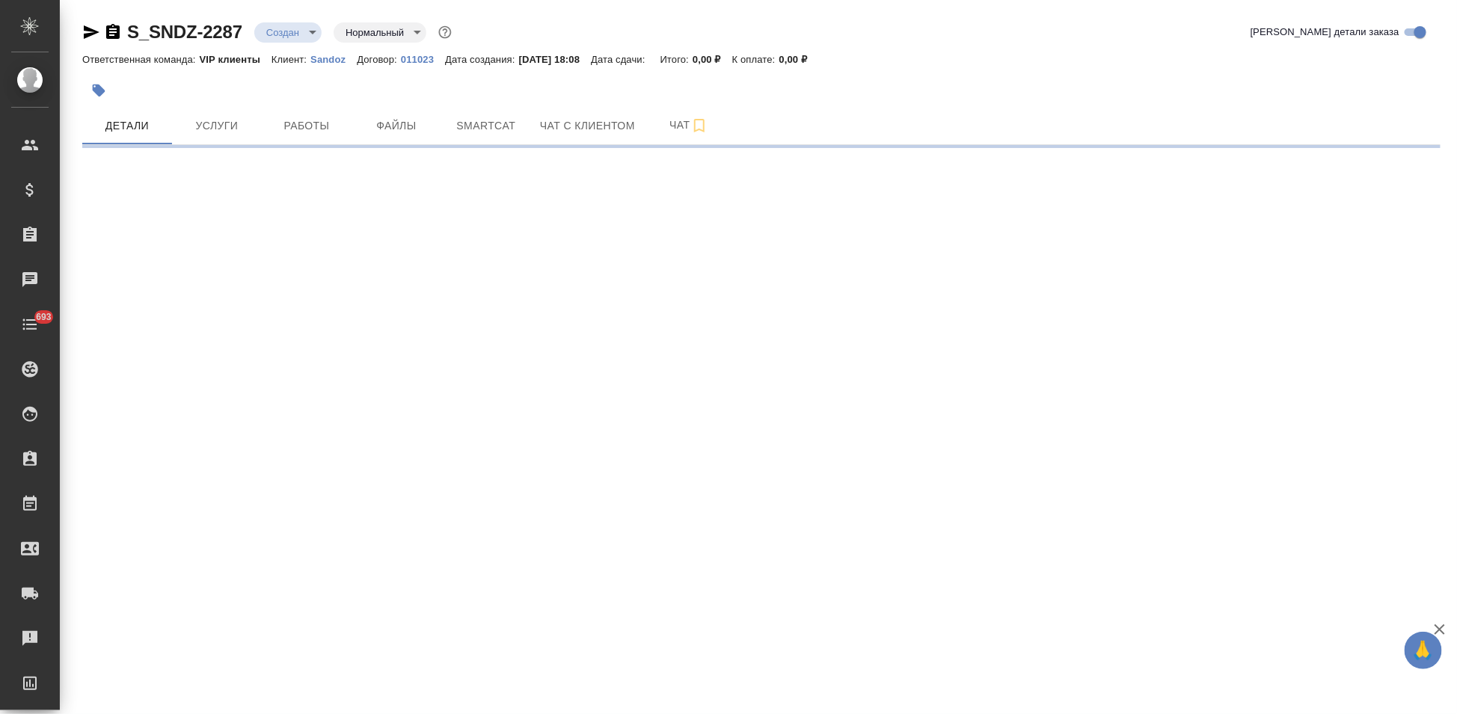
select select "RU"
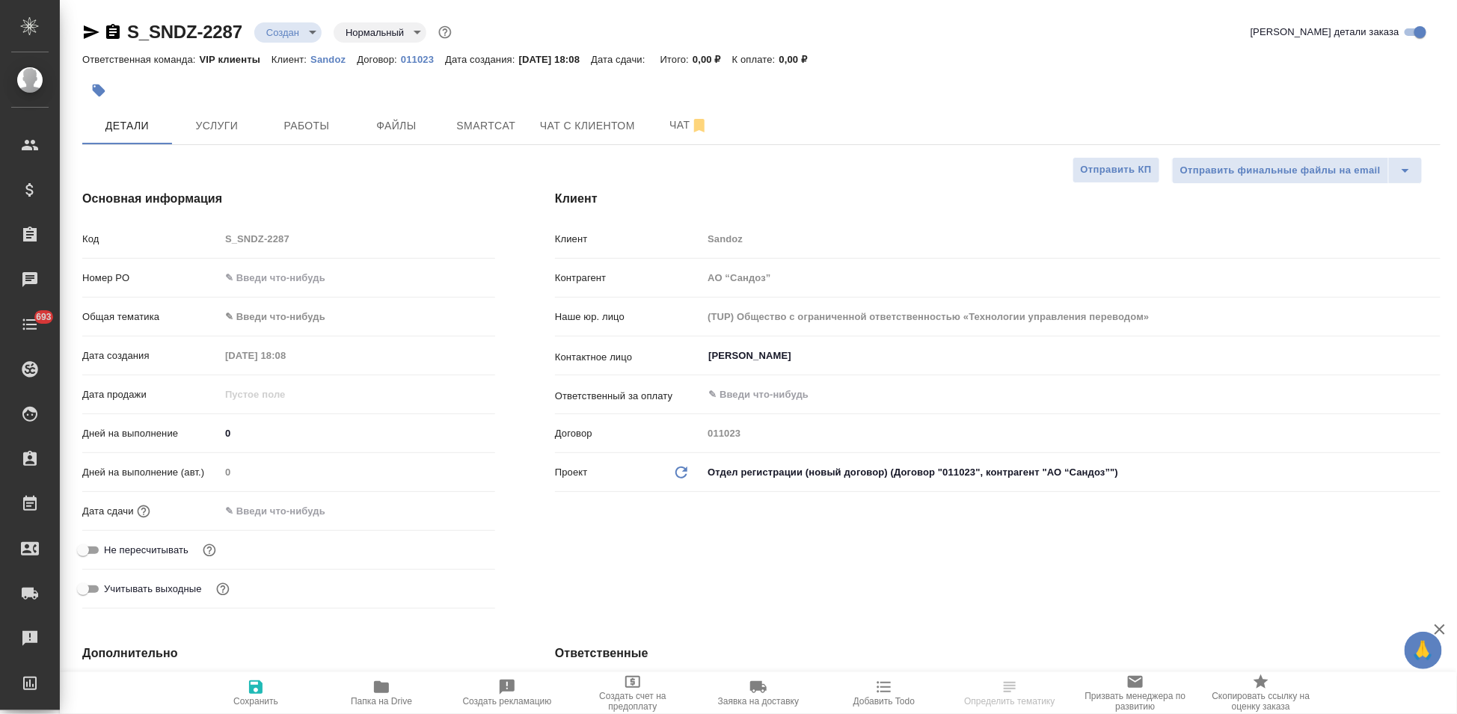
type textarea "x"
click at [886, 369] on div "[PERSON_NAME] ​" at bounding box center [1071, 356] width 738 height 27
type textarea "x"
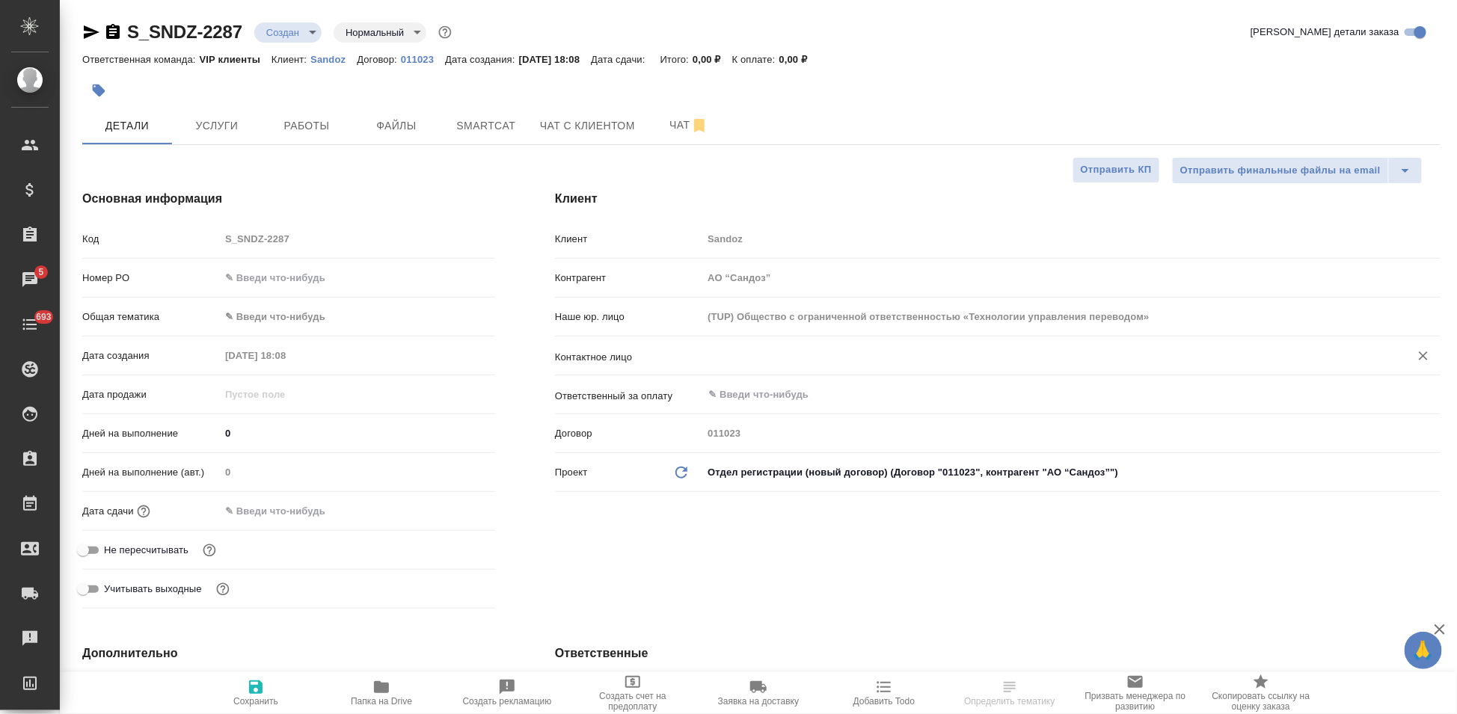
type textarea "x"
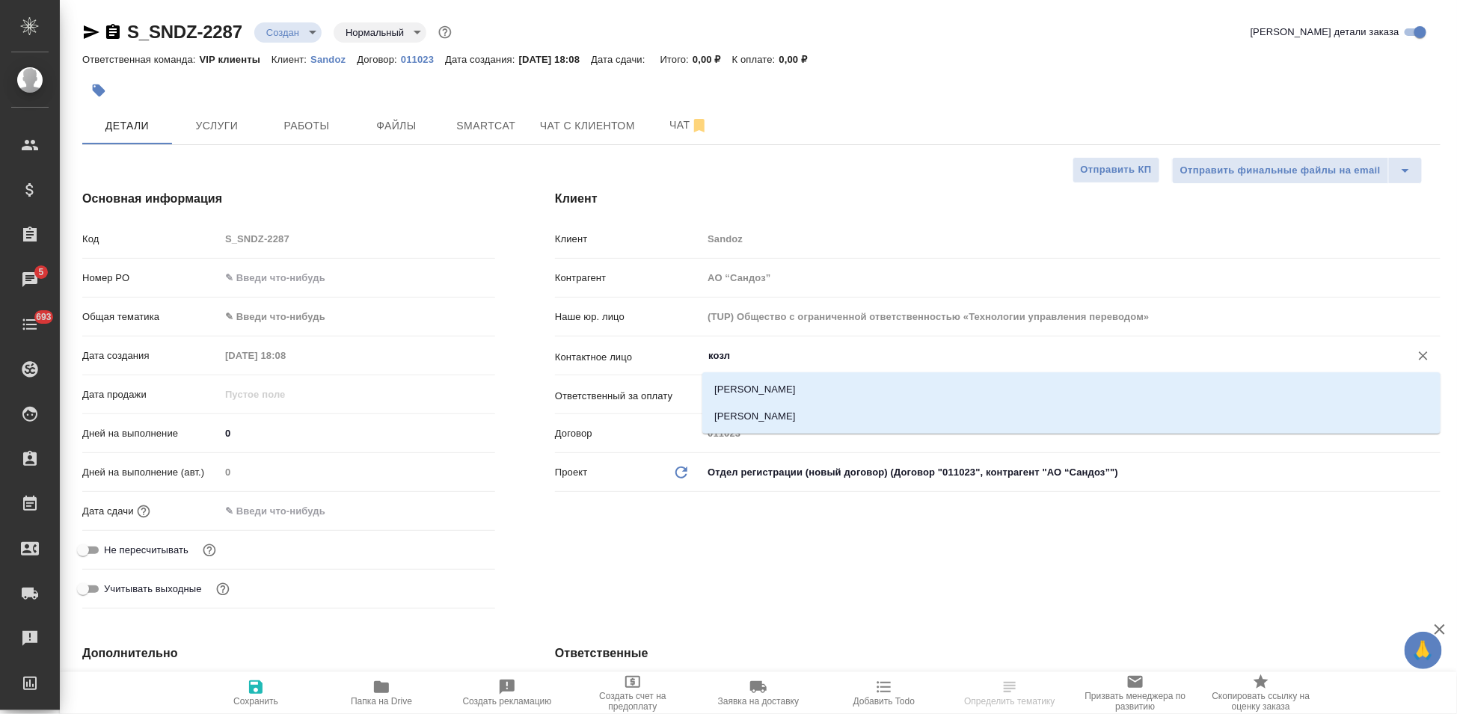
type input "козло"
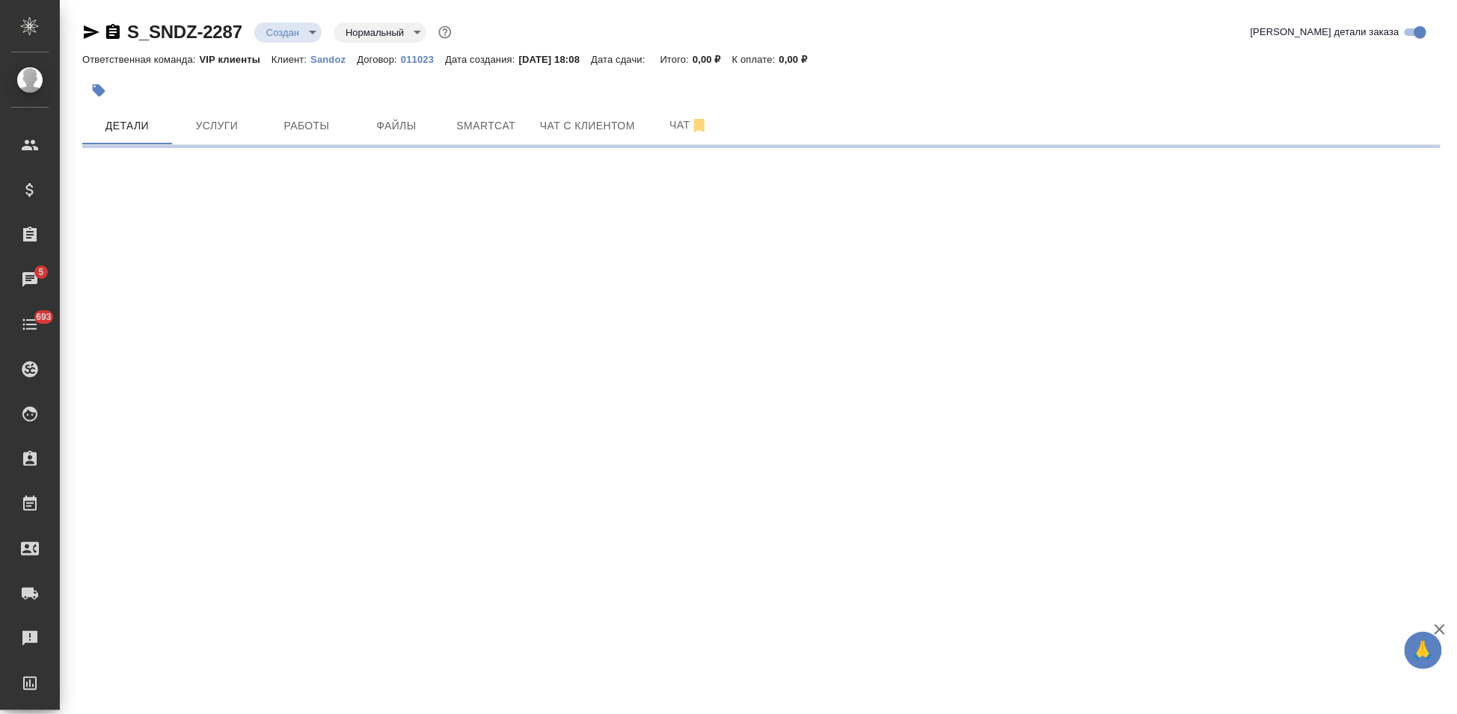
select select "RU"
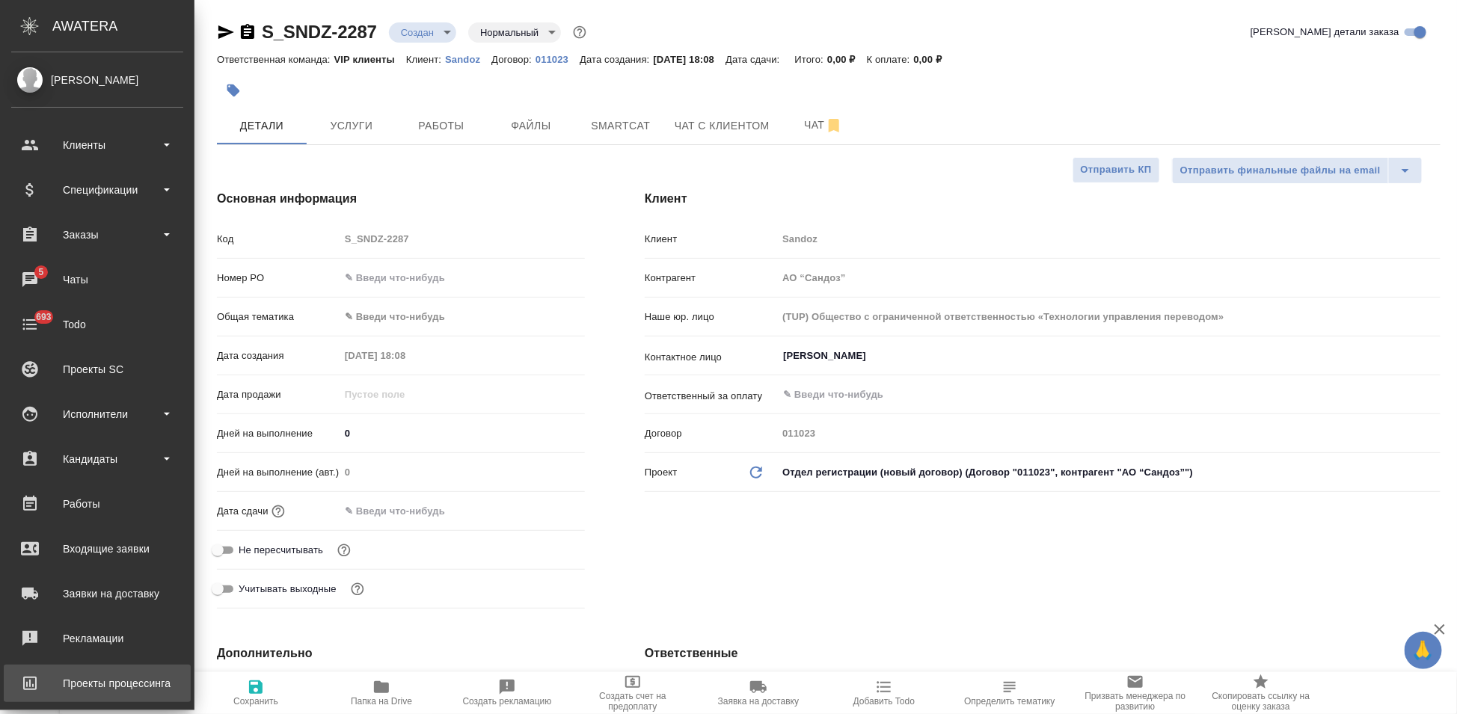
type textarea "x"
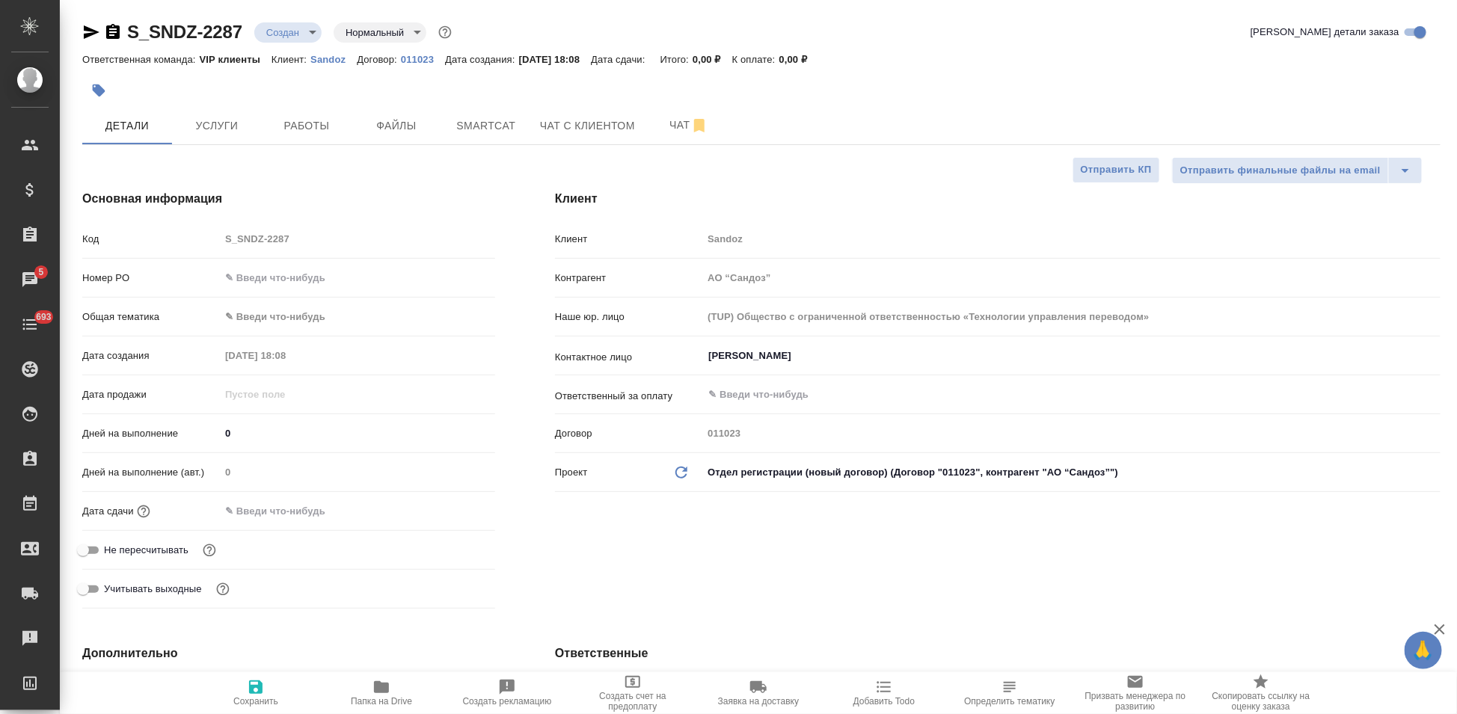
type textarea "x"
click at [827, 357] on input "[PERSON_NAME]" at bounding box center [1046, 356] width 679 height 18
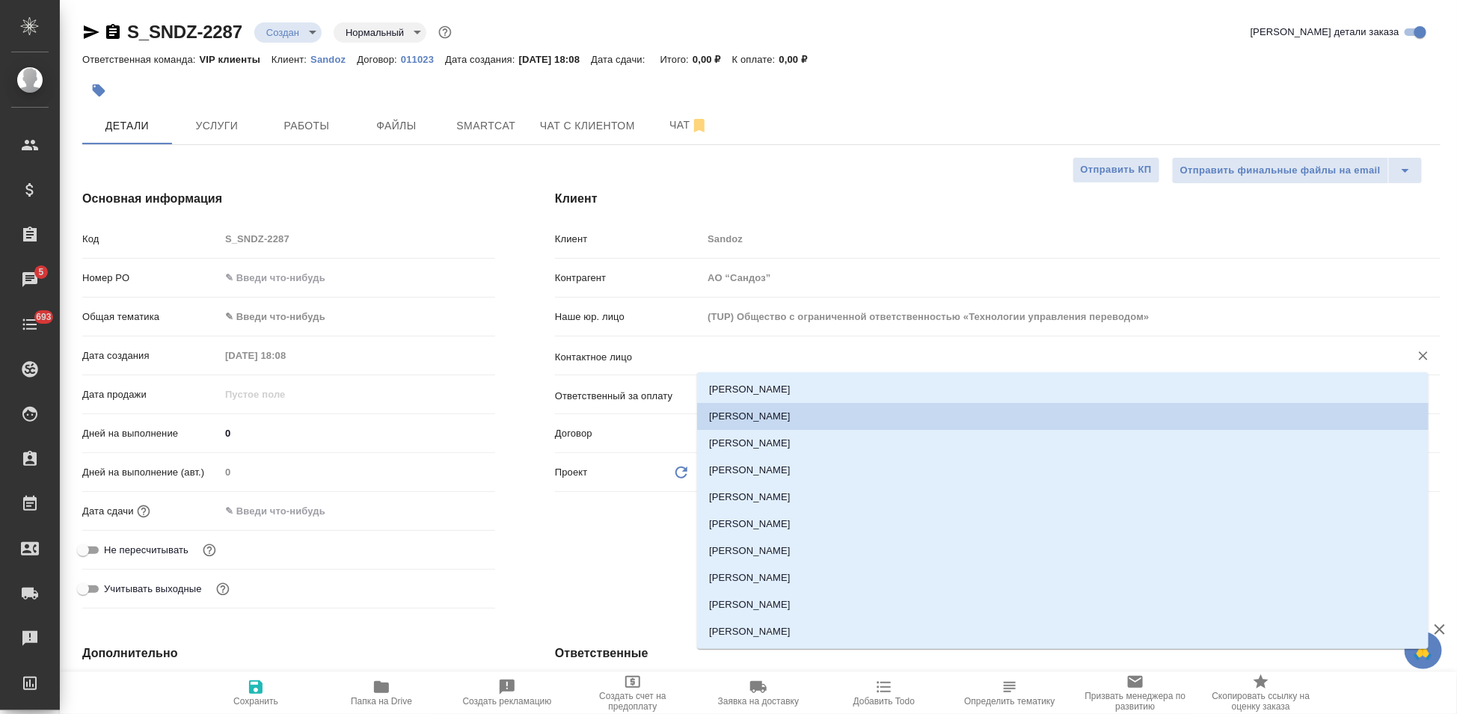
type textarea "x"
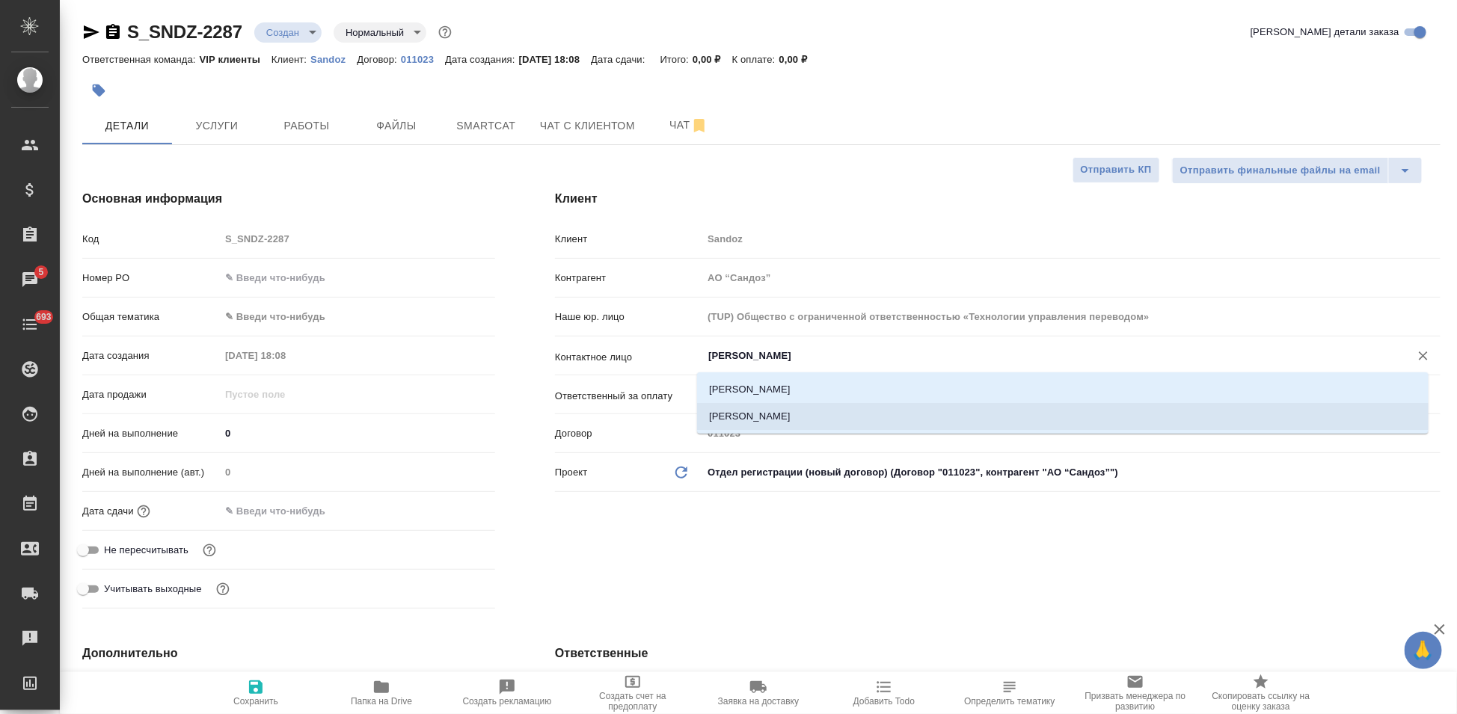
click at [767, 406] on li "Козлова Юлия" at bounding box center [1062, 416] width 731 height 27
type input "Козлова Юлия"
type textarea "x"
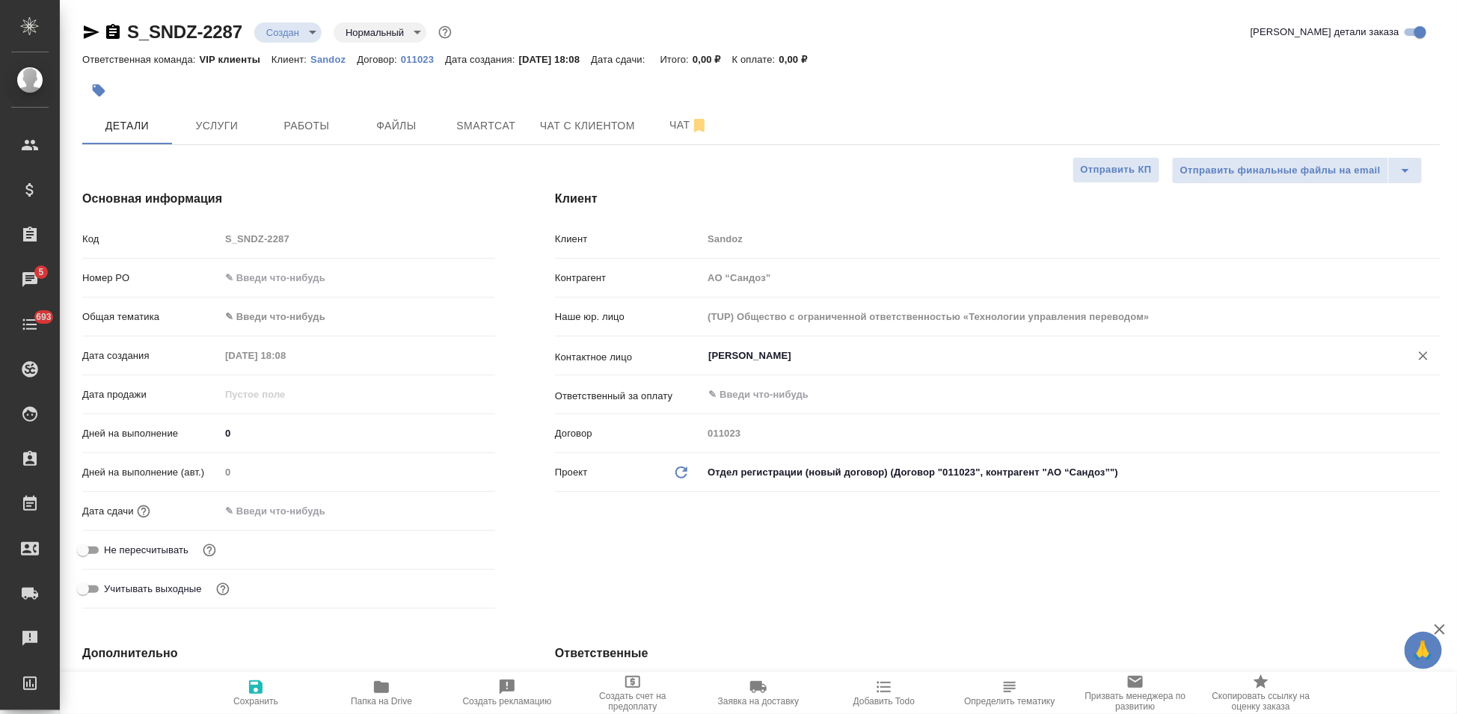
type input "Козлова Юлия"
click at [252, 701] on span "Сохранить" at bounding box center [255, 701] width 45 height 10
type textarea "x"
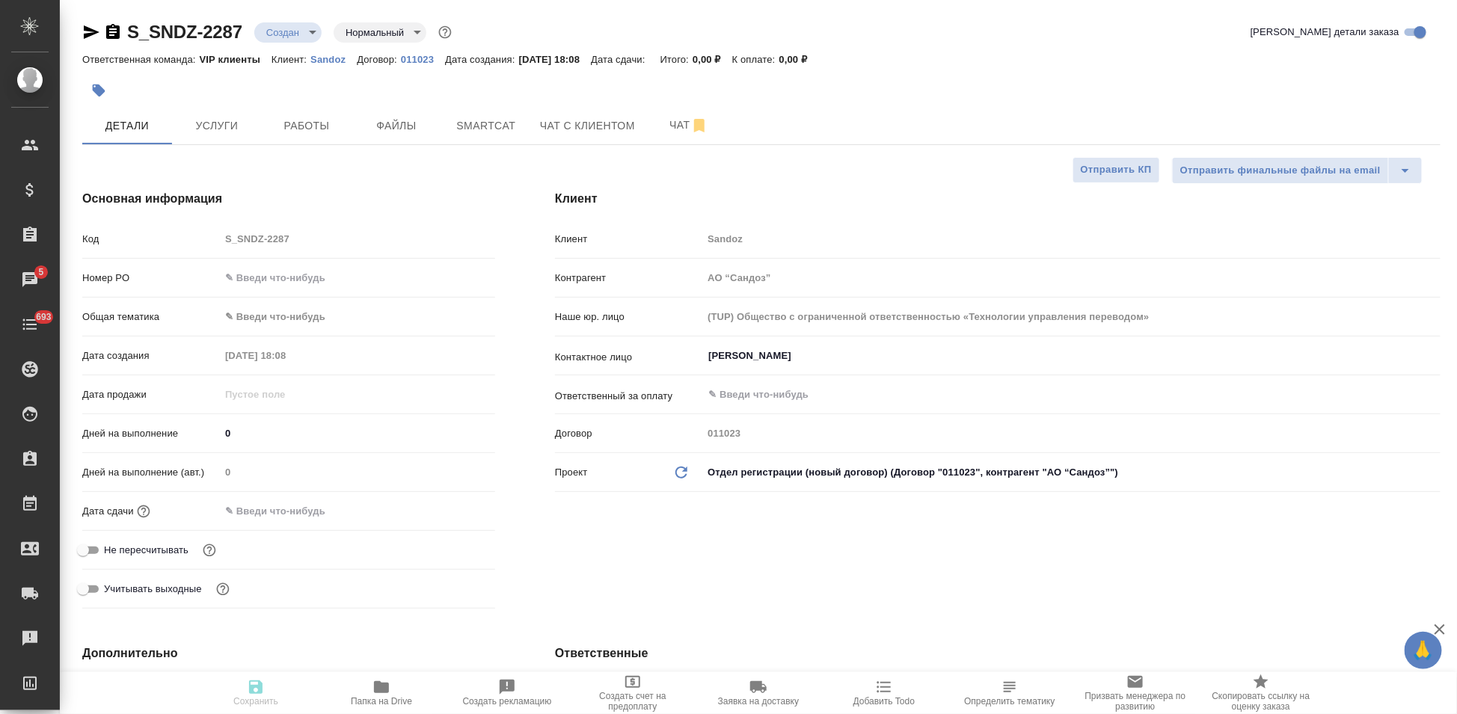
type textarea "x"
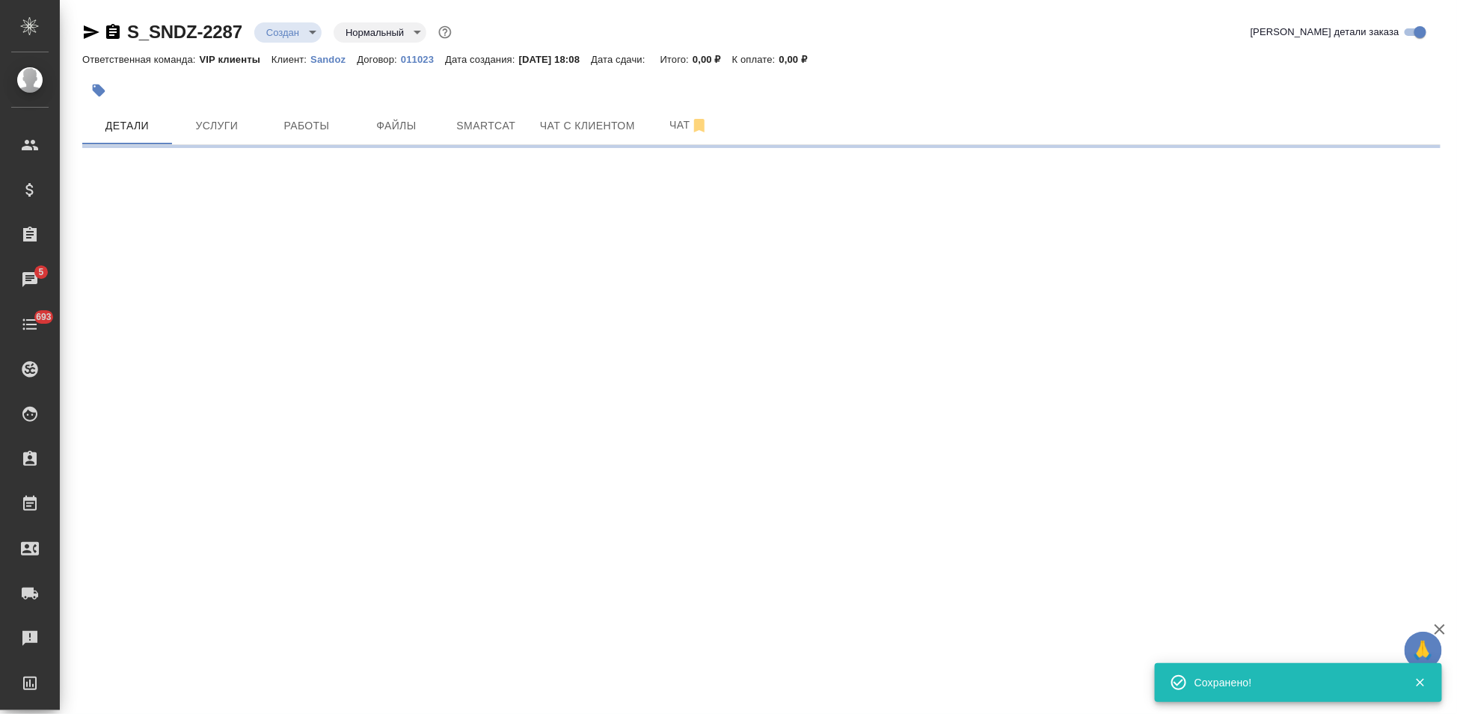
select select "RU"
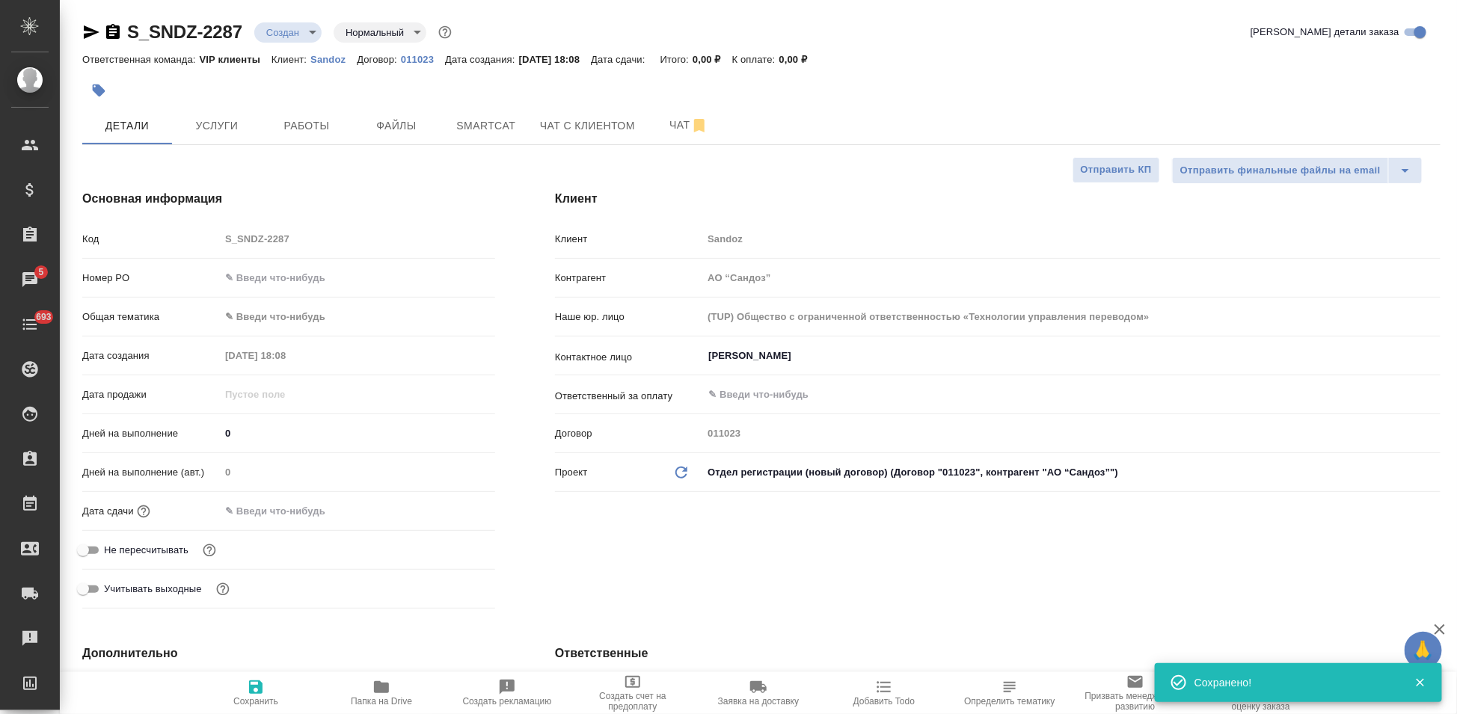
type textarea "x"
click at [83, 245] on div "Код S_SNDZ-2287" at bounding box center [288, 239] width 413 height 26
type textarea "x"
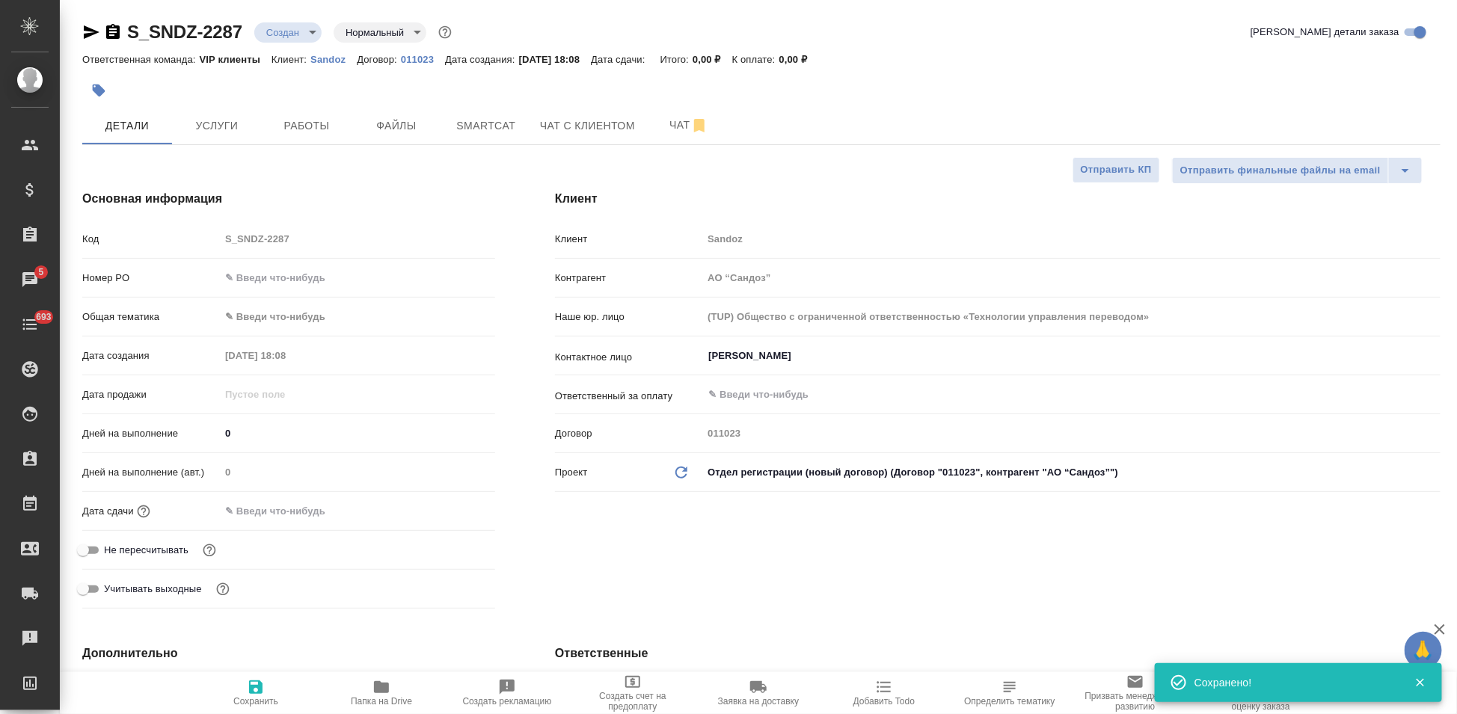
type textarea "x"
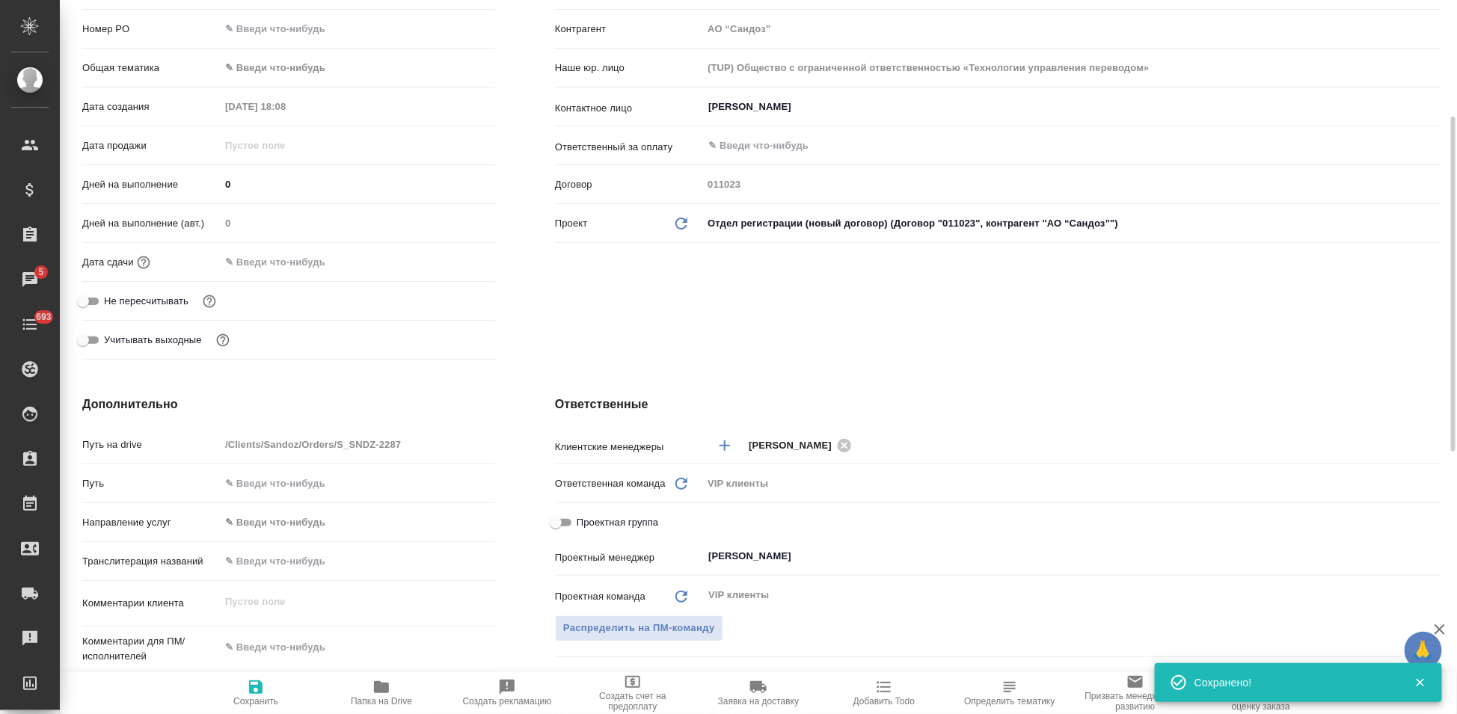
scroll to position [415, 0]
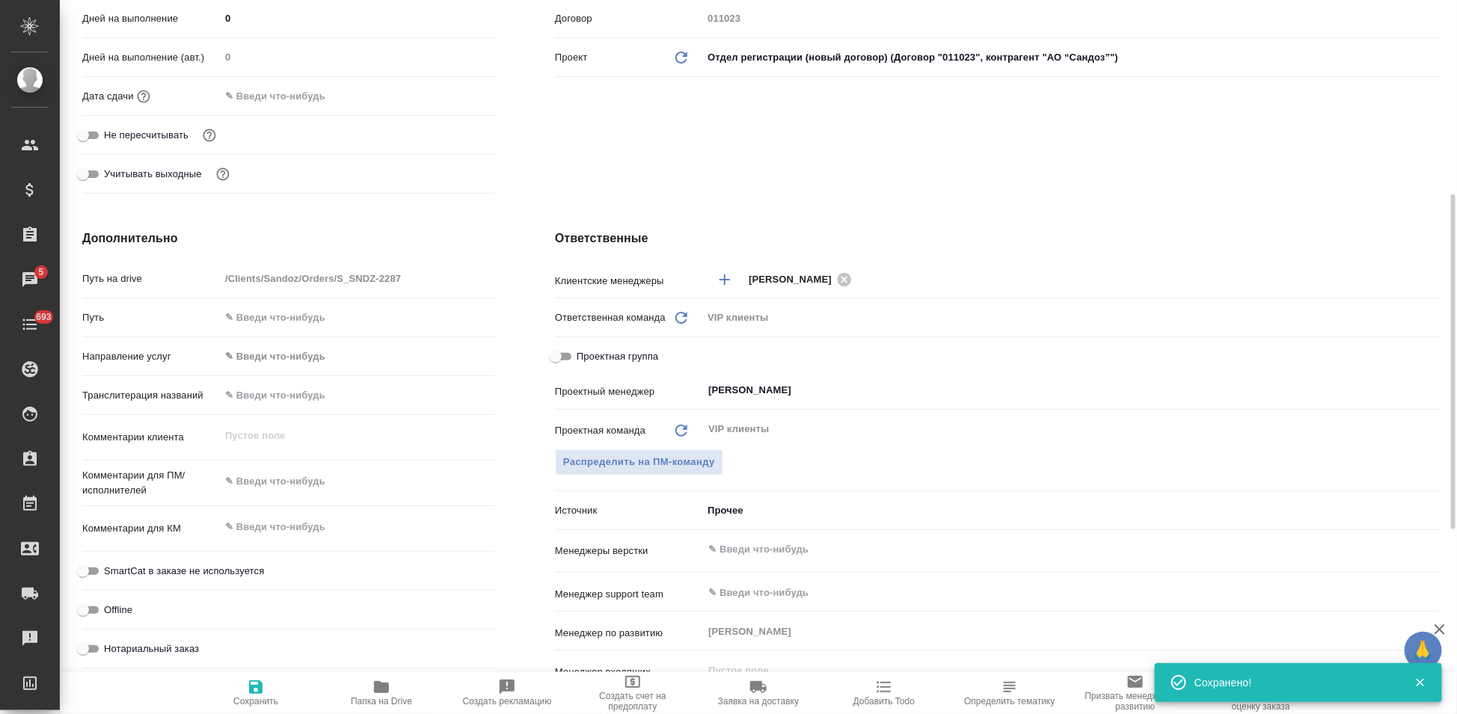
type textarea "x"
click at [277, 480] on textarea at bounding box center [357, 481] width 275 height 25
paste textarea "Во вложении пересылаю документ в перевод на английский язык. Пожалуйста, осущес…"
type textarea "Во вложении пересылаю документ в перевод на английский язык. Пожалуйста, осущес…"
type textarea "x"
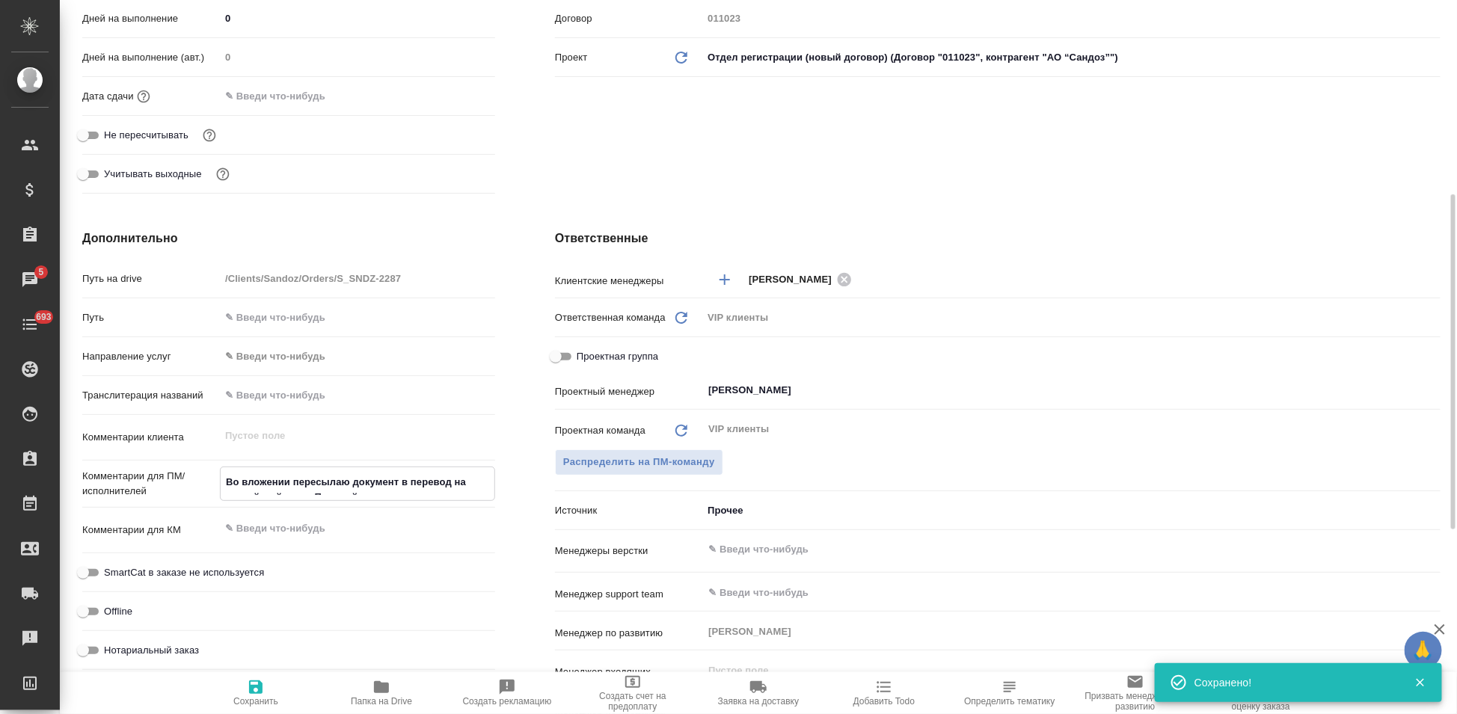
type textarea "x"
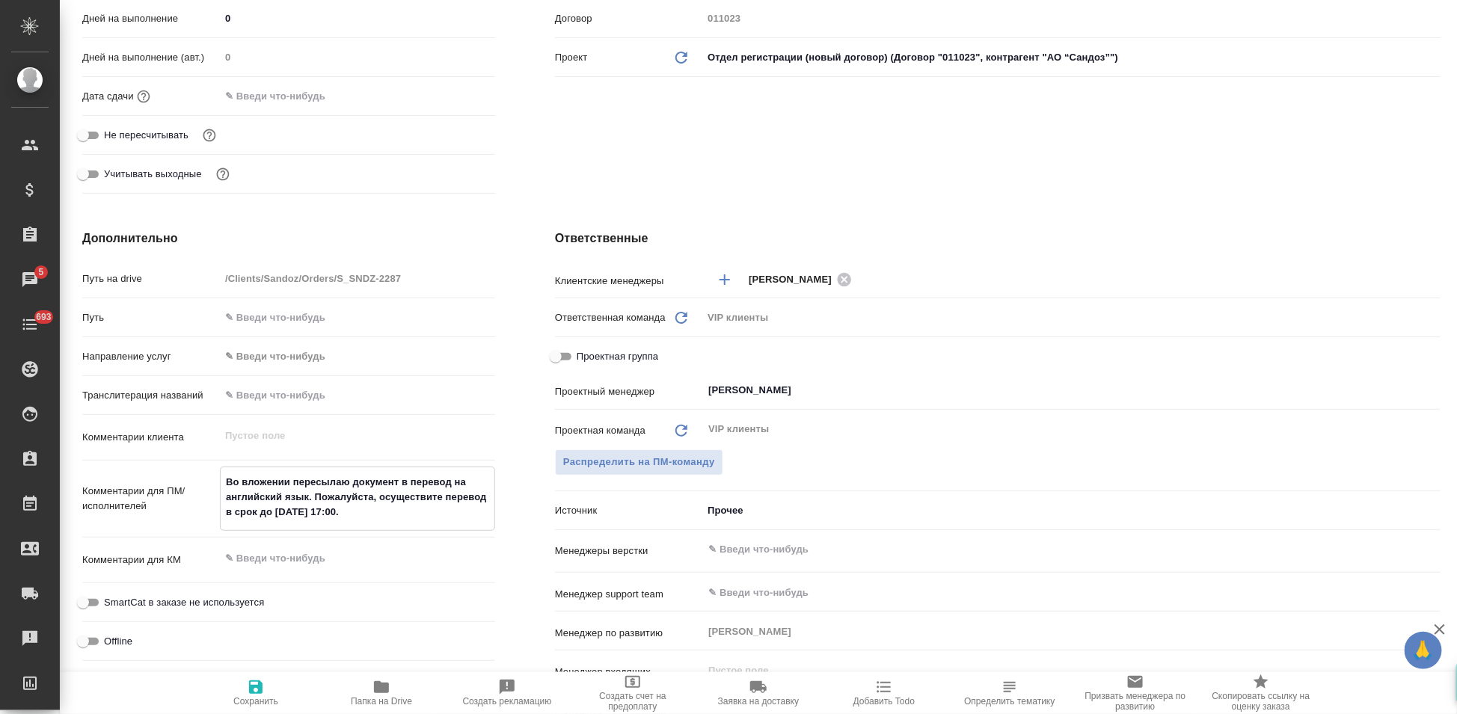
type textarea "Во вложении пересылаю документ в перевод на английский язык. Пожалуйста, осущес…"
type textarea "x"
drag, startPoint x: 253, startPoint y: 692, endPoint x: 321, endPoint y: 658, distance: 75.9
click at [252, 691] on icon "button" at bounding box center [255, 687] width 13 height 13
type textarea "x"
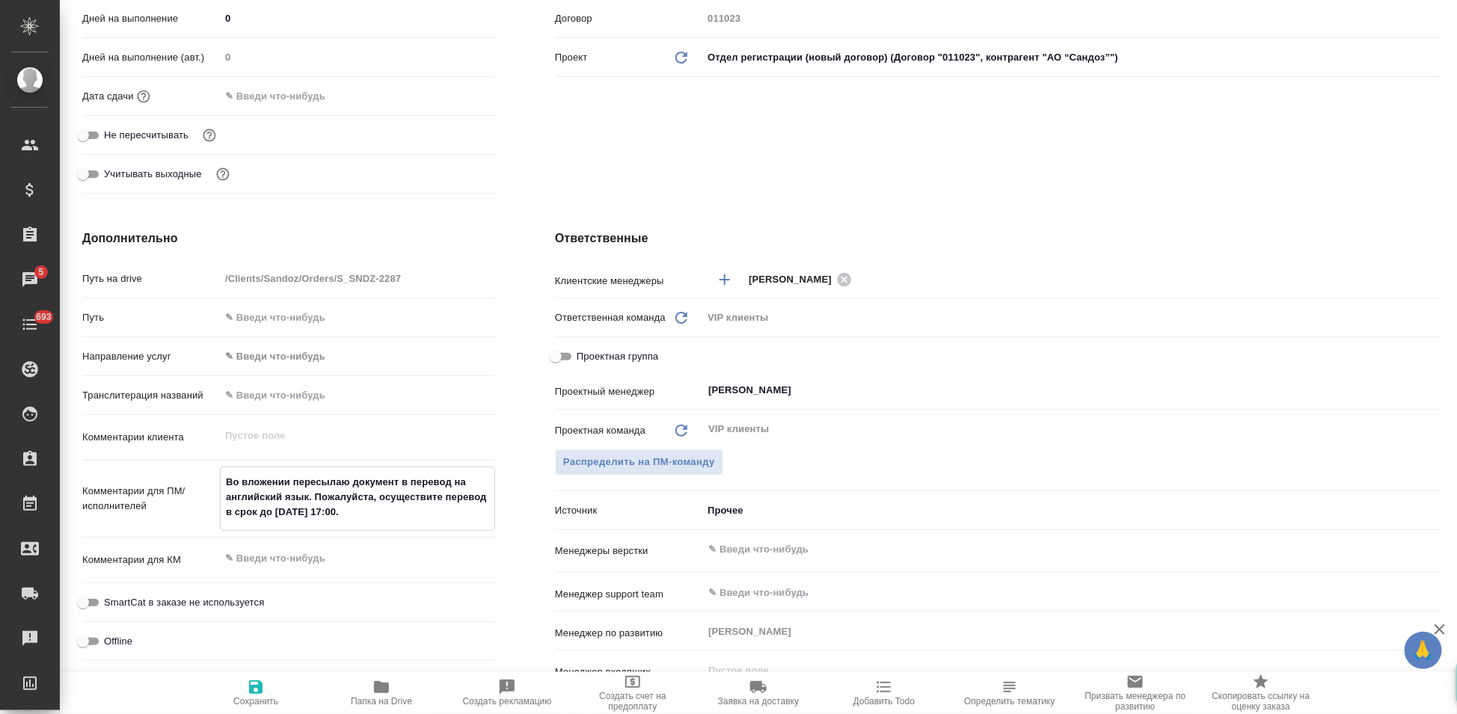
type textarea "x"
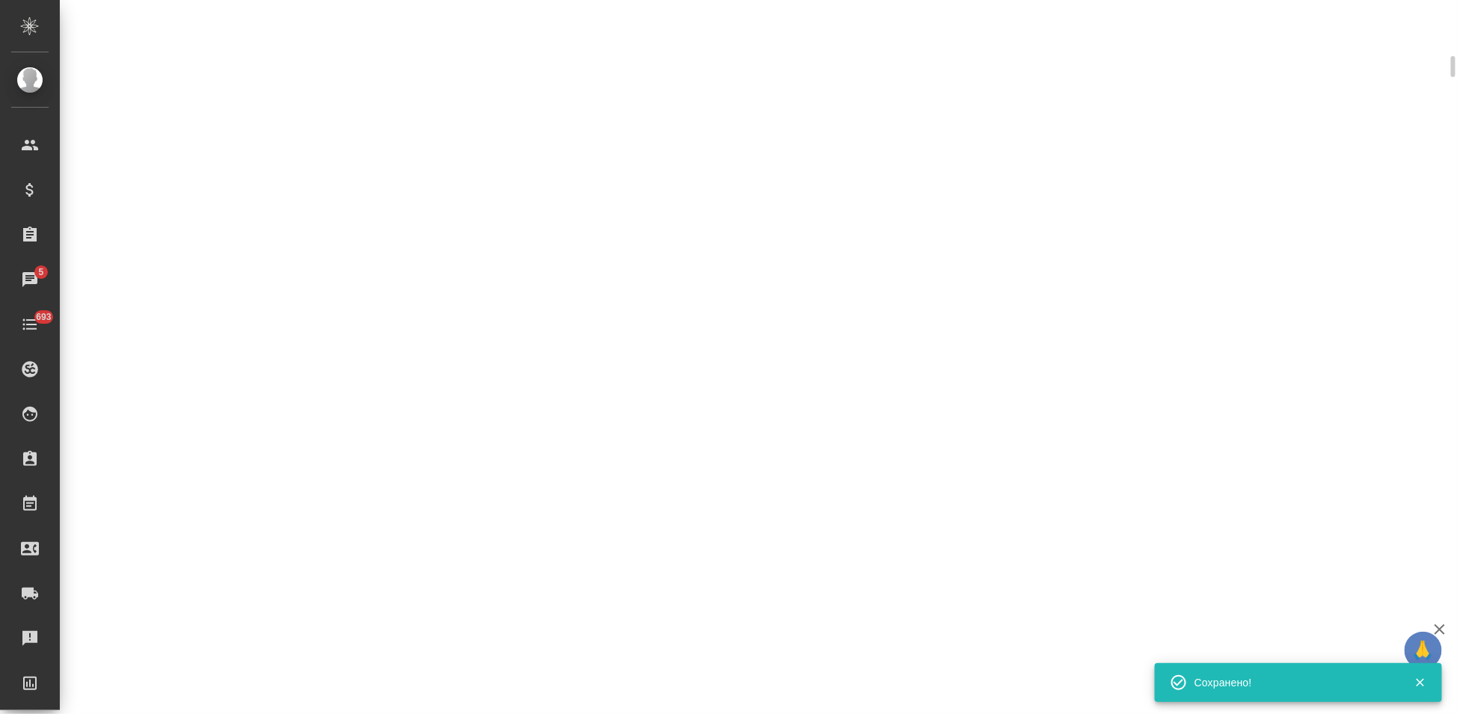
select select "RU"
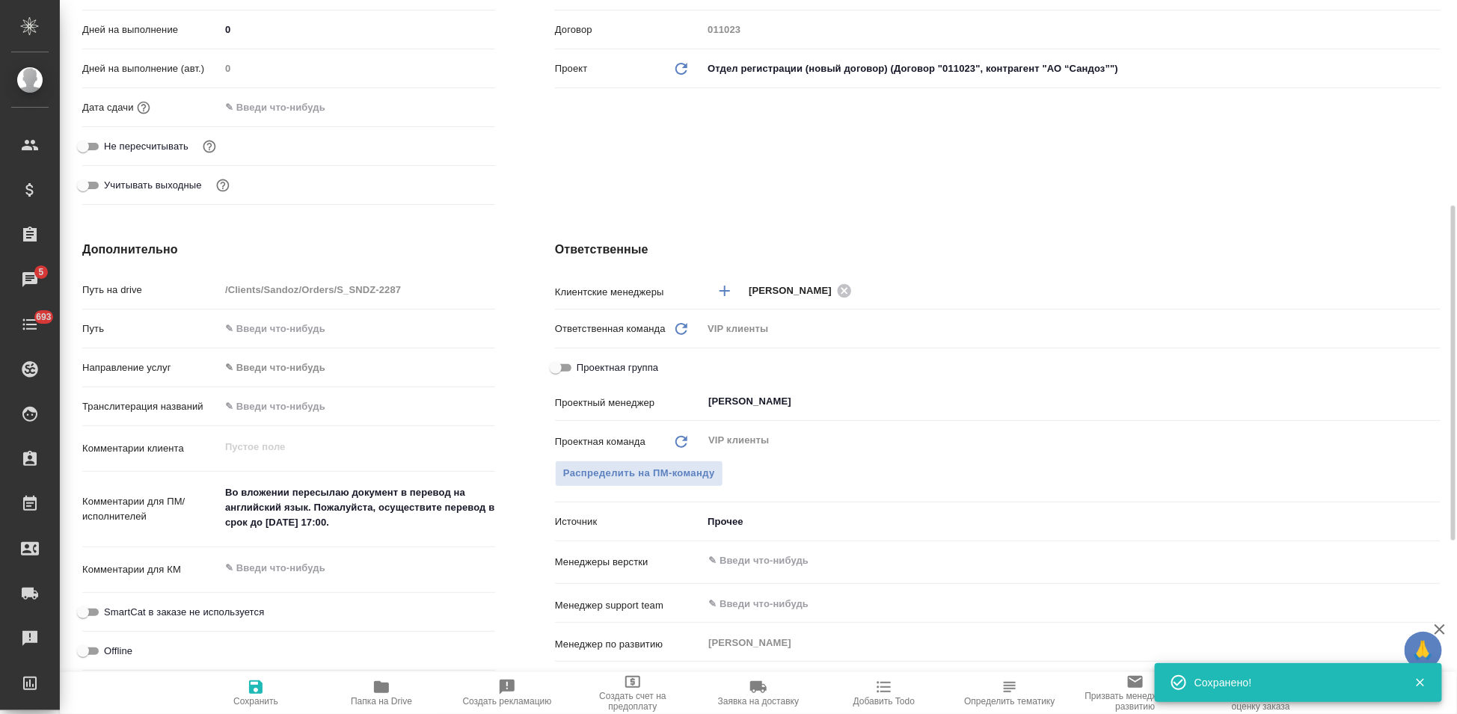
type textarea "x"
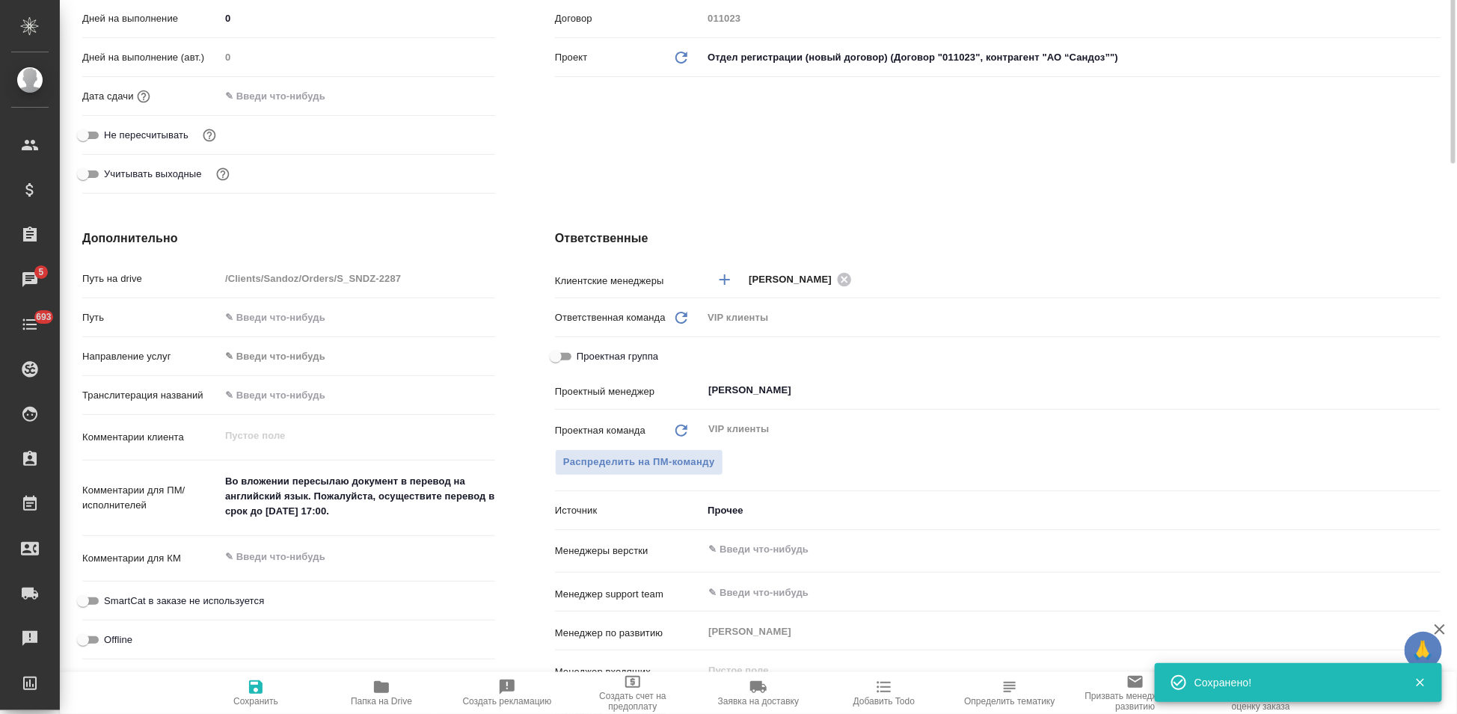
scroll to position [83, 0]
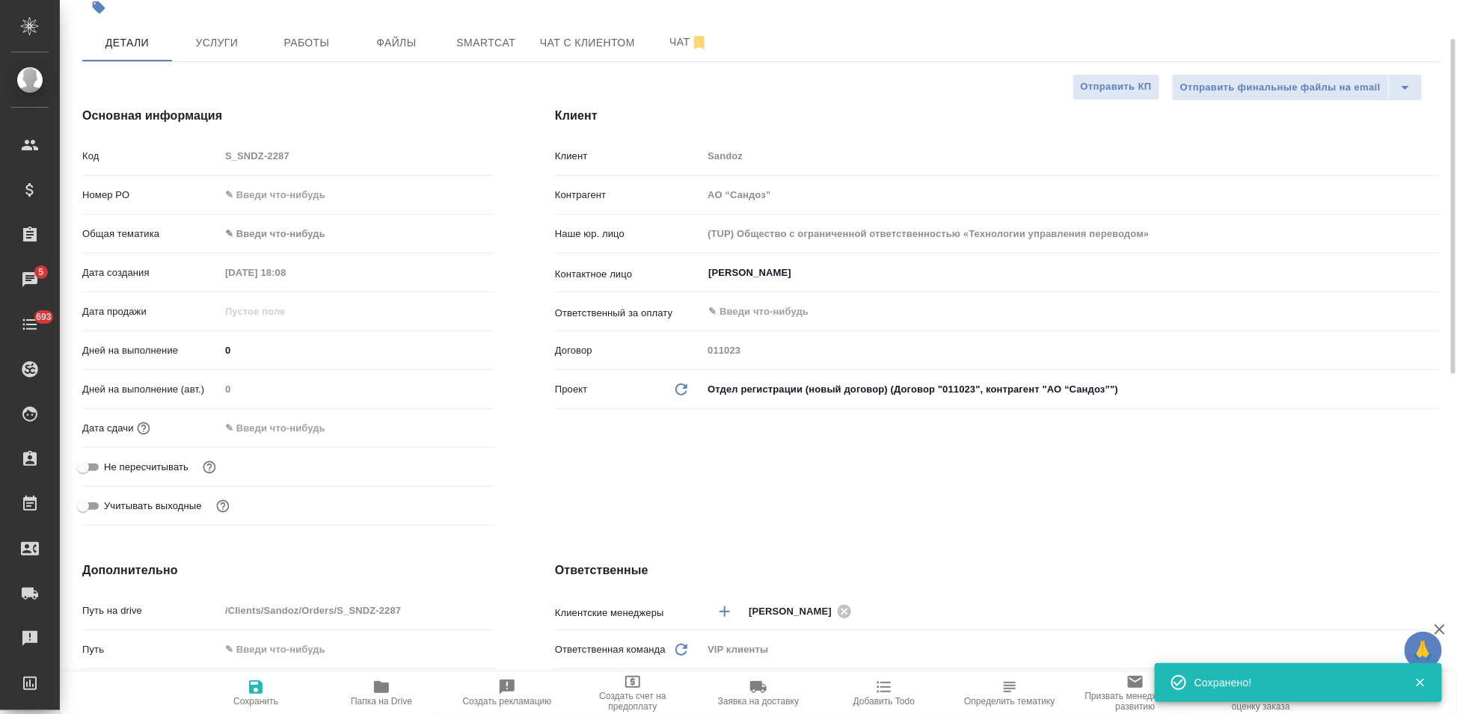
click at [259, 420] on input "text" at bounding box center [285, 428] width 131 height 22
click at [445, 431] on icon "button" at bounding box center [451, 427] width 13 height 15
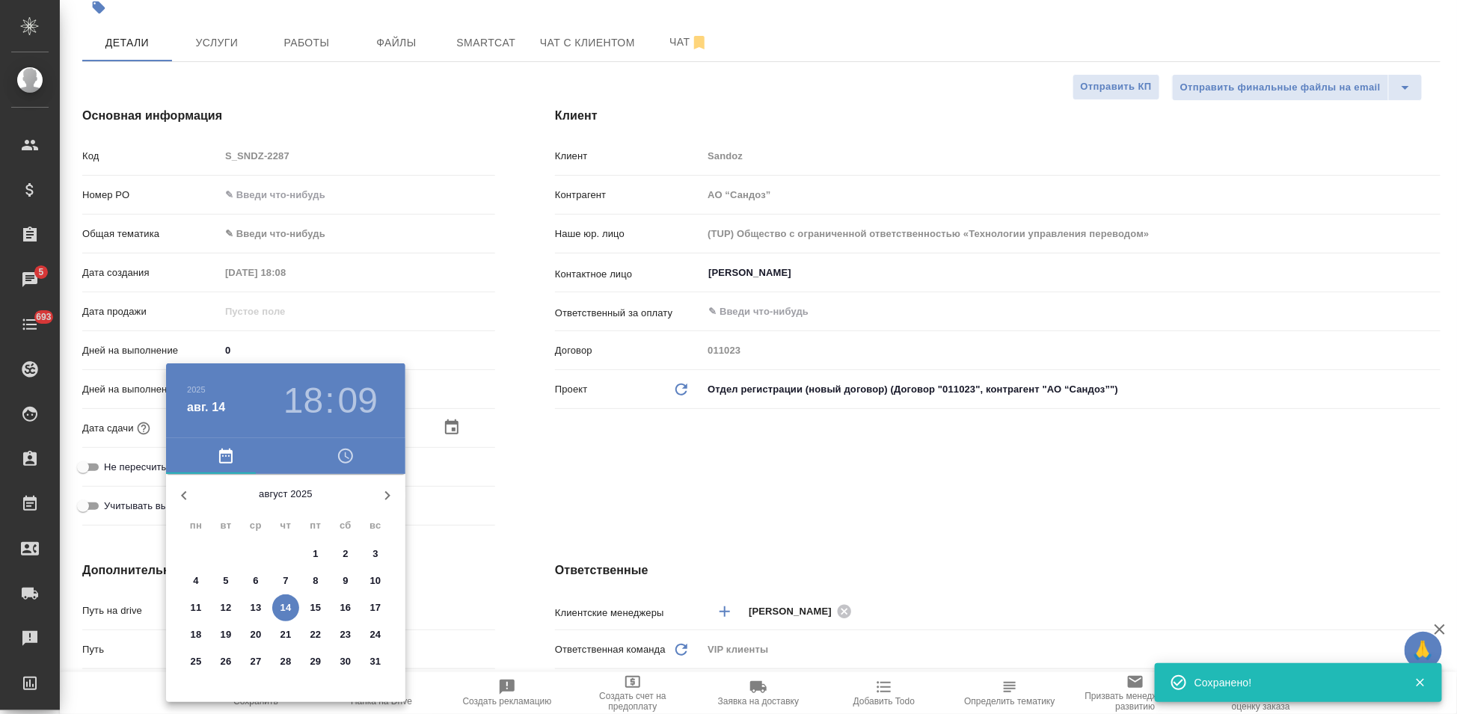
click at [191, 642] on p "18" at bounding box center [196, 634] width 11 height 15
type input "18.08.2025 18:09"
type textarea "x"
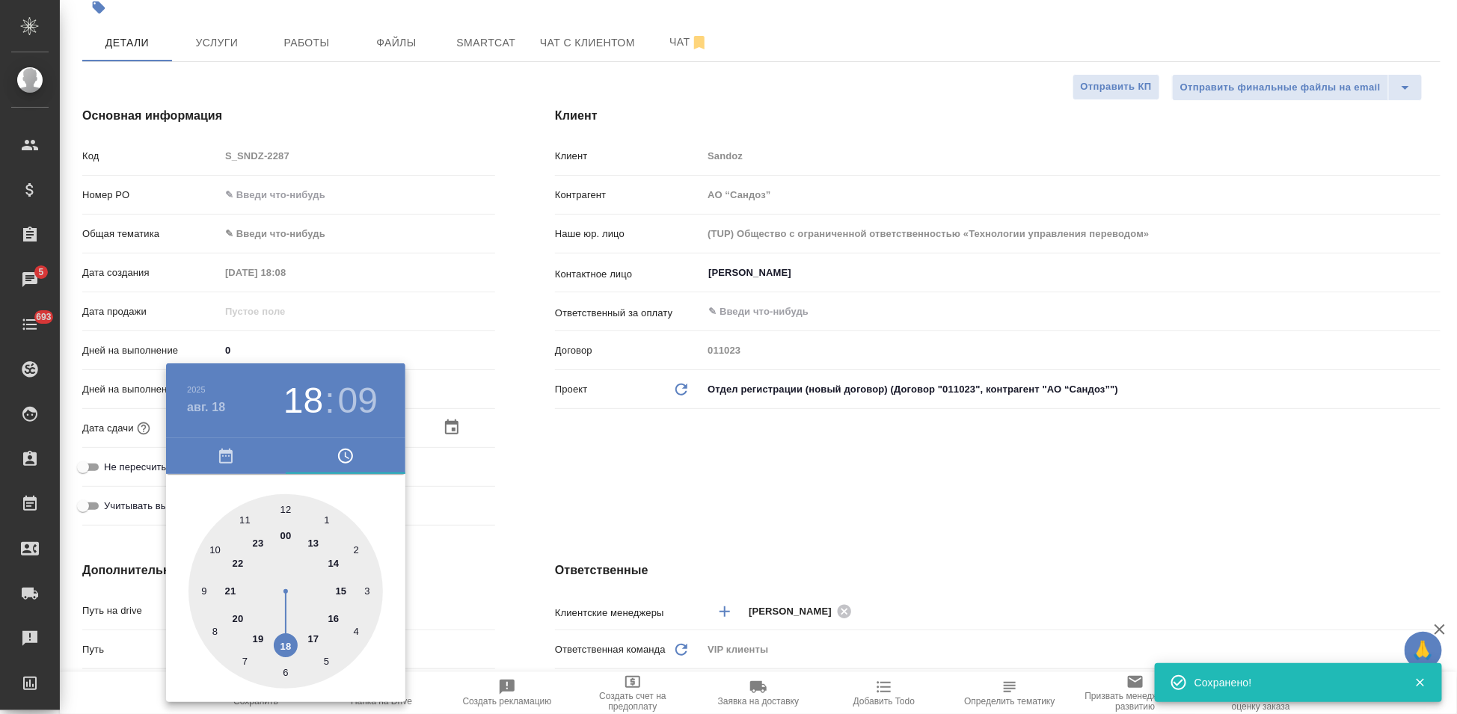
type input "18.08.2025 17:09"
type textarea "x"
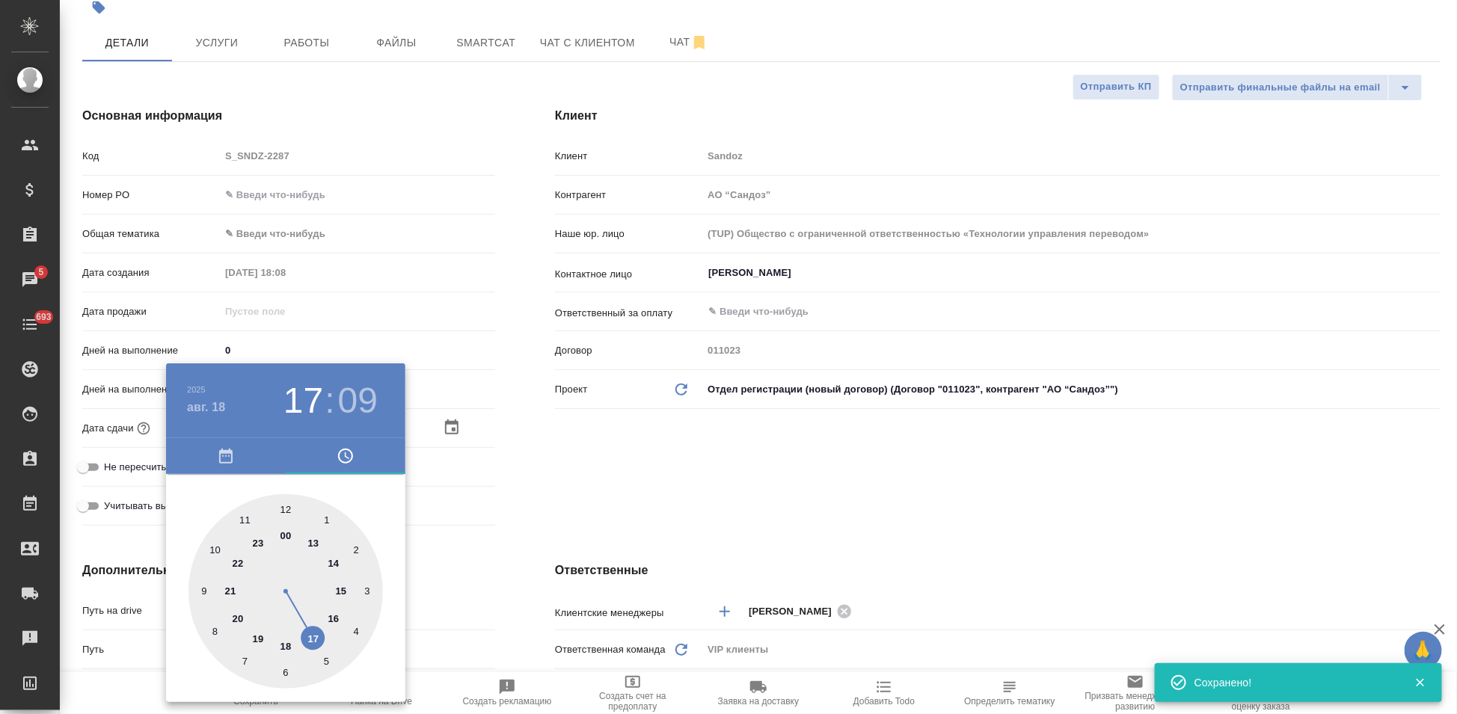
type textarea "x"
click at [300, 636] on div at bounding box center [285, 591] width 194 height 194
type textarea "x"
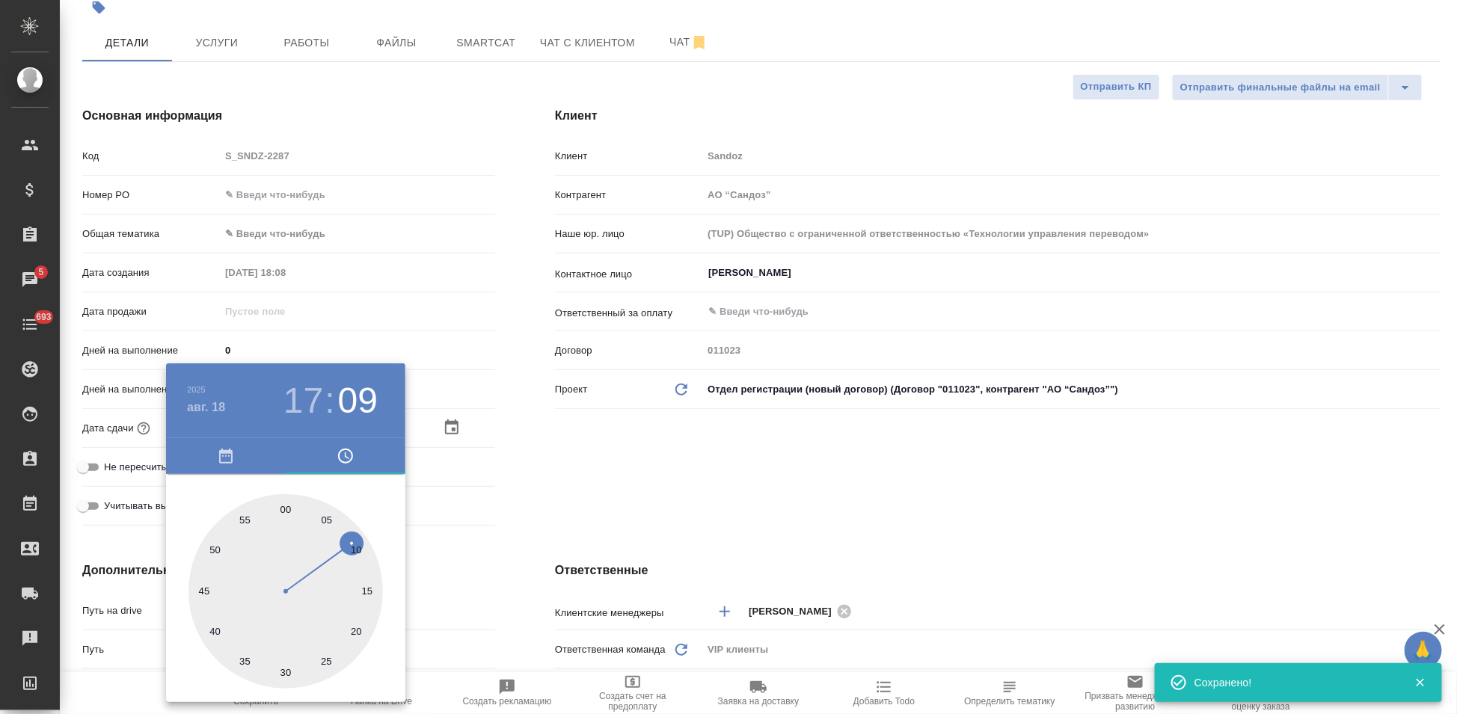
type textarea "x"
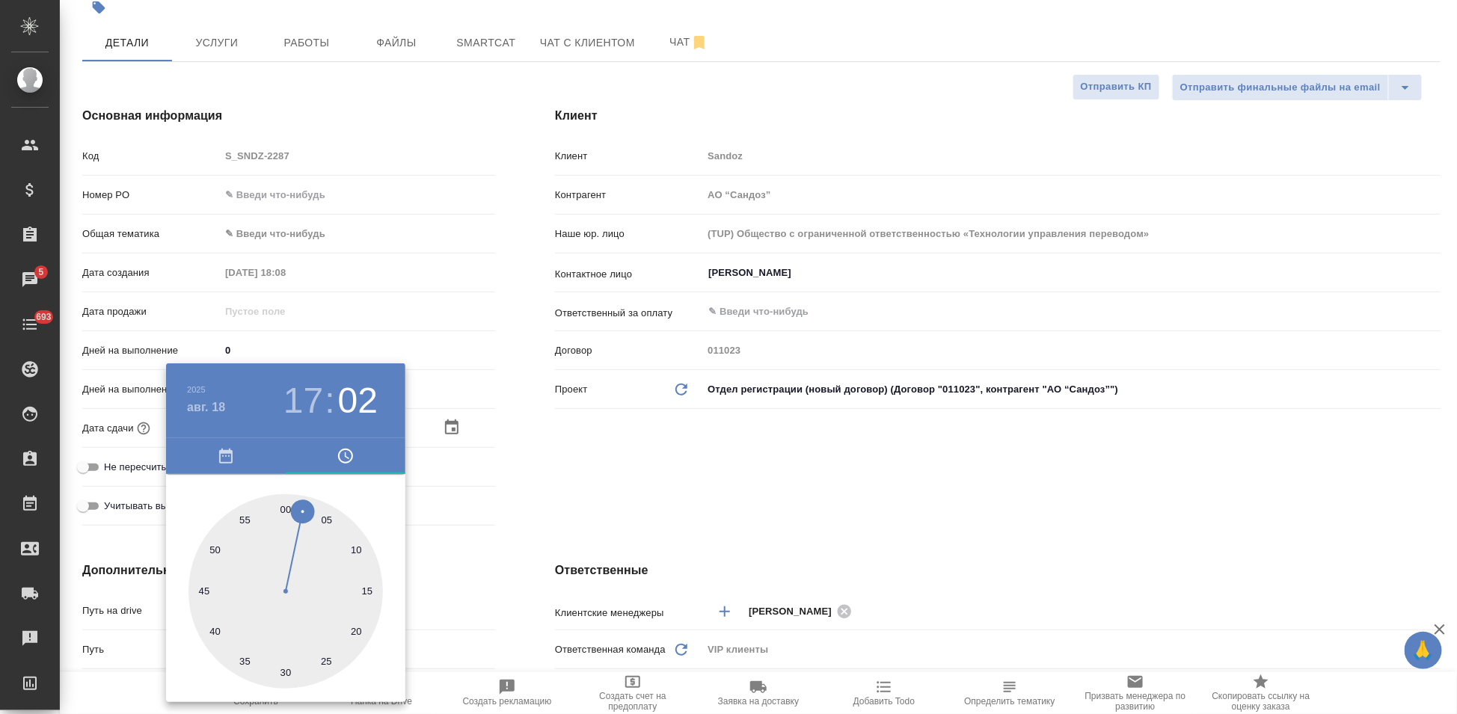
type input "18.08.2025 17:04"
type textarea "x"
type input "18.08.2025 17:00"
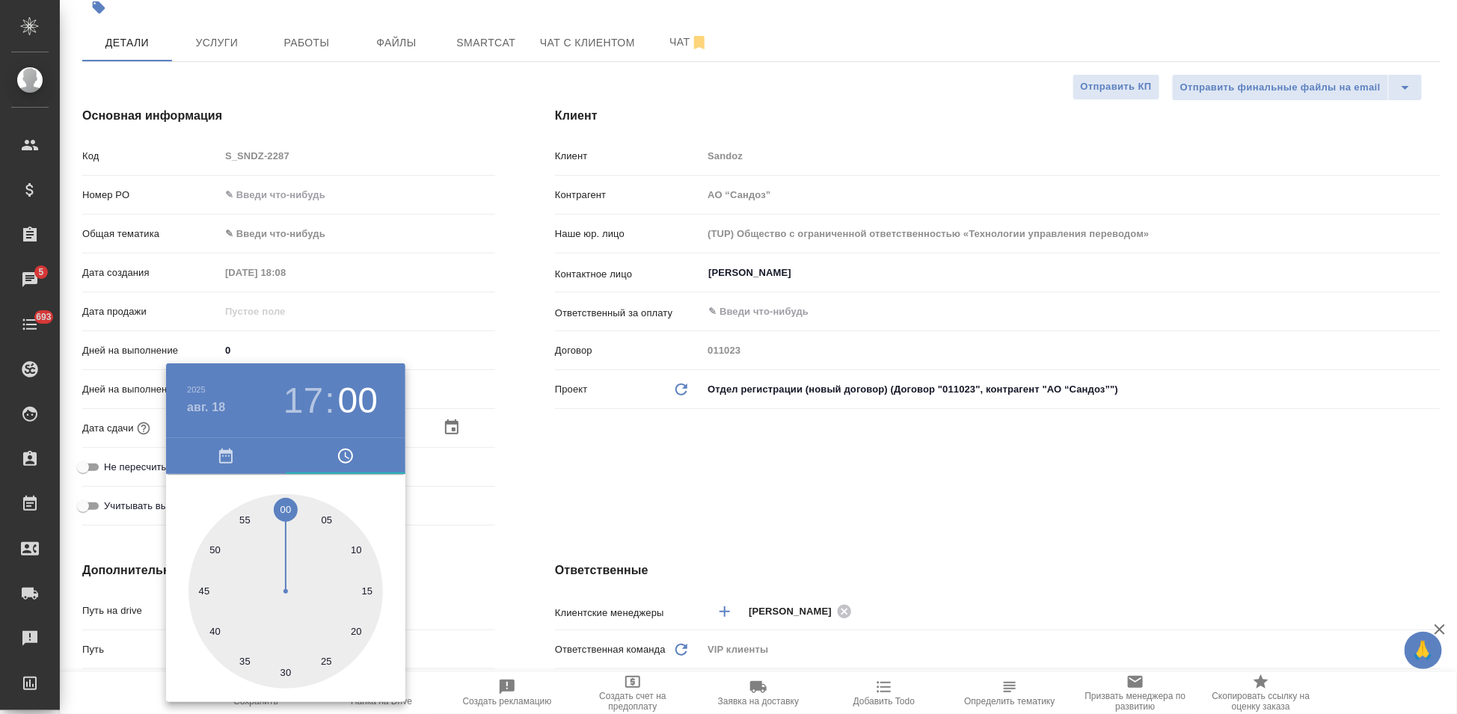
type textarea "x"
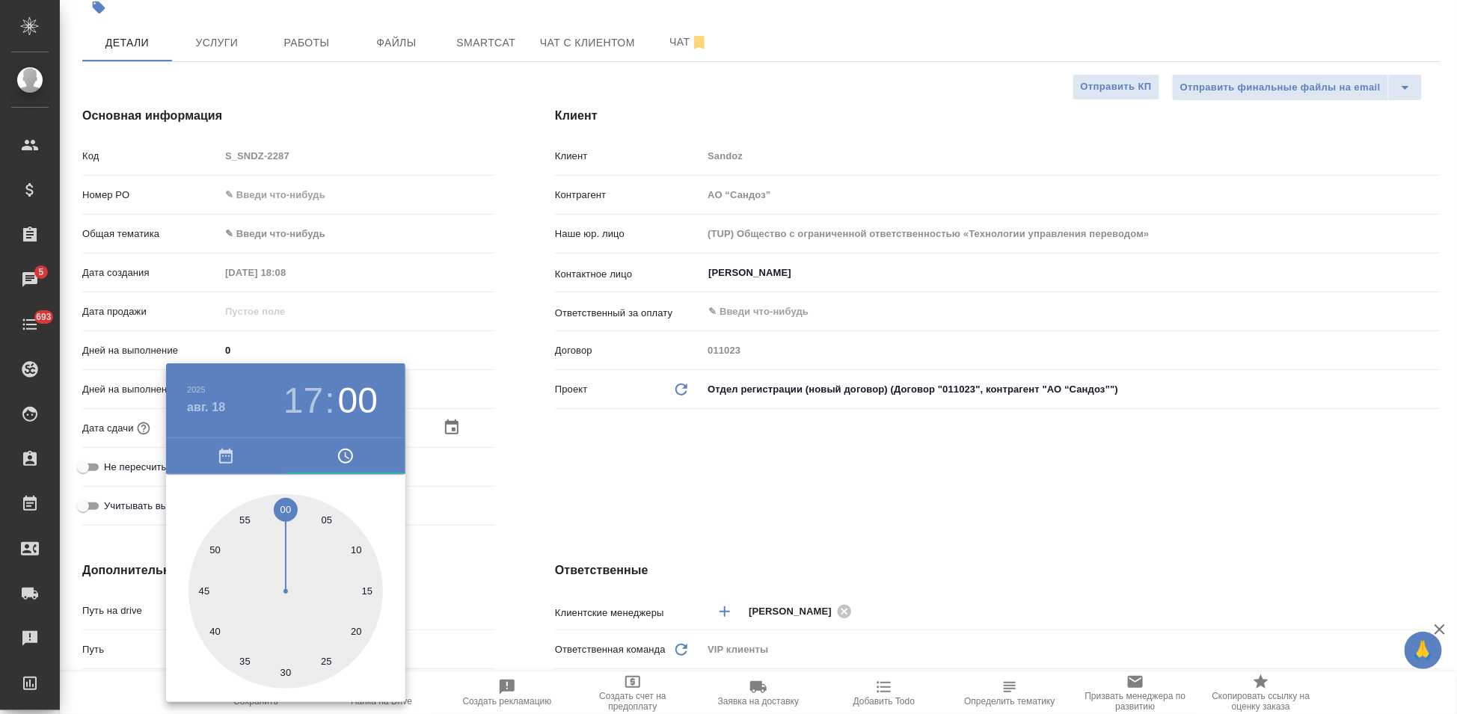
type textarea "x"
drag, startPoint x: 301, startPoint y: 515, endPoint x: 286, endPoint y: 510, distance: 14.9
click at [286, 510] on div at bounding box center [285, 591] width 194 height 194
type textarea "x"
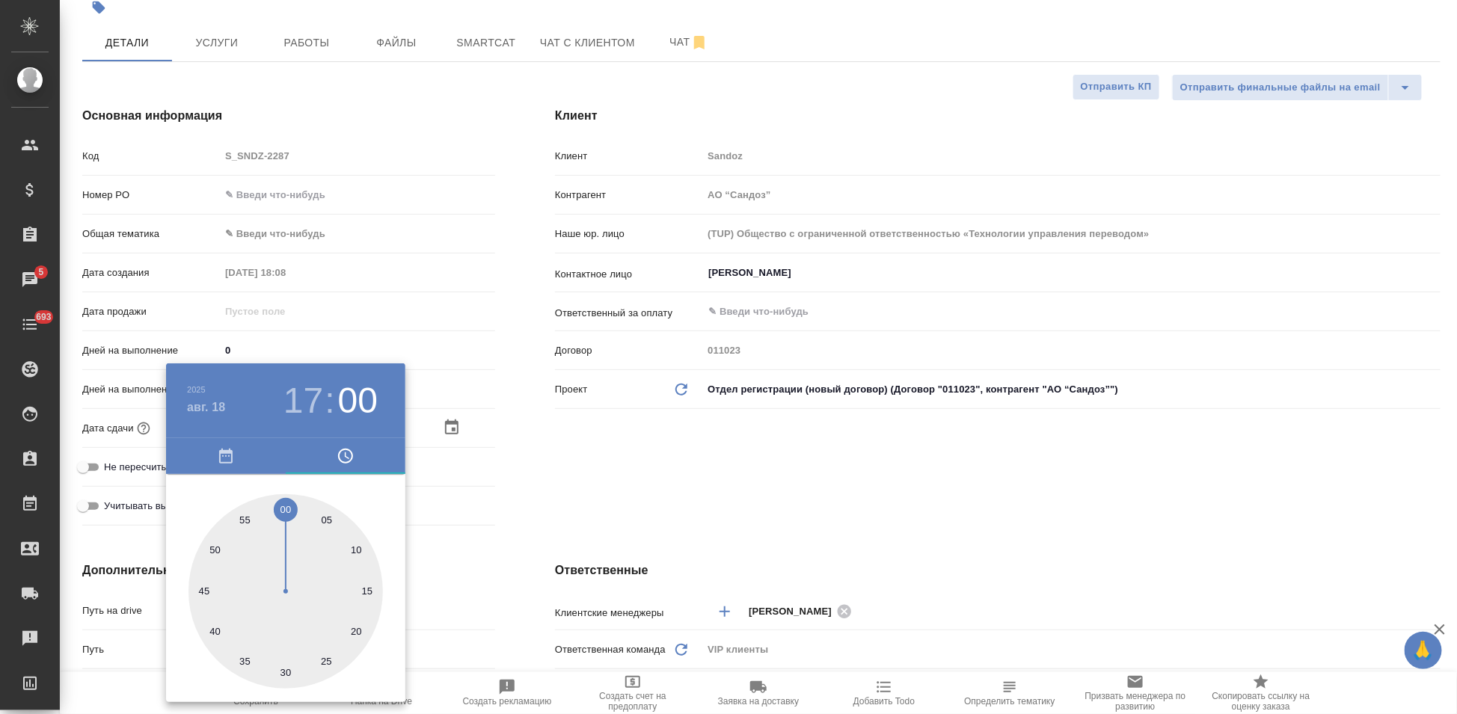
type textarea "x"
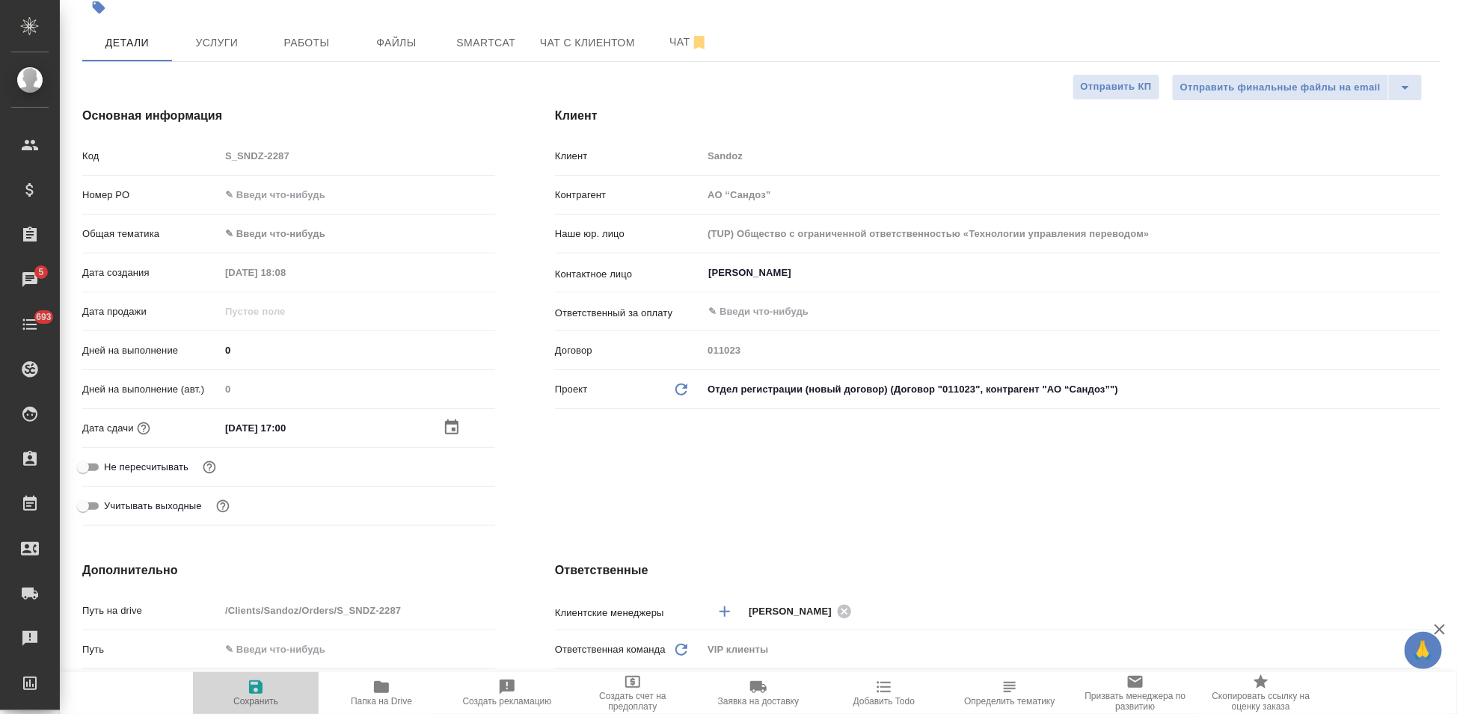
click at [262, 692] on icon "button" at bounding box center [256, 687] width 18 height 18
type textarea "x"
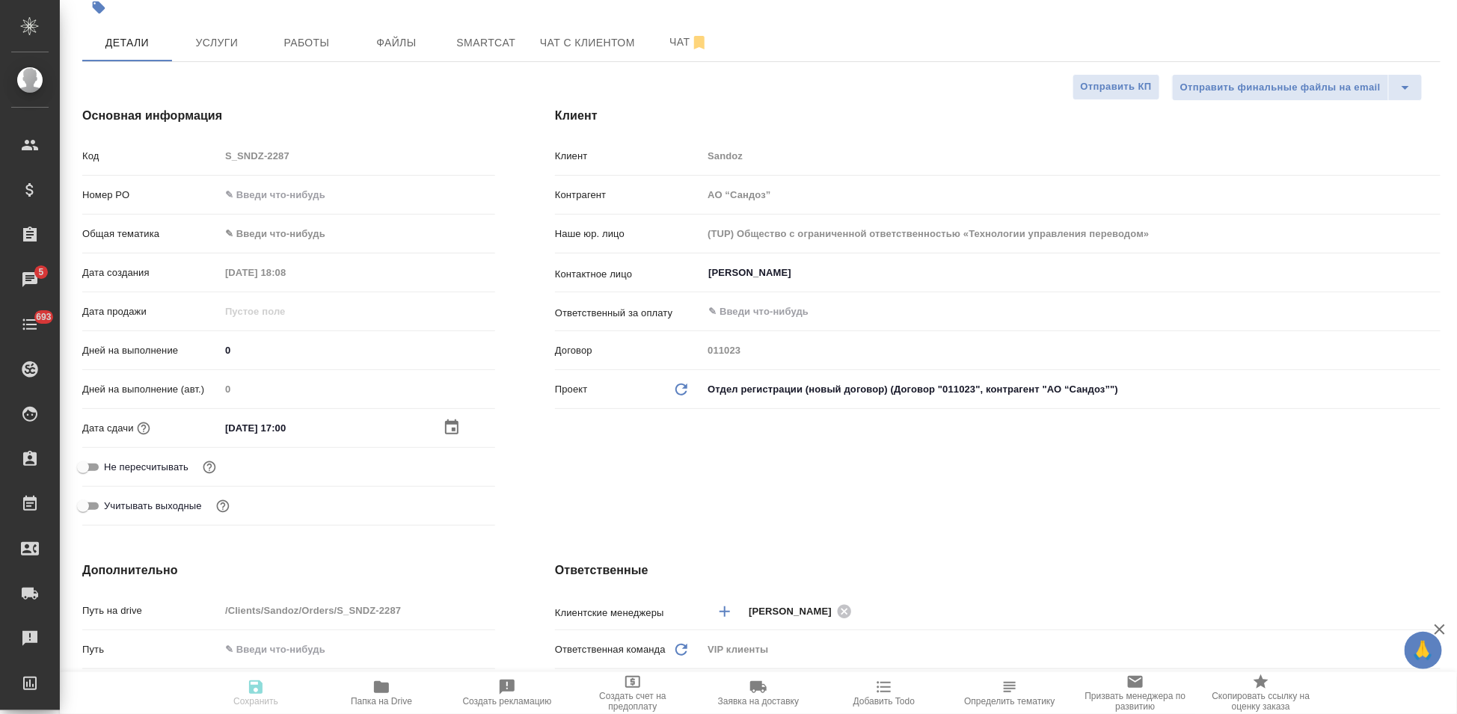
type textarea "x"
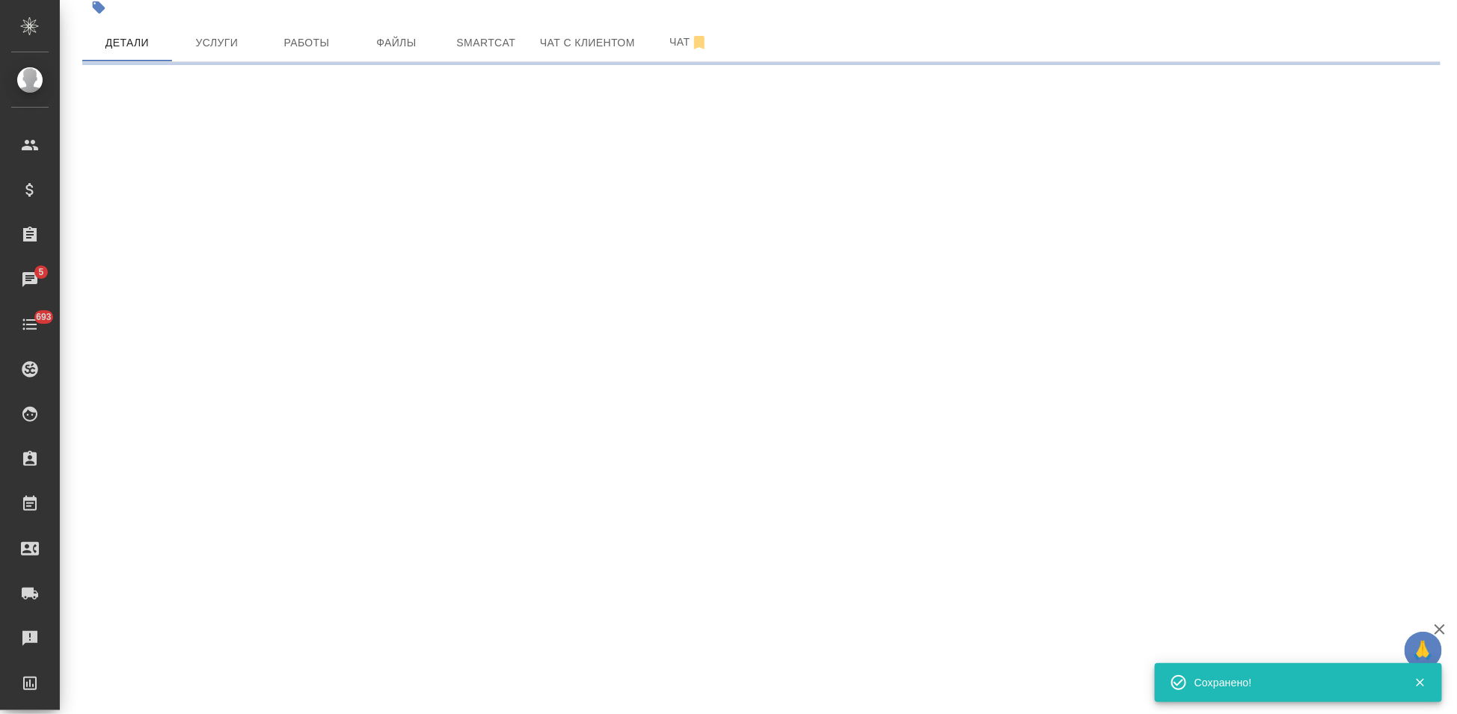
select select "RU"
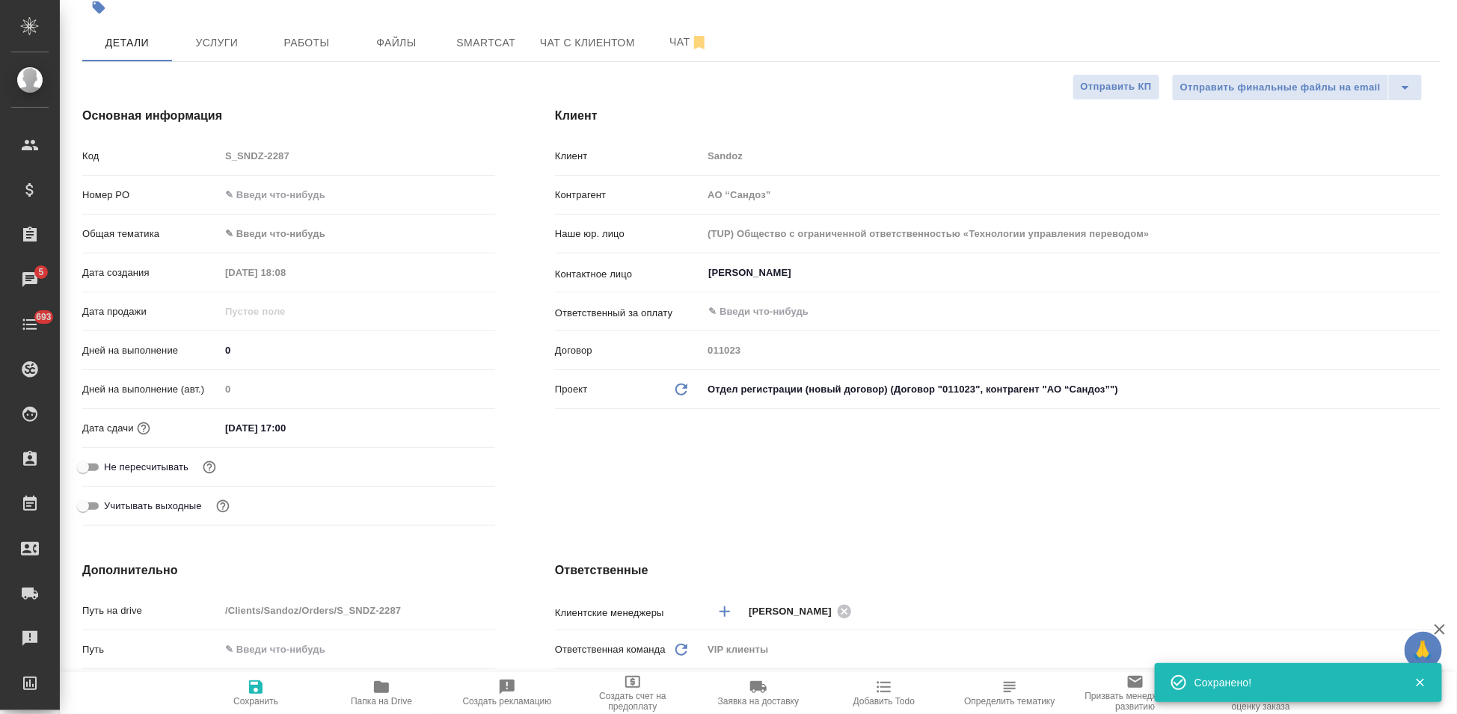
type textarea "x"
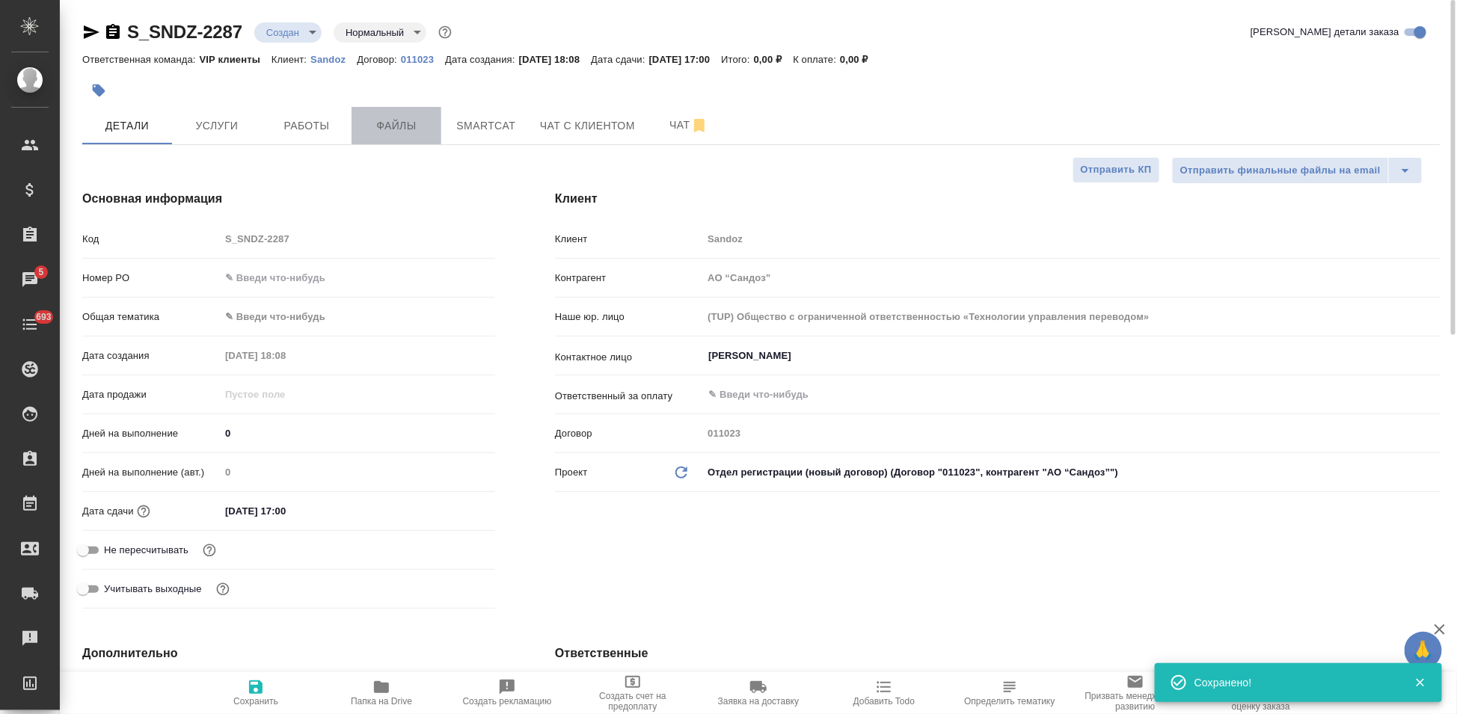
click at [384, 126] on span "Файлы" at bounding box center [396, 126] width 72 height 19
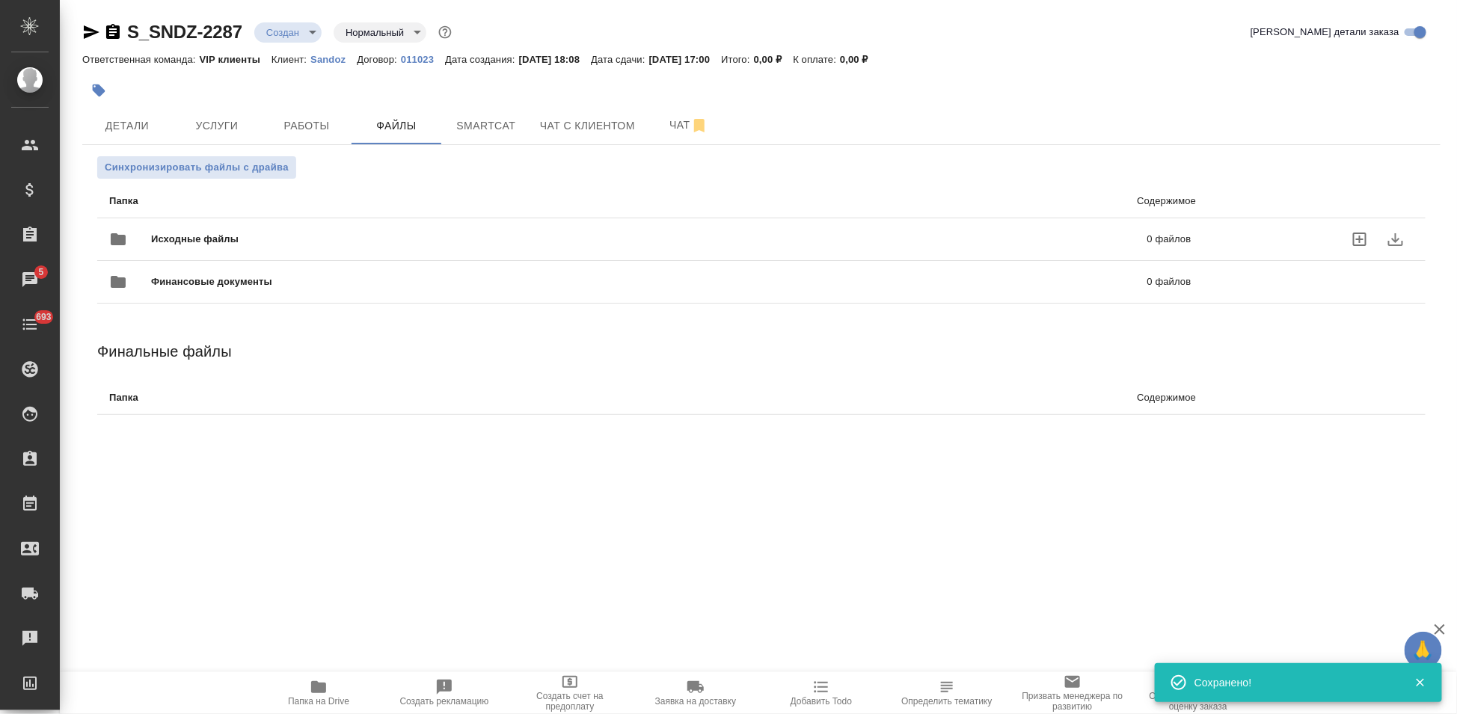
click at [1353, 239] on icon "uploadFiles" at bounding box center [1359, 239] width 13 height 13
click at [0, 0] on input "uploadFiles" at bounding box center [0, 0] width 0 height 0
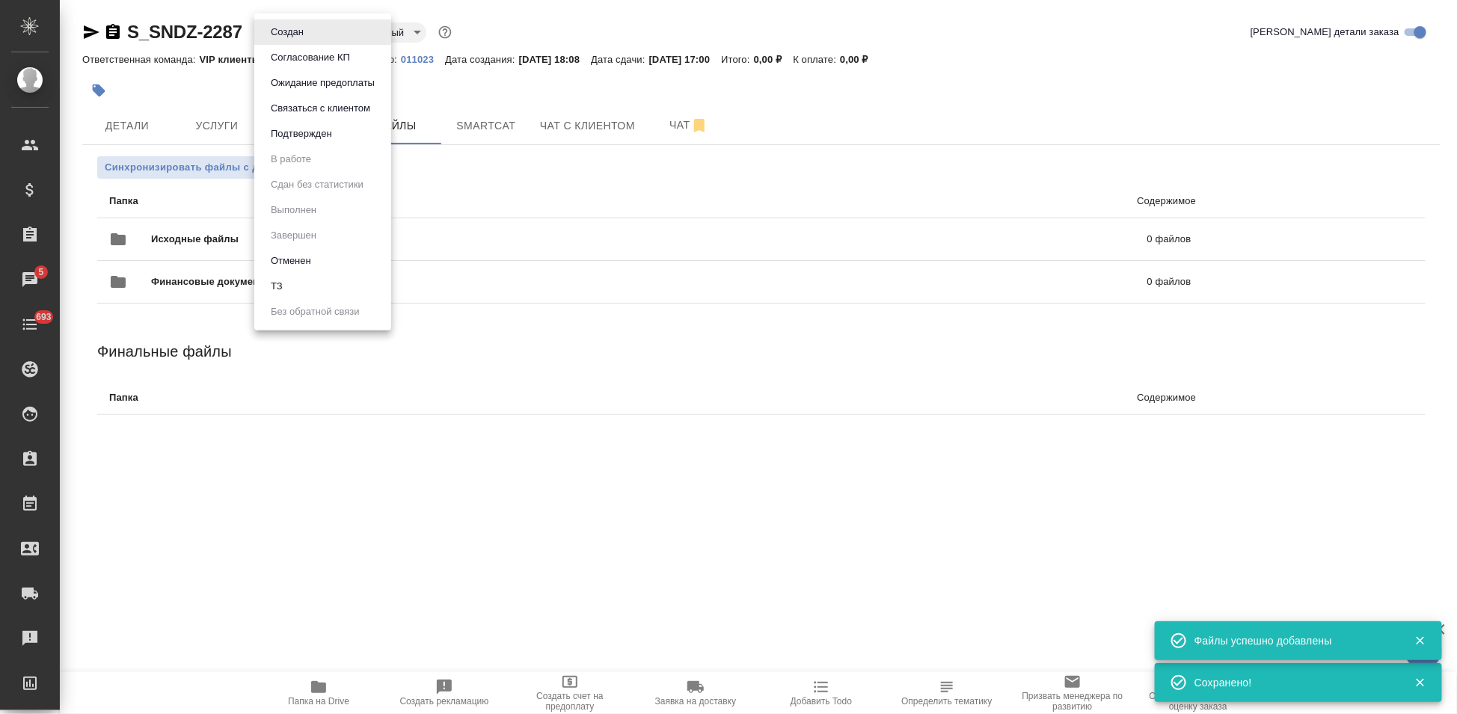
click at [313, 31] on body "🙏 .cls-1 fill:#fff; AWATERA Kabargina Anna Клиенты Спецификации Заказы 5 Чаты 6…" at bounding box center [728, 357] width 1457 height 714
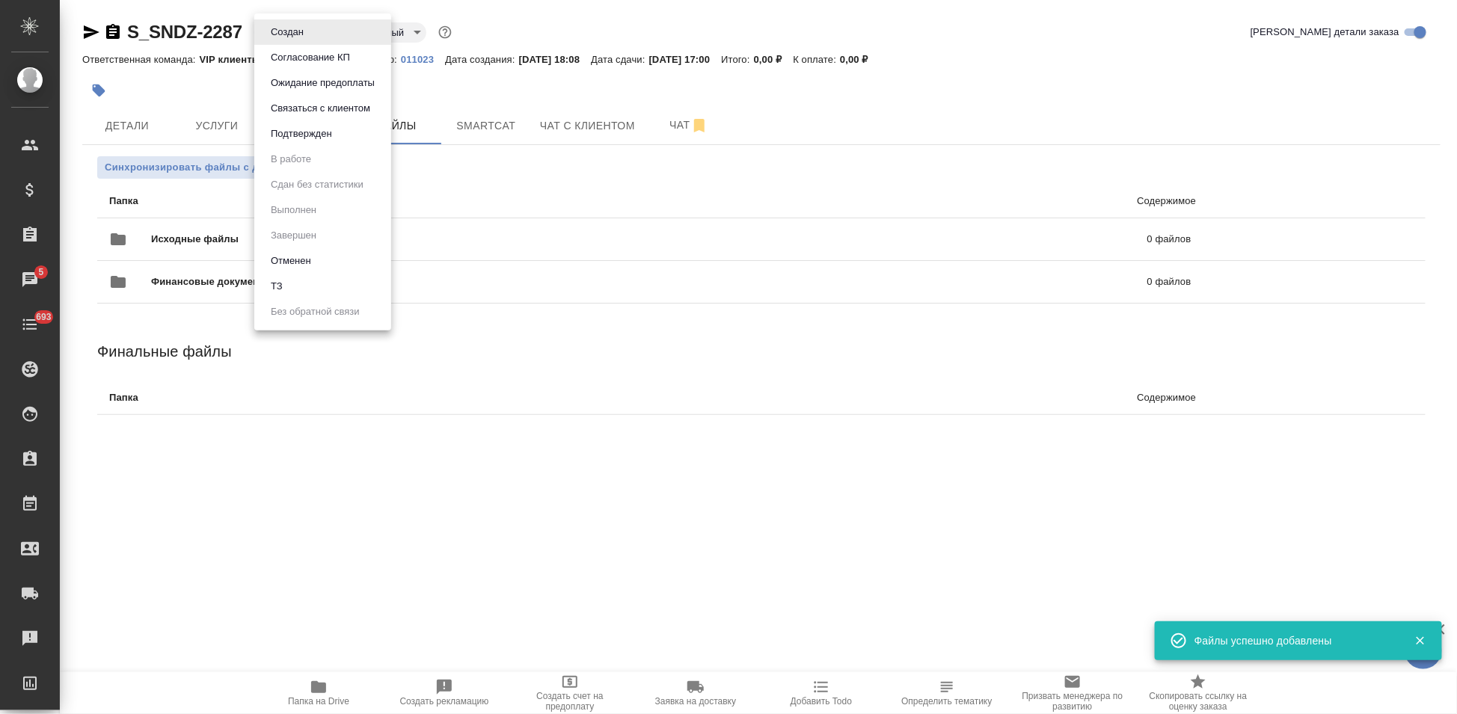
click at [305, 283] on li "ТЗ" at bounding box center [322, 286] width 137 height 25
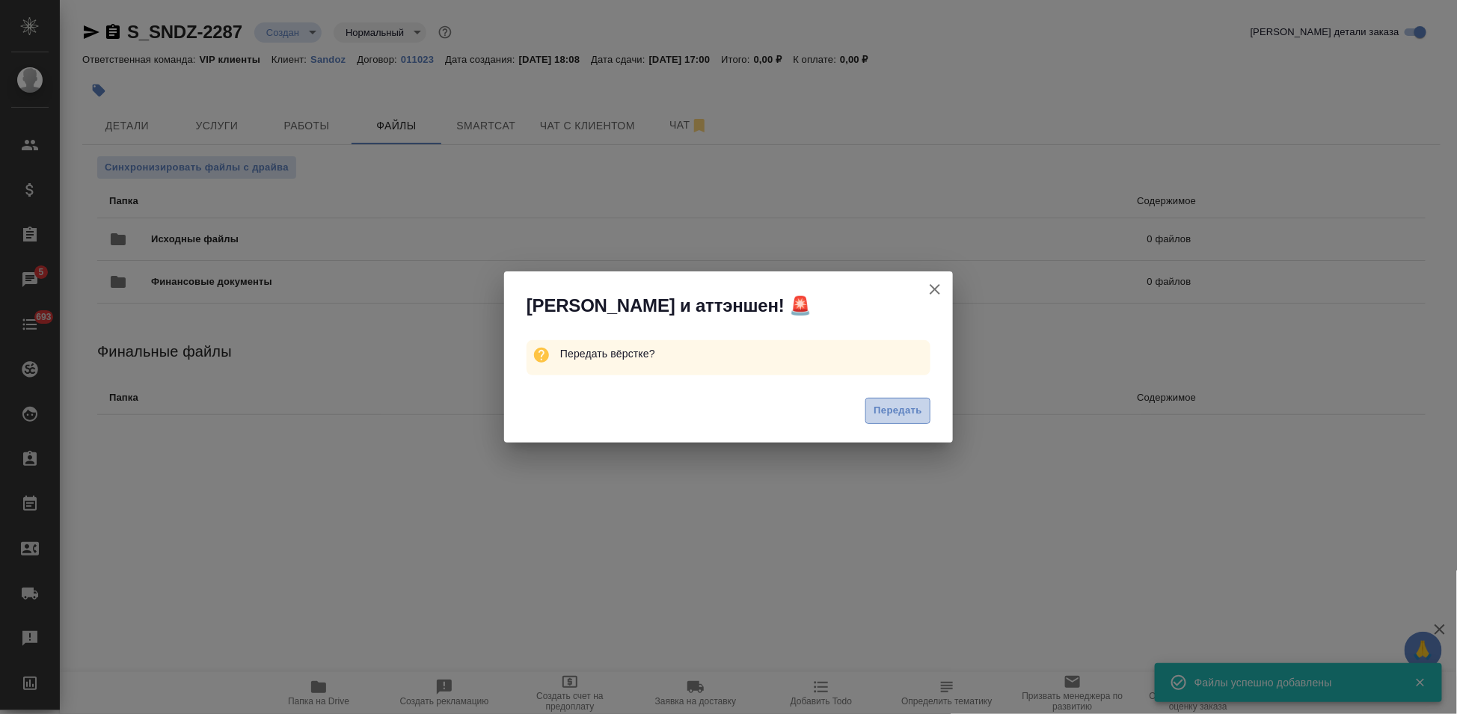
click at [876, 407] on span "Передать" at bounding box center [897, 410] width 49 height 17
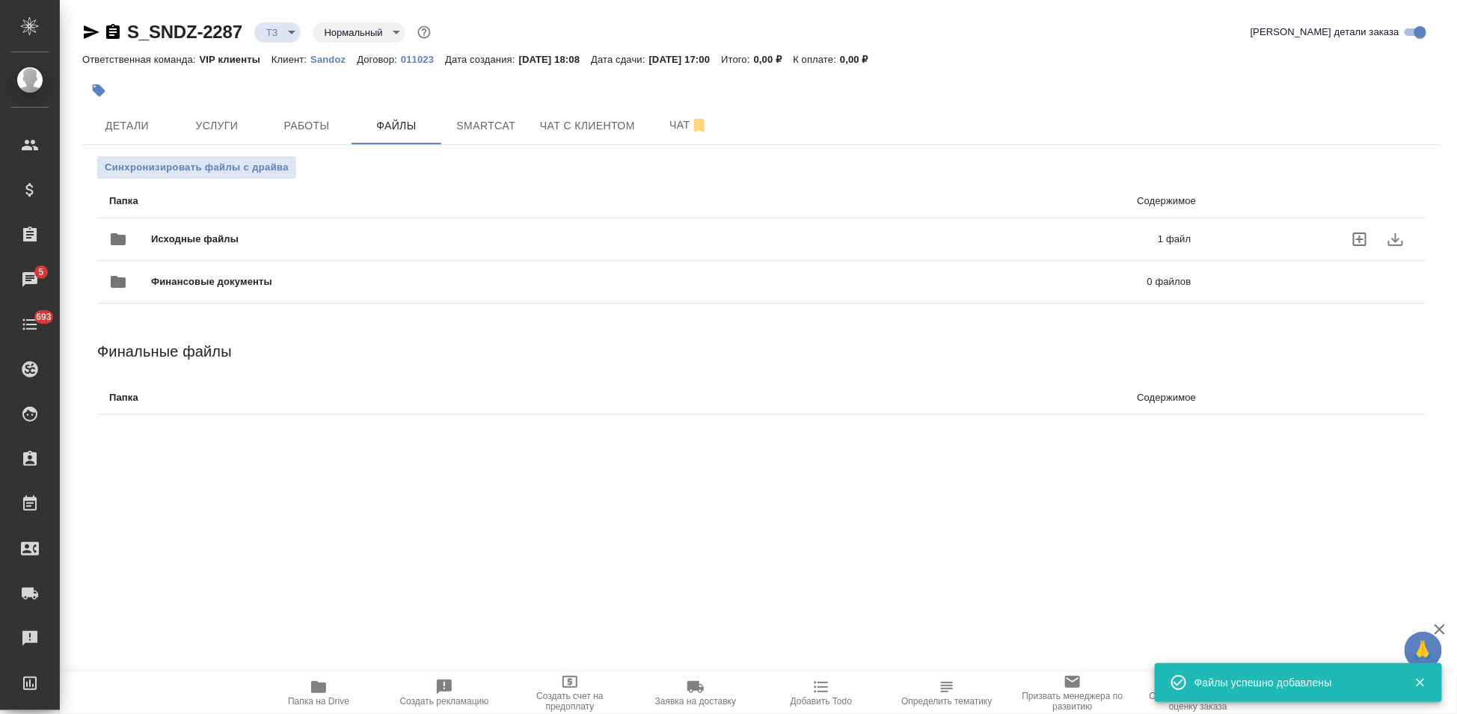
click at [1057, 239] on p "1 файл" at bounding box center [944, 239] width 493 height 15
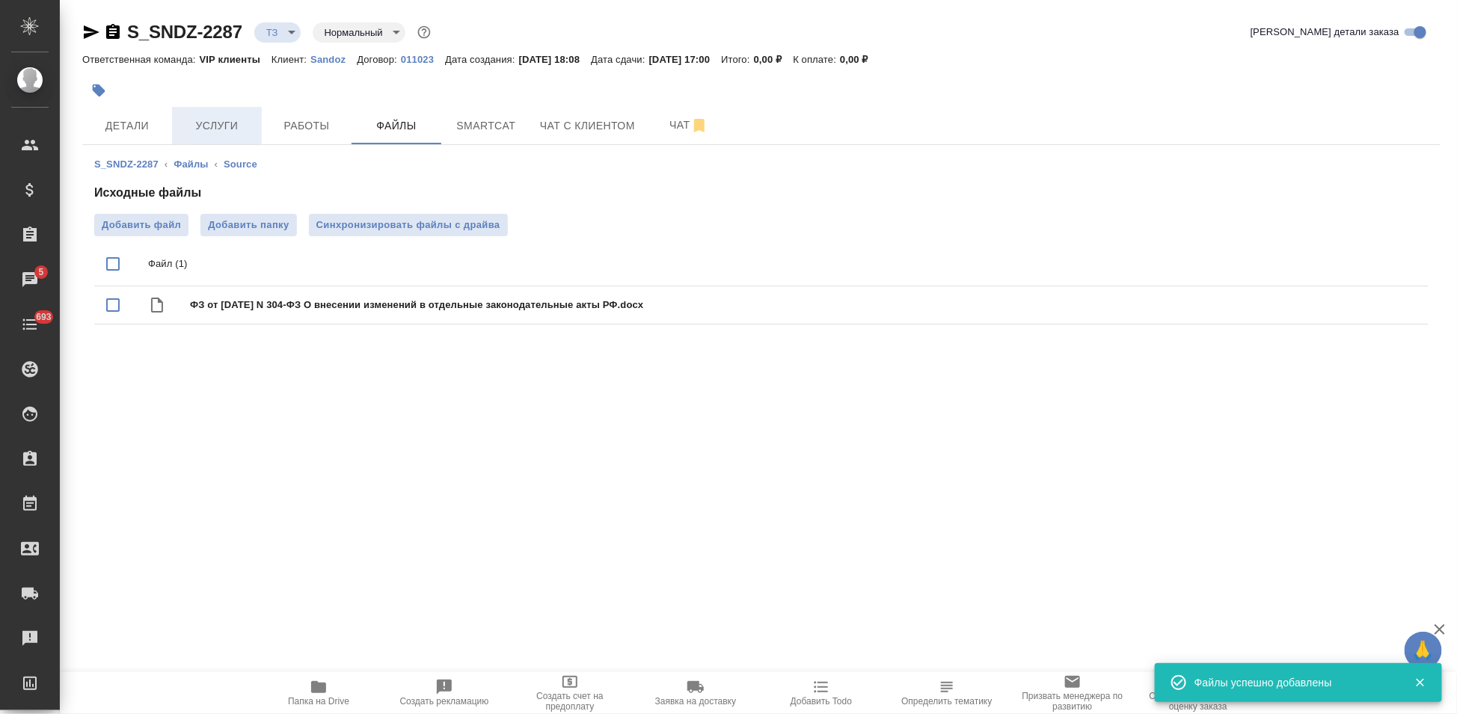
click at [210, 117] on span "Услуги" at bounding box center [217, 126] width 72 height 19
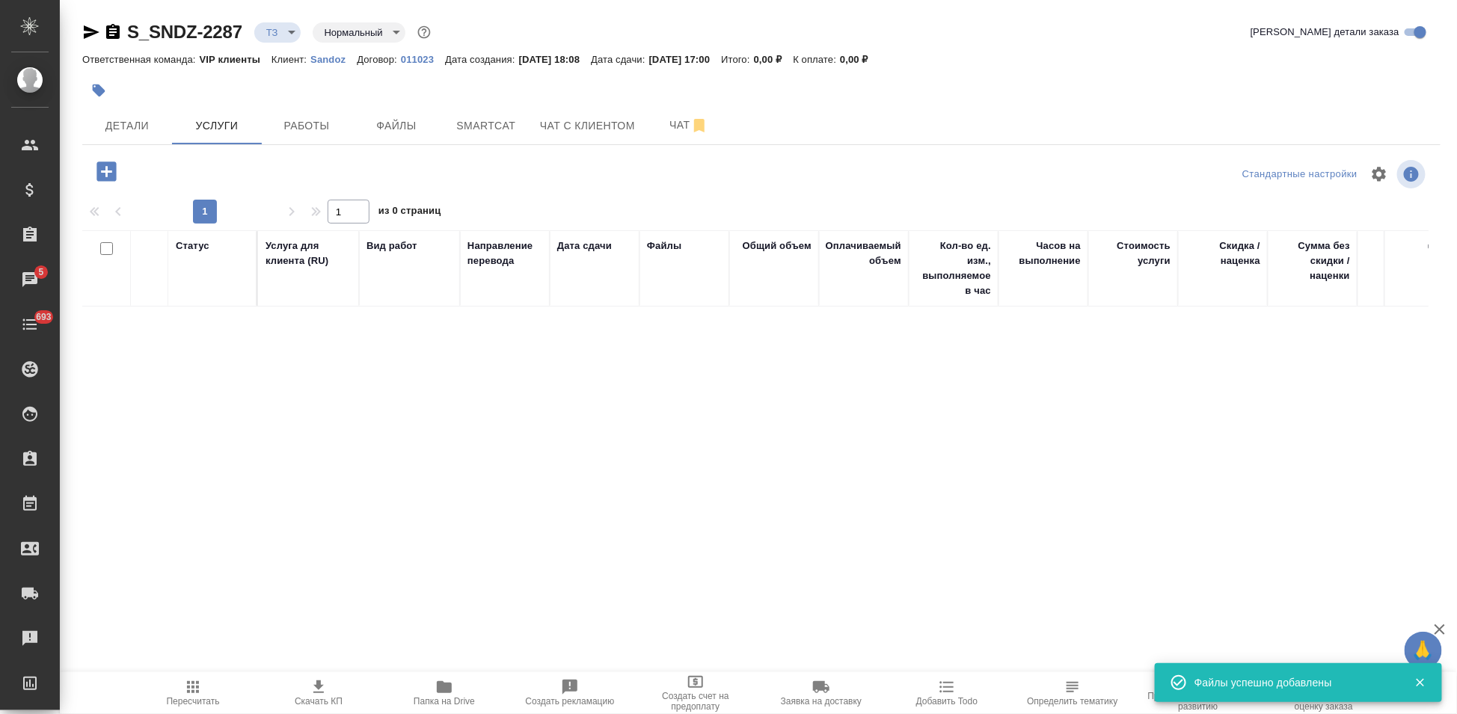
click at [112, 173] on icon "button" at bounding box center [105, 171] width 19 height 19
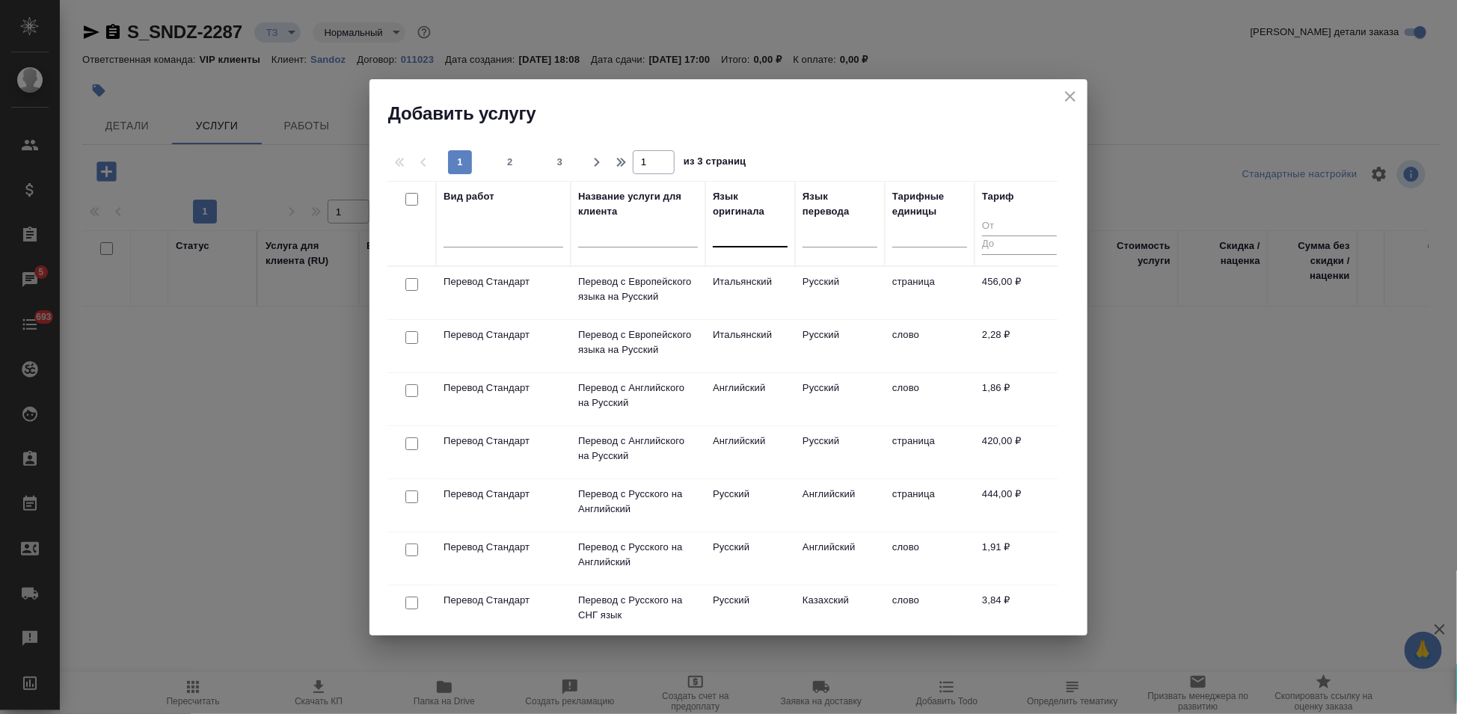
click at [724, 243] on div at bounding box center [750, 232] width 75 height 22
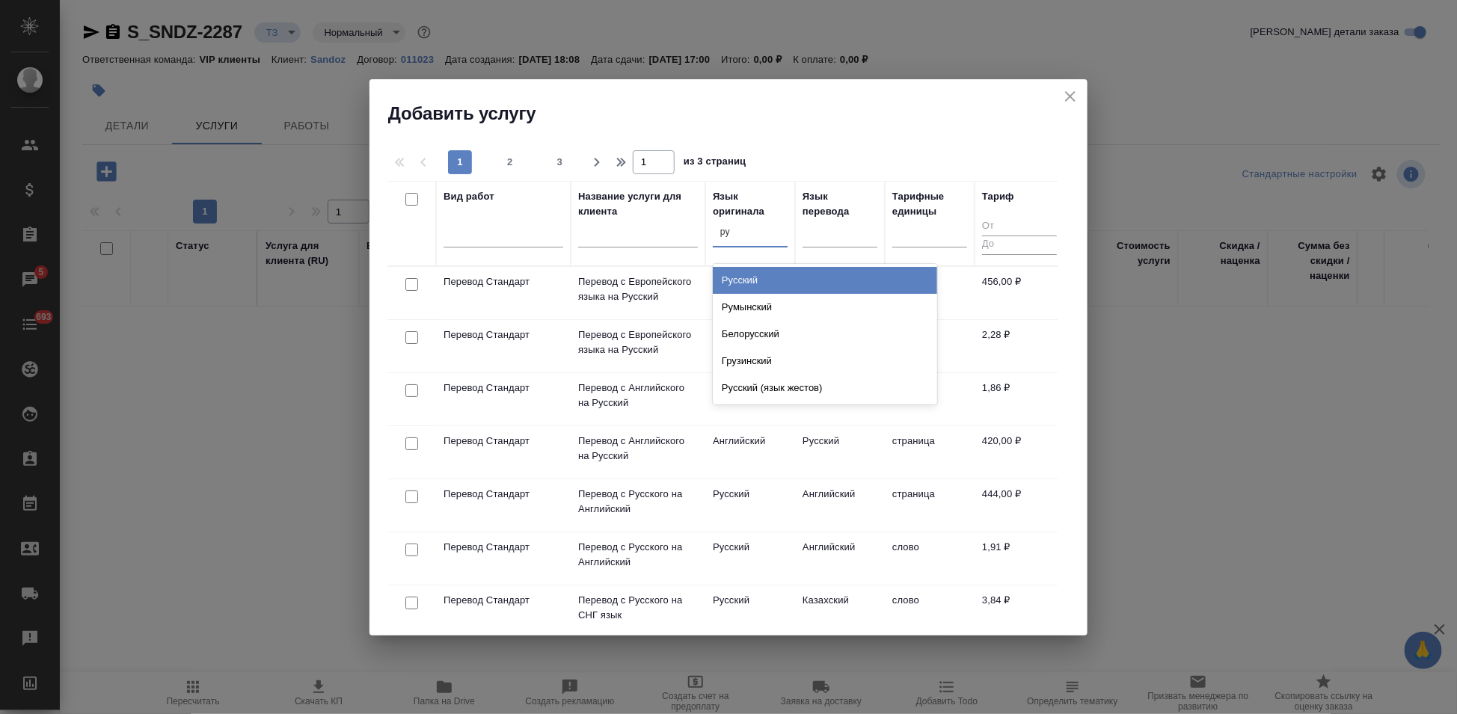
type input "рус"
click at [749, 283] on div "Русский" at bounding box center [825, 280] width 224 height 27
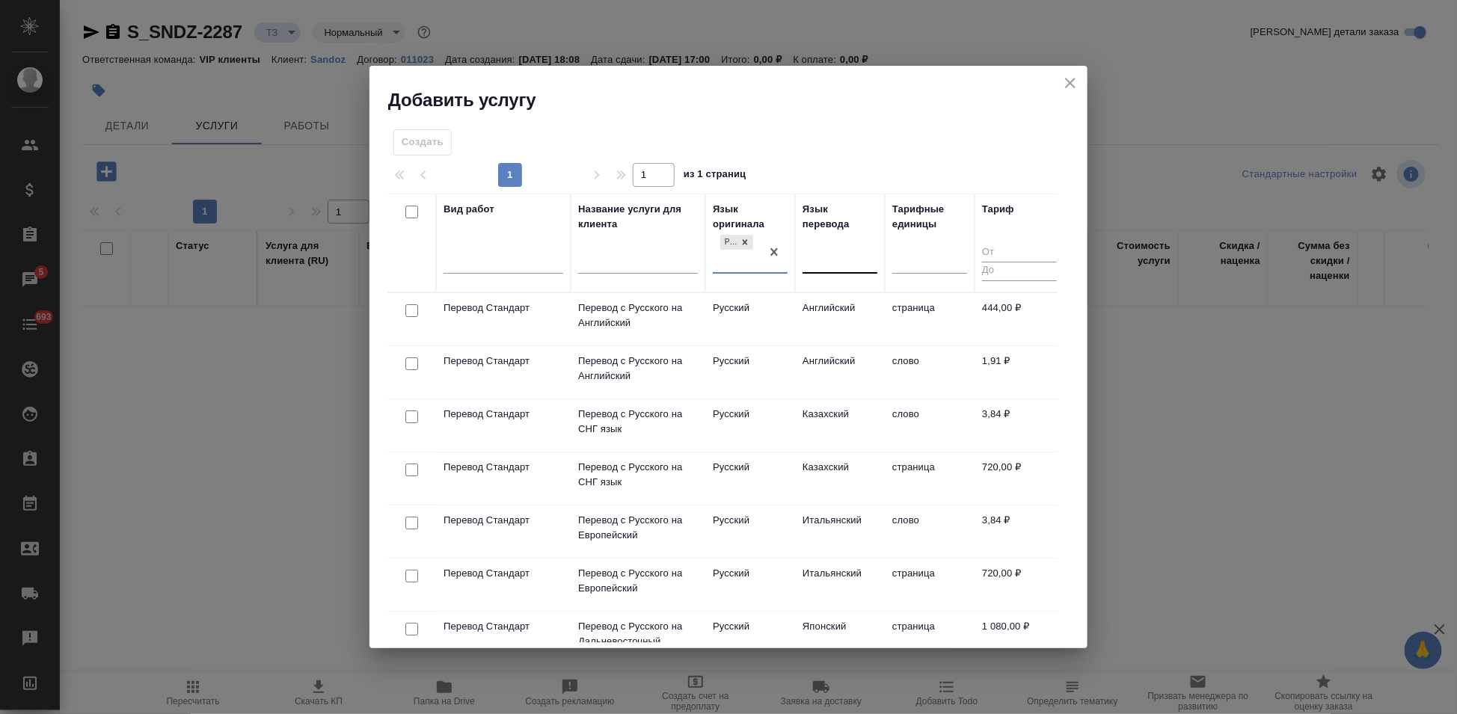
click at [832, 259] on div at bounding box center [839, 259] width 75 height 22
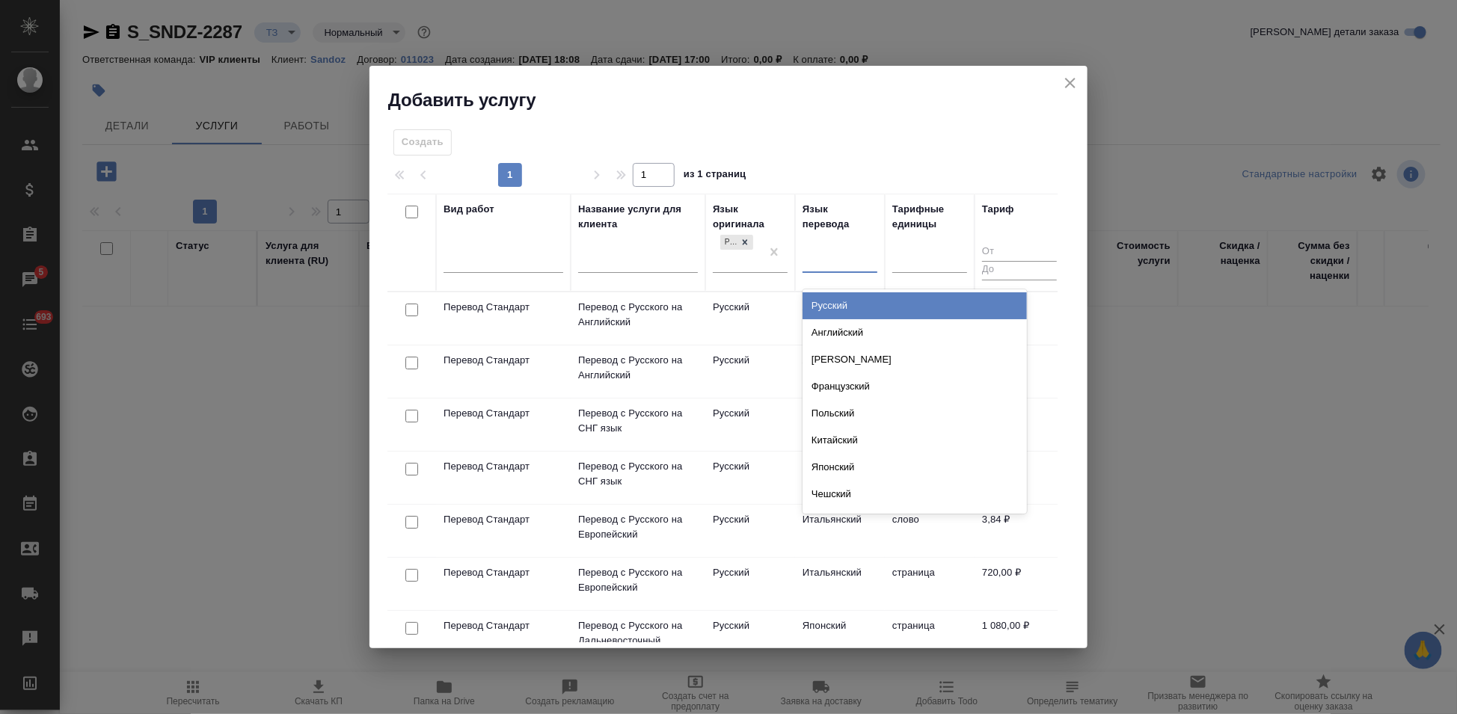
type input "[PERSON_NAME]"
click at [832, 299] on div "Английский" at bounding box center [914, 305] width 224 height 27
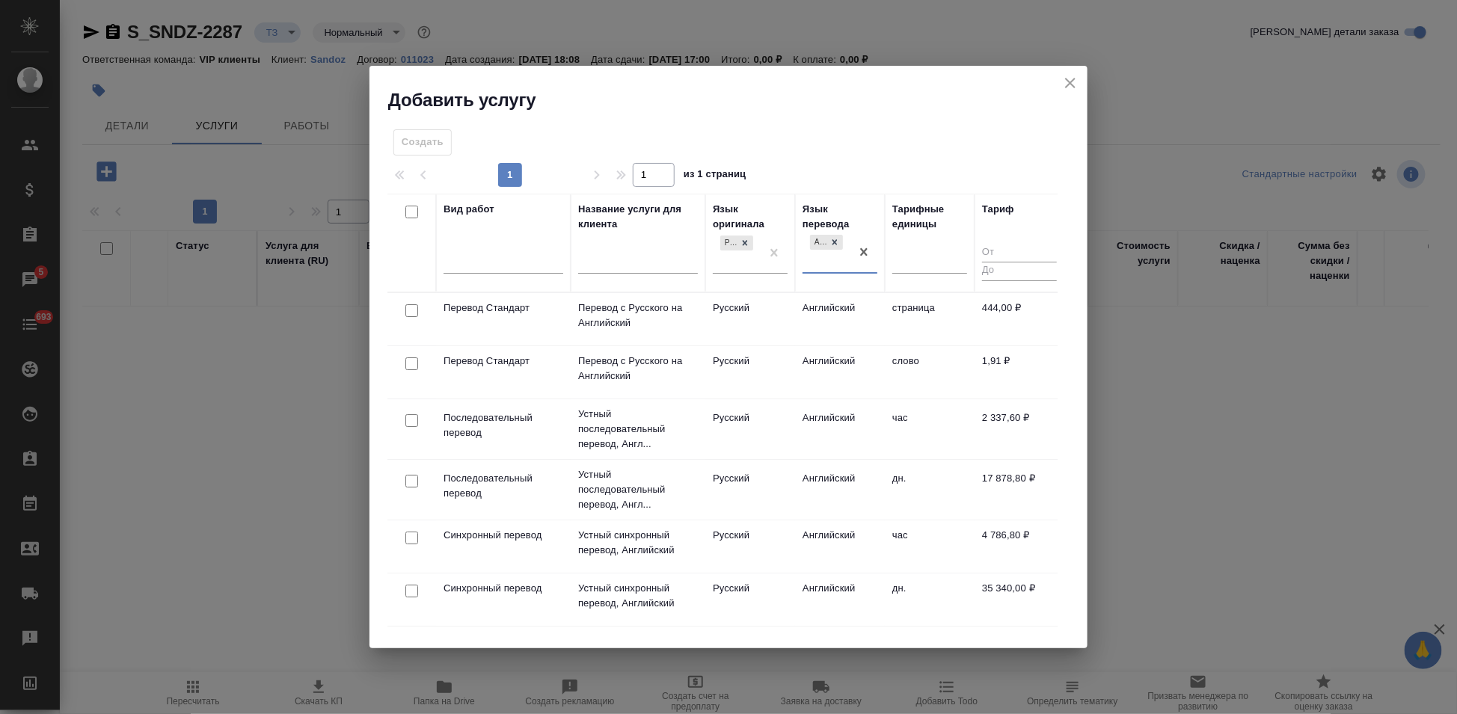
click at [779, 346] on td "Русский" at bounding box center [750, 319] width 90 height 52
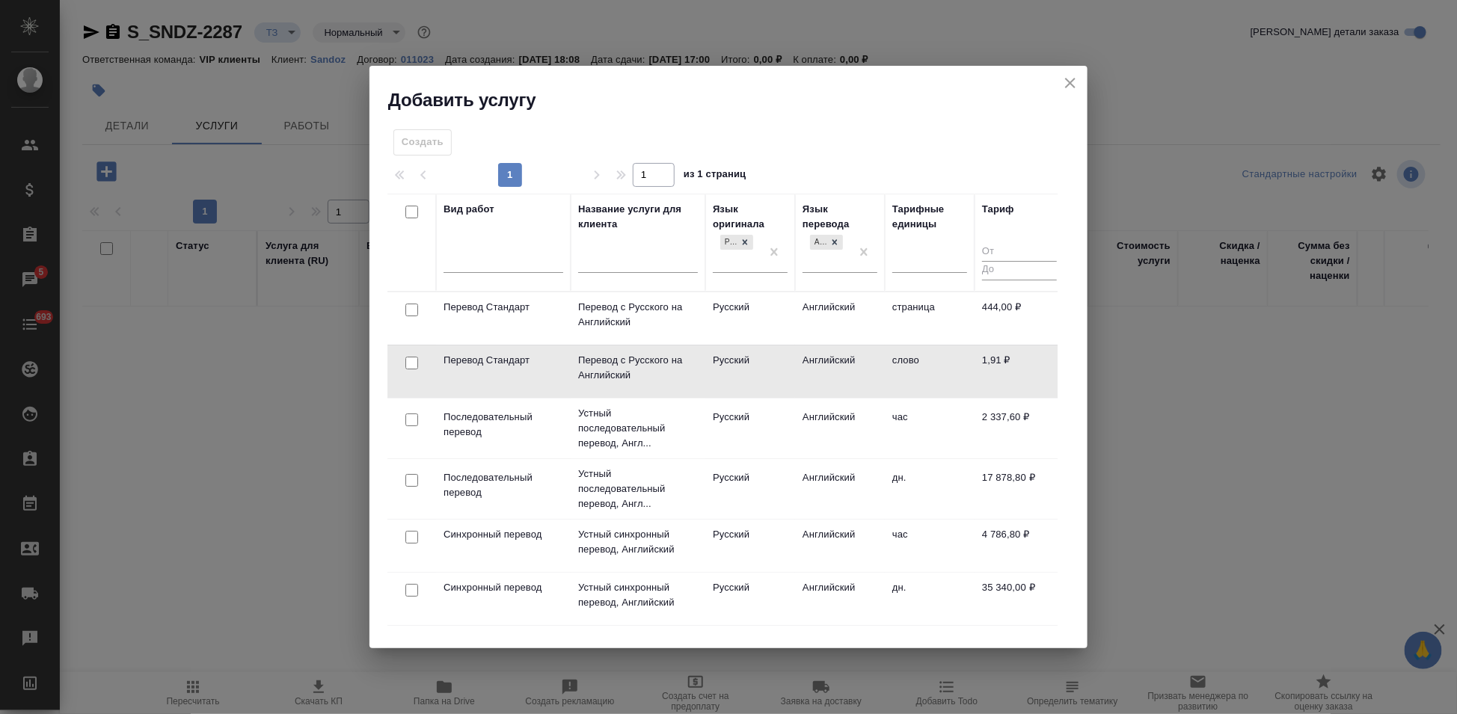
click at [779, 345] on td "Русский" at bounding box center [750, 318] width 90 height 52
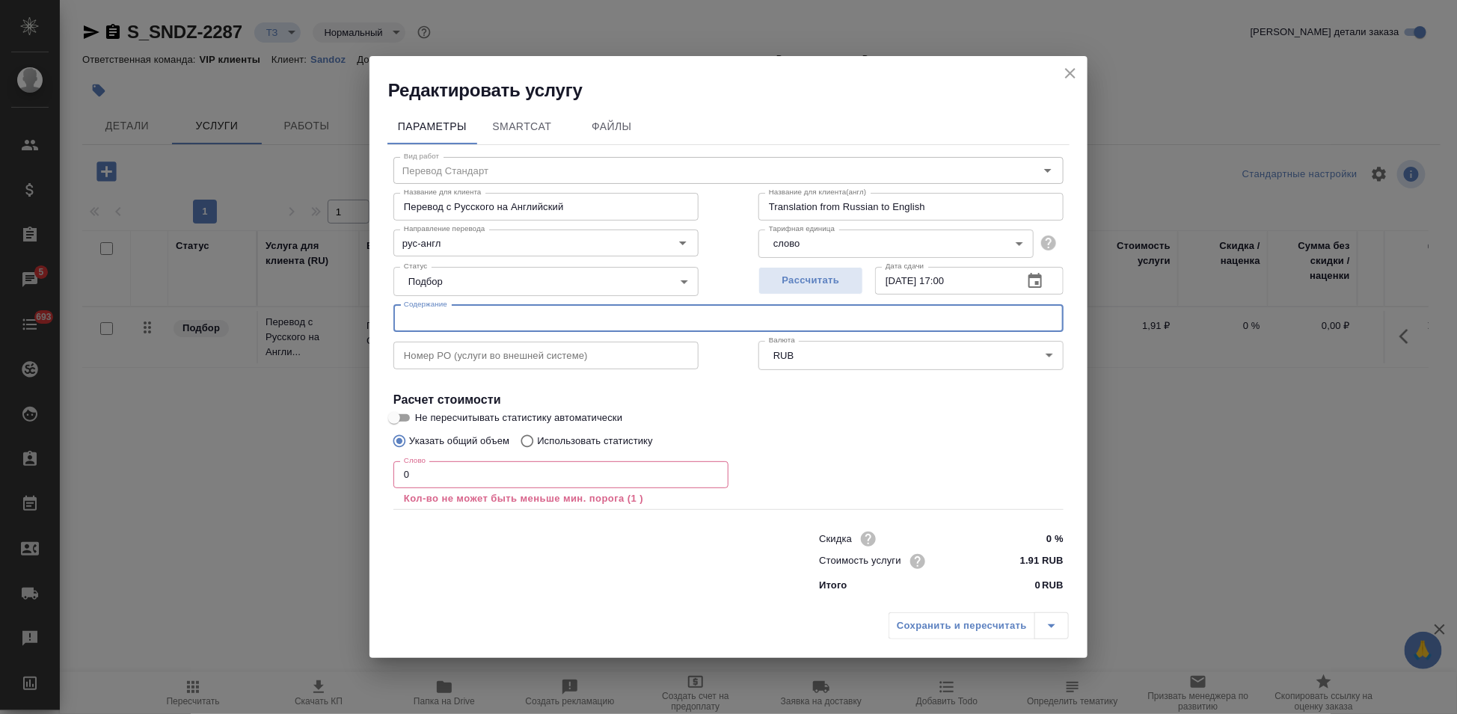
click at [466, 320] on input "text" at bounding box center [728, 318] width 670 height 27
paste input "АО Сандоз - заказ перевода запроса (Кетонал САР 50 мг)"
type input "АО Сандоз - заказ перевода запроса (Кетонал САР 50 мг)"
click at [444, 478] on input "0" at bounding box center [560, 474] width 335 height 27
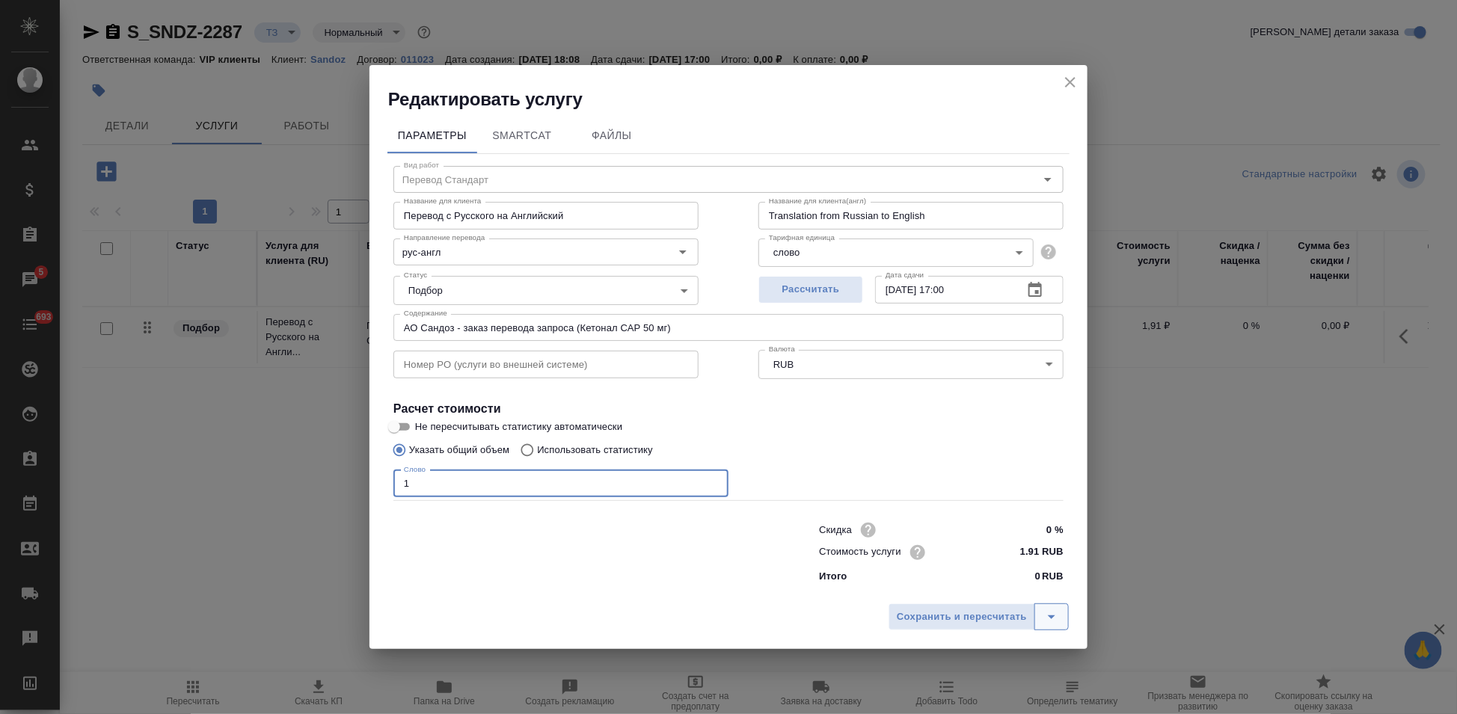
type input "1"
click at [1061, 613] on button "split button" at bounding box center [1051, 617] width 34 height 27
click at [935, 570] on ul "Сохранить" at bounding box center [981, 585] width 180 height 36
click at [939, 586] on li "Сохранить" at bounding box center [981, 585] width 180 height 24
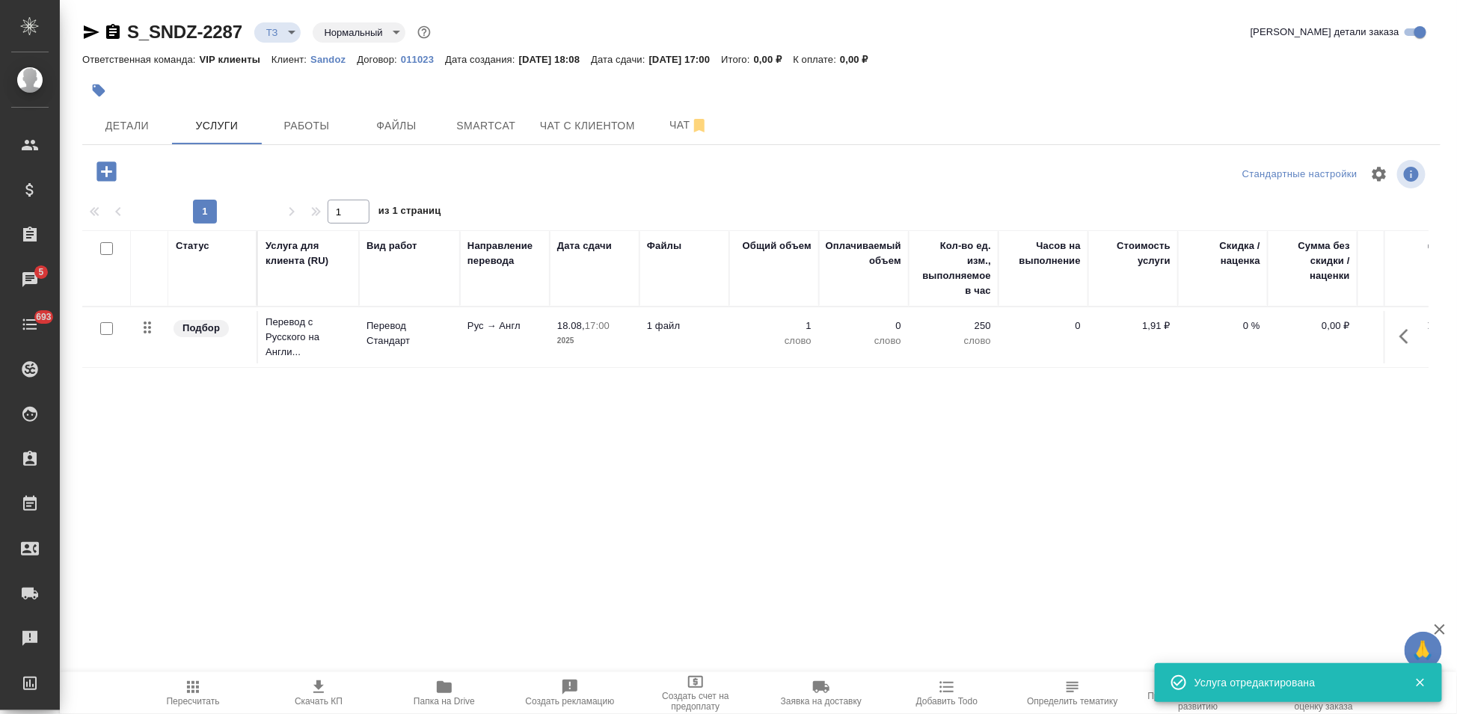
click at [100, 331] on input "checkbox" at bounding box center [106, 328] width 13 height 13
checkbox input "true"
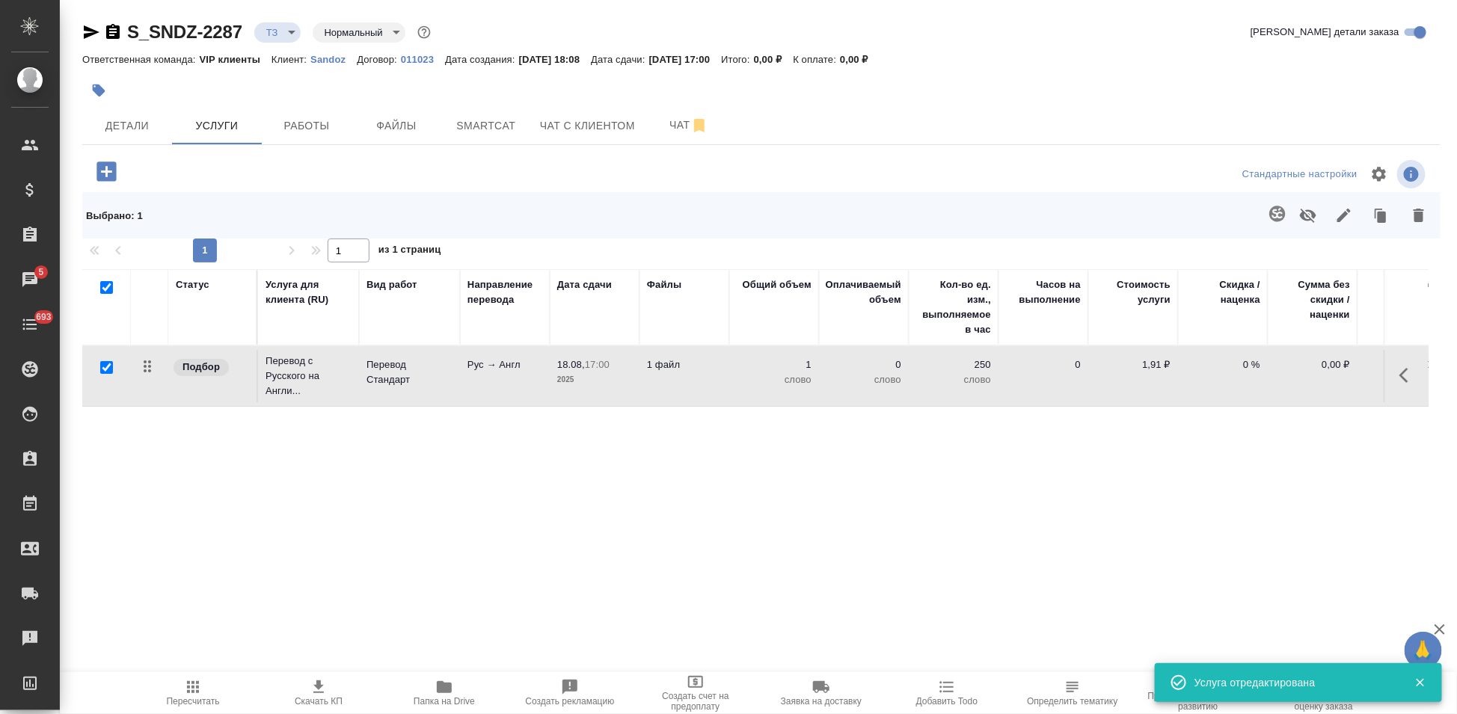
click at [1269, 221] on icon "button" at bounding box center [1277, 214] width 16 height 16
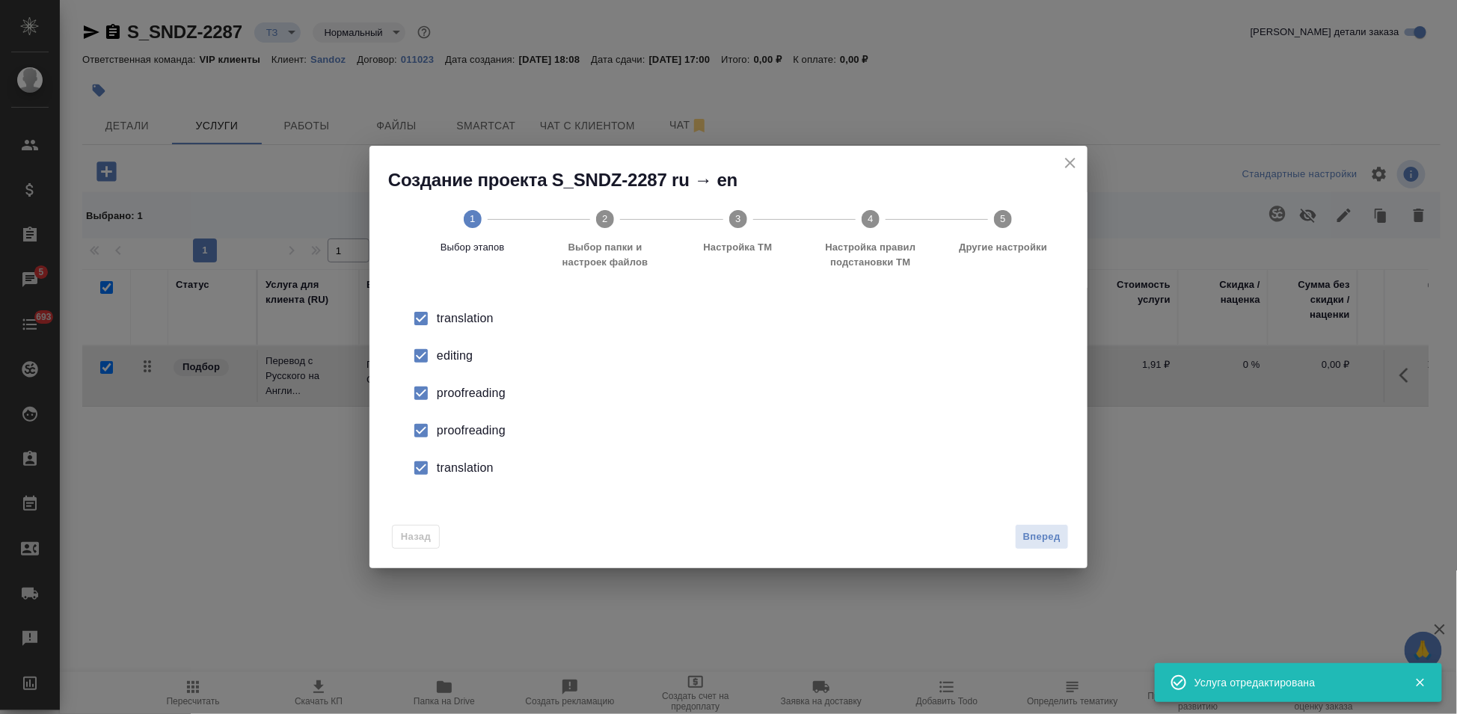
click at [437, 366] on li "editing" at bounding box center [728, 355] width 670 height 37
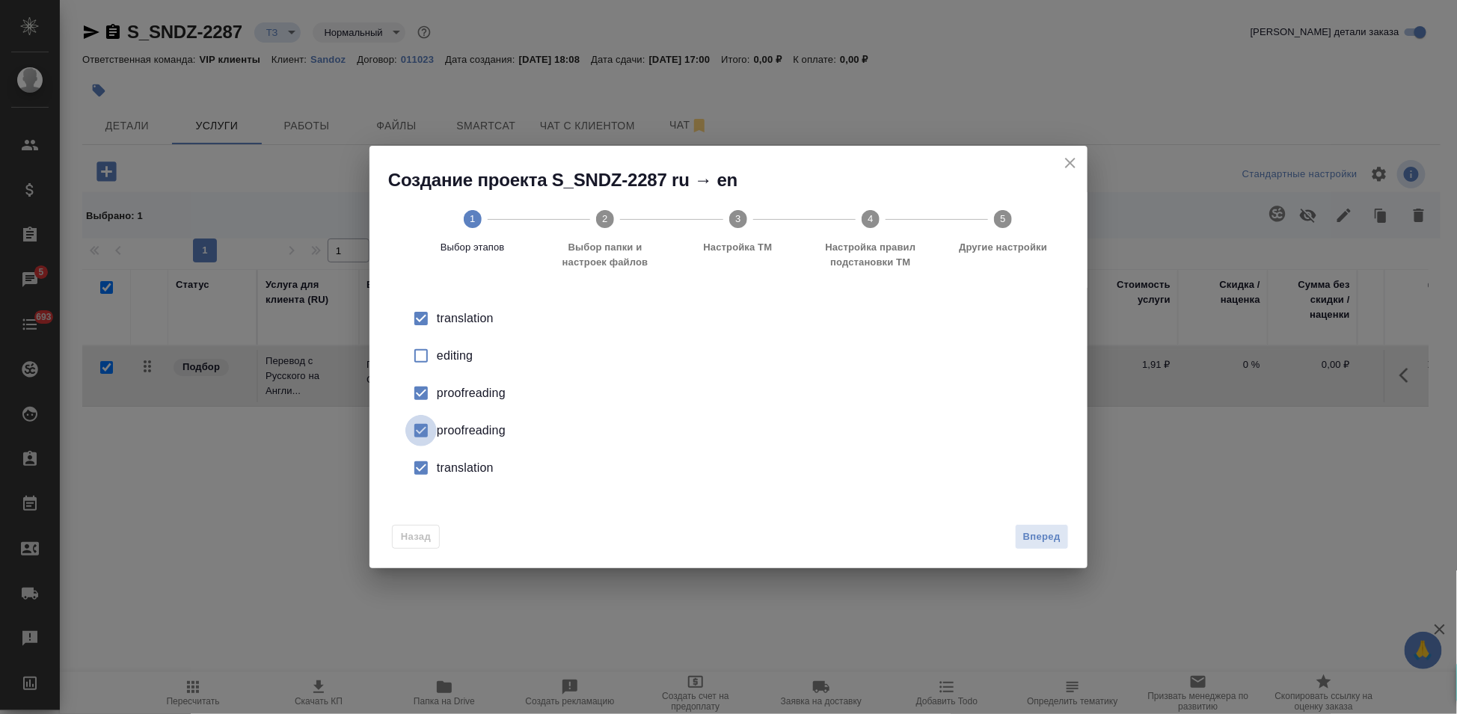
click at [436, 425] on input "checkbox" at bounding box center [420, 430] width 31 height 31
click at [434, 455] on input "checkbox" at bounding box center [420, 467] width 31 height 31
click at [1069, 538] on div "Назад Вперед" at bounding box center [728, 534] width 718 height 70
click at [1009, 524] on div "Вперед" at bounding box center [1039, 537] width 60 height 26
click at [1037, 531] on span "Вперед" at bounding box center [1041, 537] width 37 height 17
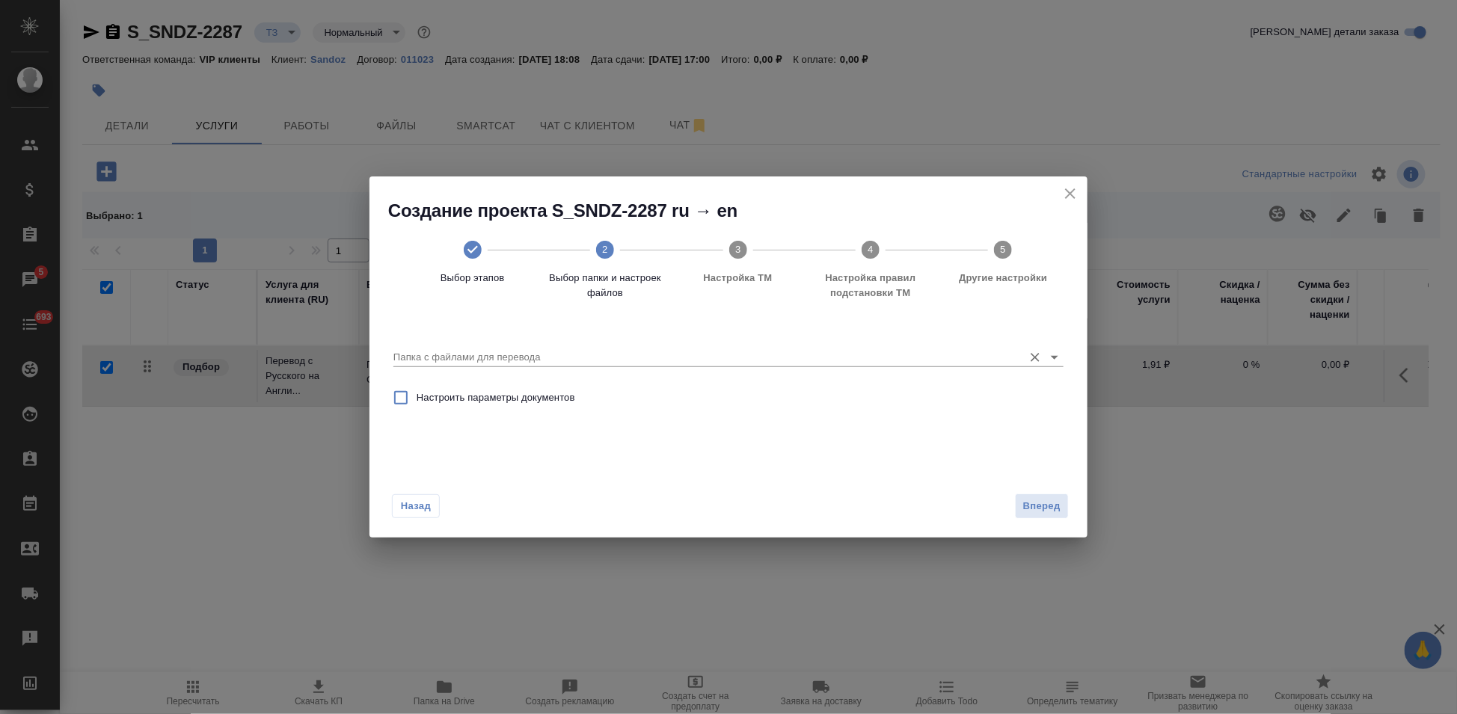
click at [982, 351] on input "Папка с файлами для перевода" at bounding box center [704, 357] width 622 height 18
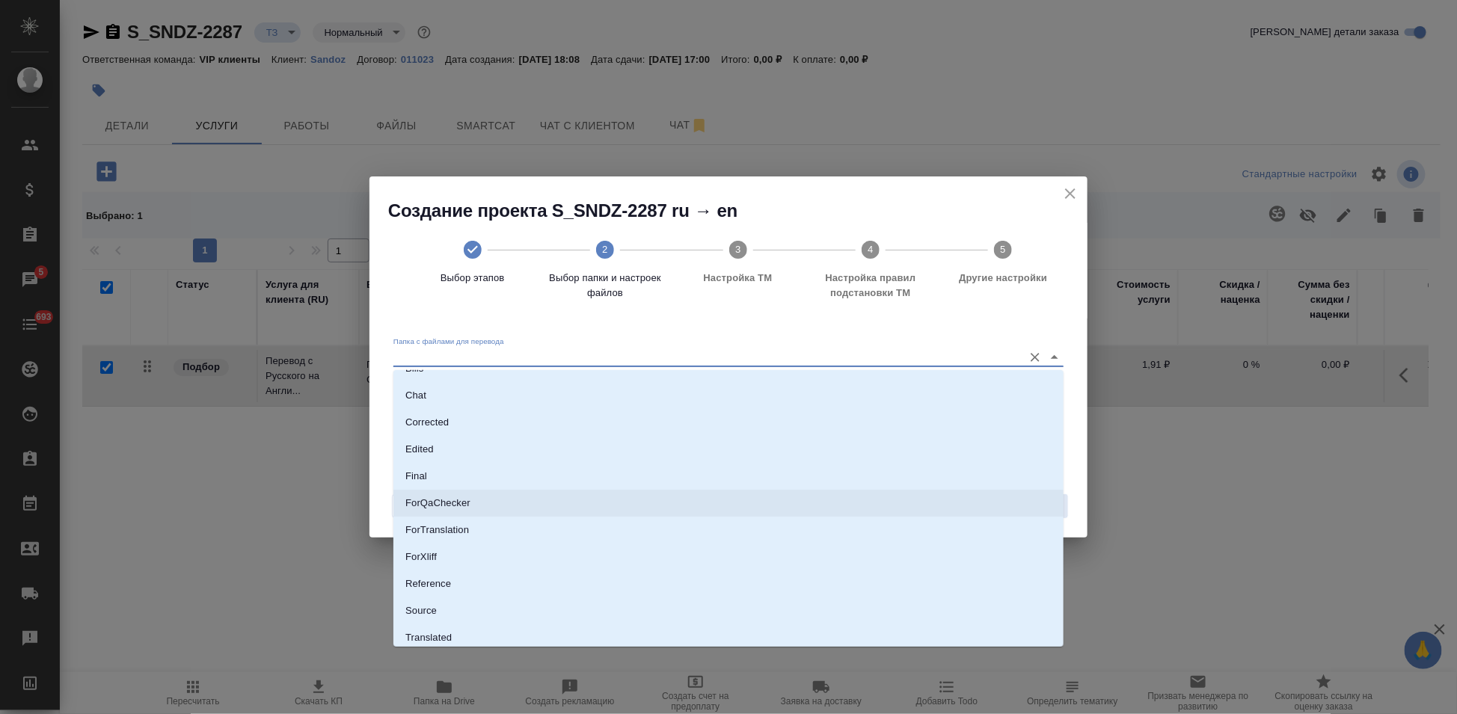
scroll to position [77, 0]
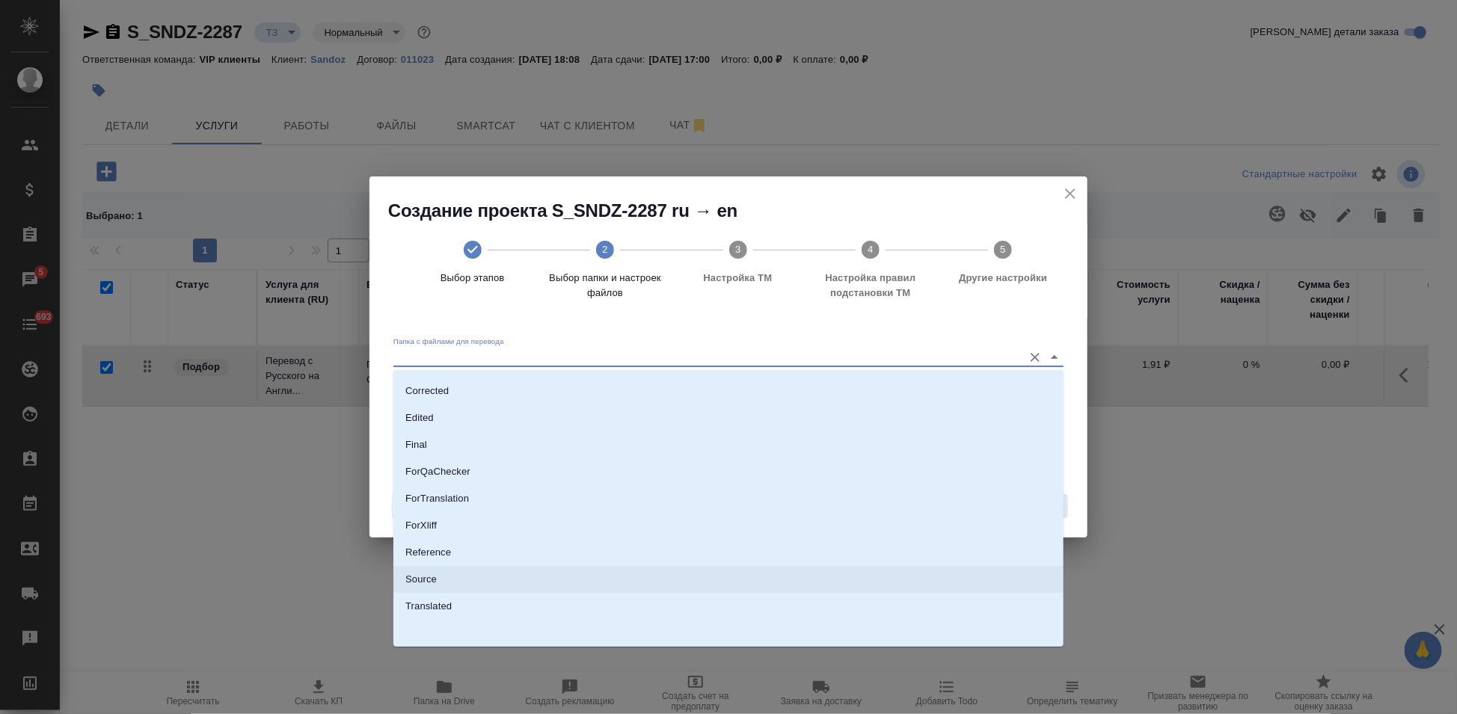
click at [512, 582] on li "Source" at bounding box center [728, 579] width 670 height 27
type input "Source"
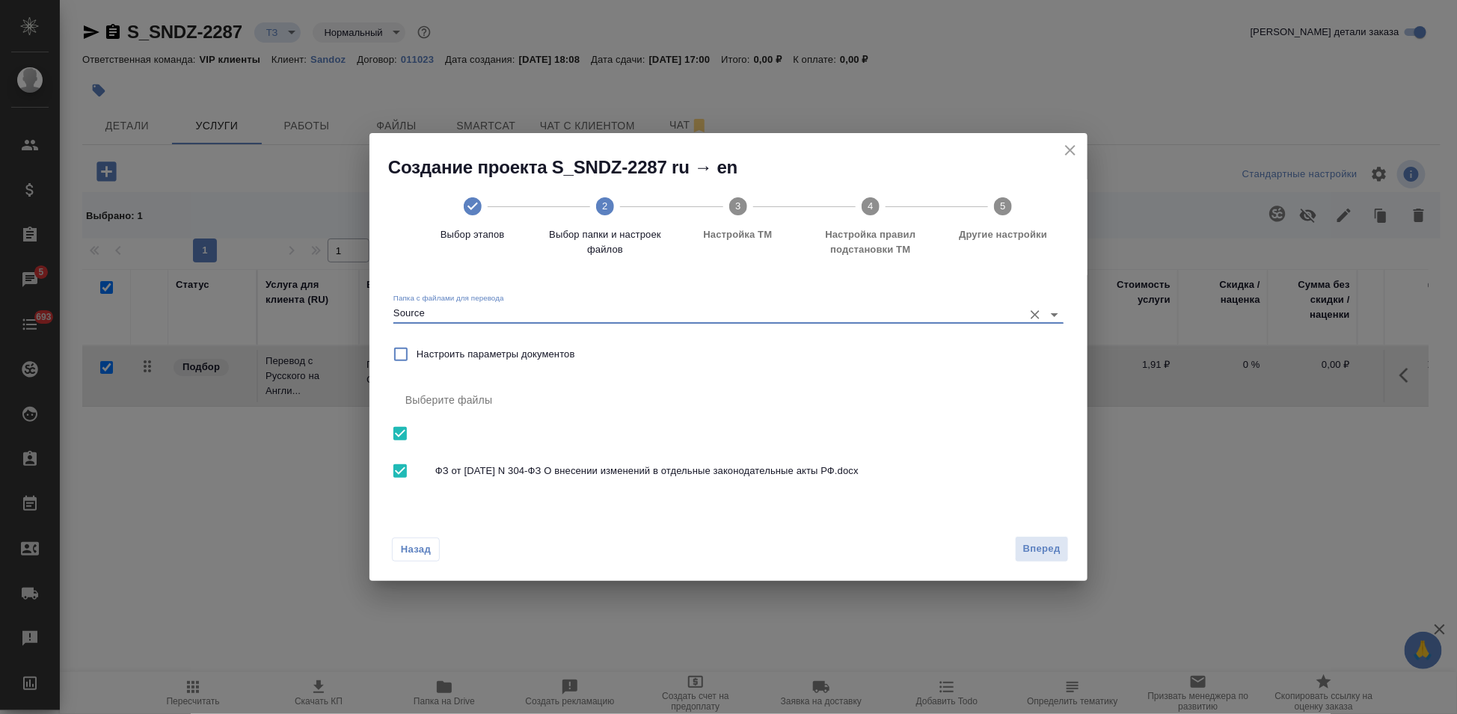
click at [1042, 550] on span "Вперед" at bounding box center [1041, 549] width 37 height 17
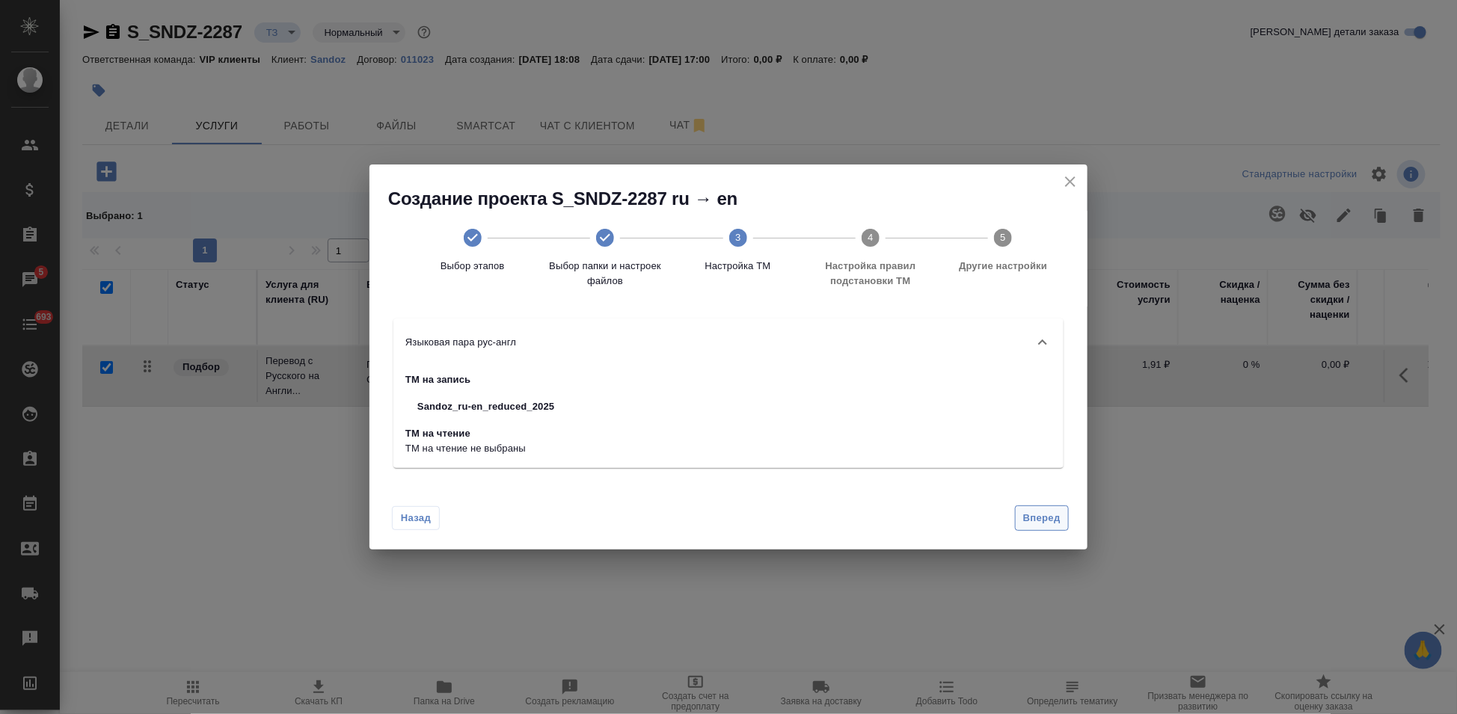
click at [1042, 529] on button "Вперед" at bounding box center [1042, 519] width 54 height 26
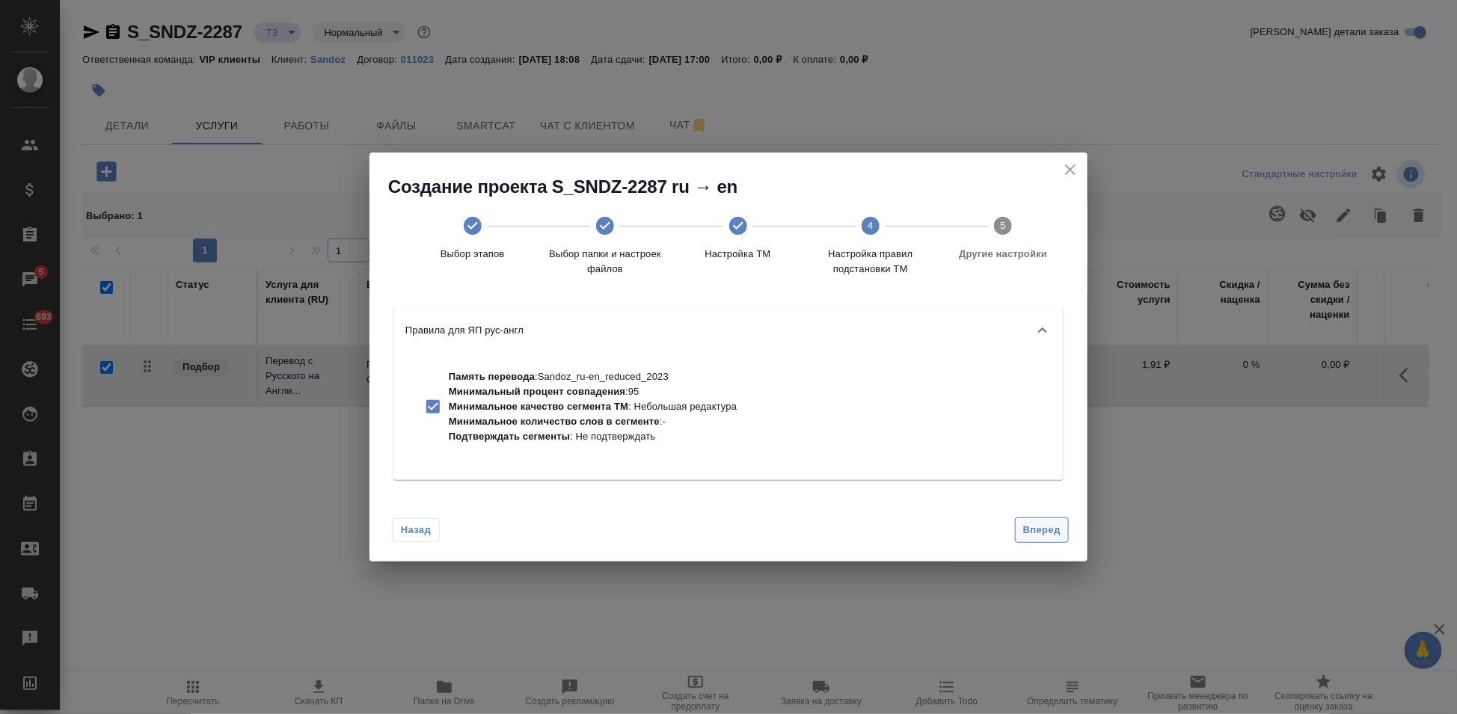
click at [1042, 538] on span "Вперед" at bounding box center [1041, 530] width 37 height 17
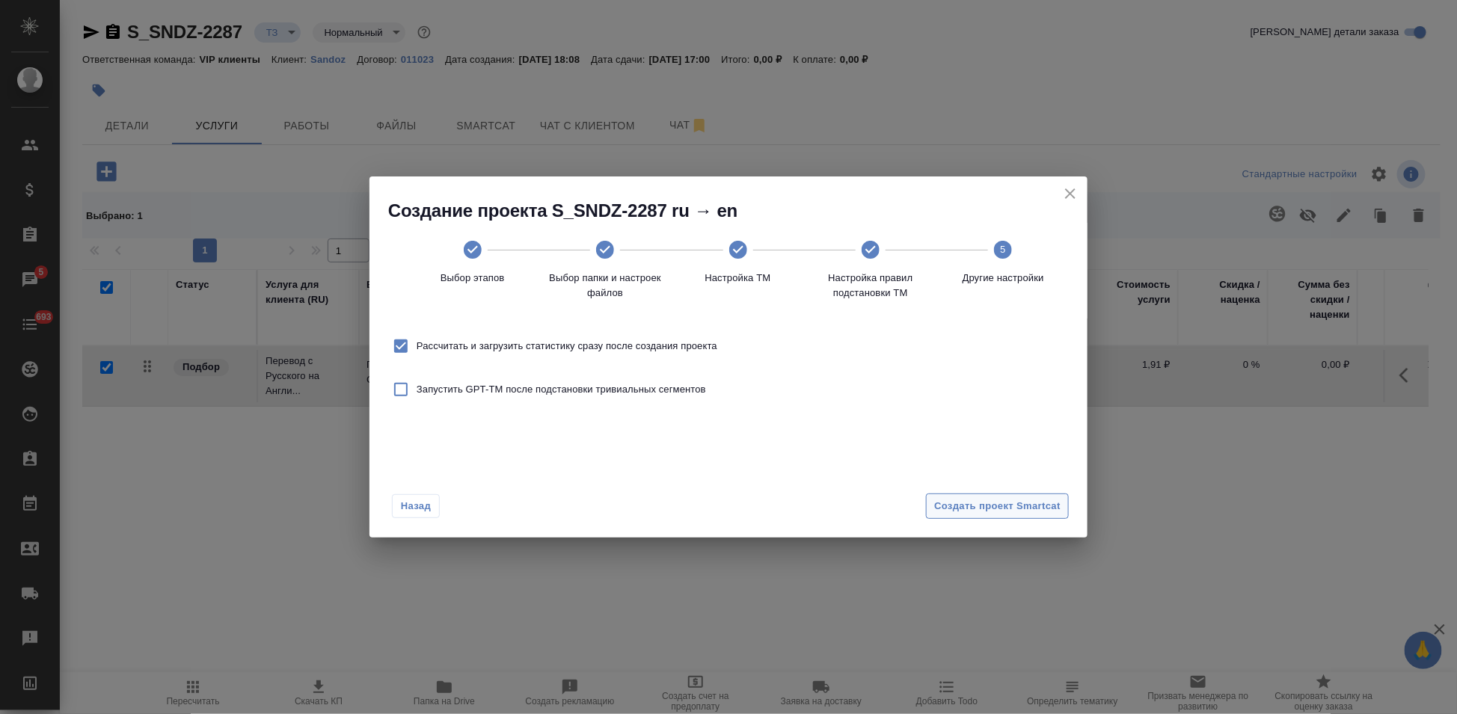
click at [1046, 506] on span "Создать проект Smartcat" at bounding box center [997, 506] width 126 height 17
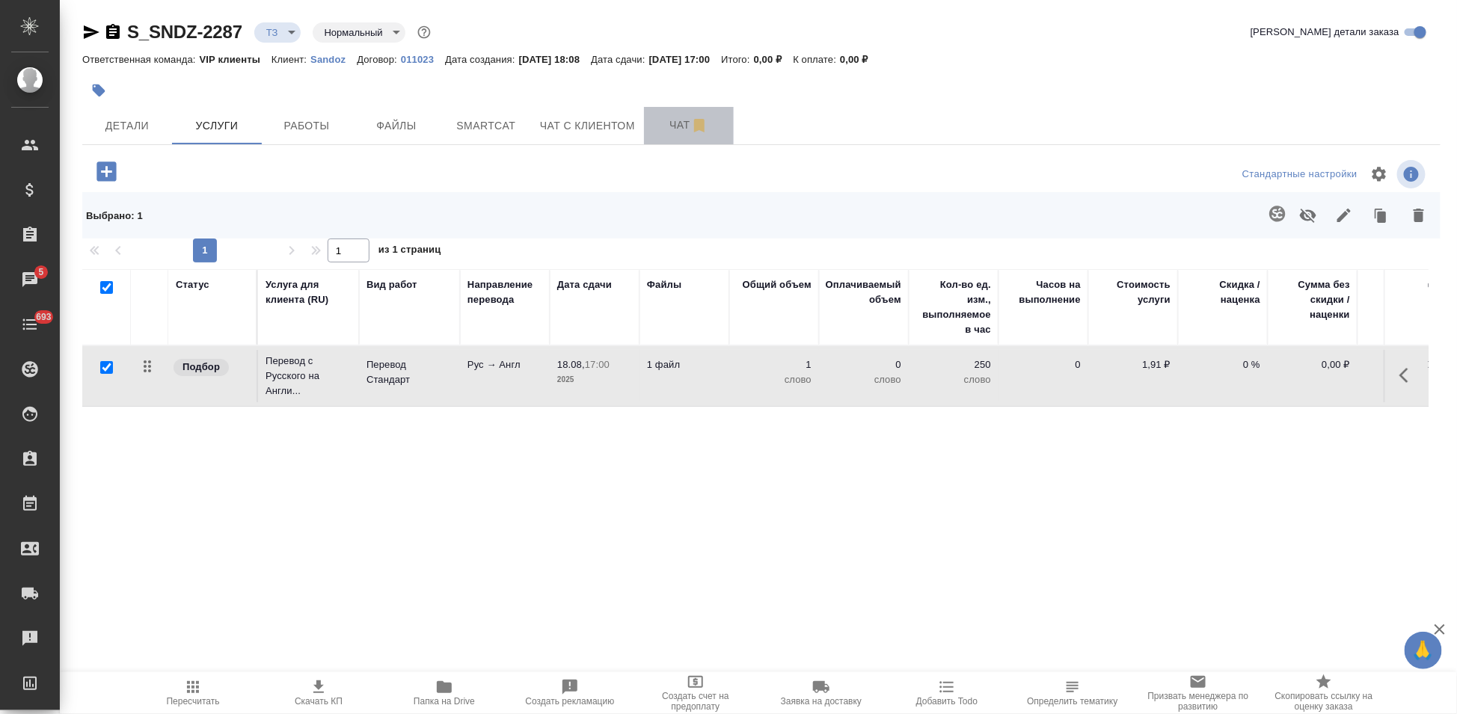
click at [670, 120] on span "Чат" at bounding box center [689, 125] width 72 height 19
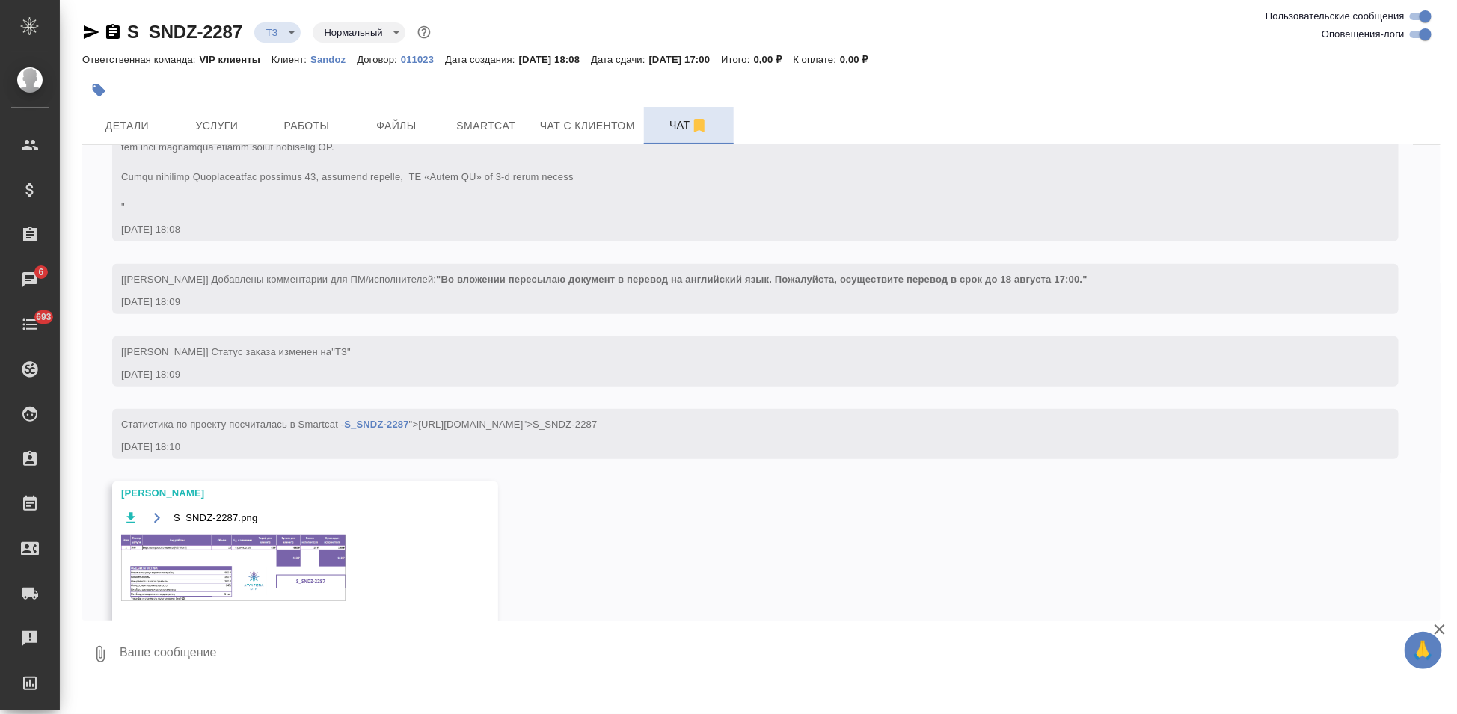
scroll to position [296, 0]
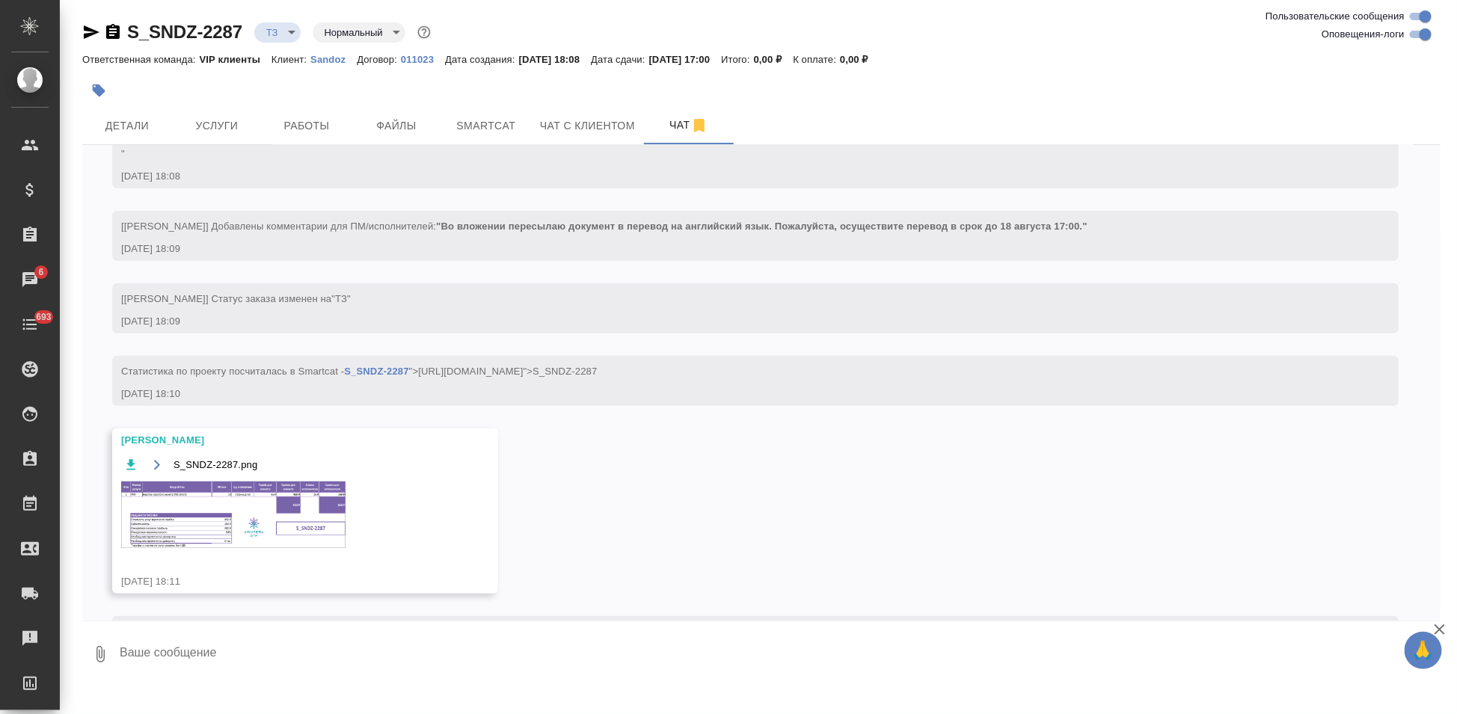
click at [254, 508] on img at bounding box center [233, 515] width 224 height 67
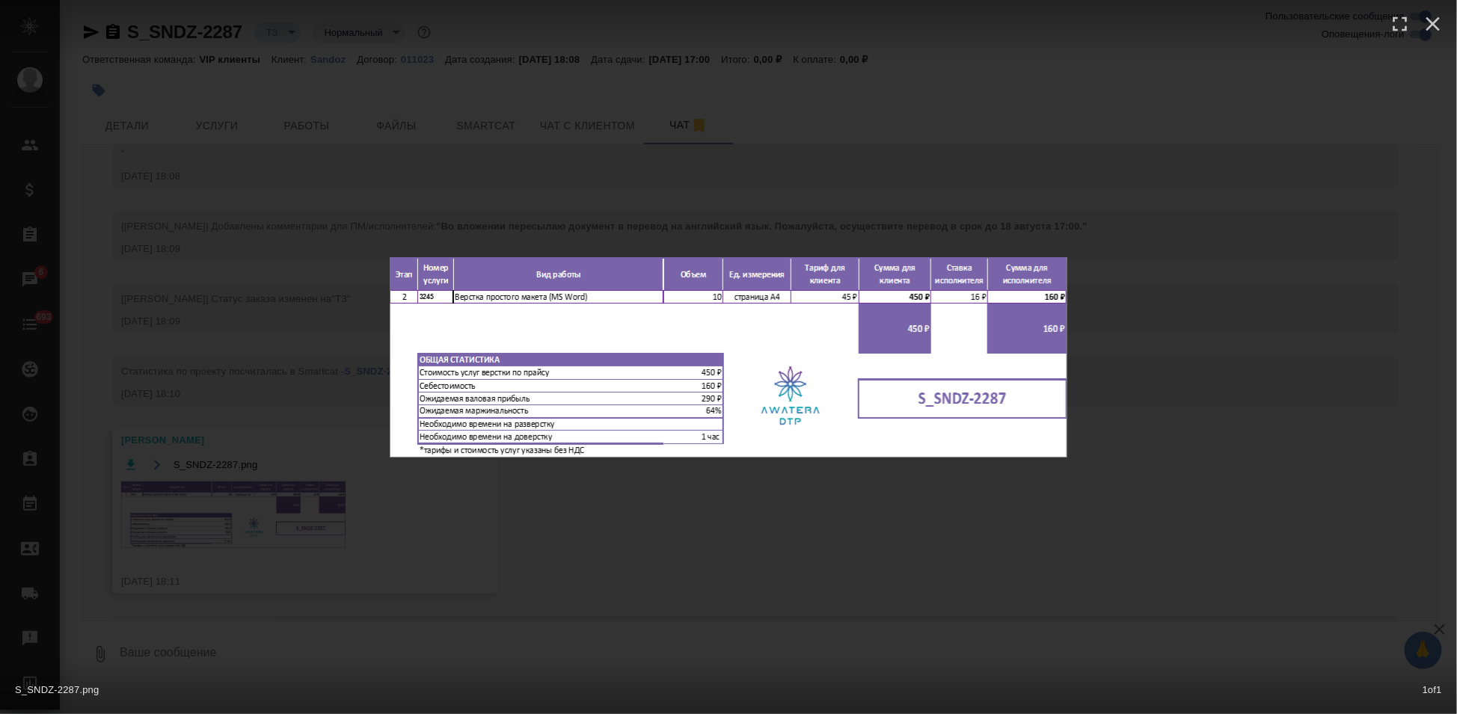
click at [698, 523] on div "S_SNDZ-2287.png 1 of 1" at bounding box center [728, 357] width 1457 height 714
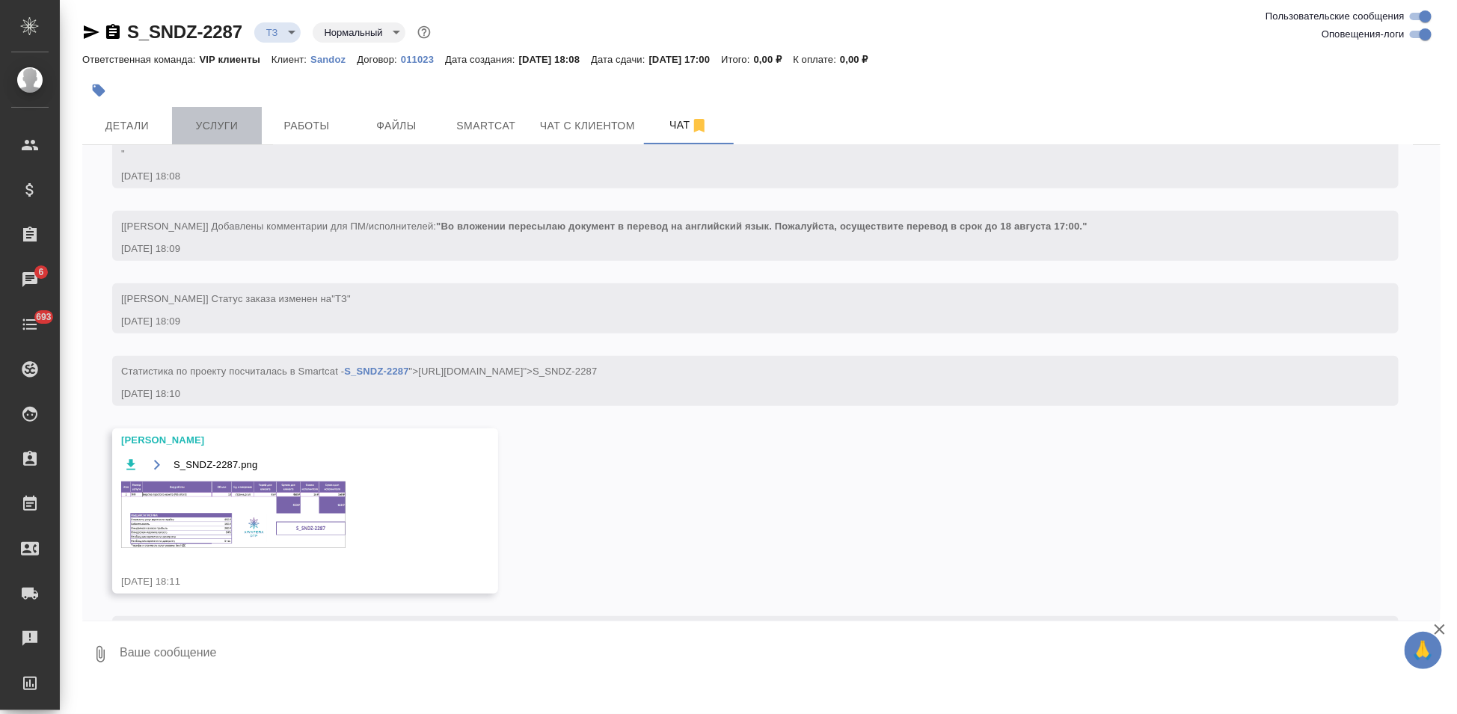
click at [212, 123] on span "Услуги" at bounding box center [217, 126] width 72 height 19
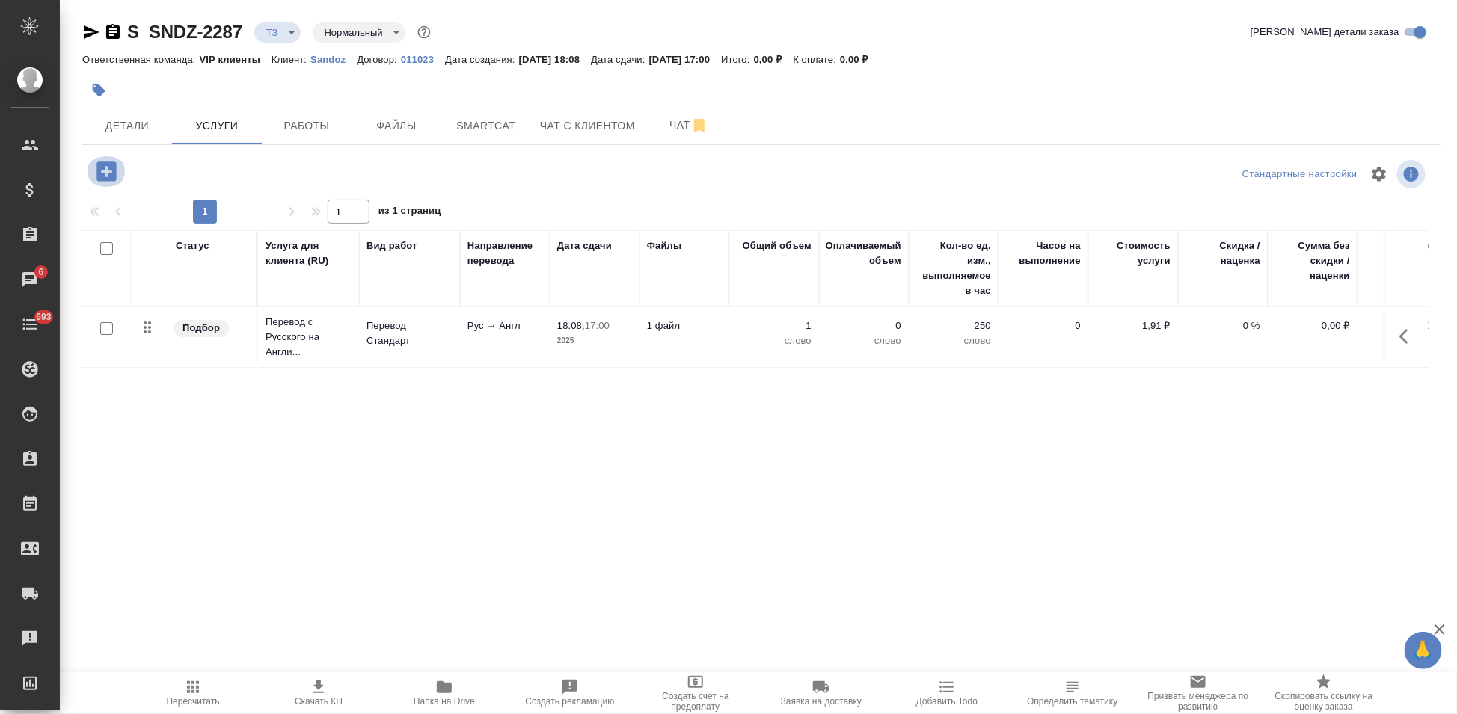
click at [110, 176] on icon "button" at bounding box center [105, 171] width 19 height 19
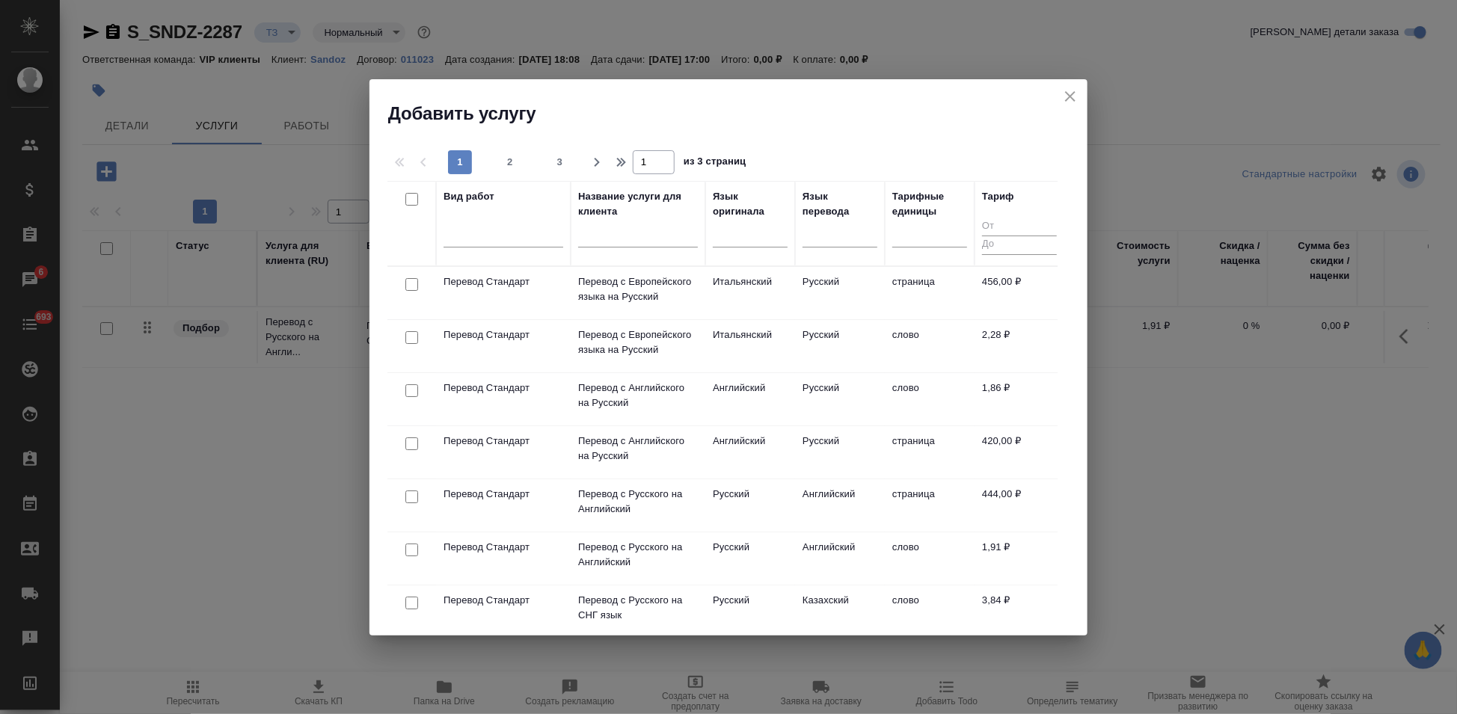
click at [597, 232] on input "text" at bounding box center [638, 237] width 120 height 19
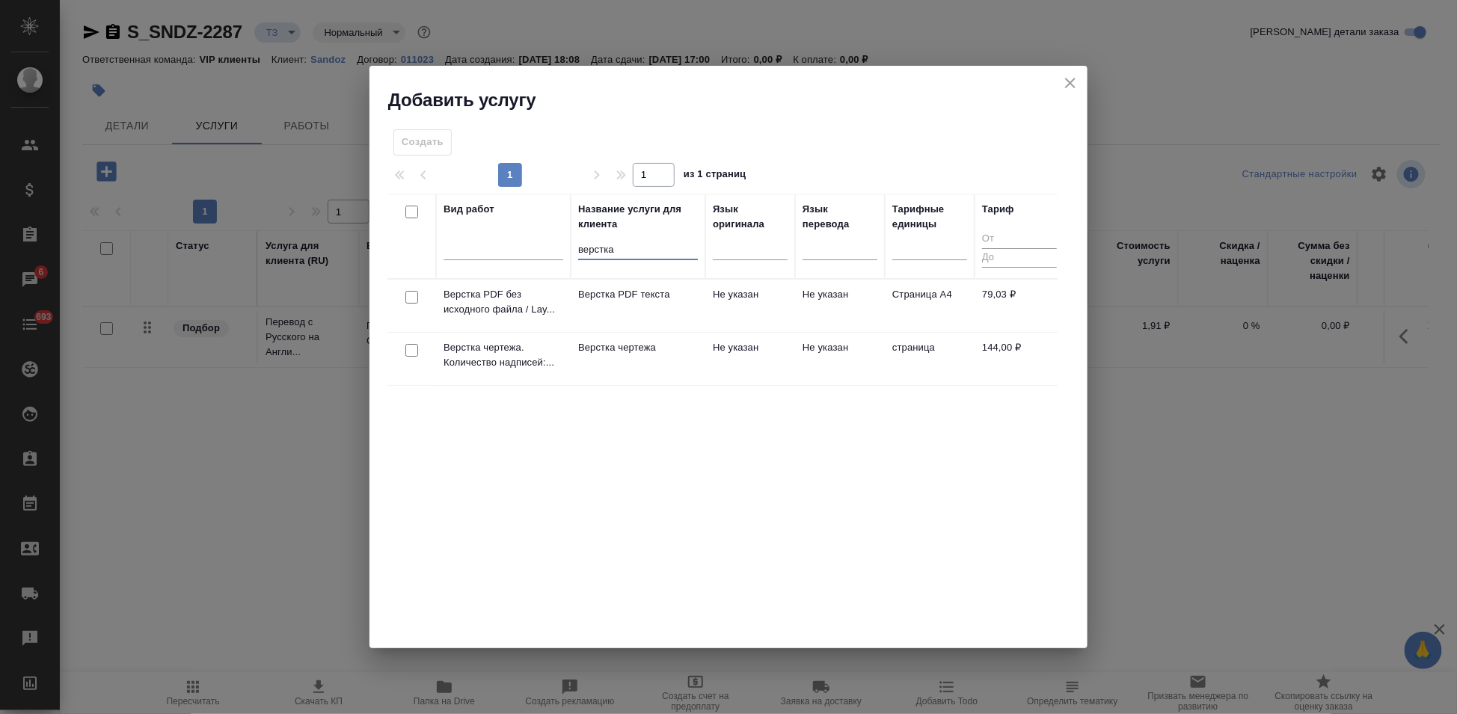
type input "верстка"
click at [737, 304] on td "Не указан" at bounding box center [750, 306] width 90 height 52
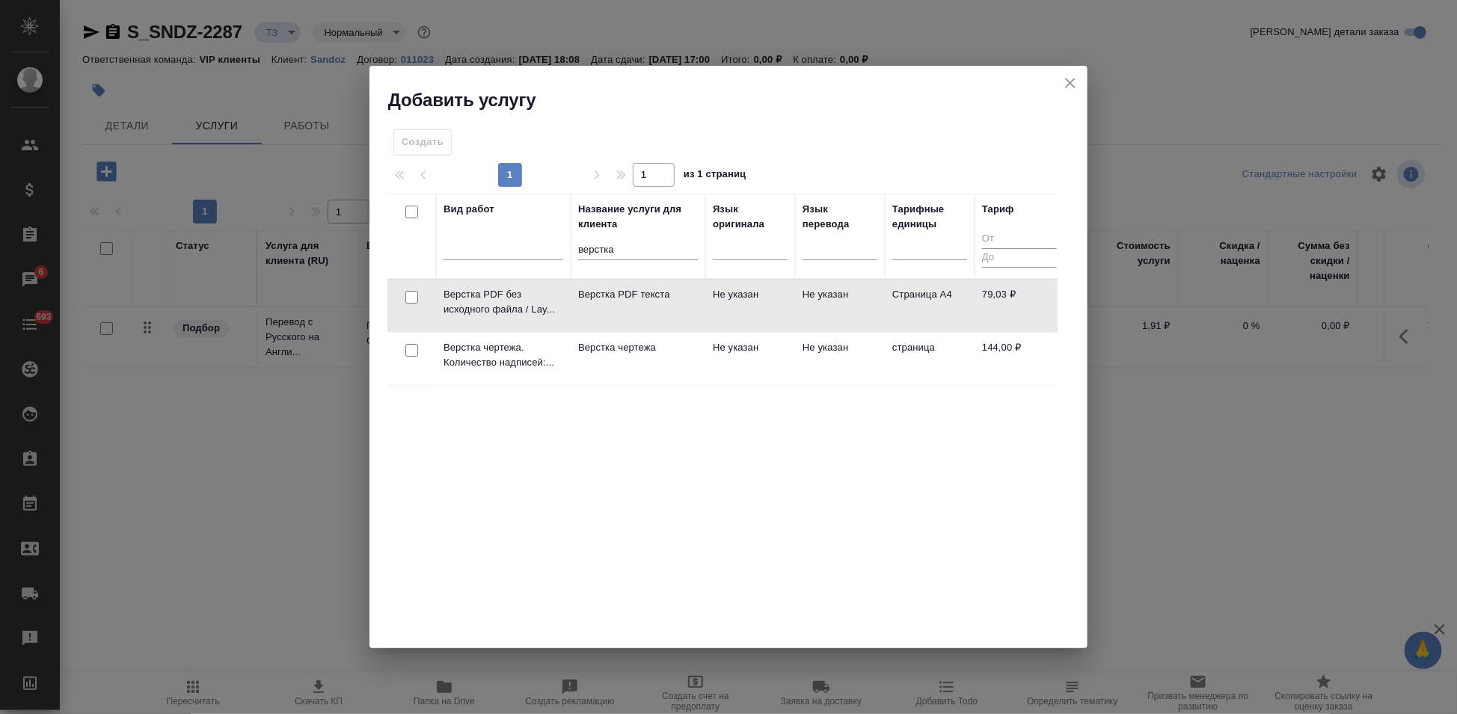
click at [737, 304] on td "Не указан" at bounding box center [750, 306] width 90 height 52
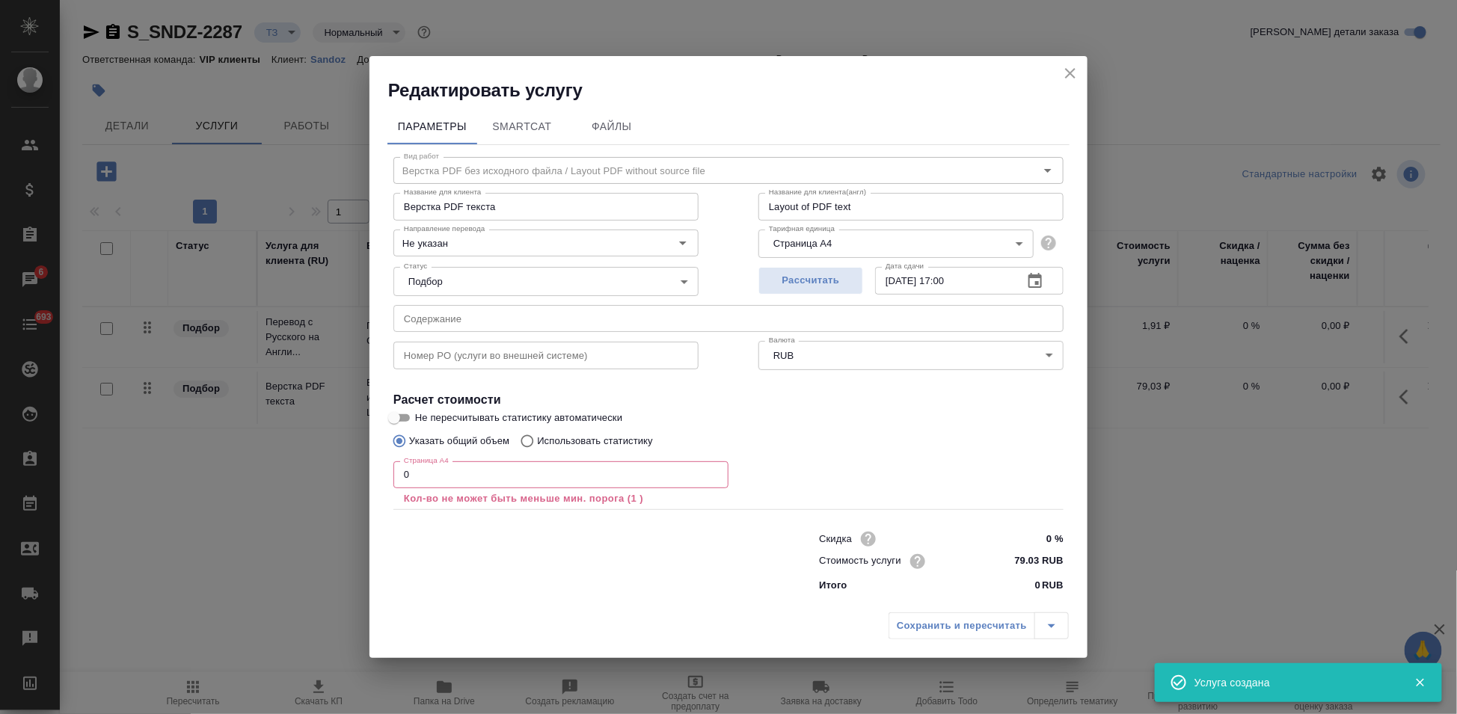
click at [473, 479] on input "0" at bounding box center [560, 474] width 335 height 27
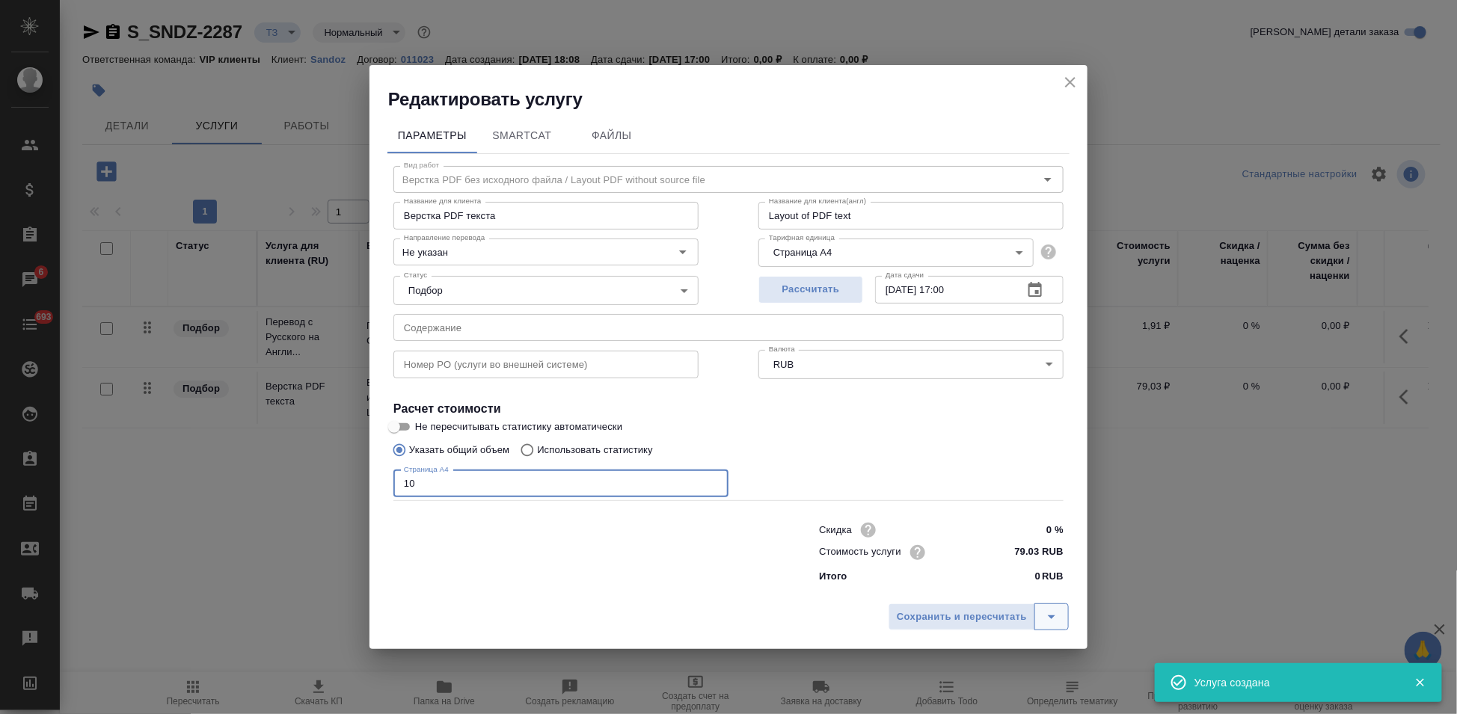
type input "10"
click at [1049, 621] on icon "split button" at bounding box center [1051, 617] width 18 height 18
click at [958, 596] on li "Сохранить" at bounding box center [981, 585] width 180 height 24
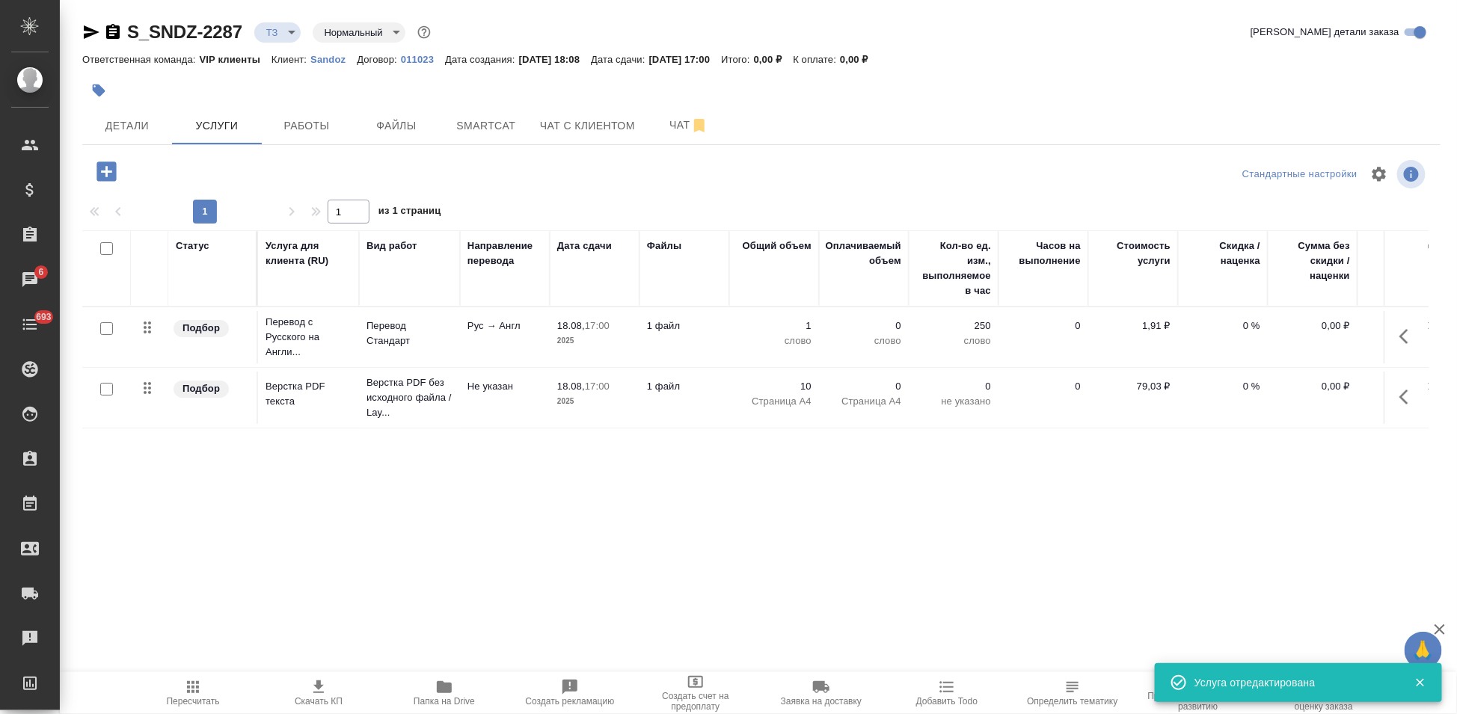
click at [1399, 397] on icon "button" at bounding box center [1408, 397] width 18 height 18
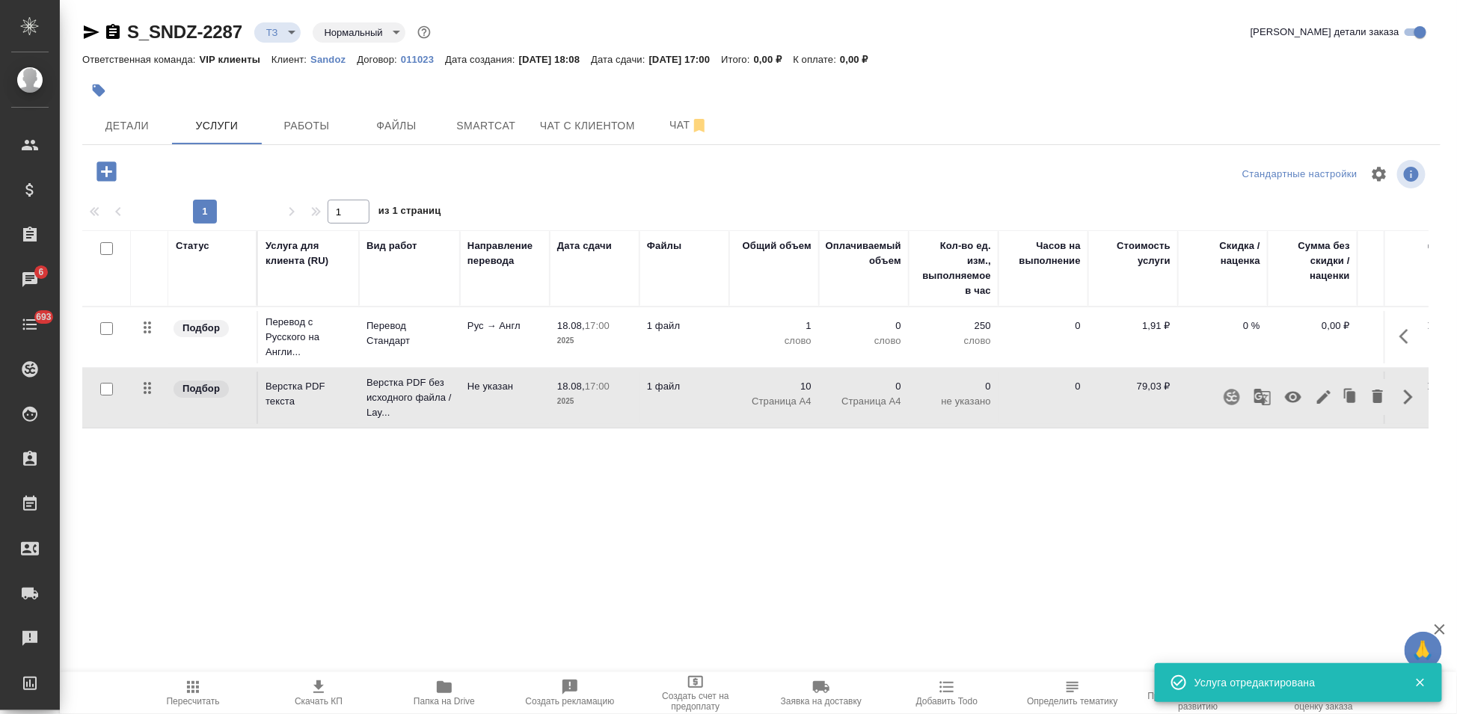
click at [1401, 337] on icon "button" at bounding box center [1408, 337] width 18 height 18
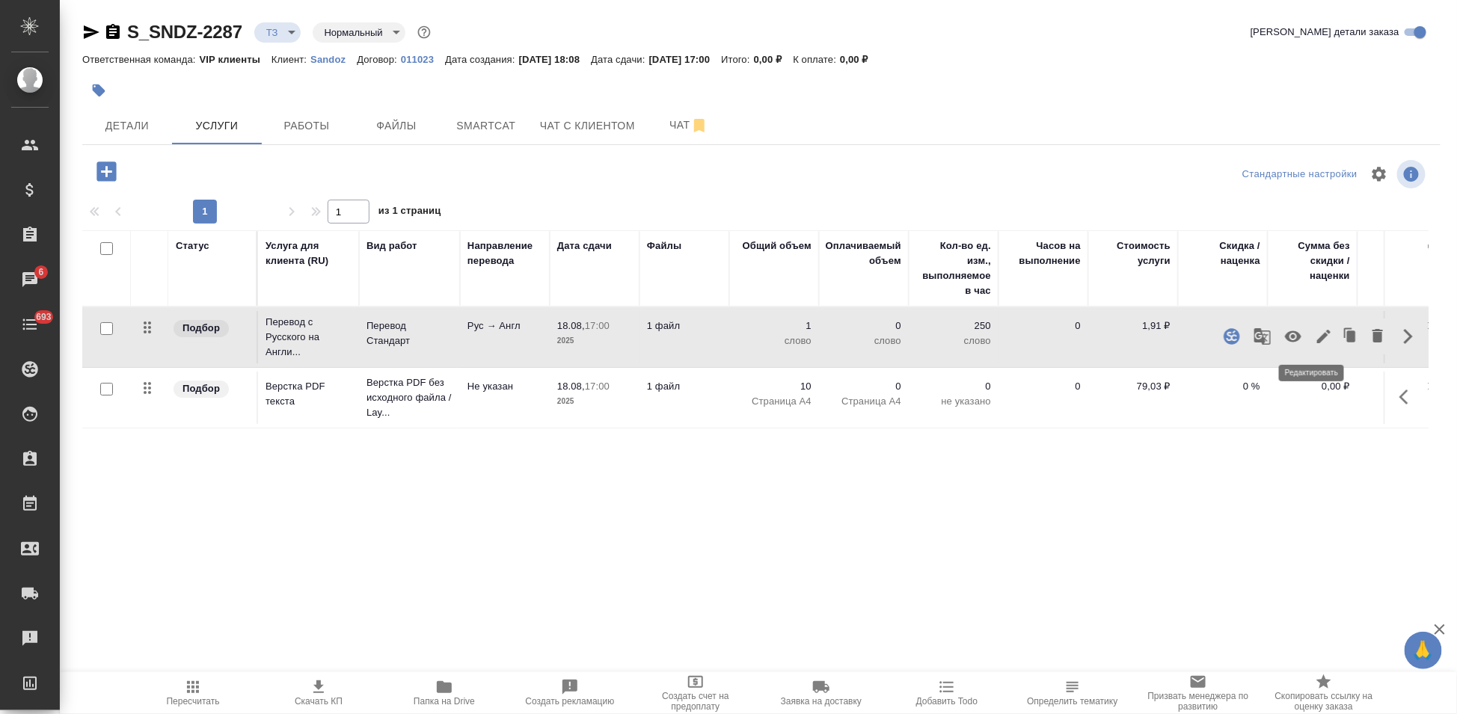
click at [1317, 337] on icon "button" at bounding box center [1323, 336] width 13 height 13
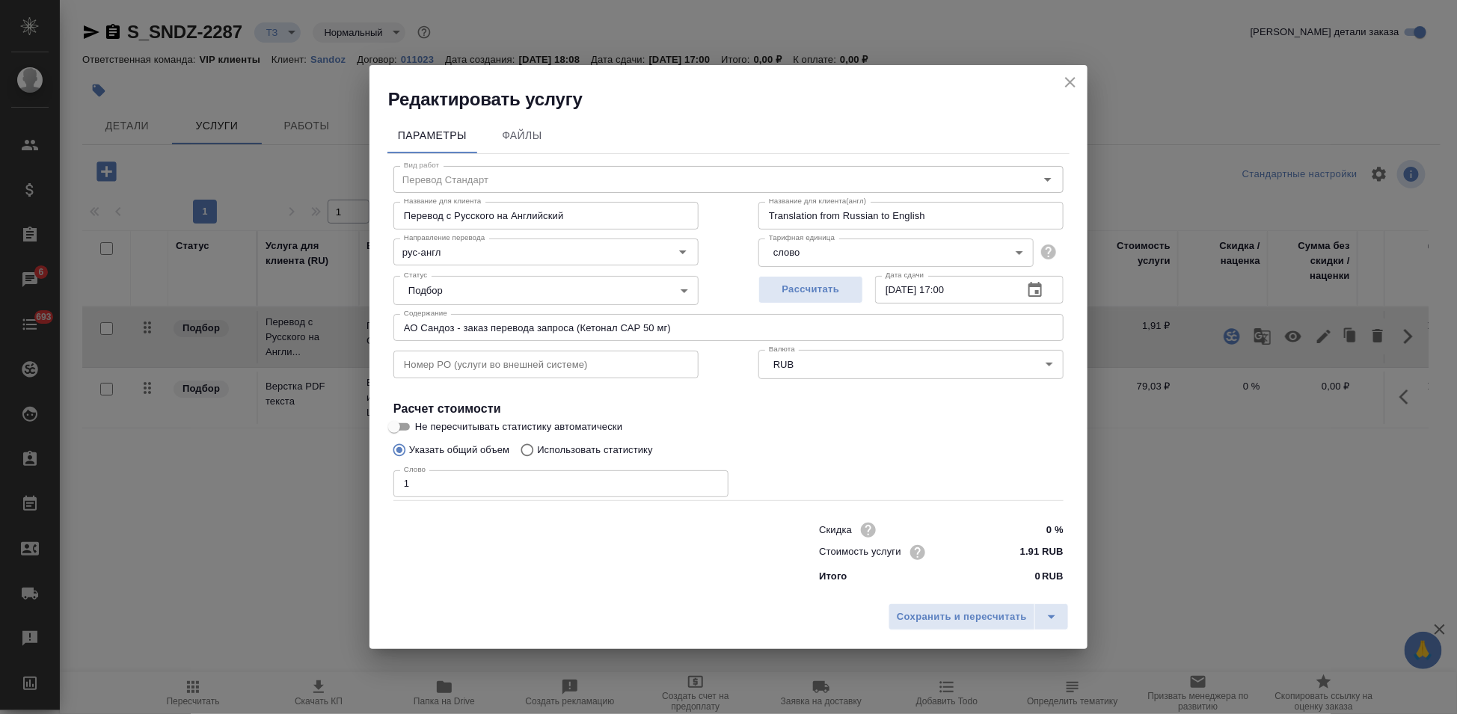
click at [529, 445] on input "Использовать статистику" at bounding box center [525, 450] width 24 height 28
radio input "true"
radio input "false"
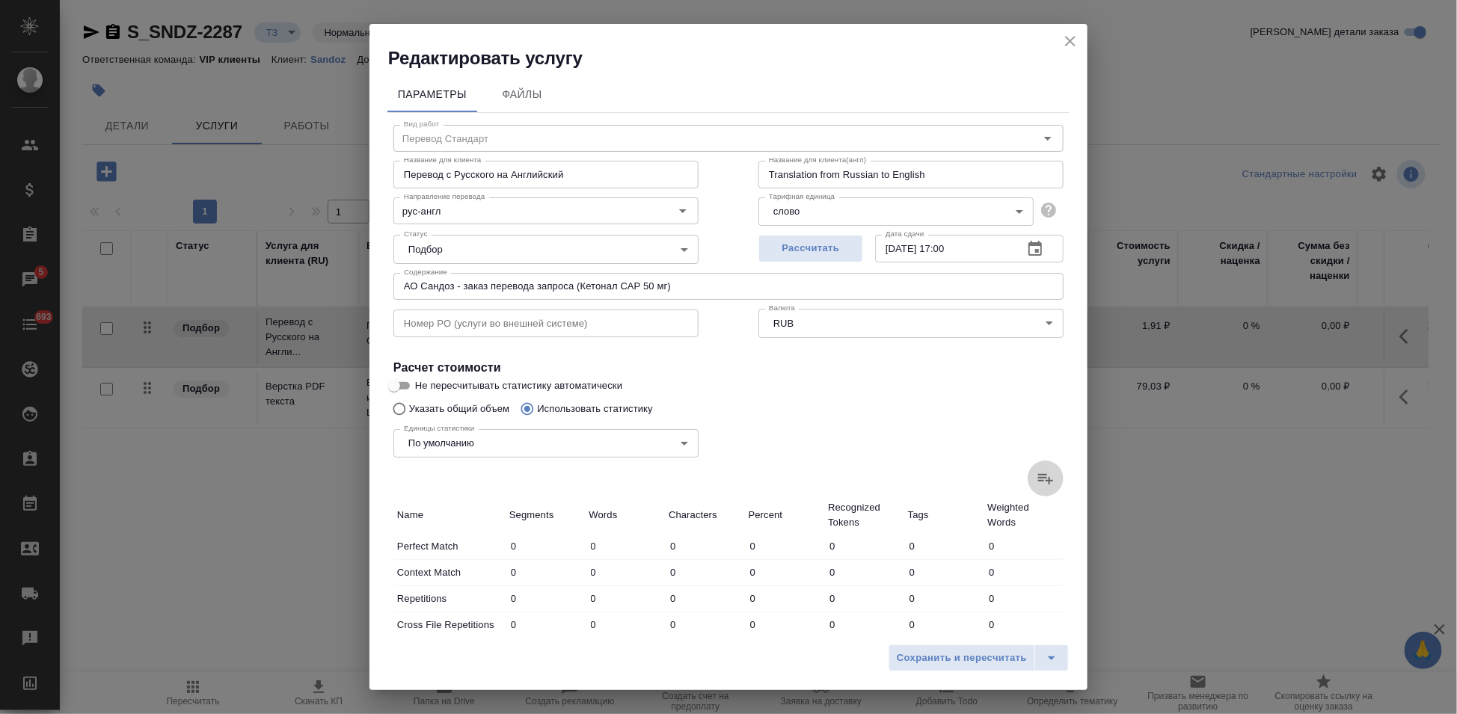
click at [1038, 481] on icon at bounding box center [1045, 479] width 15 height 10
click at [0, 0] on input "file" at bounding box center [0, 0] width 0 height 0
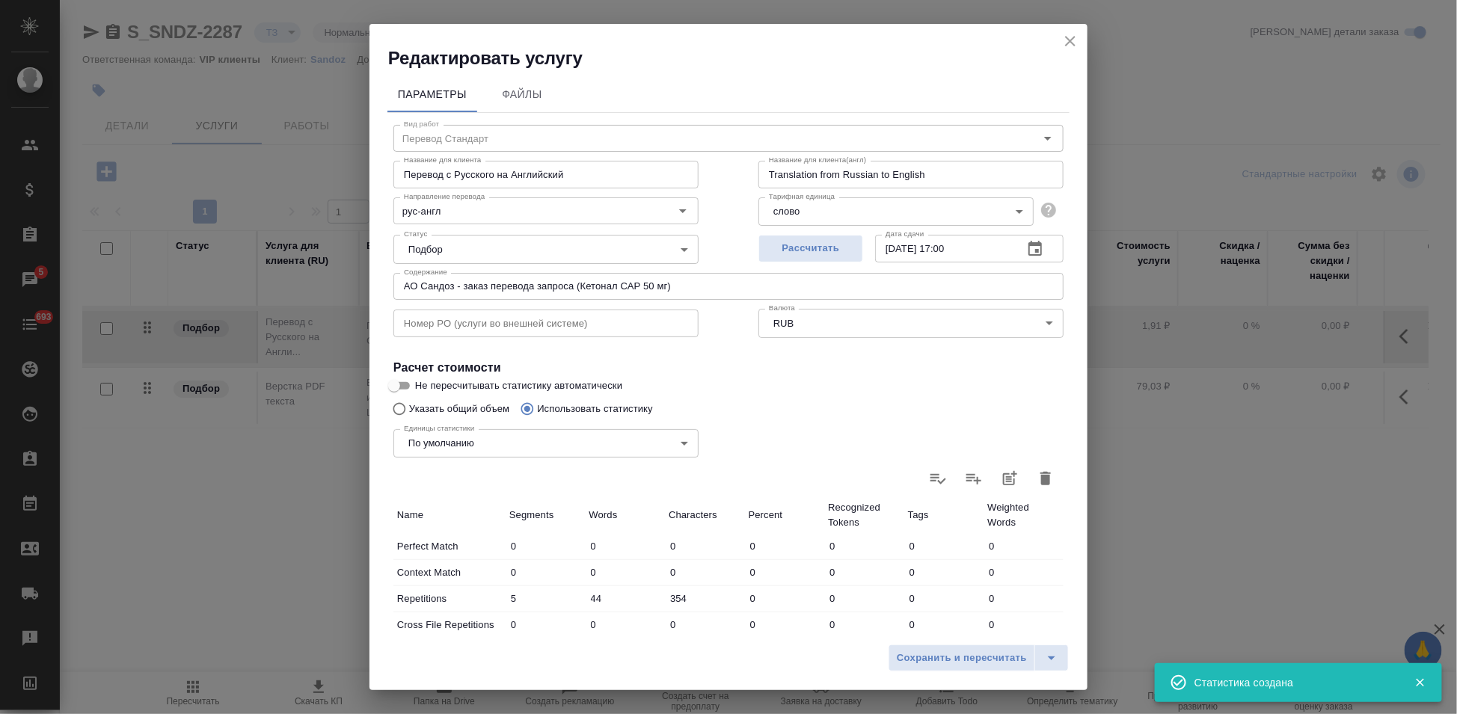
type input "5"
type input "44"
type input "354"
type input "5"
type input "8"
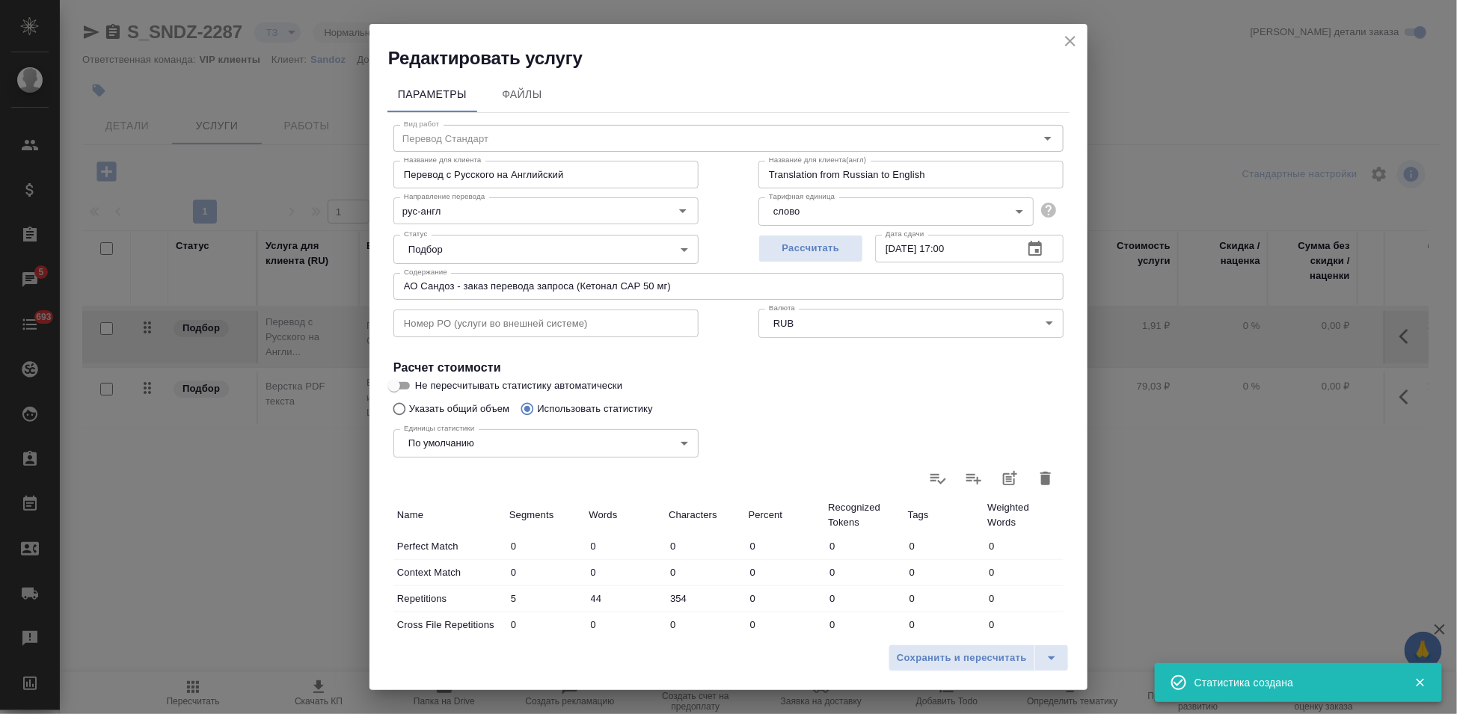
type input "72"
type input "6"
type input "19"
type input "132"
type input "8"
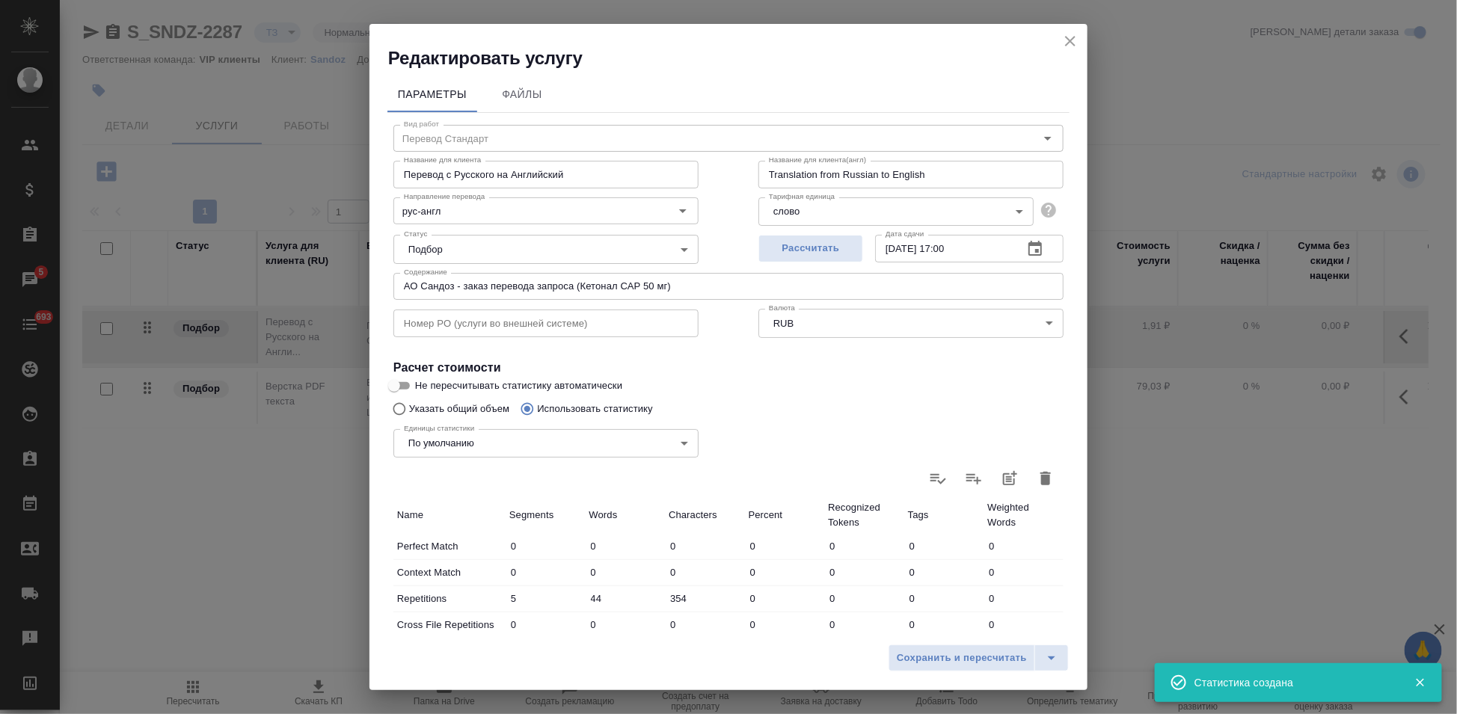
type input "49"
type input "413"
type input "10"
type input "50"
type input "265"
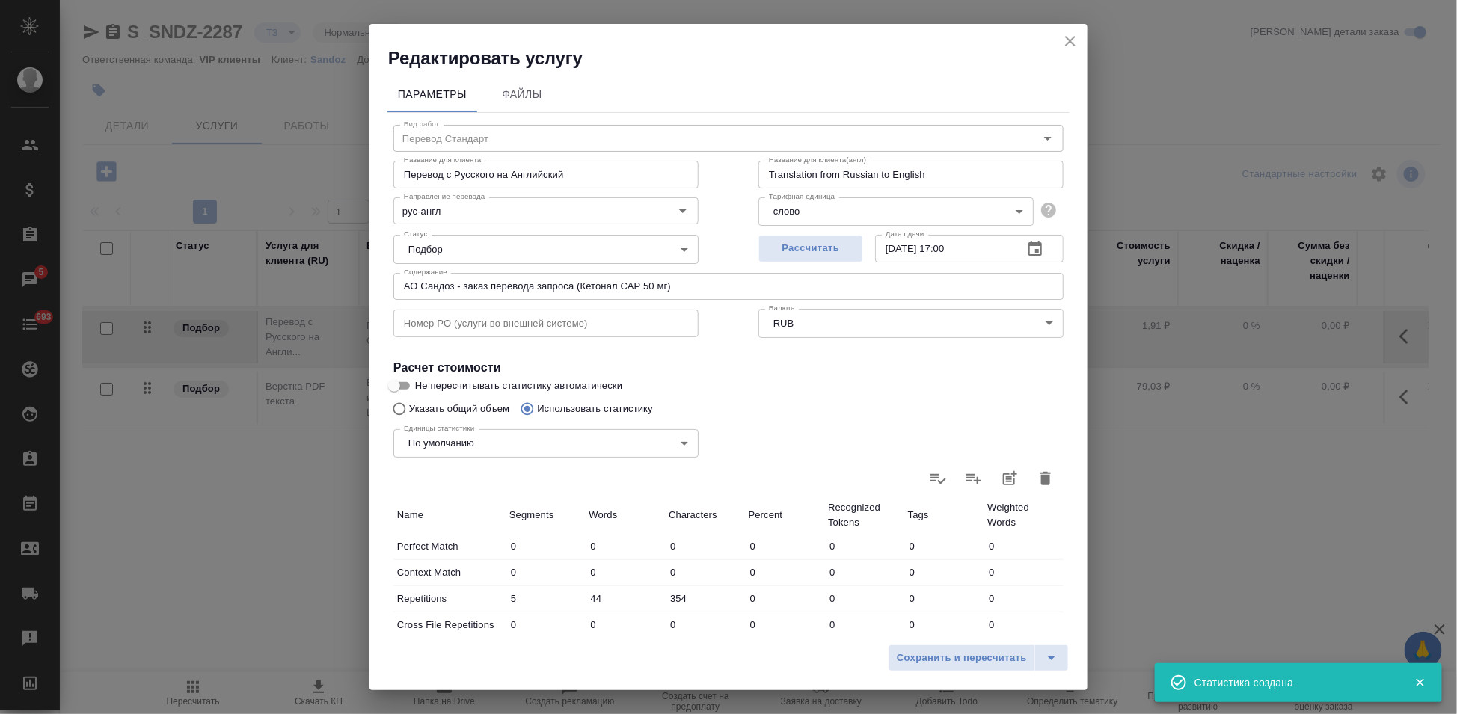
type input "86"
type input "2741"
type input "22622"
type input "115"
type input "2867"
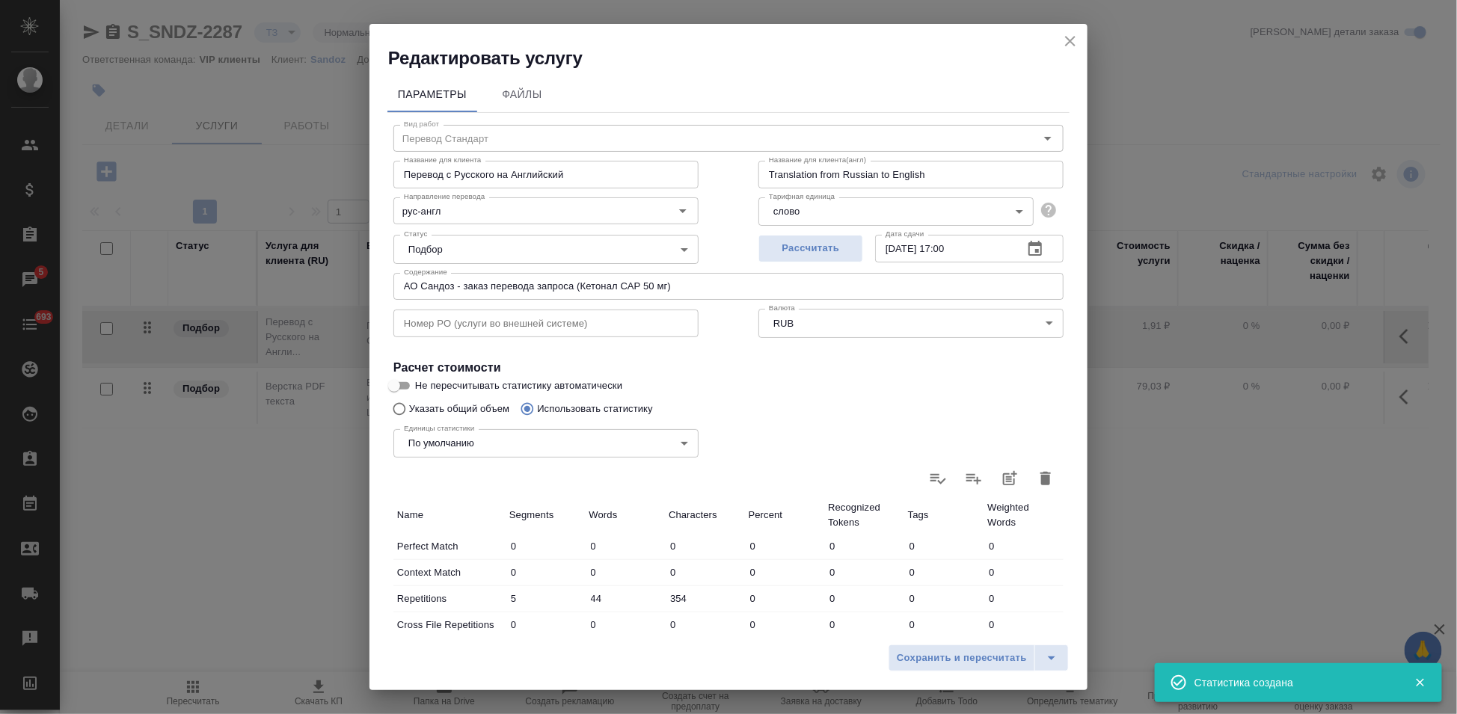
type input "23504"
type input "120"
type input "2911"
type input "23858"
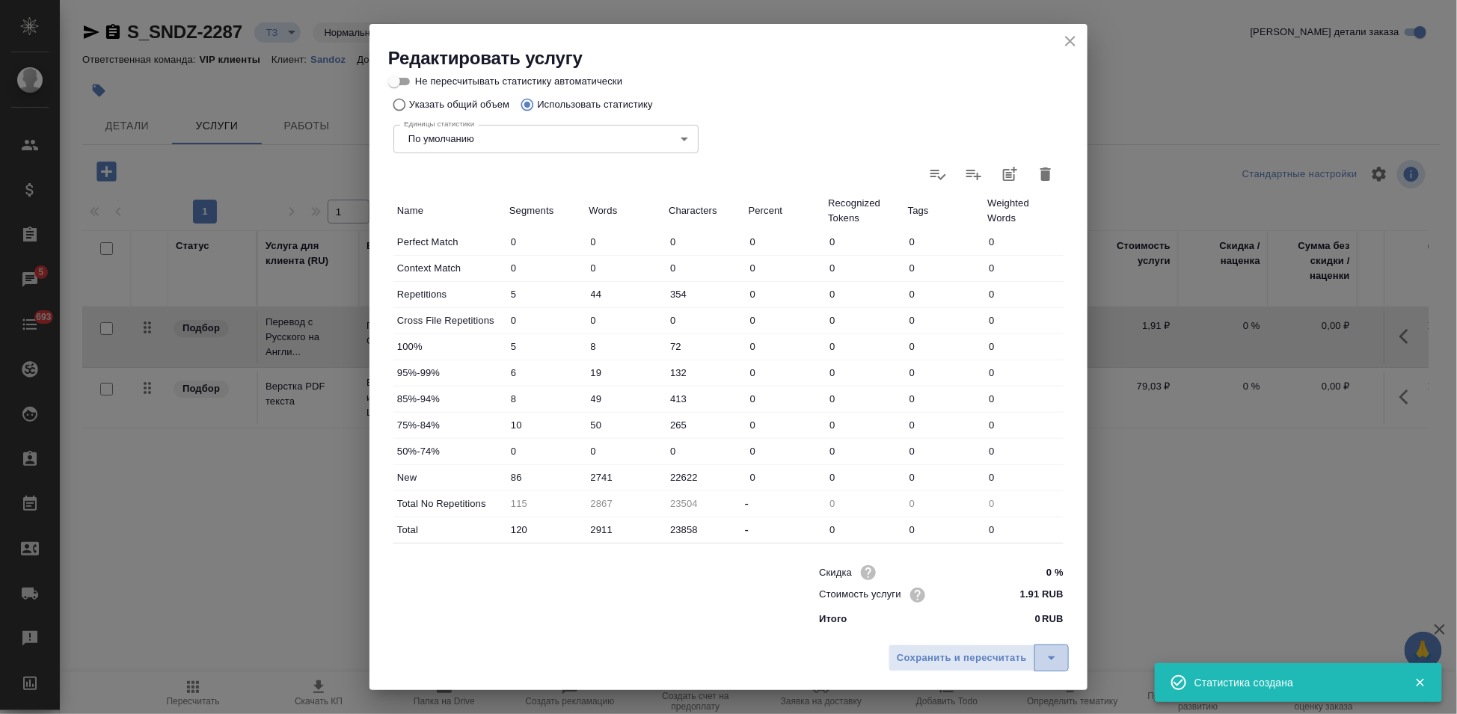
click at [1050, 652] on icon "split button" at bounding box center [1051, 658] width 18 height 18
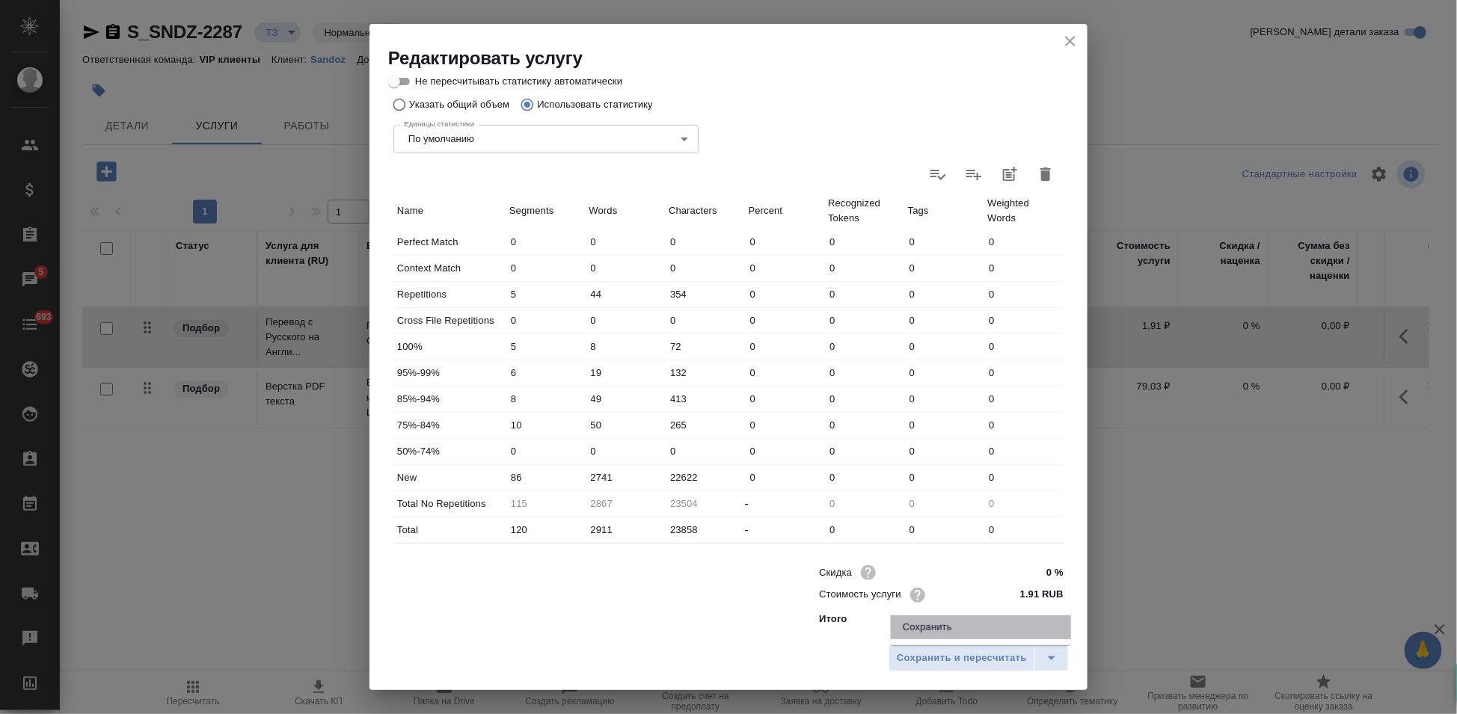
click at [985, 630] on li "Сохранить" at bounding box center [981, 627] width 180 height 24
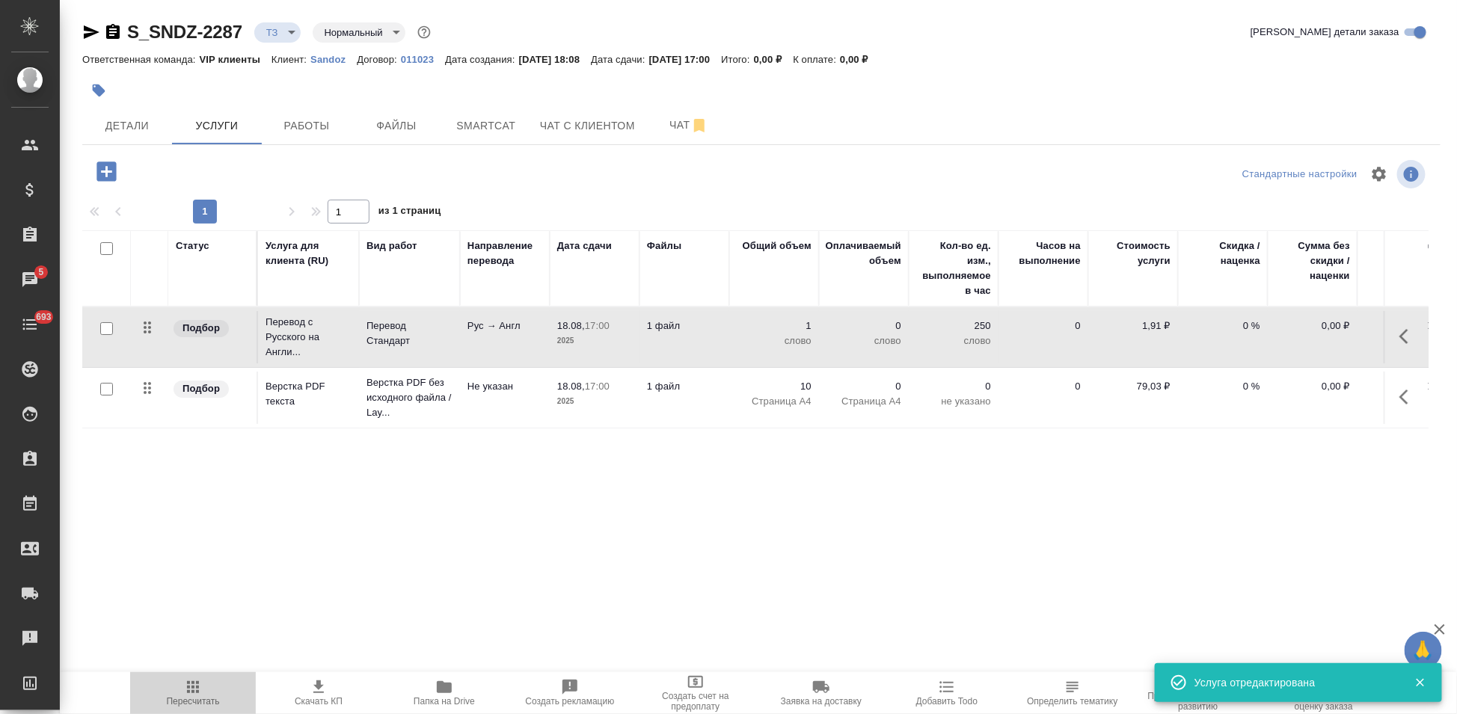
click at [209, 689] on span "Пересчитать" at bounding box center [193, 692] width 108 height 28
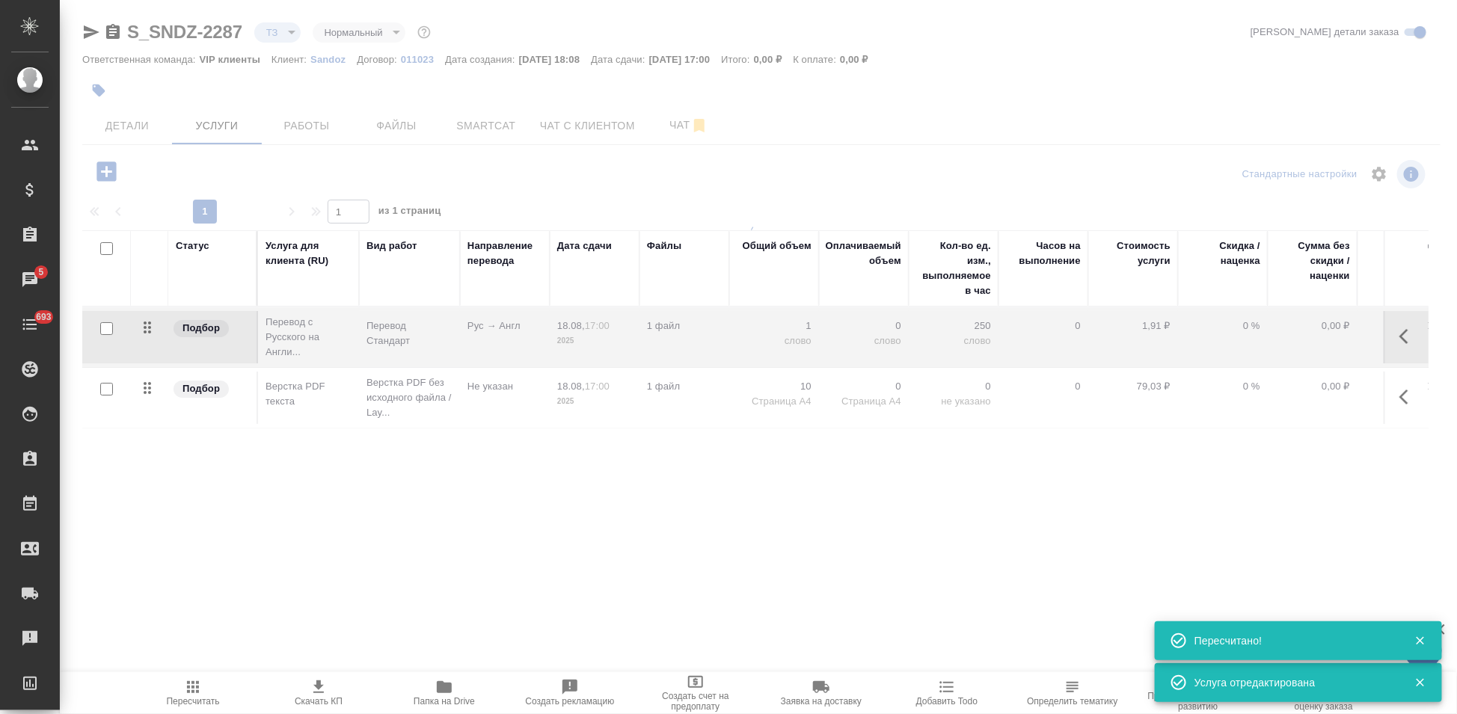
type input "new"
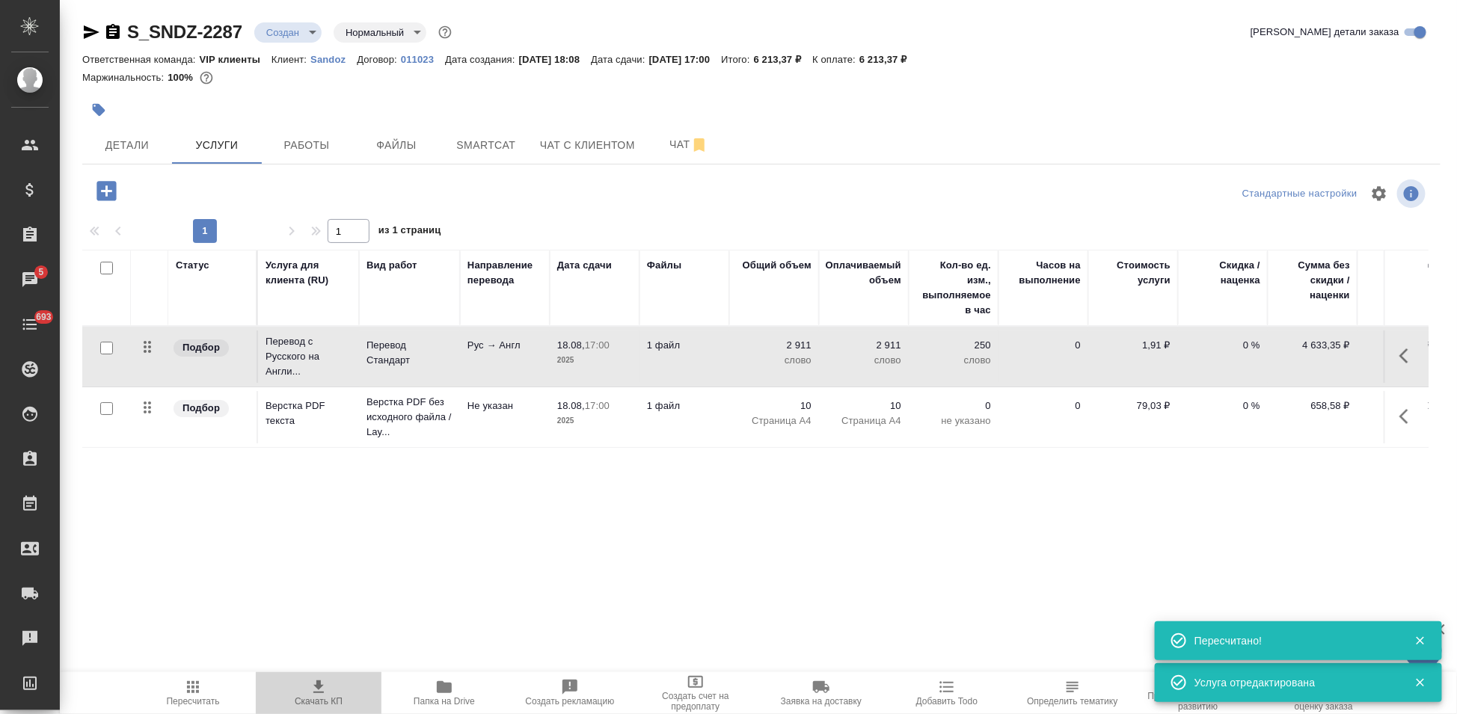
click at [307, 689] on span "Скачать КП" at bounding box center [319, 692] width 108 height 28
click at [144, 139] on span "Детали" at bounding box center [127, 145] width 72 height 19
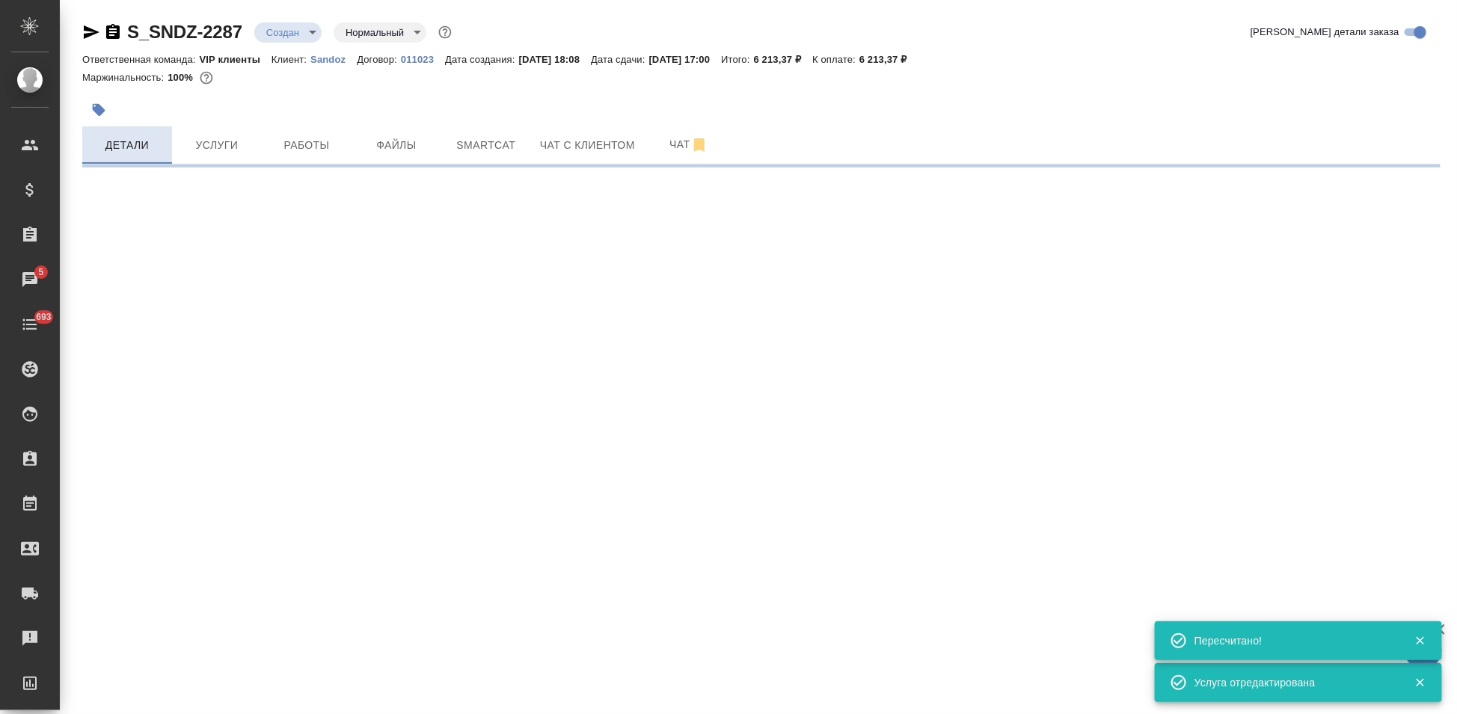
select select "RU"
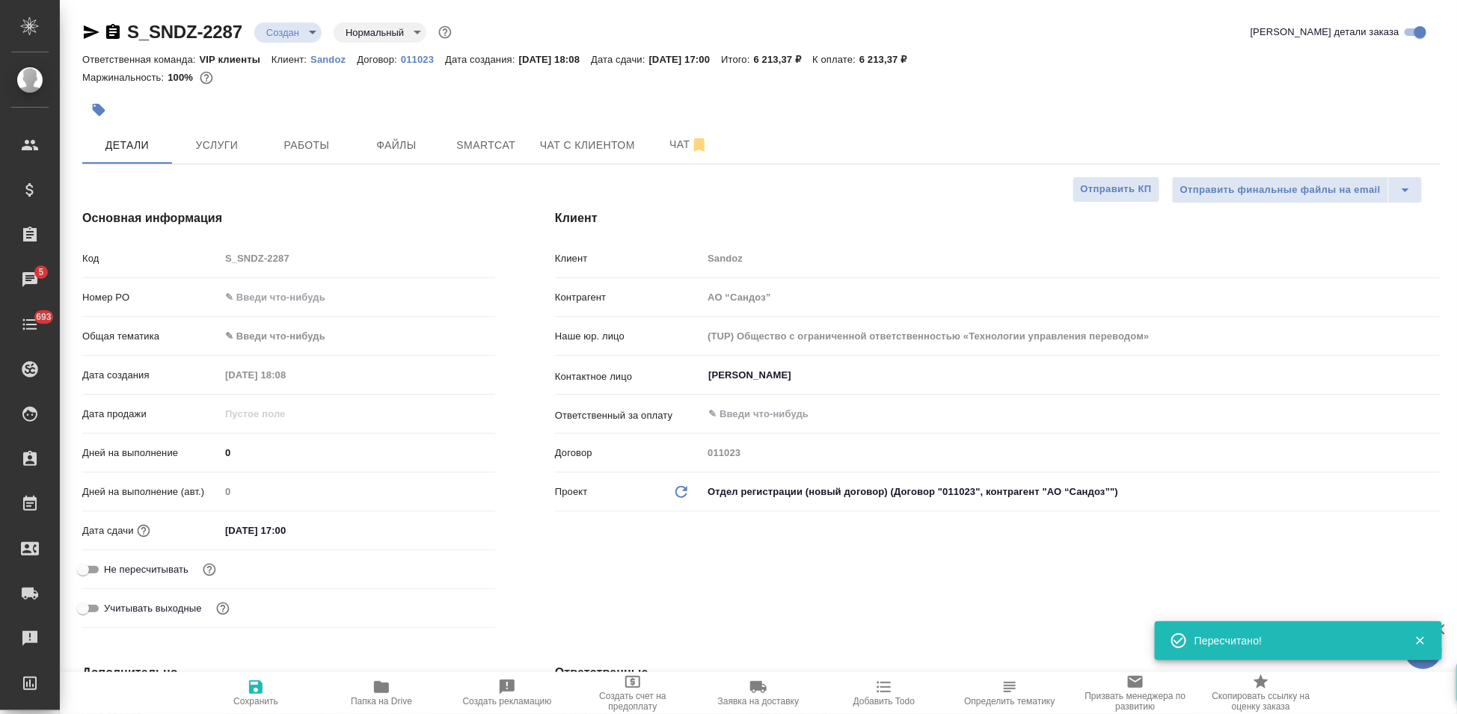
type textarea "x"
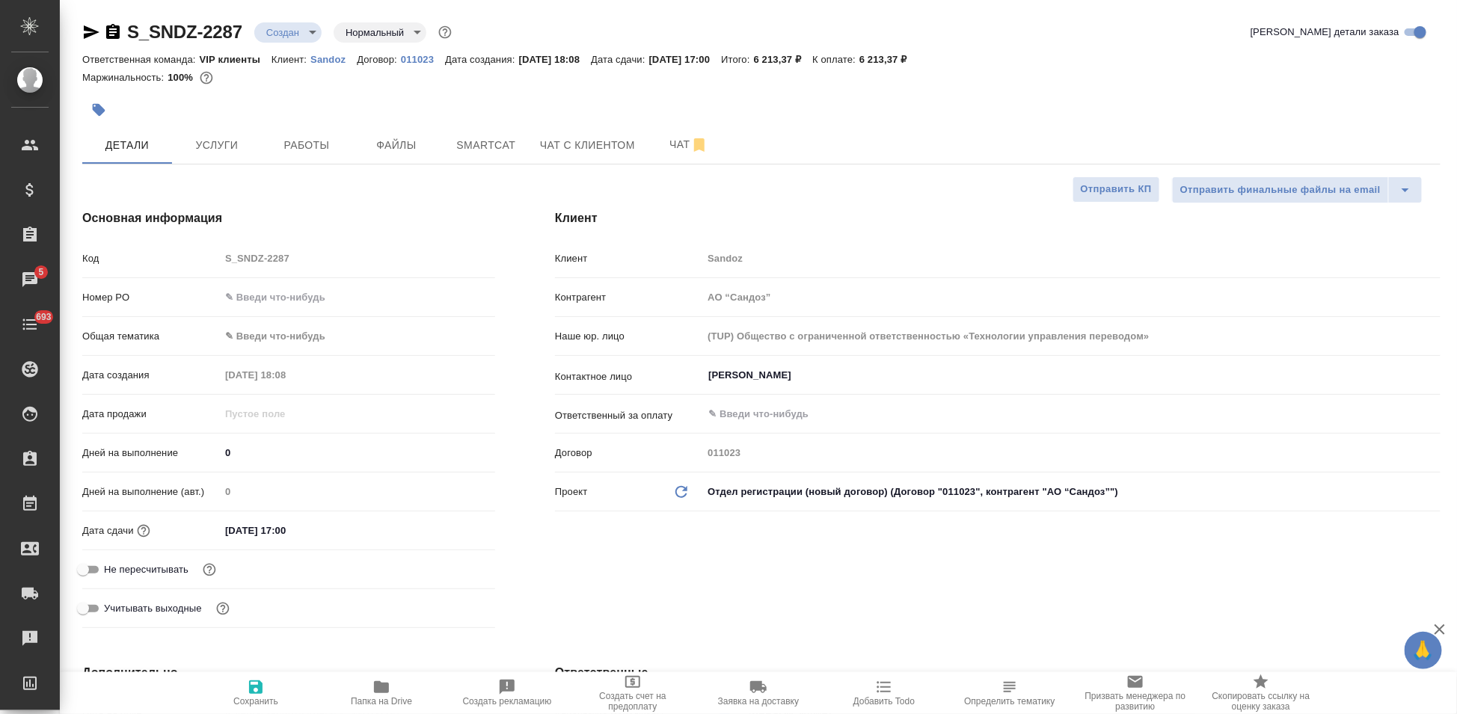
type textarea "x"
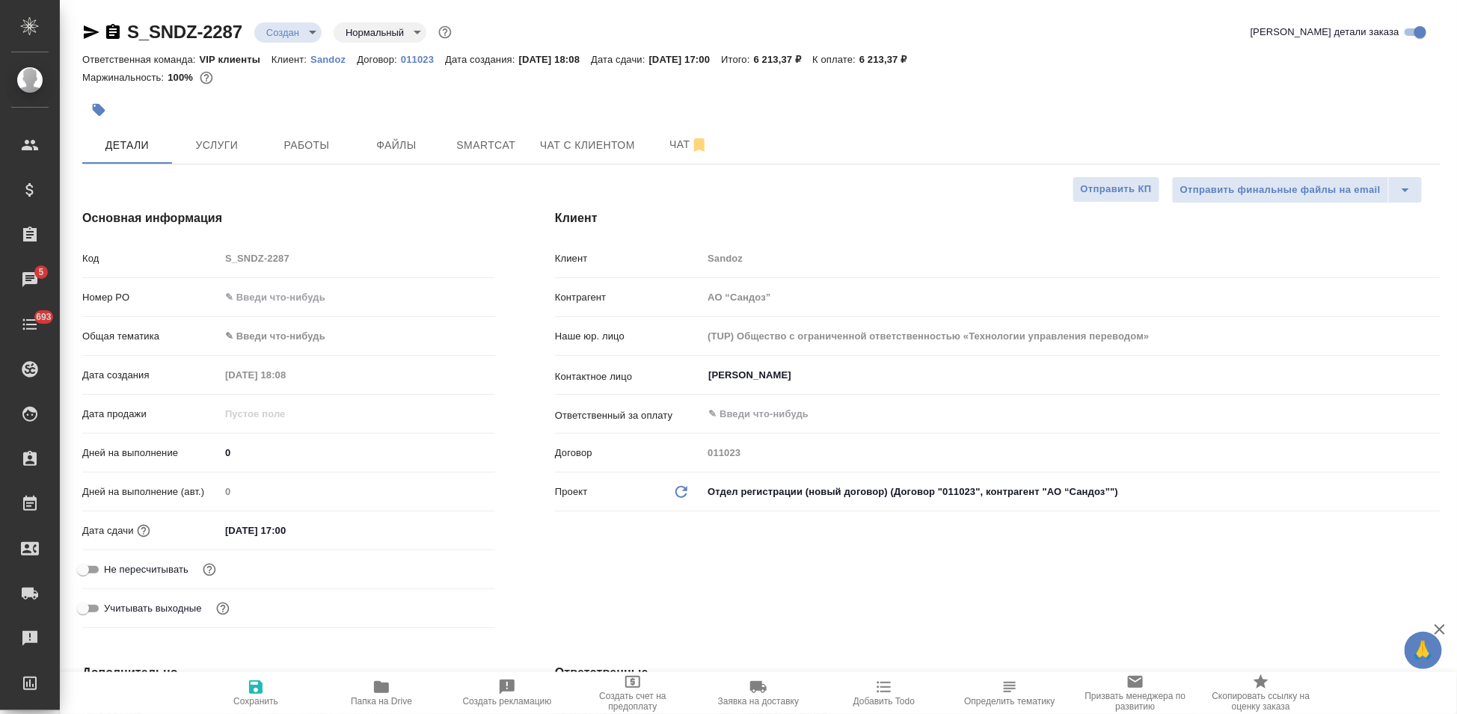
type textarea "x"
click at [314, 31] on body "🙏 .cls-1 fill:#fff; AWATERA Kabargina Anna Клиенты Спецификации Заказы 5 Чаты 6…" at bounding box center [728, 357] width 1457 height 714
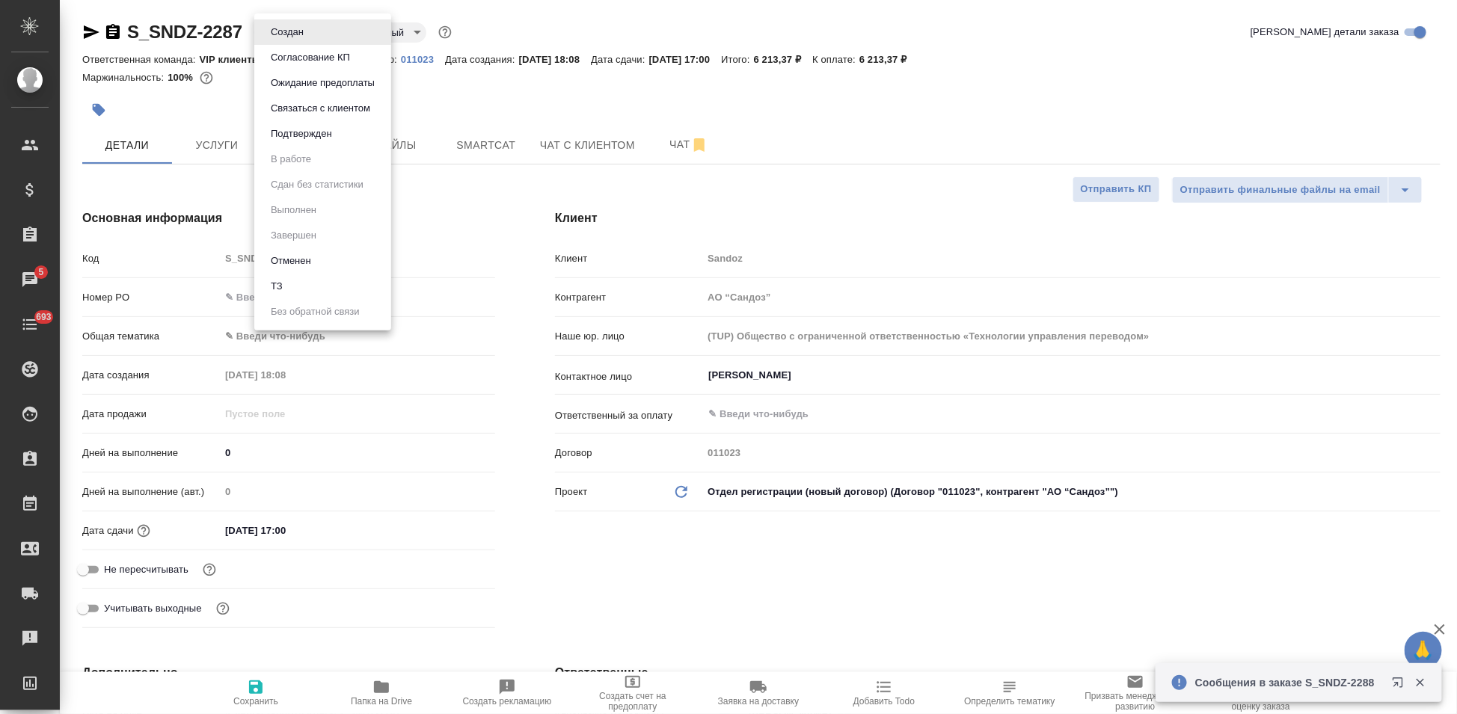
click at [308, 40] on button "Согласование КП" at bounding box center [287, 32] width 42 height 16
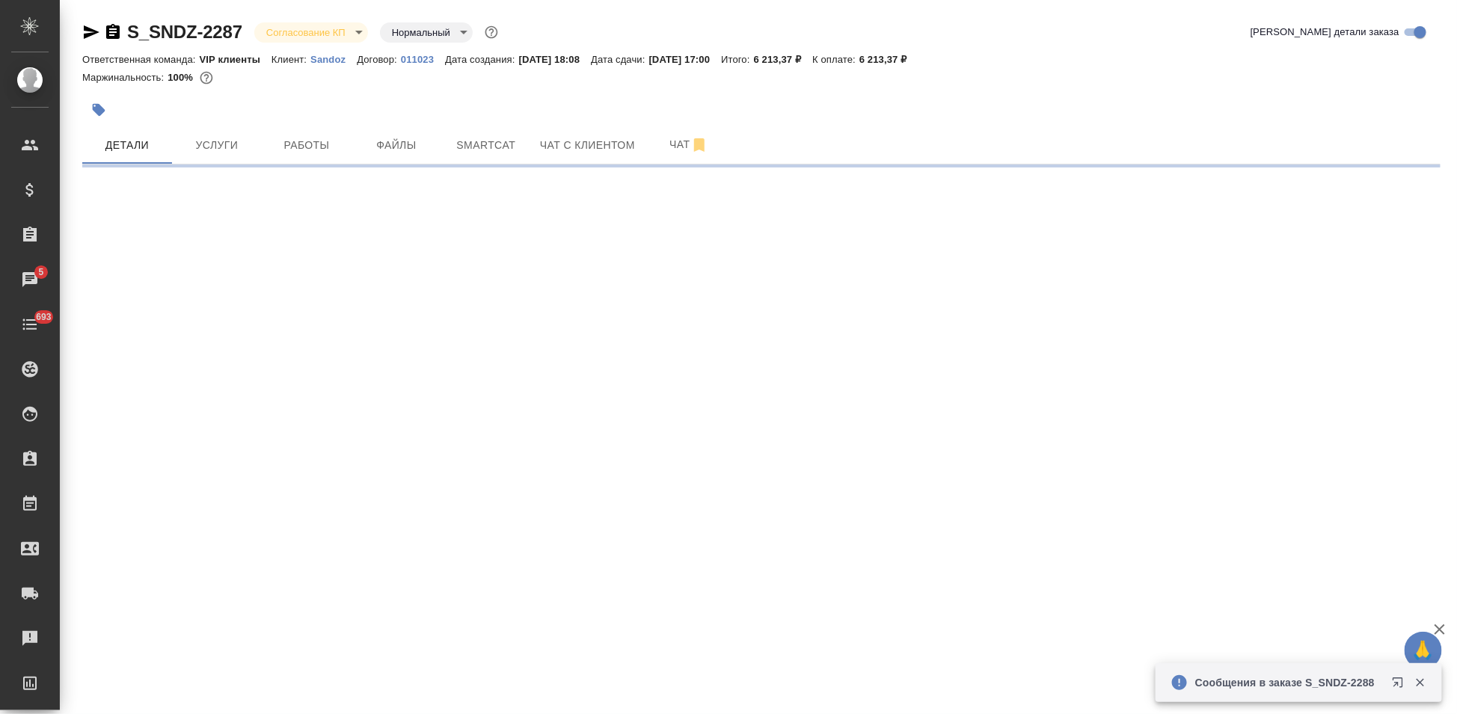
select select "RU"
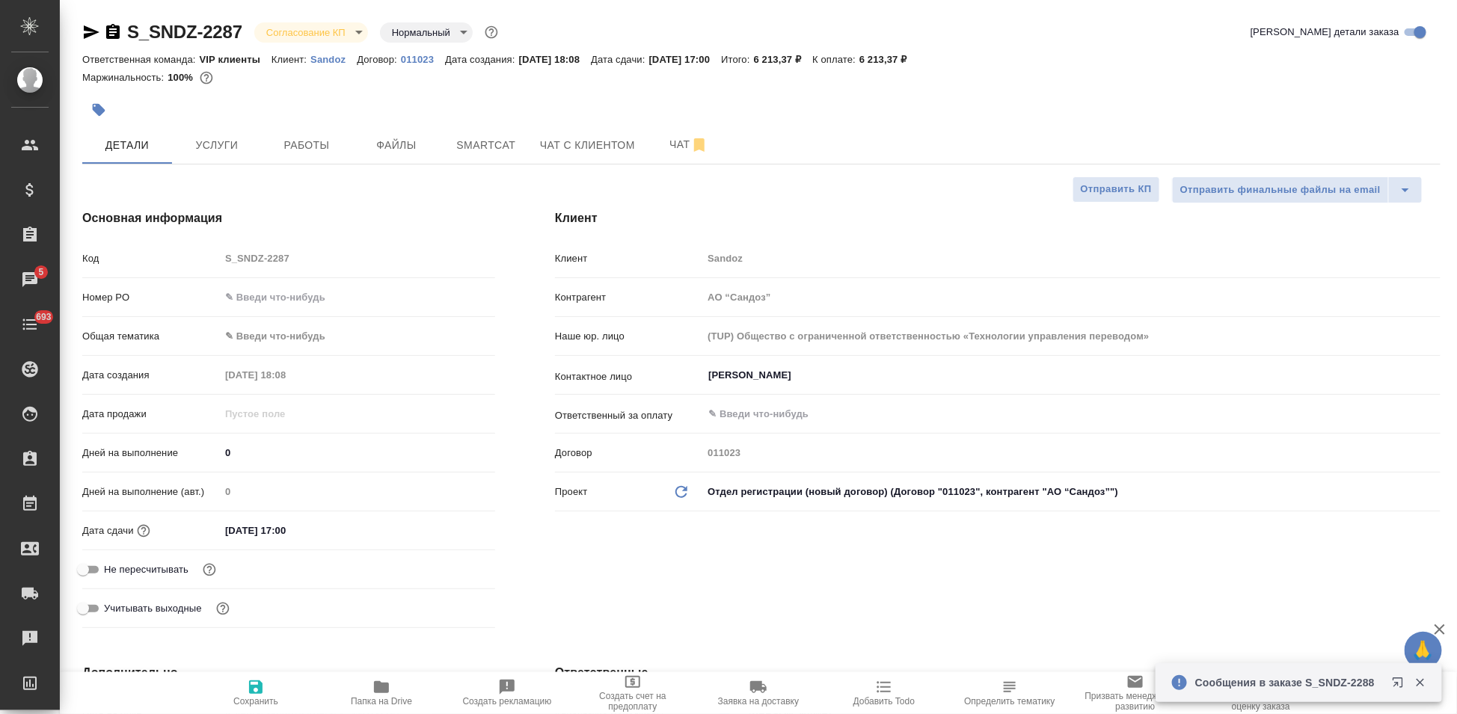
type textarea "x"
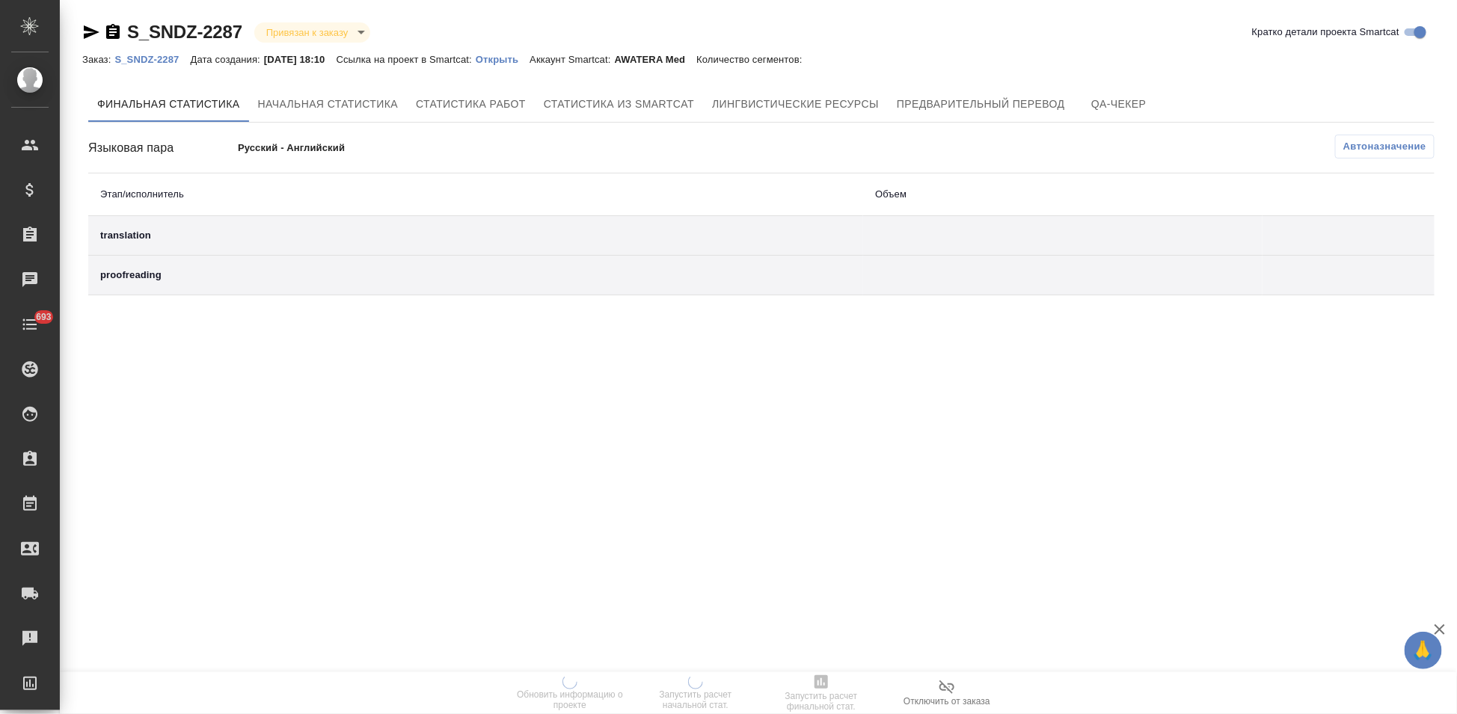
click at [526, 59] on p "Открыть" at bounding box center [503, 59] width 54 height 11
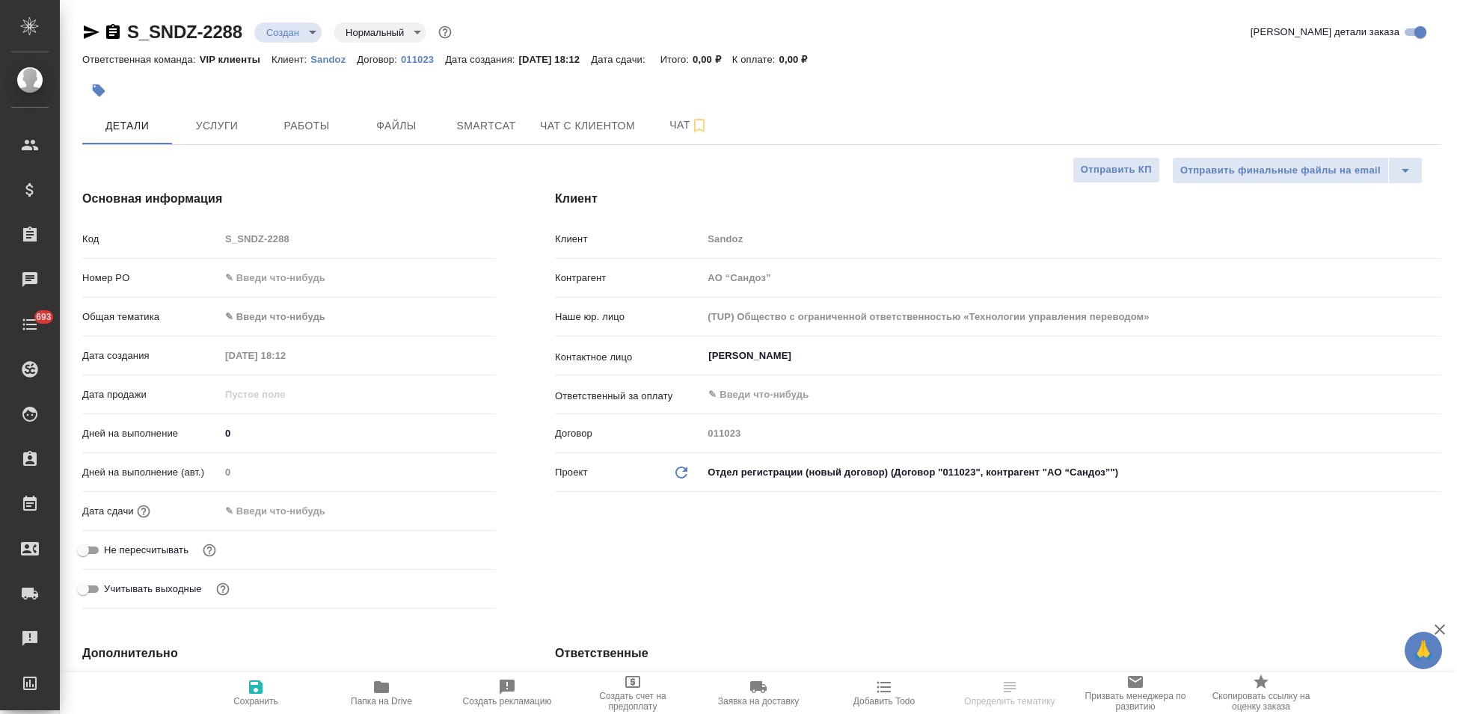
select select "RU"
click at [804, 344] on div "[PERSON_NAME] ​" at bounding box center [1071, 356] width 738 height 27
type input "="
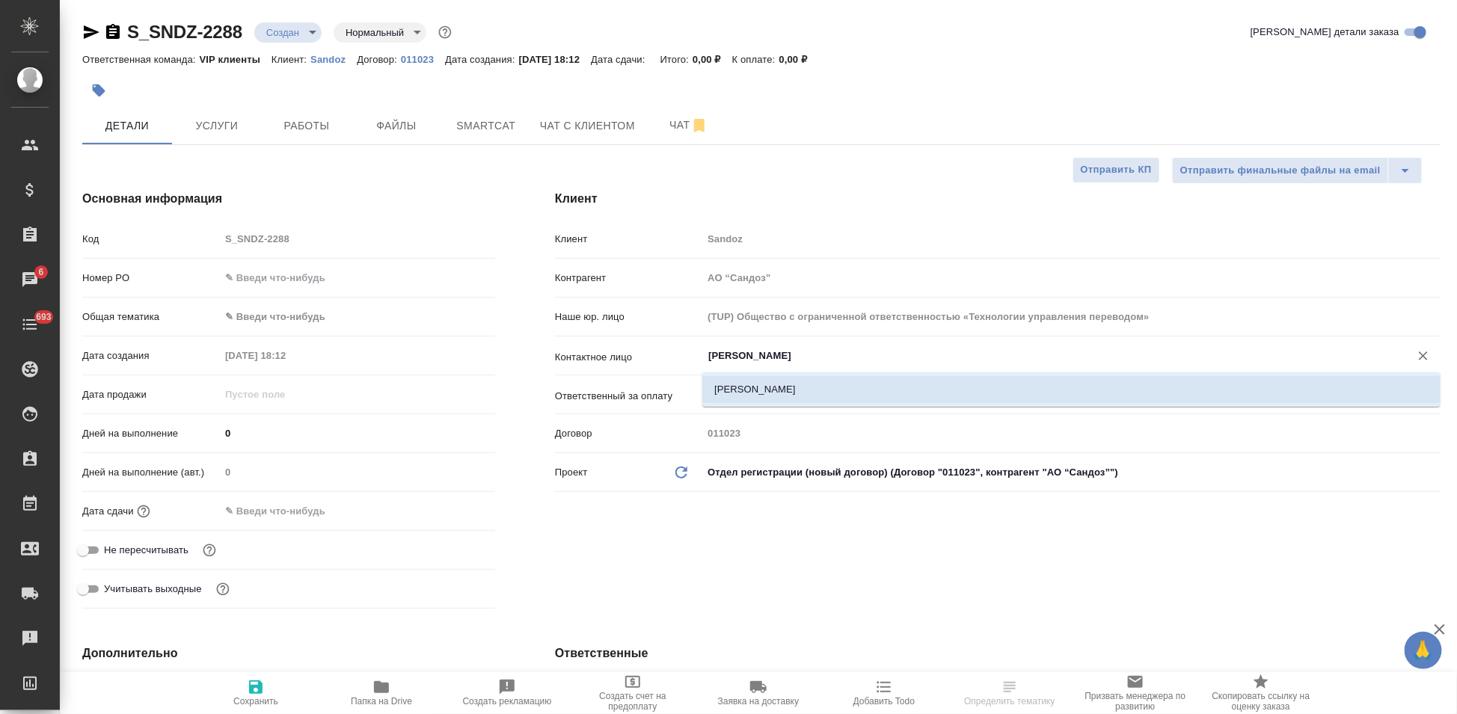
click at [915, 378] on li "[PERSON_NAME]" at bounding box center [1071, 389] width 738 height 27
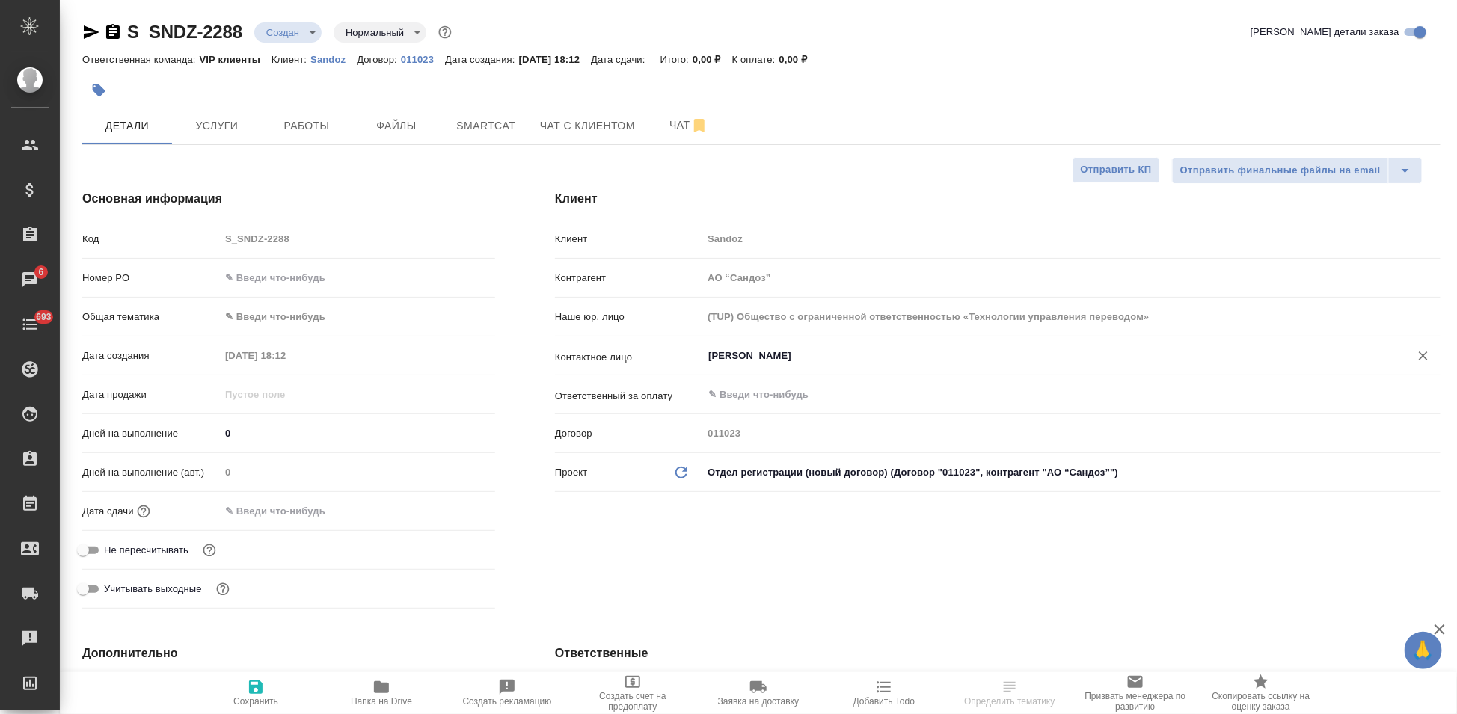
type input "[PERSON_NAME]"
click at [258, 699] on span "Сохранить" at bounding box center [255, 701] width 45 height 10
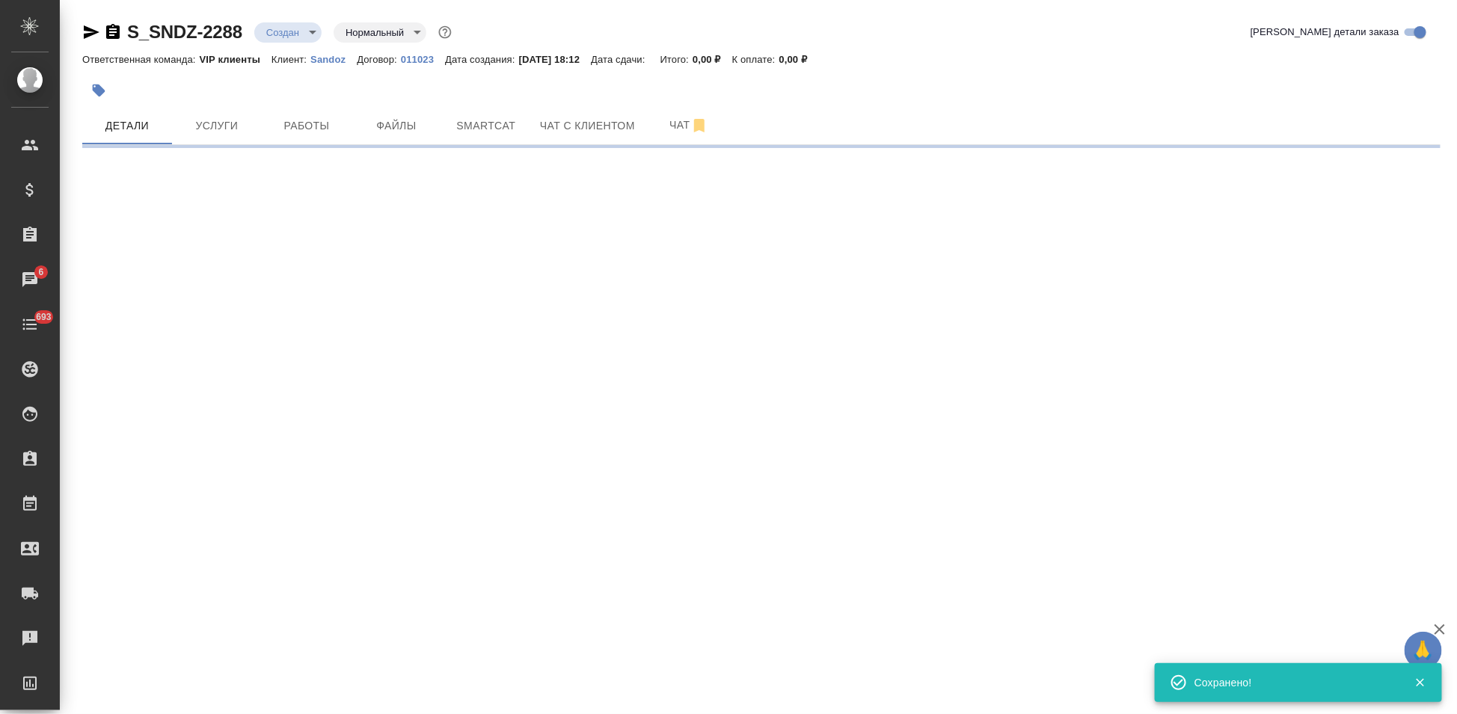
select select "RU"
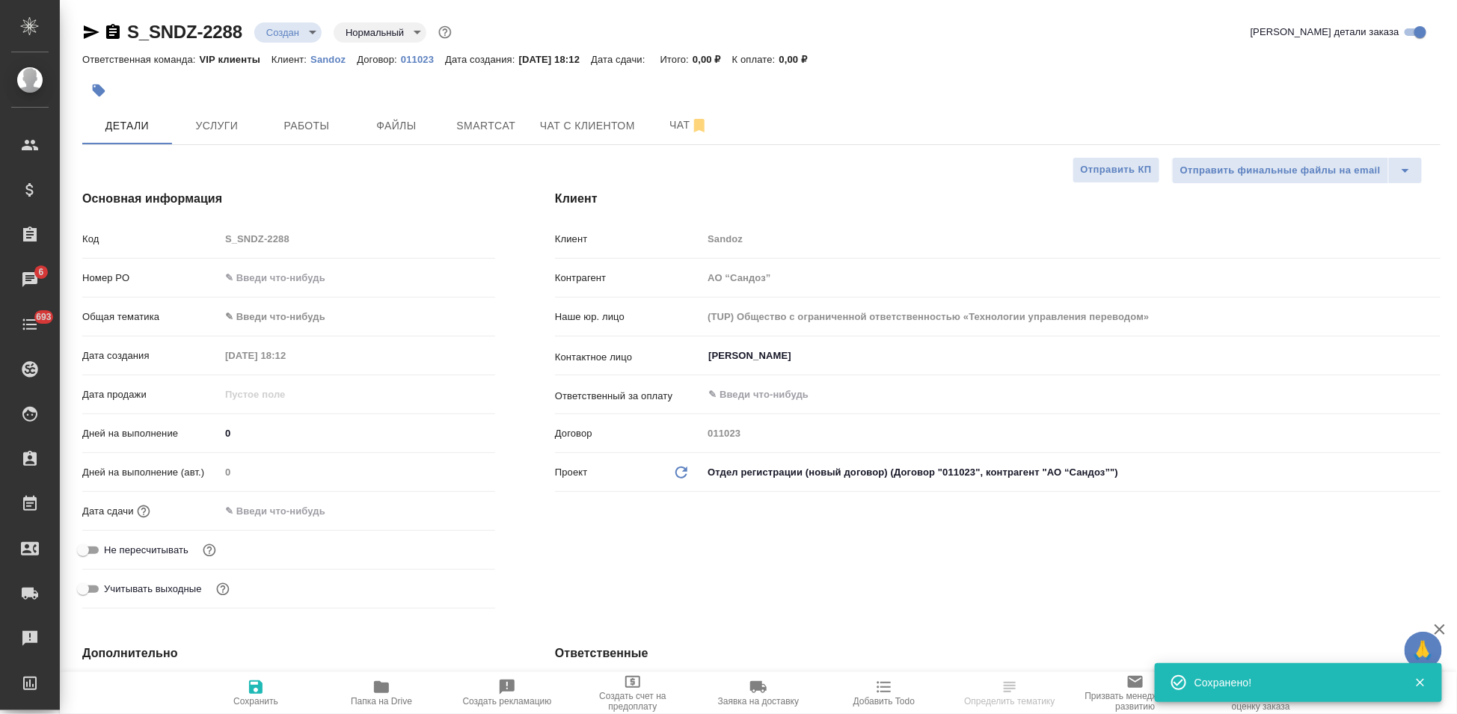
type textarea "x"
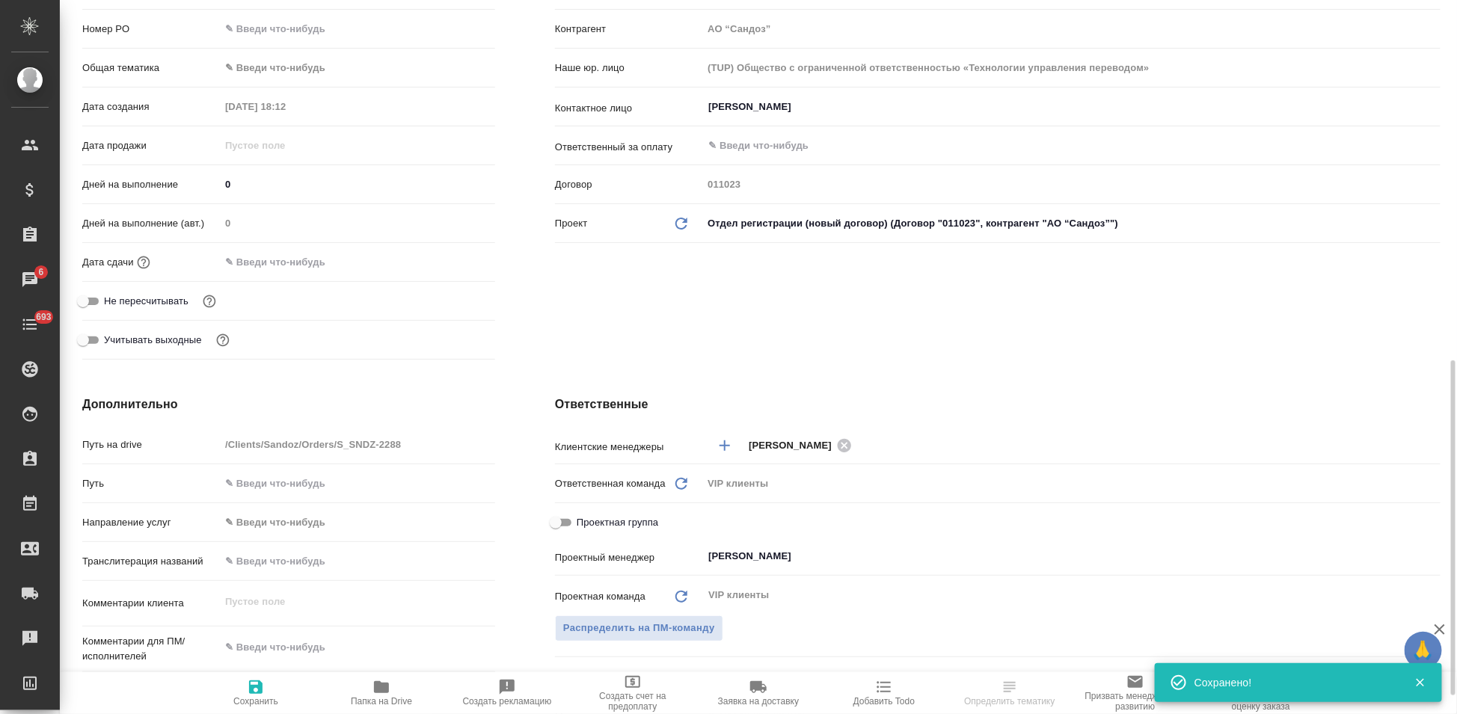
scroll to position [415, 0]
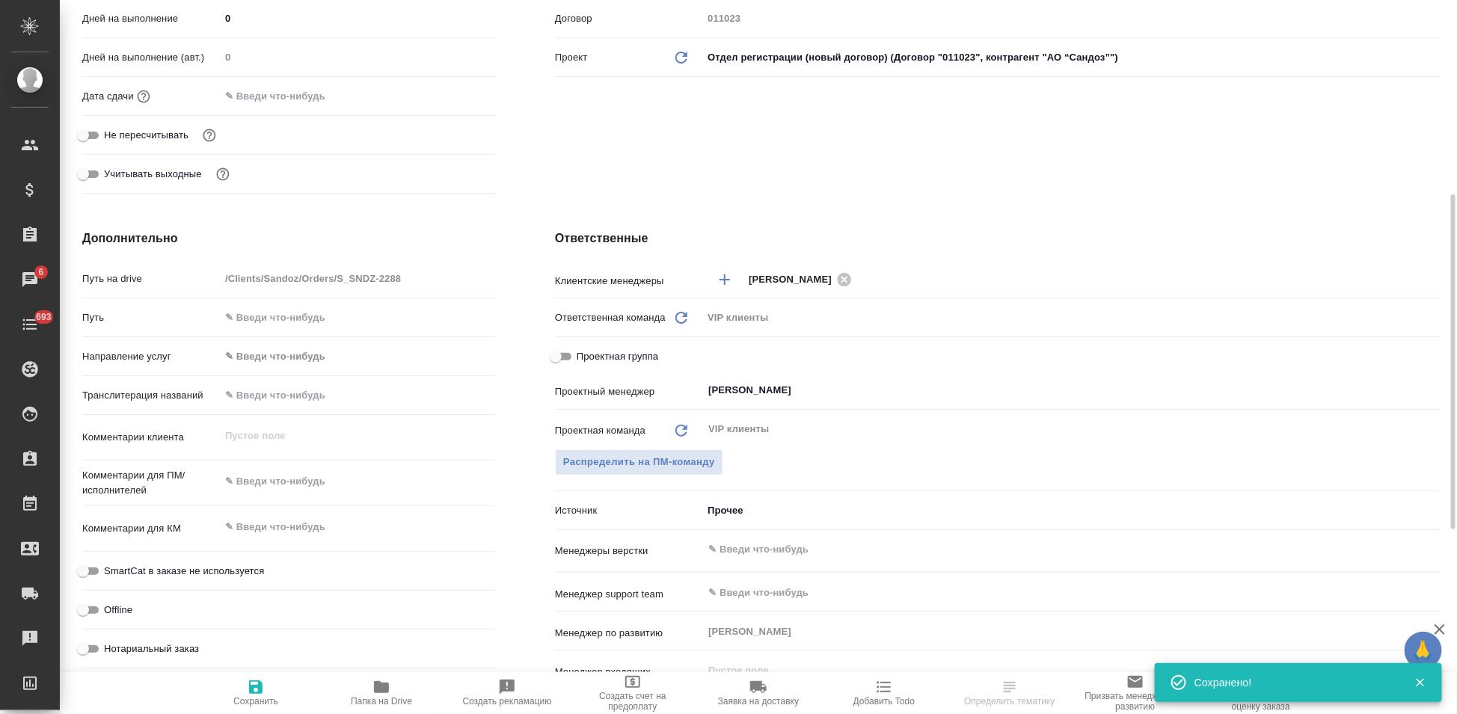
click at [276, 493] on div ".cls-1 fill:#fff; AWATERA Kabargina [PERSON_NAME] Спецификации Заказы 6 Чаты 69…" at bounding box center [728, 357] width 1457 height 714
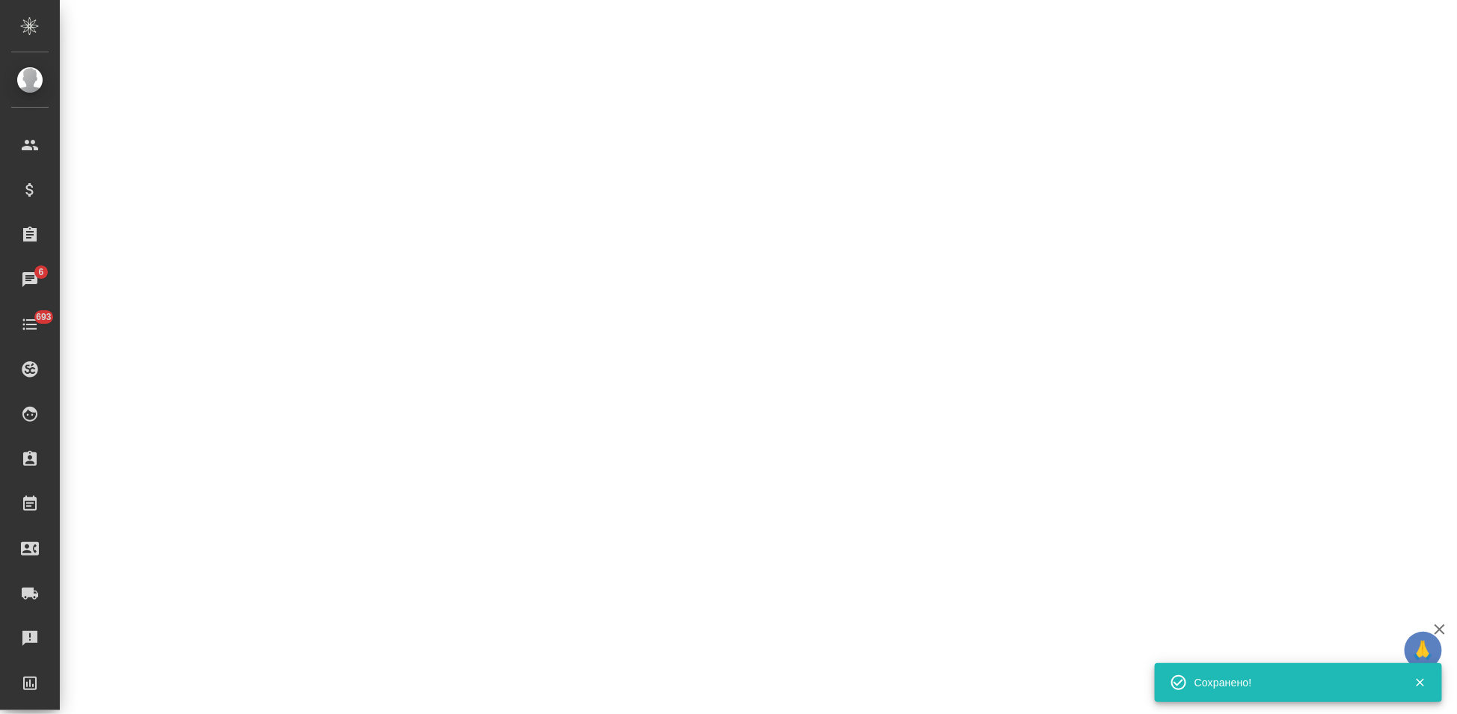
select select "RU"
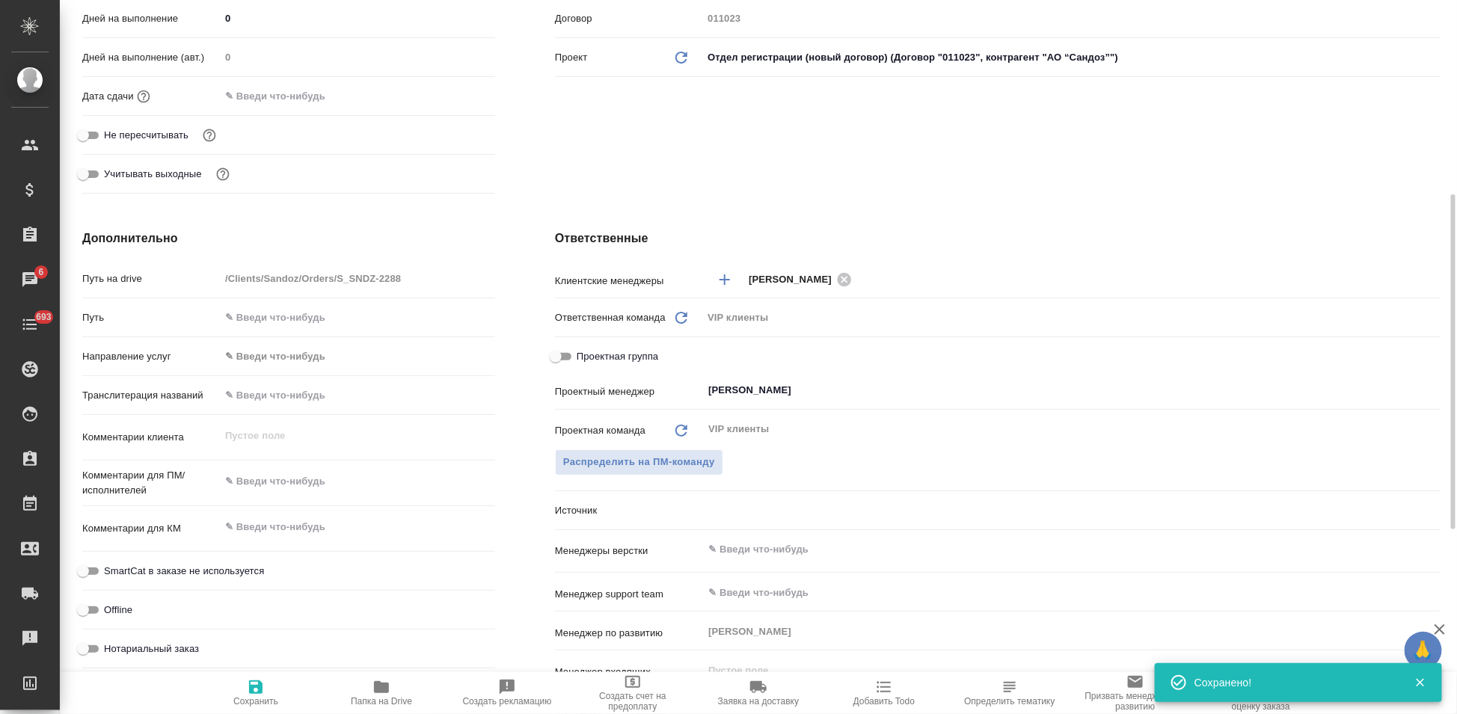
type textarea "x"
click at [290, 494] on div "x" at bounding box center [357, 483] width 275 height 33
type textarea "x"
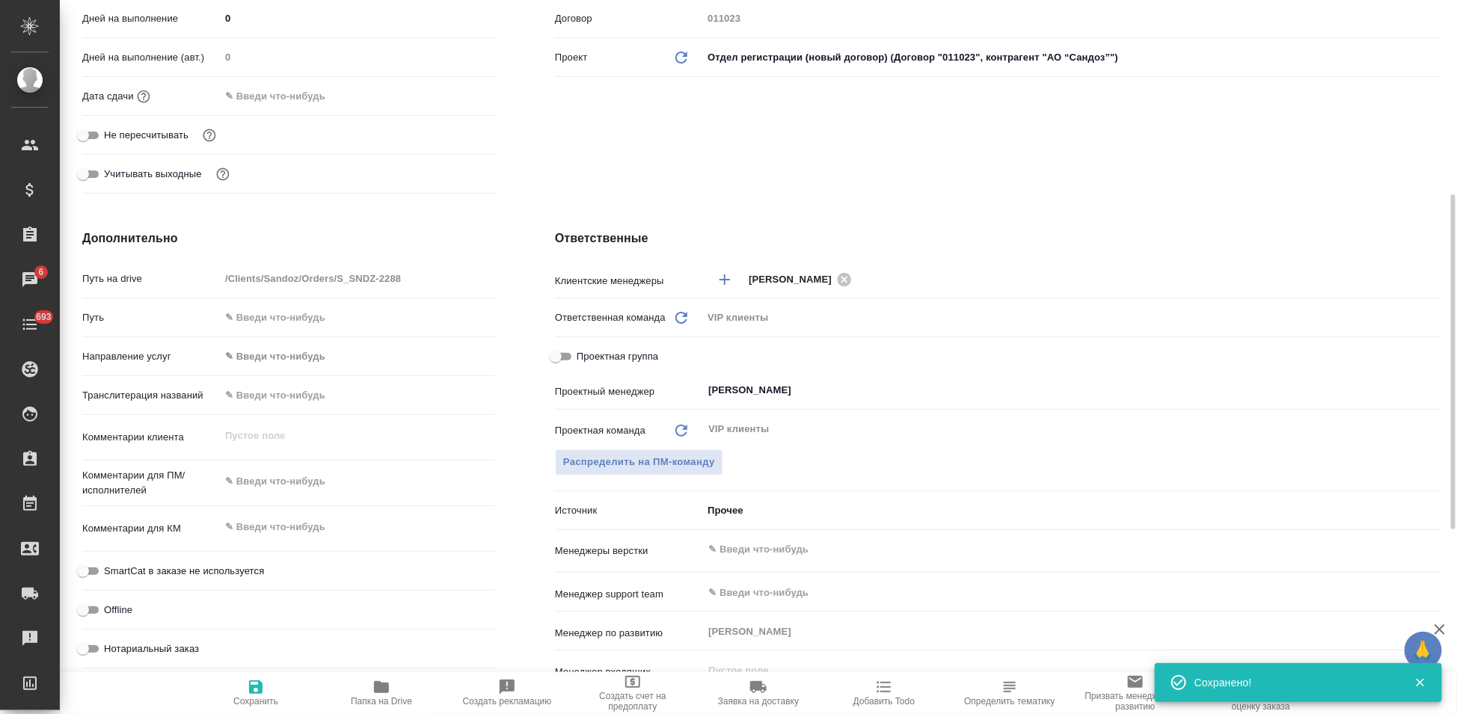
paste textarea "Примите, пожалуйста, документ во вложении в перевод. Желаемый срок получения – …"
type textarea "Примите, пожалуйста, документ во вложении в перевод. Желаемый срок получения – …"
type textarea "x"
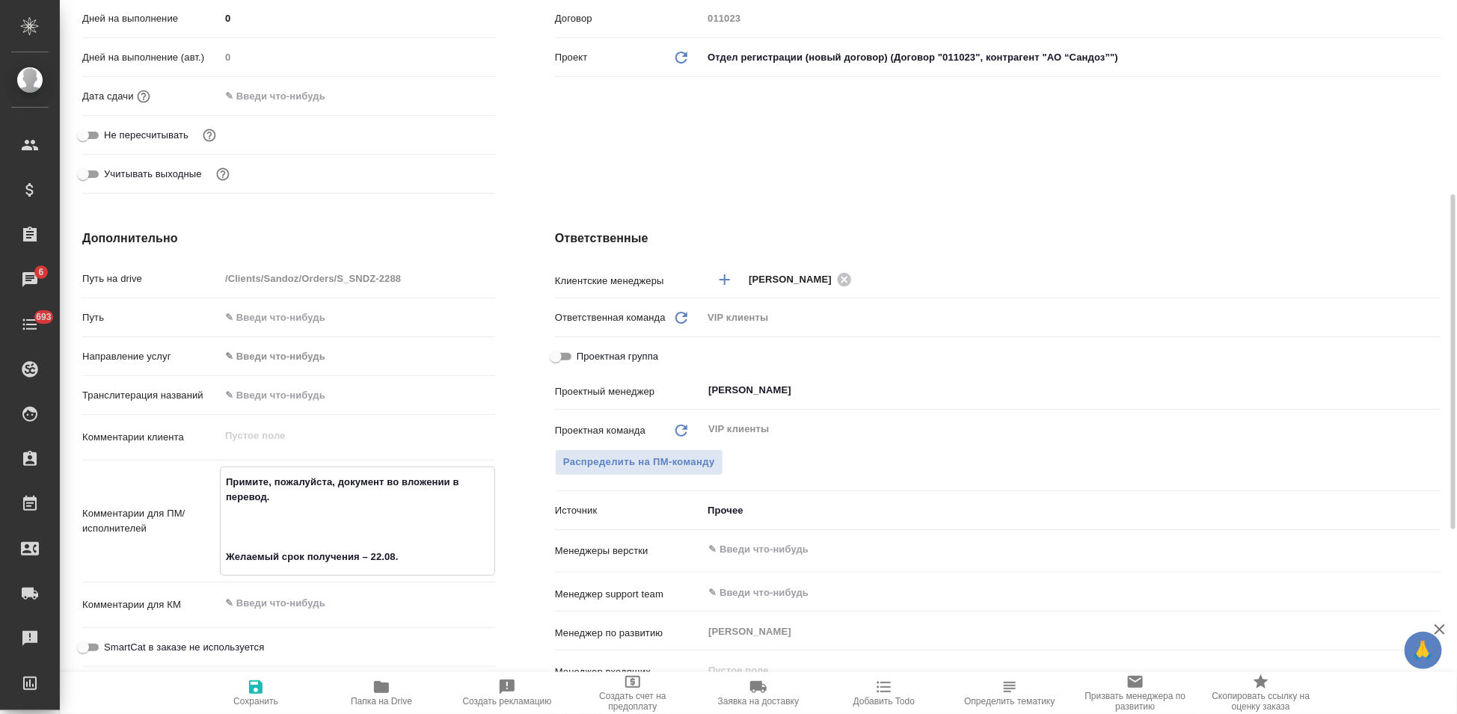
type textarea "Примите, пожалуйста, документ во вложении в перевод. Желаемый срок получения – …"
type textarea "x"
click at [253, 695] on icon "button" at bounding box center [256, 687] width 18 height 18
type textarea "x"
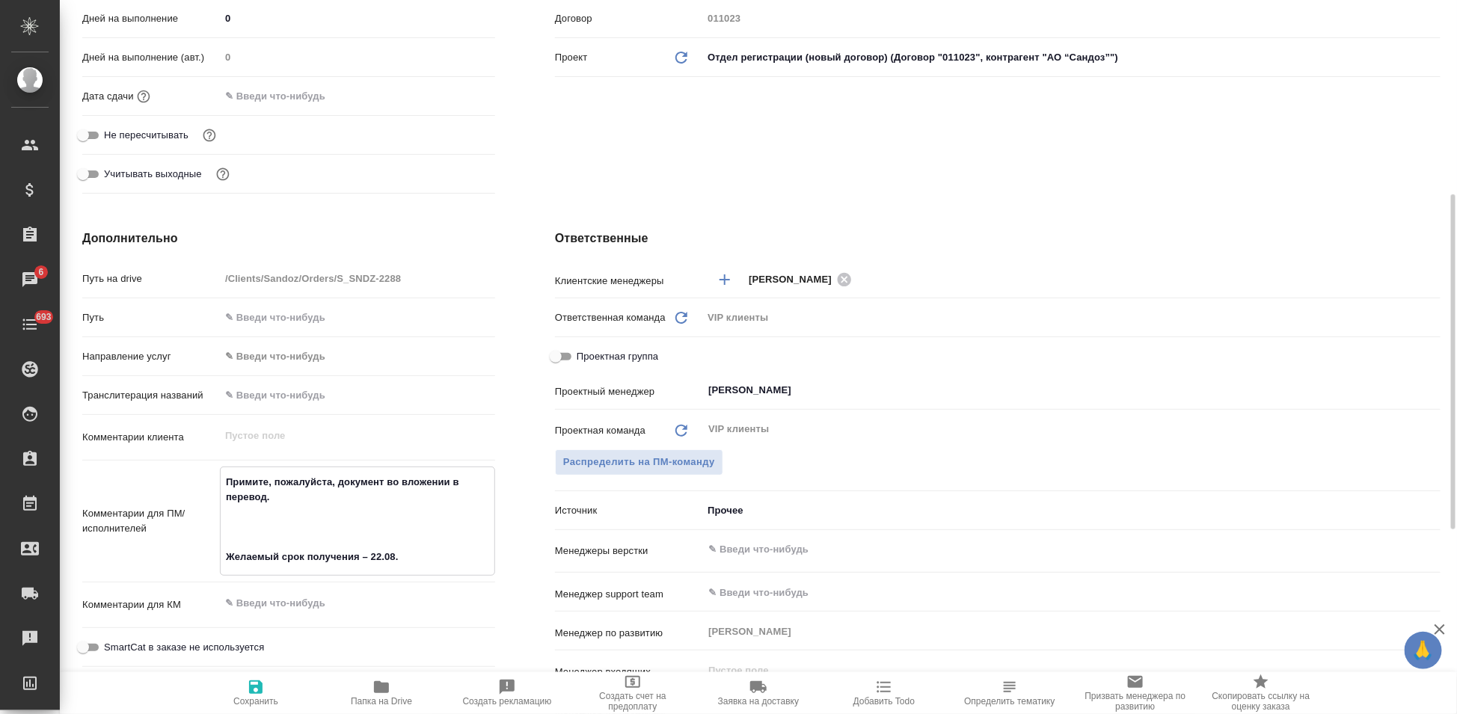
type textarea "x"
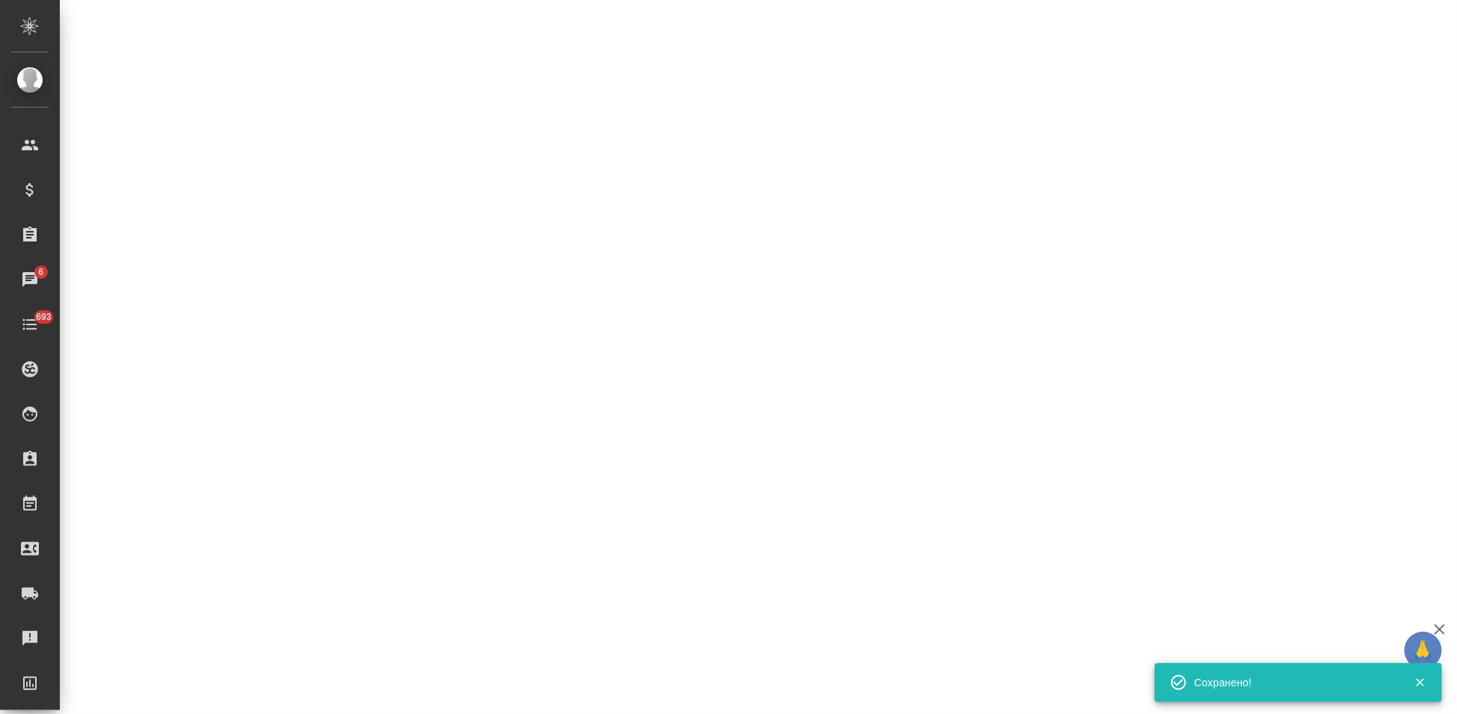
select select "RU"
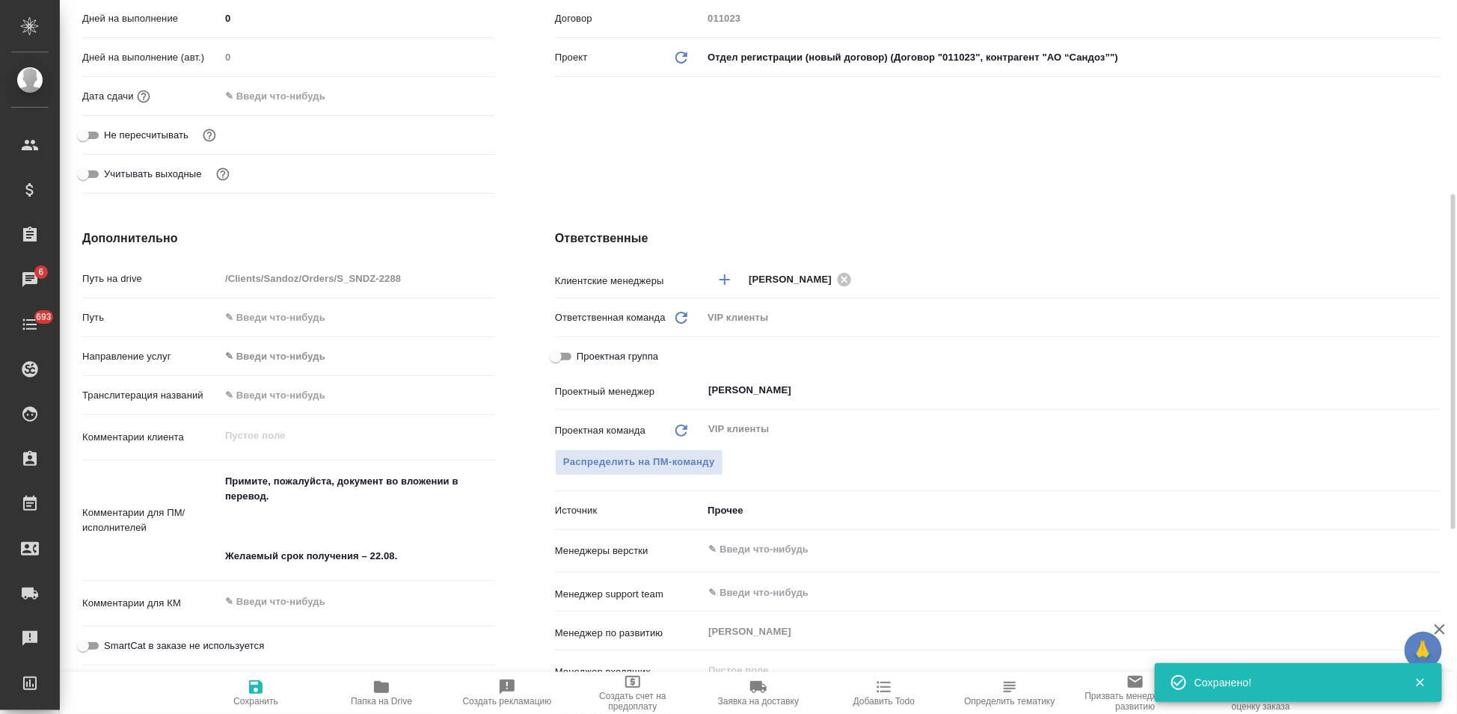
type textarea "x"
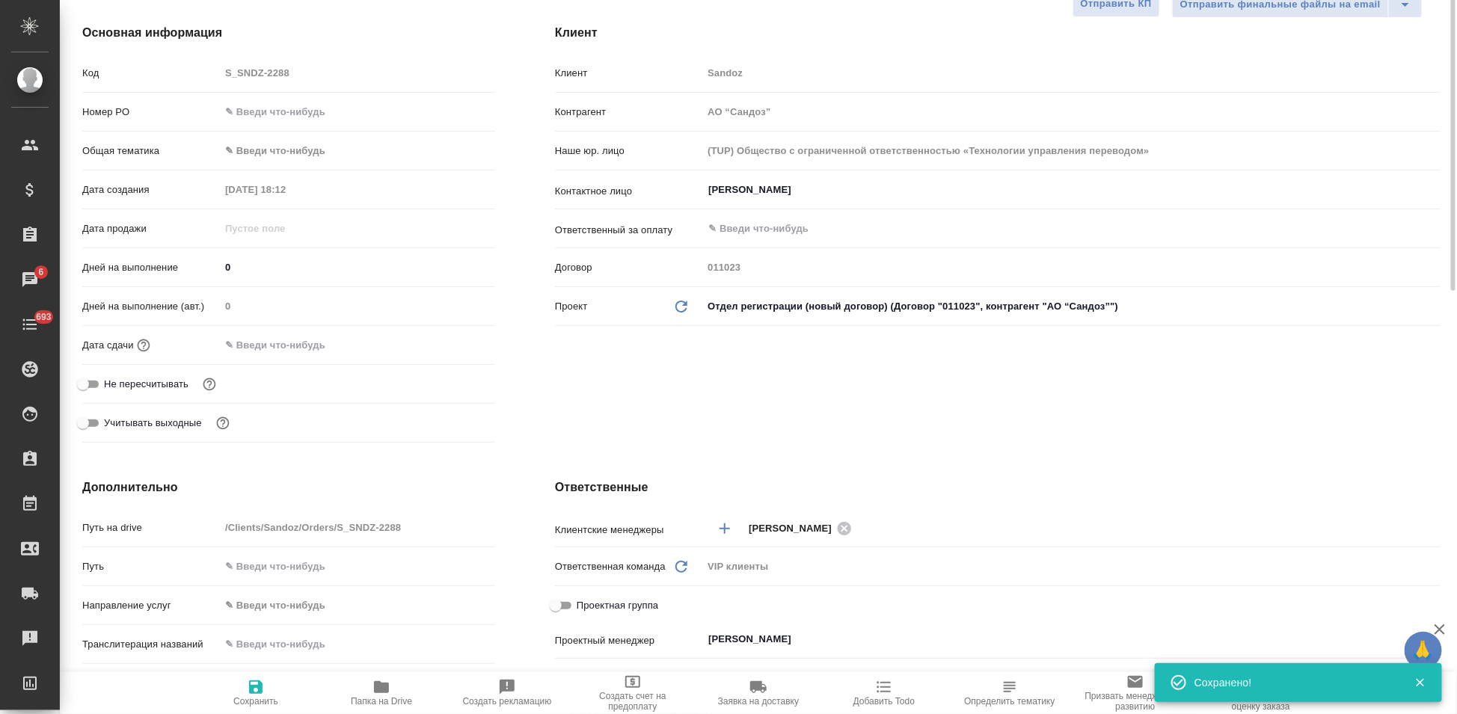
scroll to position [83, 0]
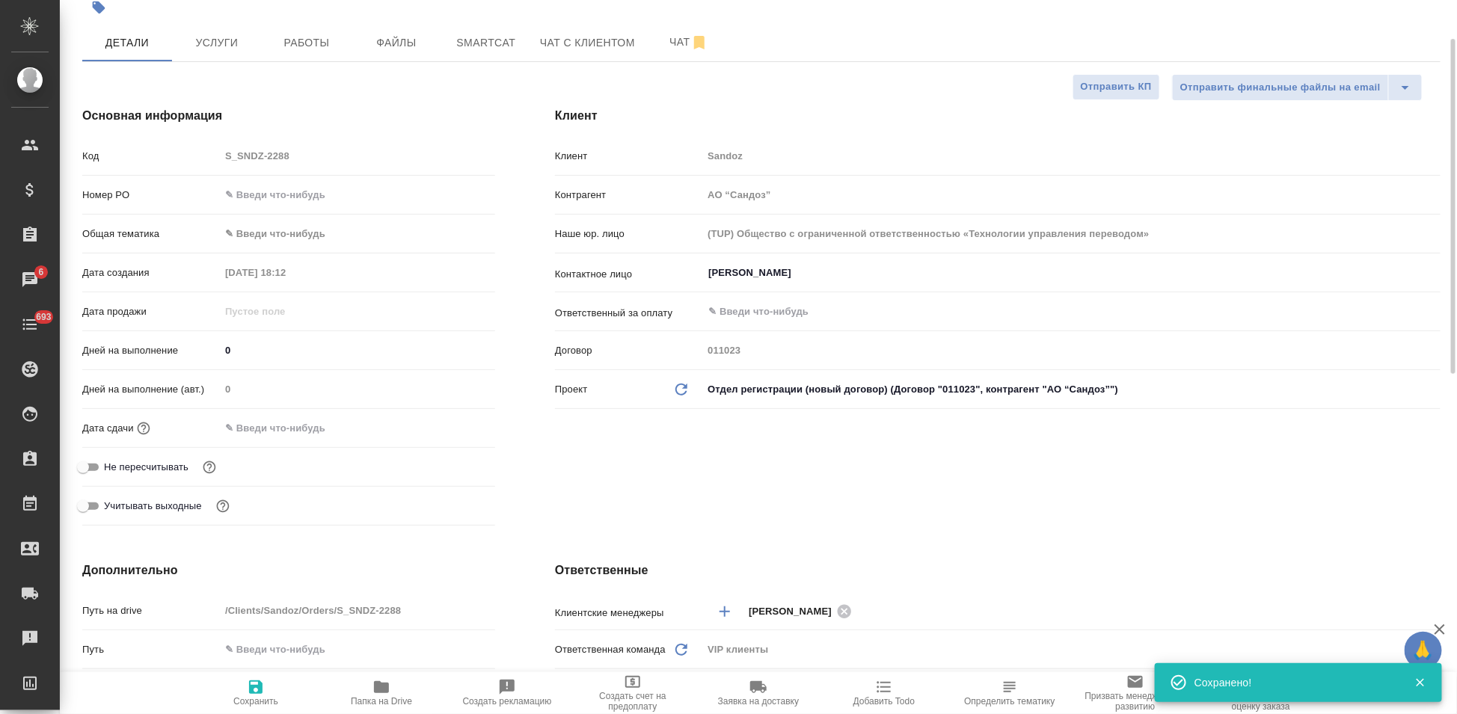
click at [281, 435] on input "text" at bounding box center [285, 428] width 131 height 22
click at [453, 428] on icon "button" at bounding box center [451, 426] width 13 height 15
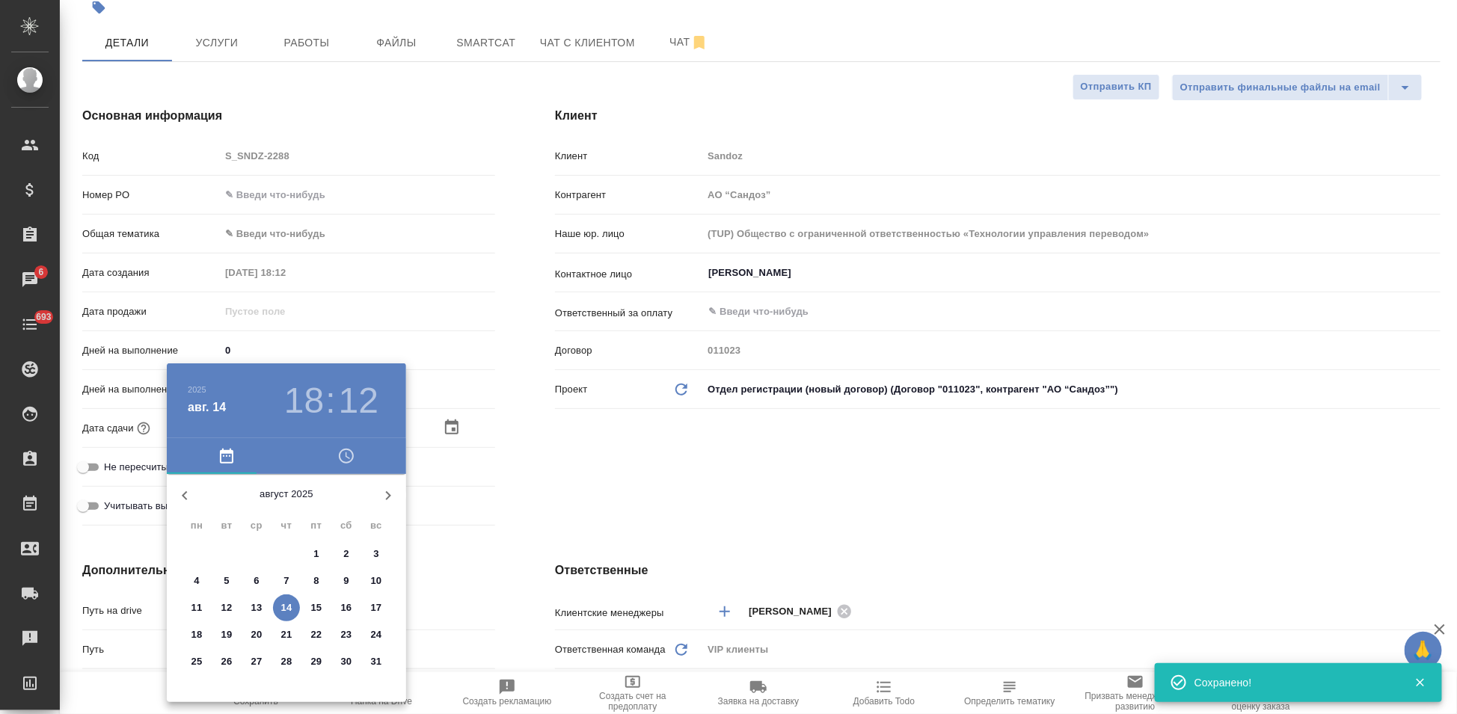
click at [316, 636] on p "22" at bounding box center [316, 634] width 11 height 15
type input "22.08.2025 18:12"
type textarea "x"
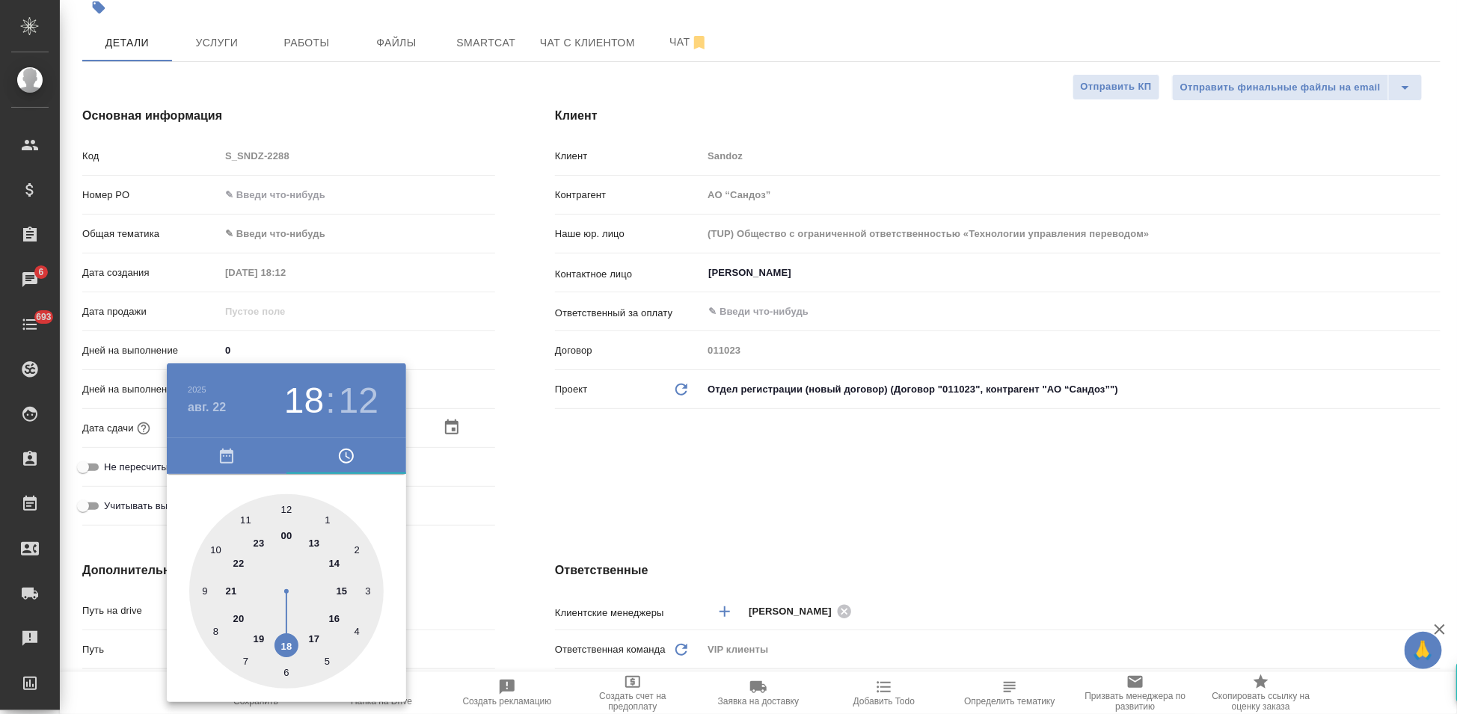
type input "22.08.2025 17:12"
type textarea "x"
click at [301, 627] on div at bounding box center [286, 591] width 194 height 194
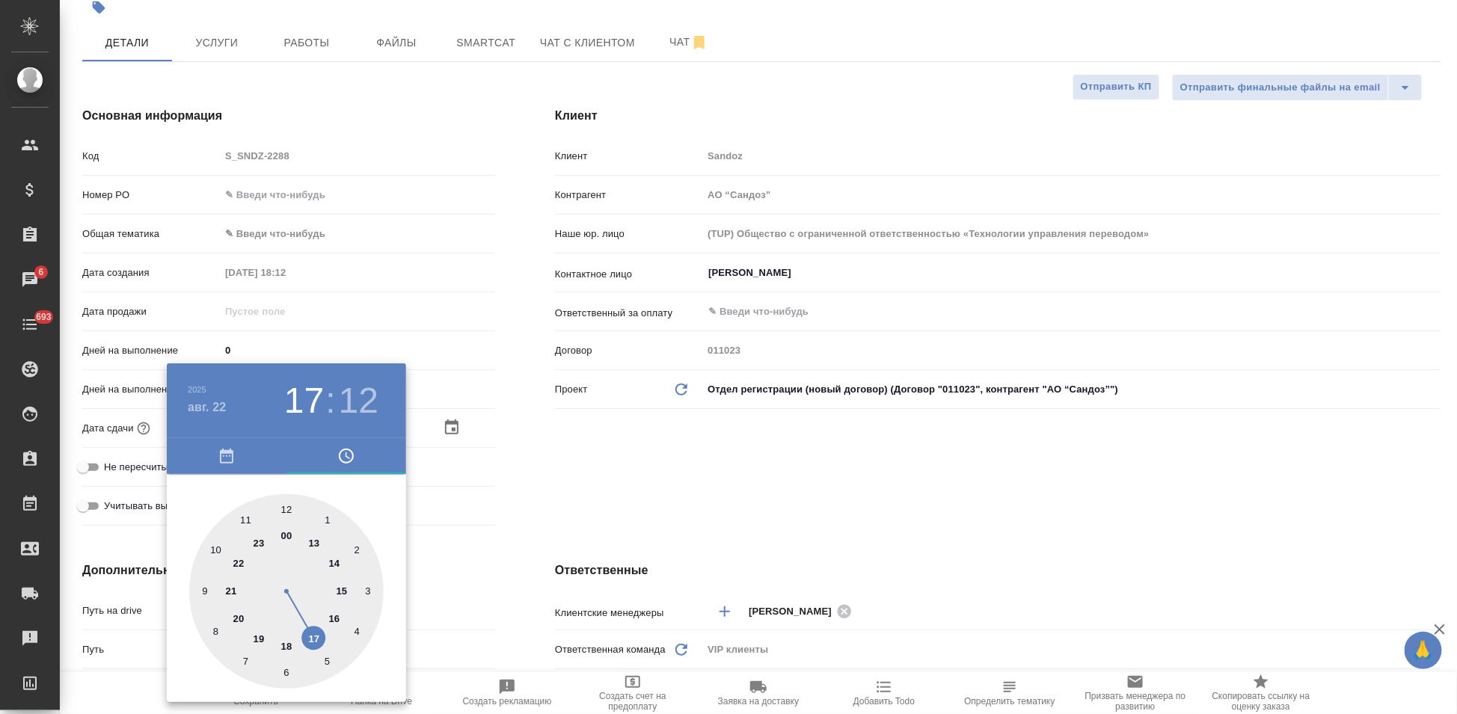
type textarea "x"
type input "22.08.2025 17:59"
type textarea "x"
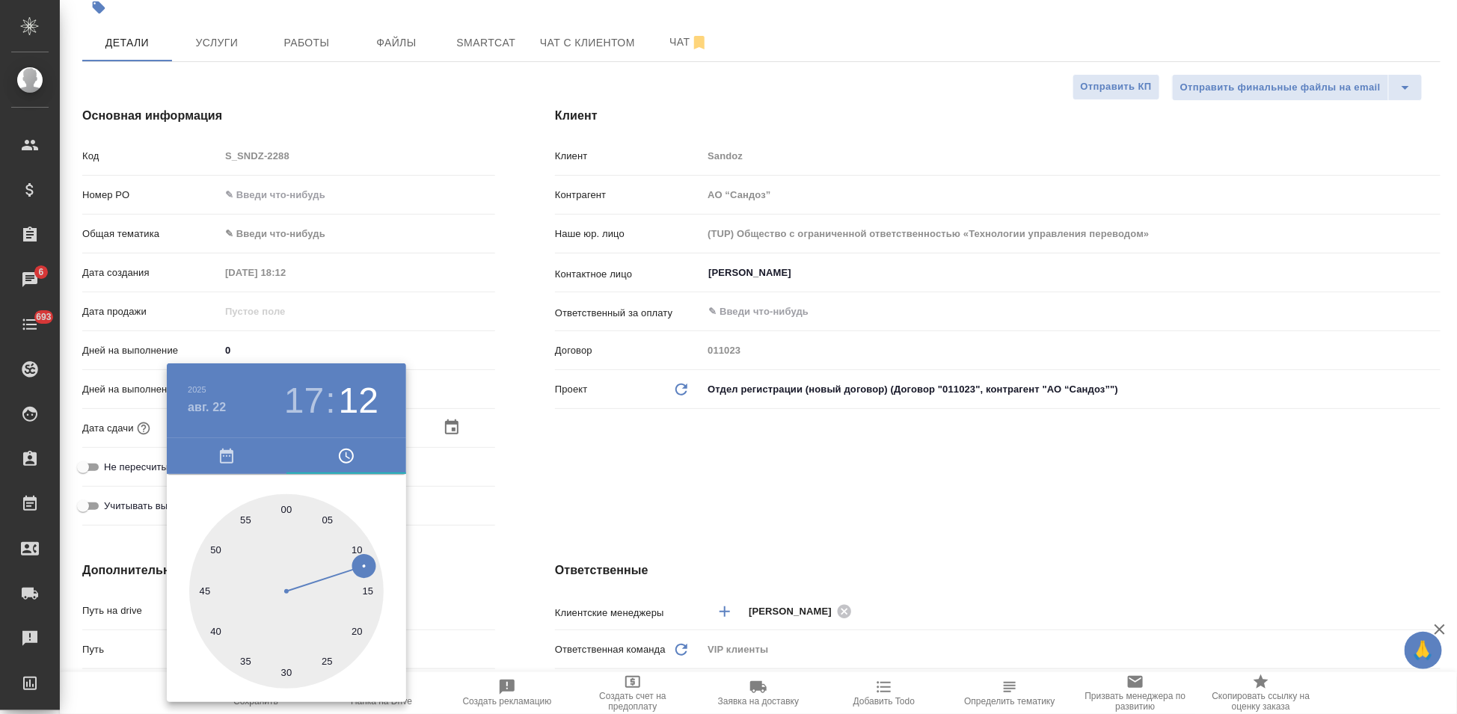
type textarea "x"
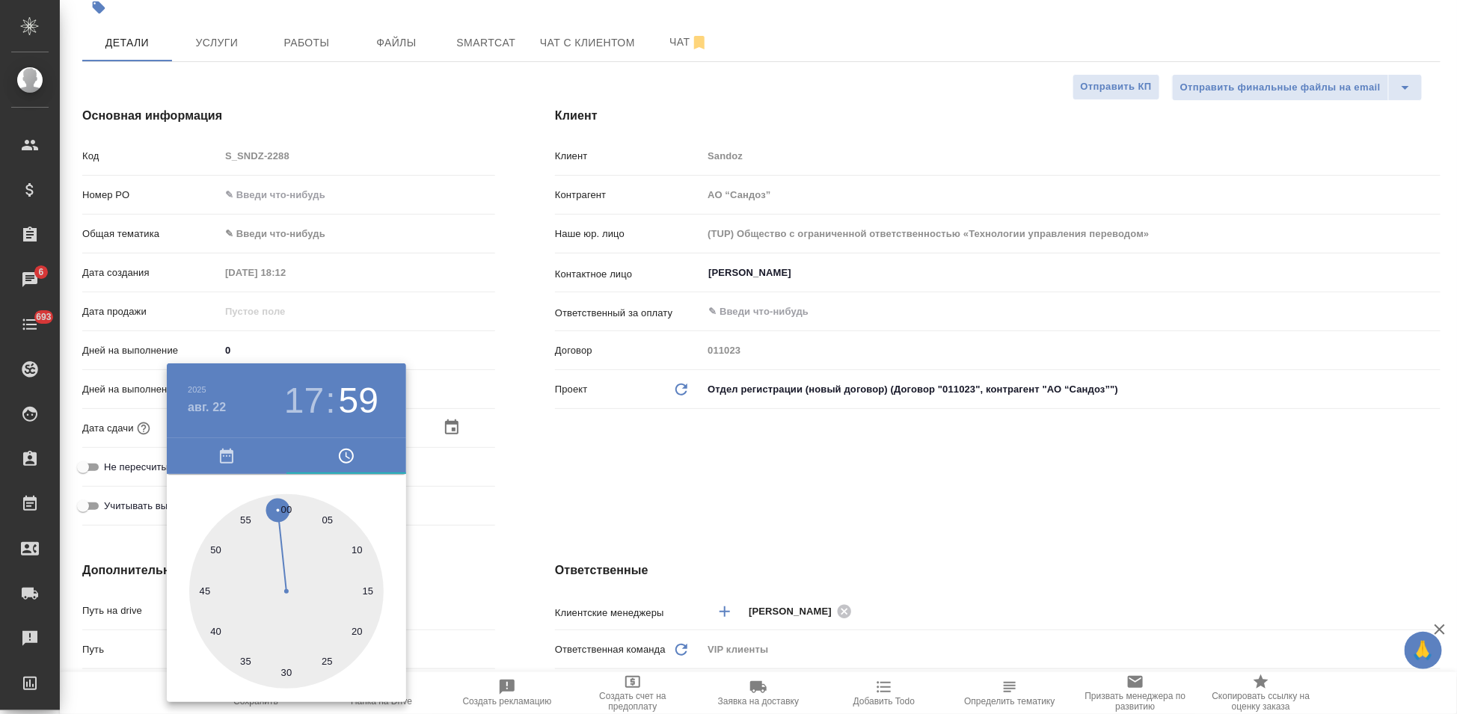
type input "22.08.2025 17:00"
type textarea "x"
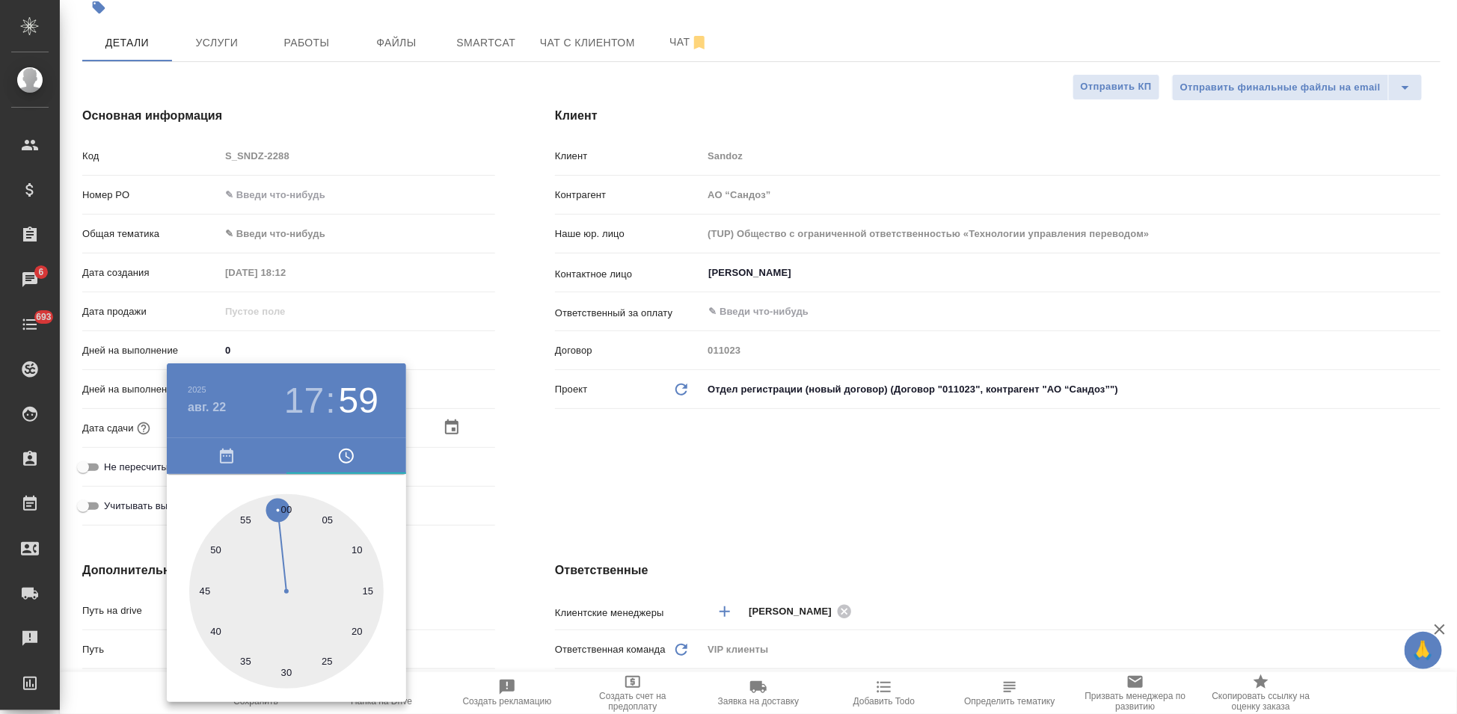
type textarea "x"
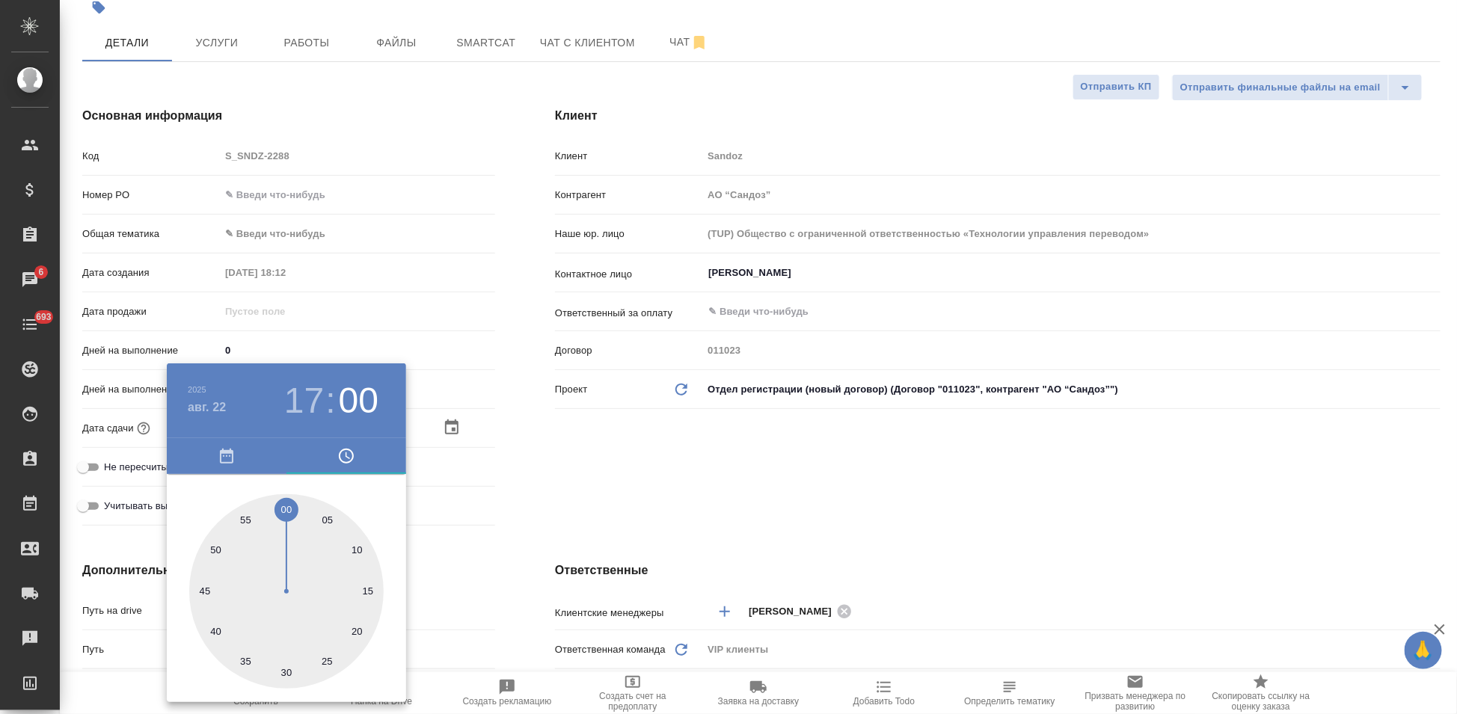
drag, startPoint x: 321, startPoint y: 546, endPoint x: 285, endPoint y: 509, distance: 51.8
click at [285, 509] on div at bounding box center [286, 591] width 194 height 194
type textarea "x"
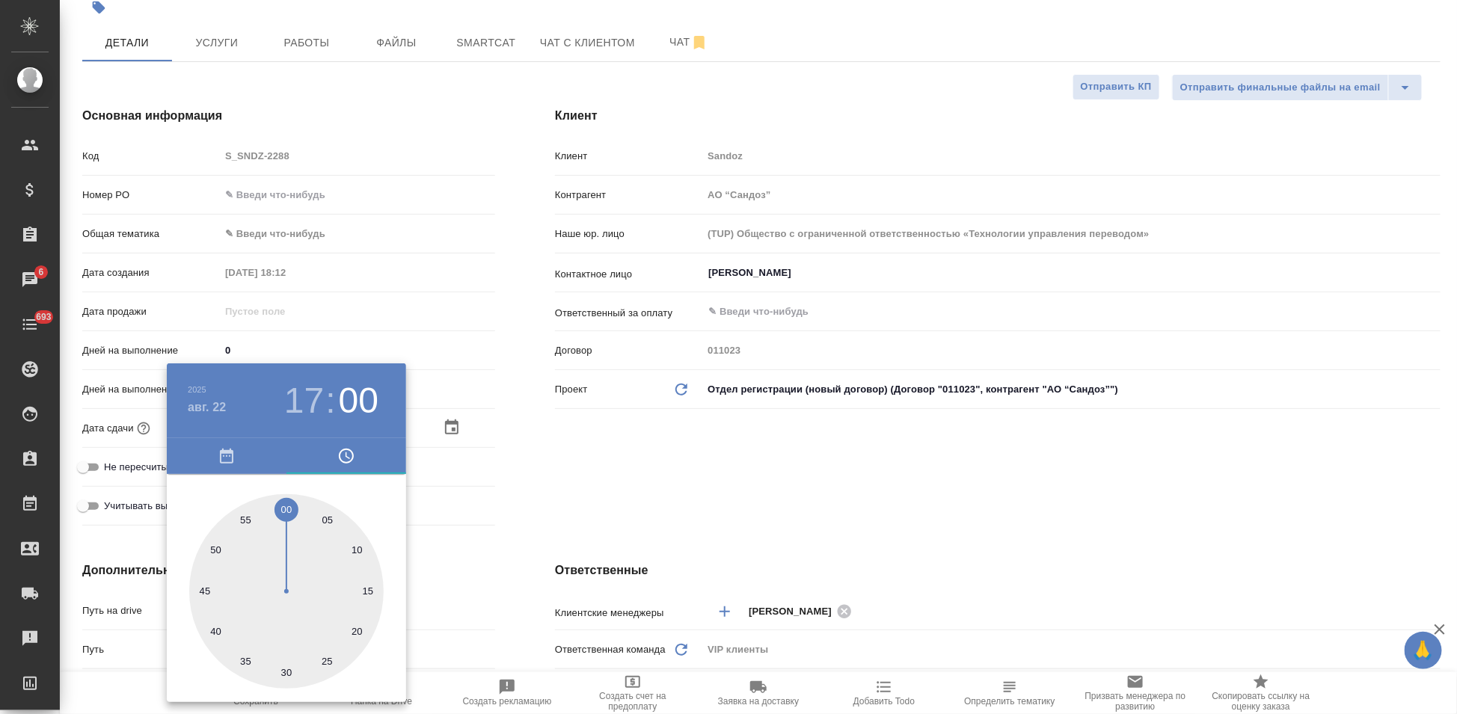
type textarea "x"
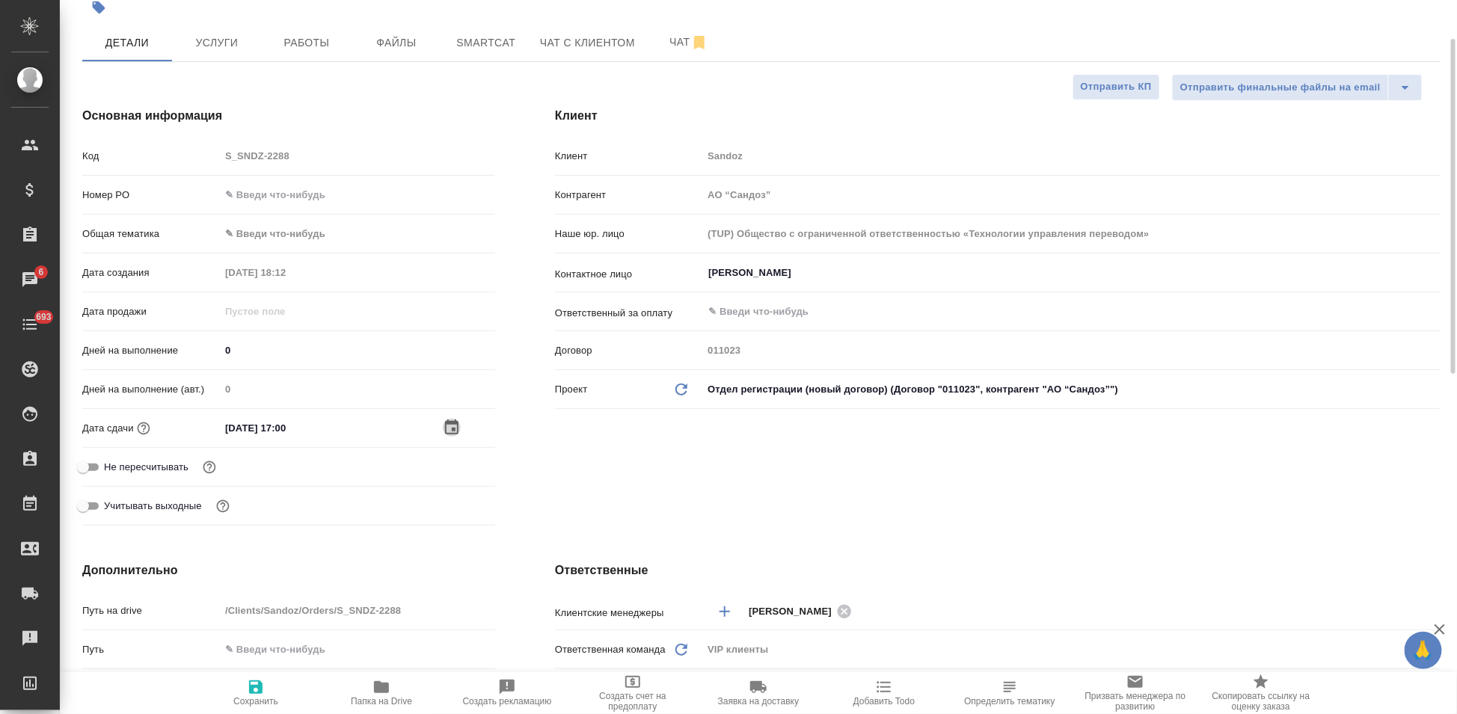
click at [263, 691] on icon "button" at bounding box center [256, 687] width 18 height 18
type textarea "x"
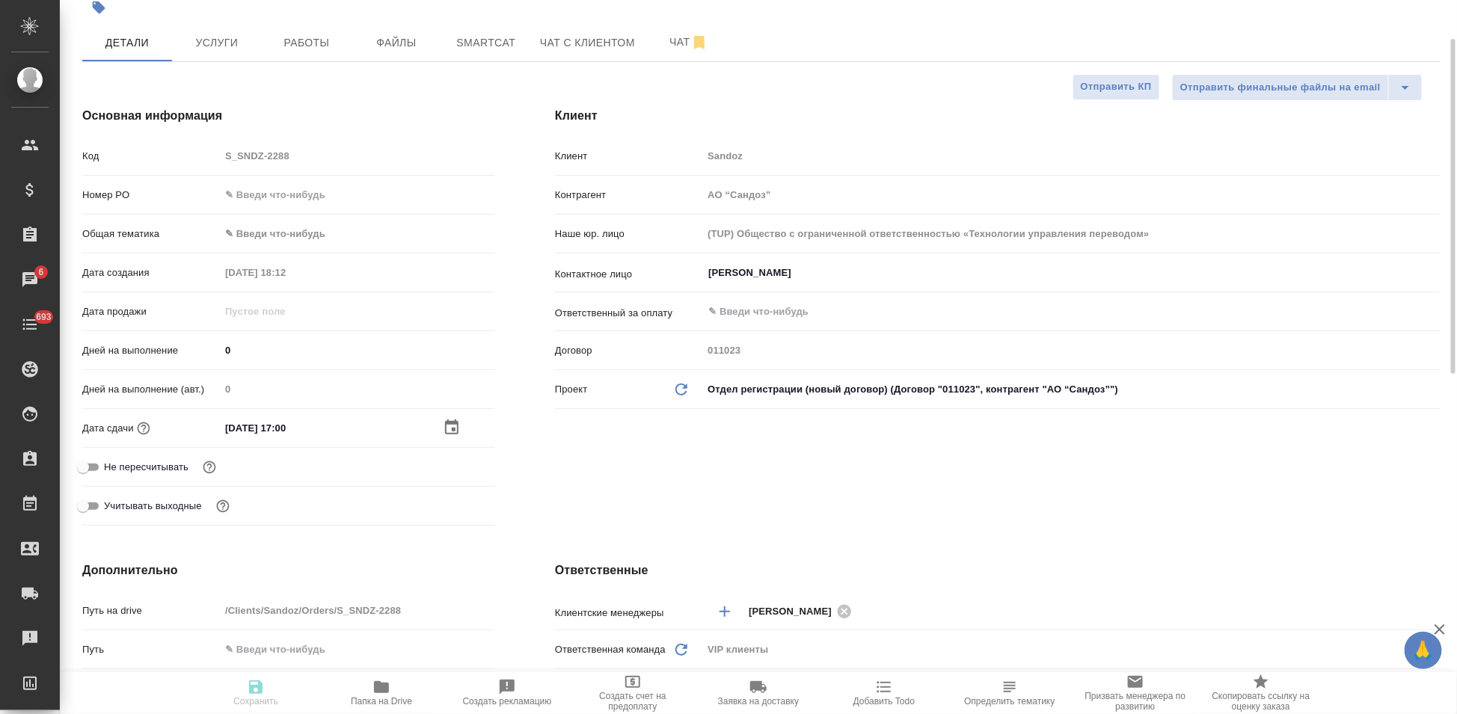
type textarea "x"
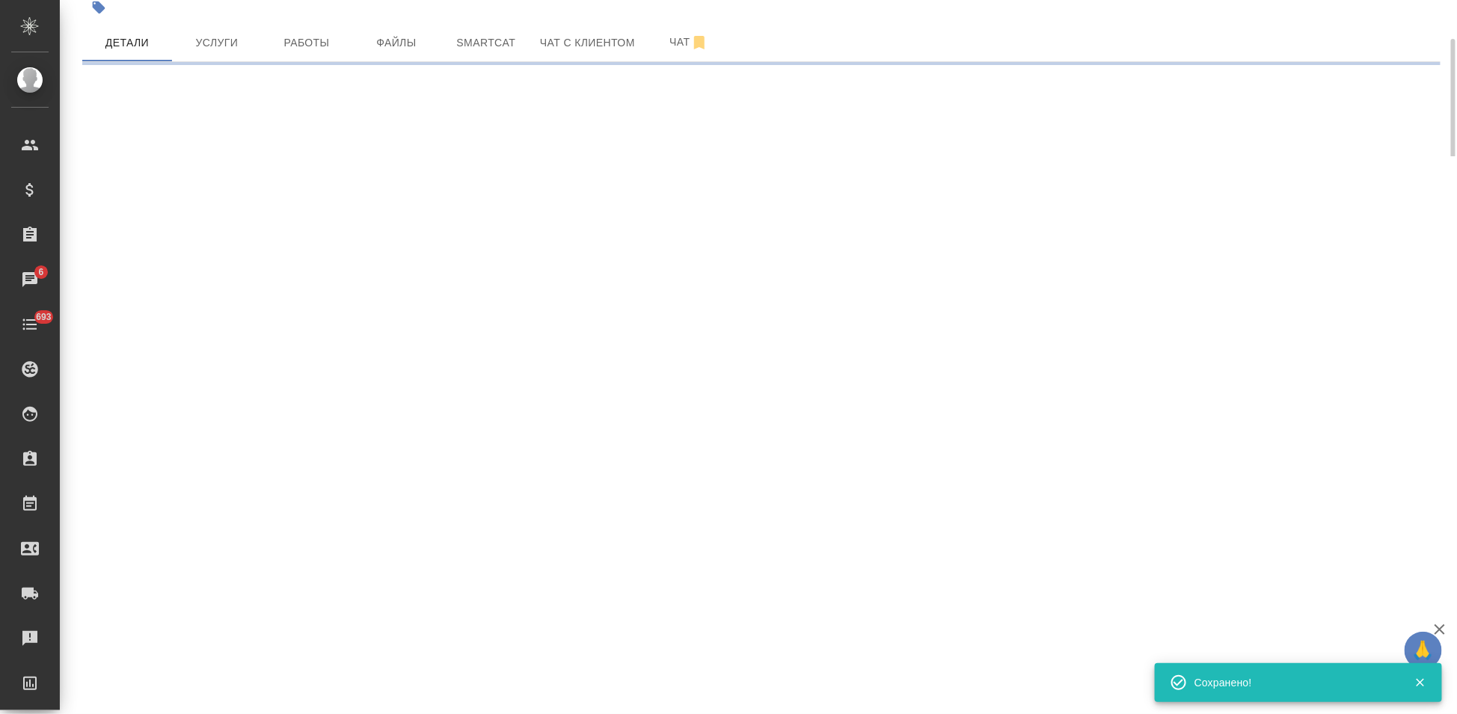
select select "RU"
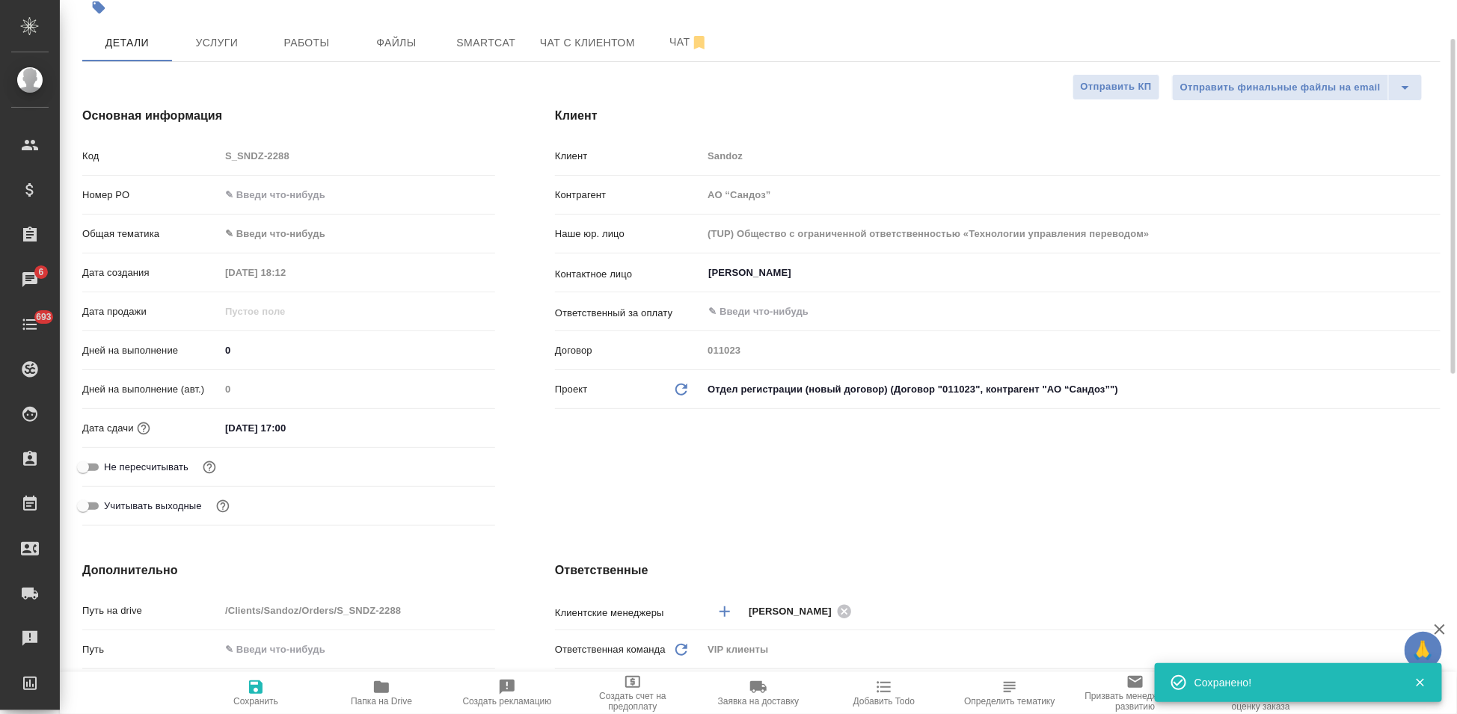
type textarea "x"
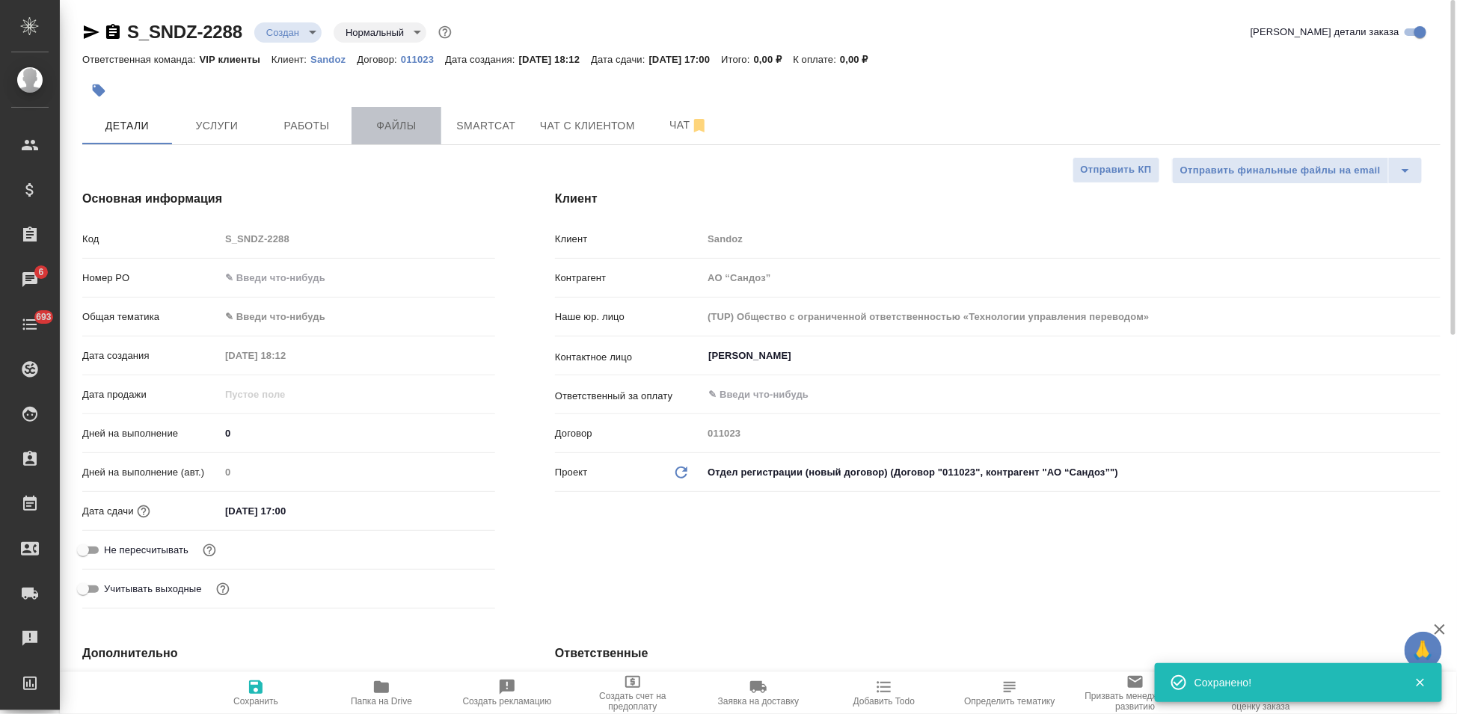
click at [408, 135] on span "Файлы" at bounding box center [396, 126] width 72 height 19
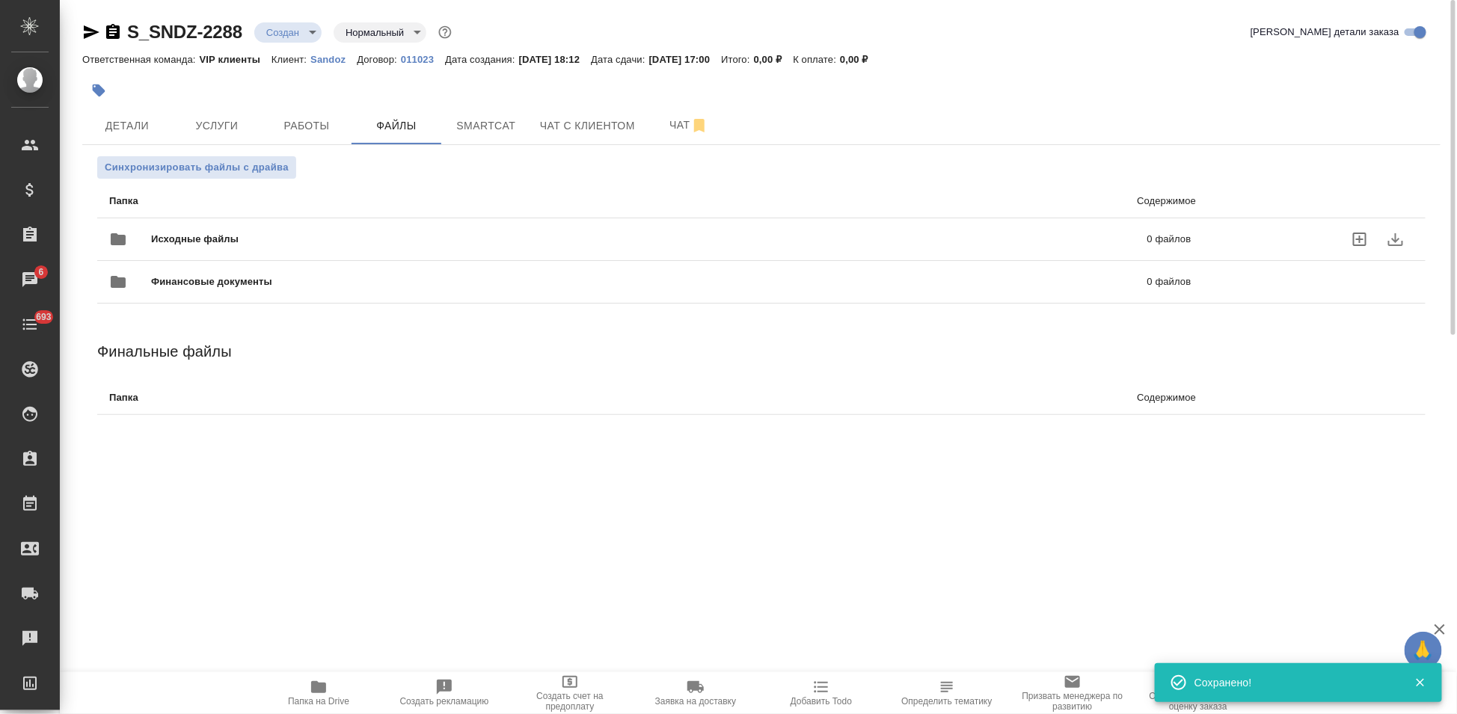
click at [1351, 233] on icon "uploadFiles" at bounding box center [1360, 239] width 18 height 18
click at [0, 0] on input "uploadFiles" at bounding box center [0, 0] width 0 height 0
click at [310, 37] on body "🙏 .cls-1 fill:#fff; AWATERA Kabargina Anna Клиенты Спецификации Заказы 6 Чаты 6…" at bounding box center [728, 357] width 1457 height 714
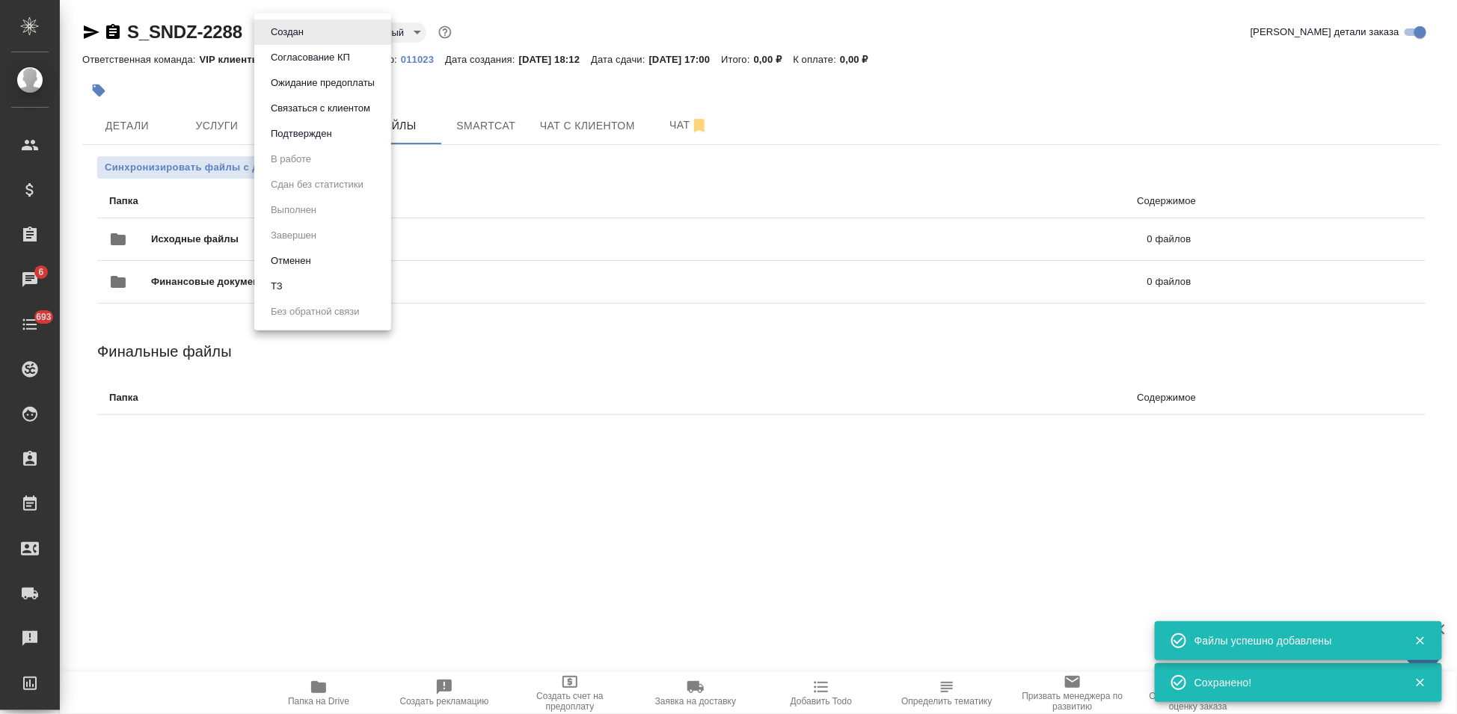
click at [304, 286] on li "ТЗ" at bounding box center [322, 286] width 137 height 25
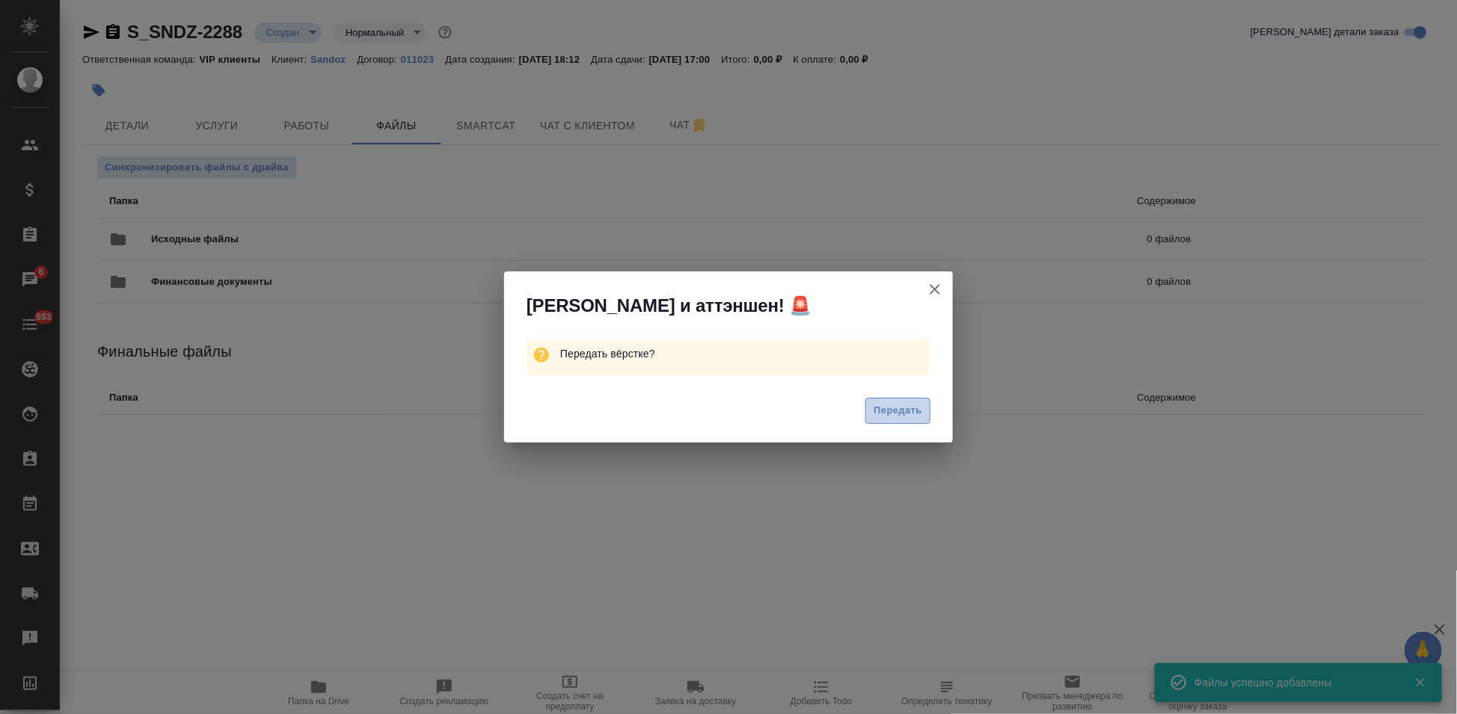
click at [879, 416] on span "Передать" at bounding box center [897, 410] width 49 height 17
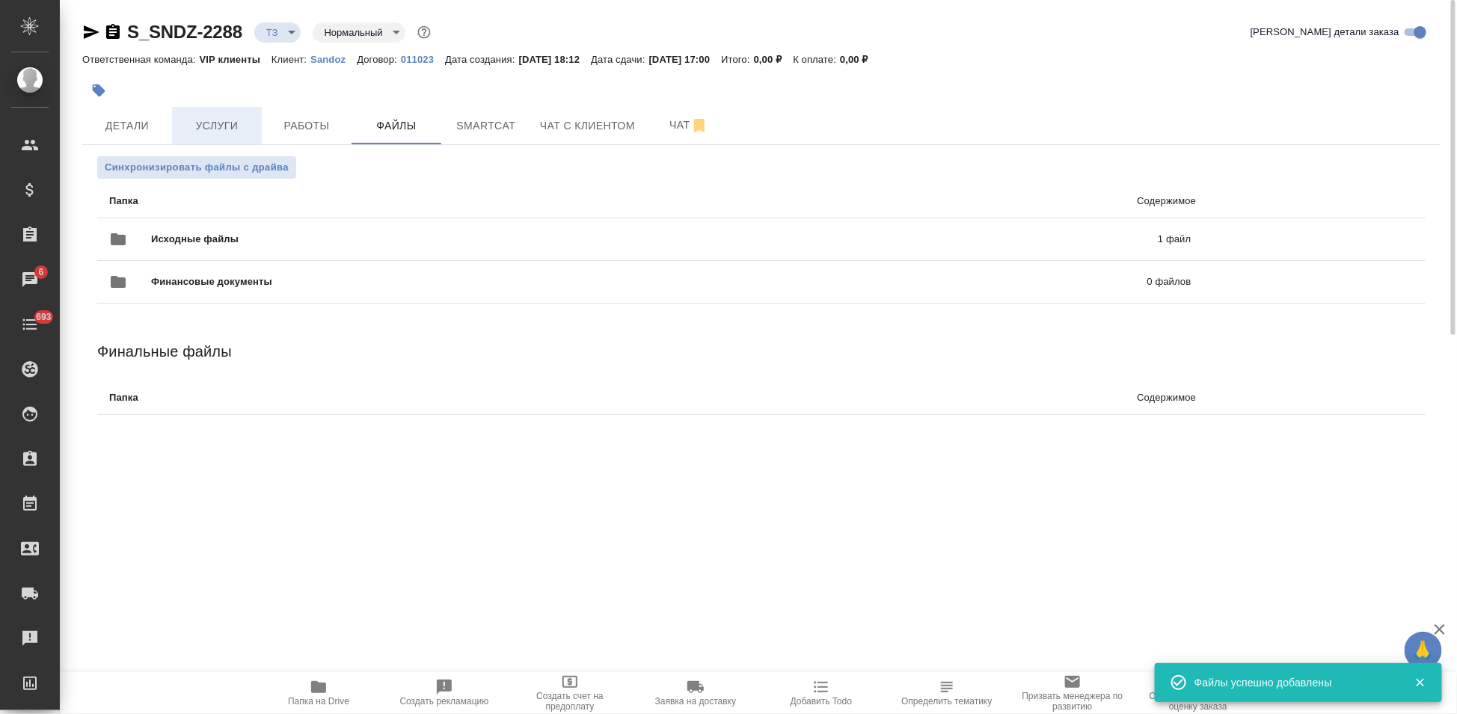
click at [224, 130] on span "Услуги" at bounding box center [217, 126] width 72 height 19
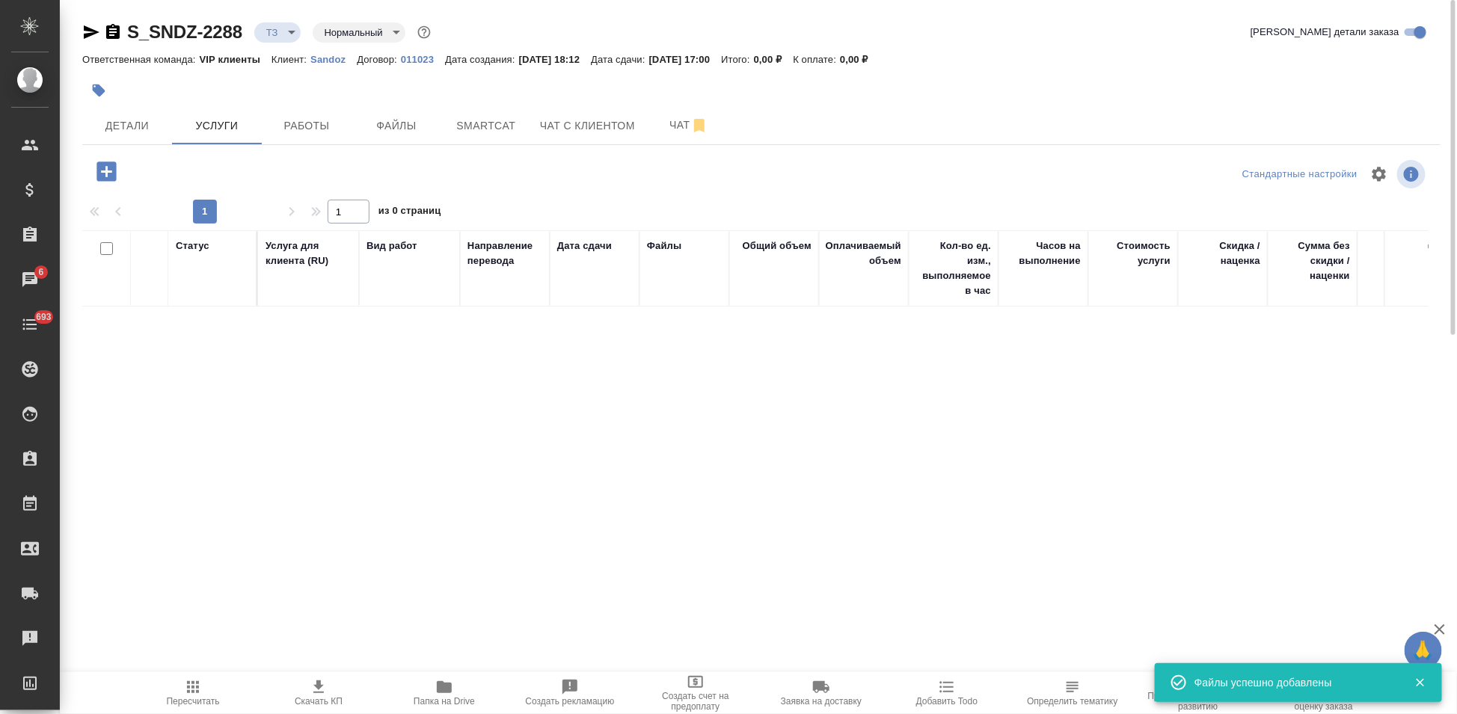
click at [105, 175] on icon "button" at bounding box center [105, 171] width 19 height 19
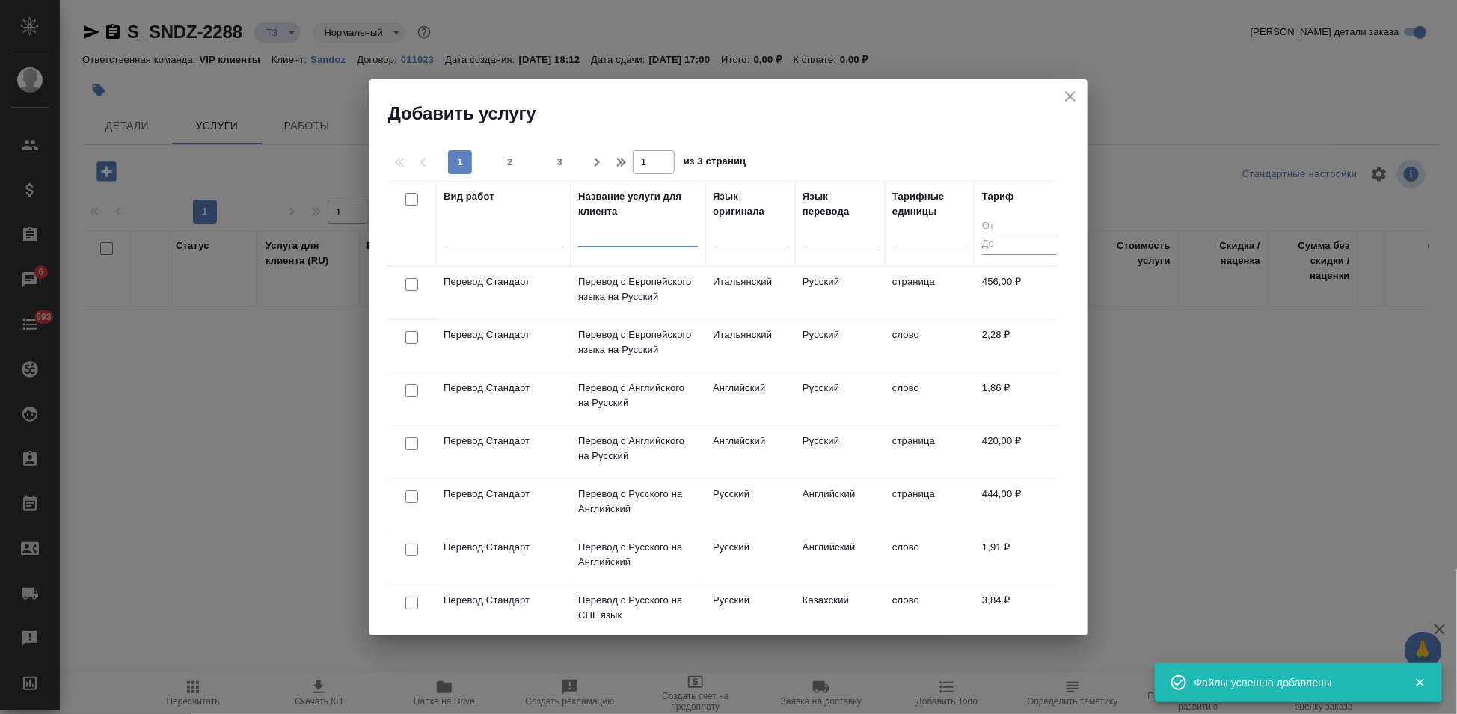
click at [651, 230] on input "text" at bounding box center [638, 237] width 120 height 19
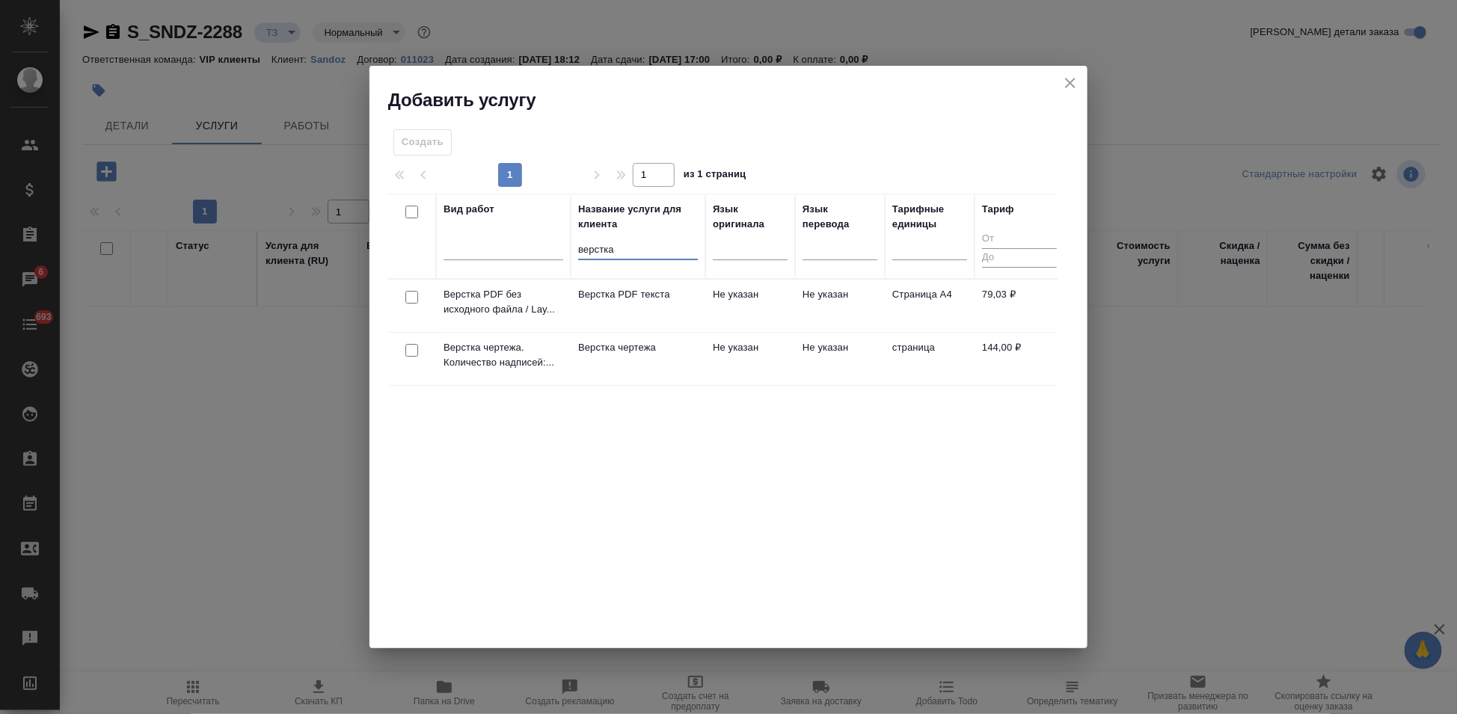
type input "верстка"
click at [842, 332] on td "Не указан" at bounding box center [840, 306] width 90 height 52
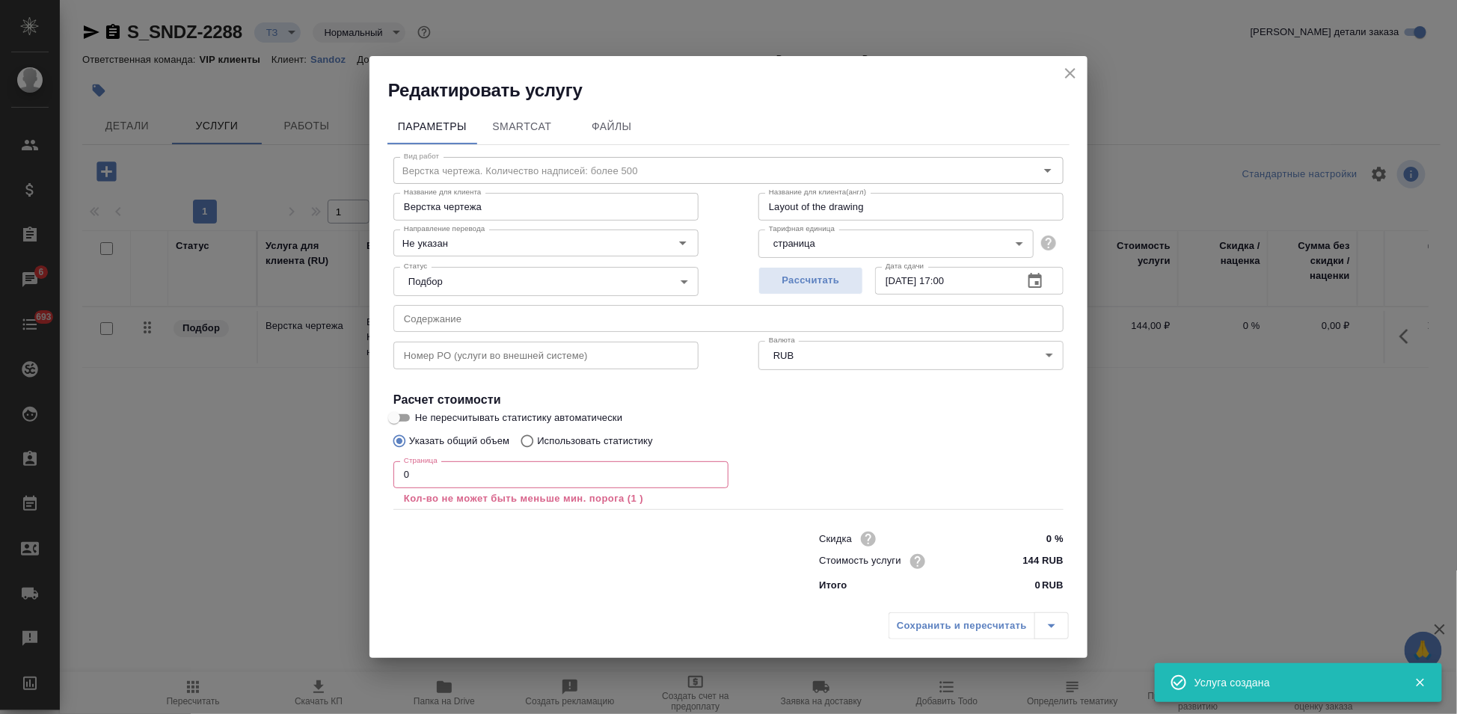
click at [589, 323] on input "text" at bounding box center [728, 318] width 670 height 27
paste input "Акласта_ в перевод"
type input "Акласта_ в перевод"
click at [467, 480] on input "0" at bounding box center [560, 474] width 335 height 27
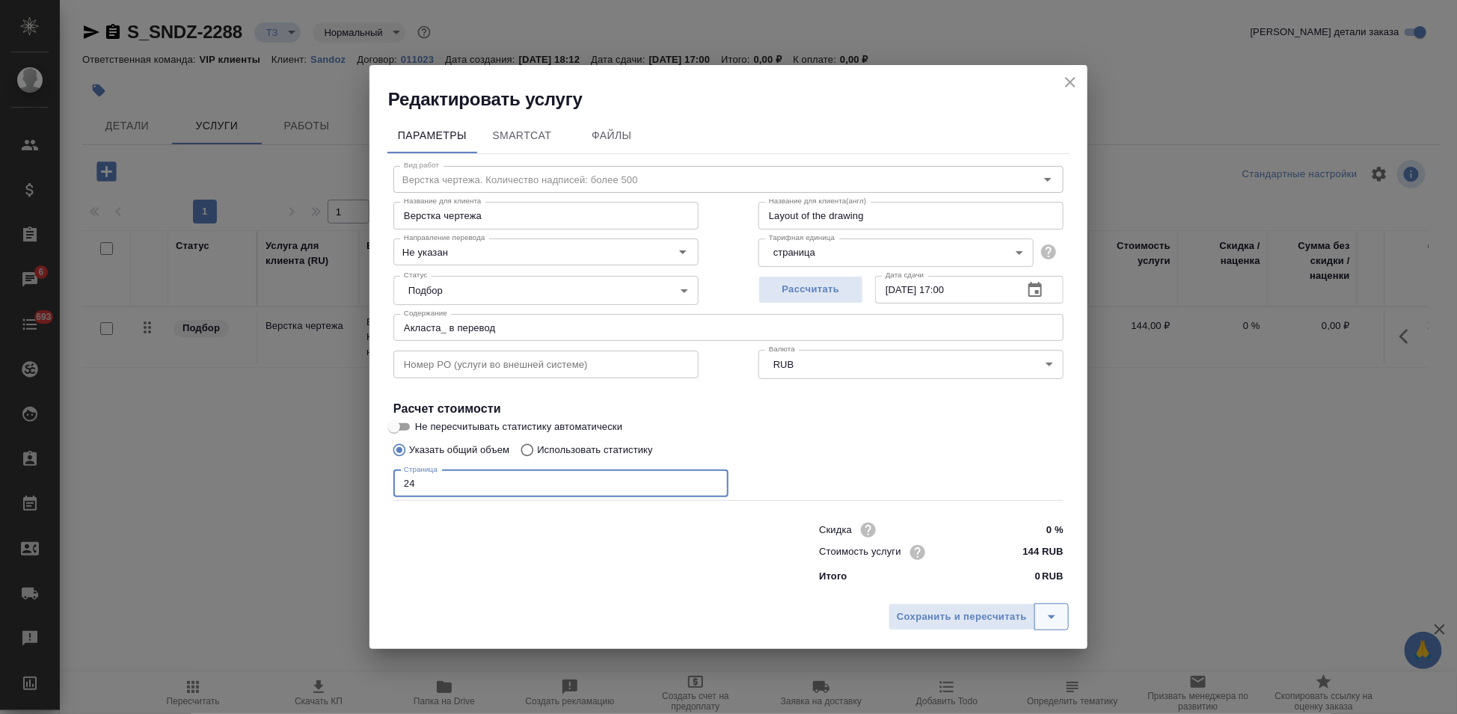
type input "24"
click at [1051, 618] on icon "split button" at bounding box center [1051, 617] width 7 height 4
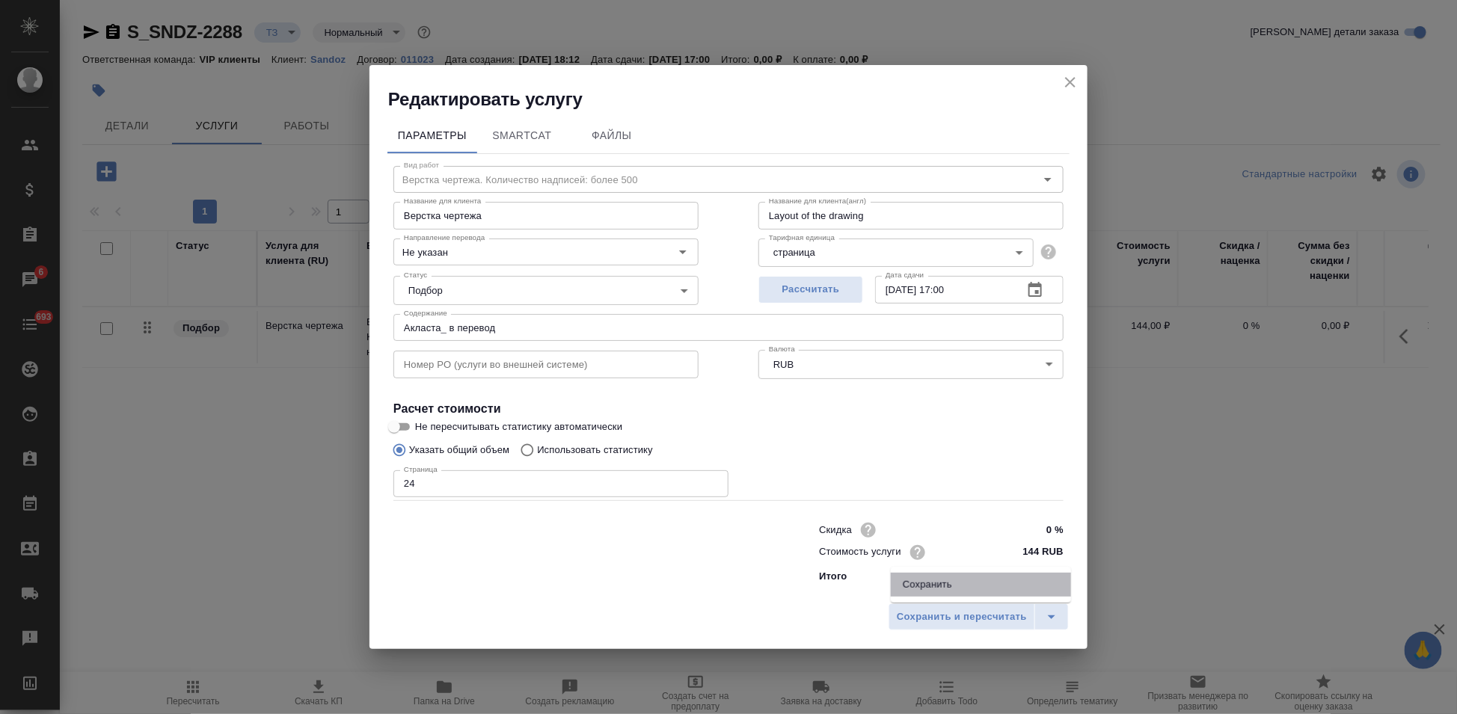
click at [1002, 590] on li "Сохранить" at bounding box center [981, 585] width 180 height 24
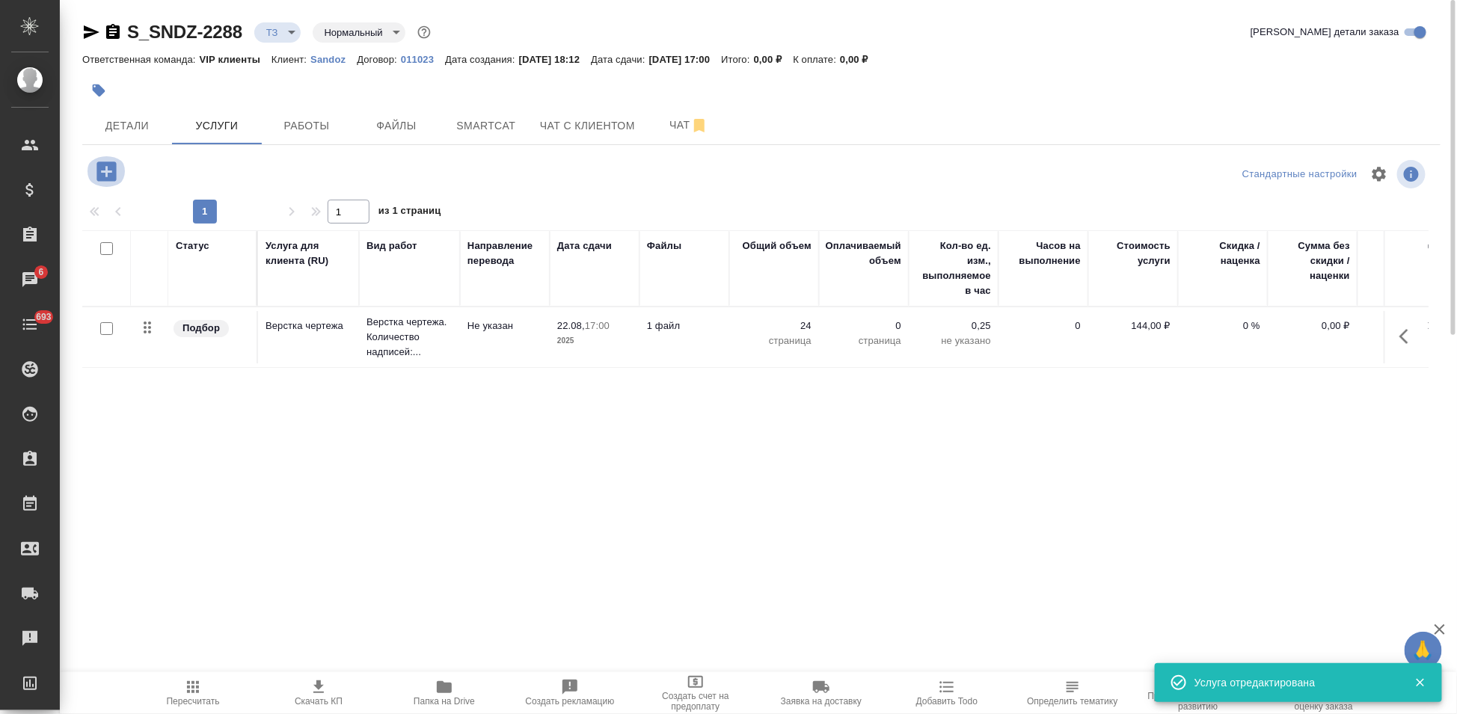
click at [111, 168] on icon "button" at bounding box center [105, 171] width 19 height 19
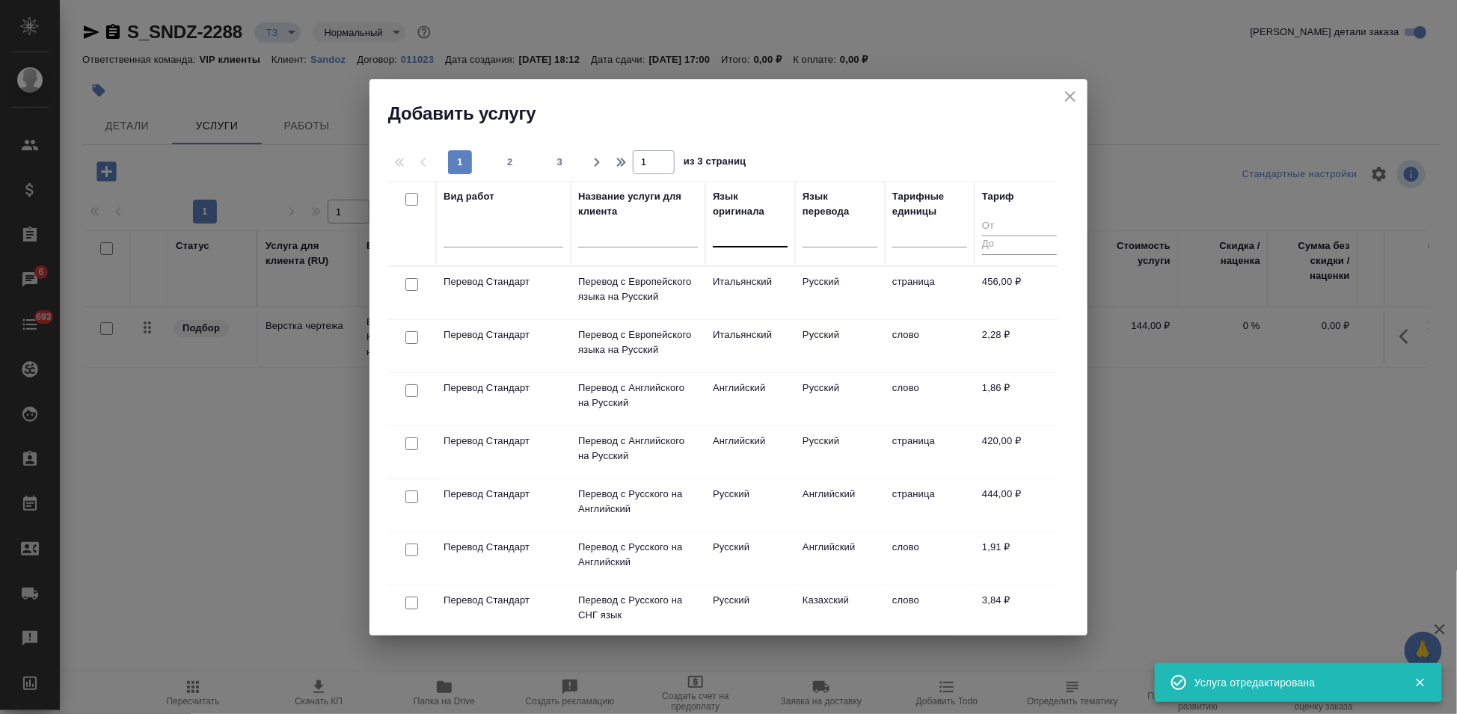
click at [749, 245] on div at bounding box center [750, 233] width 75 height 28
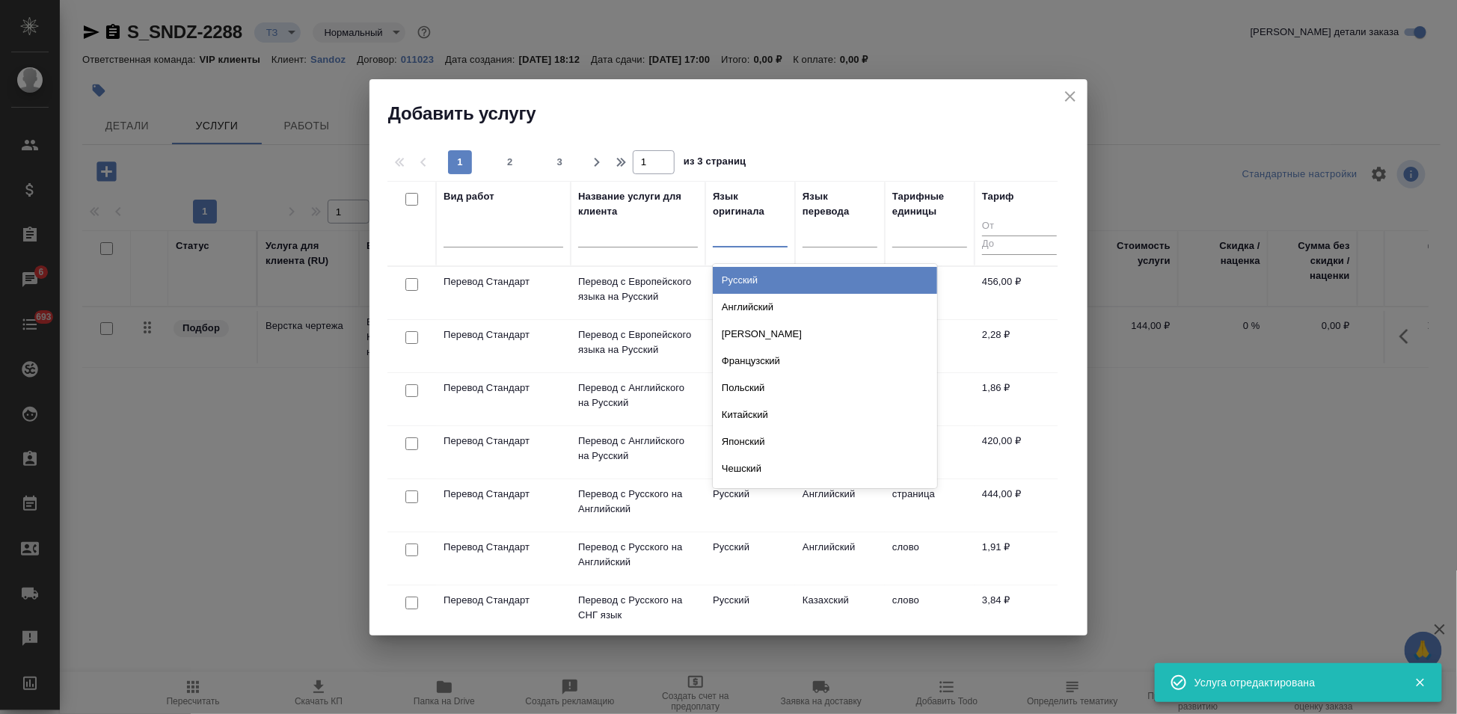
type input "а"
click at [758, 286] on div "Английский" at bounding box center [825, 280] width 224 height 27
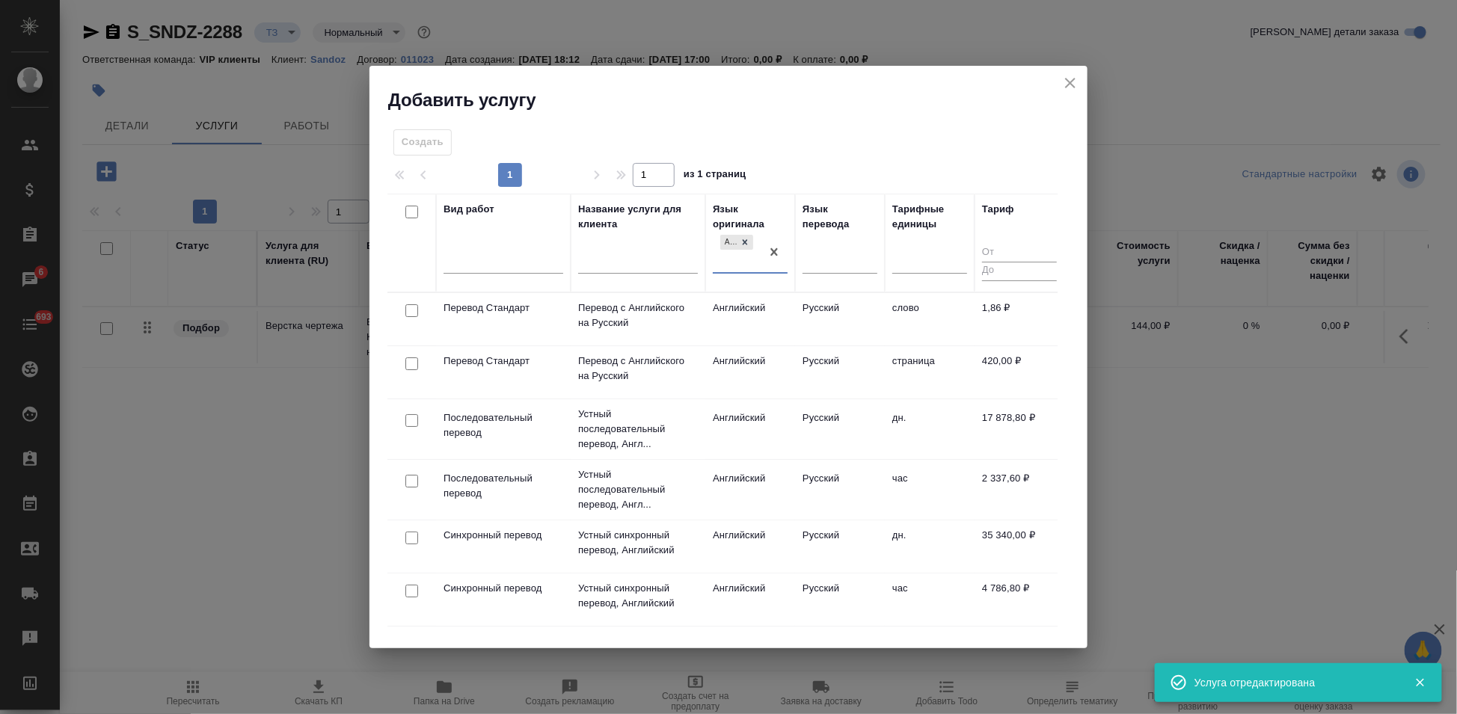
click at [833, 301] on td "Русский" at bounding box center [840, 319] width 90 height 52
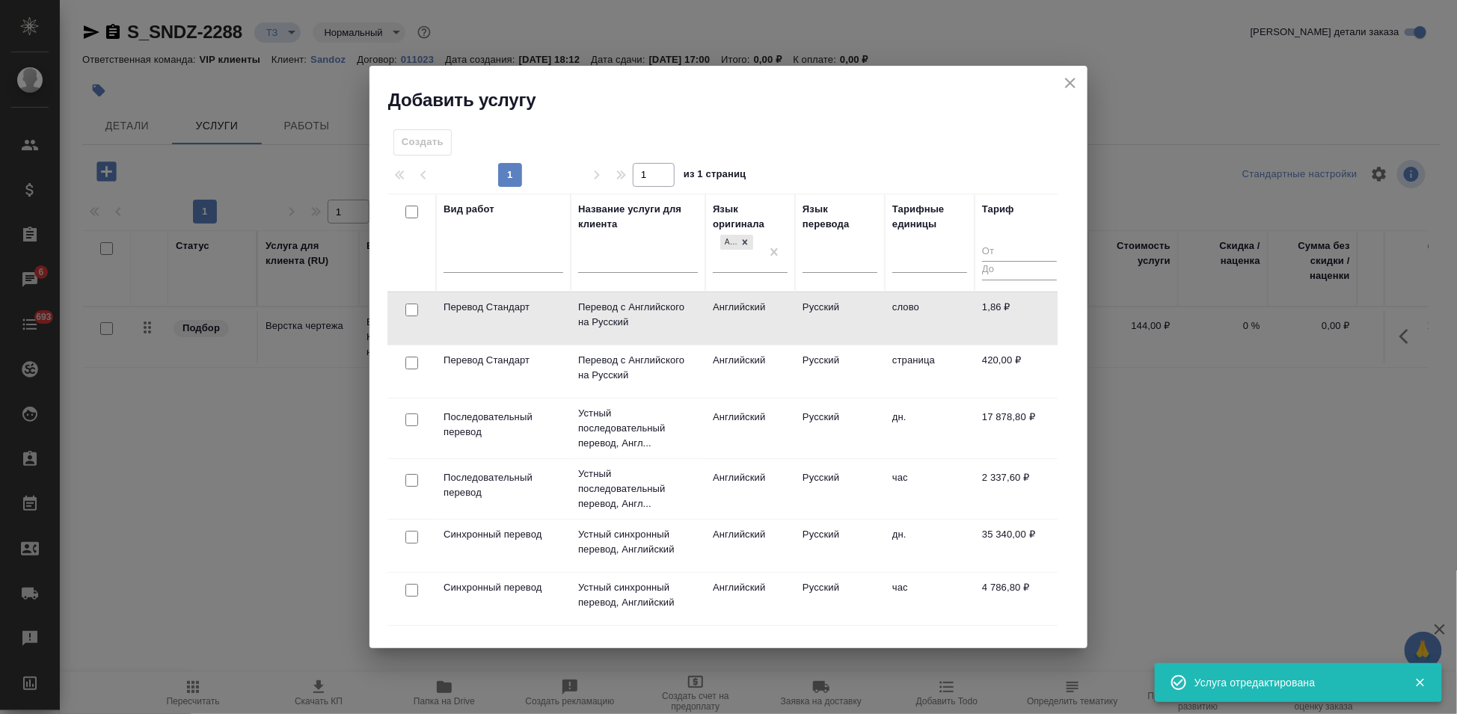
click at [833, 301] on td "Русский" at bounding box center [840, 318] width 90 height 52
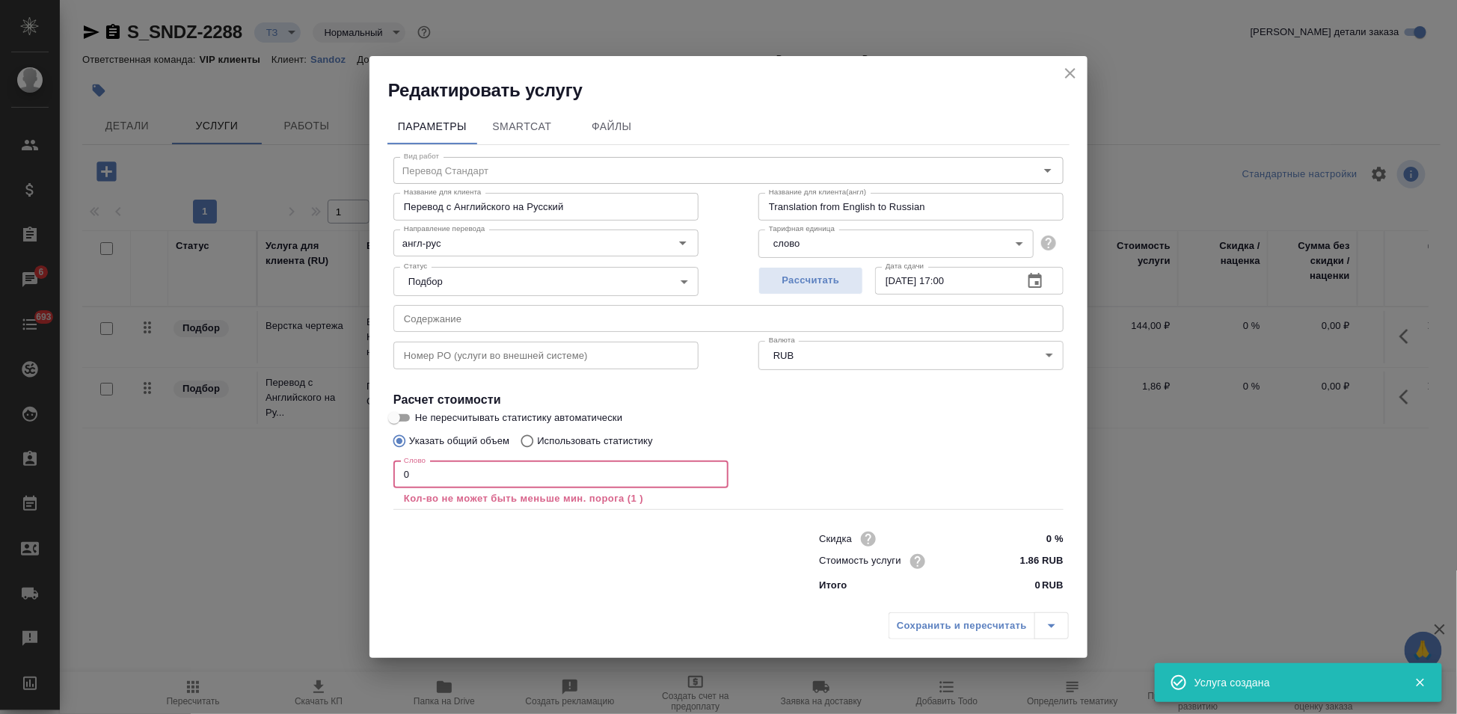
click at [440, 473] on input "0" at bounding box center [560, 474] width 335 height 27
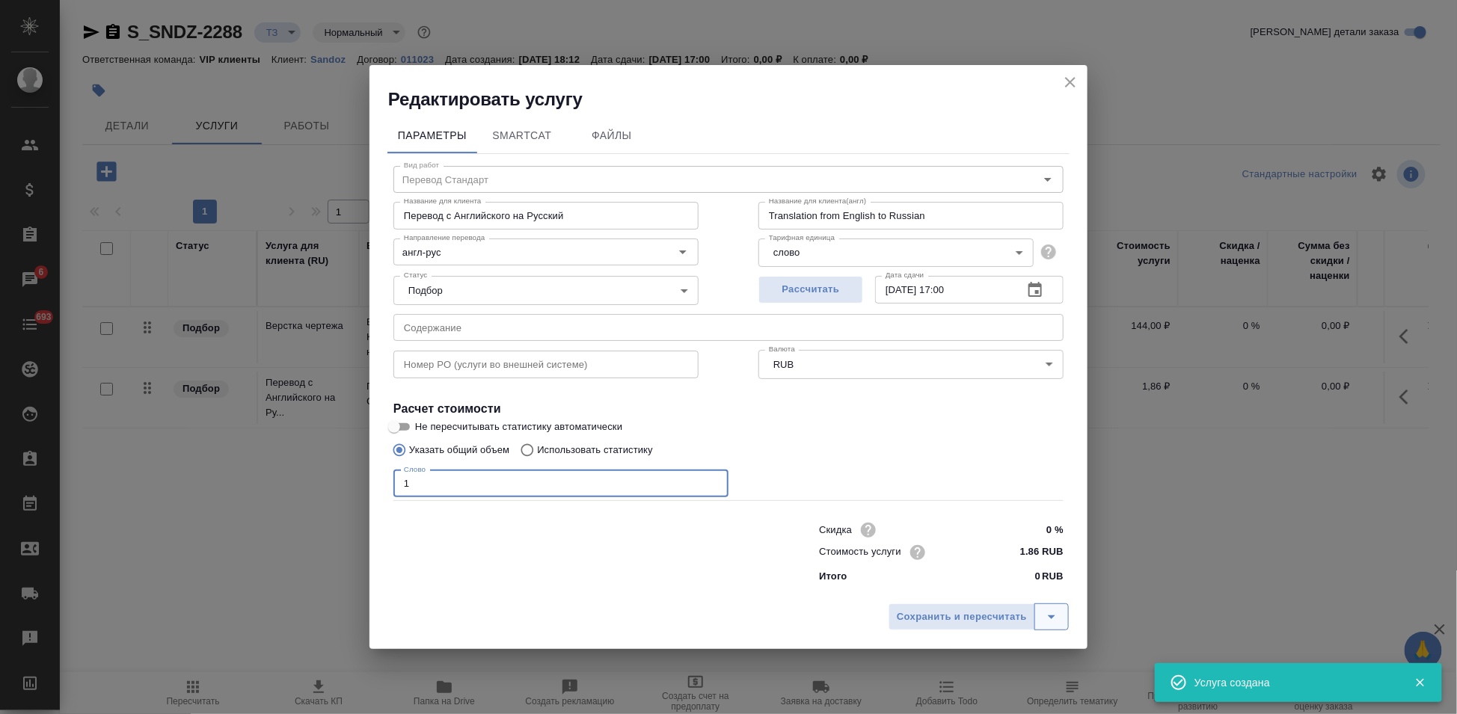
type input "1"
click at [1049, 615] on icon "split button" at bounding box center [1051, 617] width 18 height 18
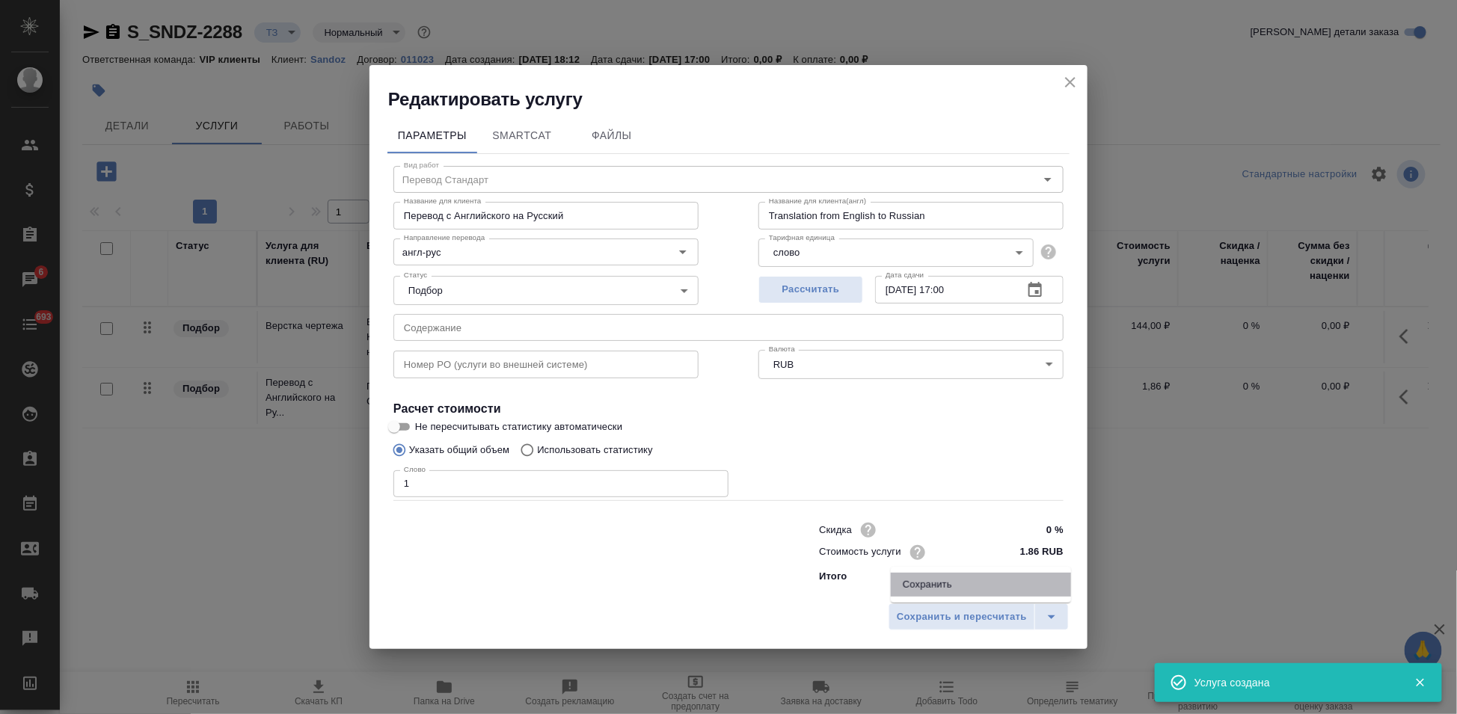
click at [984, 585] on li "Сохранить" at bounding box center [981, 585] width 180 height 24
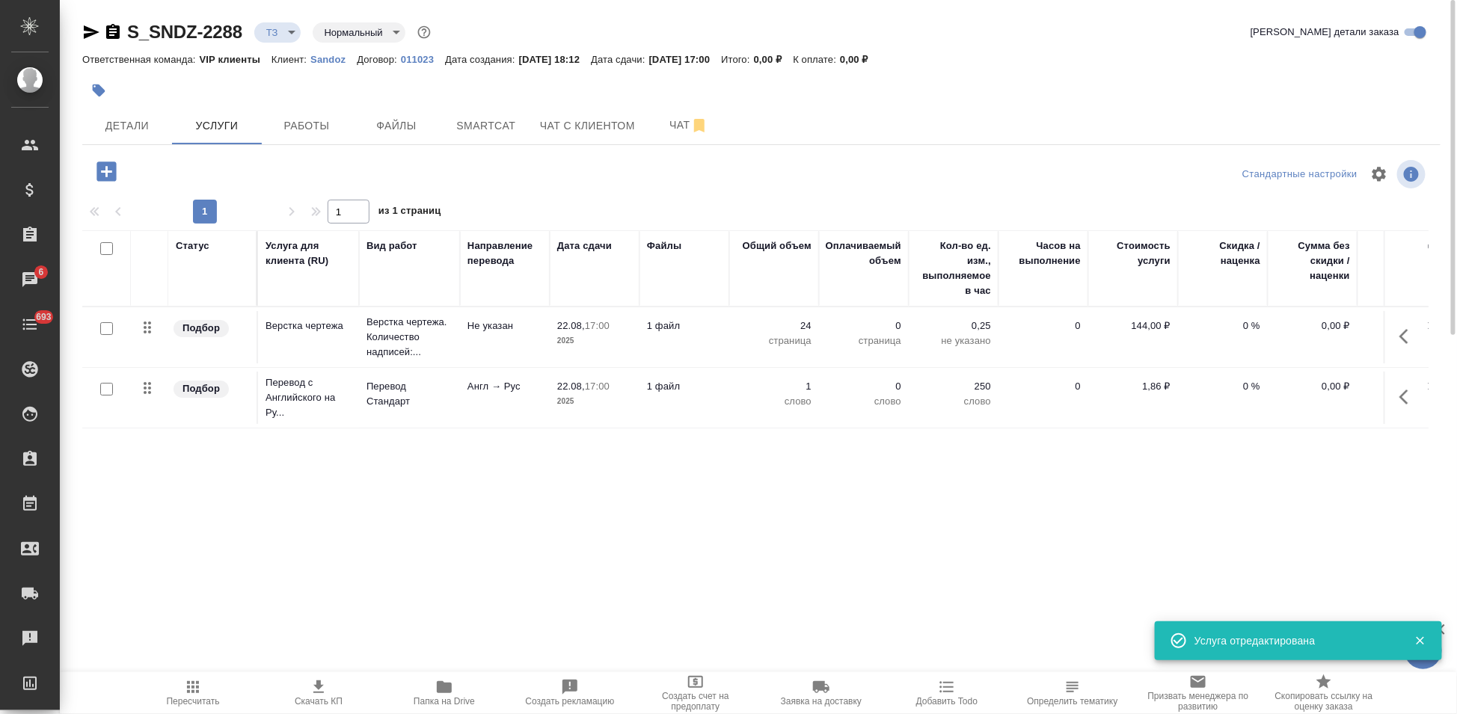
click at [99, 340] on div at bounding box center [107, 329] width 34 height 21
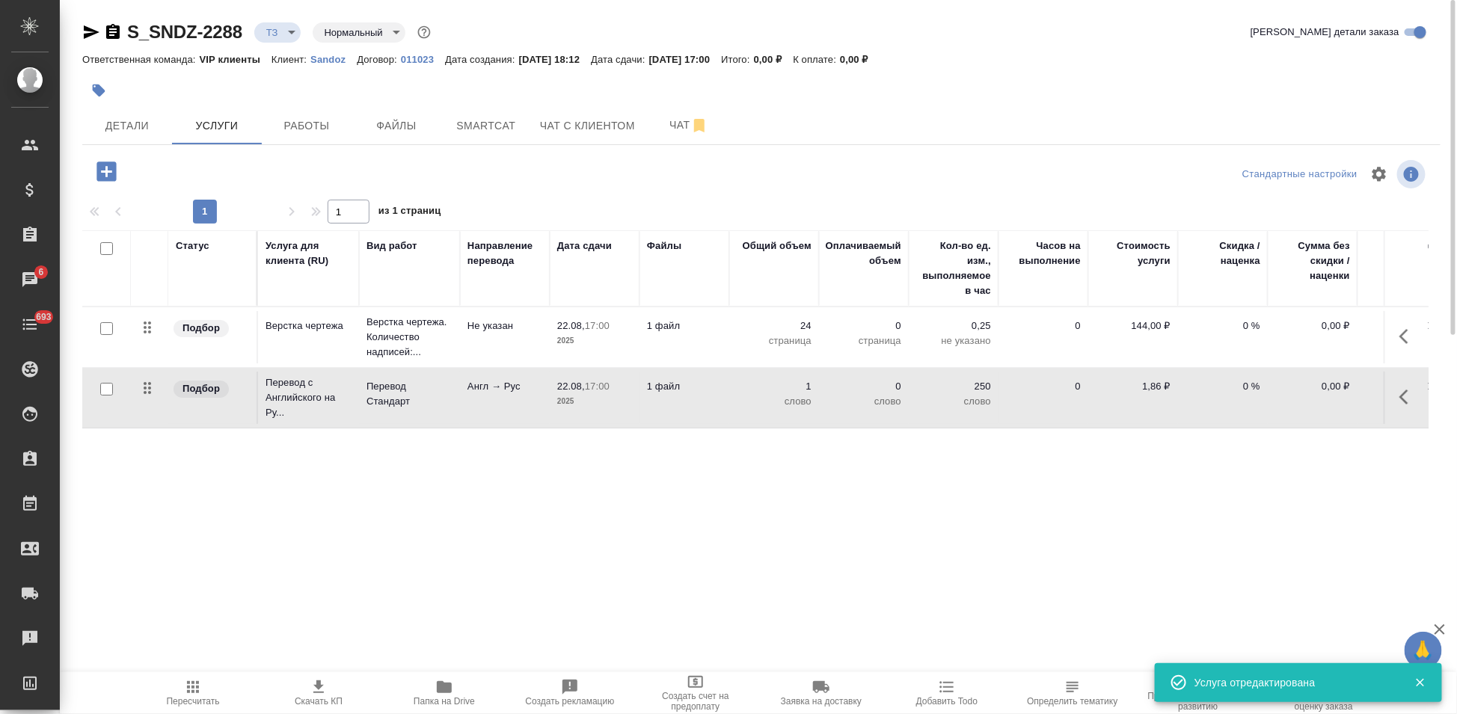
click at [101, 390] on input "checkbox" at bounding box center [106, 389] width 13 height 13
checkbox input "true"
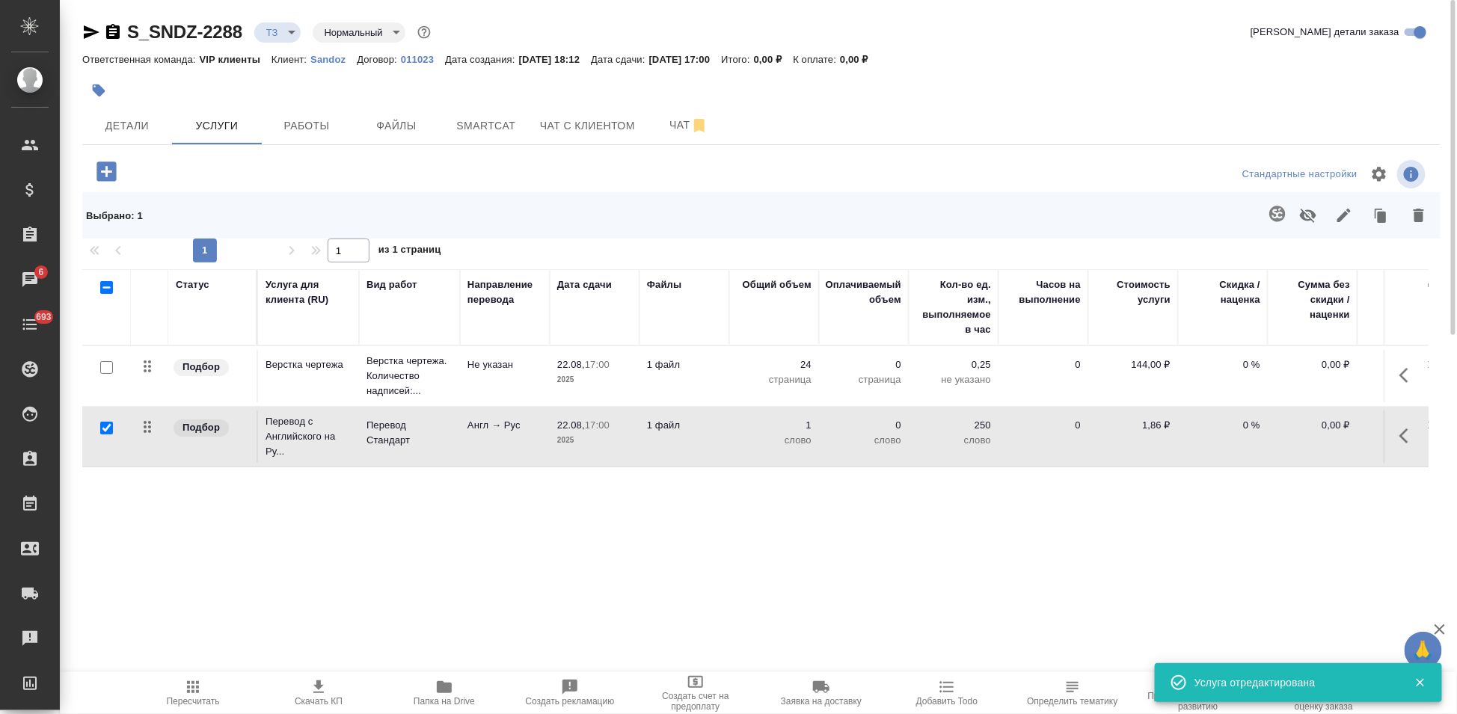
click at [1285, 215] on icon "button" at bounding box center [1277, 214] width 16 height 16
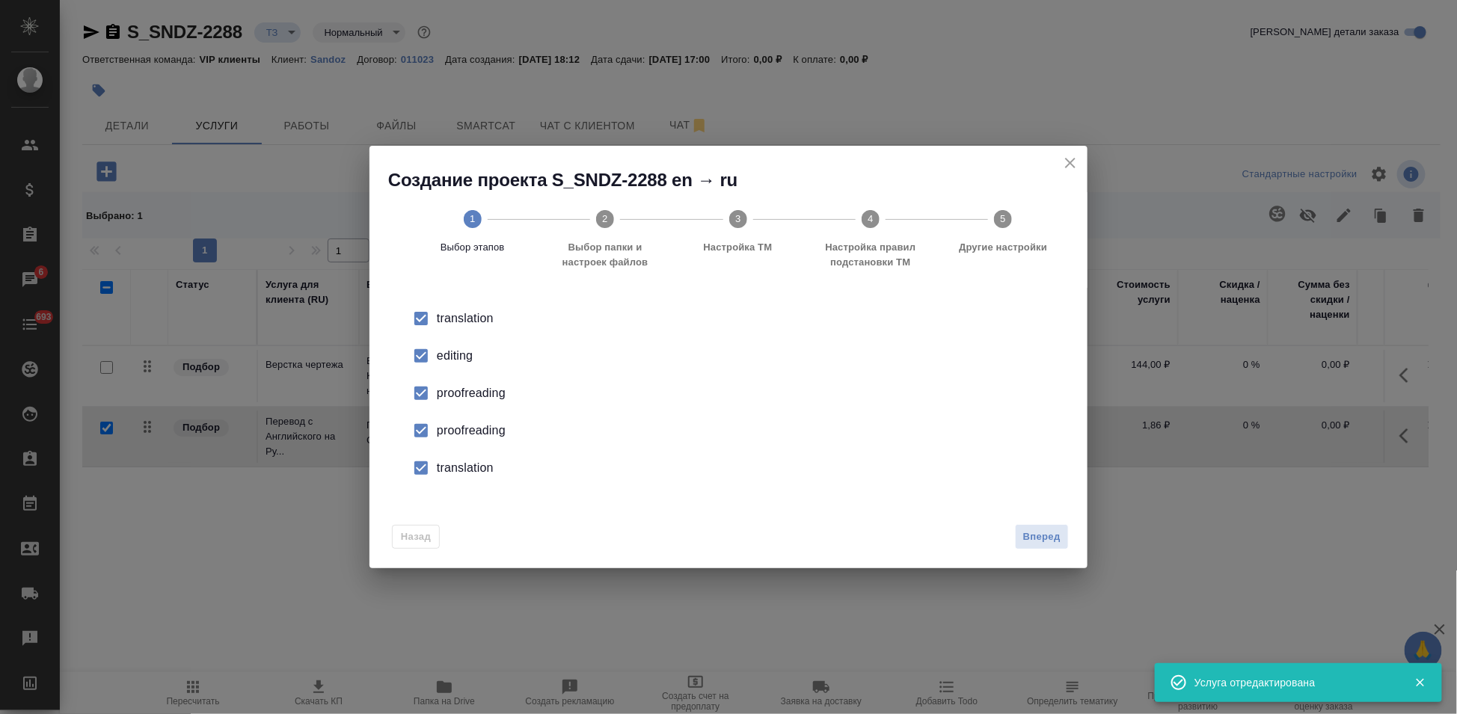
click at [434, 355] on input "checkbox" at bounding box center [420, 355] width 31 height 31
click at [428, 423] on input "checkbox" at bounding box center [420, 430] width 31 height 31
click at [426, 472] on input "checkbox" at bounding box center [420, 467] width 31 height 31
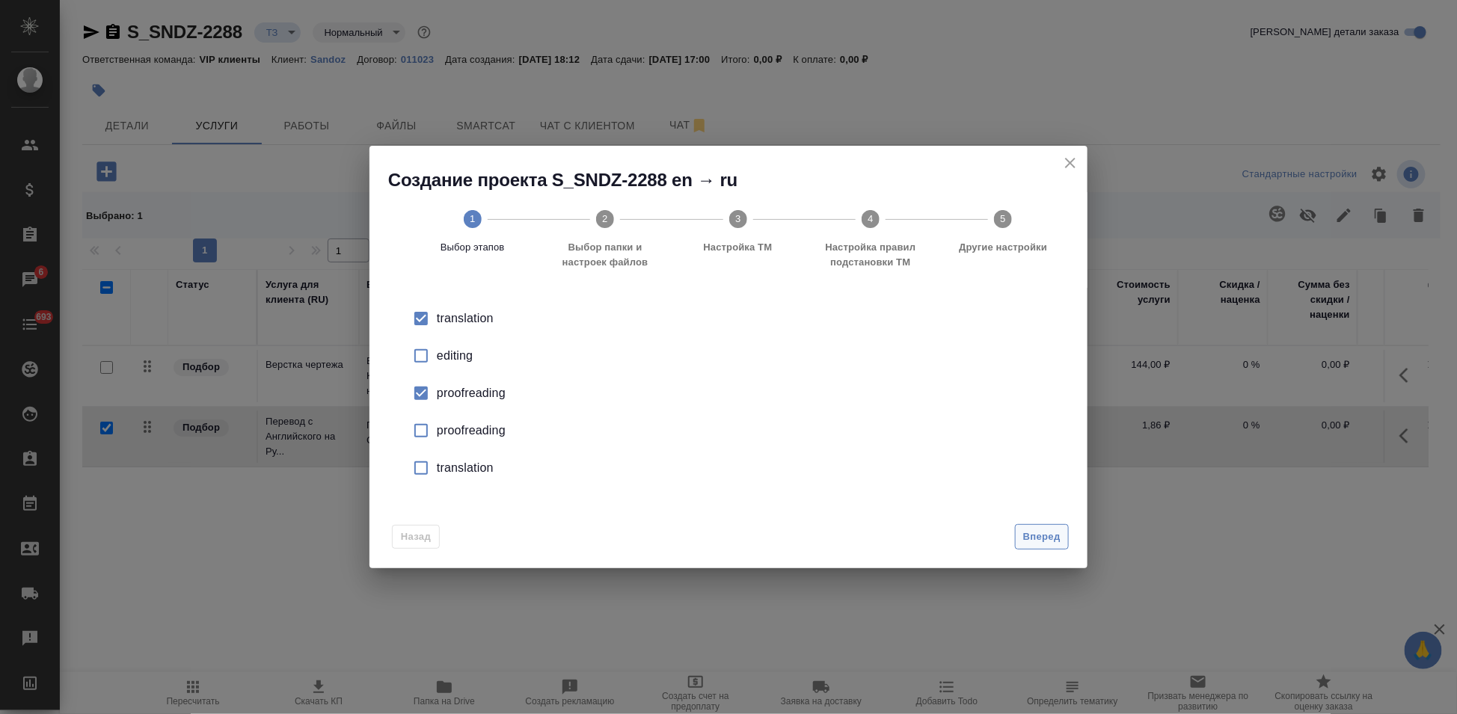
click at [1045, 529] on span "Вперед" at bounding box center [1041, 537] width 37 height 17
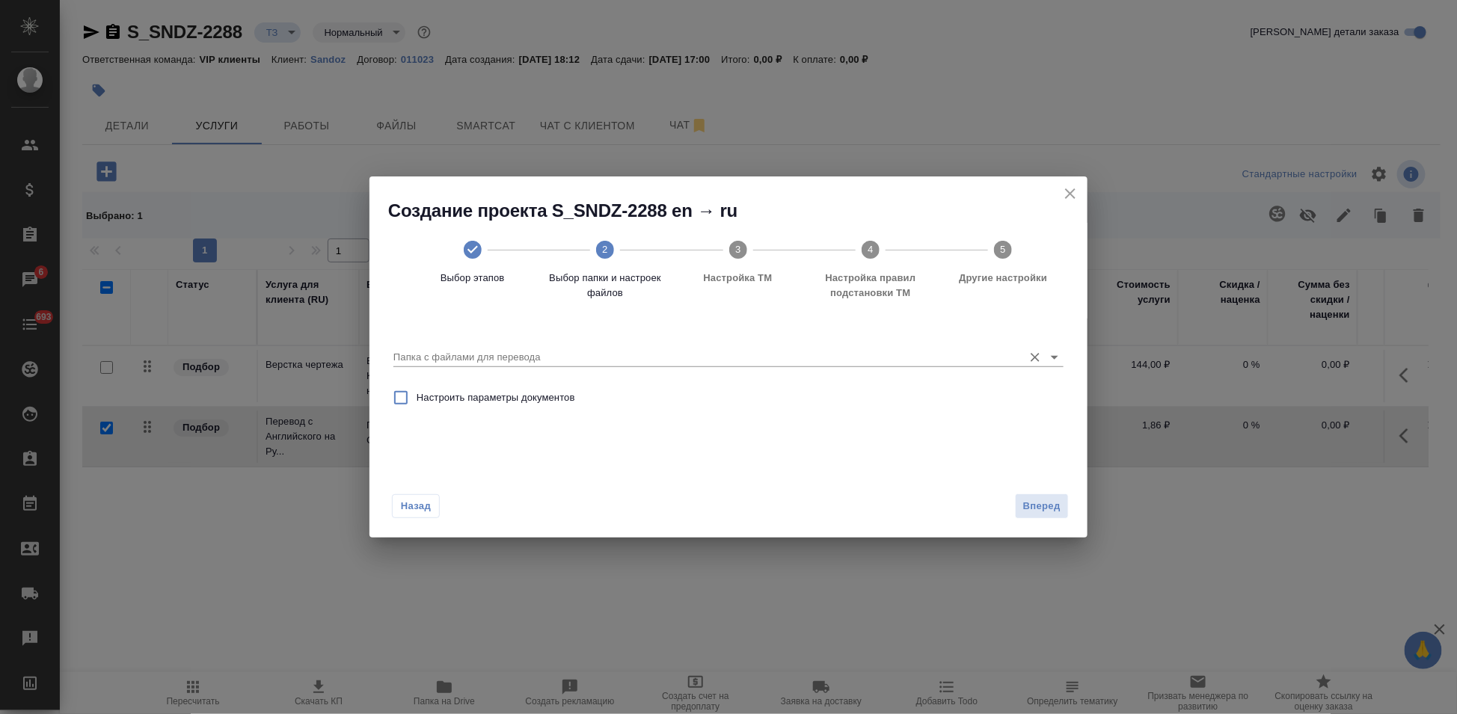
click at [951, 357] on input "Папка с файлами для перевода" at bounding box center [704, 357] width 622 height 18
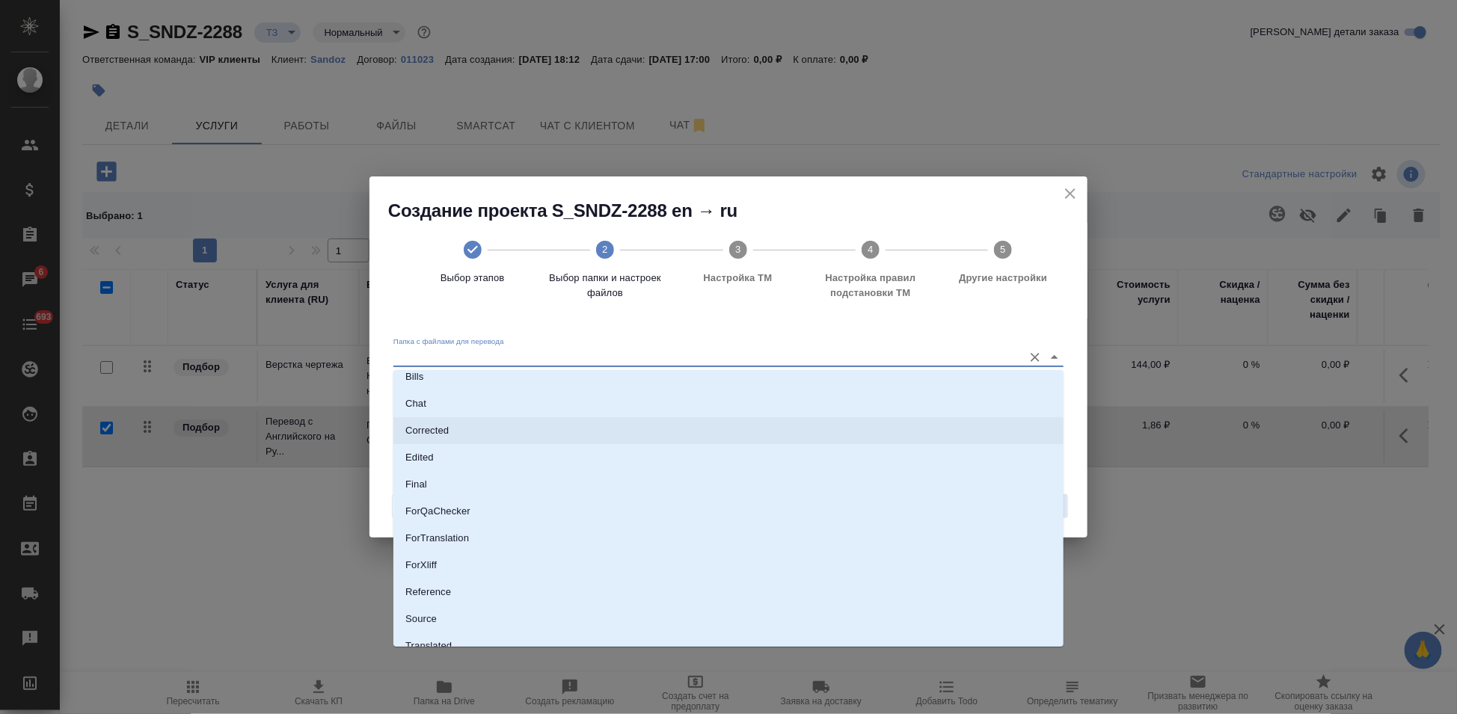
scroll to position [77, 0]
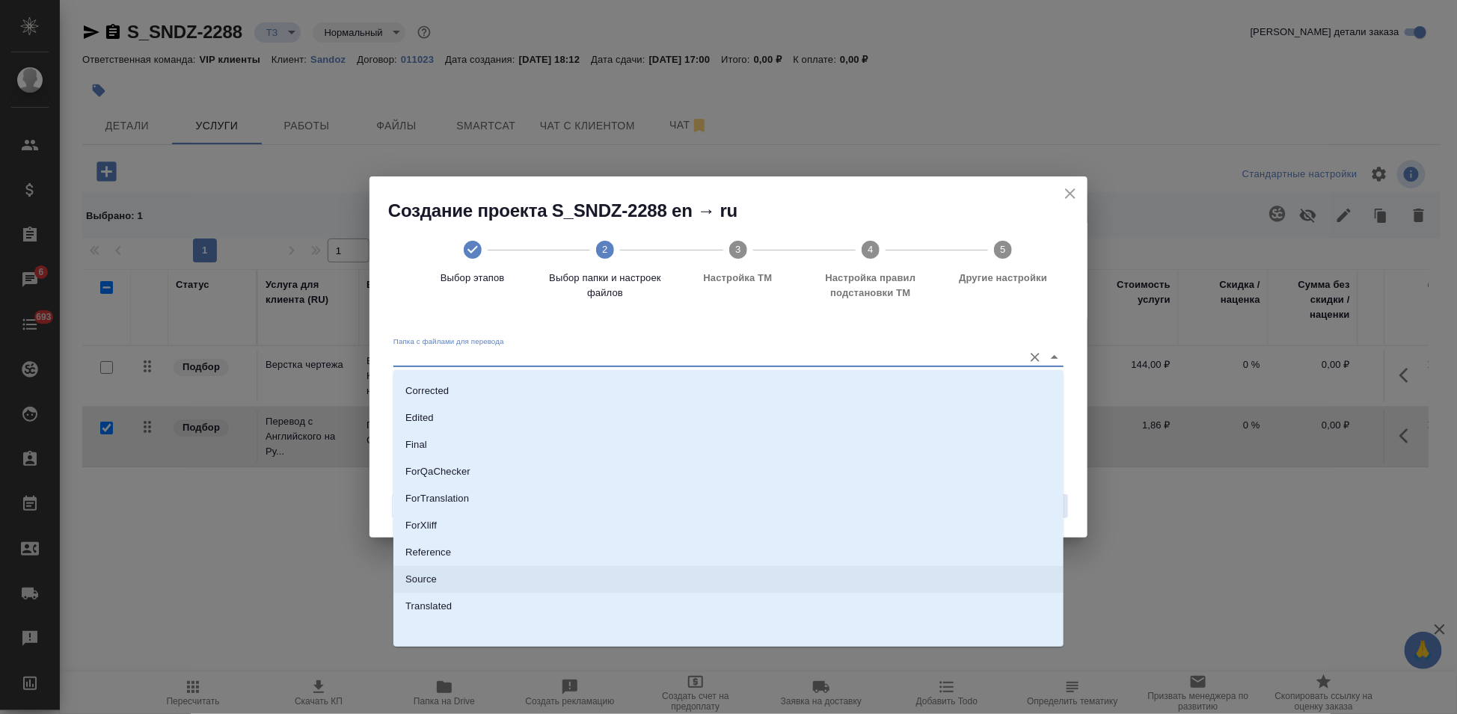
click at [421, 575] on p "Source" at bounding box center [420, 579] width 31 height 15
type input "Source"
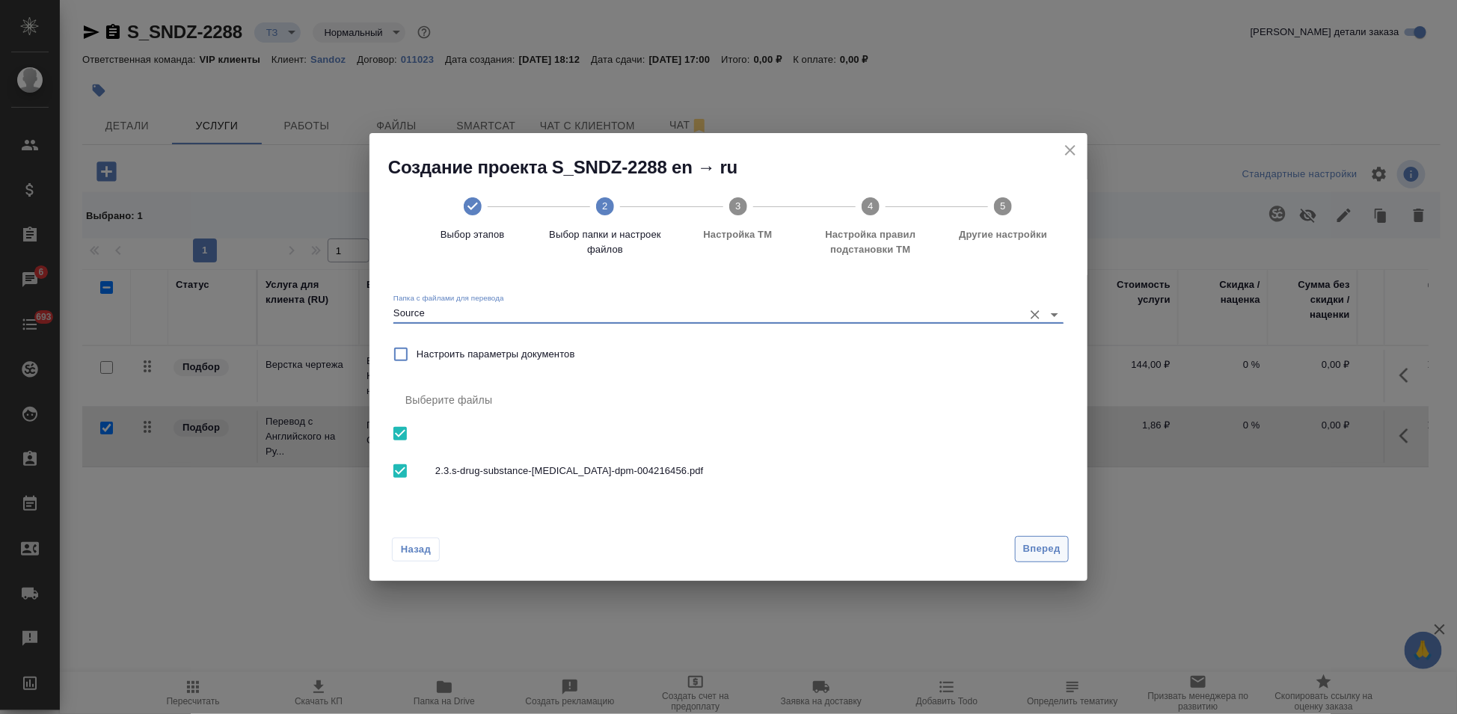
click at [1046, 549] on span "Вперед" at bounding box center [1041, 549] width 37 height 17
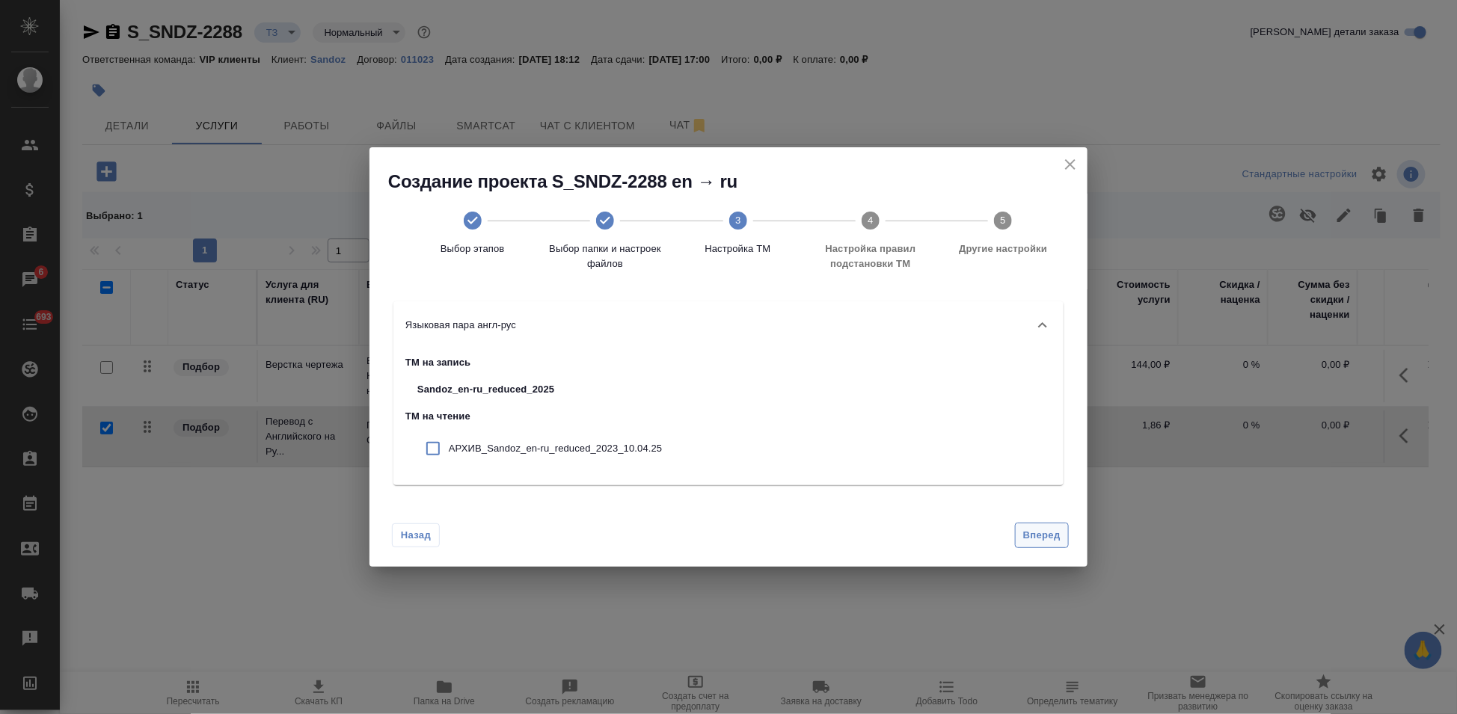
click at [1057, 512] on div "Назад Вперед" at bounding box center [728, 532] width 718 height 70
click at [1048, 531] on span "Вперед" at bounding box center [1041, 535] width 37 height 17
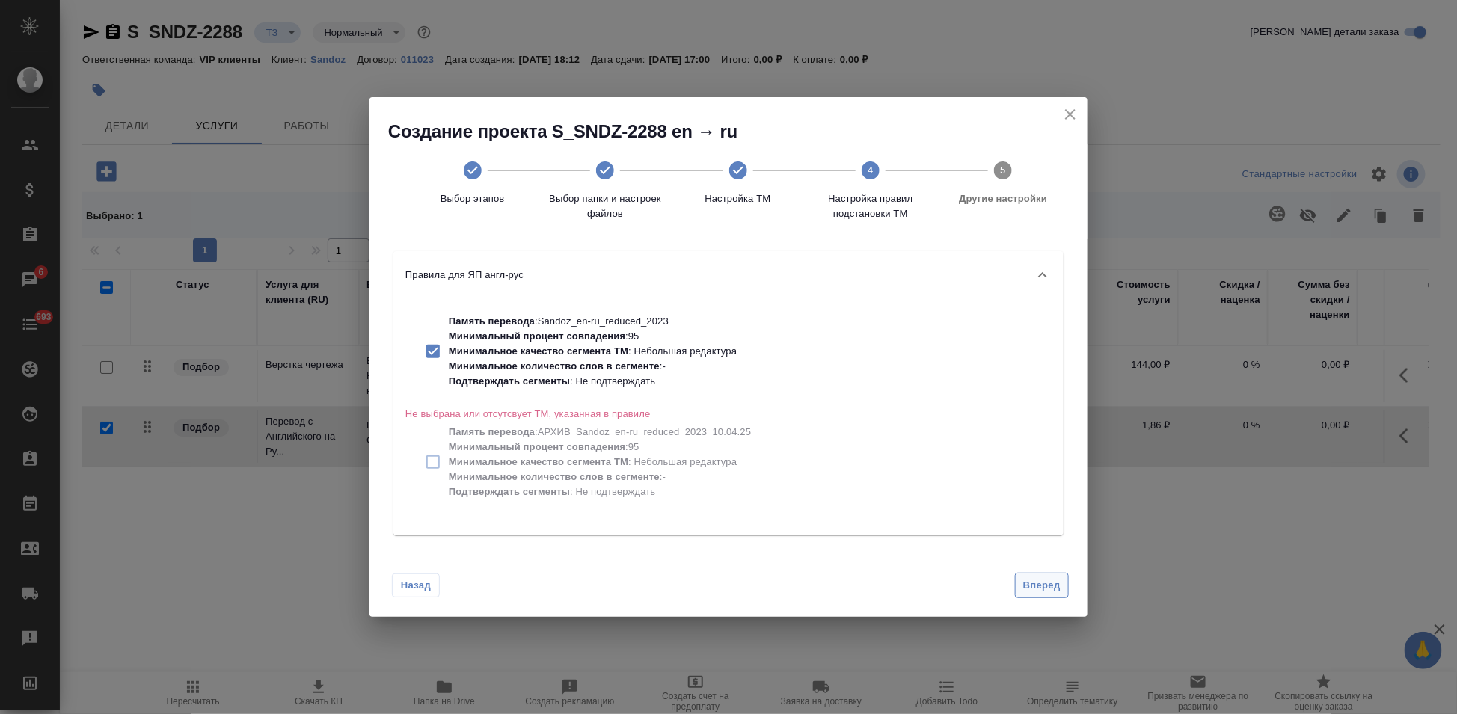
click at [1043, 576] on button "Вперед" at bounding box center [1042, 586] width 54 height 26
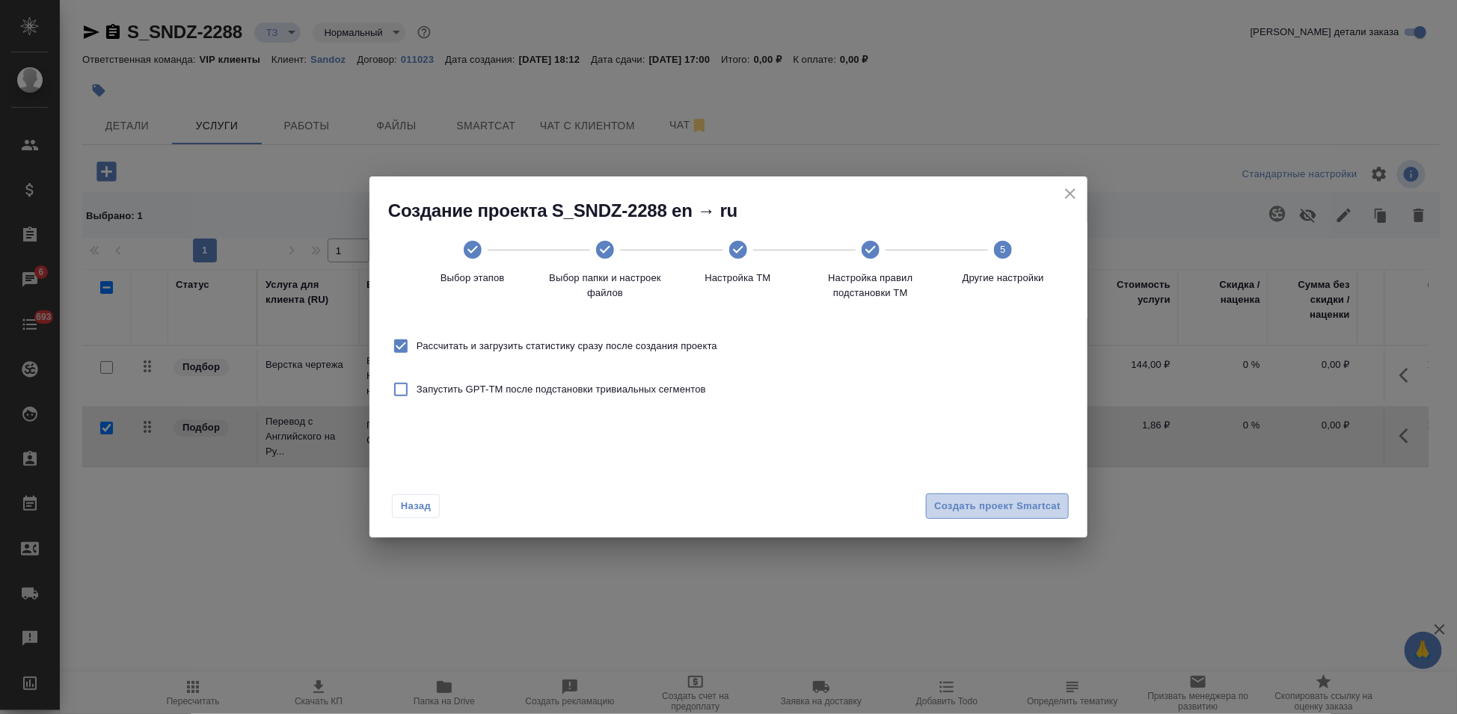
click at [1021, 515] on button "Создать проект Smartcat" at bounding box center [997, 507] width 143 height 26
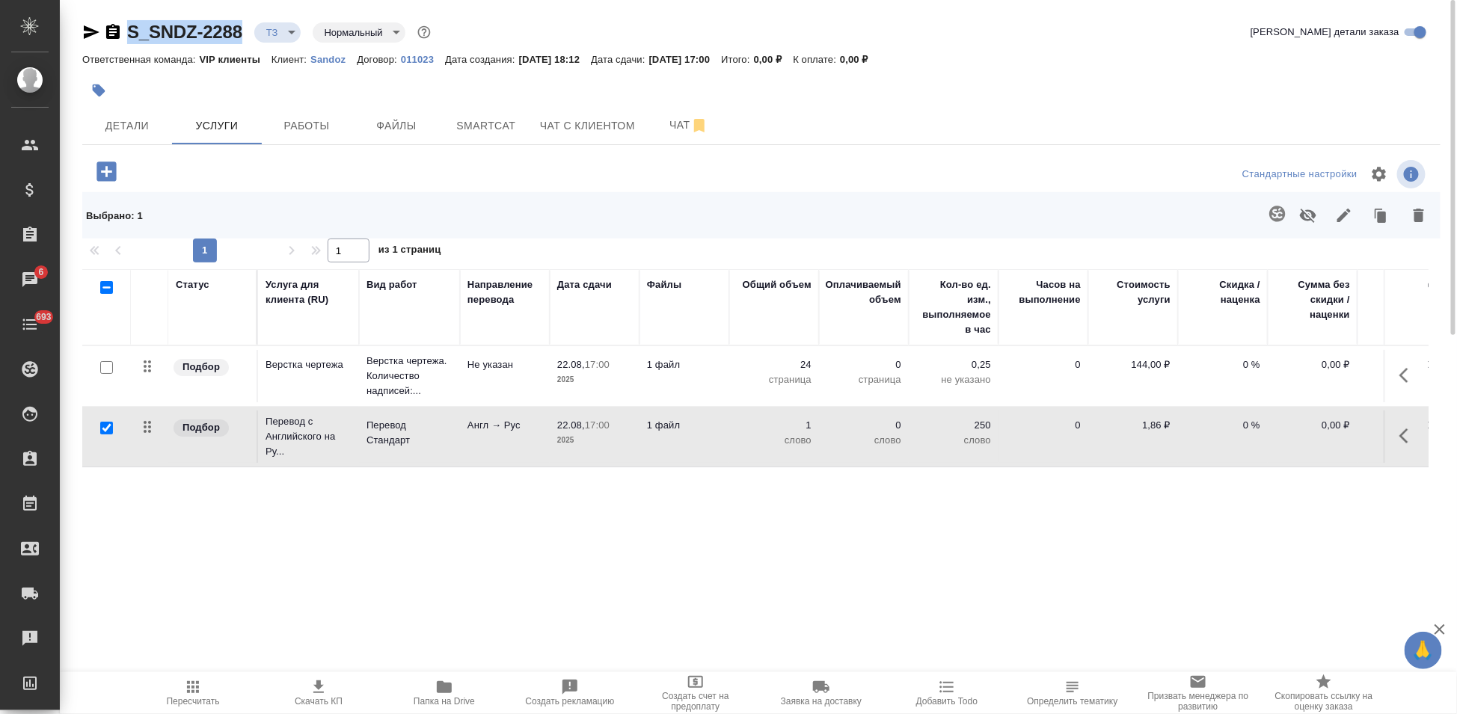
drag, startPoint x: 250, startPoint y: 32, endPoint x: 126, endPoint y: 31, distance: 124.2
click at [126, 31] on div "S_SNDZ-2288 ТЗ tz Нормальный normal" at bounding box center [257, 32] width 351 height 24
copy link "S_SNDZ-2288"
click at [1410, 430] on icon "button" at bounding box center [1408, 436] width 18 height 18
click at [1321, 429] on icon "button" at bounding box center [1324, 436] width 18 height 18
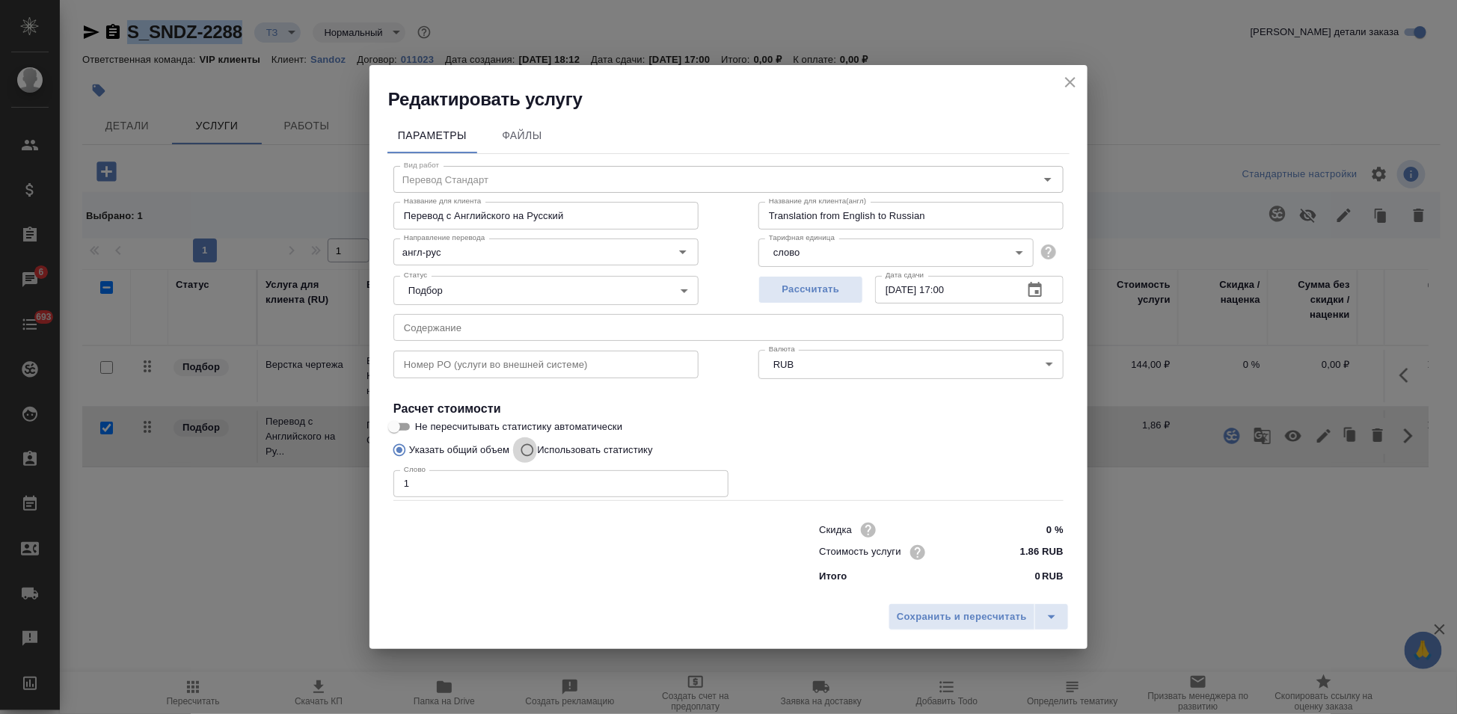
click at [522, 450] on input "Использовать статистику" at bounding box center [525, 450] width 24 height 28
radio input "true"
radio input "false"
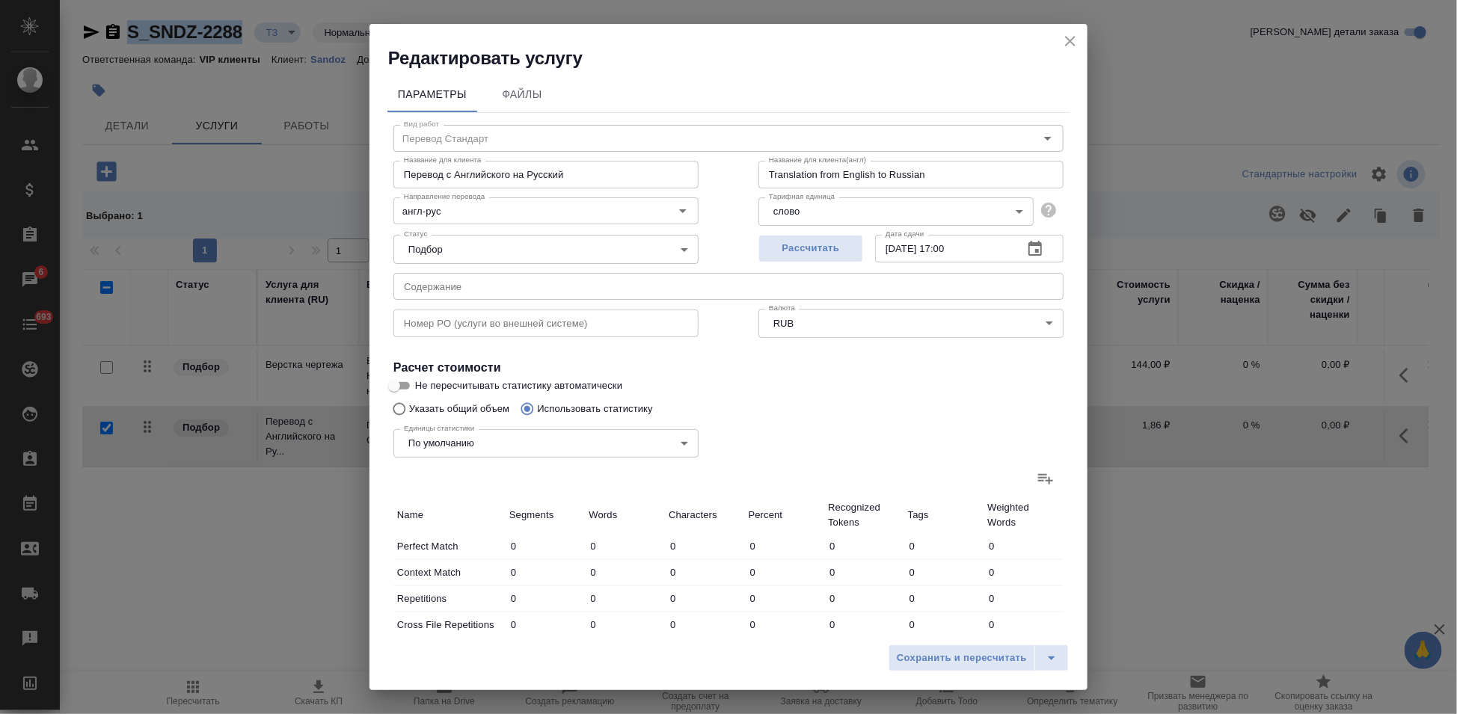
click at [1037, 483] on icon at bounding box center [1046, 479] width 18 height 18
click at [0, 0] on input "file" at bounding box center [0, 0] width 0 height 0
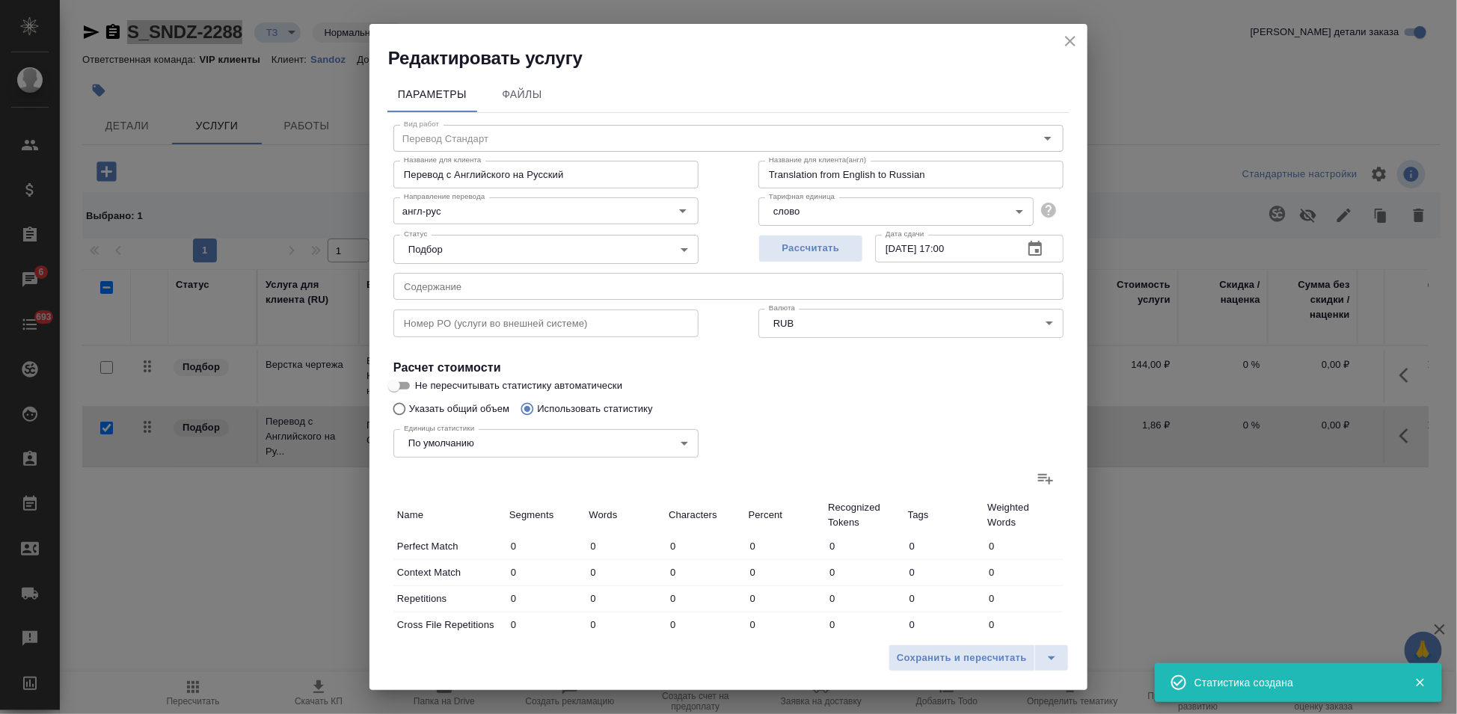
type input "116"
type input "219"
type input "1114"
type input "91"
type input "179"
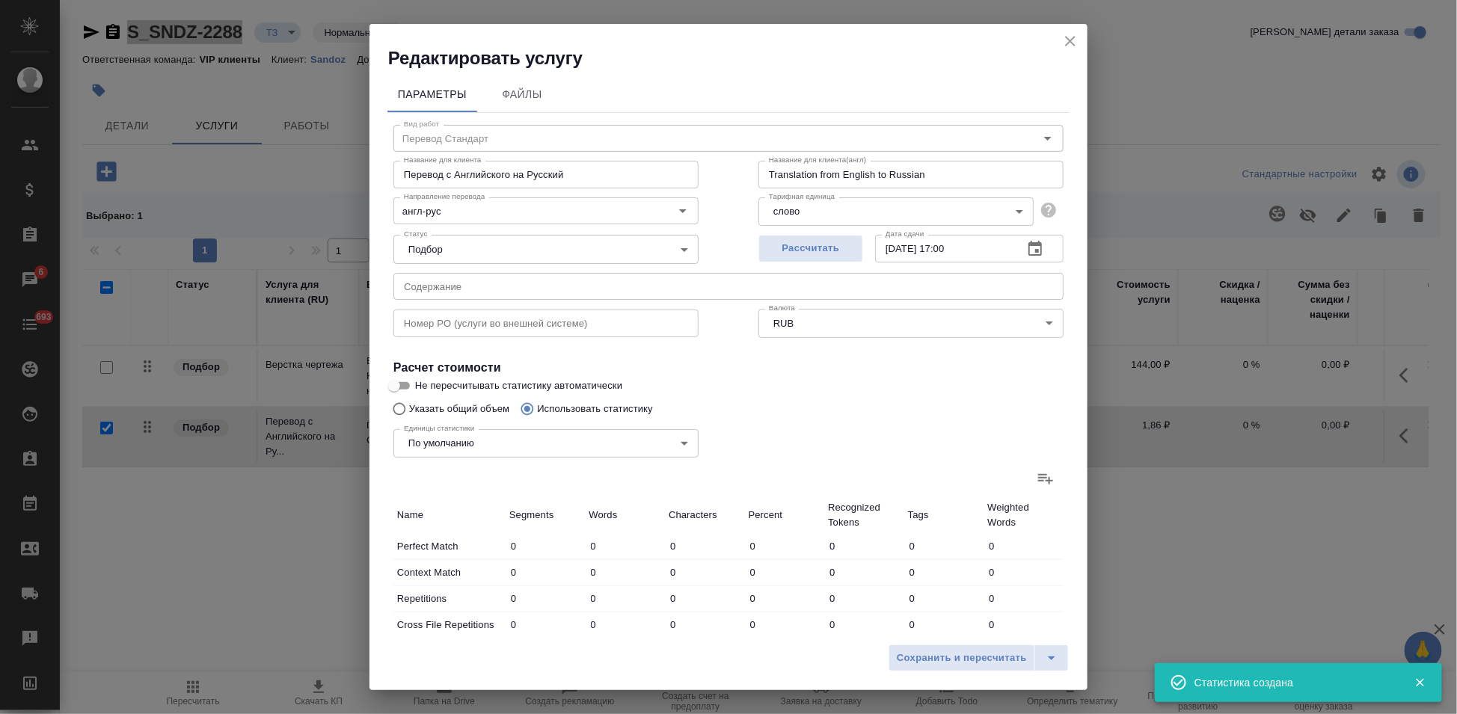
type input "2091"
type input "556"
type input "2879"
type input "19212"
type input "140"
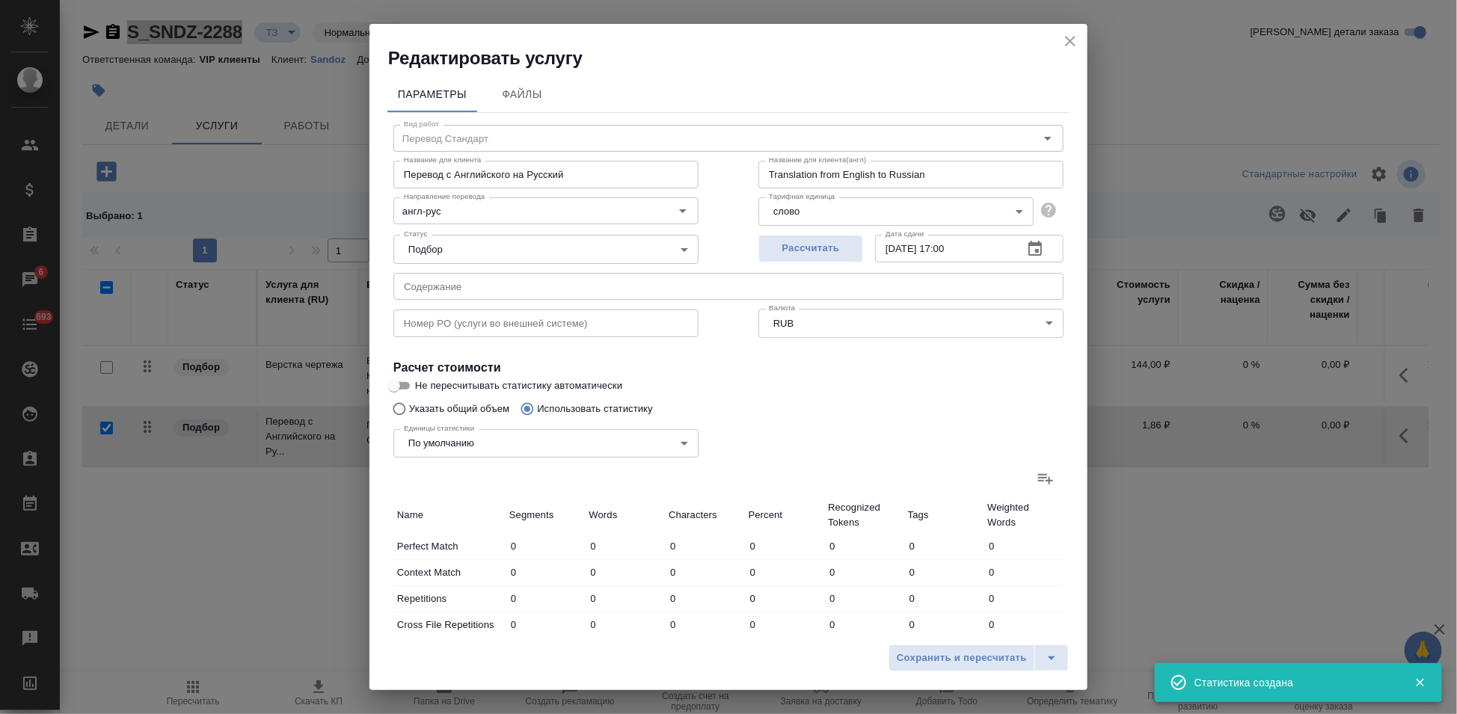
type input "1795"
type input "11862"
type input "18"
type input "176"
type input "1159"
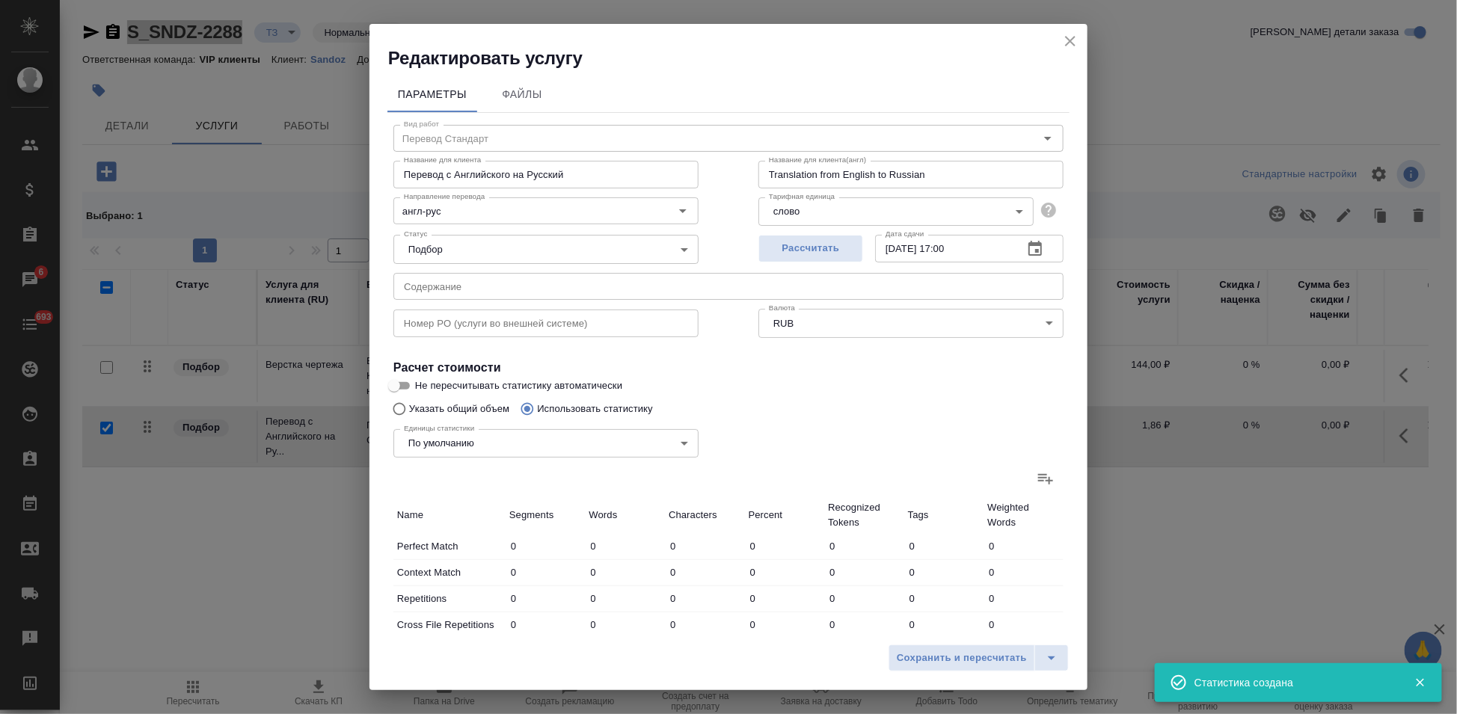
type input "22"
type input "111"
type input "639"
type input "84"
type input "502"
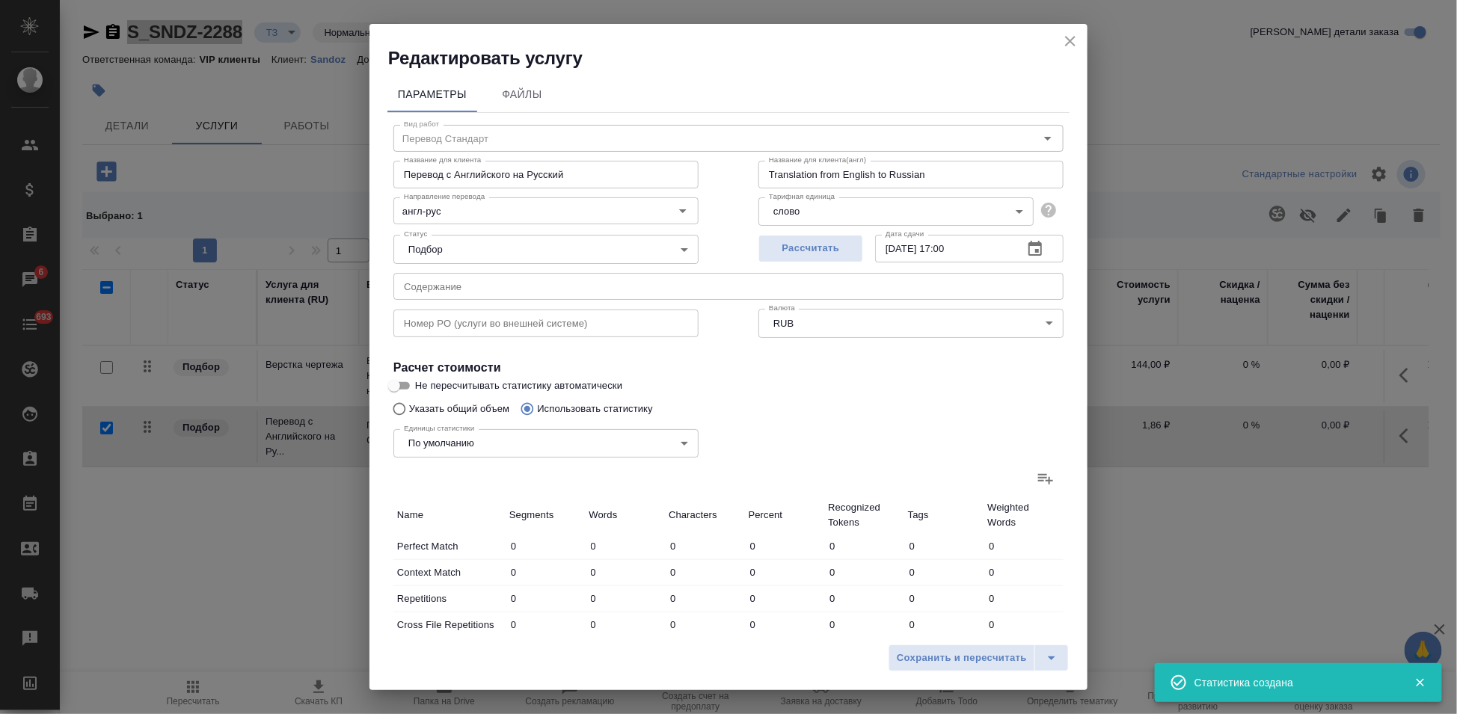
type input "3197"
type input "936"
type input "5682"
type input "37183"
type input "1027"
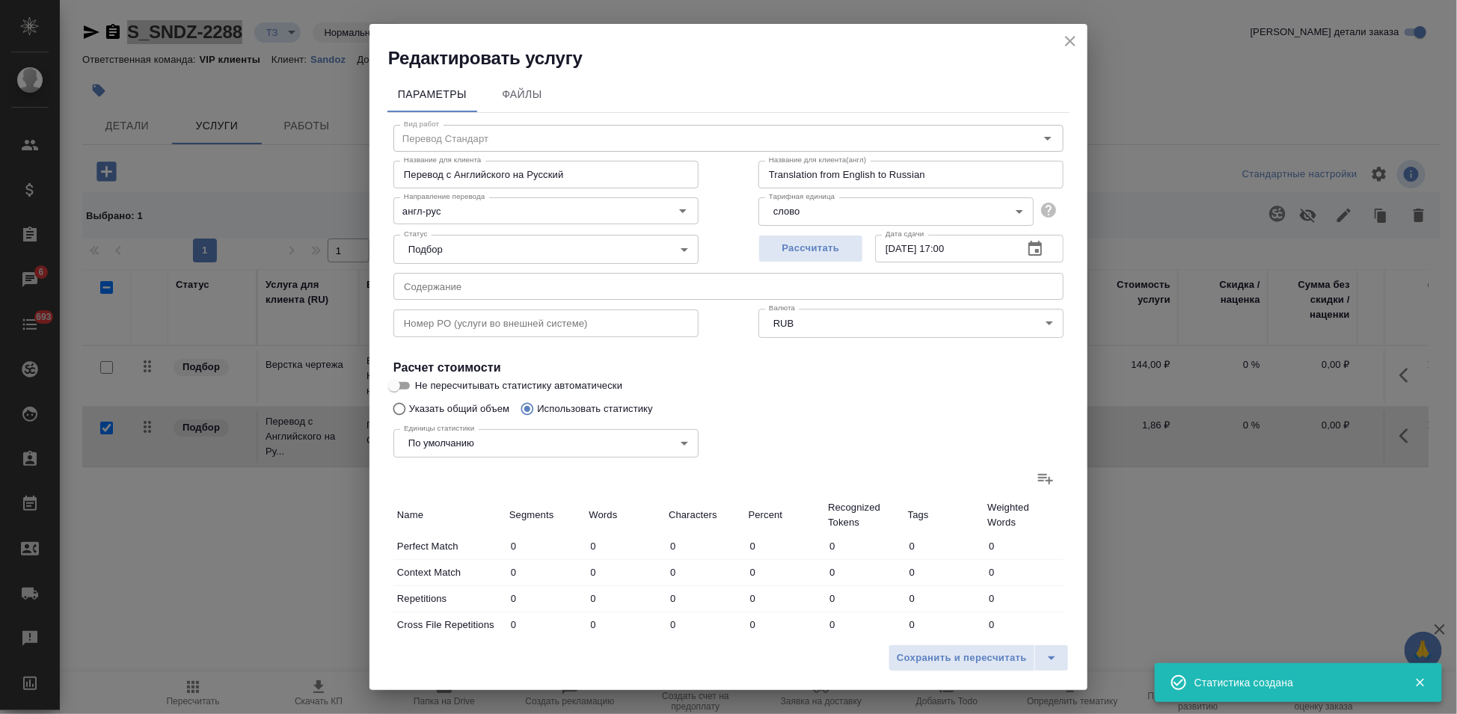
type input "5861"
type input "39274"
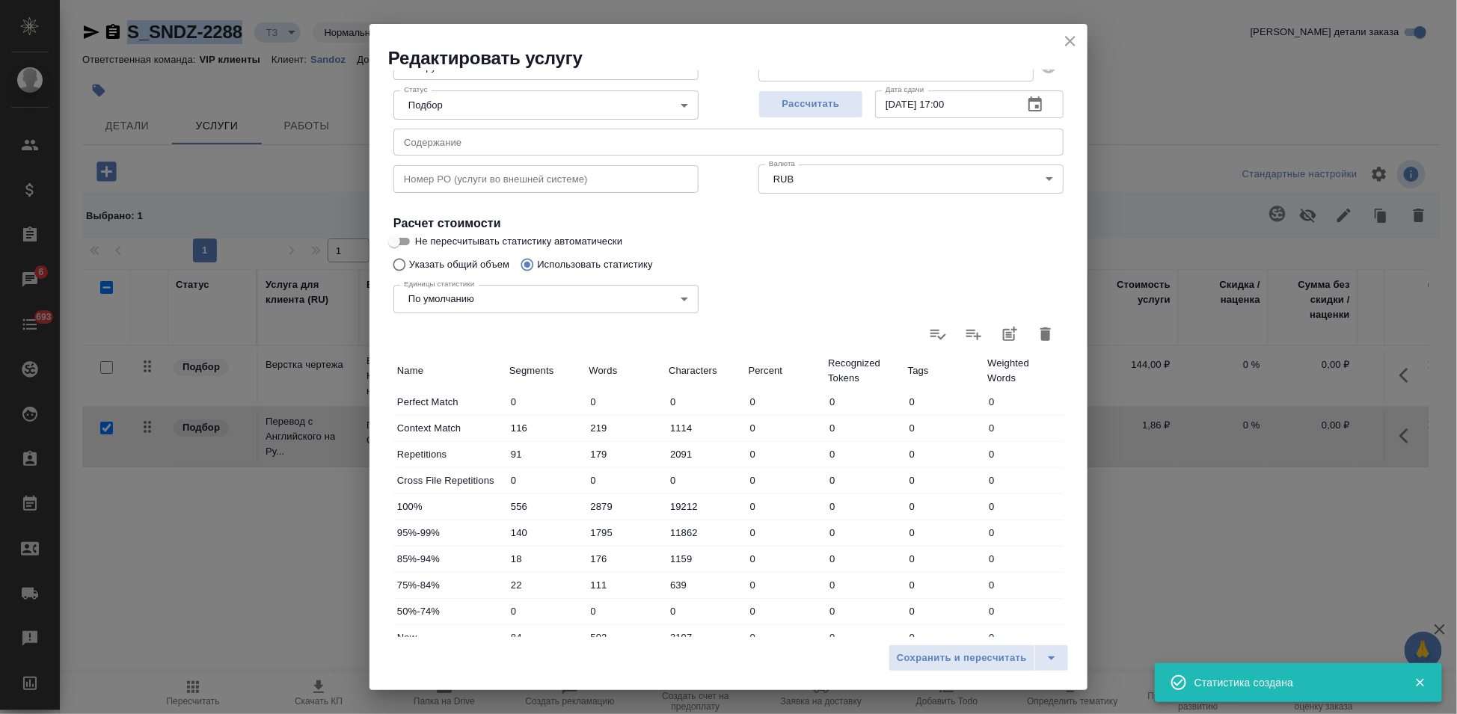
scroll to position [249, 0]
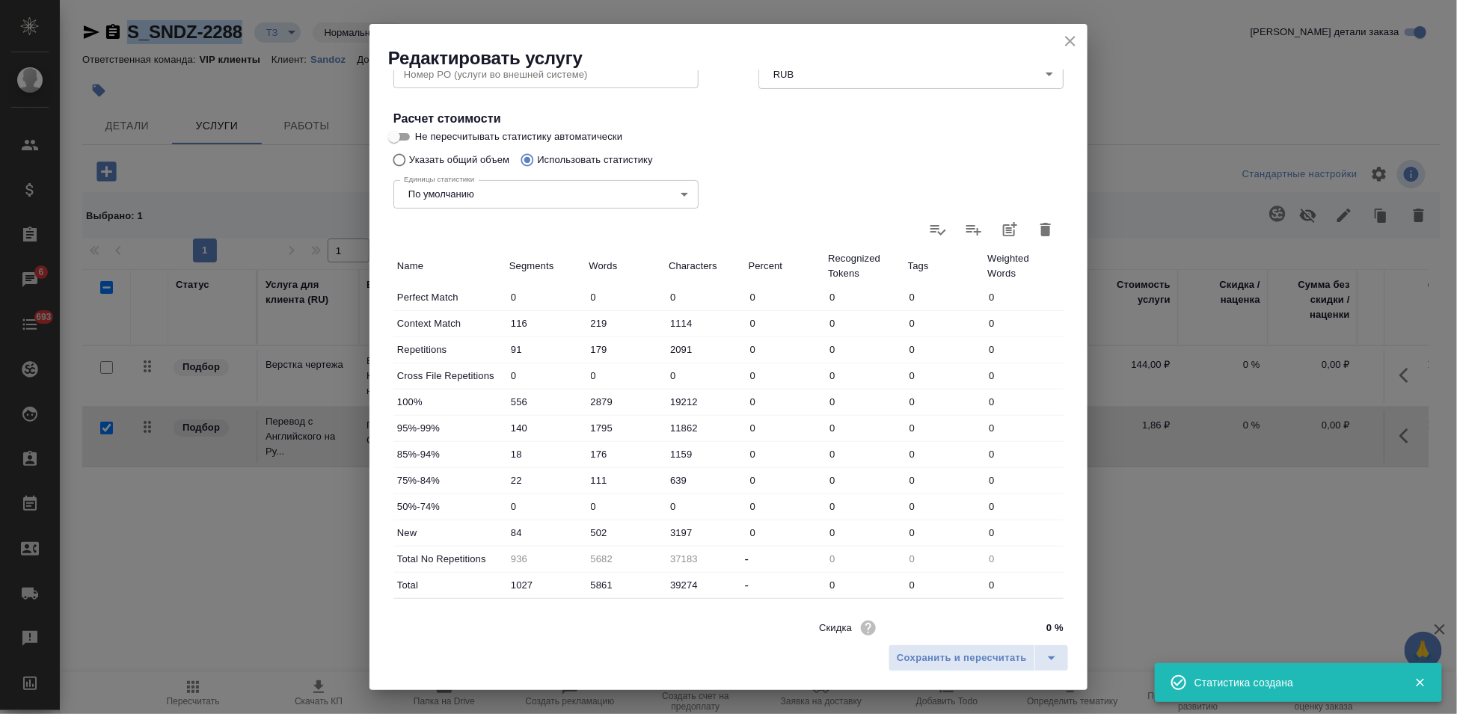
click at [595, 535] on input "502" at bounding box center [626, 533] width 80 height 22
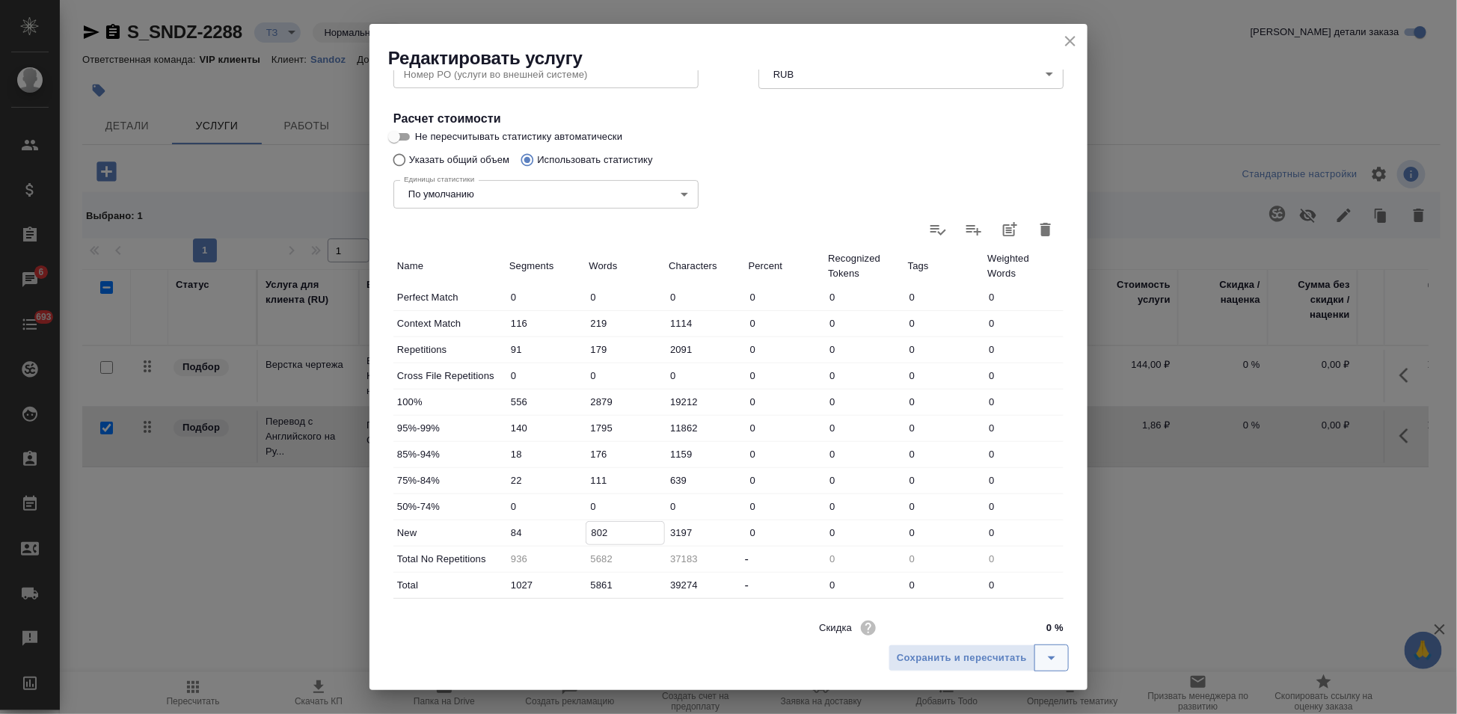
type input "802"
click at [1050, 662] on icon "split button" at bounding box center [1051, 658] width 18 height 18
click at [998, 633] on li "Сохранить" at bounding box center [981, 627] width 180 height 24
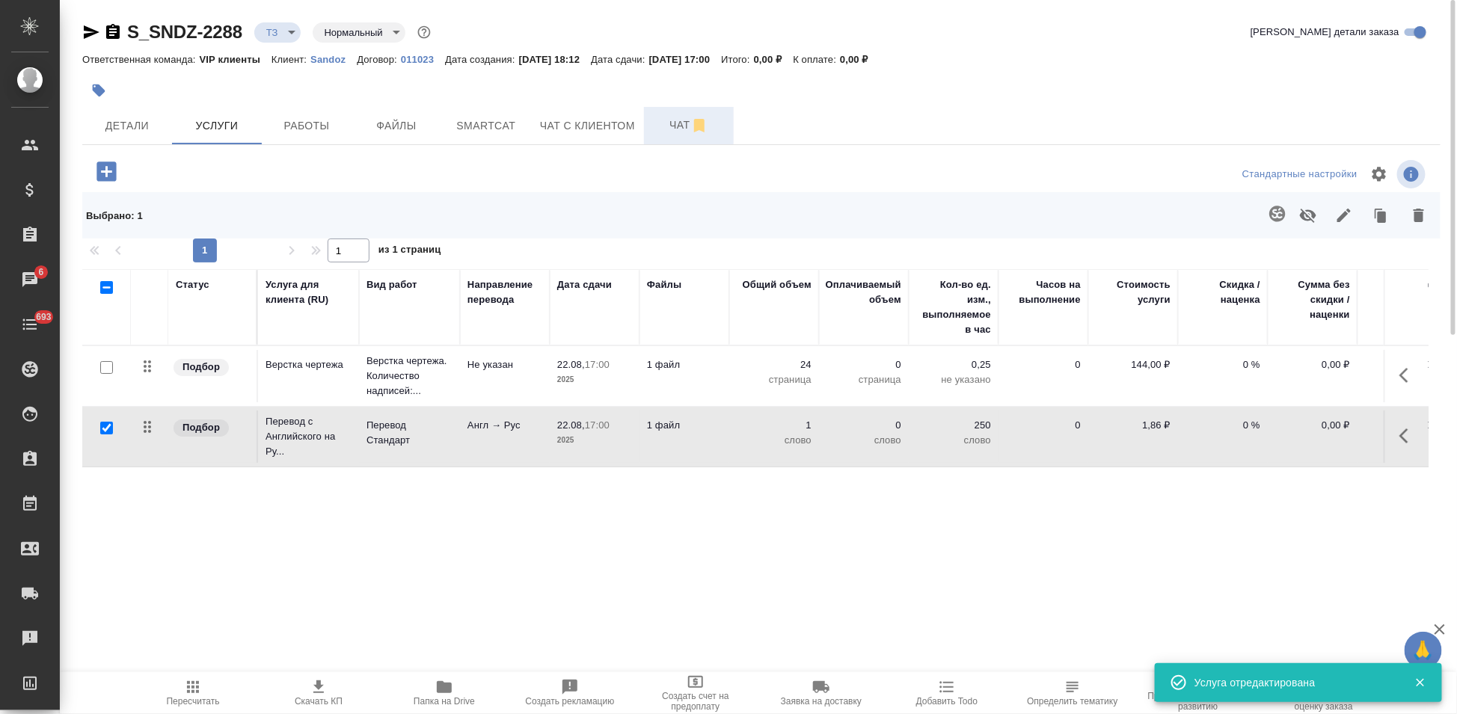
click at [651, 128] on button "Чат" at bounding box center [689, 125] width 90 height 37
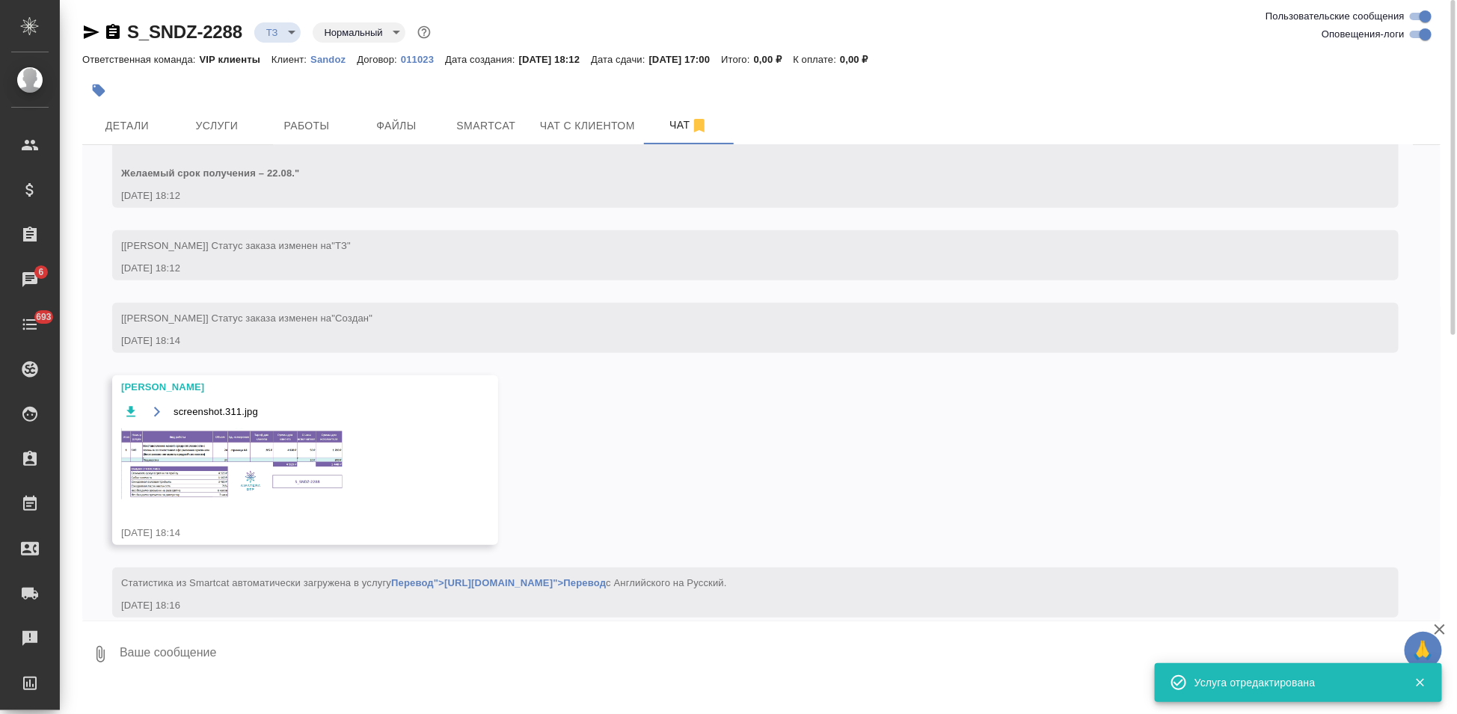
scroll to position [429, 0]
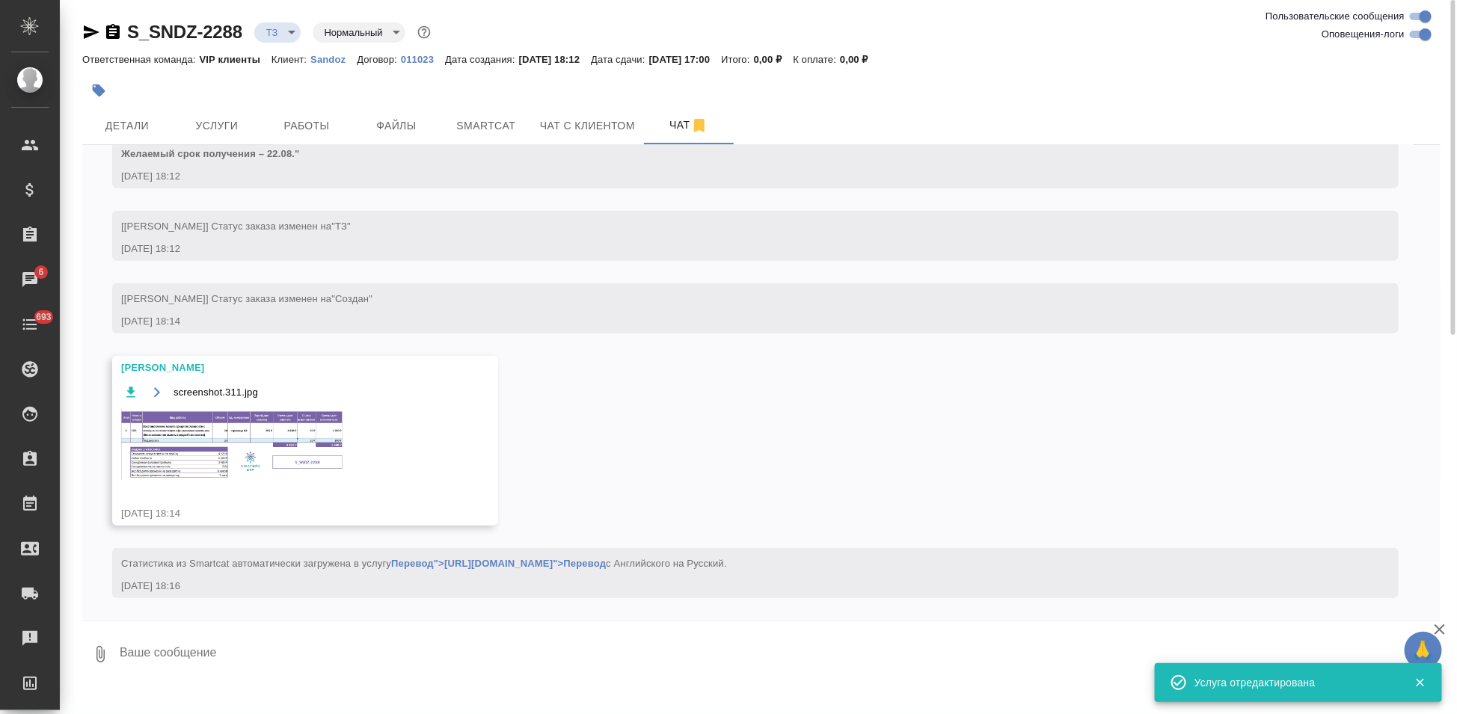
click at [271, 449] on img at bounding box center [233, 444] width 224 height 71
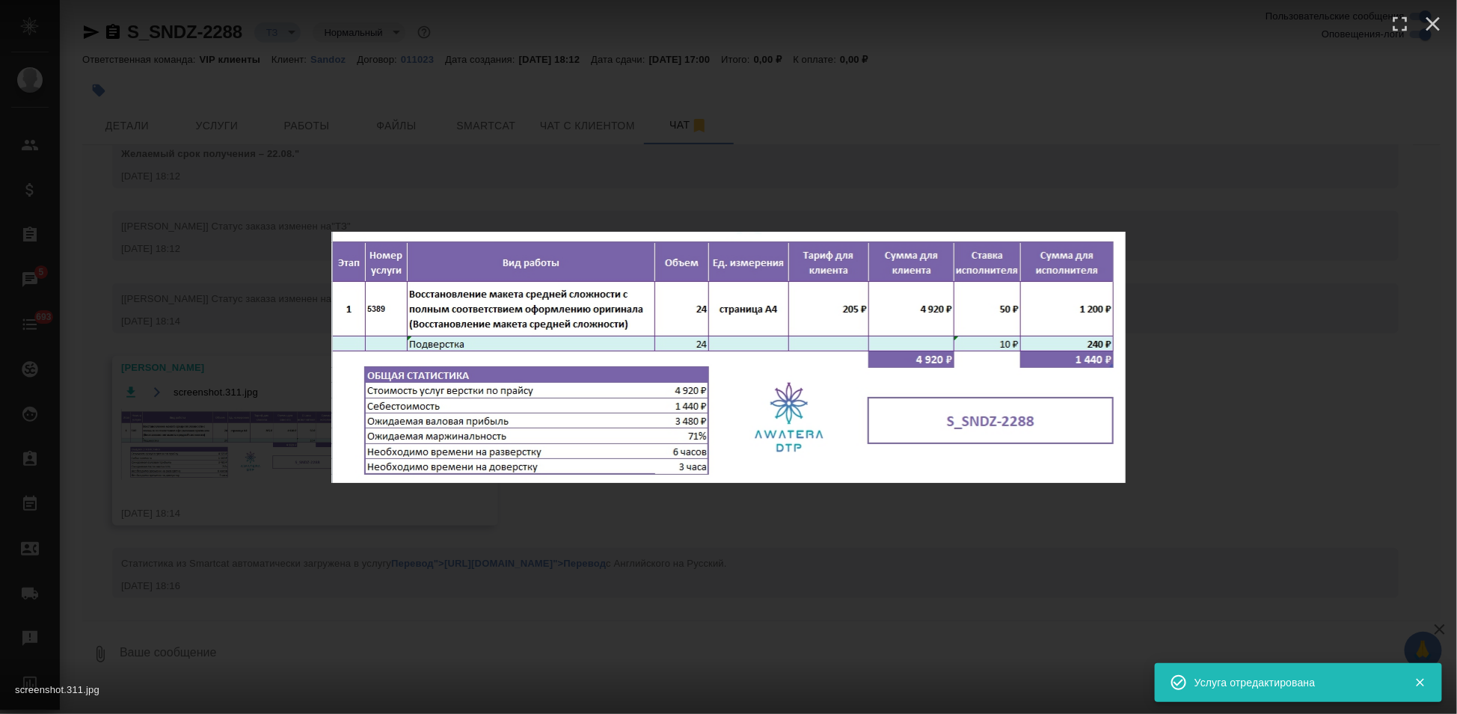
click at [924, 507] on div "screenshot.311.jpg 1 of 1" at bounding box center [728, 357] width 1457 height 714
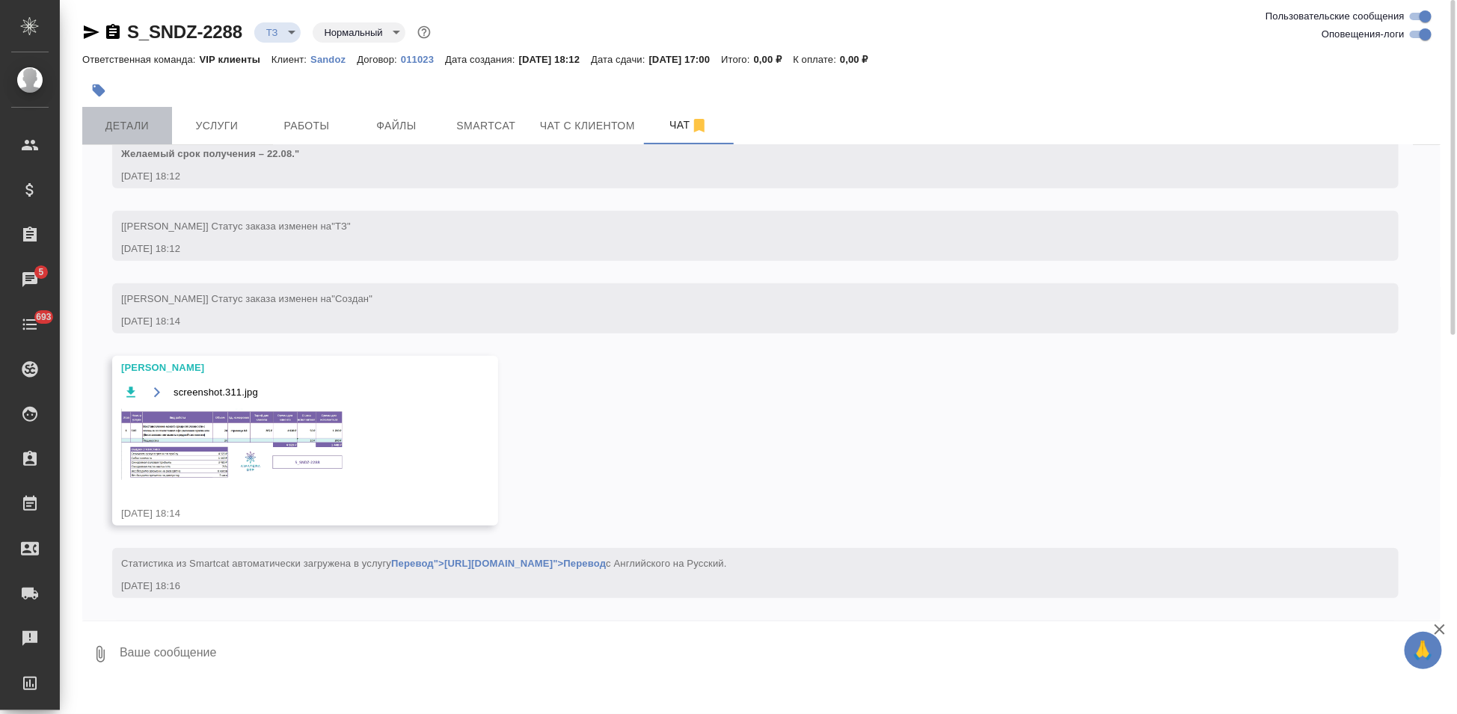
click at [147, 136] on button "Детали" at bounding box center [127, 125] width 90 height 37
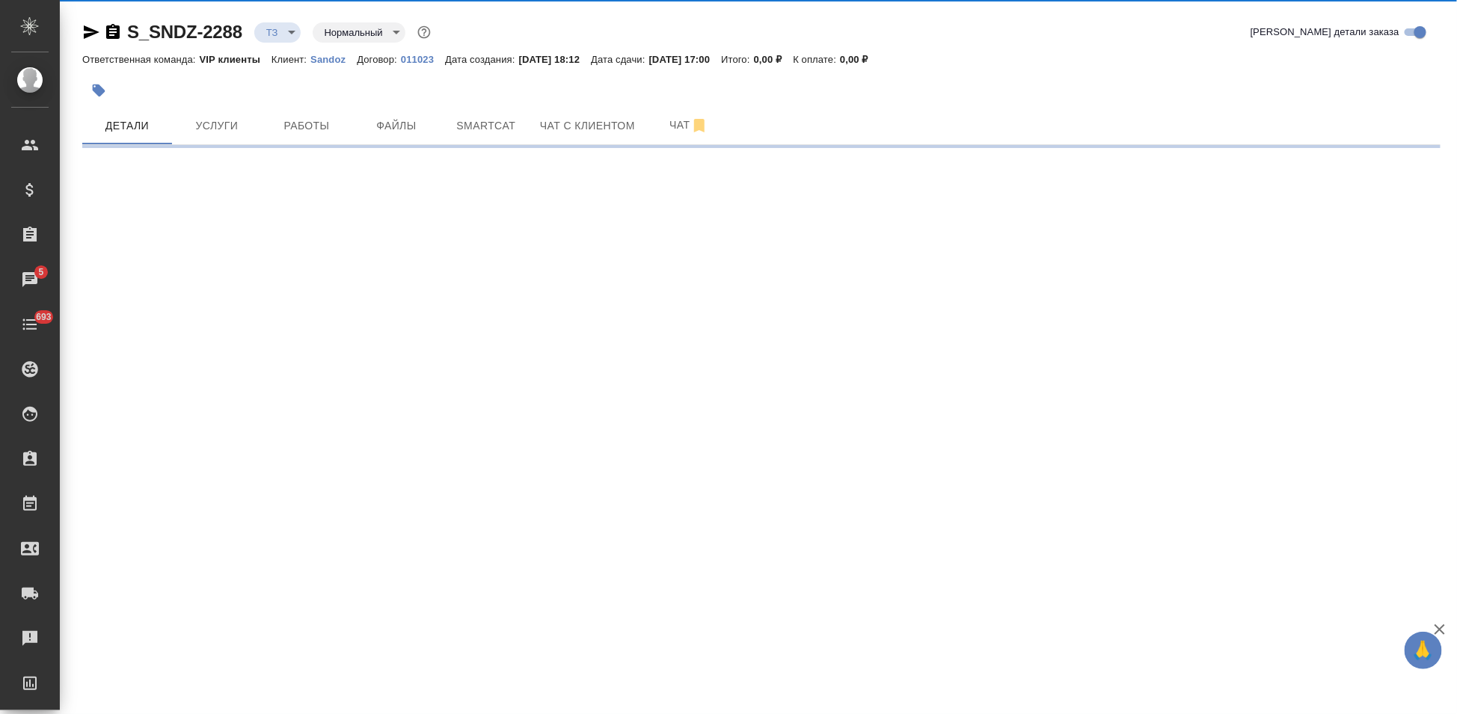
select select "RU"
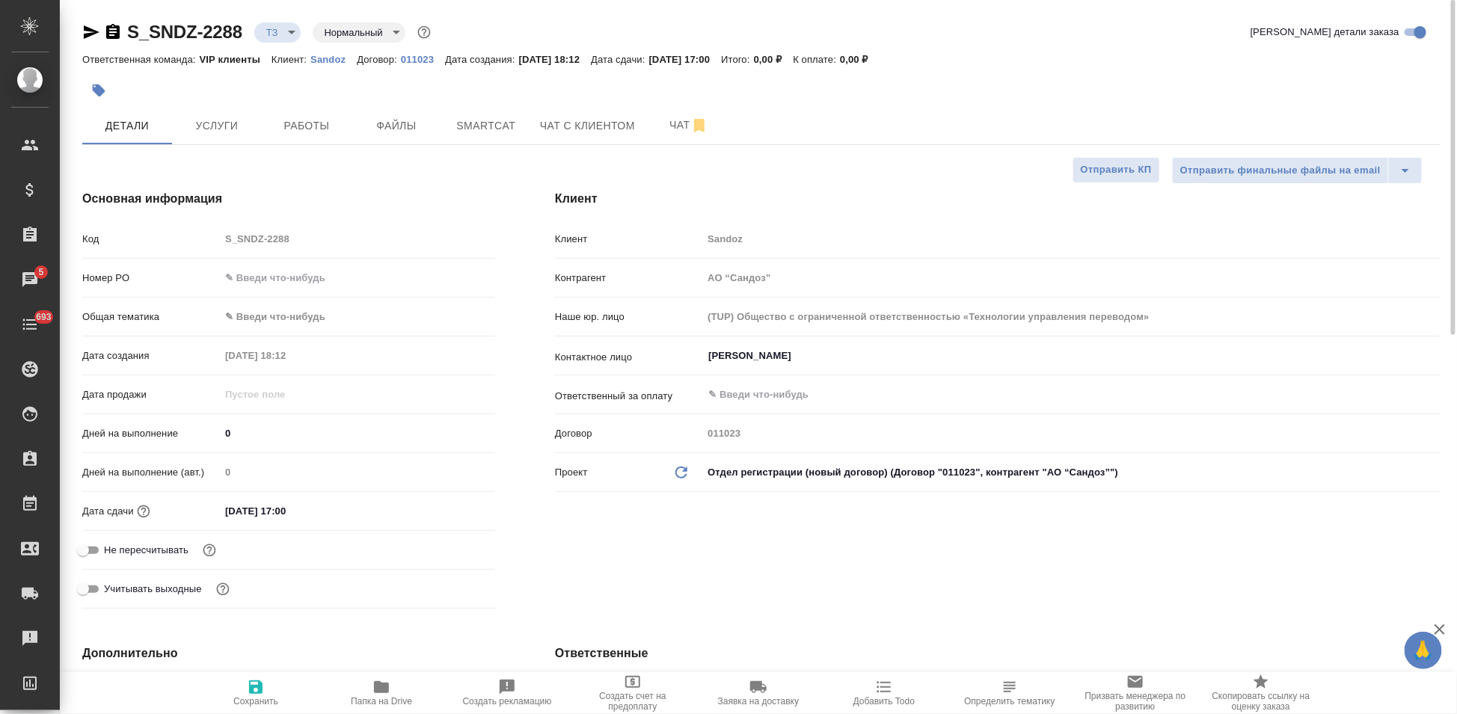
type textarea "x"
click at [205, 126] on span "Услуги" at bounding box center [217, 126] width 72 height 19
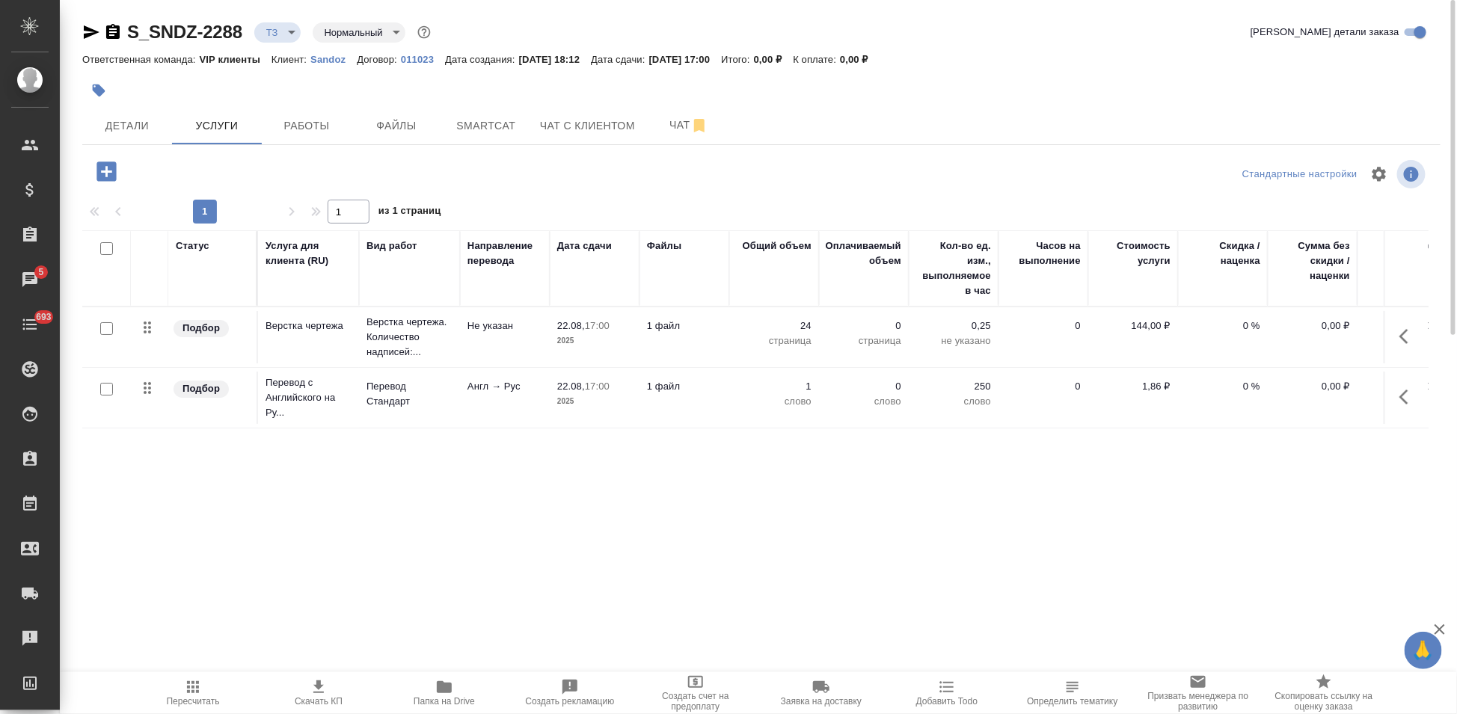
click at [198, 693] on icon "button" at bounding box center [193, 687] width 12 height 12
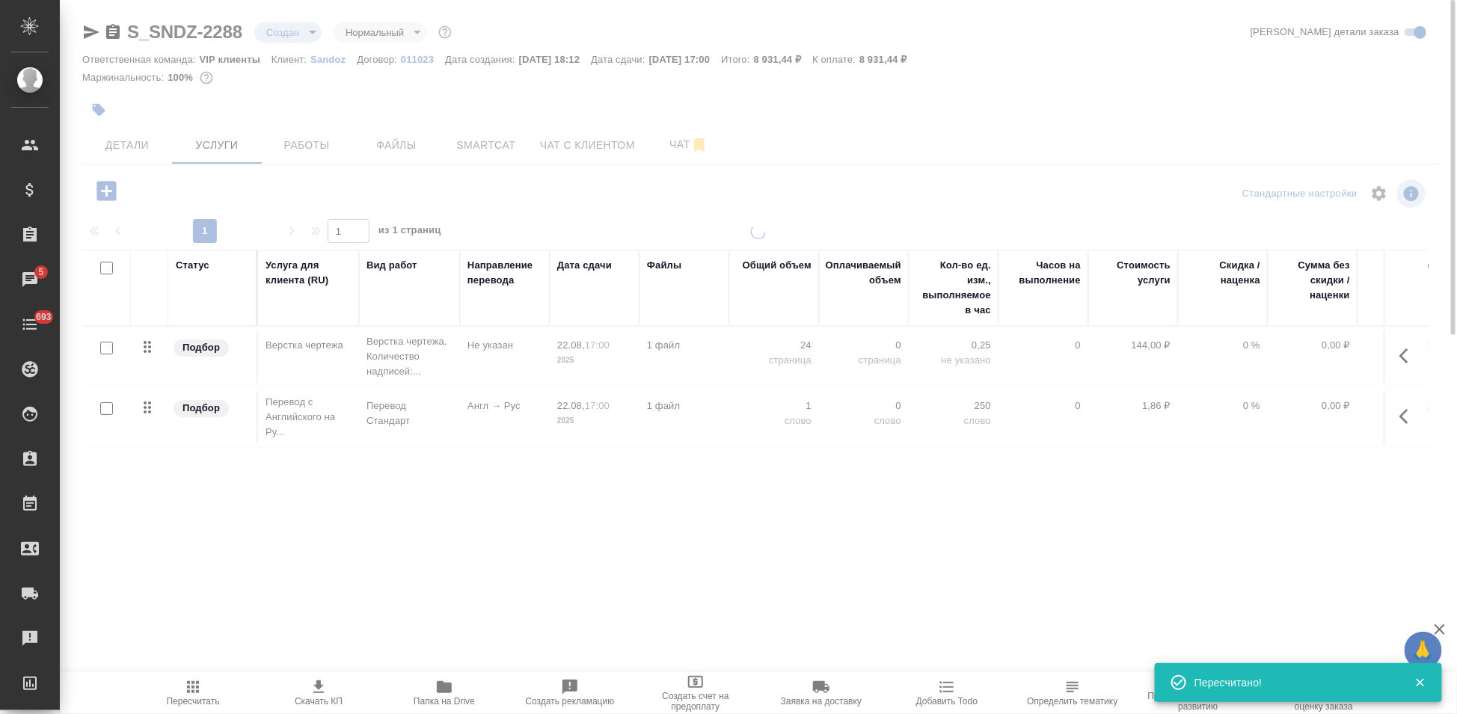
type input "new"
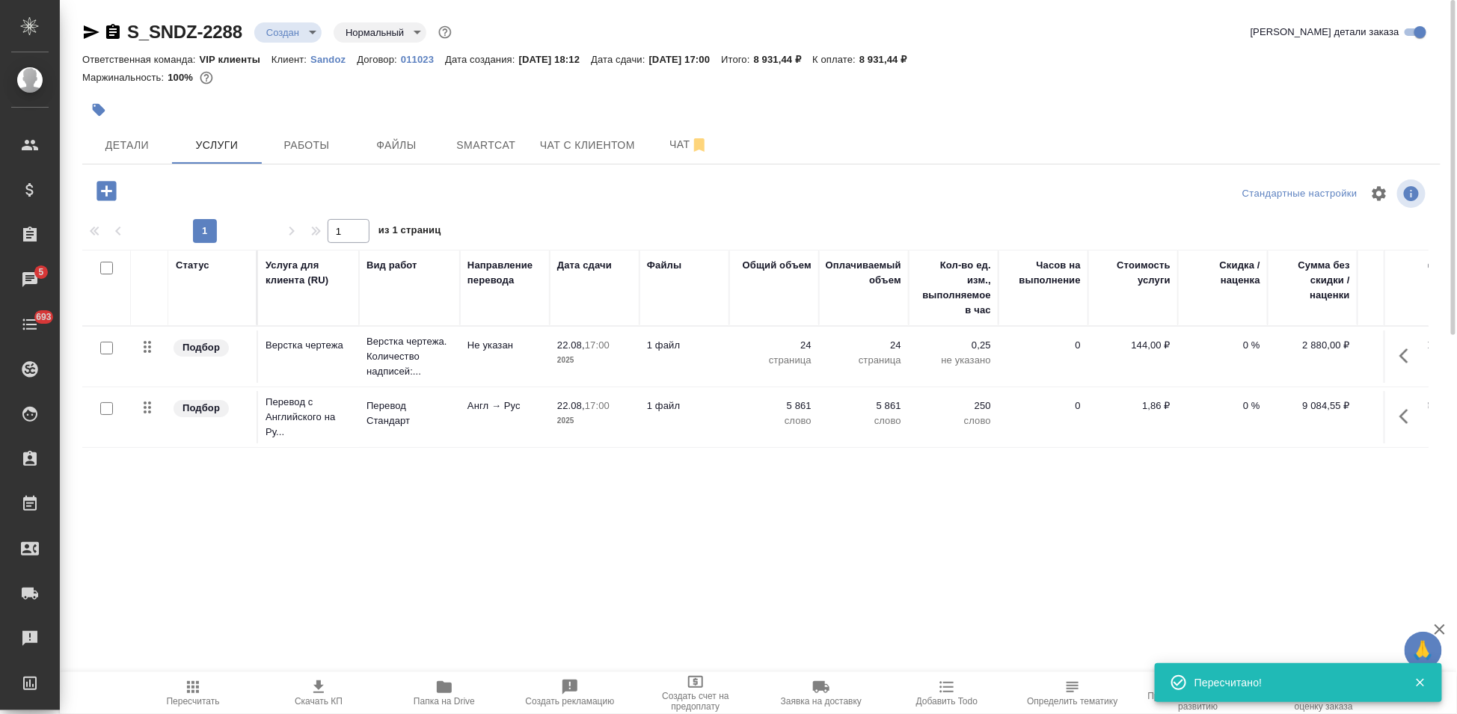
click at [337, 699] on span "Скачать КП" at bounding box center [319, 701] width 48 height 10
click at [1403, 420] on icon "button" at bounding box center [1408, 417] width 18 height 18
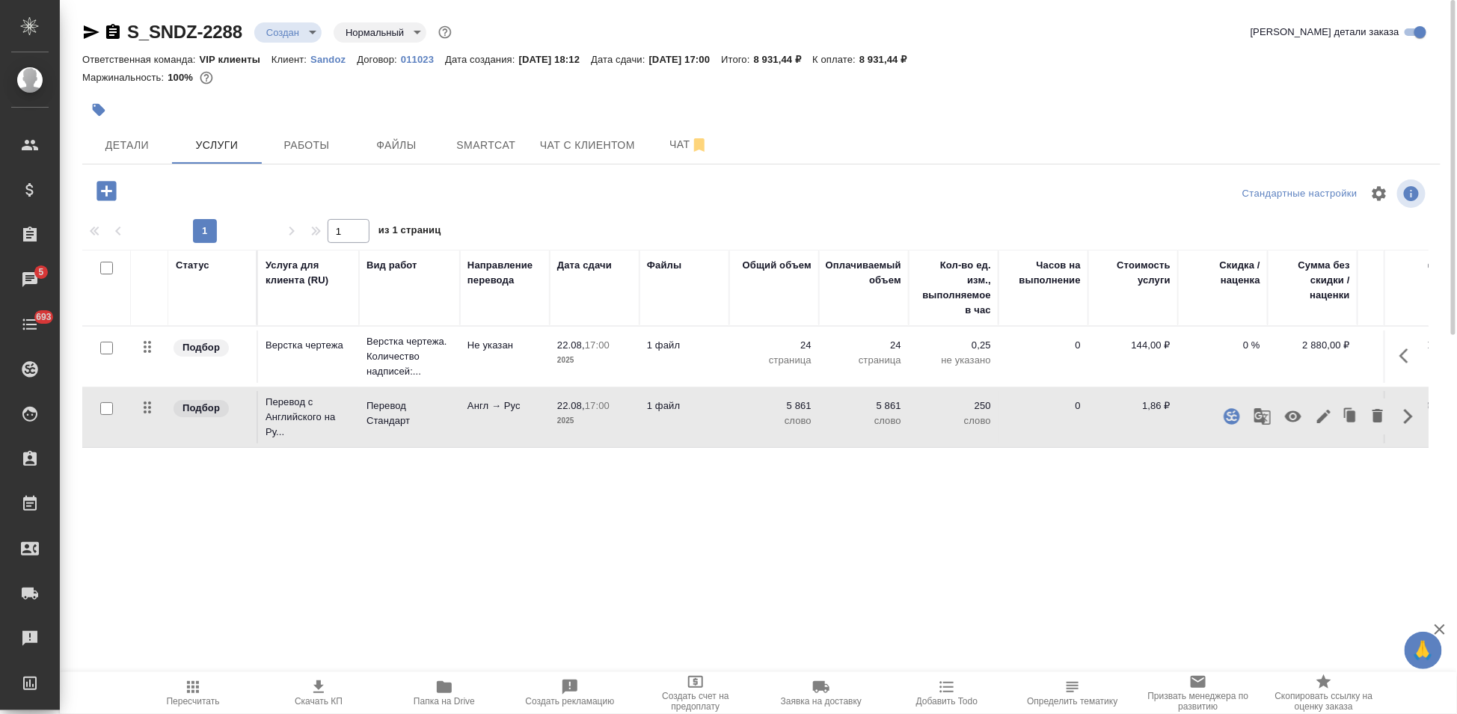
click at [1318, 417] on icon "button" at bounding box center [1324, 417] width 18 height 18
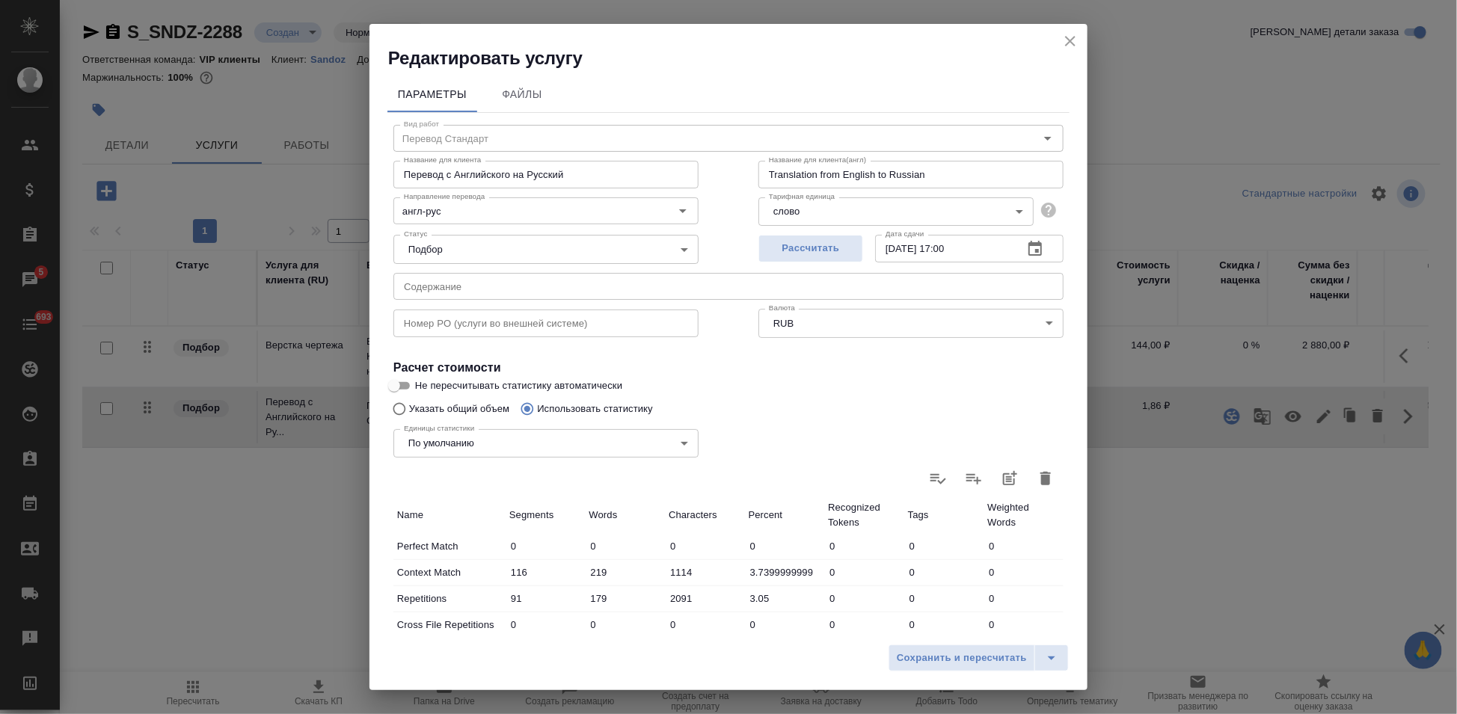
scroll to position [249, 0]
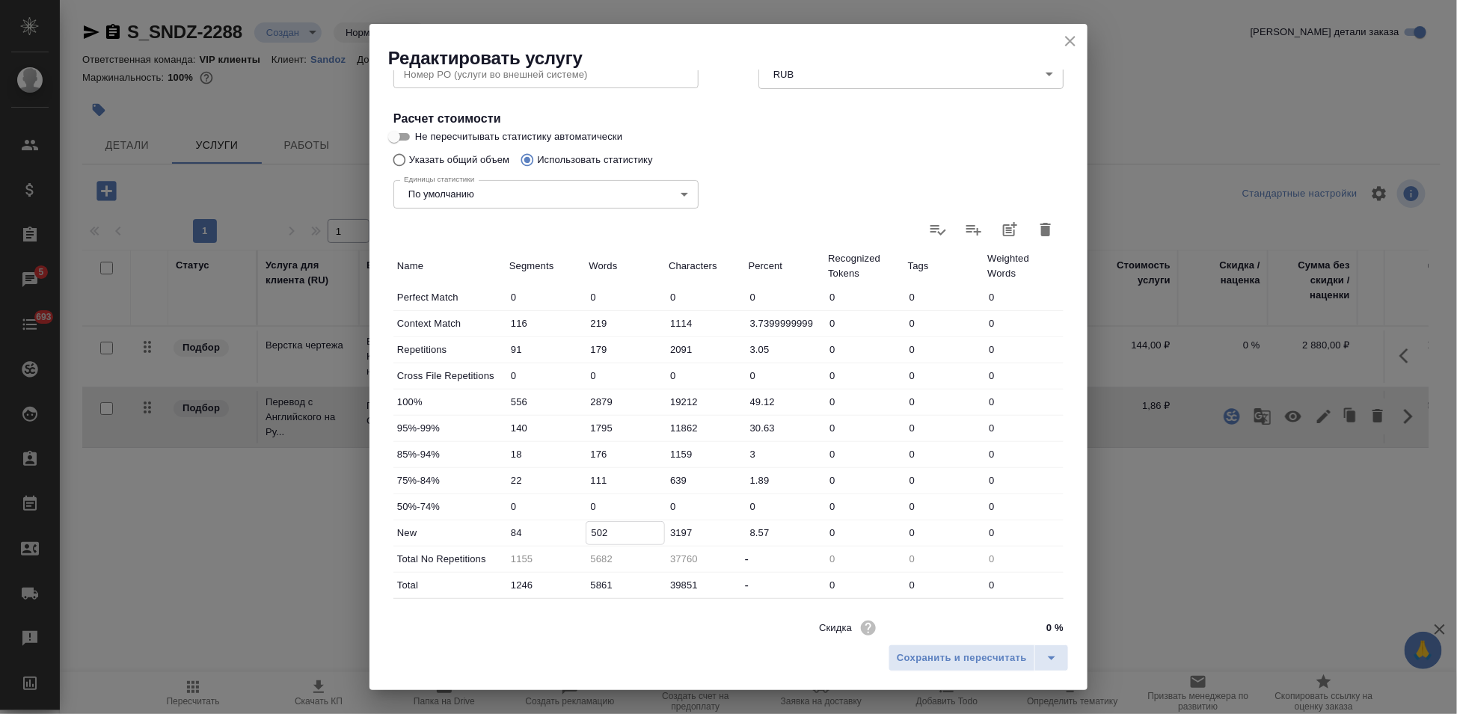
click at [593, 535] on input "502" at bounding box center [625, 533] width 79 height 22
type input "802"
click at [1051, 651] on icon "split button" at bounding box center [1051, 658] width 18 height 18
click at [969, 629] on li "Сохранить" at bounding box center [981, 627] width 180 height 24
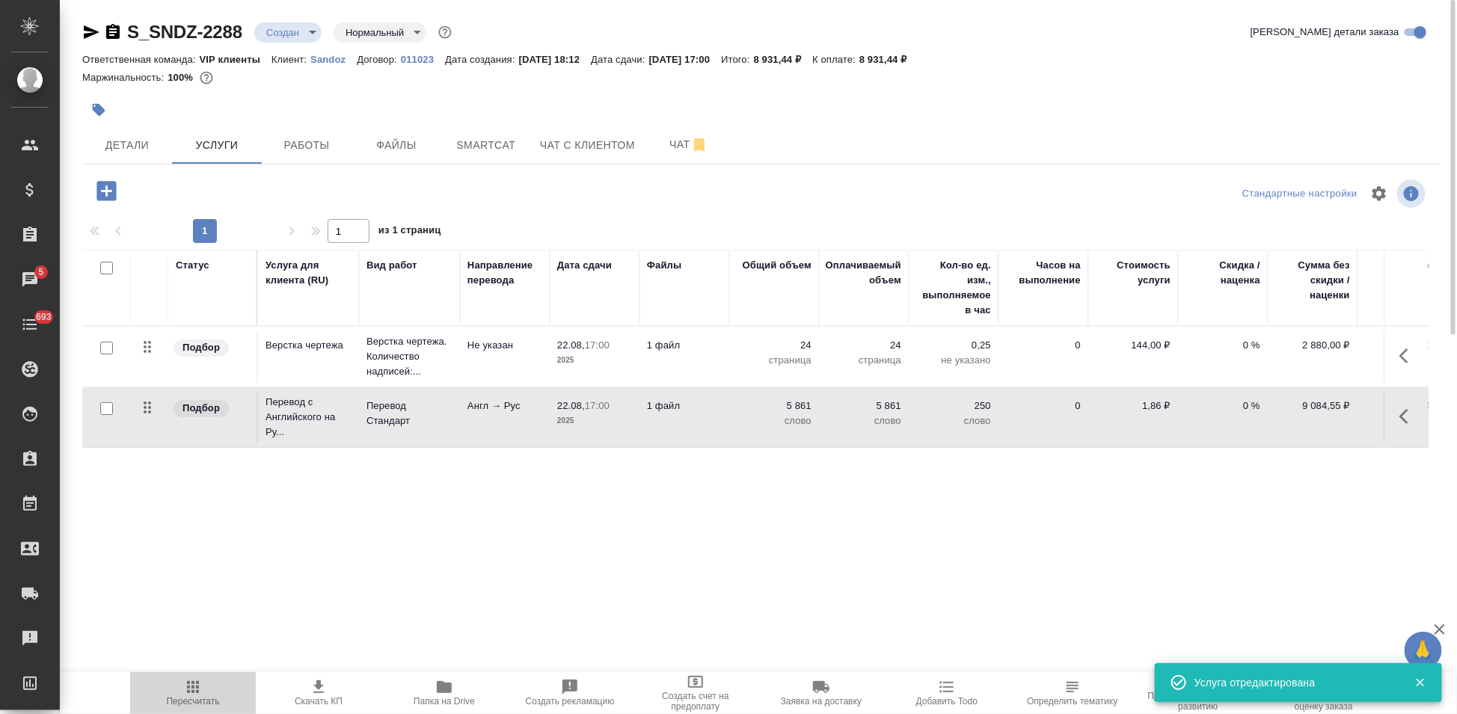
click at [188, 701] on span "Пересчитать" at bounding box center [193, 701] width 53 height 10
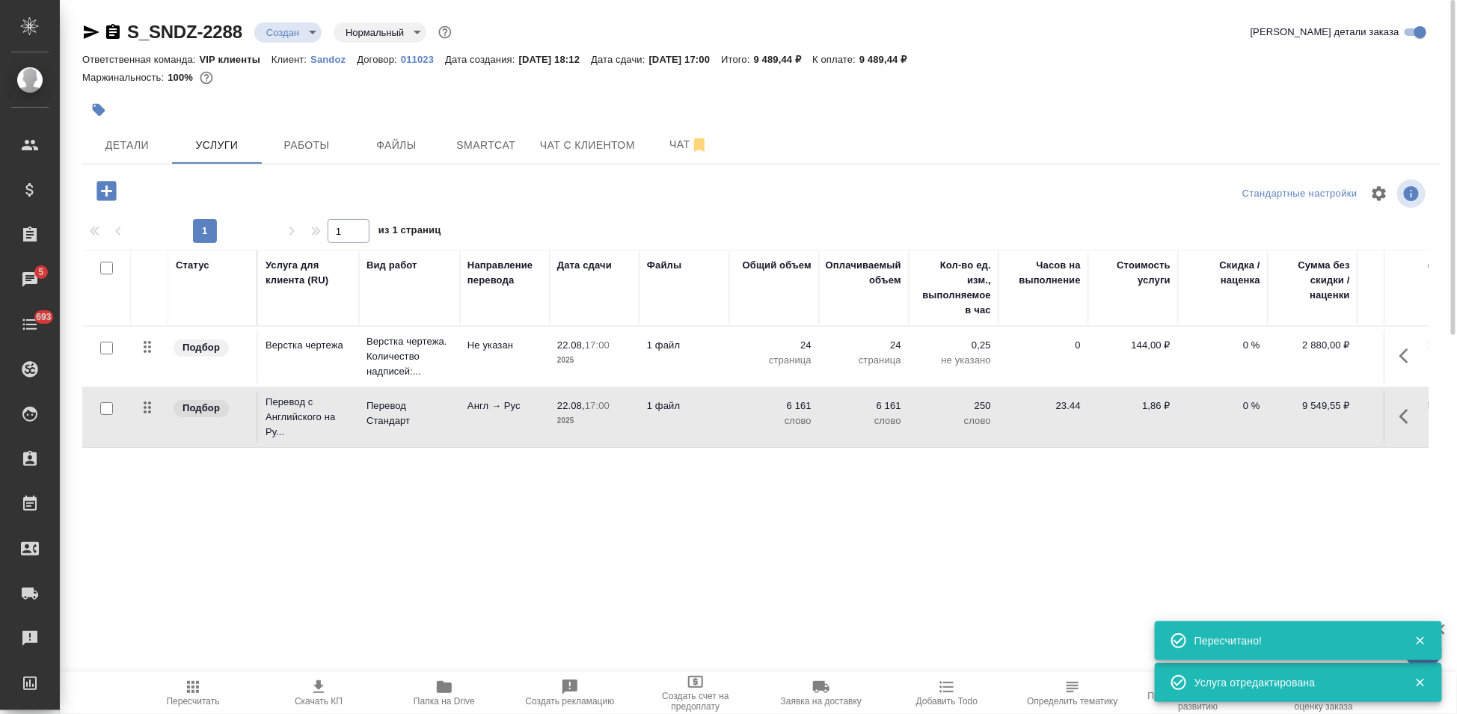
click at [328, 690] on span "Скачать КП" at bounding box center [319, 692] width 108 height 28
click at [312, 33] on body "🙏 .cls-1 fill:#fff; AWATERA Kabargina Anna Клиенты Спецификации Заказы 5 Чаты 6…" at bounding box center [728, 357] width 1457 height 714
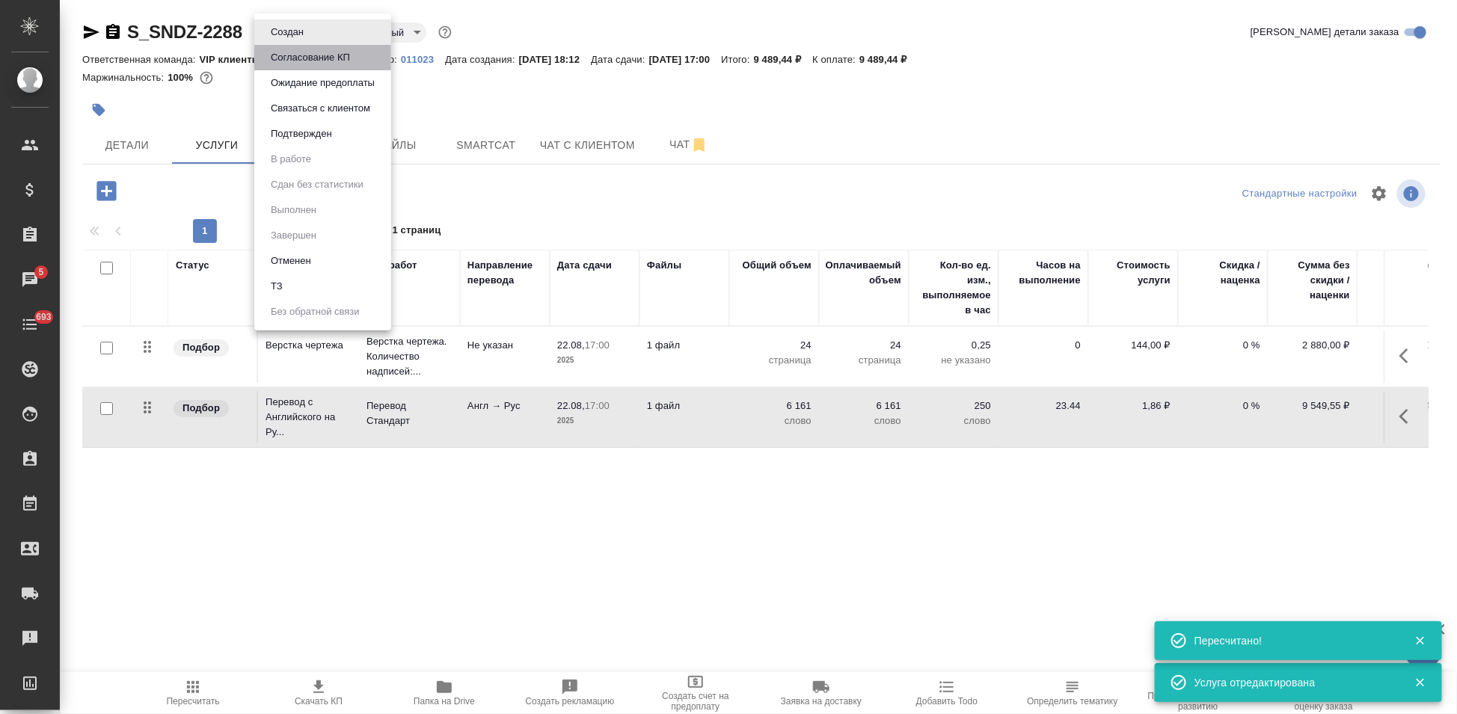
click at [308, 40] on button "Согласование КП" at bounding box center [287, 32] width 42 height 16
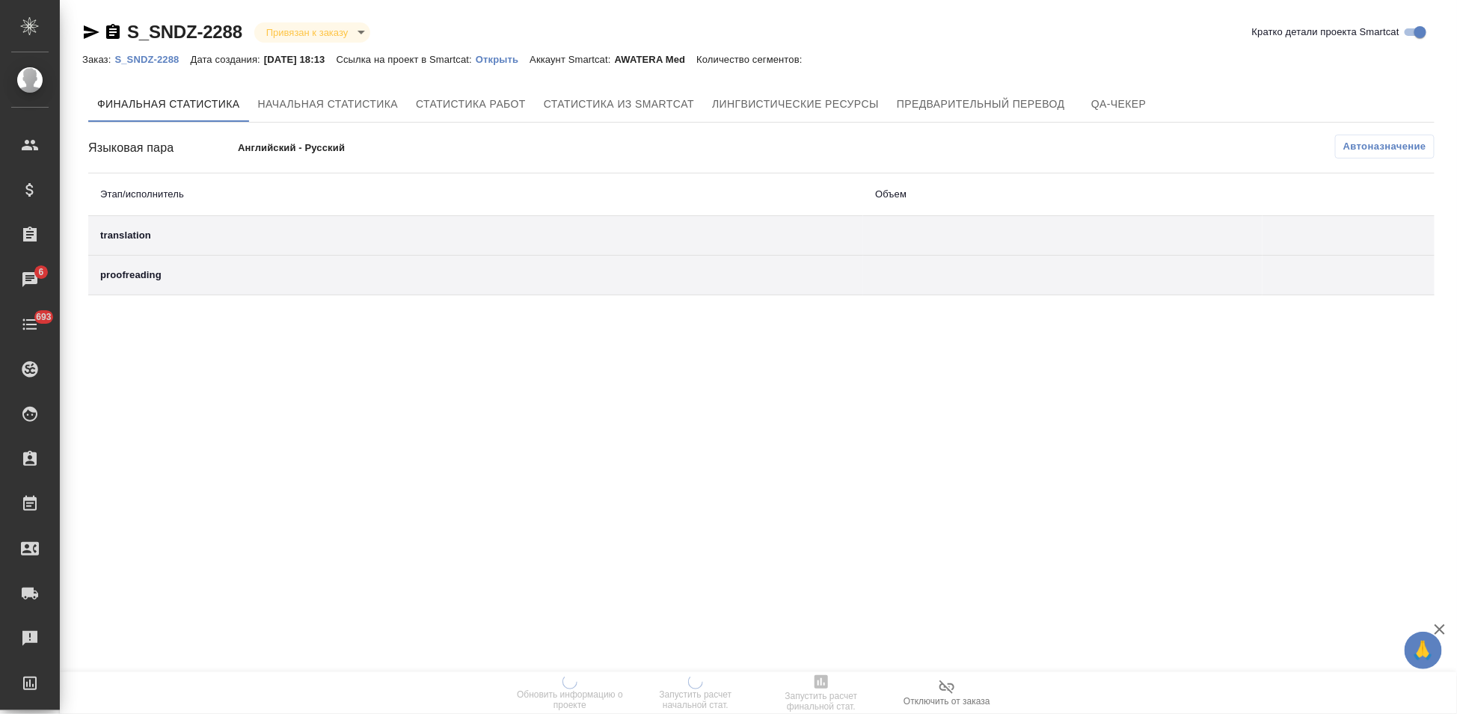
click at [515, 56] on p "Открыть" at bounding box center [503, 59] width 54 height 11
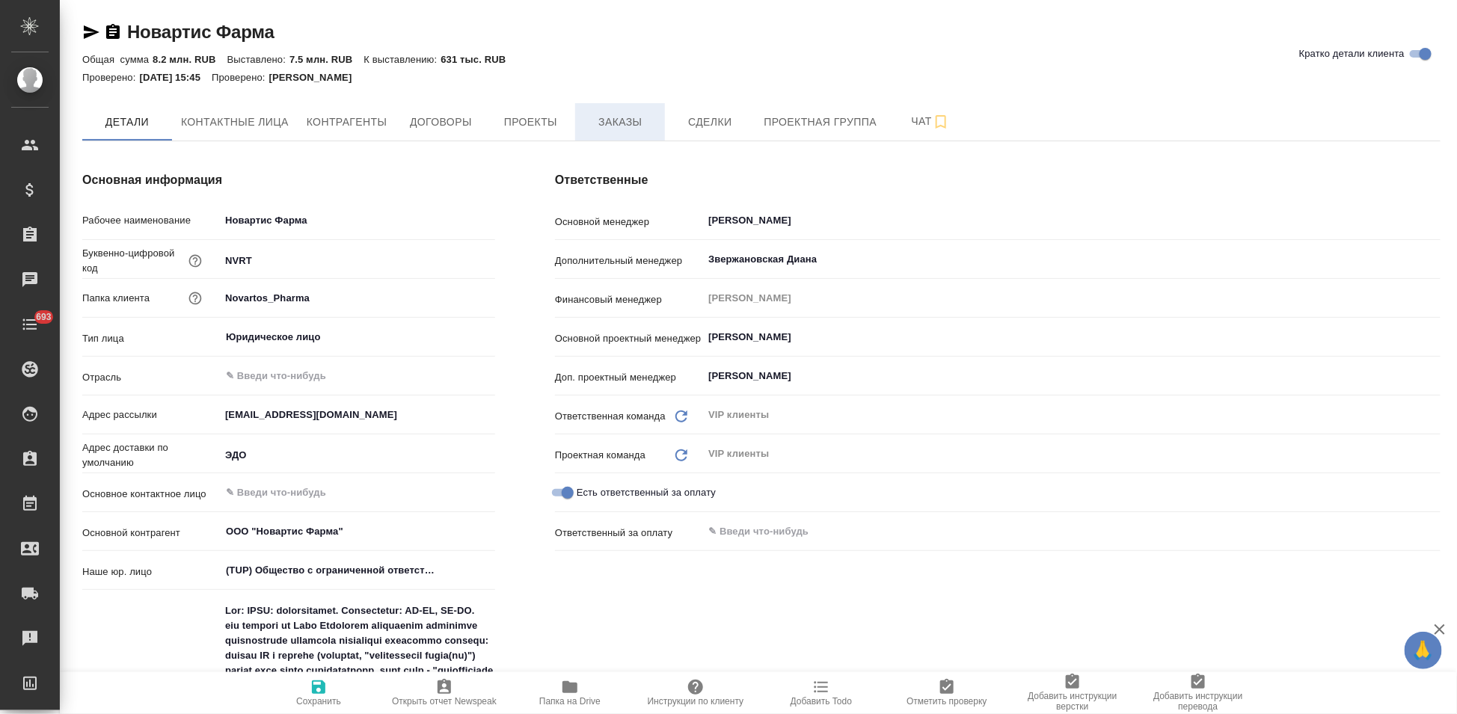
click at [630, 135] on button "Заказы" at bounding box center [620, 121] width 90 height 37
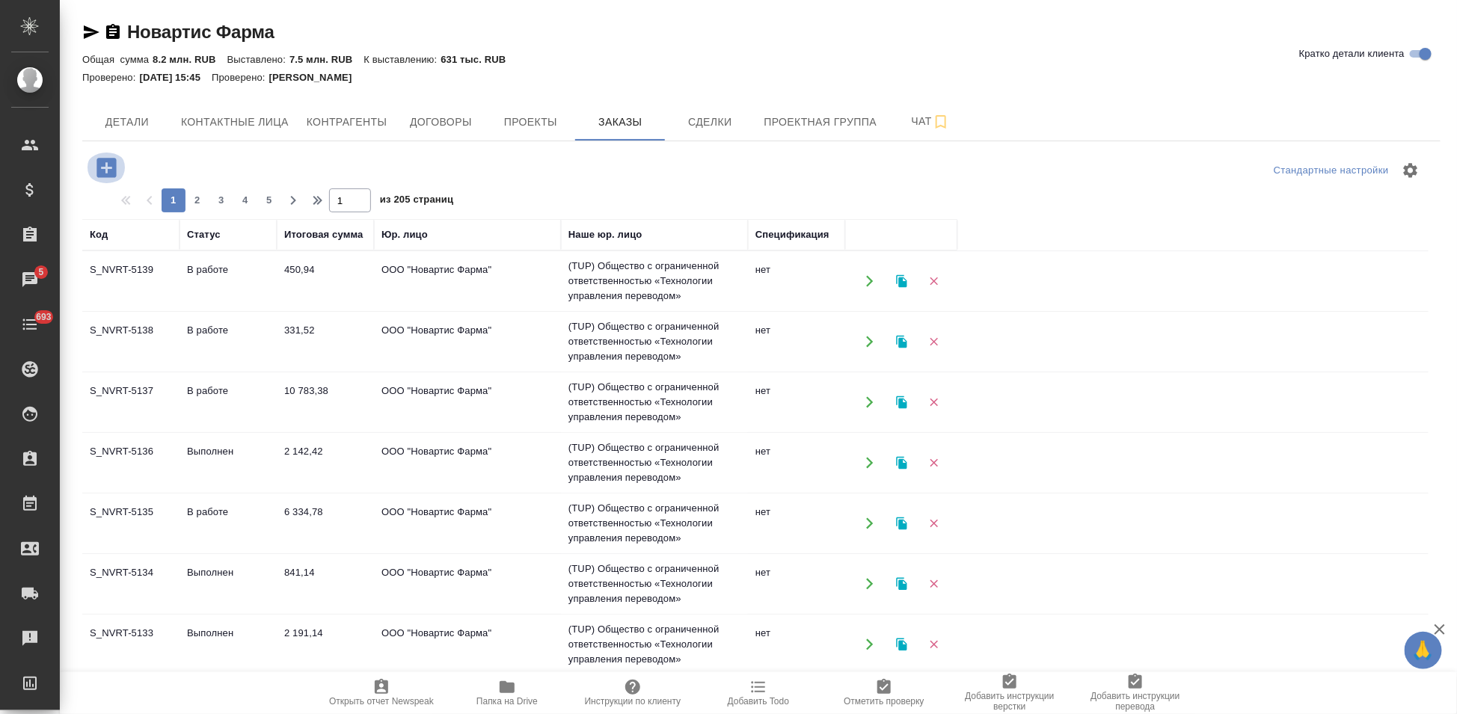
click at [111, 168] on icon "button" at bounding box center [106, 168] width 26 height 26
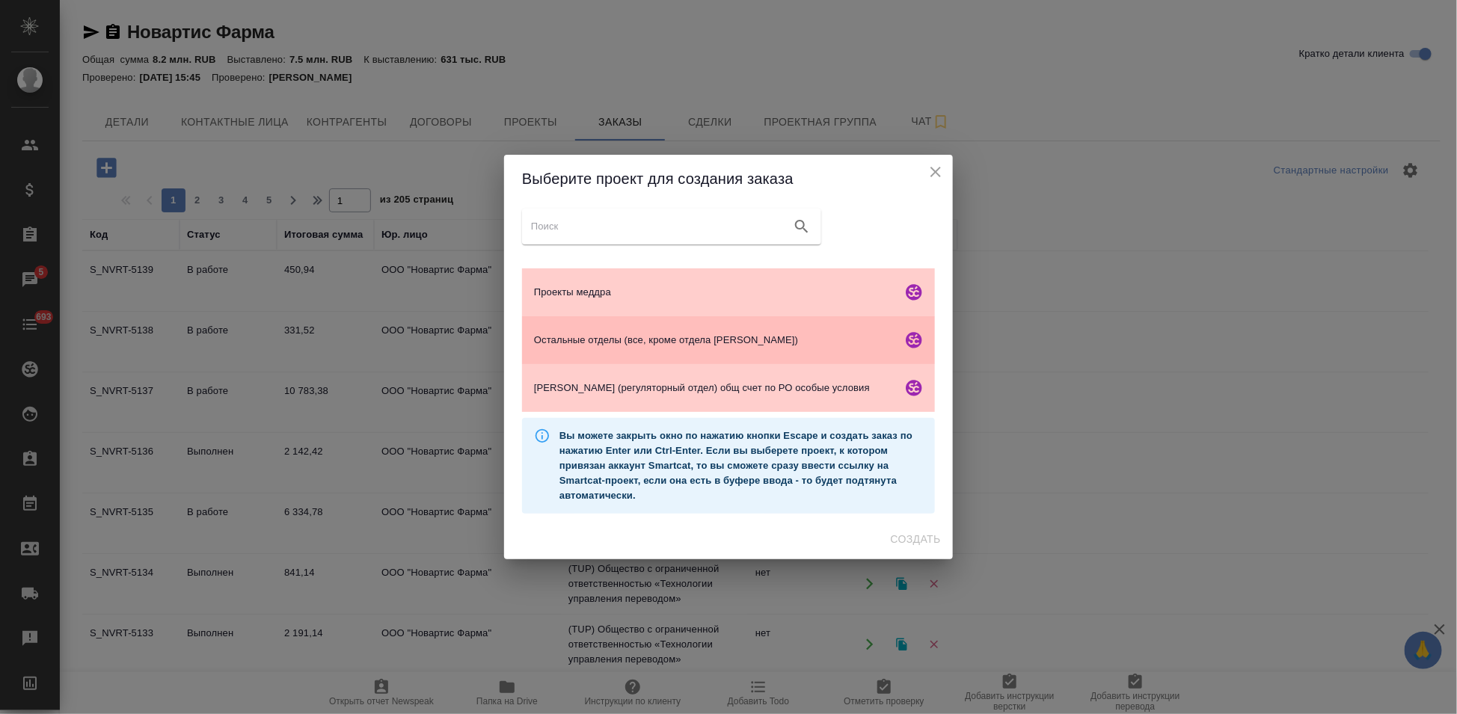
click at [595, 351] on div "Остальные отделы (все, кроме отдела [PERSON_NAME])" at bounding box center [728, 340] width 413 height 48
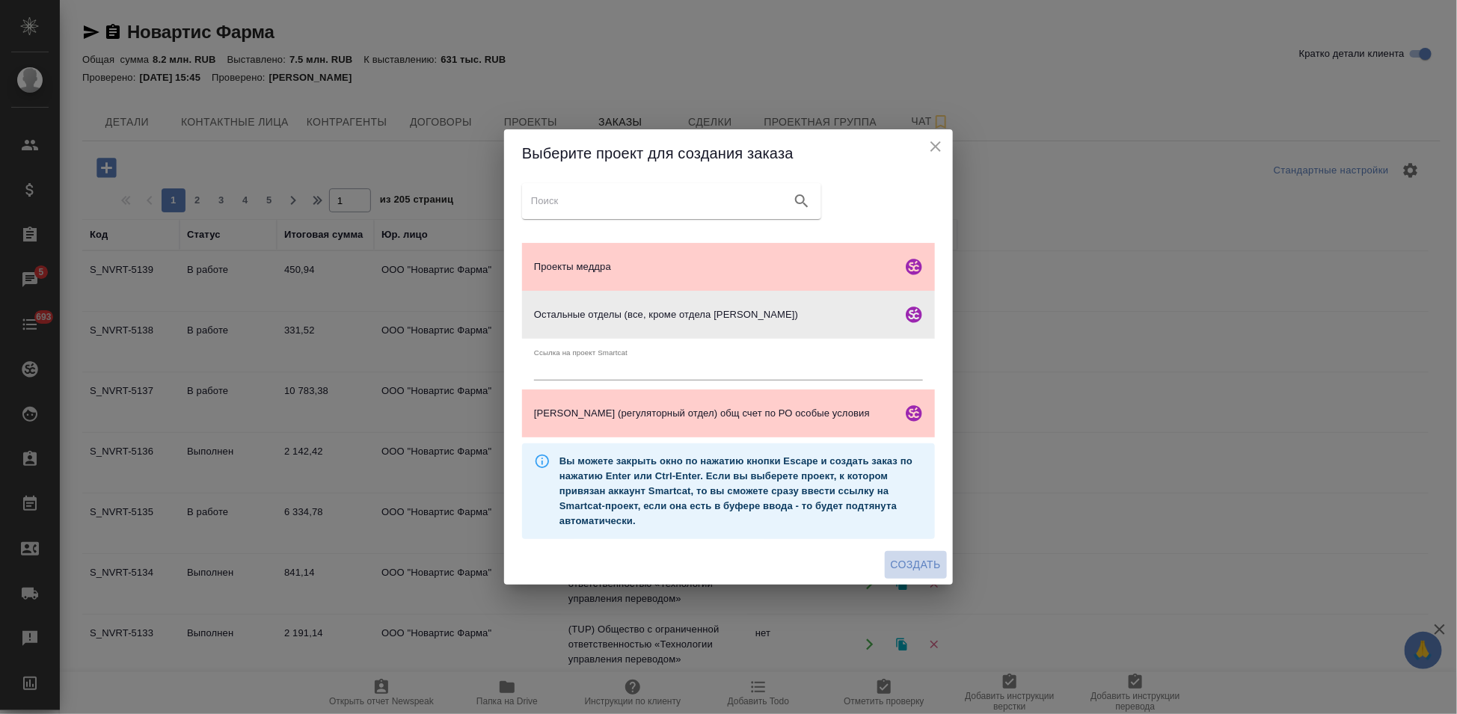
click at [929, 563] on span "Создать" at bounding box center [916, 565] width 50 height 19
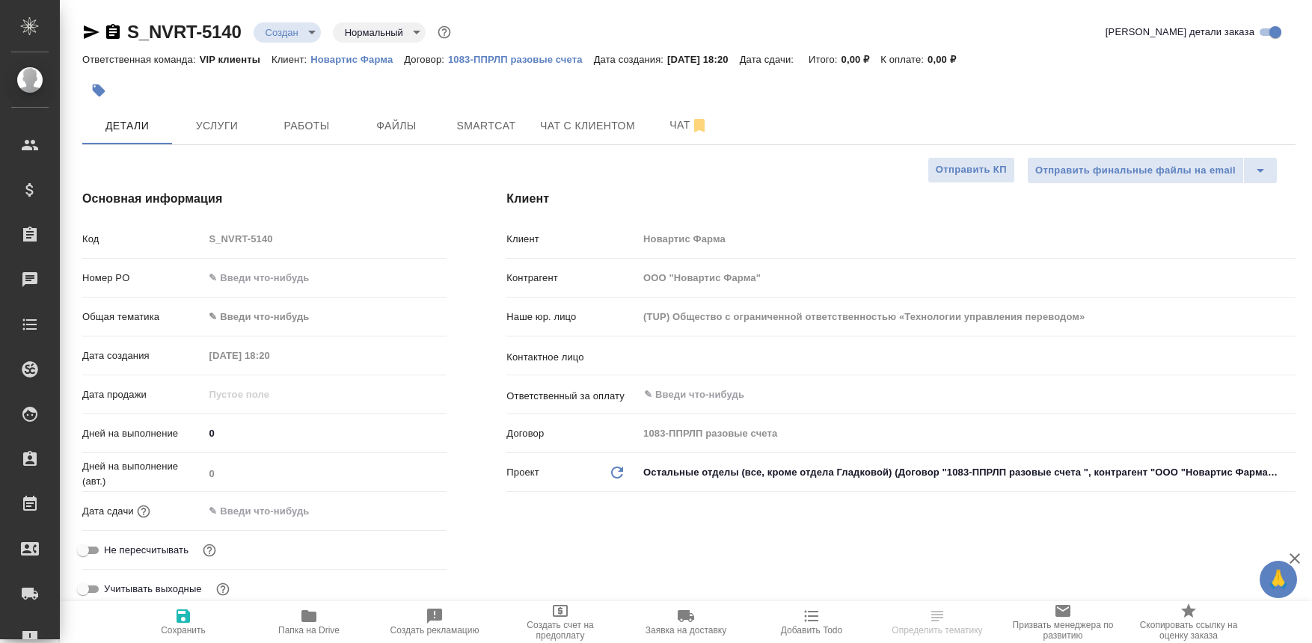
select select "RU"
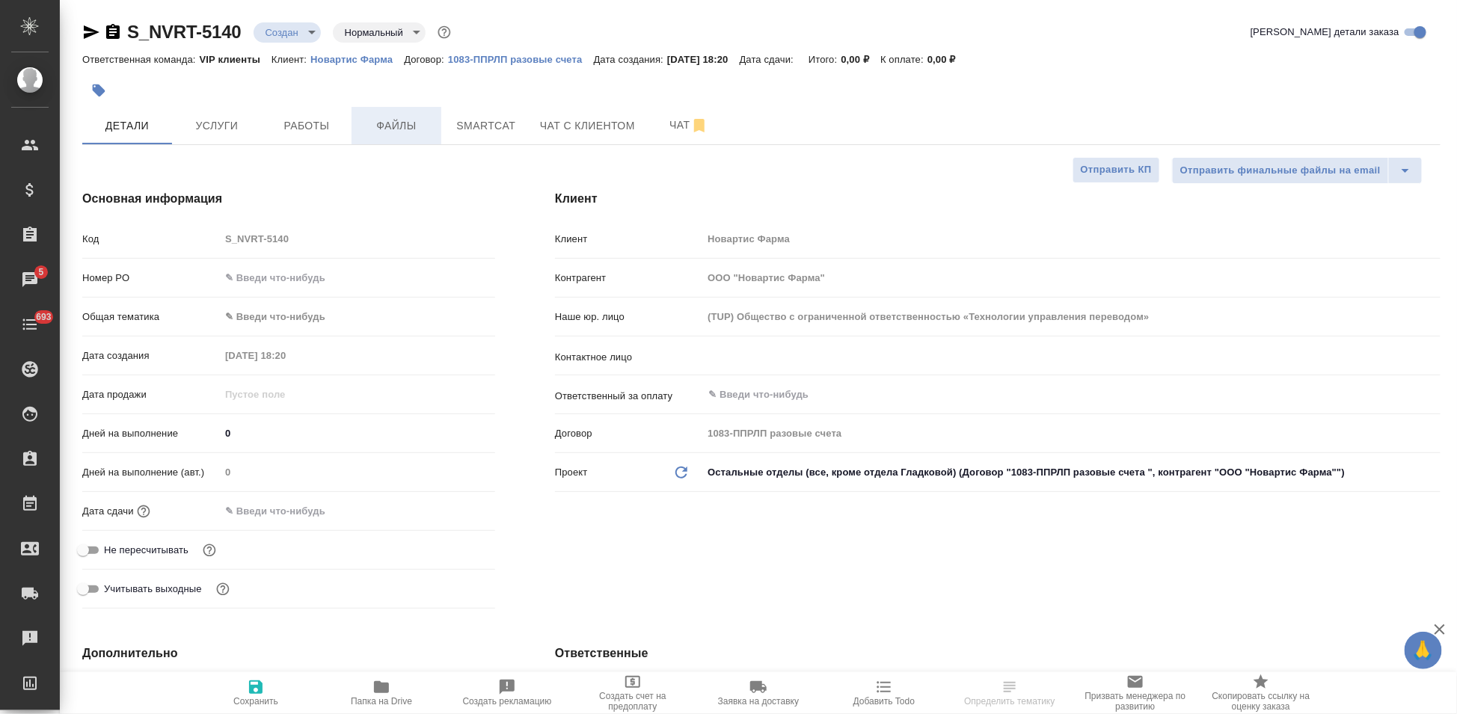
click at [414, 128] on span "Файлы" at bounding box center [396, 126] width 72 height 19
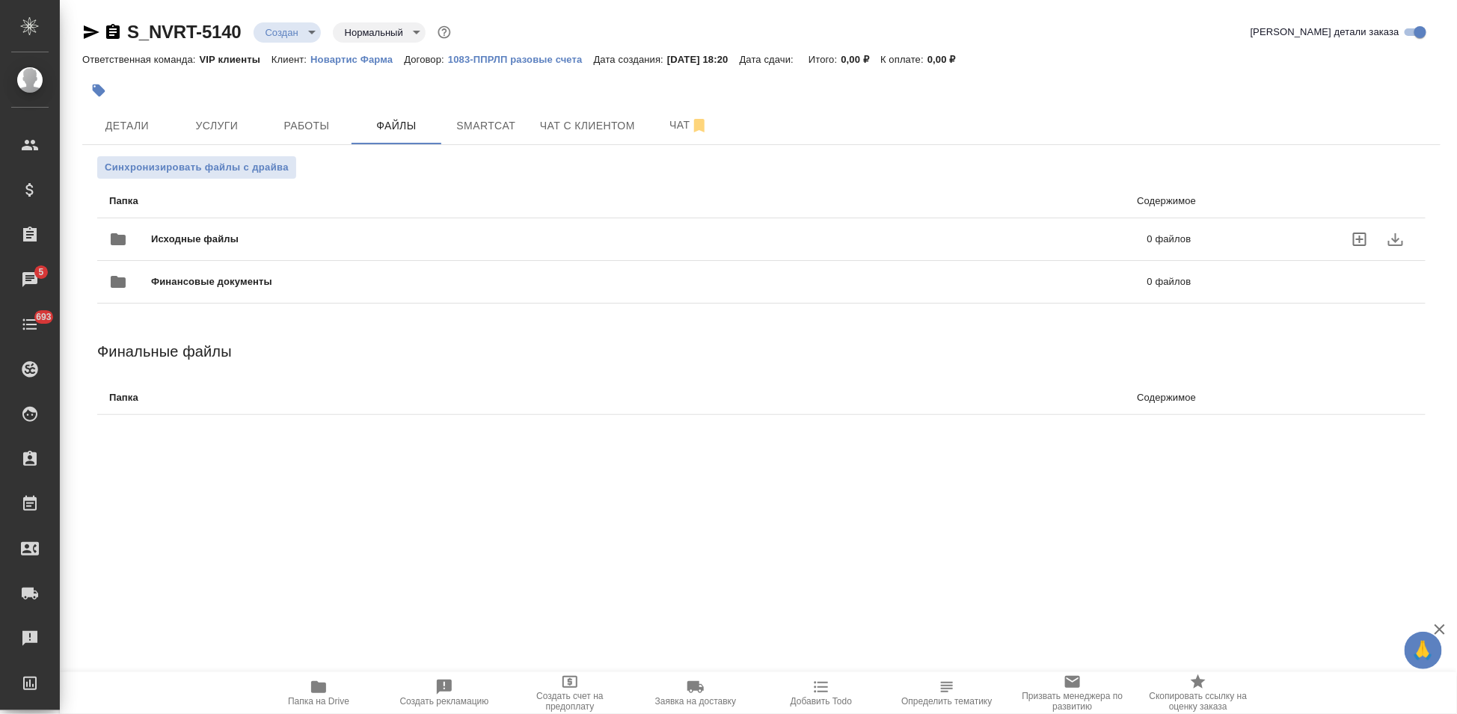
click at [1311, 241] on icon "uploadFiles" at bounding box center [1360, 239] width 18 height 18
click at [0, 0] on input "uploadFiles" at bounding box center [0, 0] width 0 height 0
click at [307, 40] on body "🙏 .cls-1 fill:#fff; AWATERA Kabargina [PERSON_NAME] Спецификации Заказы 5 Чаты …" at bounding box center [728, 357] width 1457 height 714
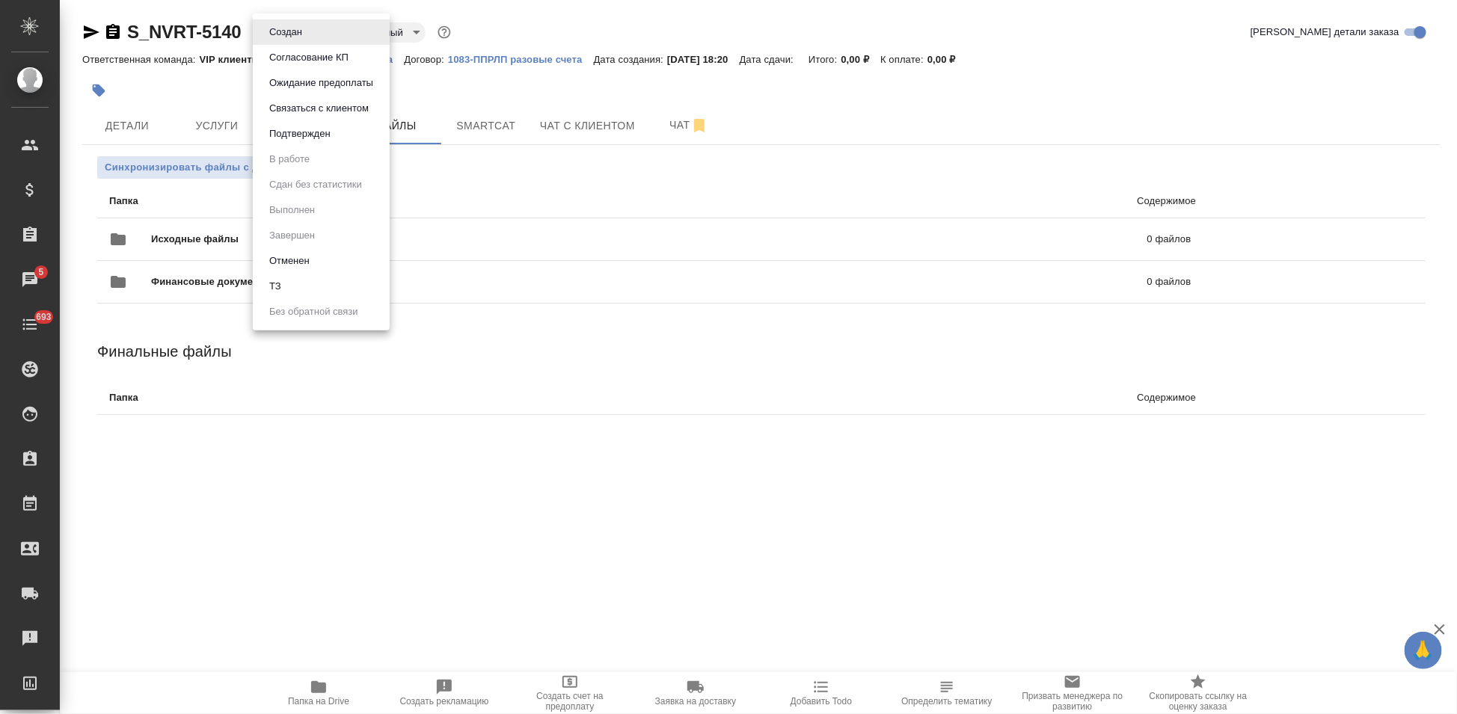
click at [292, 283] on li "ТЗ" at bounding box center [321, 286] width 137 height 25
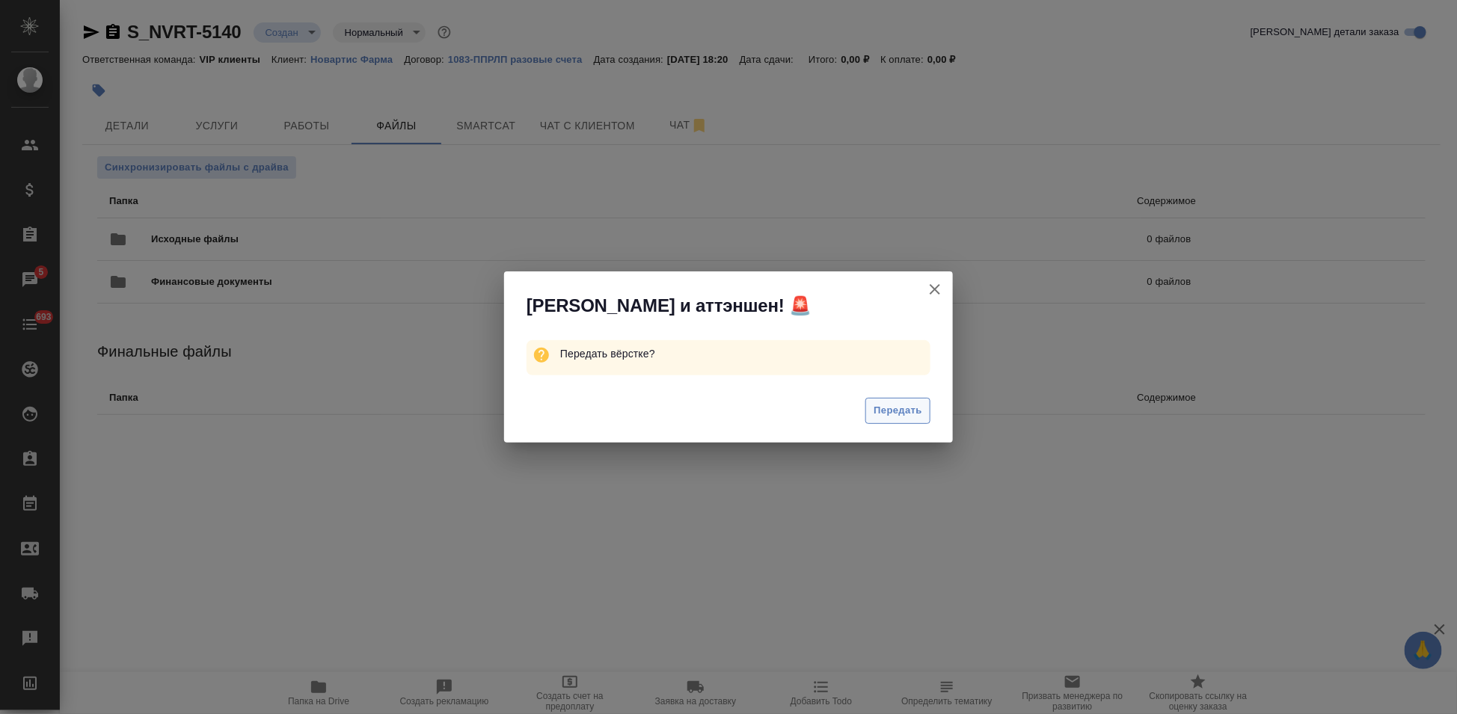
click at [901, 407] on span "Передать" at bounding box center [897, 410] width 49 height 17
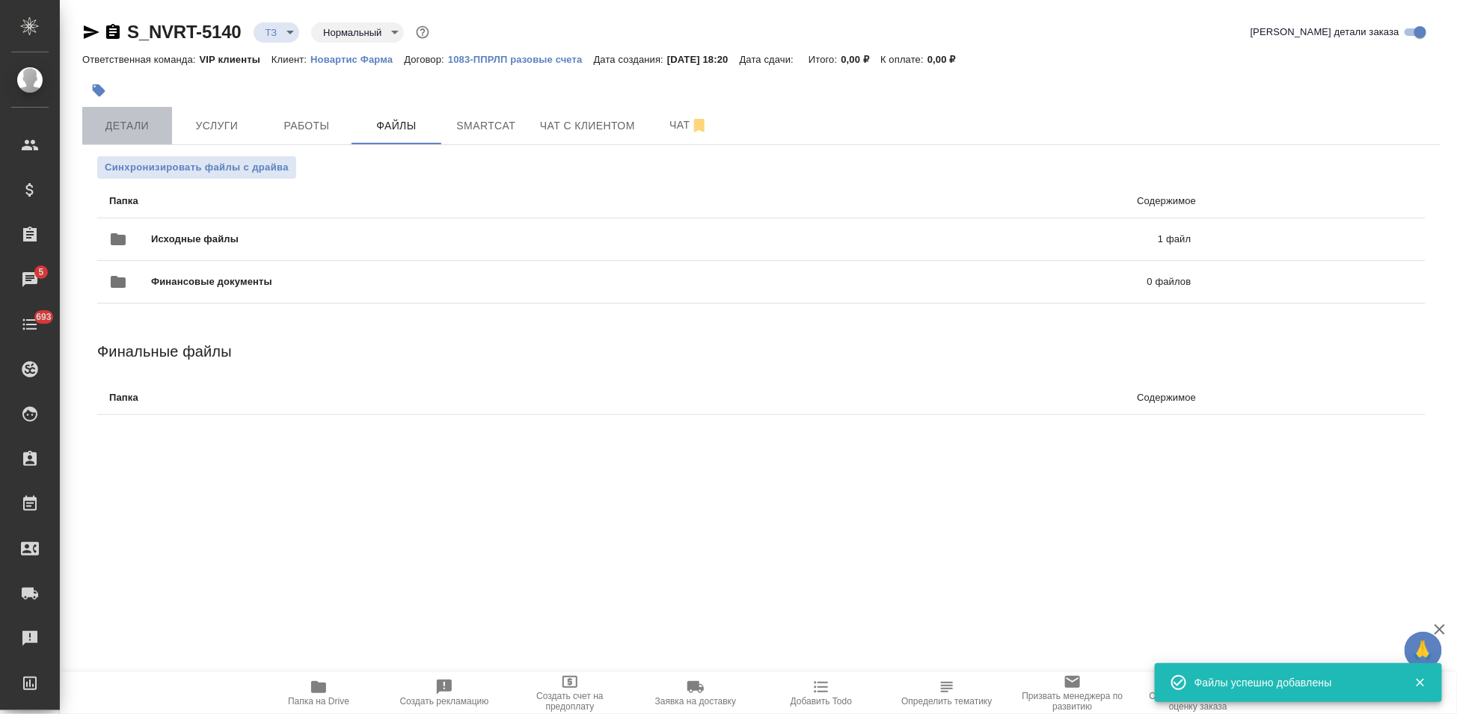
click at [141, 140] on button "Детали" at bounding box center [127, 125] width 90 height 37
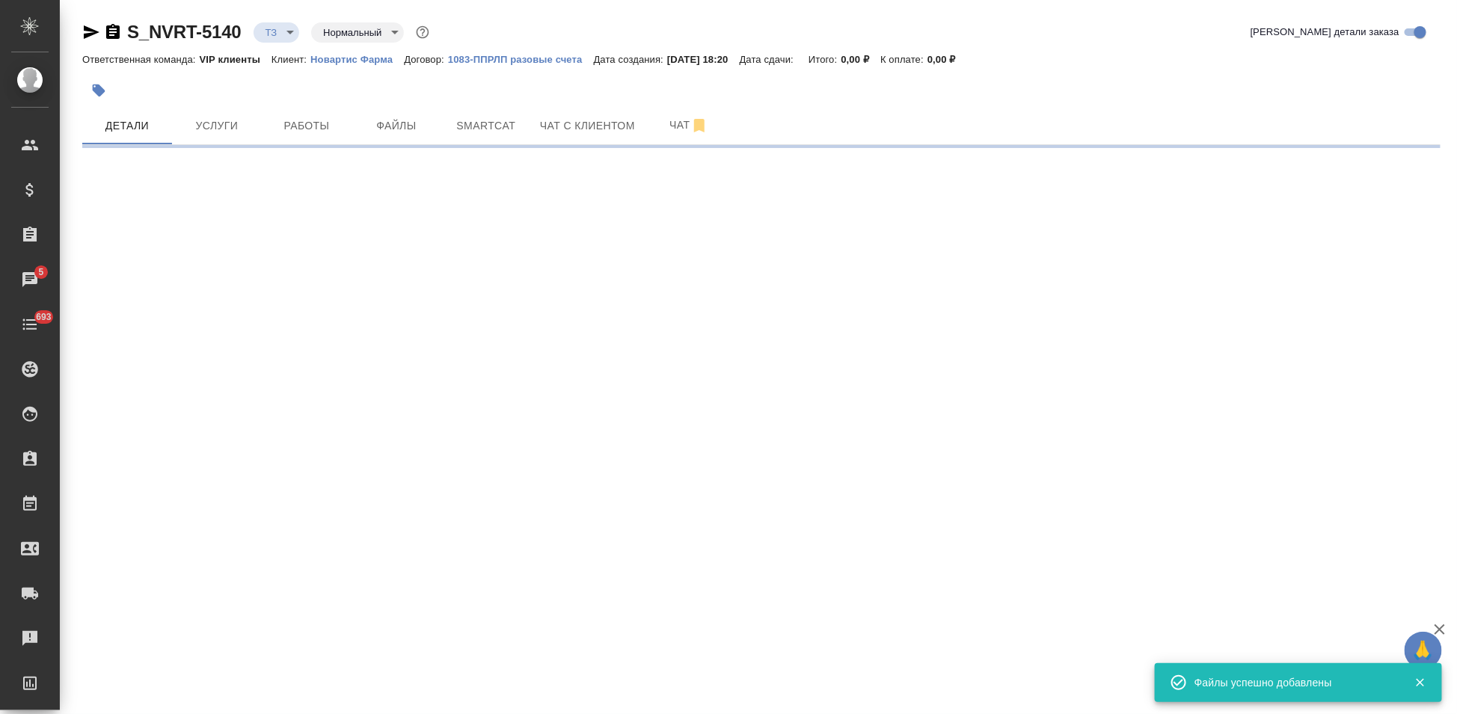
select select "RU"
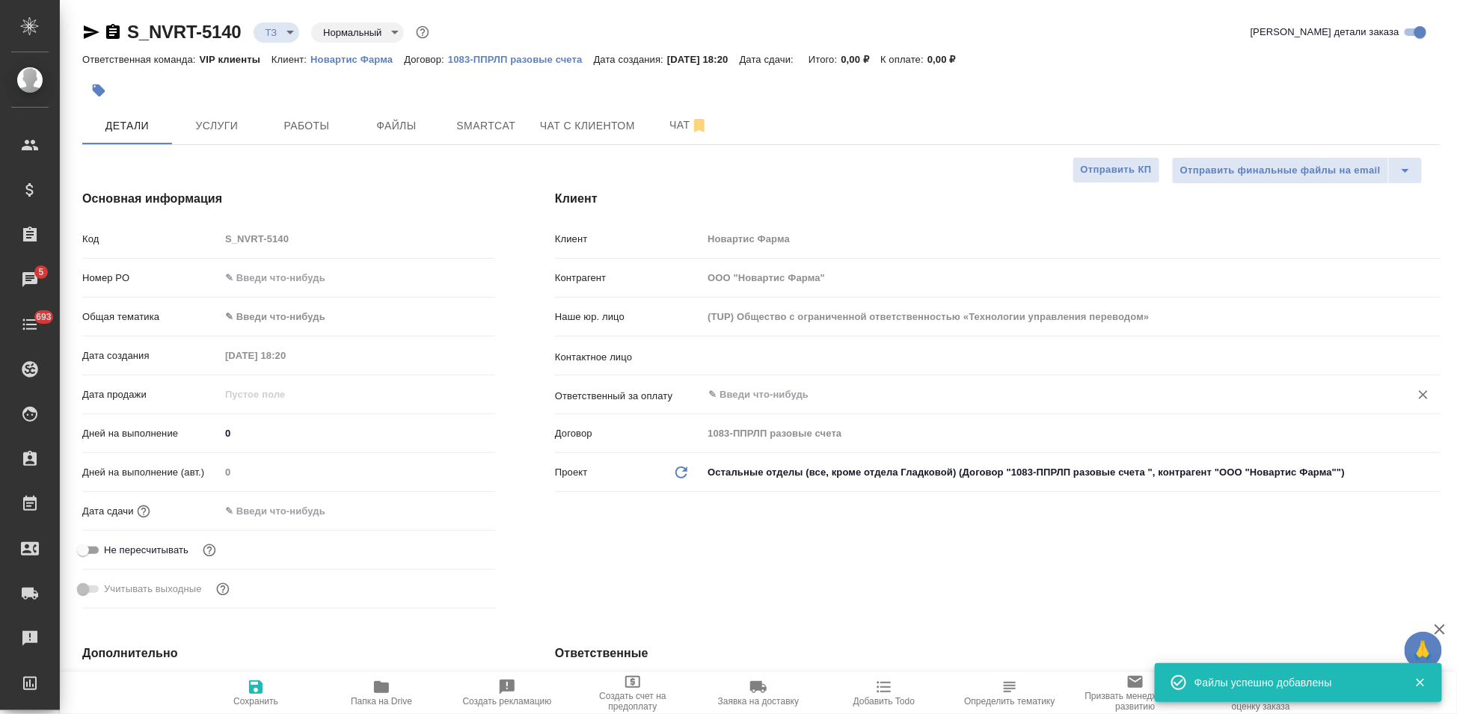
type textarea "x"
click at [851, 361] on input "text" at bounding box center [1046, 356] width 679 height 18
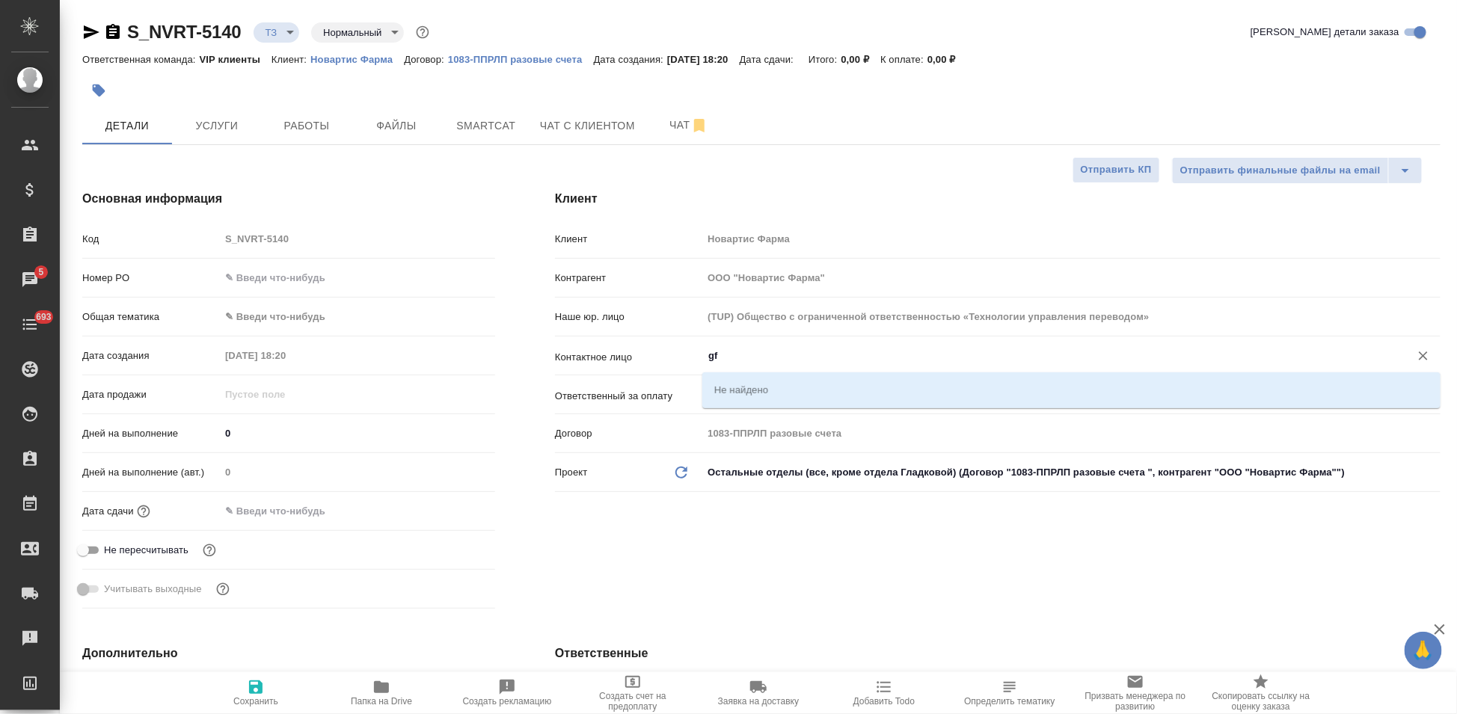
type input "g"
type textarea "x"
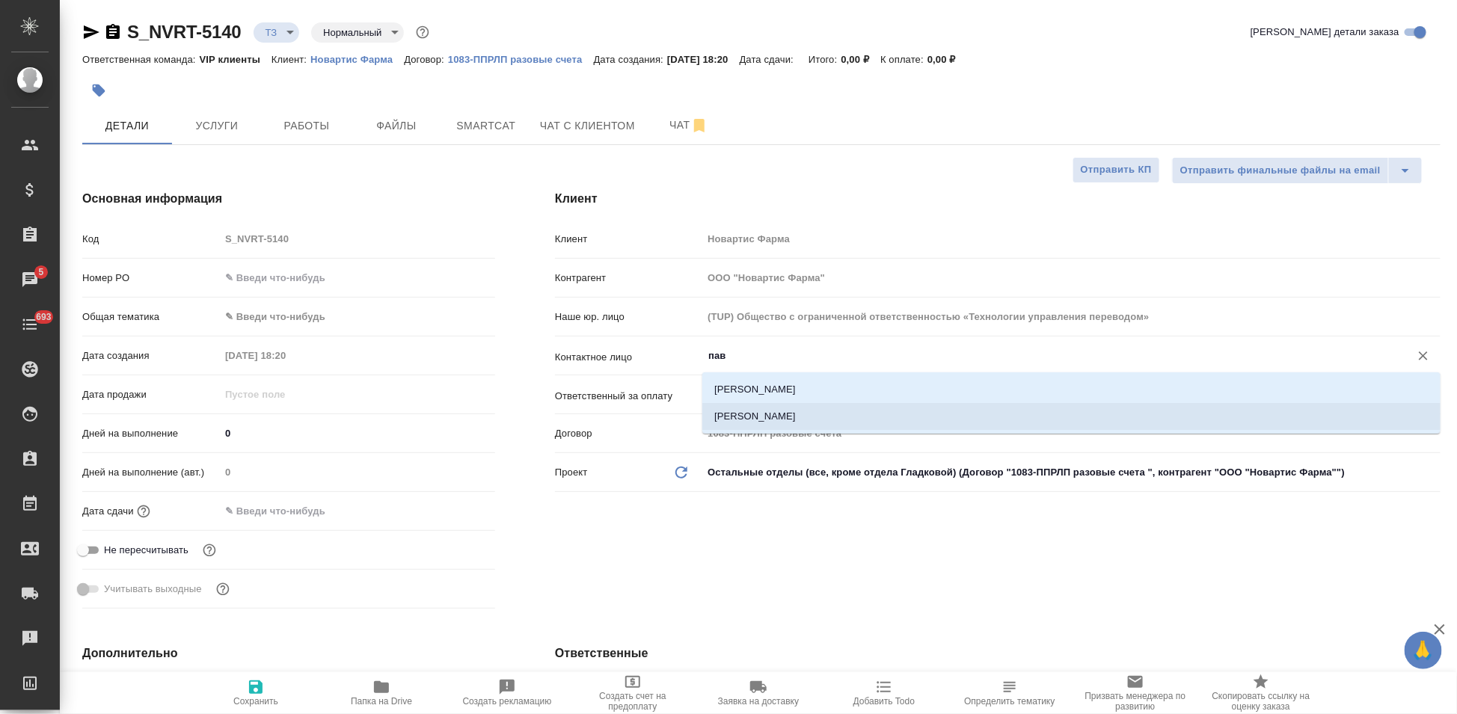
click at [799, 411] on li "[PERSON_NAME]" at bounding box center [1071, 416] width 738 height 27
type input "[PERSON_NAME]"
type textarea "x"
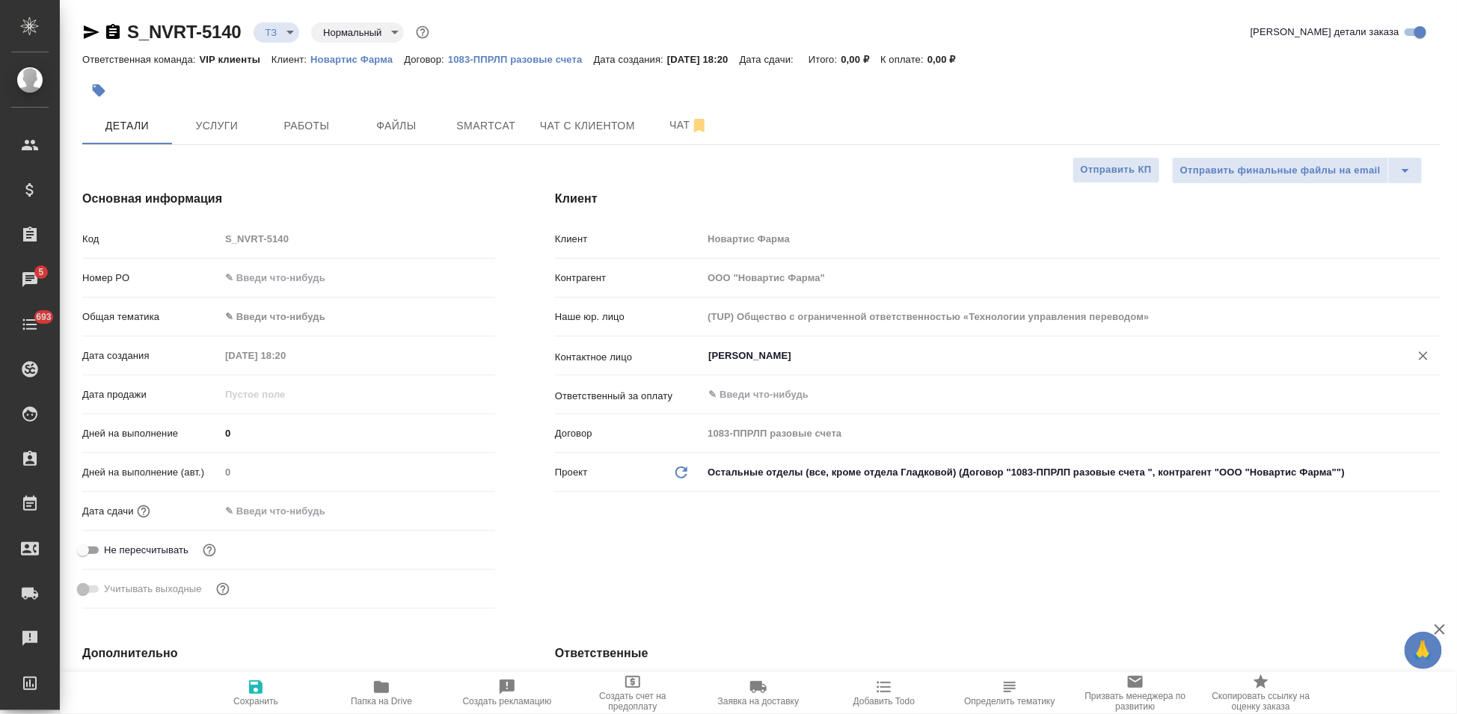
type input "[PERSON_NAME]"
click at [268, 642] on span "Сохранить" at bounding box center [255, 701] width 45 height 10
type textarea "x"
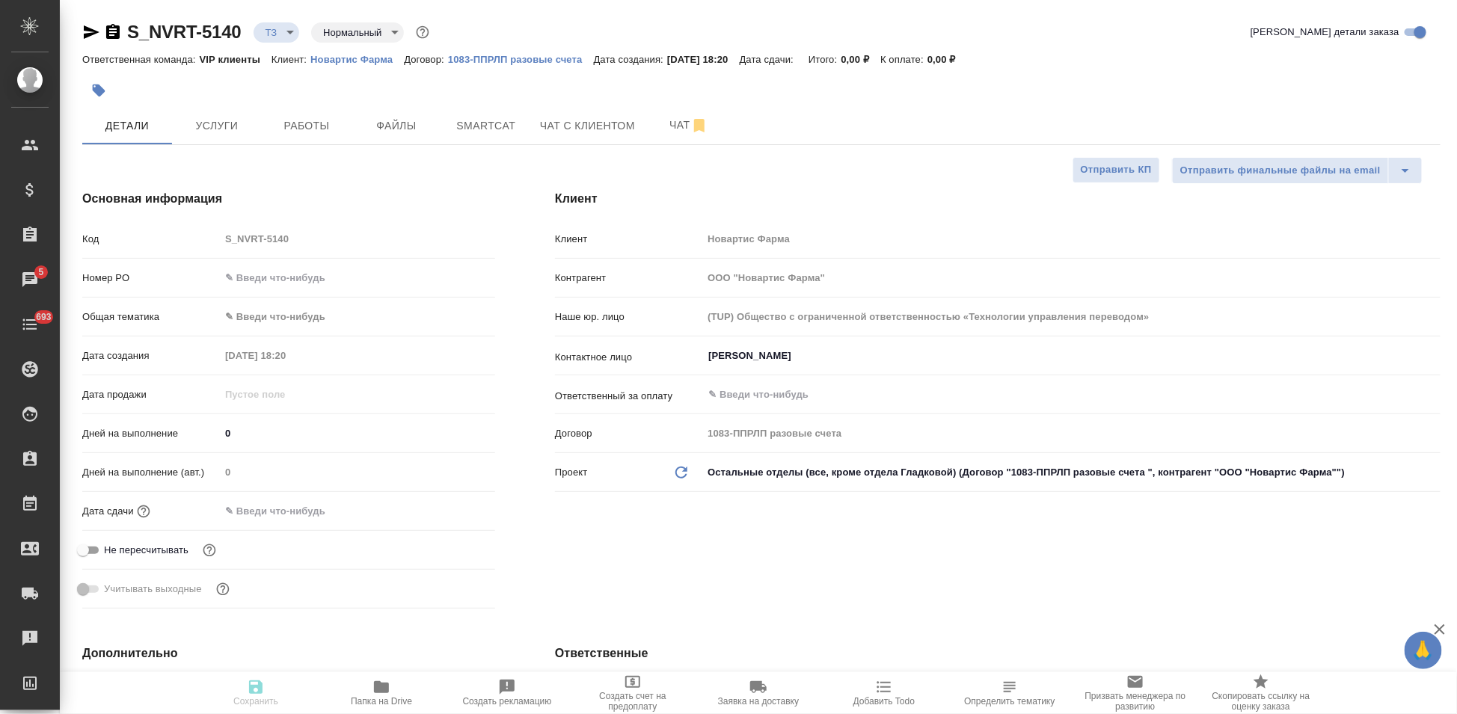
type textarea "x"
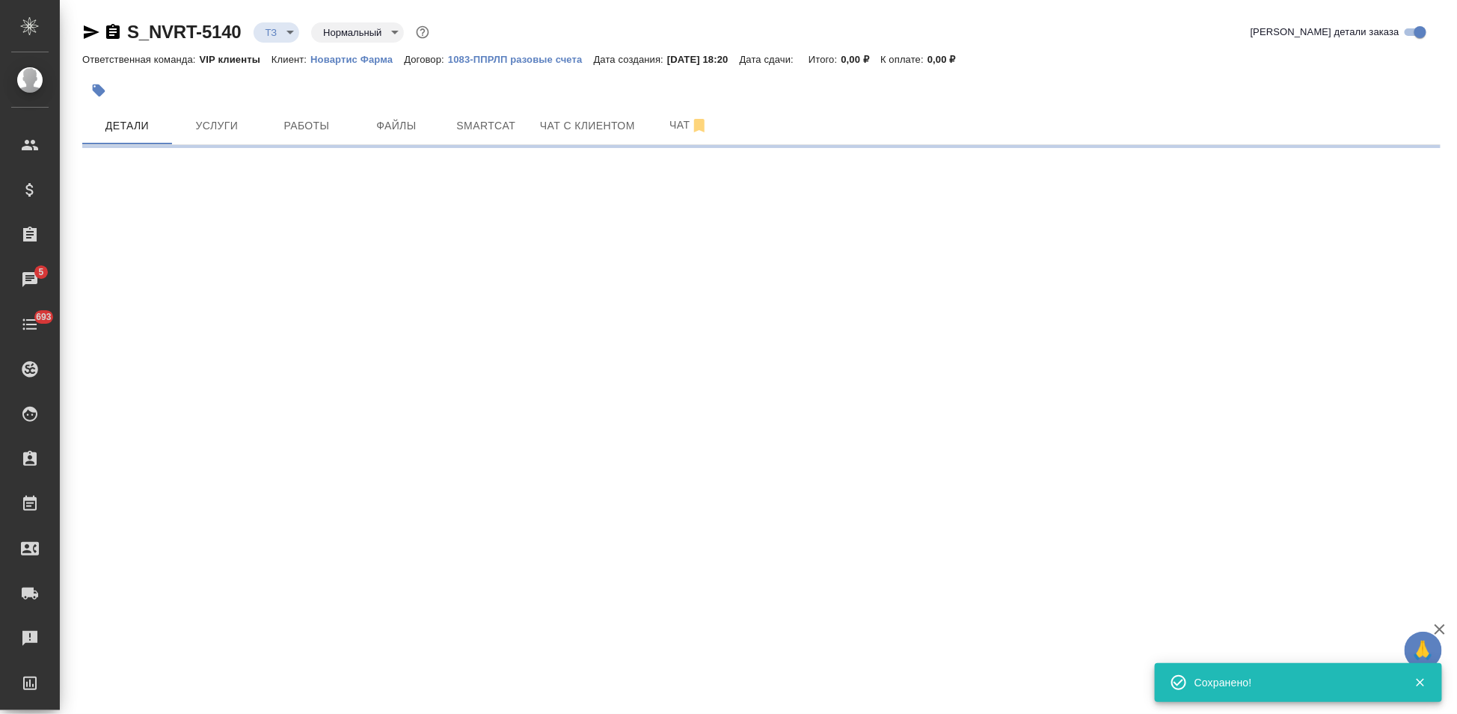
select select "RU"
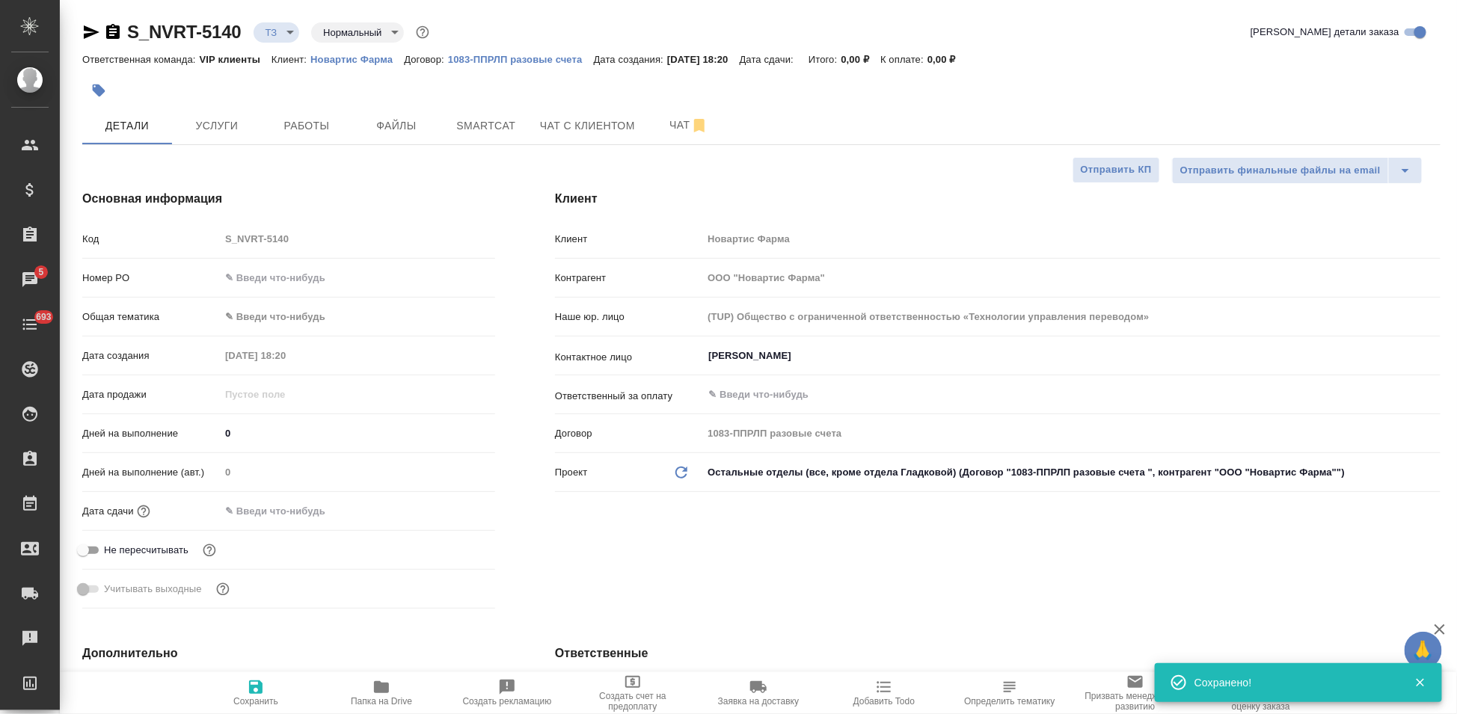
type textarea "x"
click at [194, 241] on div "Код S_NVRT-5140" at bounding box center [288, 239] width 413 height 26
click at [691, 568] on div "Клиент Клиент Новартис Фарма Контрагент ООО "Новартис Фарма" Наше юр. лицо (TUP…" at bounding box center [997, 402] width 945 height 485
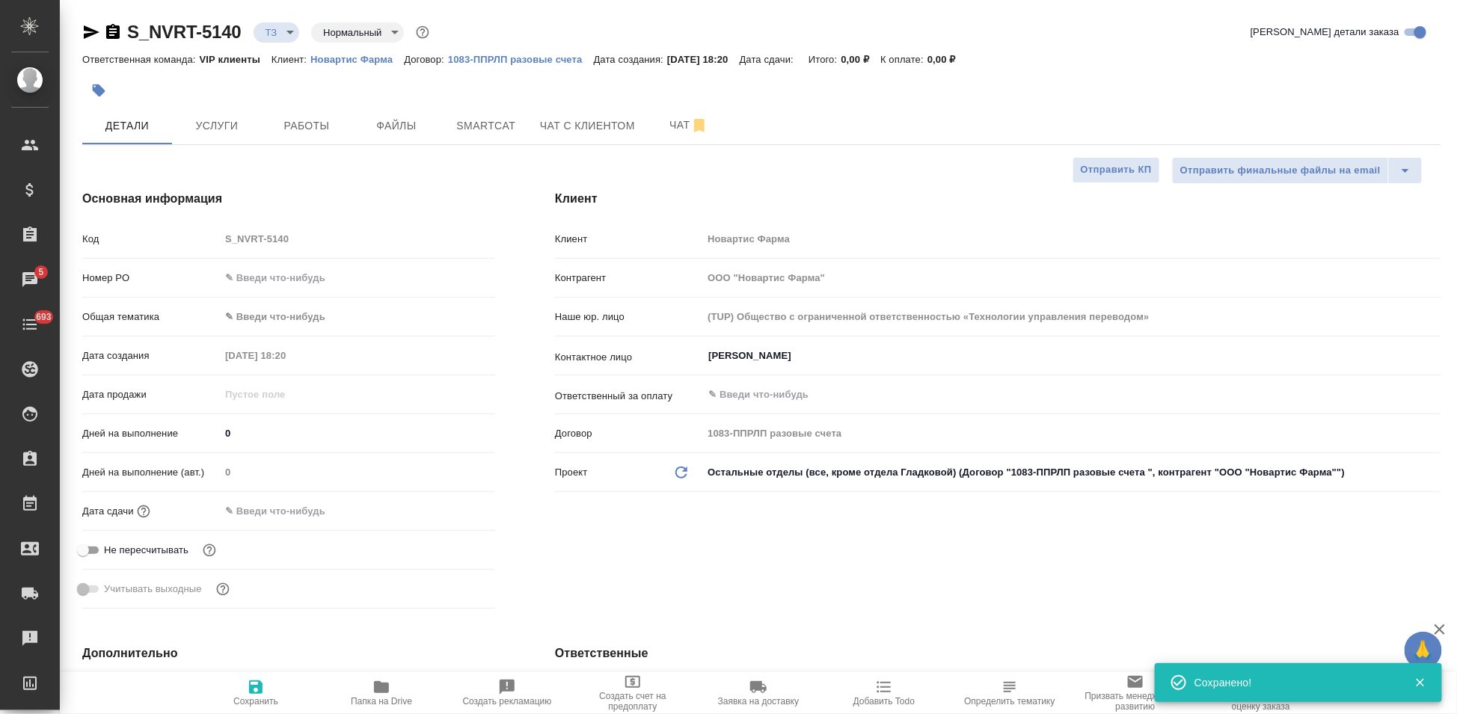
scroll to position [332, 0]
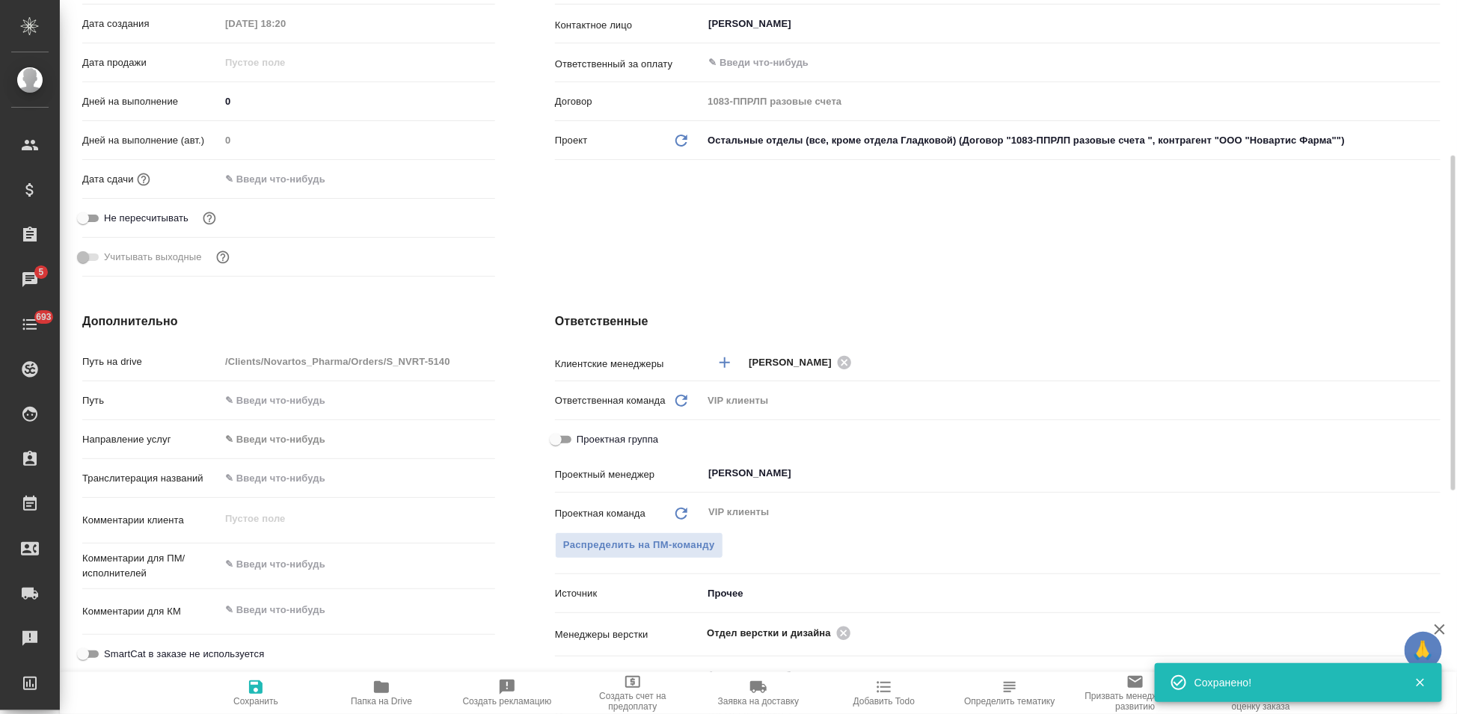
type textarea "x"
click at [287, 557] on textarea at bounding box center [357, 564] width 275 height 25
paste textarea "срочный с экспертной вычиткой перевод"
type textarea "срочный с экспертной вычиткой перевод"
type textarea "x"
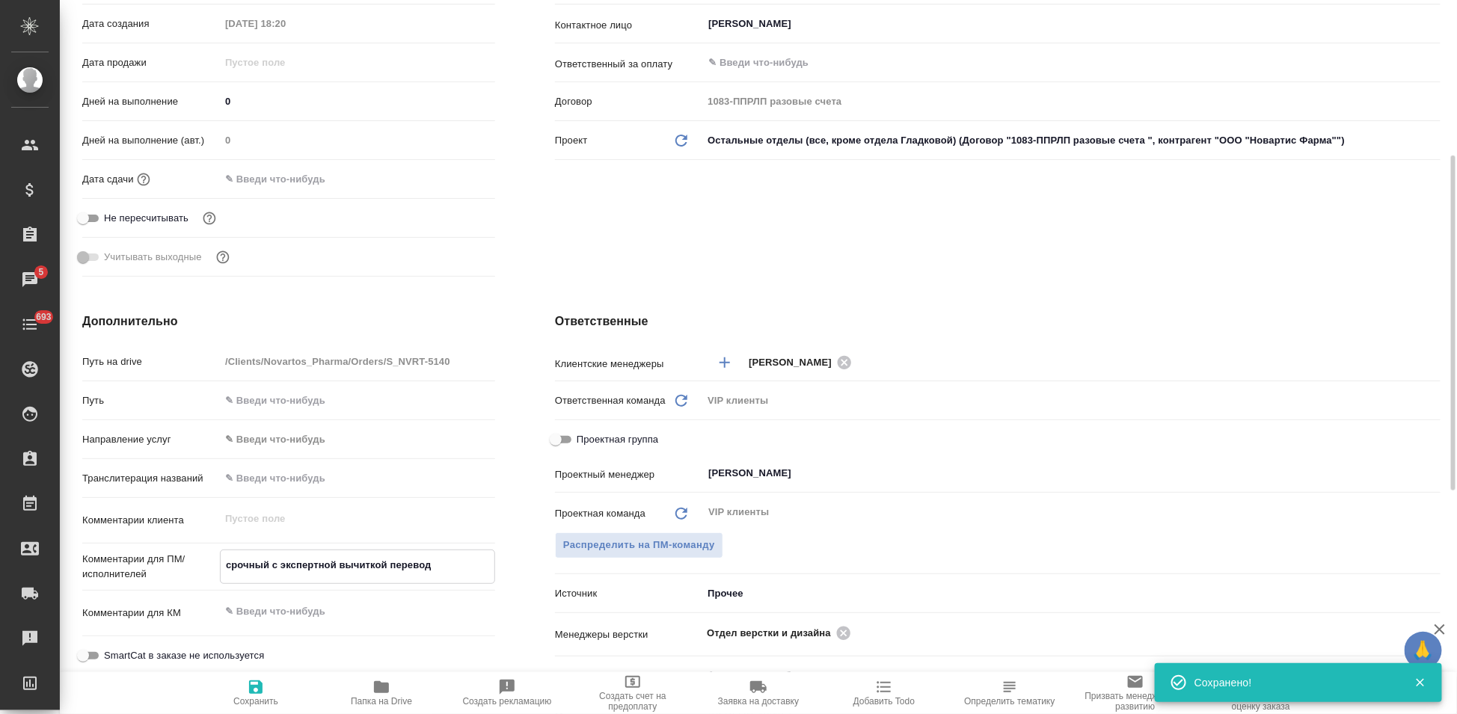
type textarea "x"
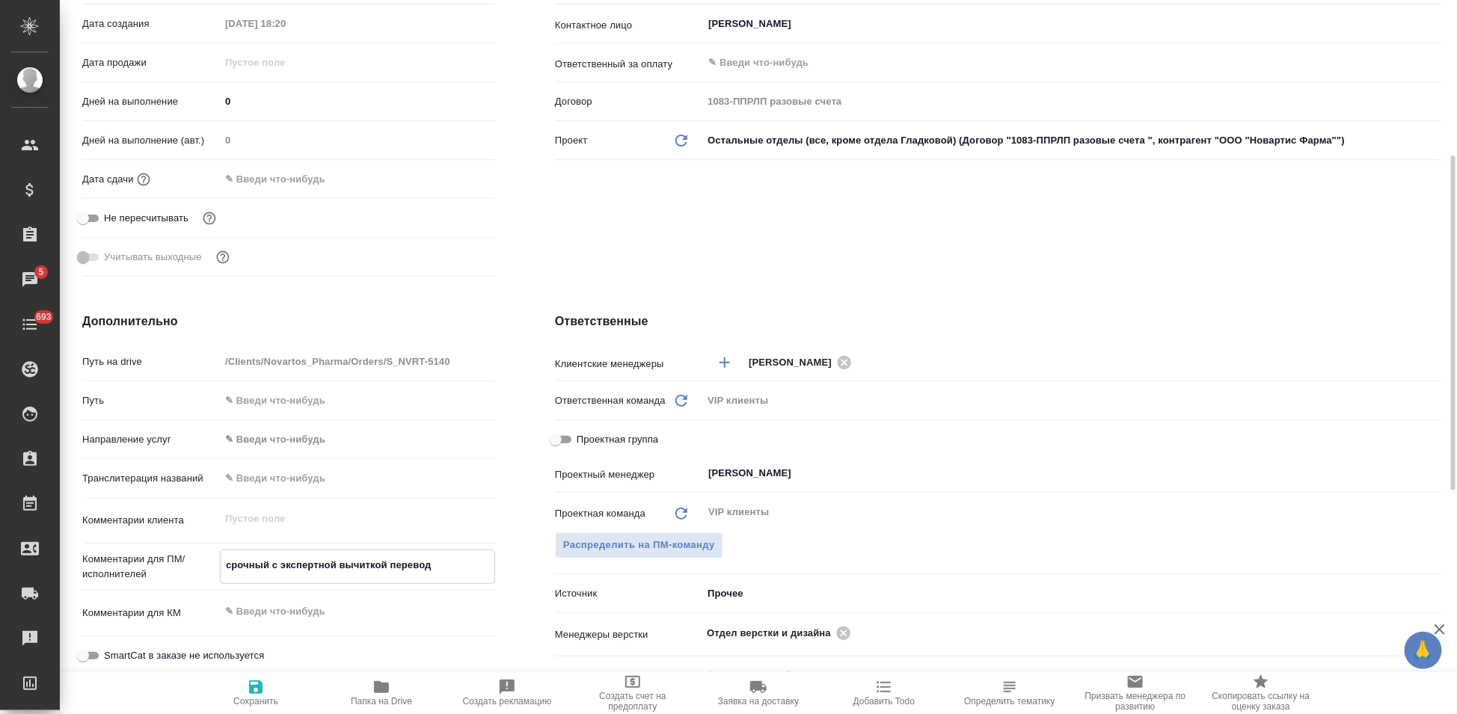
type textarea "срочный с экспертной вычиткой перевод"
type textarea "x"
click at [258, 642] on span "Сохранить" at bounding box center [255, 701] width 45 height 10
type textarea "x"
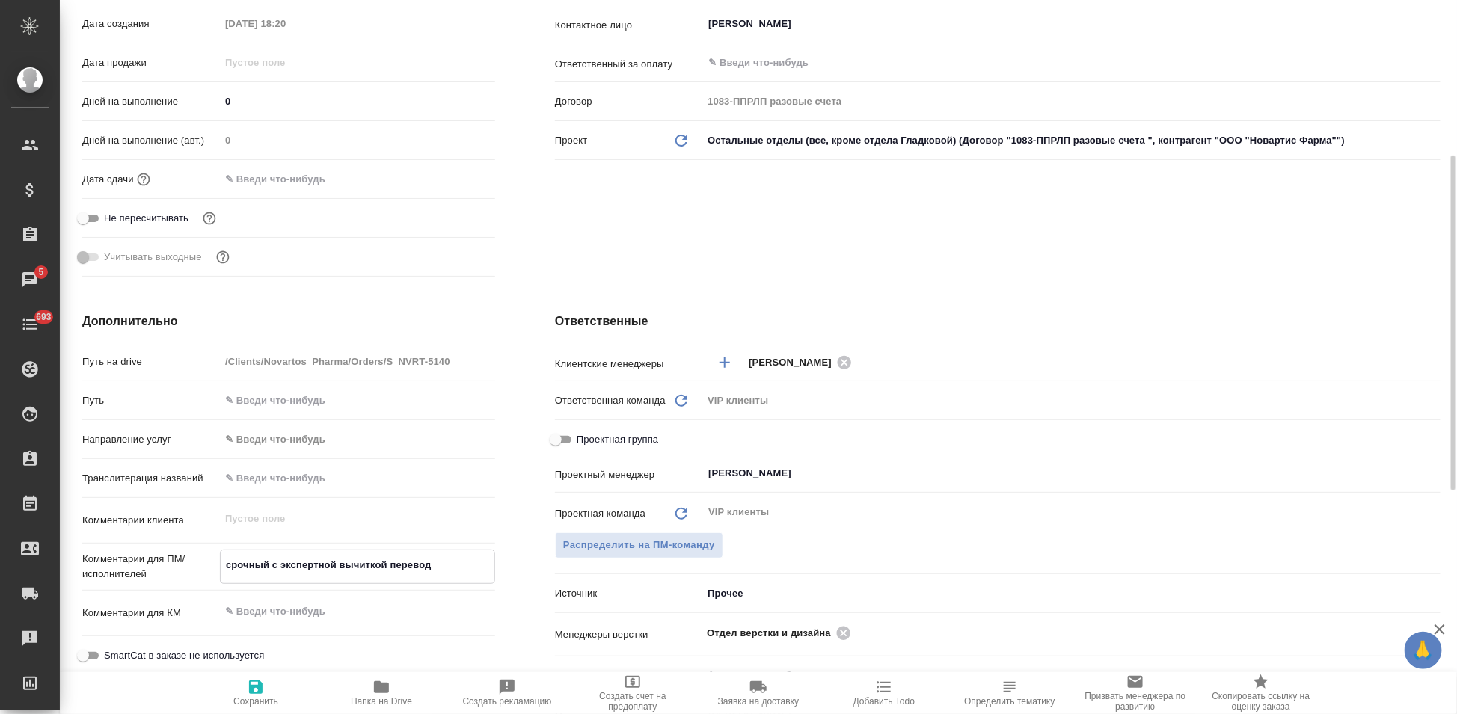
type textarea "x"
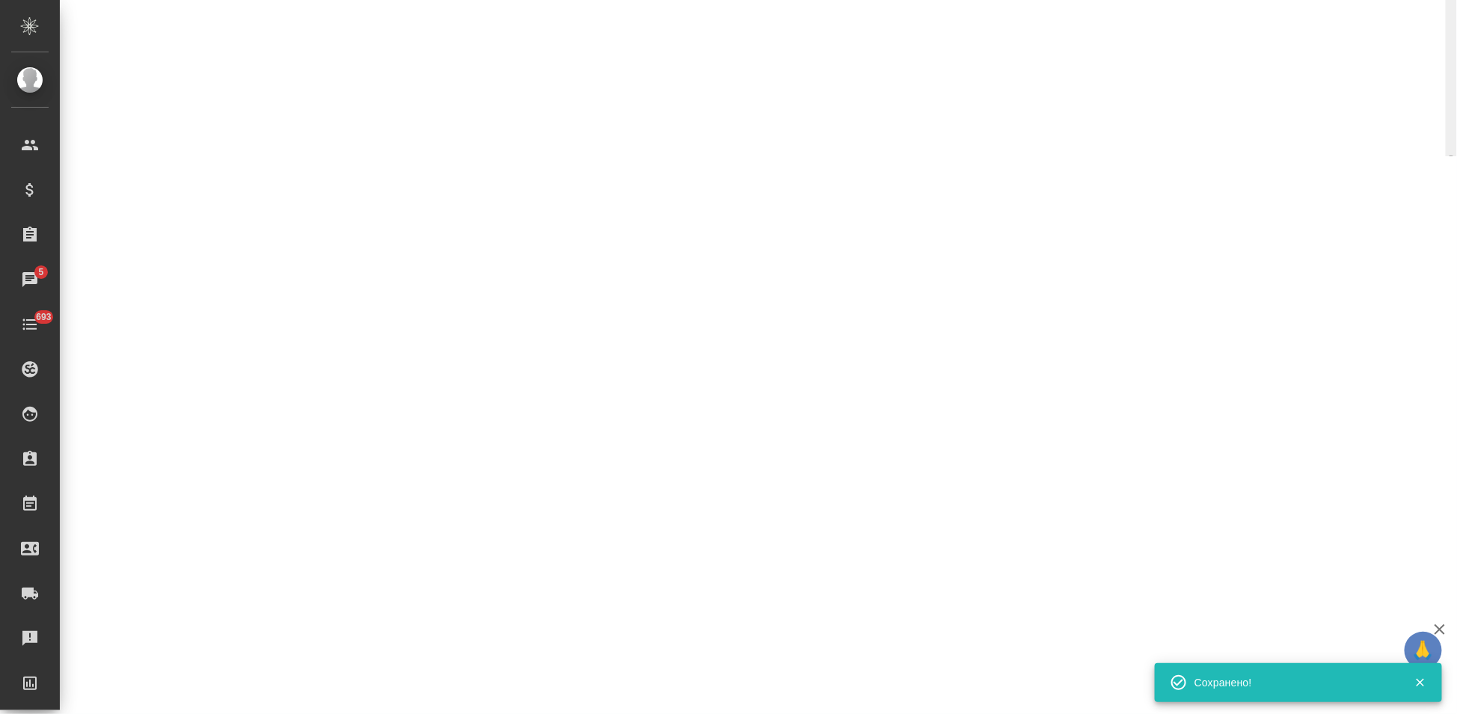
select select "RU"
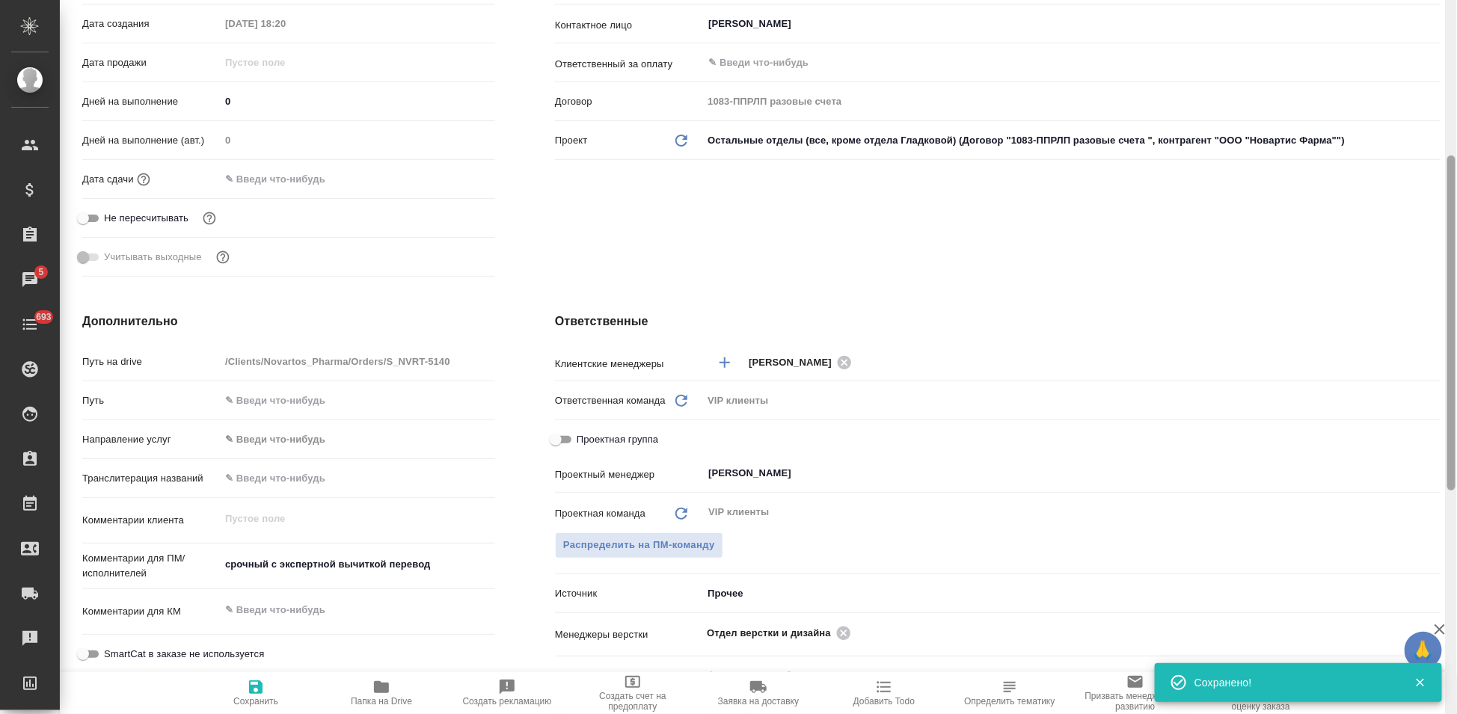
type textarea "x"
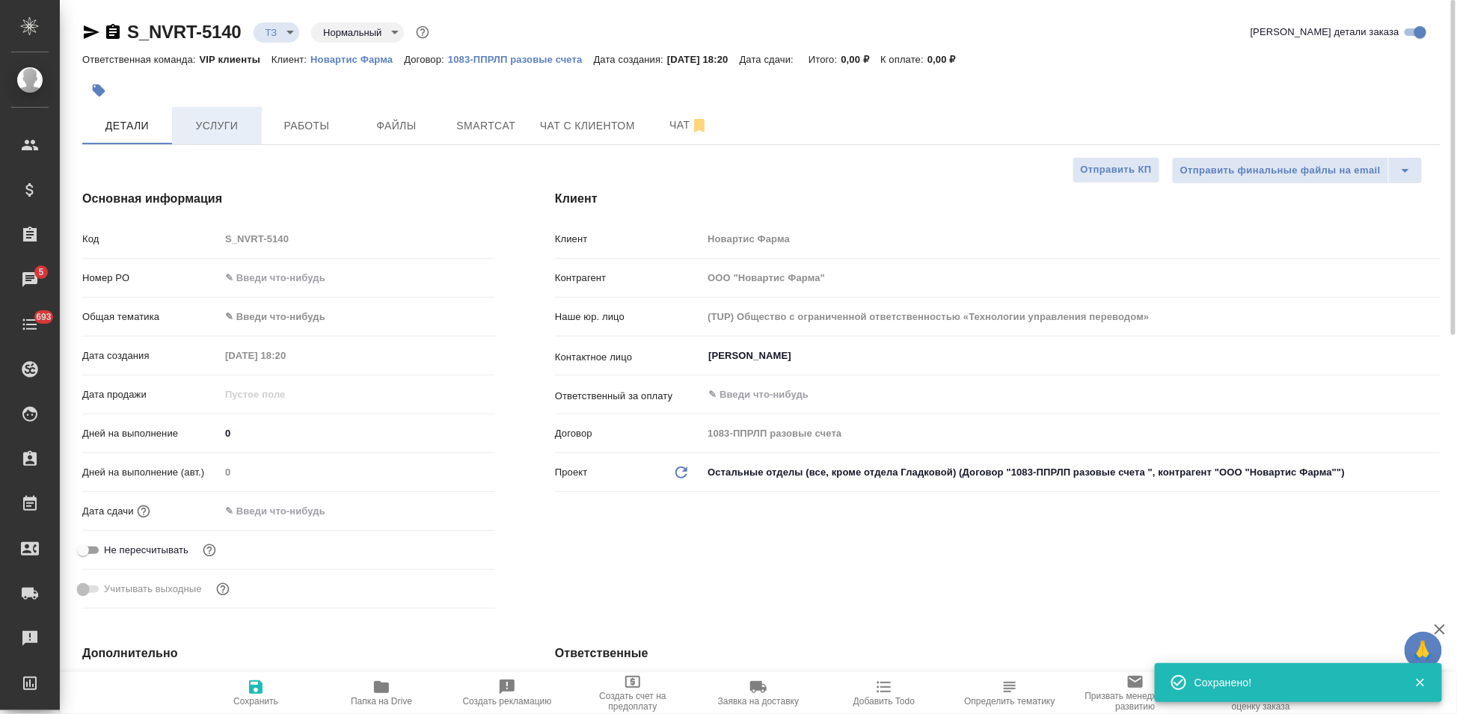
click at [216, 113] on button "Услуги" at bounding box center [217, 125] width 90 height 37
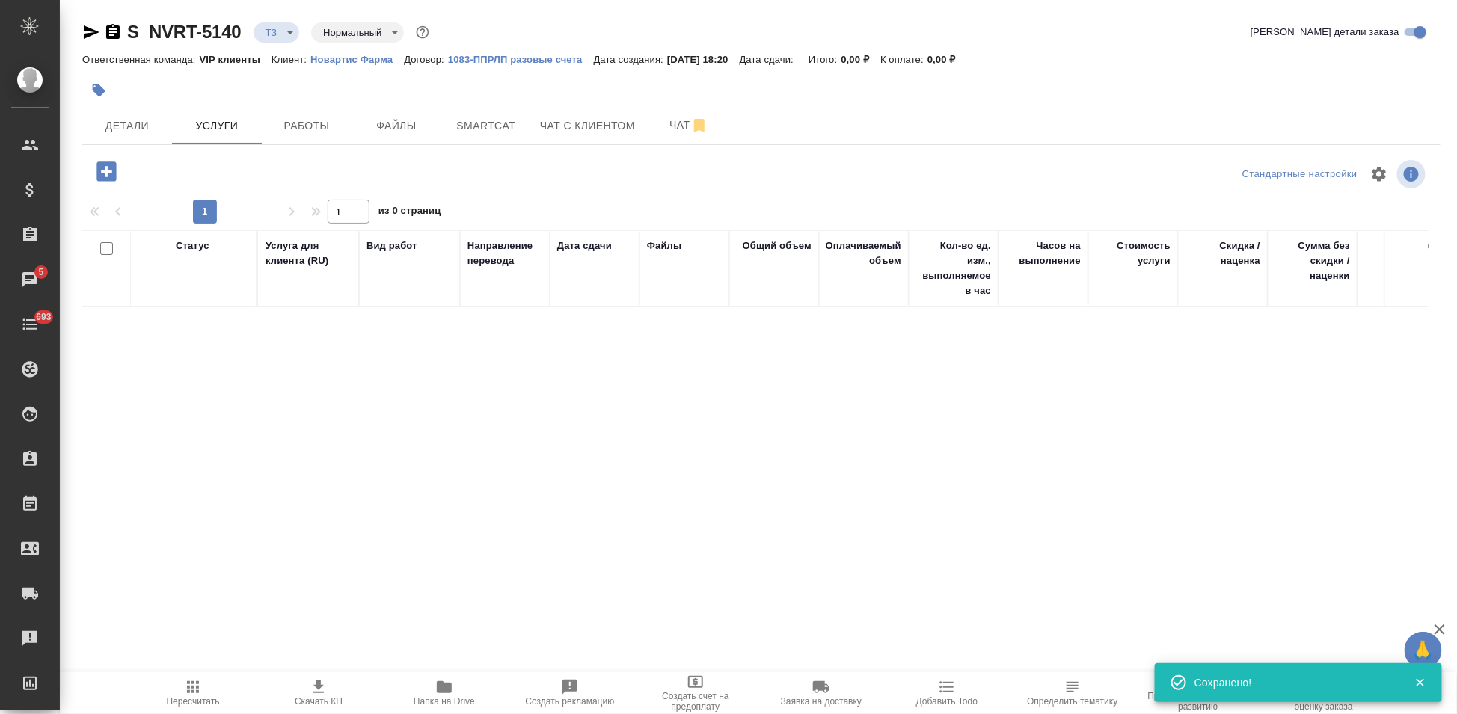
click at [108, 170] on icon "button" at bounding box center [105, 171] width 19 height 19
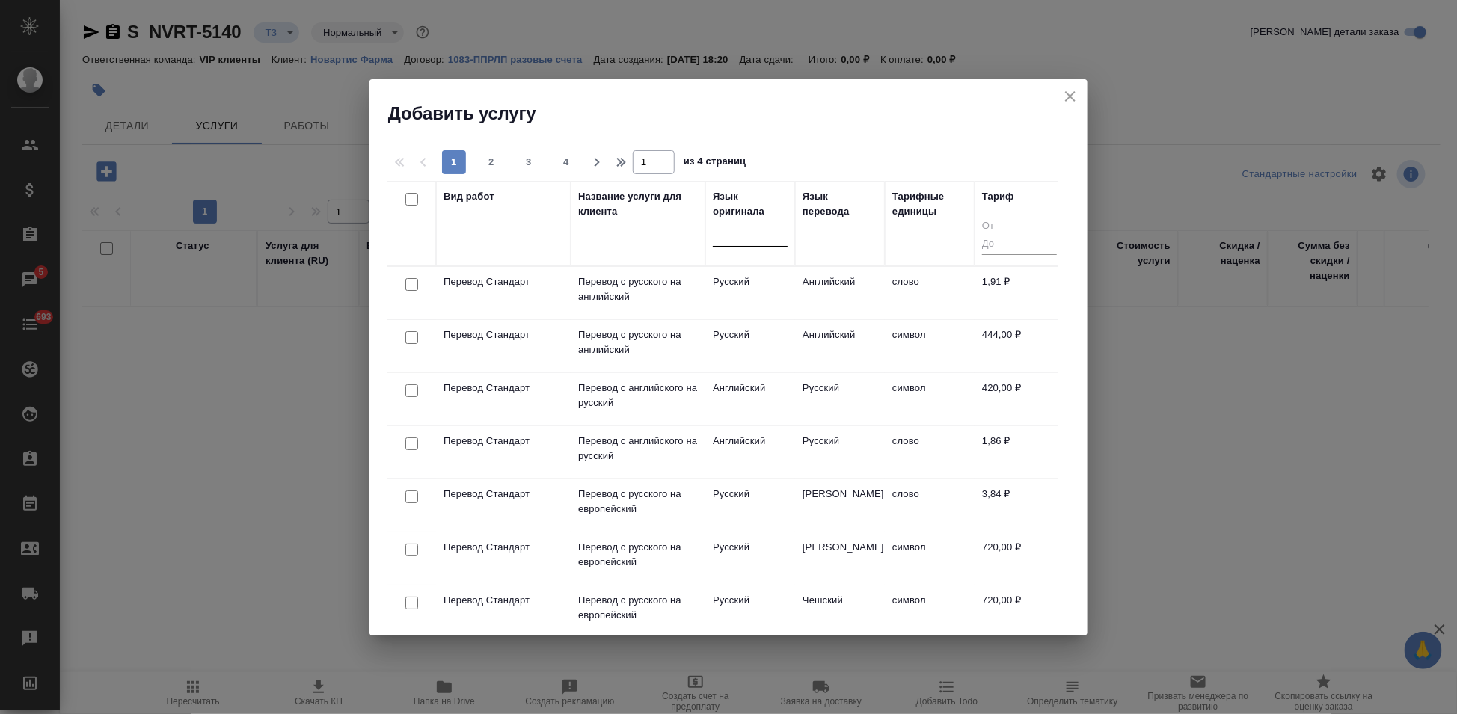
click at [737, 240] on div at bounding box center [750, 232] width 75 height 22
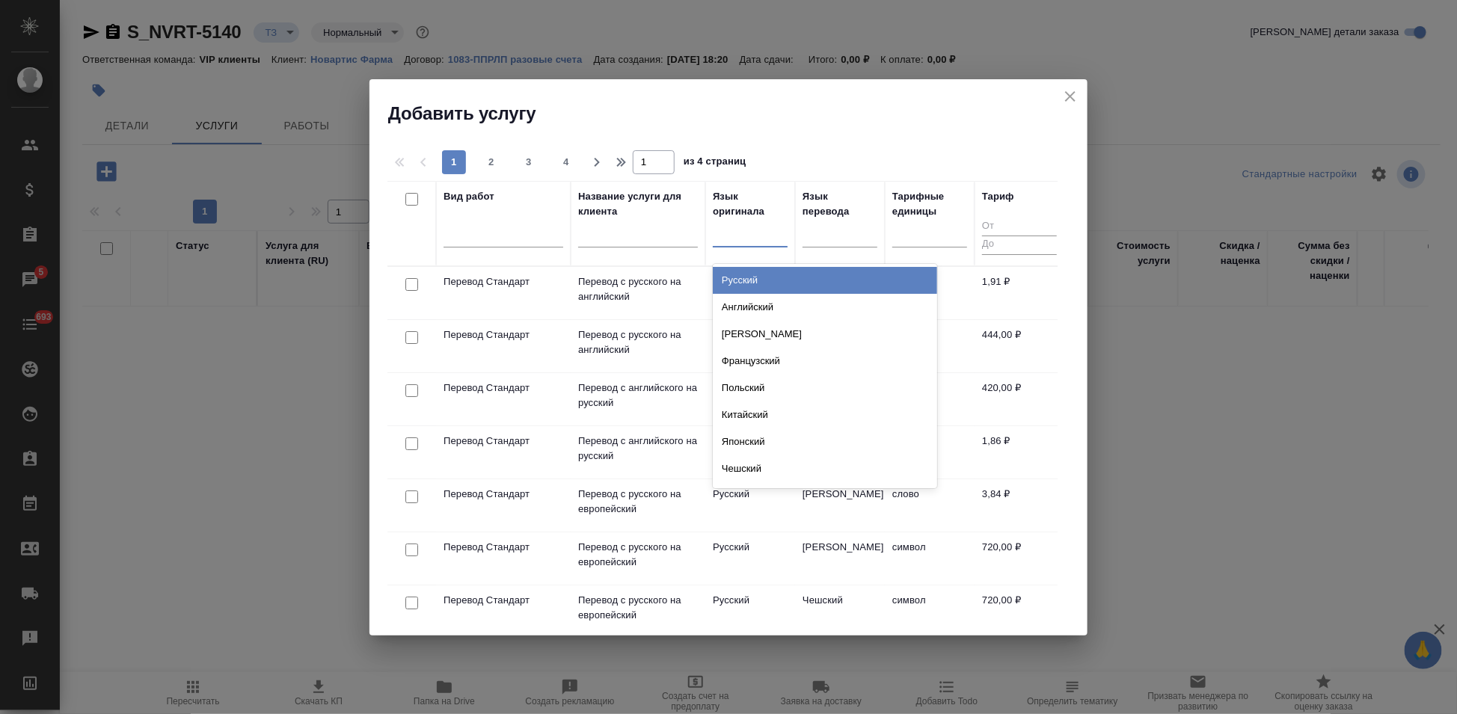
type input "[PERSON_NAME]"
click at [756, 283] on div "Английский" at bounding box center [825, 280] width 224 height 27
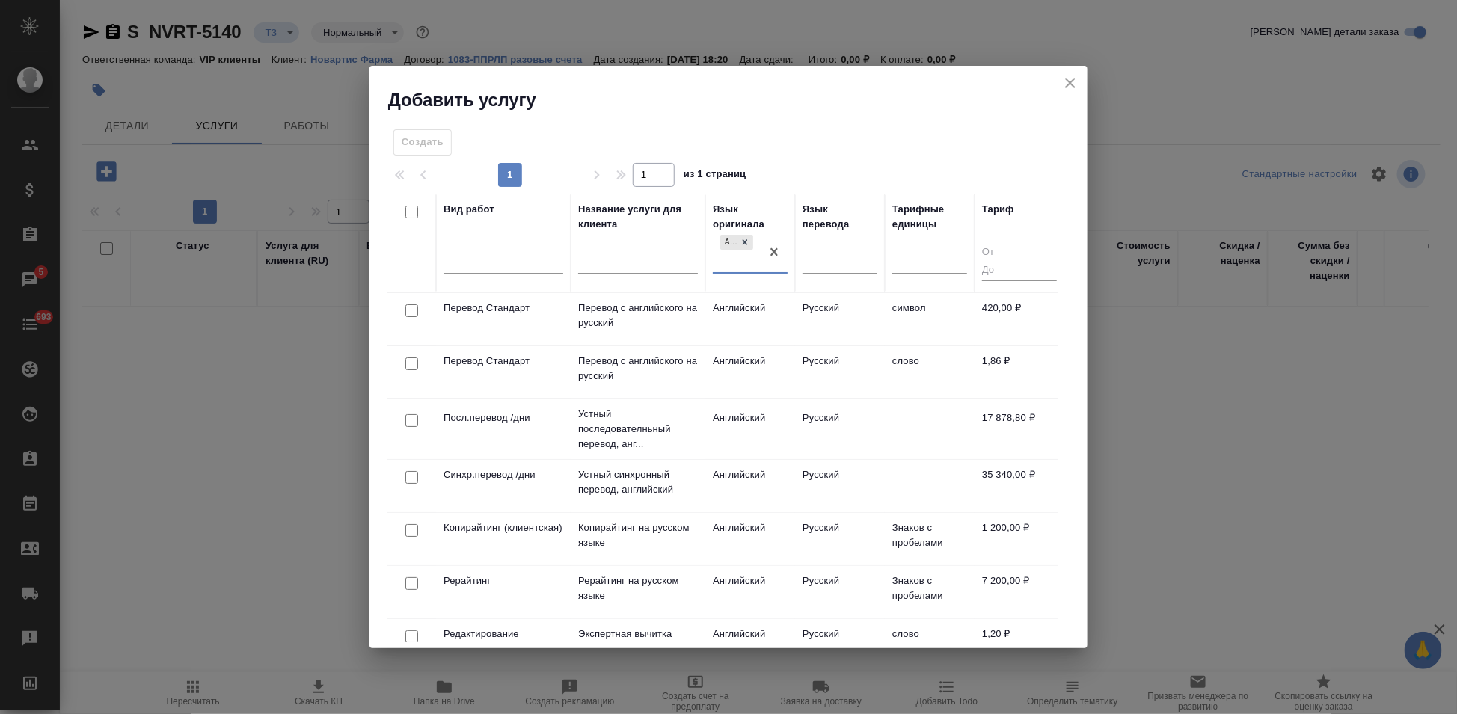
click at [833, 346] on td "Русский" at bounding box center [840, 319] width 90 height 52
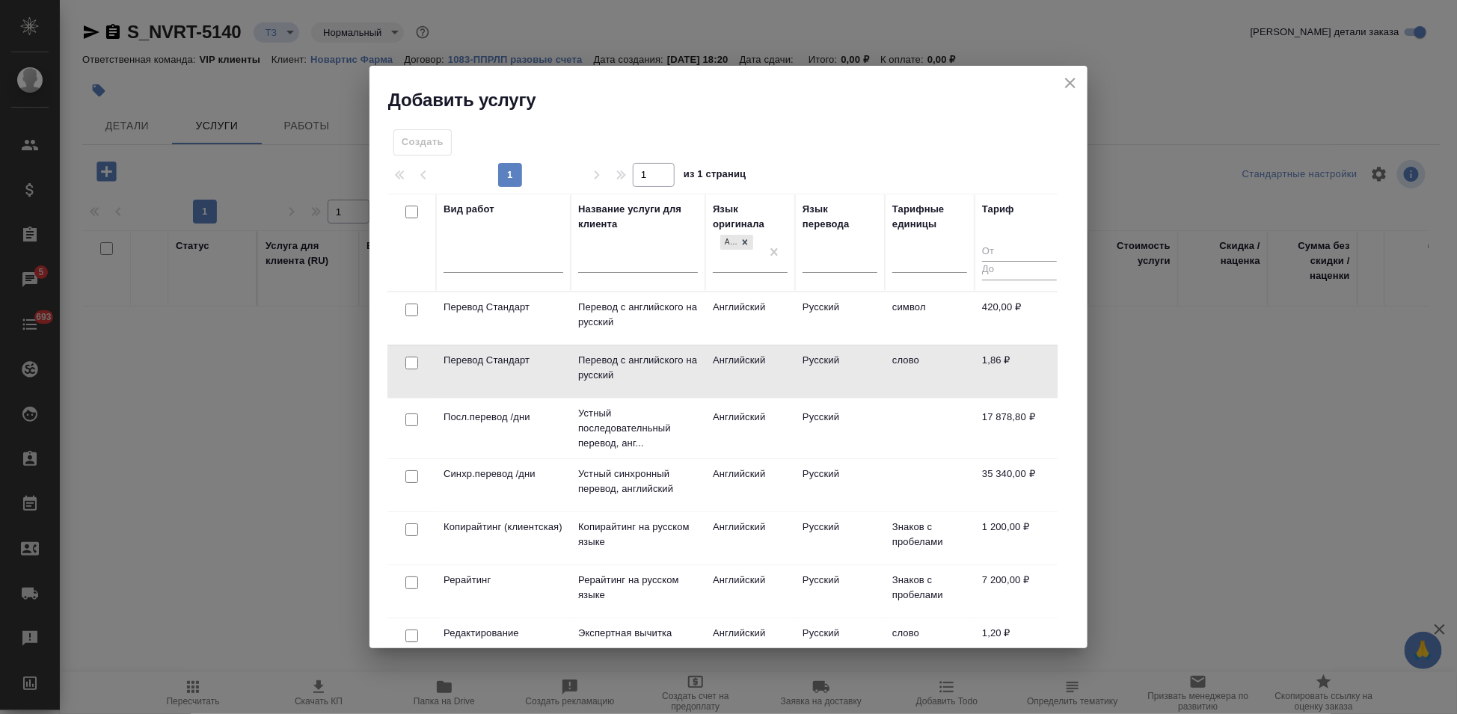
click at [833, 345] on td "Русский" at bounding box center [840, 318] width 90 height 52
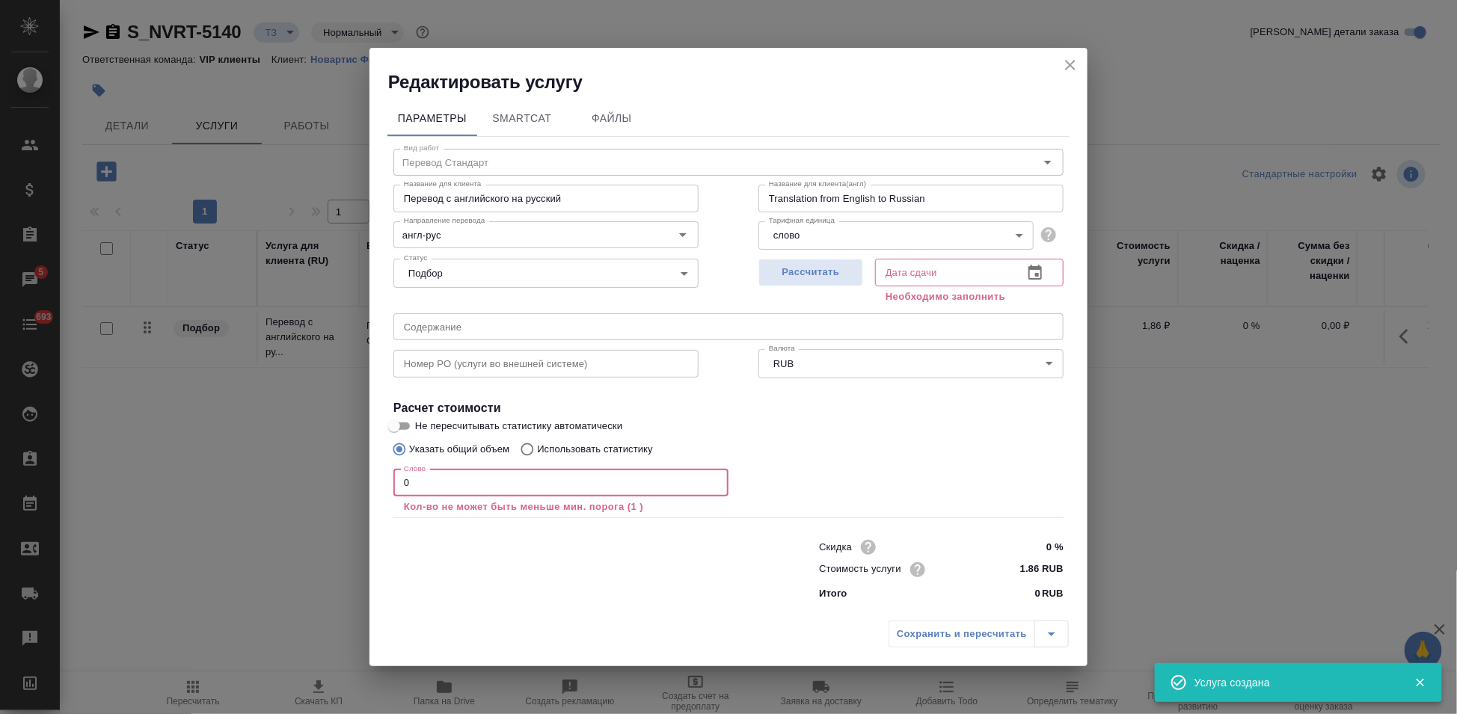
click at [482, 483] on input "0" at bounding box center [560, 483] width 335 height 27
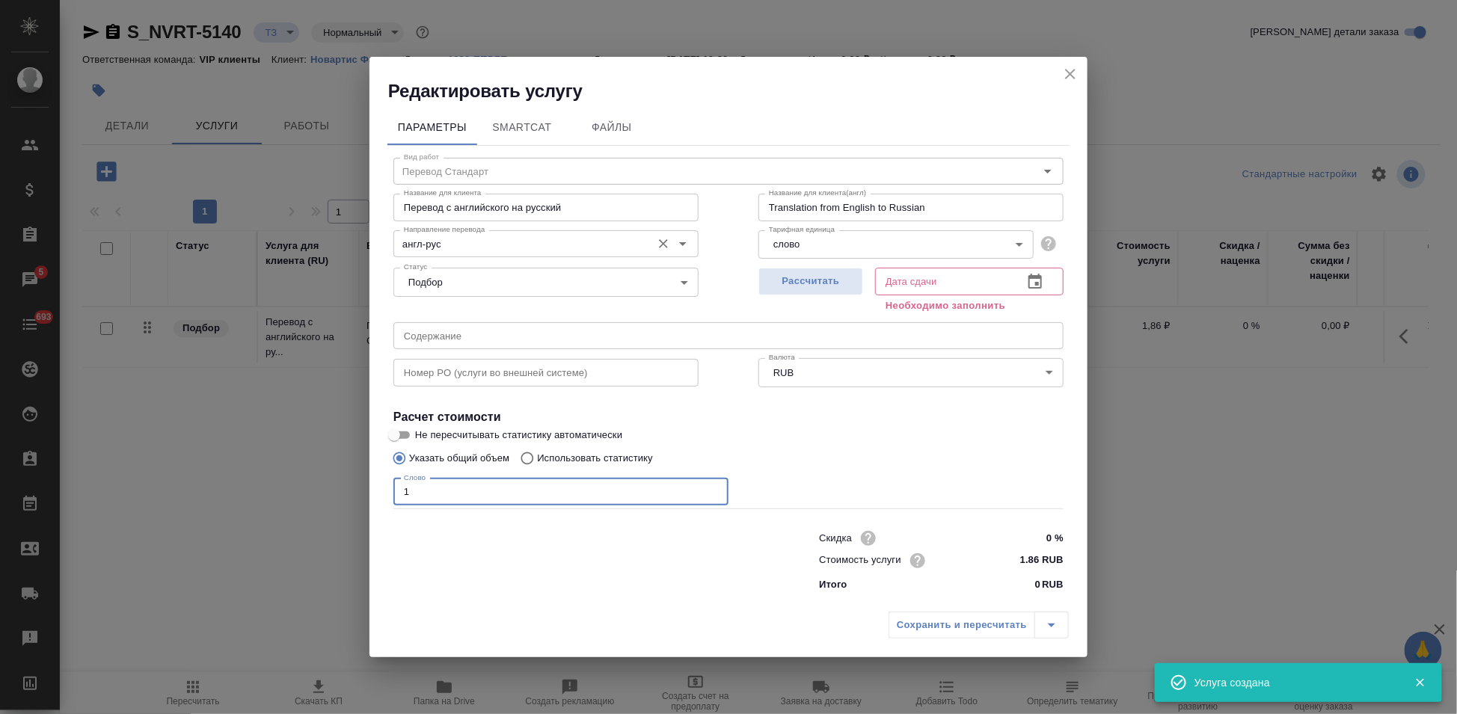
type input "1"
click at [465, 248] on input "англ-рус" at bounding box center [521, 244] width 246 height 18
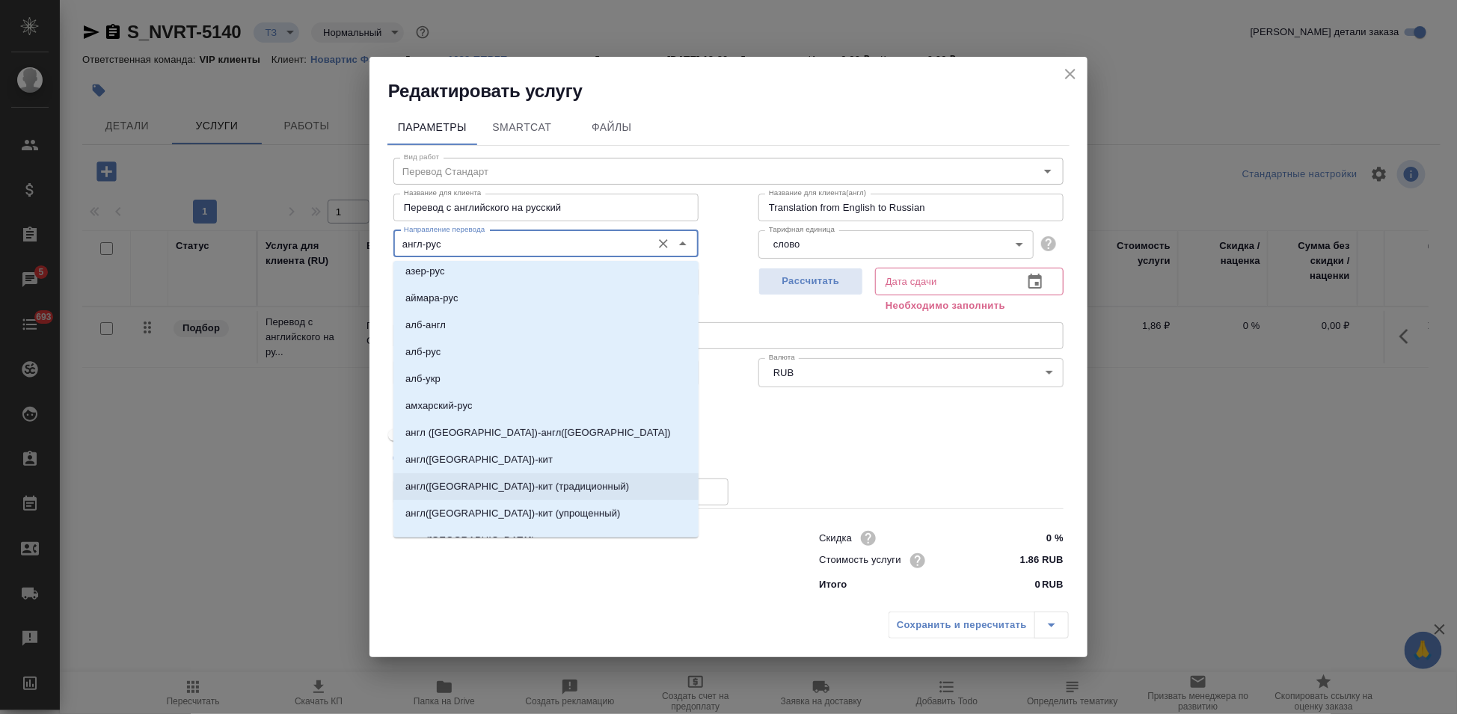
scroll to position [332, 0]
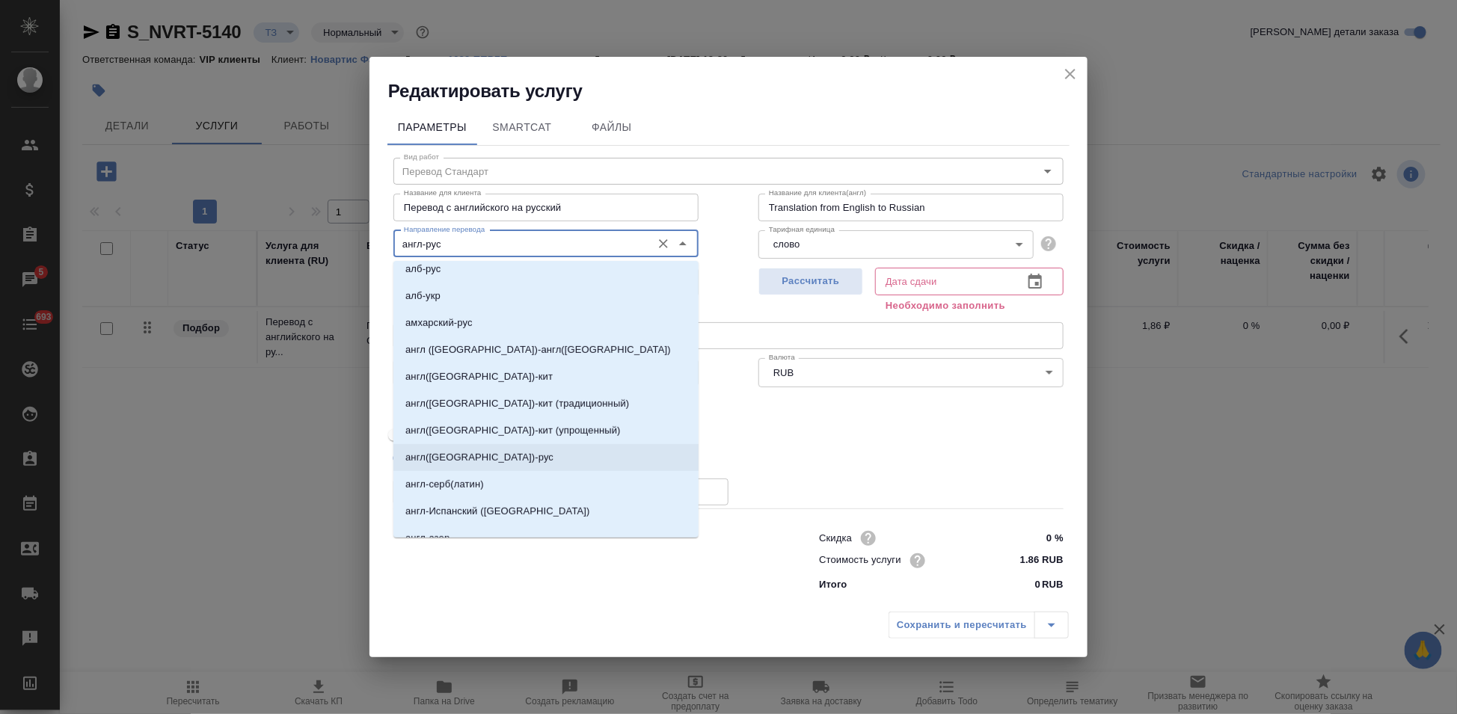
click at [463, 457] on p "англ([GEOGRAPHIC_DATA])-рус" at bounding box center [479, 457] width 148 height 15
type input "англ([GEOGRAPHIC_DATA])-рус"
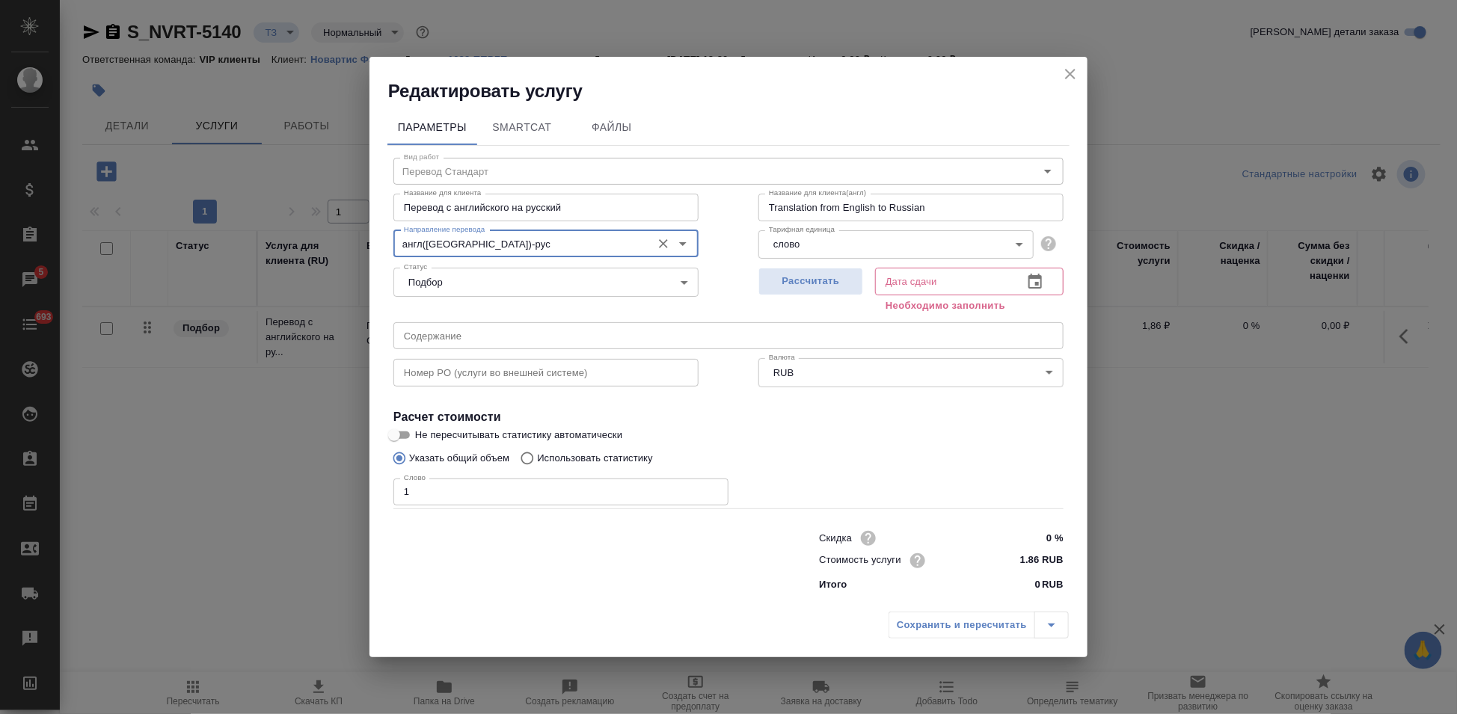
click at [1039, 271] on button "button" at bounding box center [1035, 282] width 36 height 36
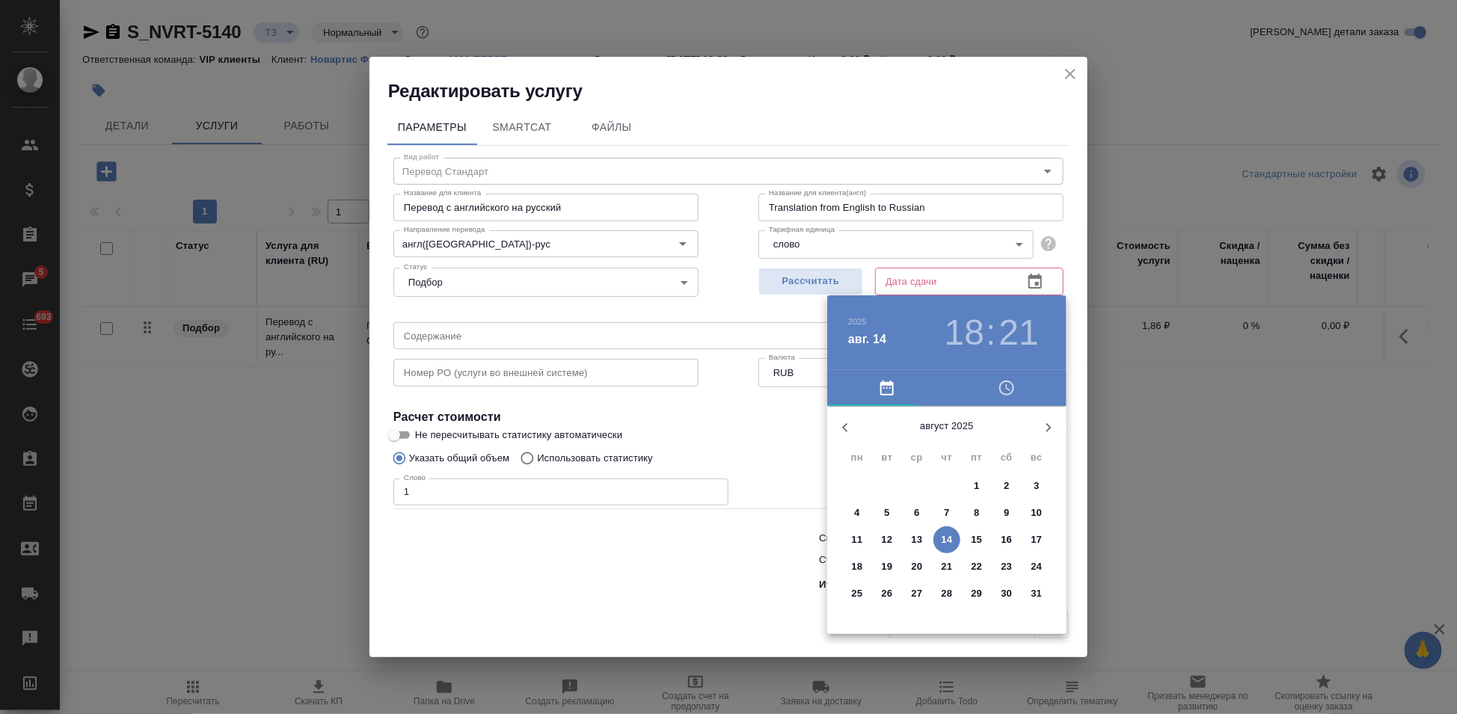
click at [847, 566] on span "18" at bounding box center [857, 566] width 27 height 15
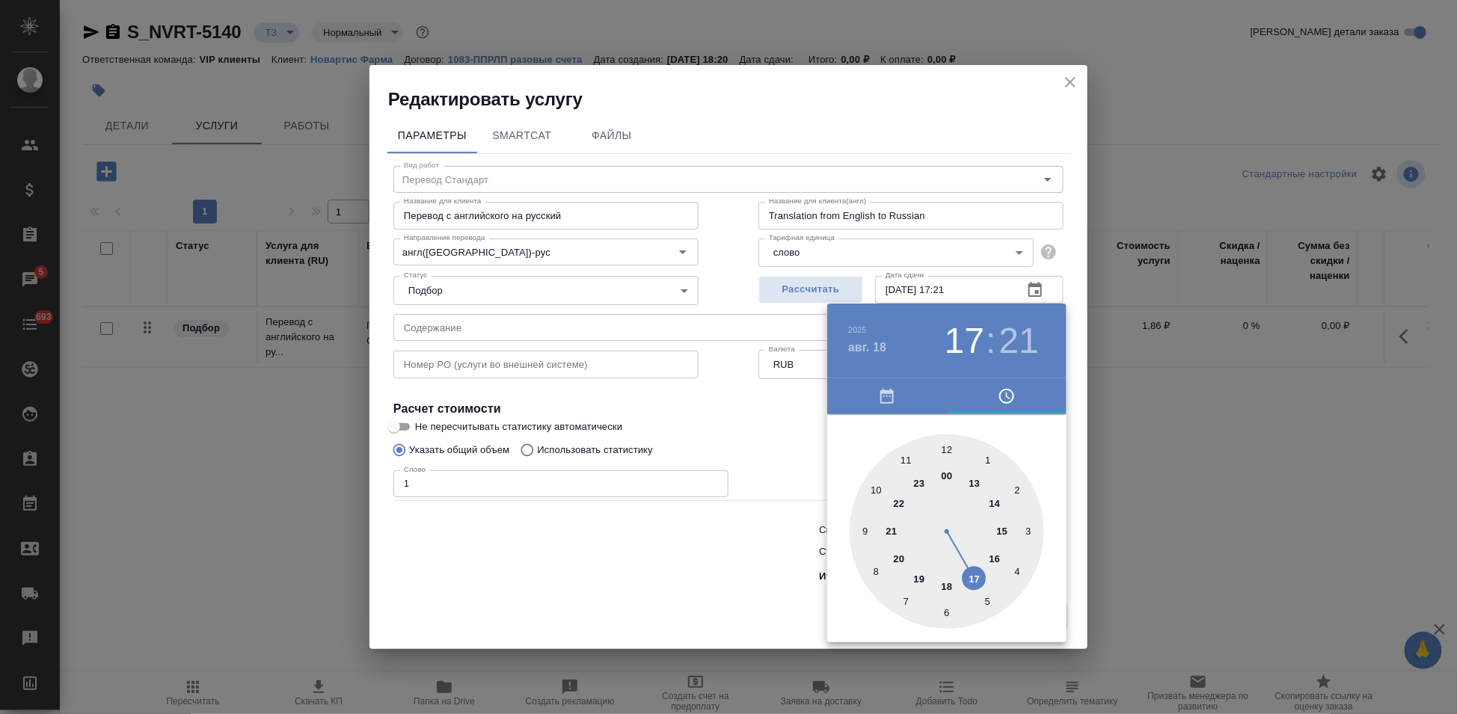
drag, startPoint x: 957, startPoint y: 575, endPoint x: 977, endPoint y: 569, distance: 20.3
click at [977, 569] on div at bounding box center [947, 531] width 194 height 194
type input "[DATE] 17:00"
drag, startPoint x: 953, startPoint y: 469, endPoint x: 945, endPoint y: 455, distance: 15.4
click at [945, 455] on div at bounding box center [947, 531] width 194 height 194
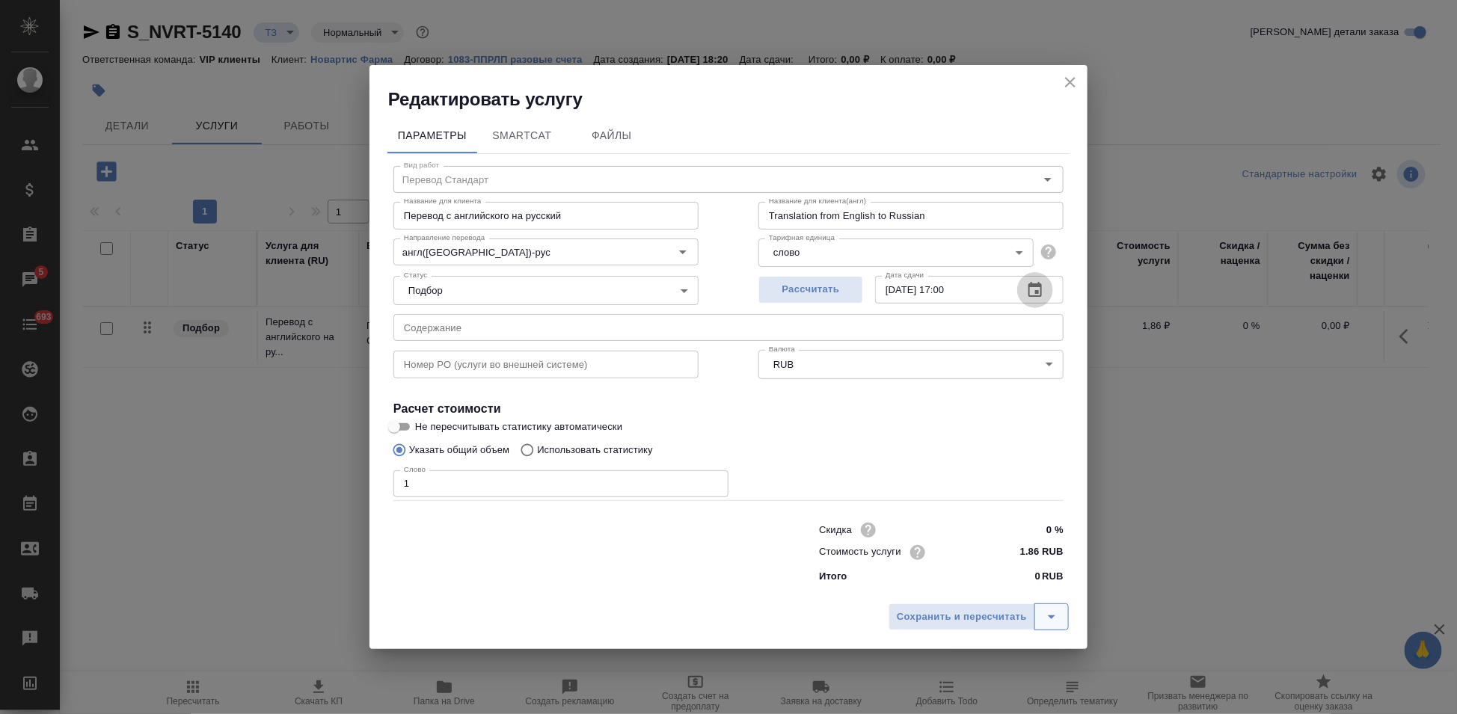
click at [1038, 618] on button "split button" at bounding box center [1051, 617] width 34 height 27
click at [987, 589] on li "Сохранить" at bounding box center [981, 585] width 180 height 24
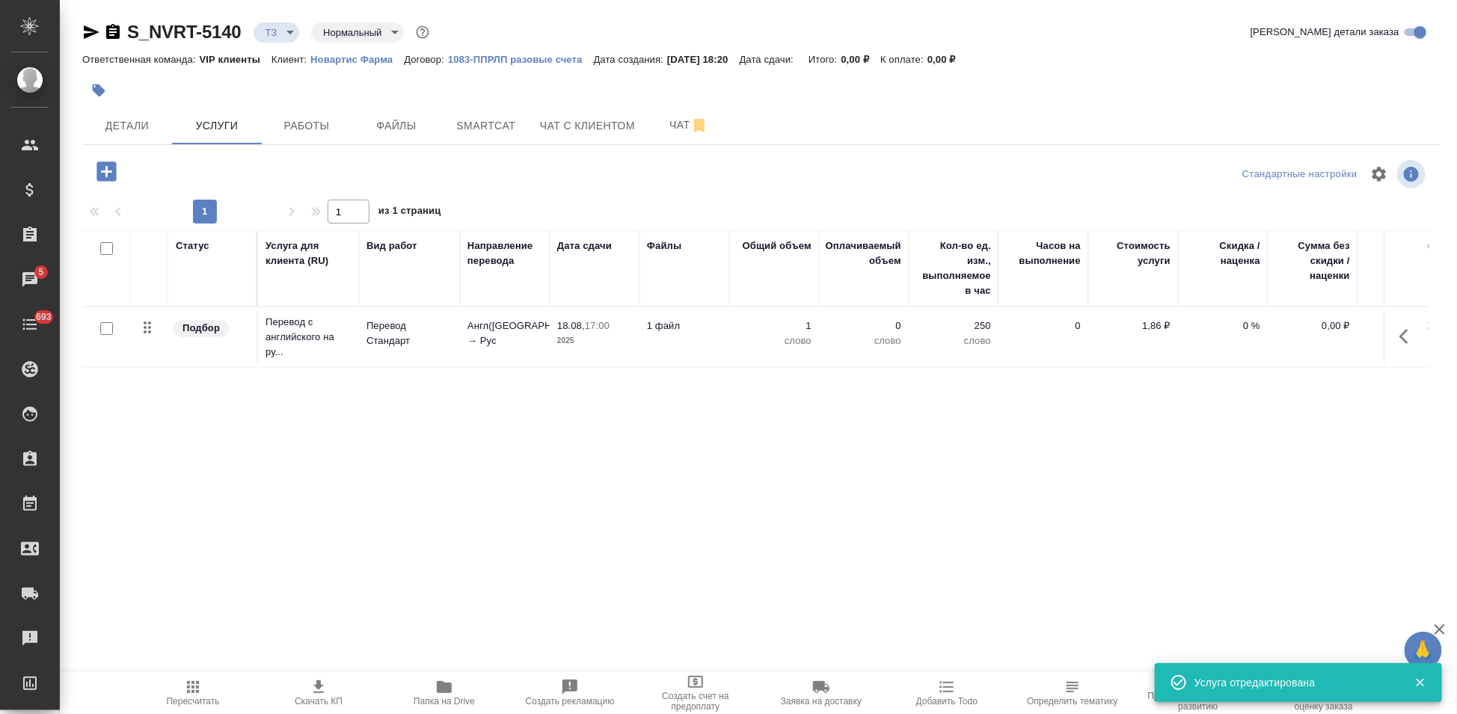
click at [102, 328] on input "checkbox" at bounding box center [106, 328] width 13 height 13
checkbox input "true"
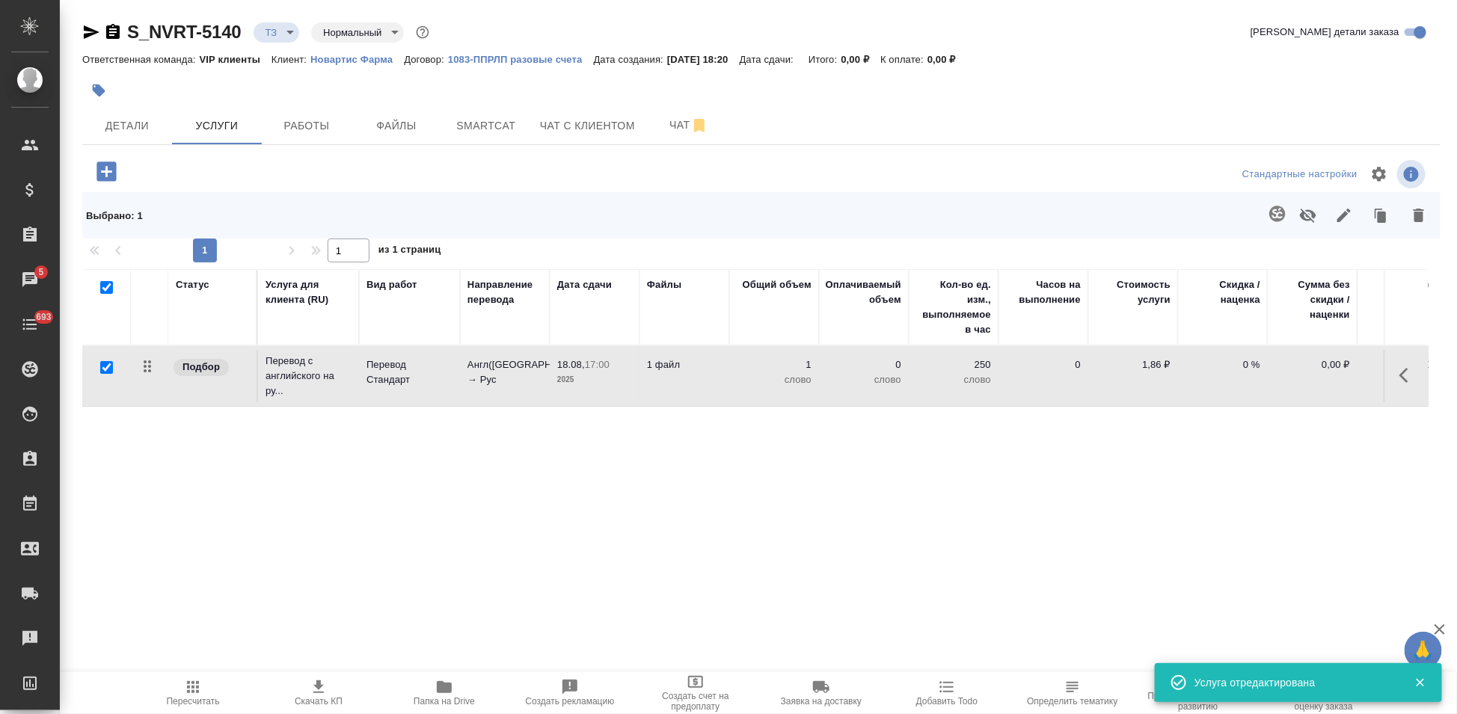
click at [1275, 209] on icon "button" at bounding box center [1277, 214] width 18 height 18
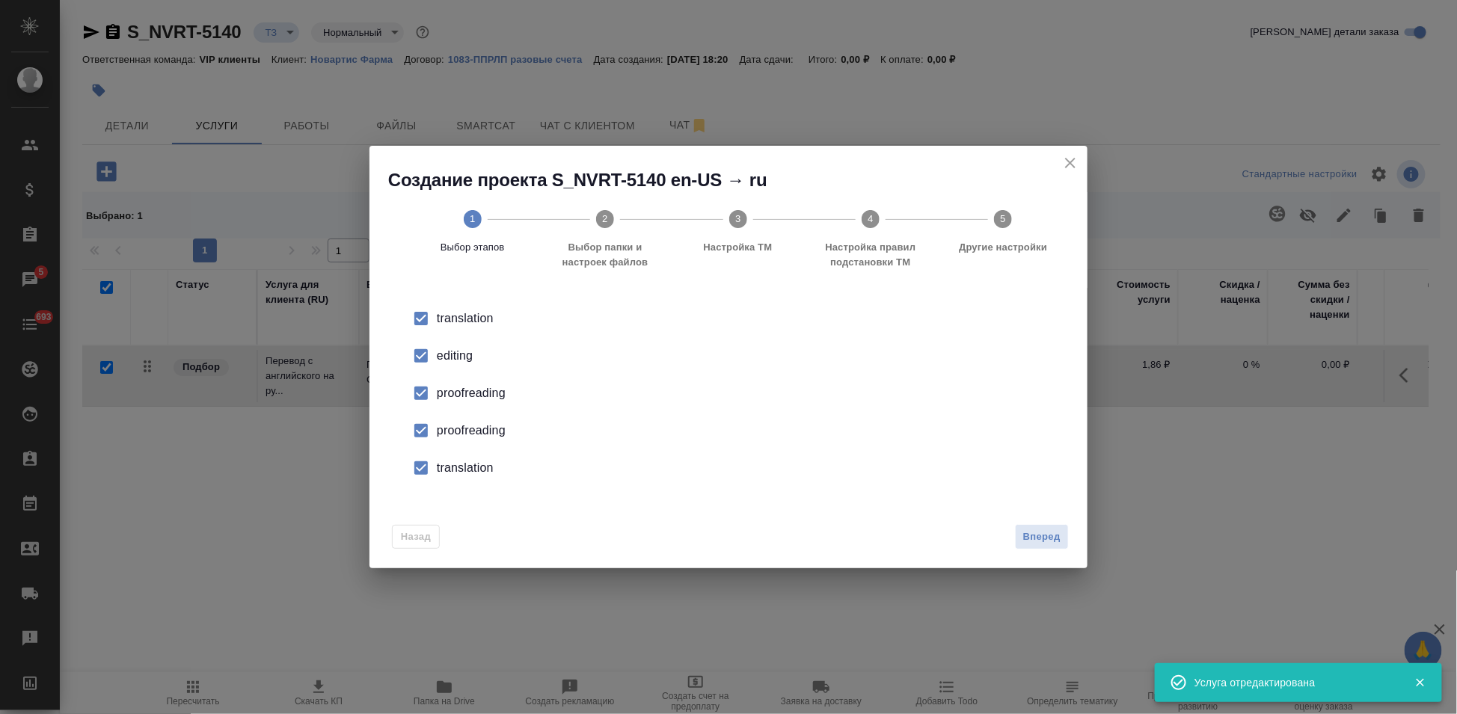
click at [442, 357] on div "editing" at bounding box center [744, 356] width 615 height 18
click at [420, 423] on input "checkbox" at bounding box center [420, 430] width 31 height 31
click at [424, 491] on div "translation editing proofreading proofreading translation" at bounding box center [728, 393] width 682 height 199
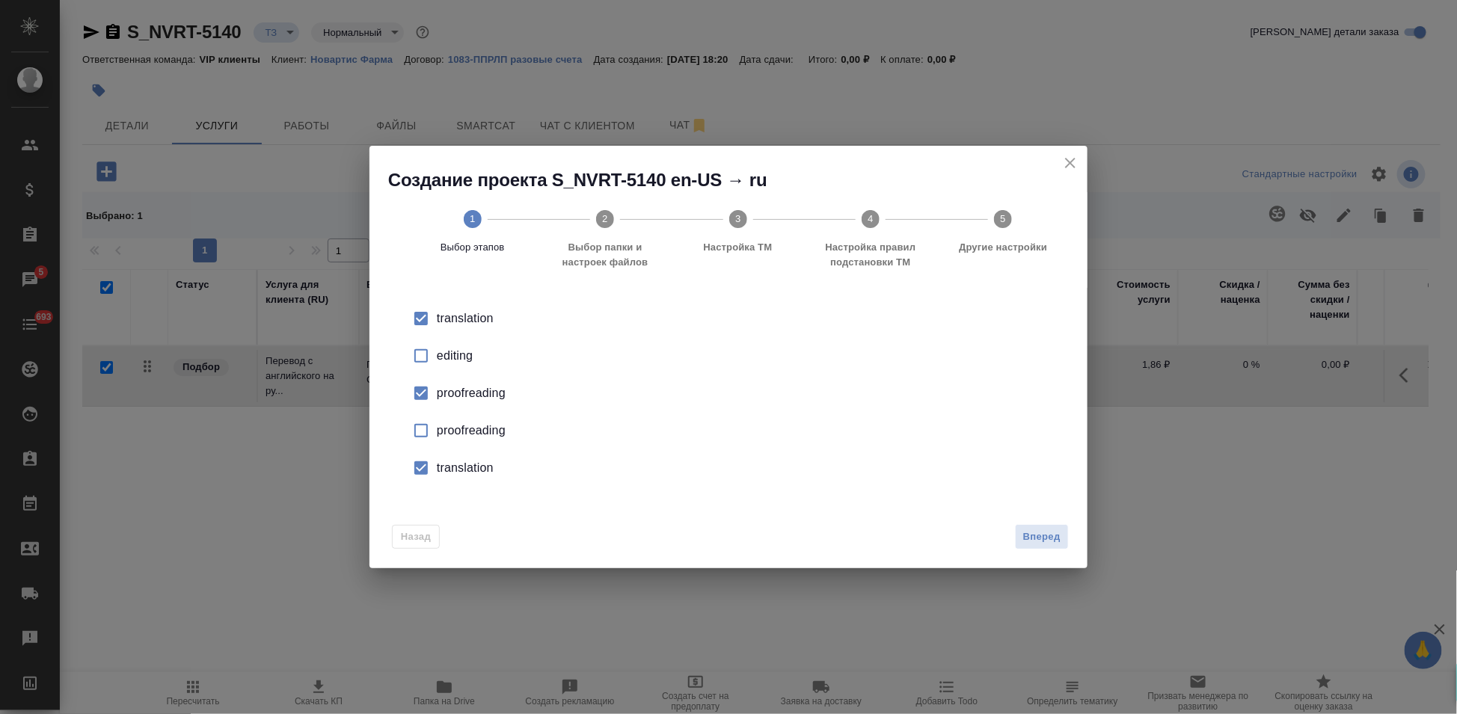
click at [421, 471] on input "checkbox" at bounding box center [420, 467] width 31 height 31
click at [1036, 544] on span "Вперед" at bounding box center [1041, 537] width 37 height 17
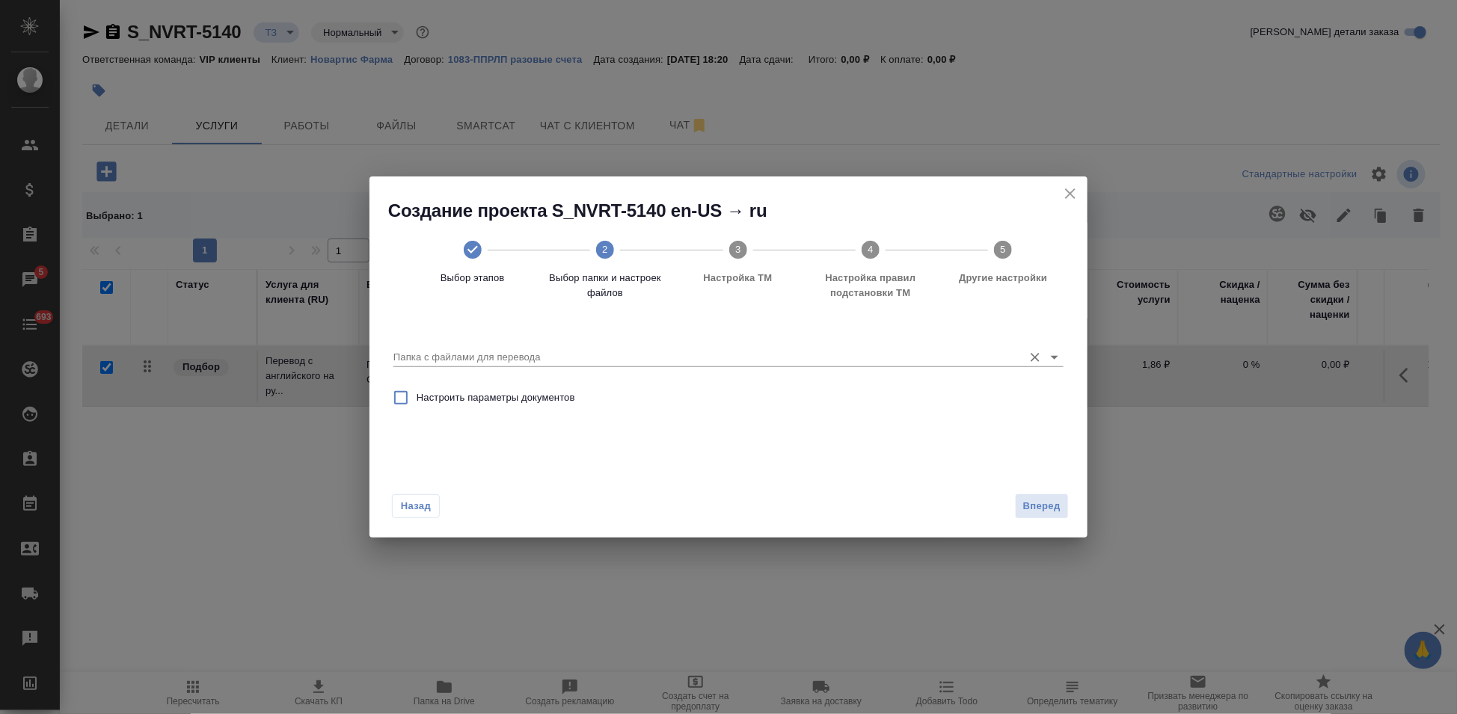
click at [995, 362] on input "Папка с файлами для перевода" at bounding box center [704, 357] width 622 height 18
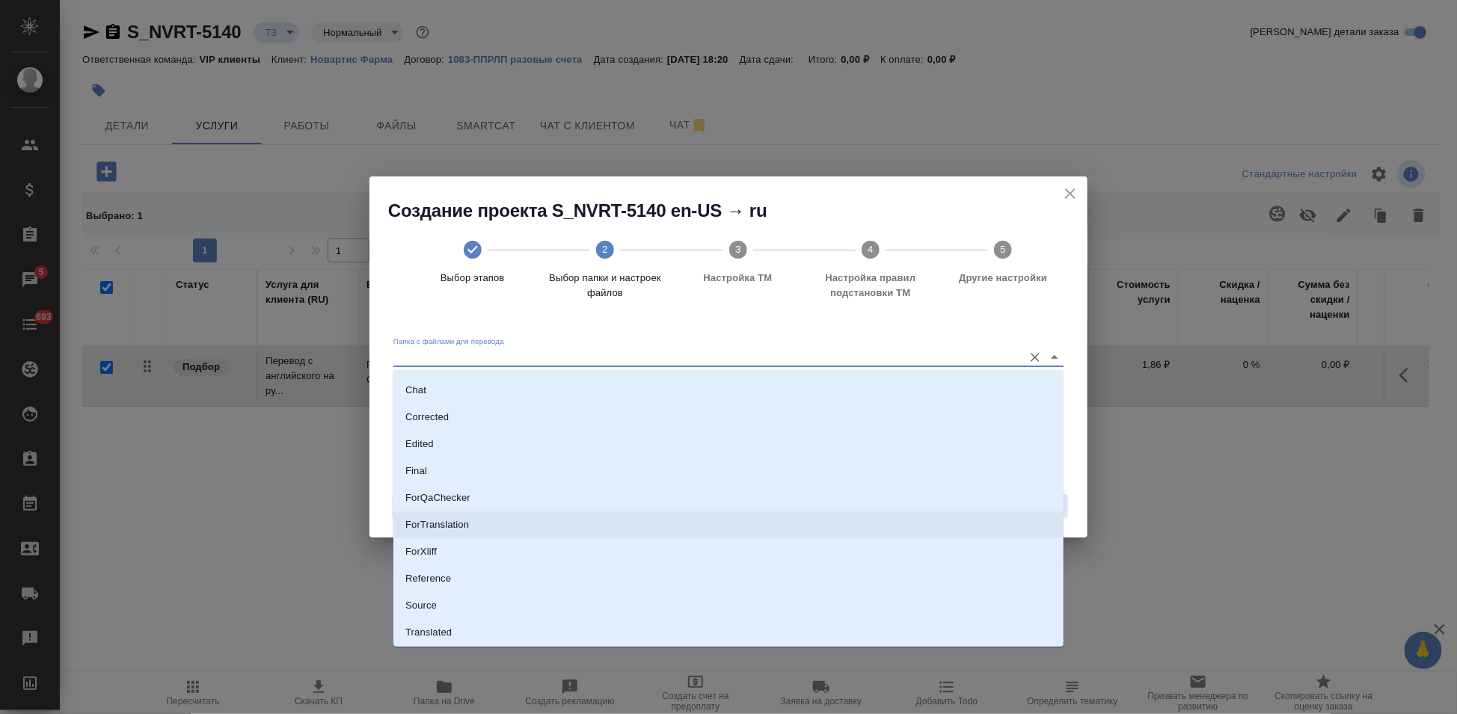
scroll to position [77, 0]
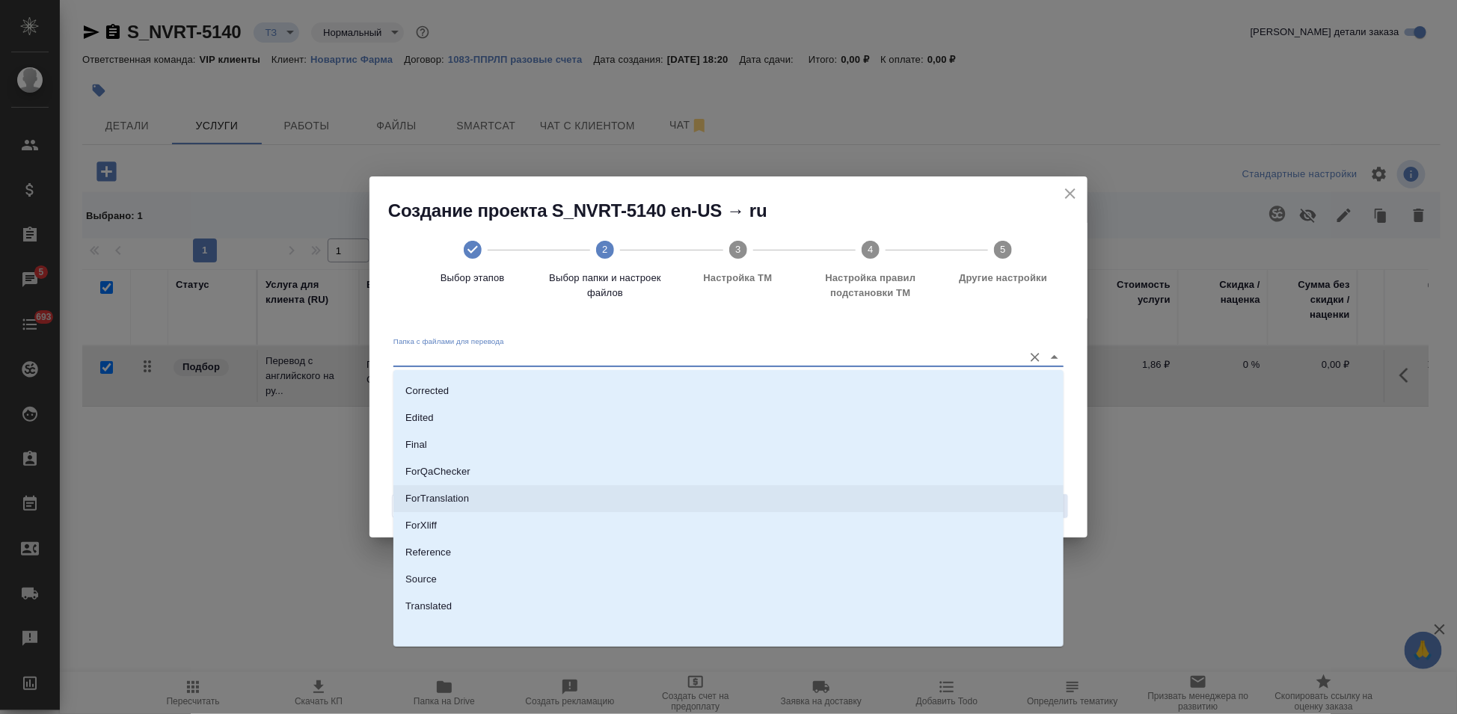
click at [439, 591] on li "Source" at bounding box center [728, 579] width 670 height 27
type input "Source"
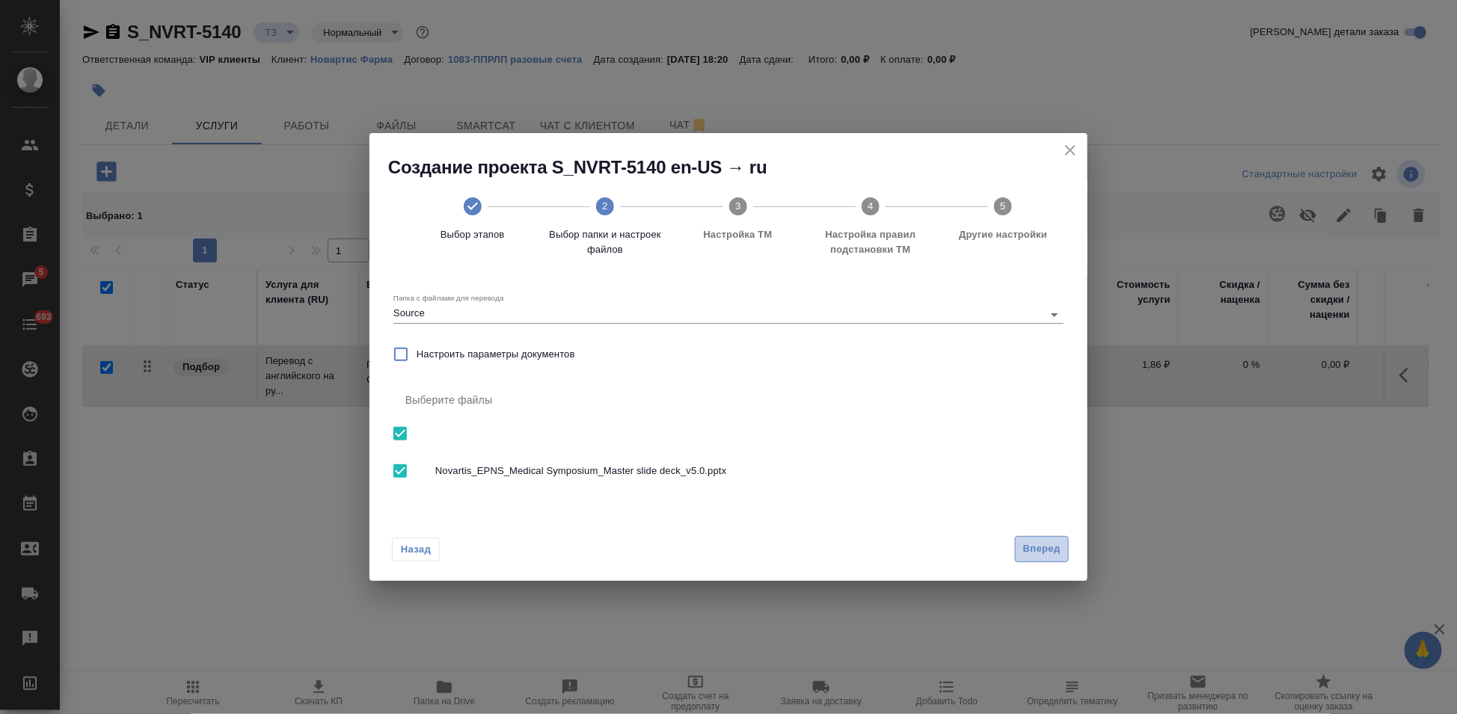
click at [1061, 550] on button "Вперед" at bounding box center [1042, 549] width 54 height 26
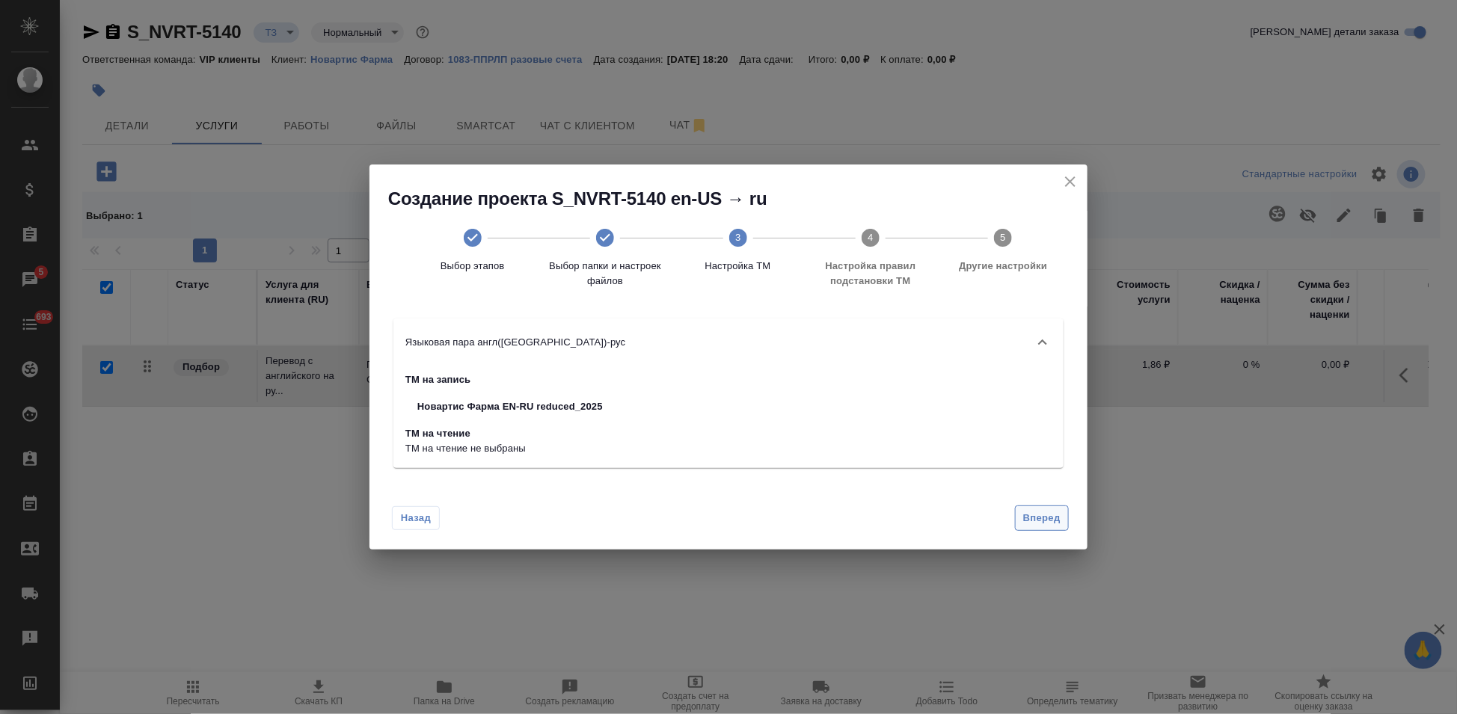
click at [1048, 519] on span "Вперед" at bounding box center [1041, 518] width 37 height 17
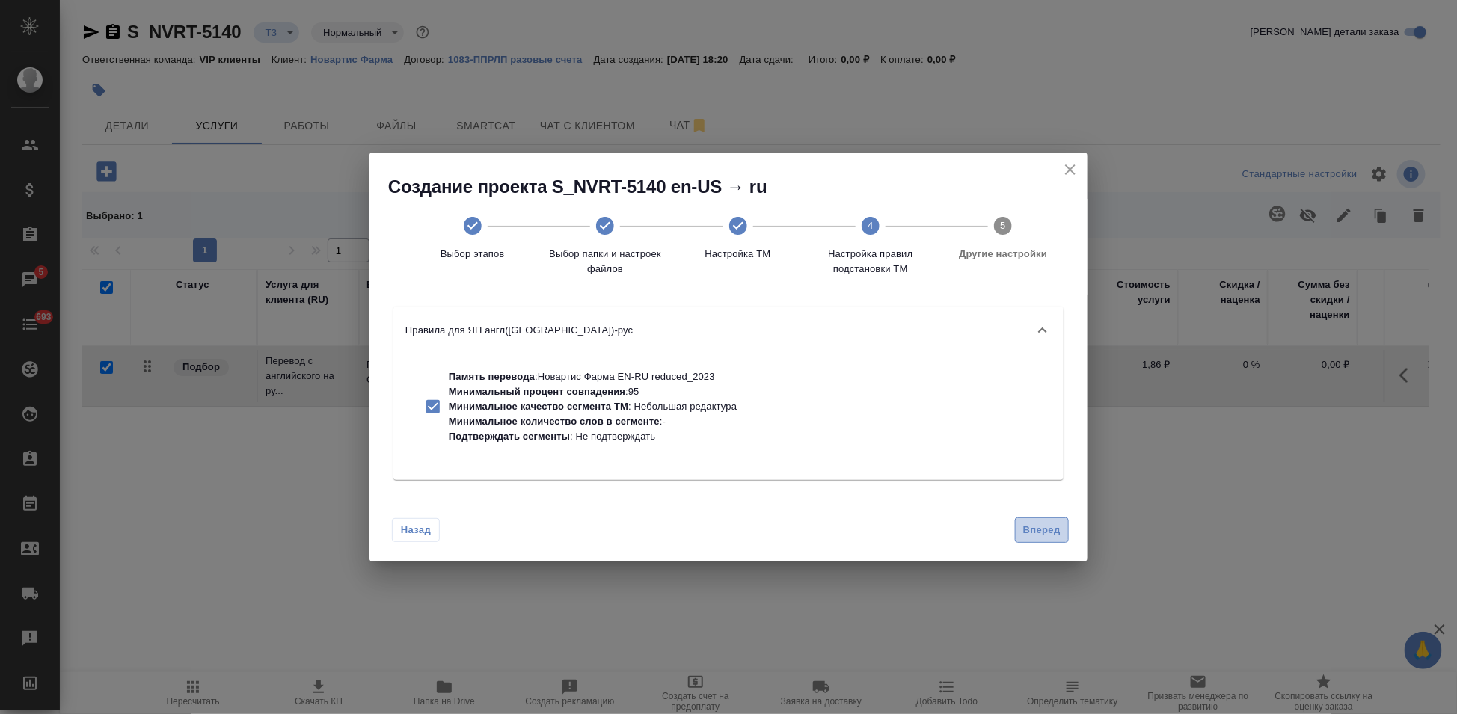
click at [1046, 535] on span "Вперед" at bounding box center [1041, 530] width 37 height 17
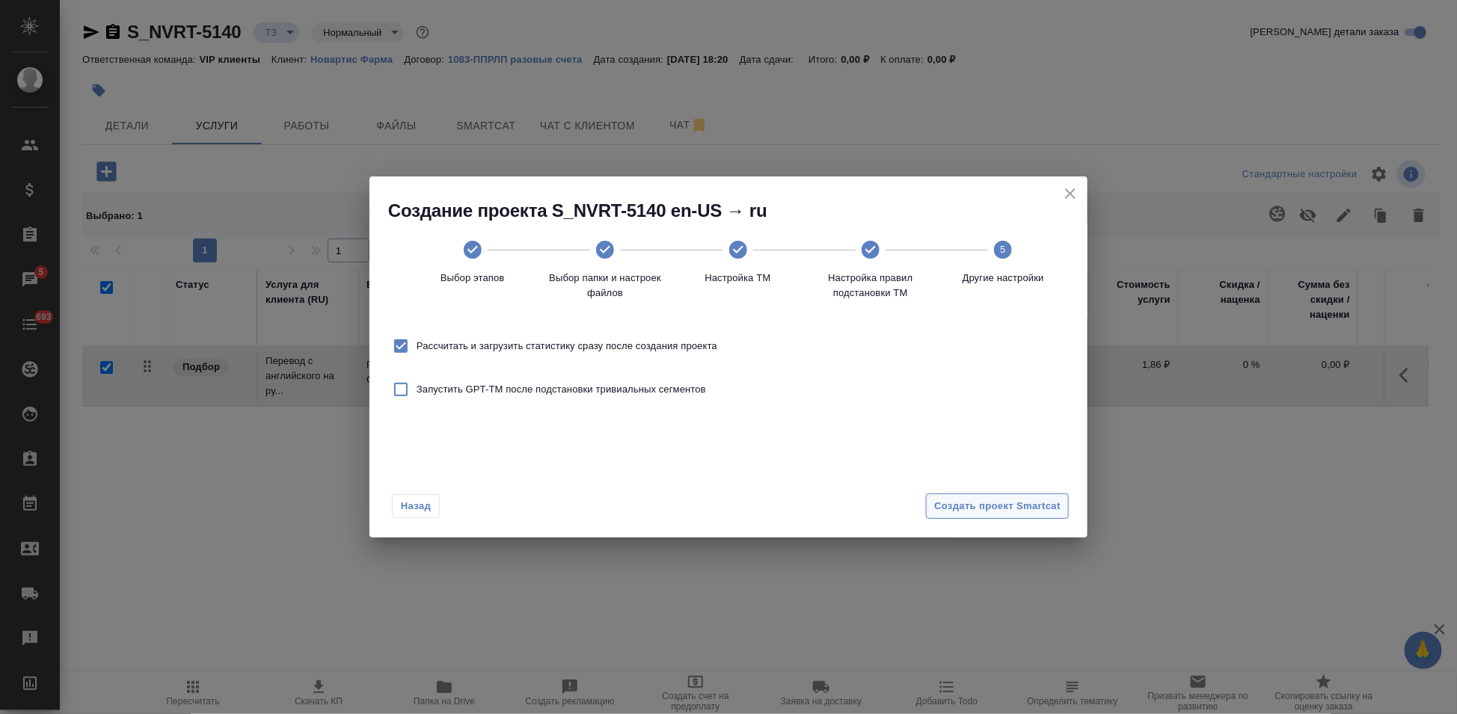
click at [1034, 506] on span "Создать проект Smartcat" at bounding box center [997, 506] width 126 height 17
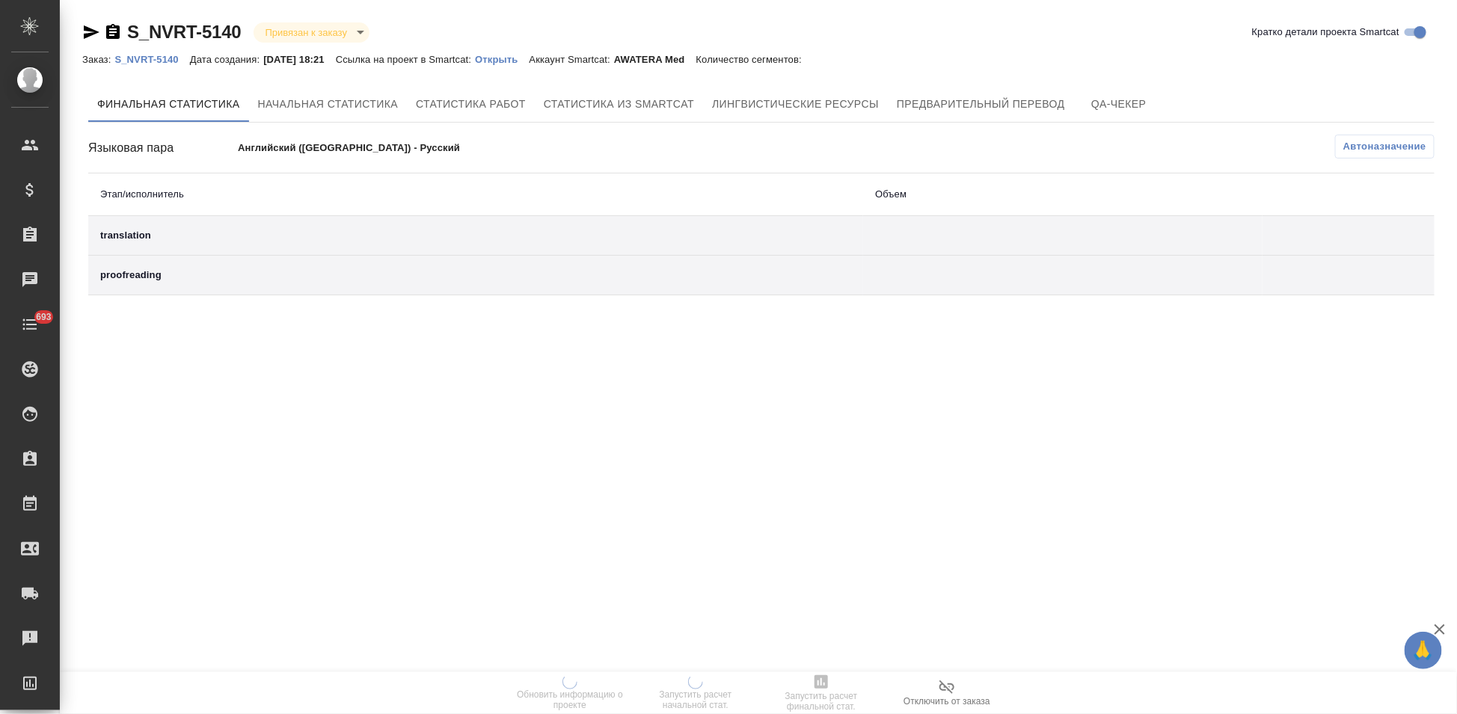
click at [518, 52] on link "Открыть" at bounding box center [502, 58] width 54 height 13
